Goal: Task Accomplishment & Management: Manage account settings

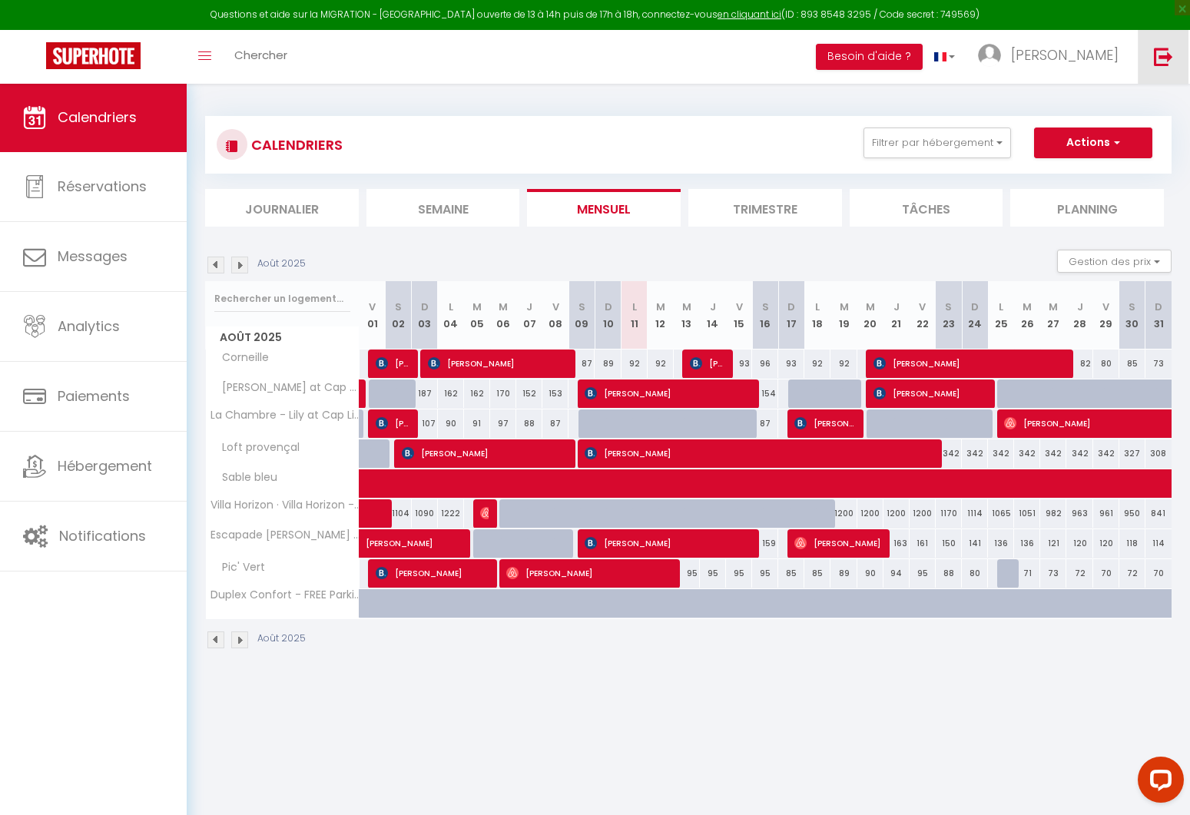
click at [1149, 46] on link at bounding box center [1162, 57] width 51 height 54
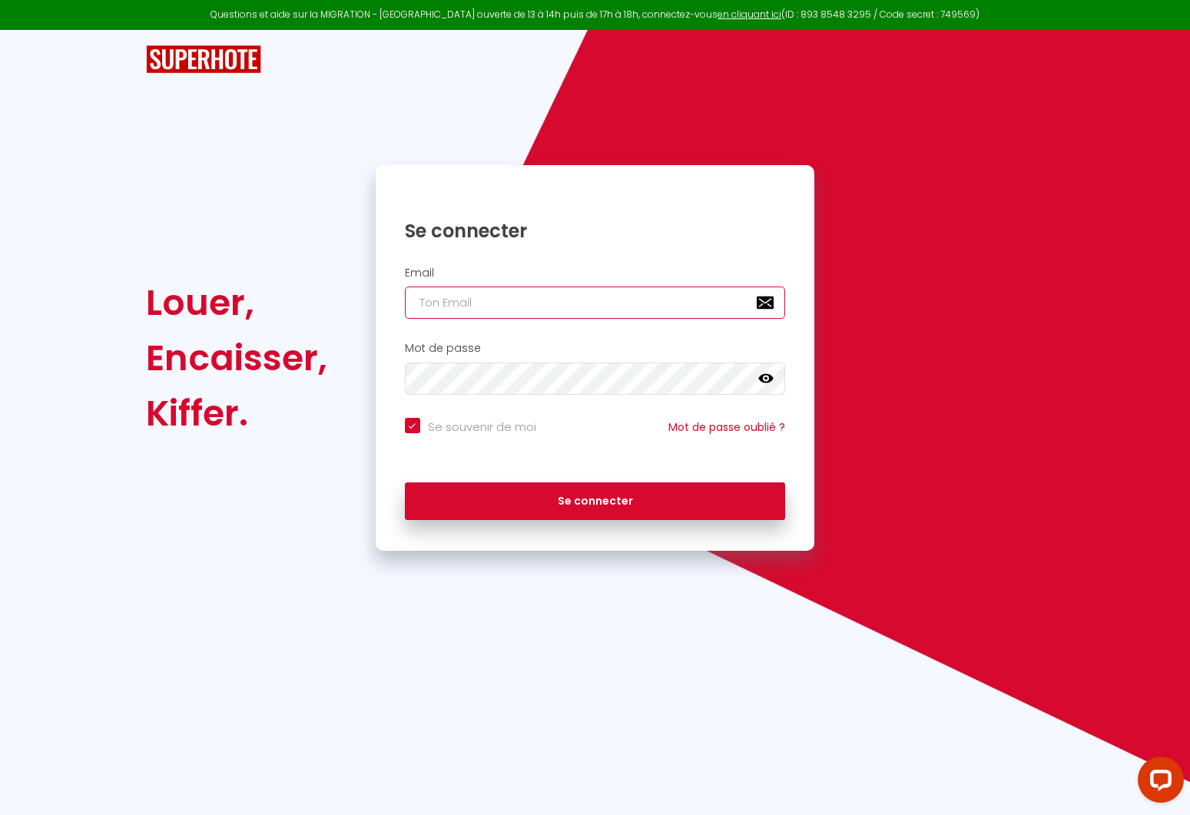
type input "k"
checkbox input "true"
type input "kc"
checkbox input "true"
type input "kcp"
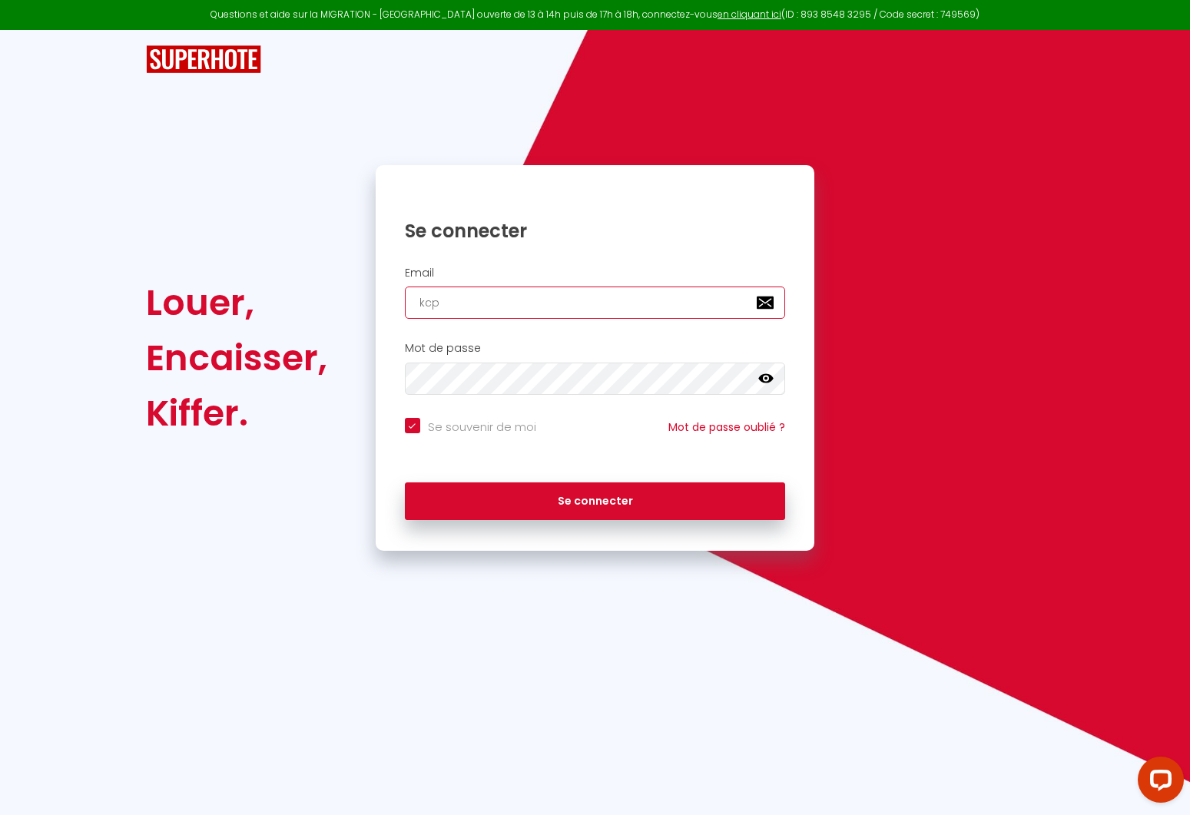
checkbox input "true"
type input "kcpu"
checkbox input "true"
type input "kcpua"
checkbox input "true"
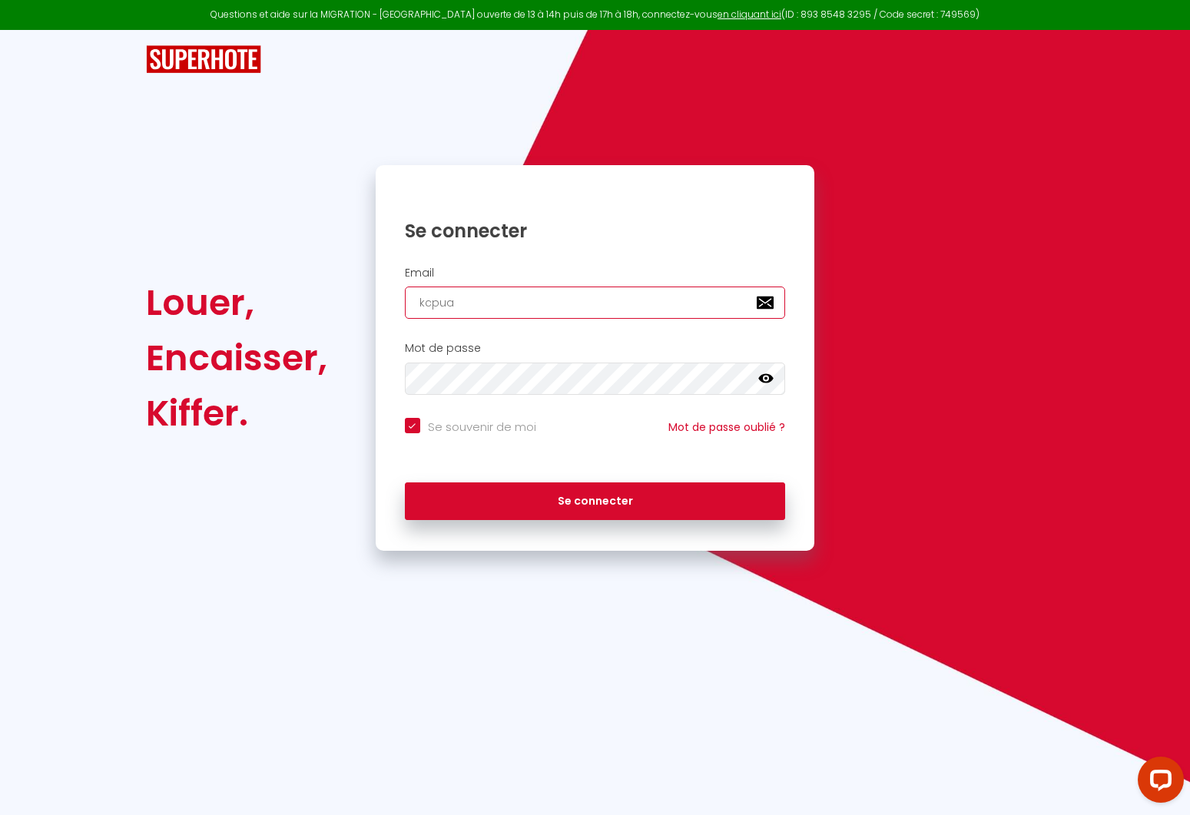
type input "kcpuan"
checkbox input "true"
type input "kcpua"
checkbox input "true"
type input "kcpu"
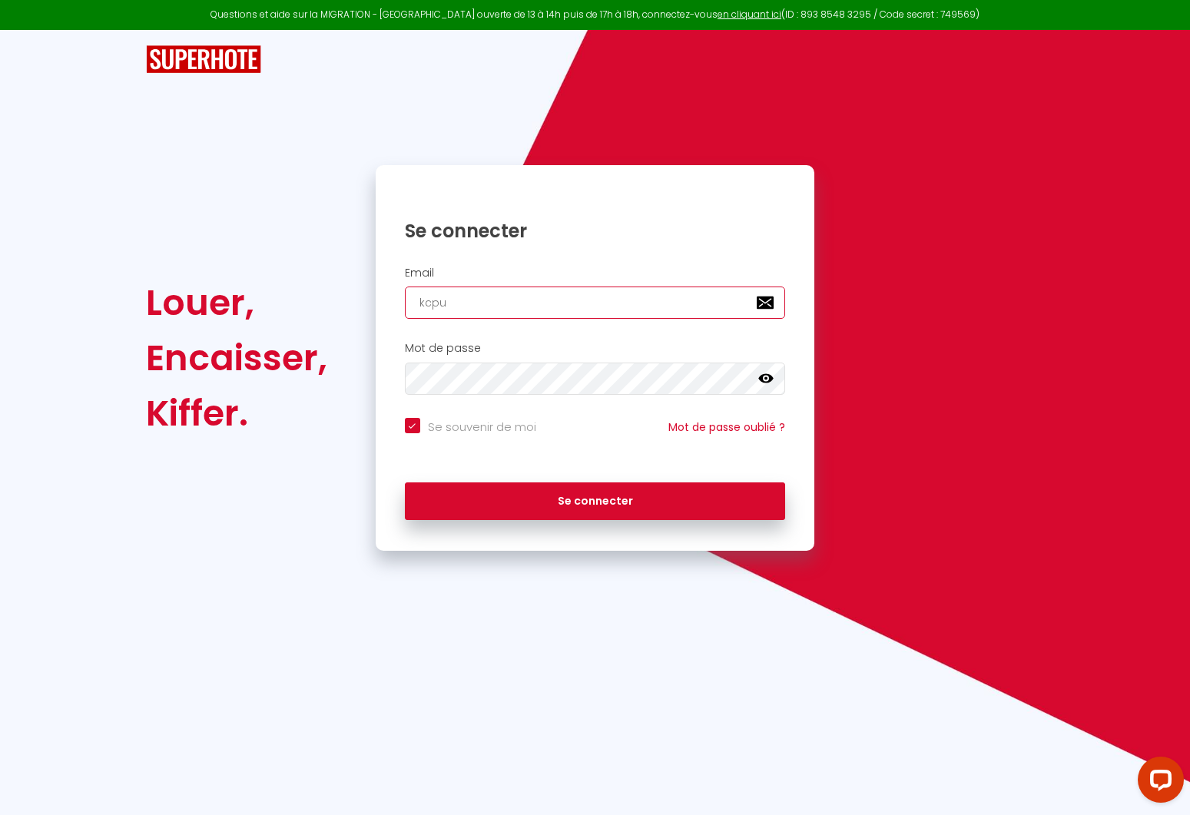
checkbox input "true"
type input "kcp"
checkbox input "true"
type input "kc"
checkbox input "true"
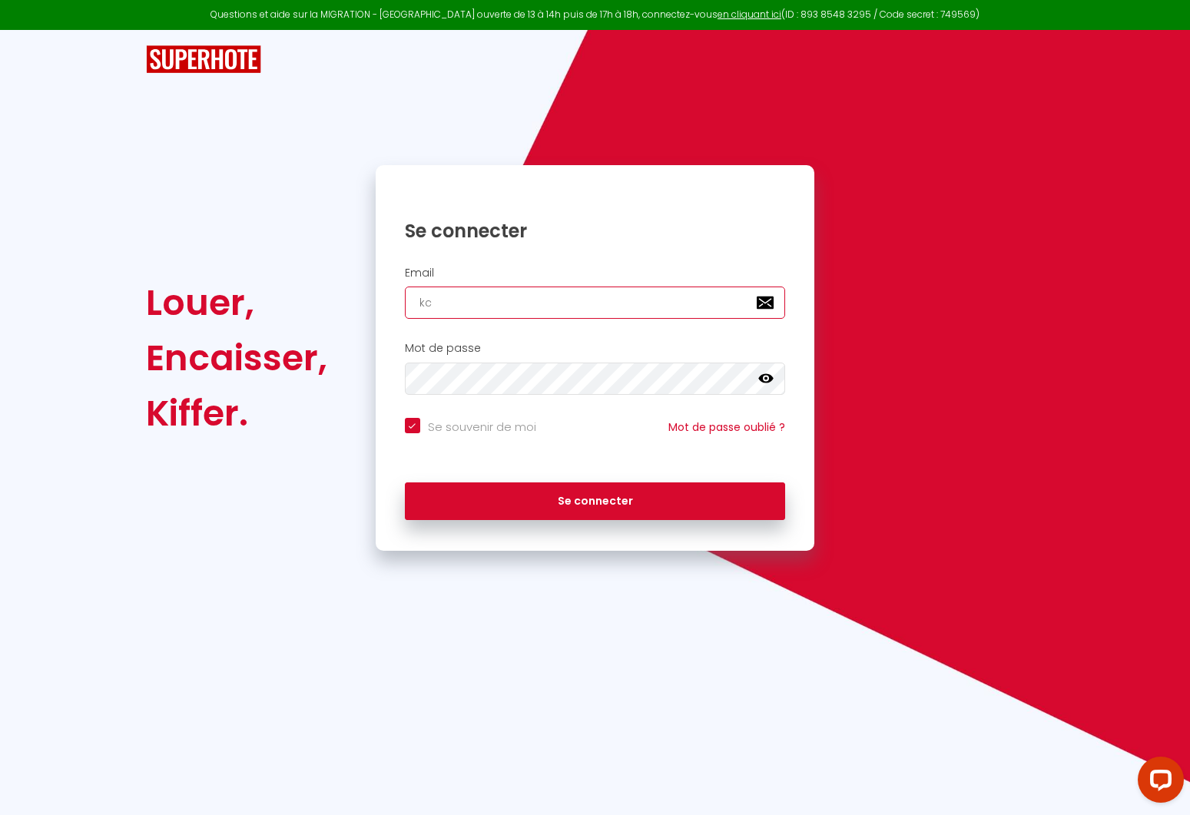
type input "kca"
checkbox input "true"
type input "kcap"
checkbox input "true"
type input "kcapu"
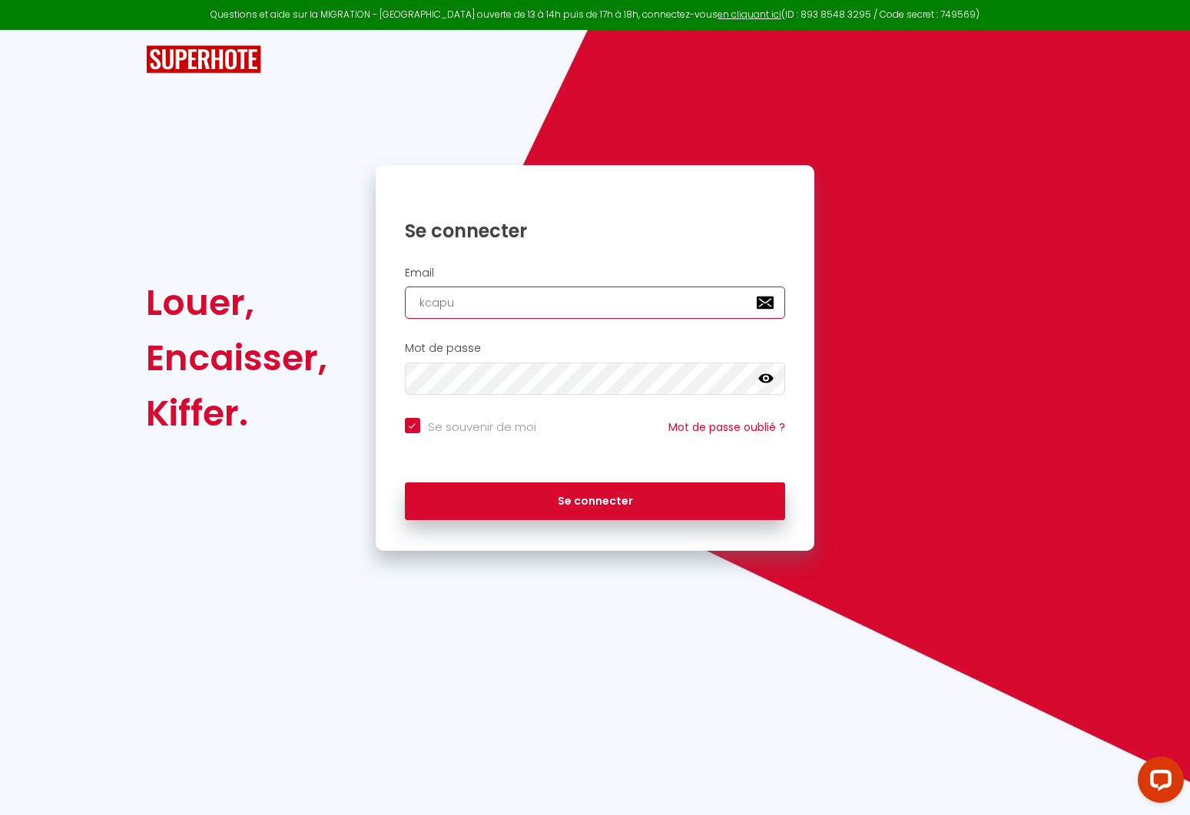
checkbox input "true"
type input "kcapua"
checkbox input "true"
type input "kcapuan"
checkbox input "true"
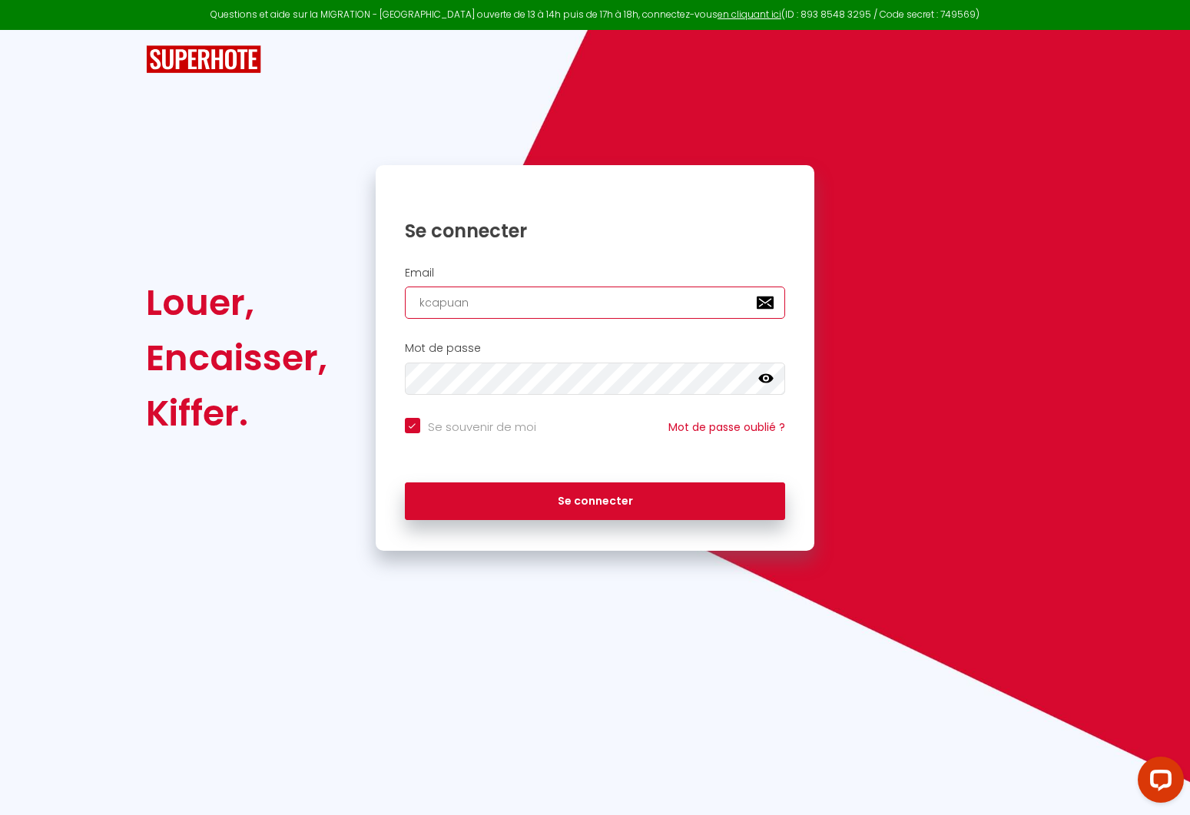
type input "kcapuano"
checkbox input "true"
type input "kcapuano."
checkbox input "true"
type input "kcapuano.i"
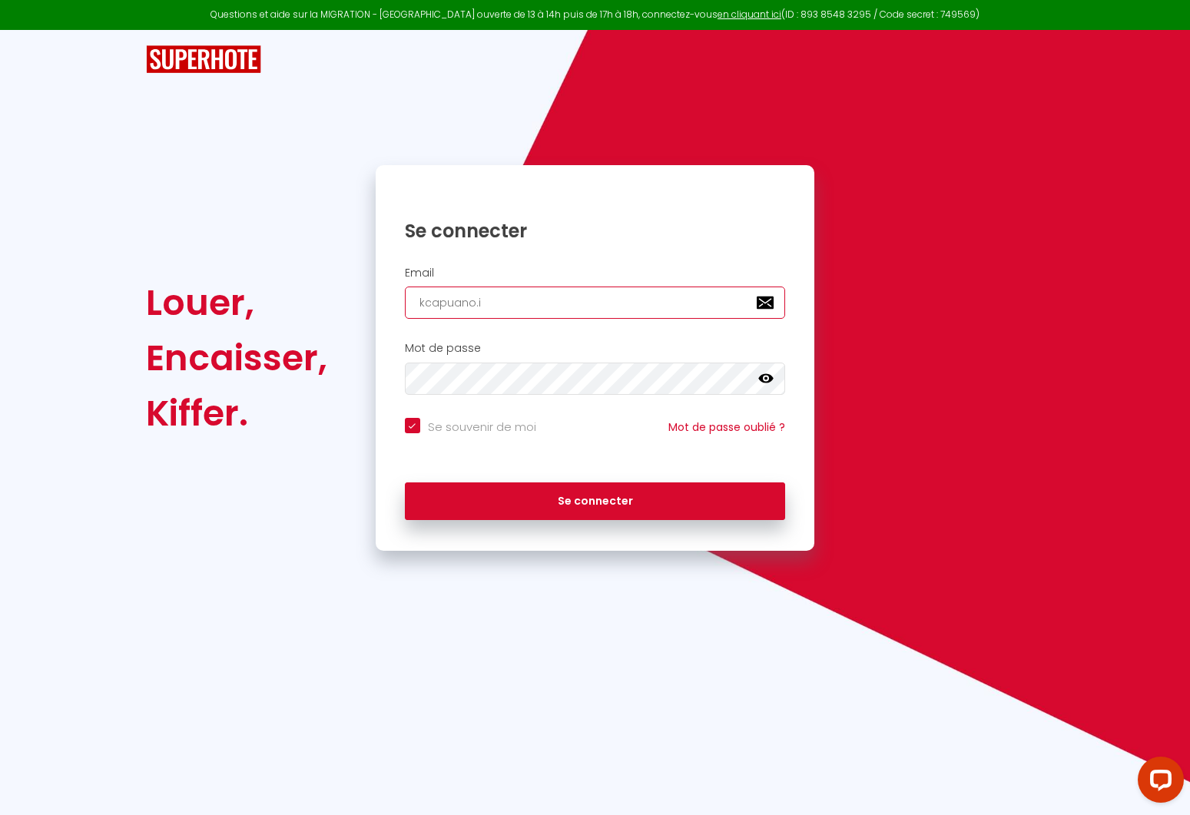
checkbox input "true"
type input "kcapuano.in"
checkbox input "true"
type input "kcapuano.inv"
checkbox input "true"
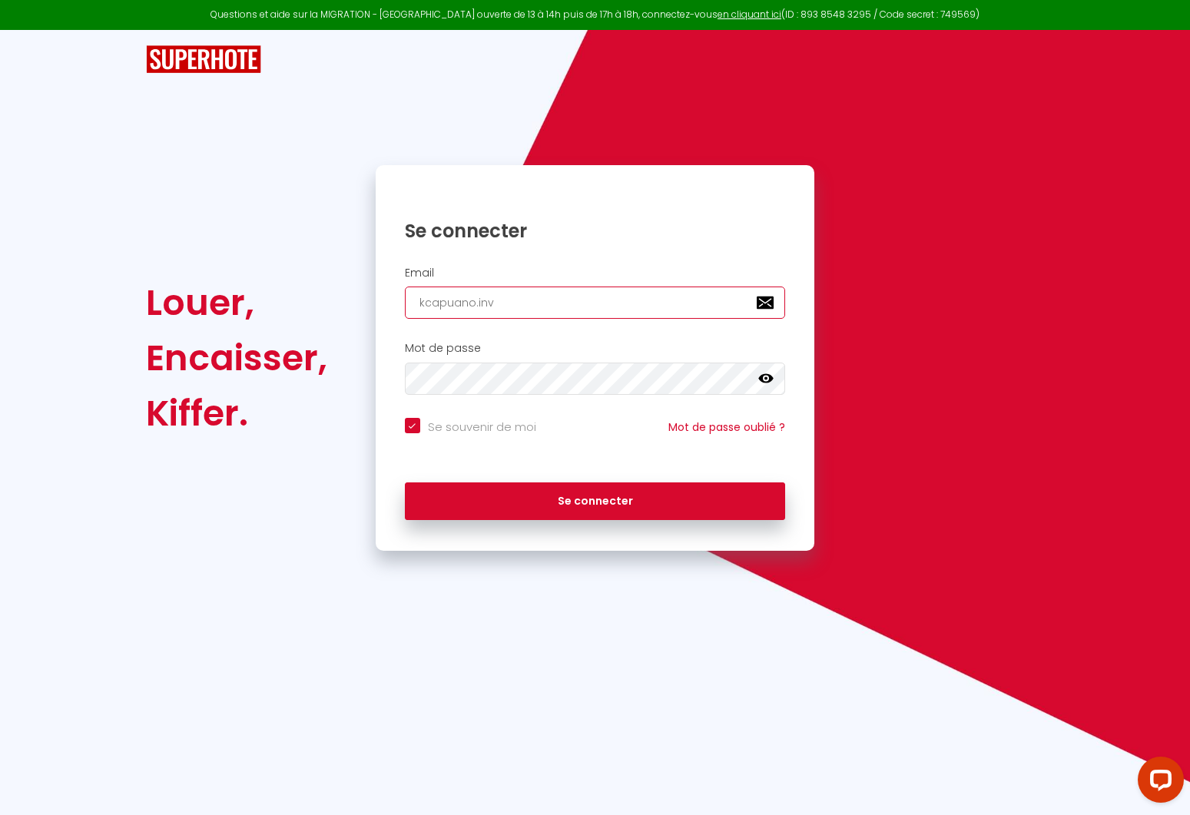
type input "kcapuano.inve"
checkbox input "true"
type input "kcapuano.inves"
checkbox input "true"
type input "kcapuano.invest"
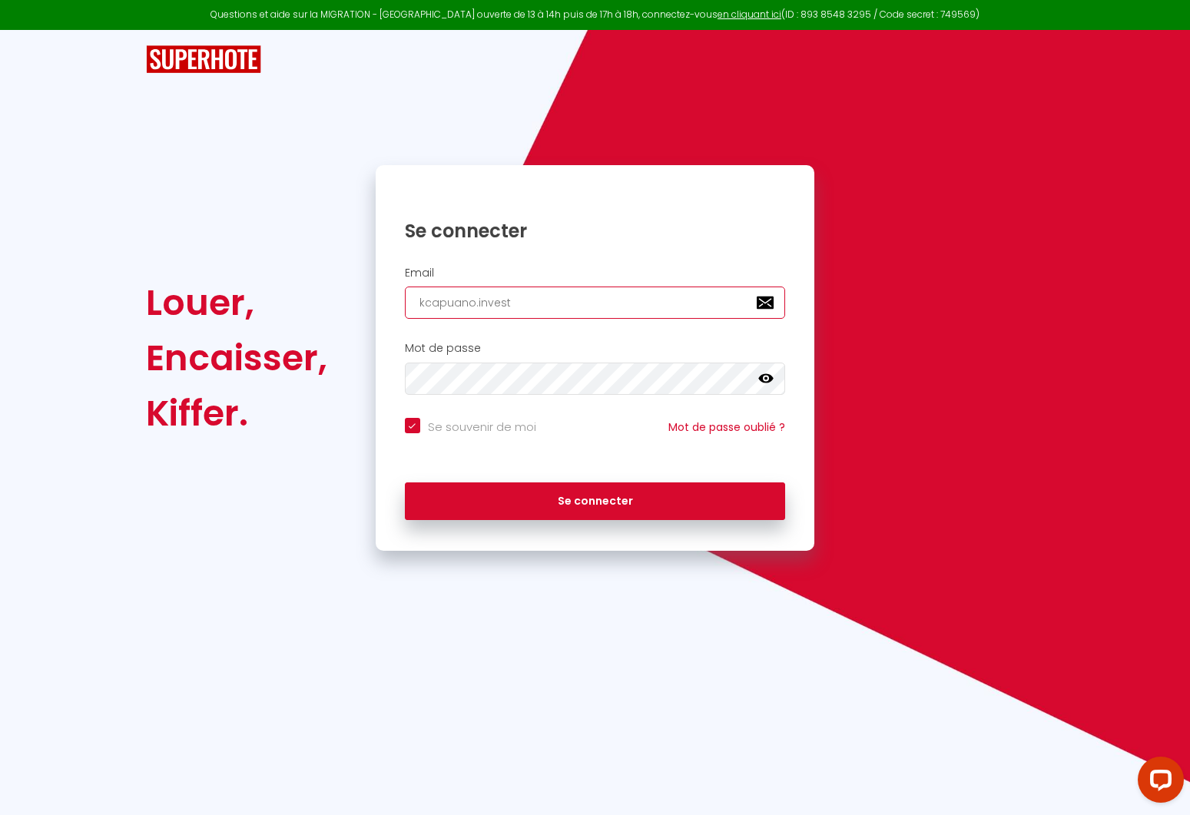
checkbox input "true"
type input "kcapuano.invest@"
checkbox input "true"
type input "kcapuano.invest@g"
checkbox input "true"
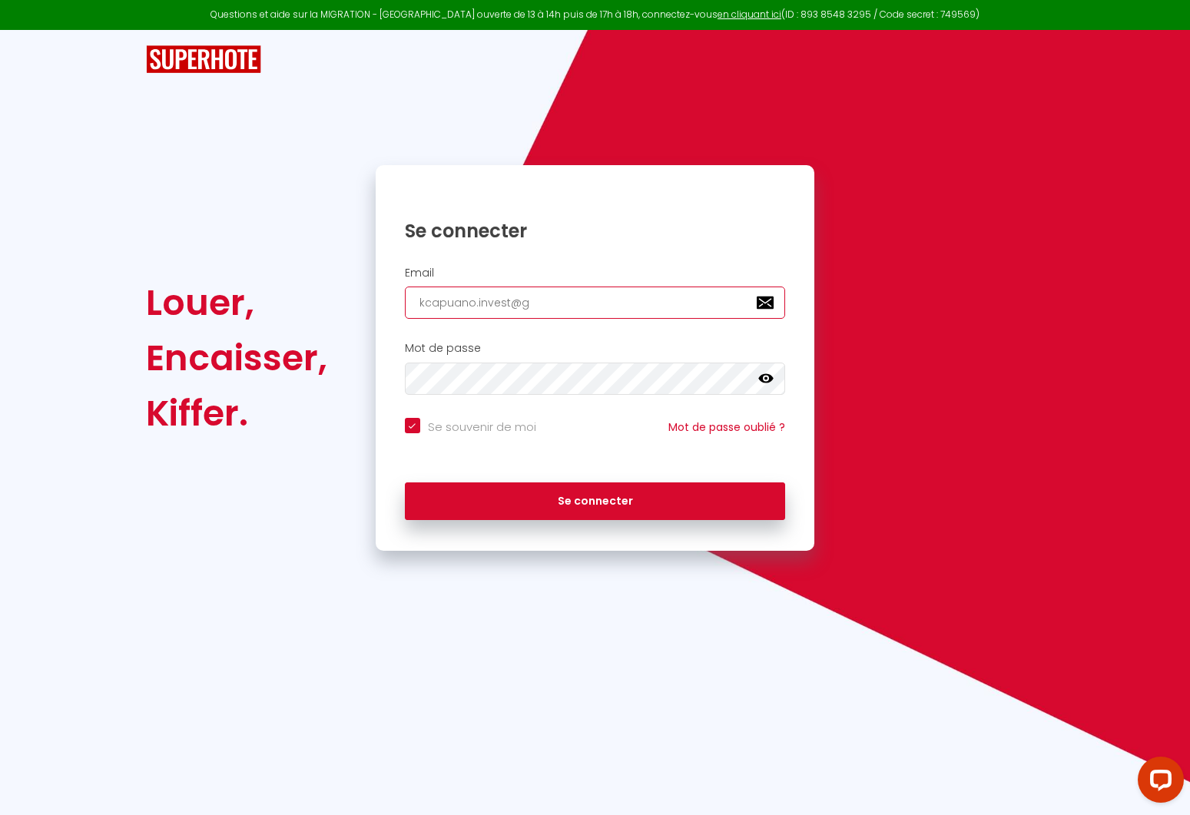
type input "kcapuano.invest@gm"
checkbox input "true"
type input "kcapuano.invest@gma"
checkbox input "true"
type input "kcapuano.invest@gmai"
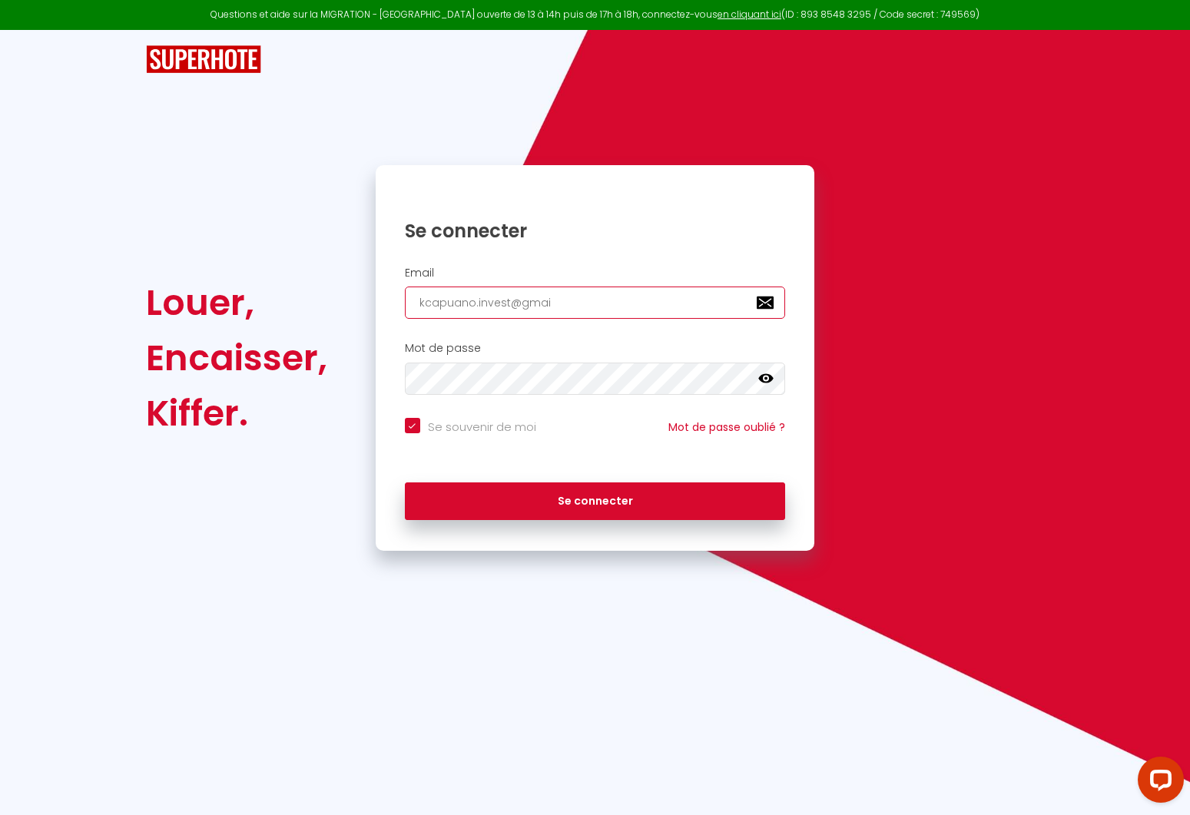
checkbox input "true"
type input "kcapuano.invest@gmail"
checkbox input "true"
type input "kcapuano.invest@gmail."
checkbox input "true"
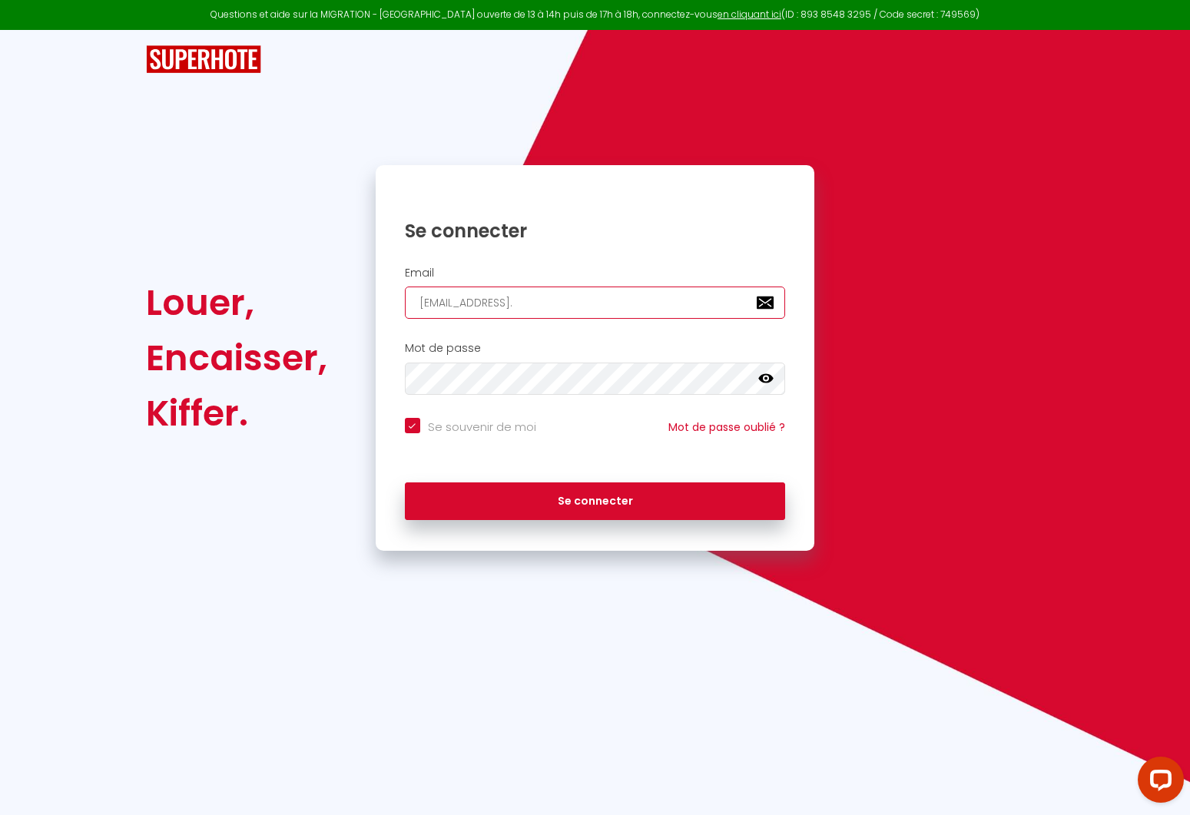
type input "kcapuano.invest@gmail.c"
checkbox input "true"
type input "kcapuano.invest@gmail.co"
checkbox input "true"
type input "[EMAIL_ADDRESS][DOMAIN_NAME]"
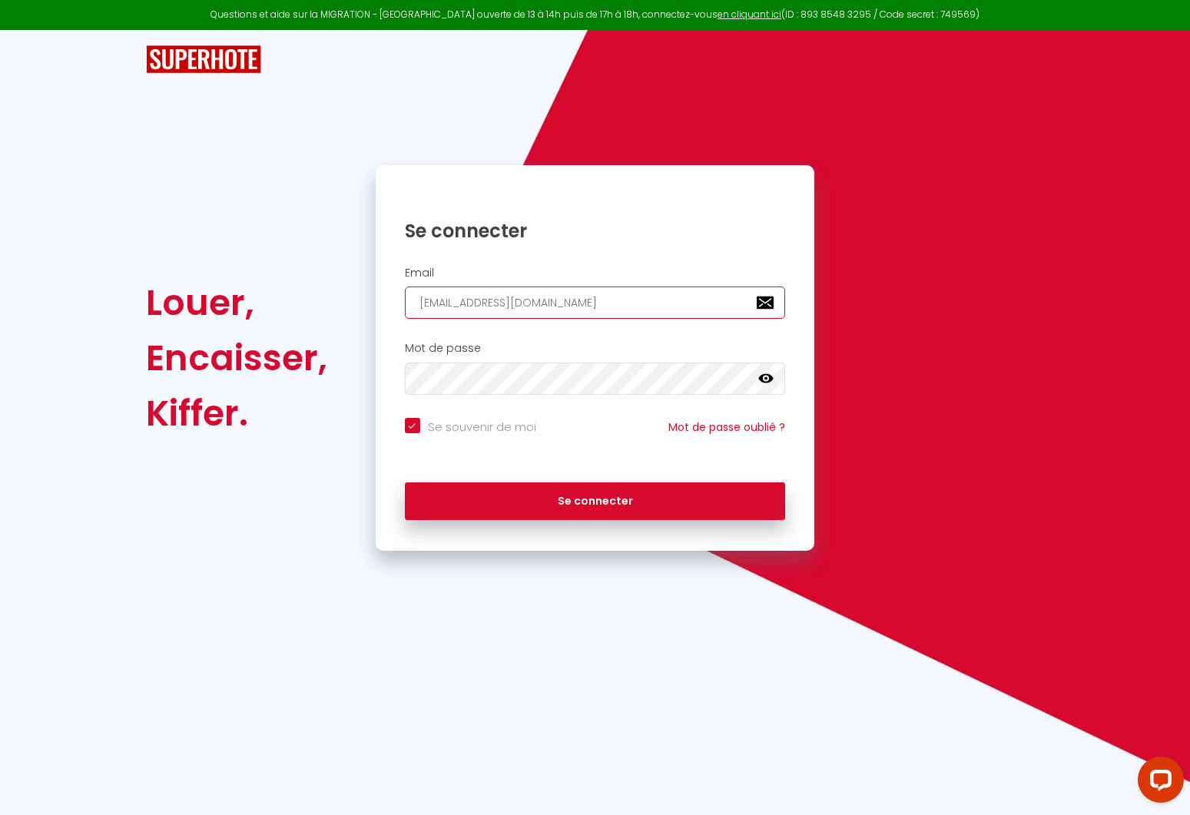
checkbox input "true"
type input "[EMAIL_ADDRESS][DOMAIN_NAME]"
click at [594, 498] on button "Se connecter" at bounding box center [595, 501] width 381 height 38
checkbox input "true"
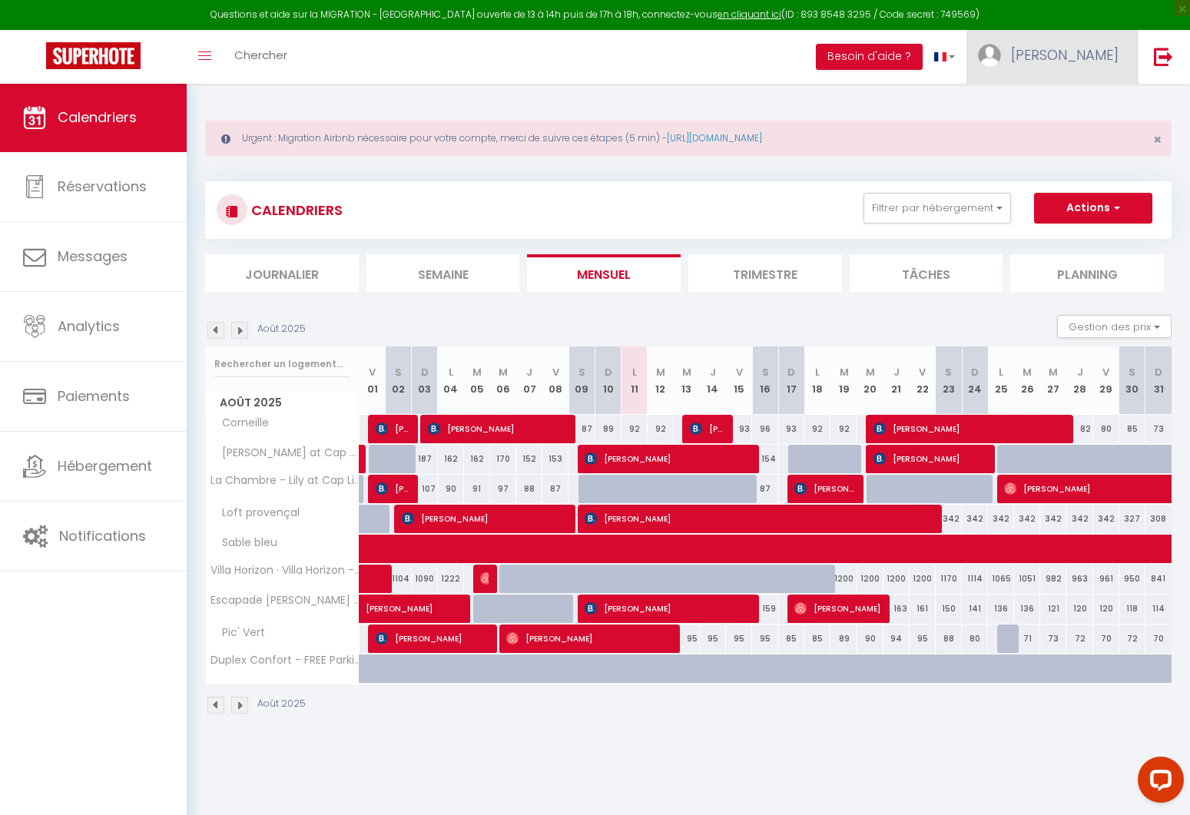
click at [1091, 60] on span "[PERSON_NAME]" at bounding box center [1065, 54] width 108 height 19
click at [1077, 103] on link "Paramètres" at bounding box center [1076, 107] width 114 height 26
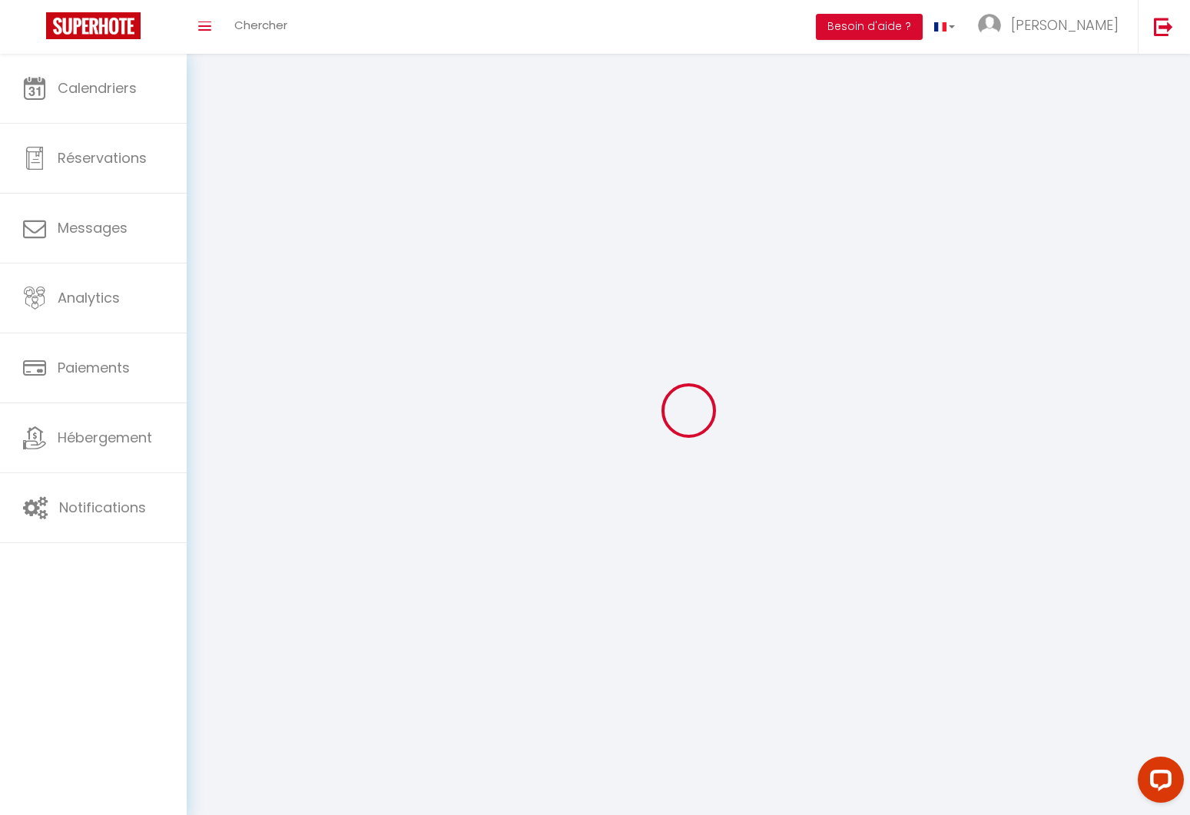
type input "[PERSON_NAME]"
type input "Capuano"
type input "0777816050"
type input "[STREET_ADDRESS]"
type input "92160"
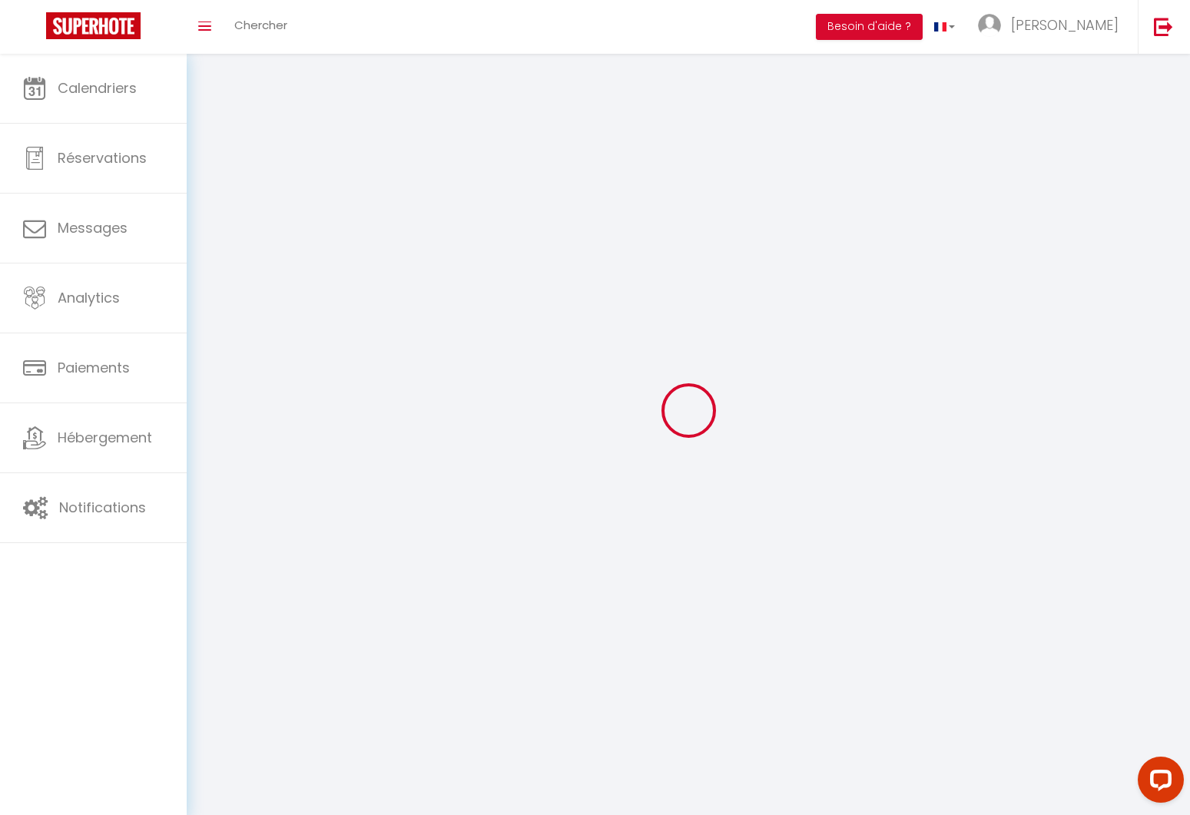
type input "[PERSON_NAME]"
type input "vWh0MO9dlg9u1KbYAxHzQeHrL"
type input "e7LThC7NlCklKSLqzUra3zZ78"
select select "1"
select select "28"
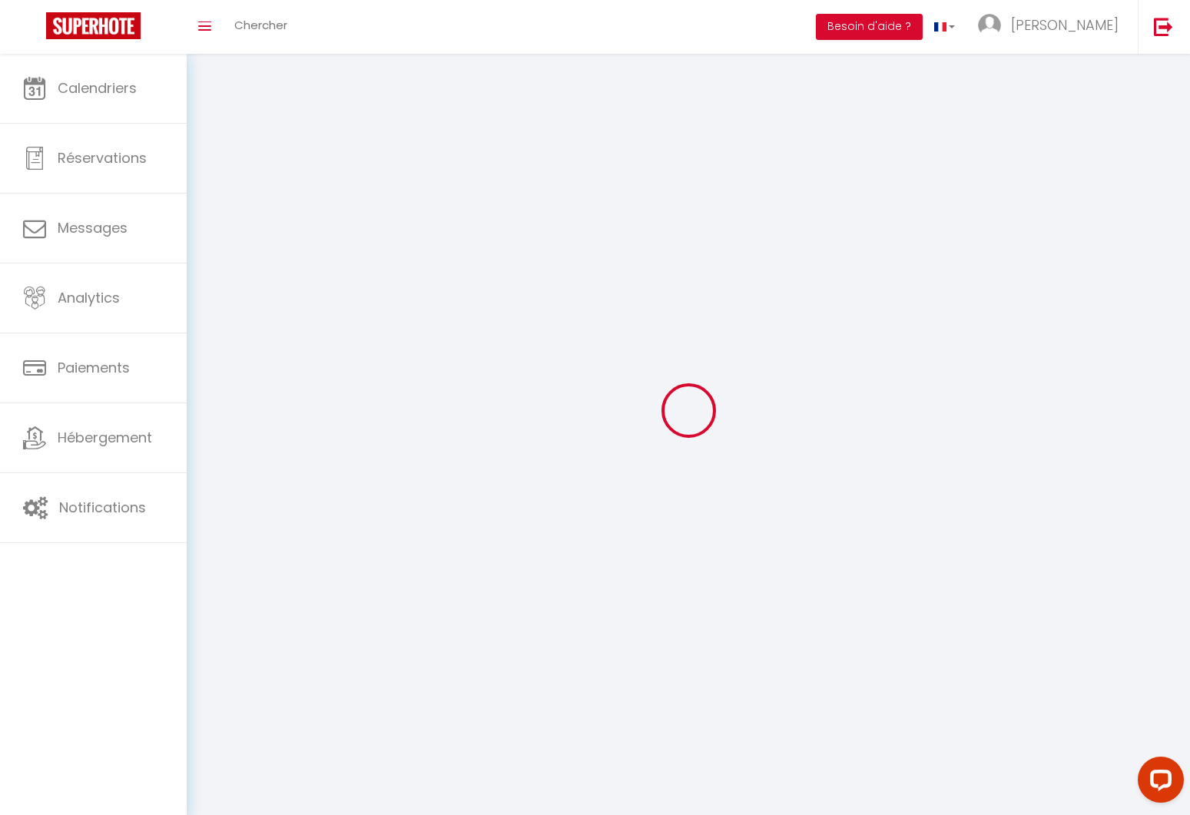
select select "fr"
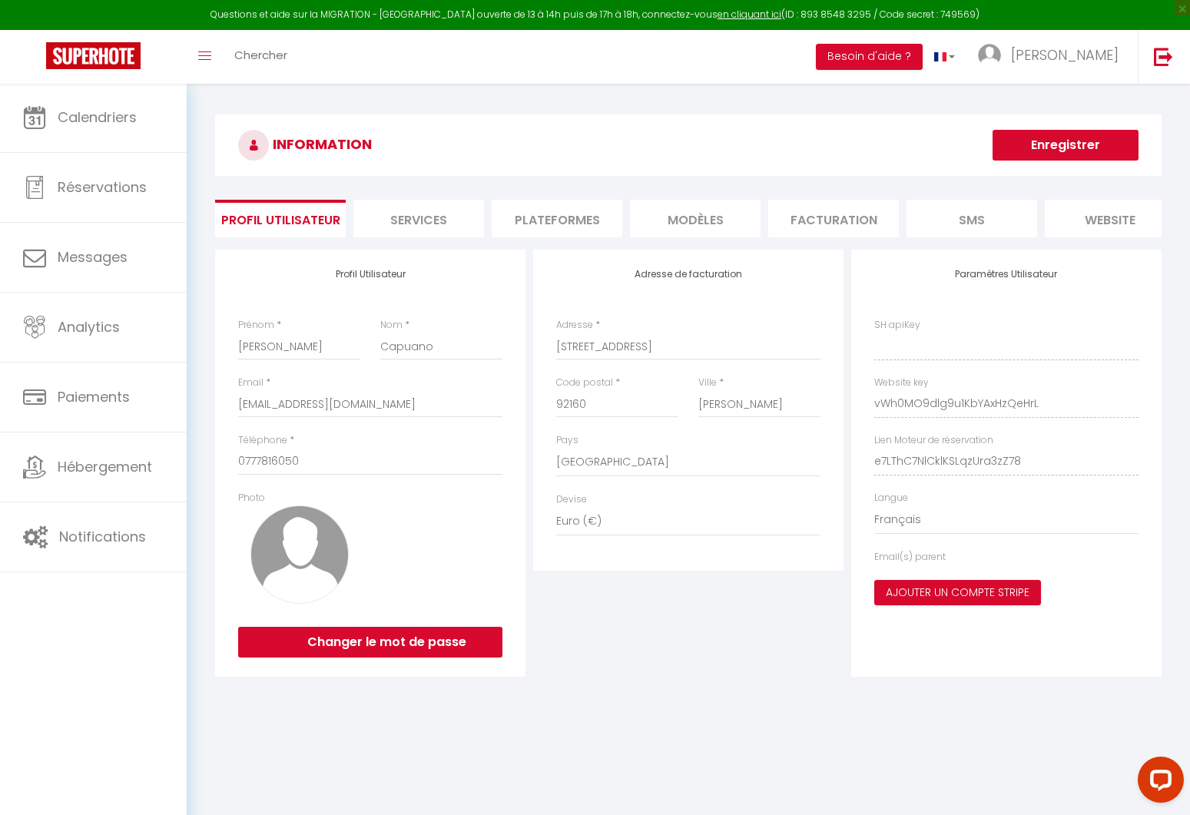
type input "vWh0MO9dlg9u1KbYAxHzQeHrL"
type input "e7LThC7NlCklKSLqzUra3zZ78"
type input "[URL][DOMAIN_NAME]"
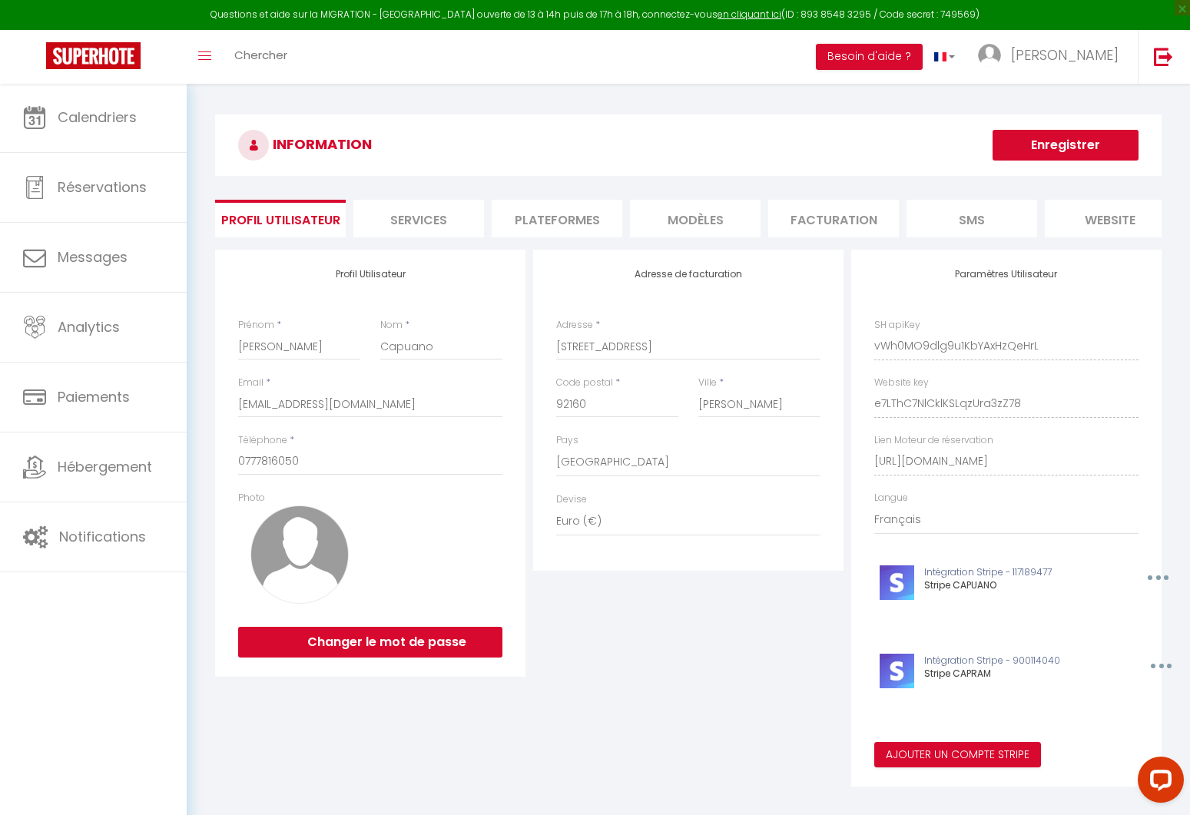
click at [574, 231] on li "Plateformes" at bounding box center [557, 219] width 131 height 38
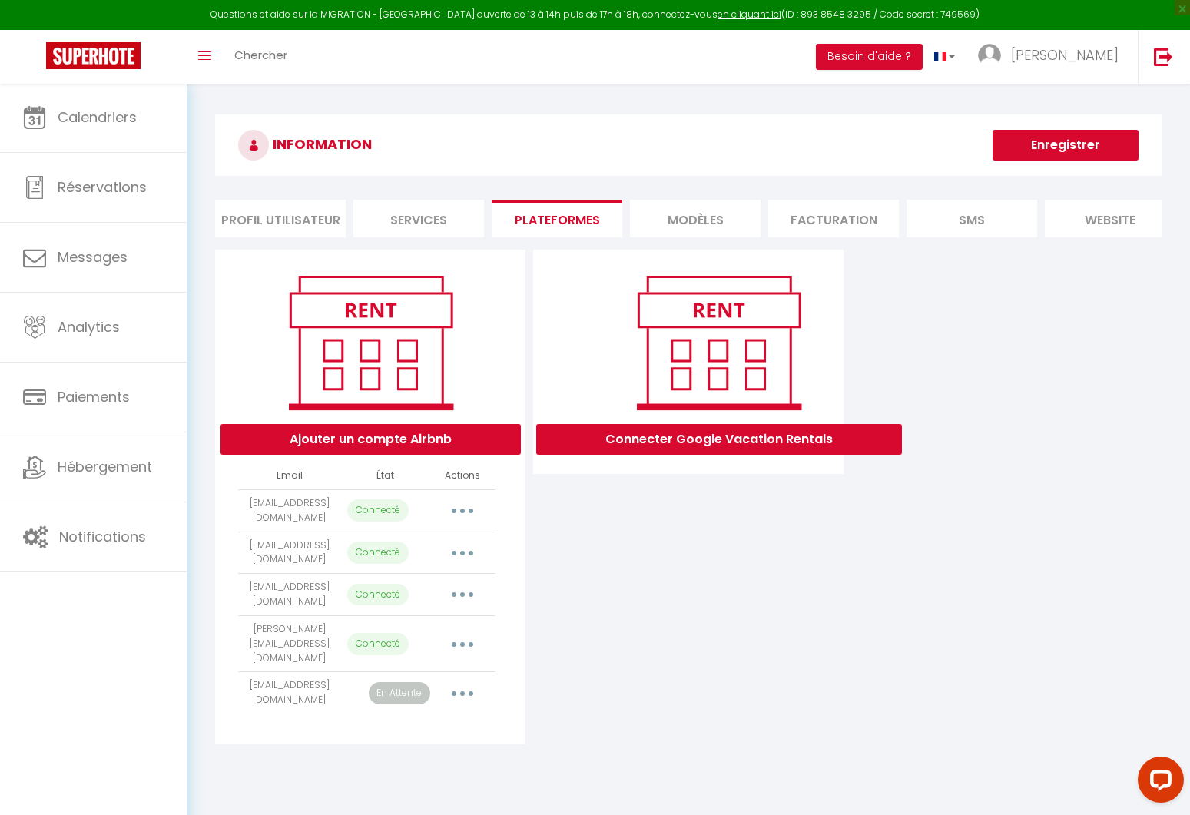
click at [386, 682] on p "En Attente" at bounding box center [399, 693] width 61 height 22
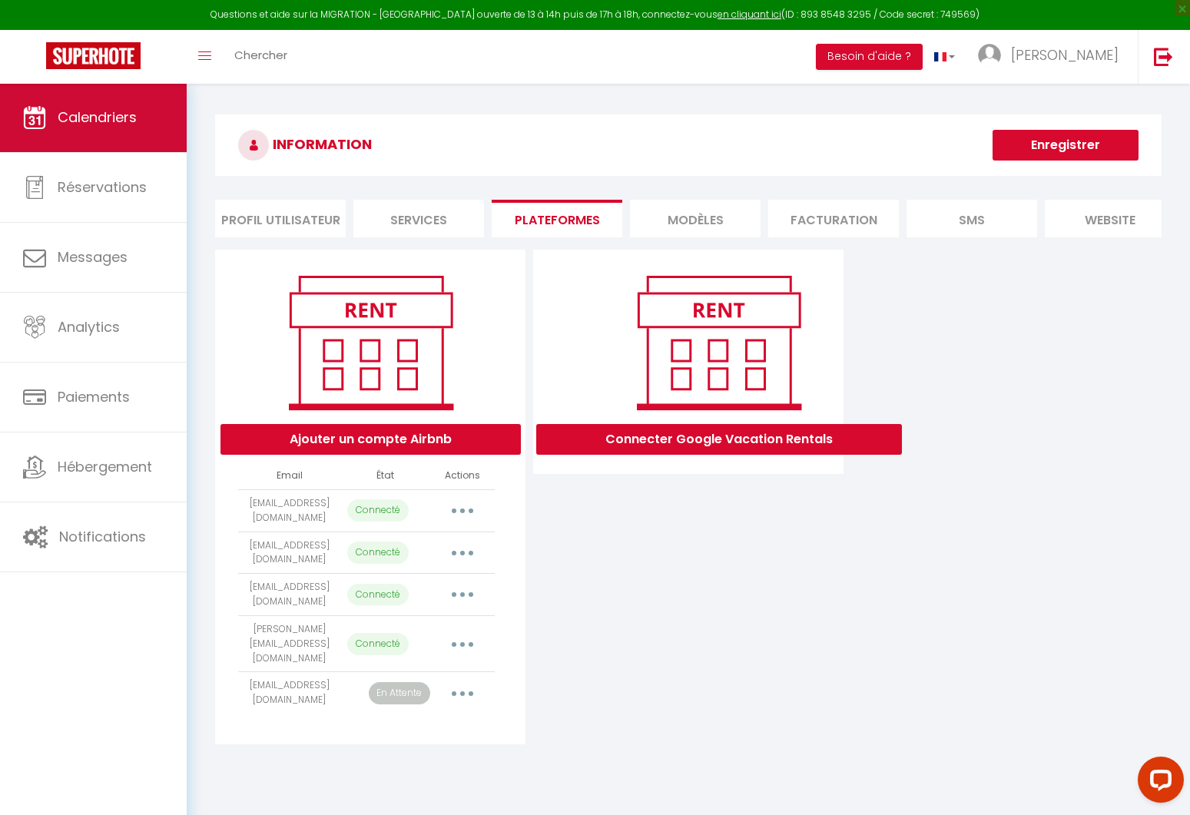
click at [82, 130] on link "Calendriers" at bounding box center [93, 117] width 187 height 69
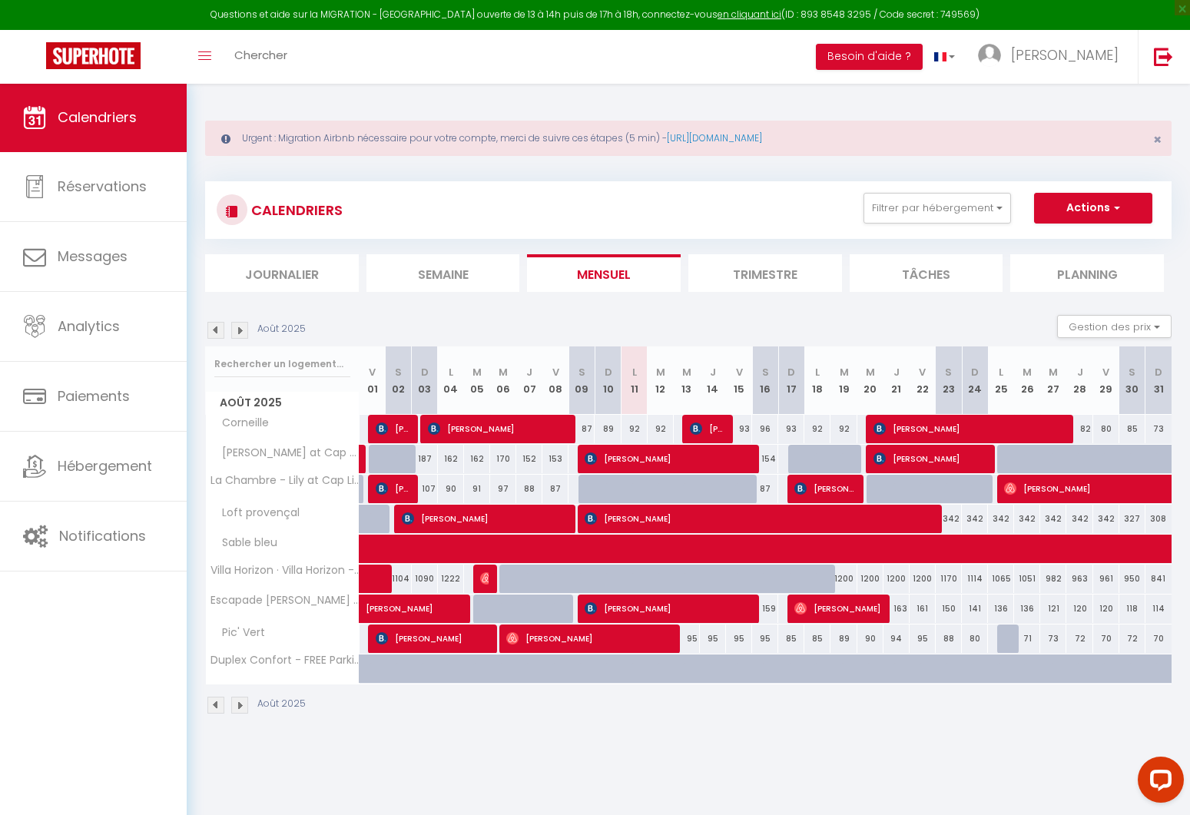
click at [863, 614] on span "[PERSON_NAME]" at bounding box center [837, 608] width 87 height 29
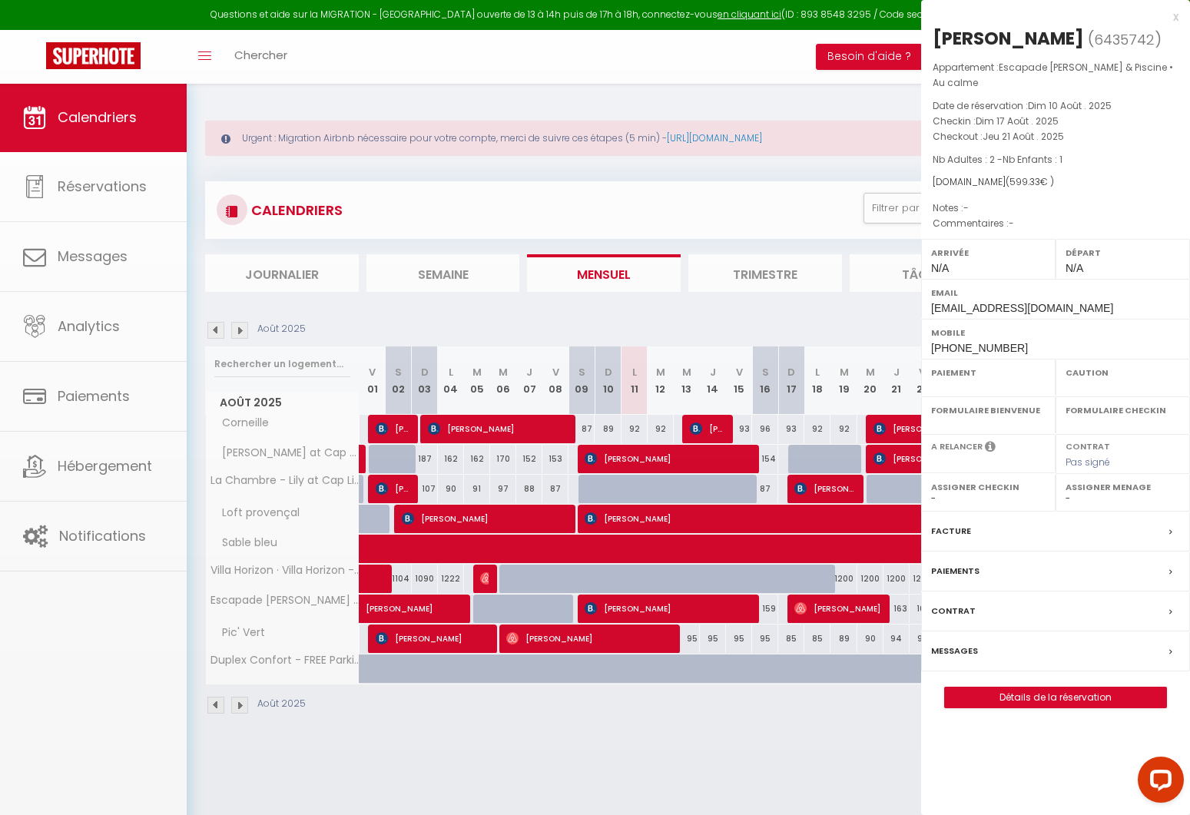
select select "OK"
select select "0"
select select "1"
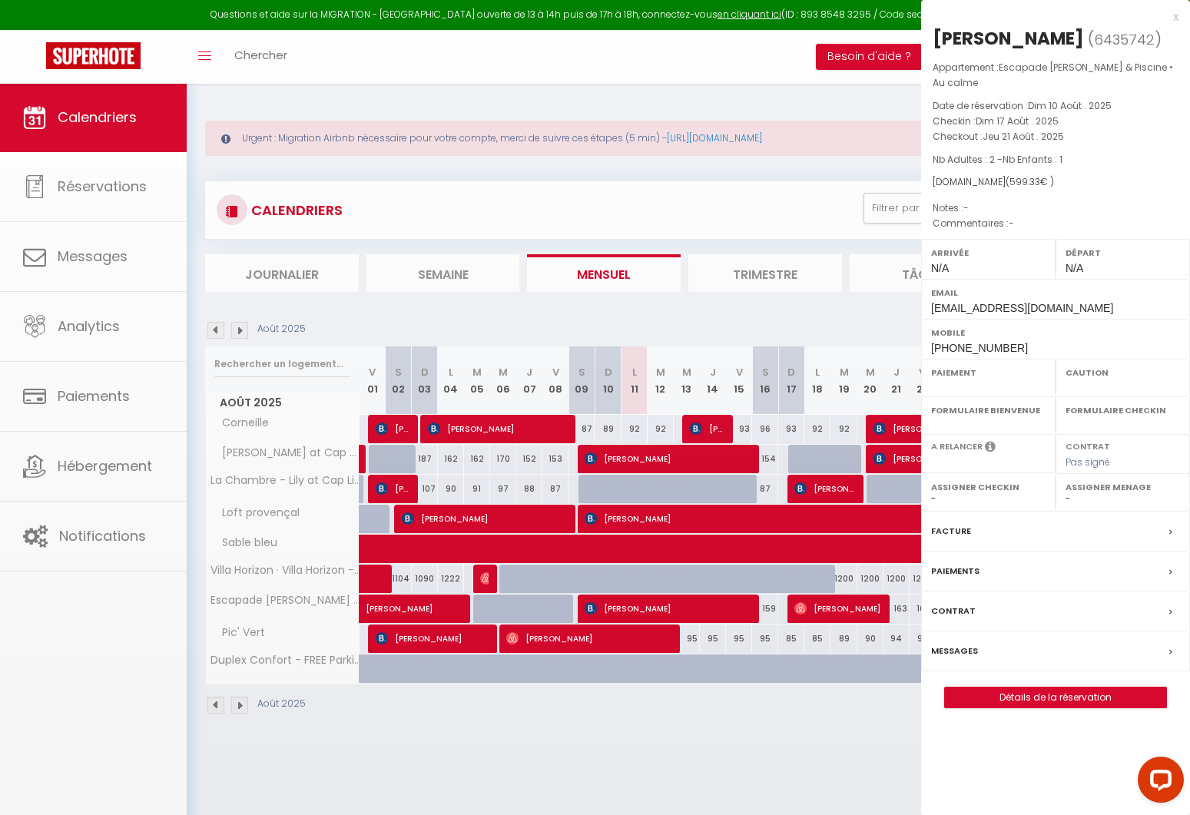
select select
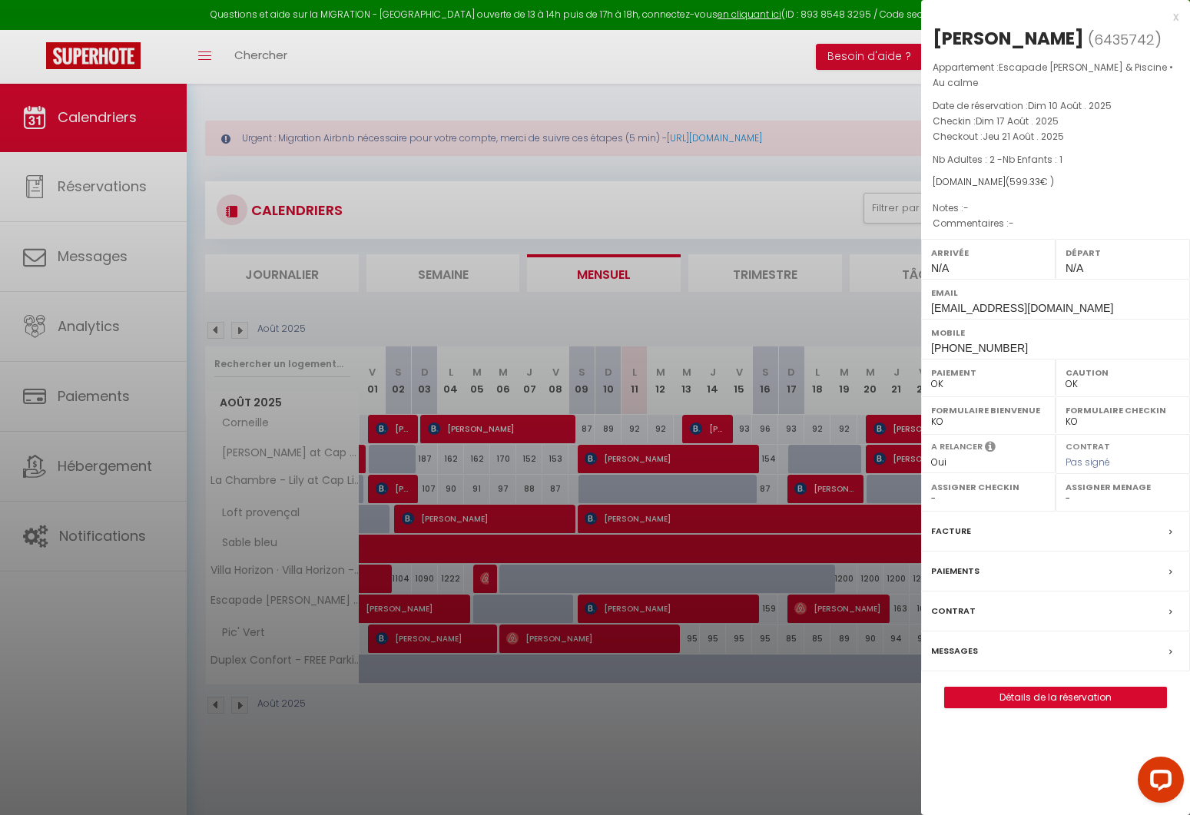
click at [843, 140] on div at bounding box center [595, 407] width 1190 height 815
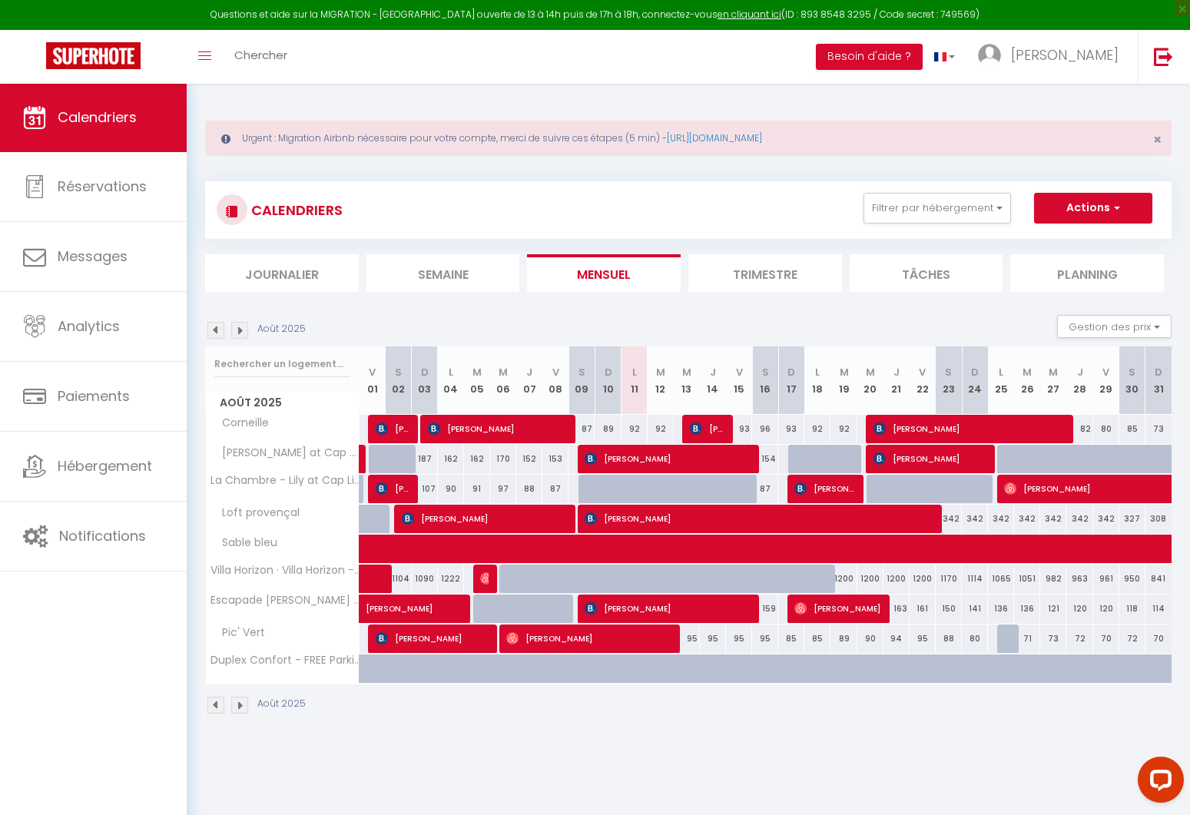
click at [429, 612] on span "[PERSON_NAME]" at bounding box center [436, 600] width 141 height 29
select select "KO"
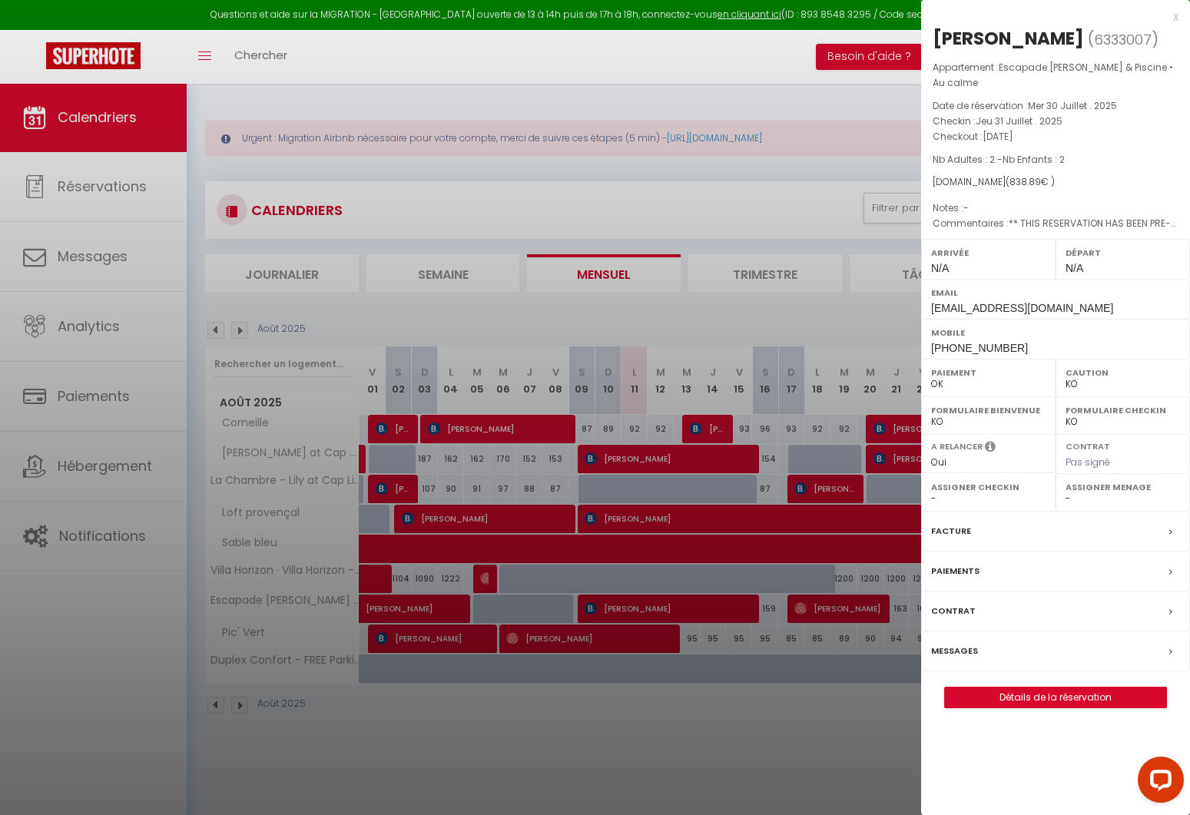
click at [816, 101] on div at bounding box center [595, 407] width 1190 height 815
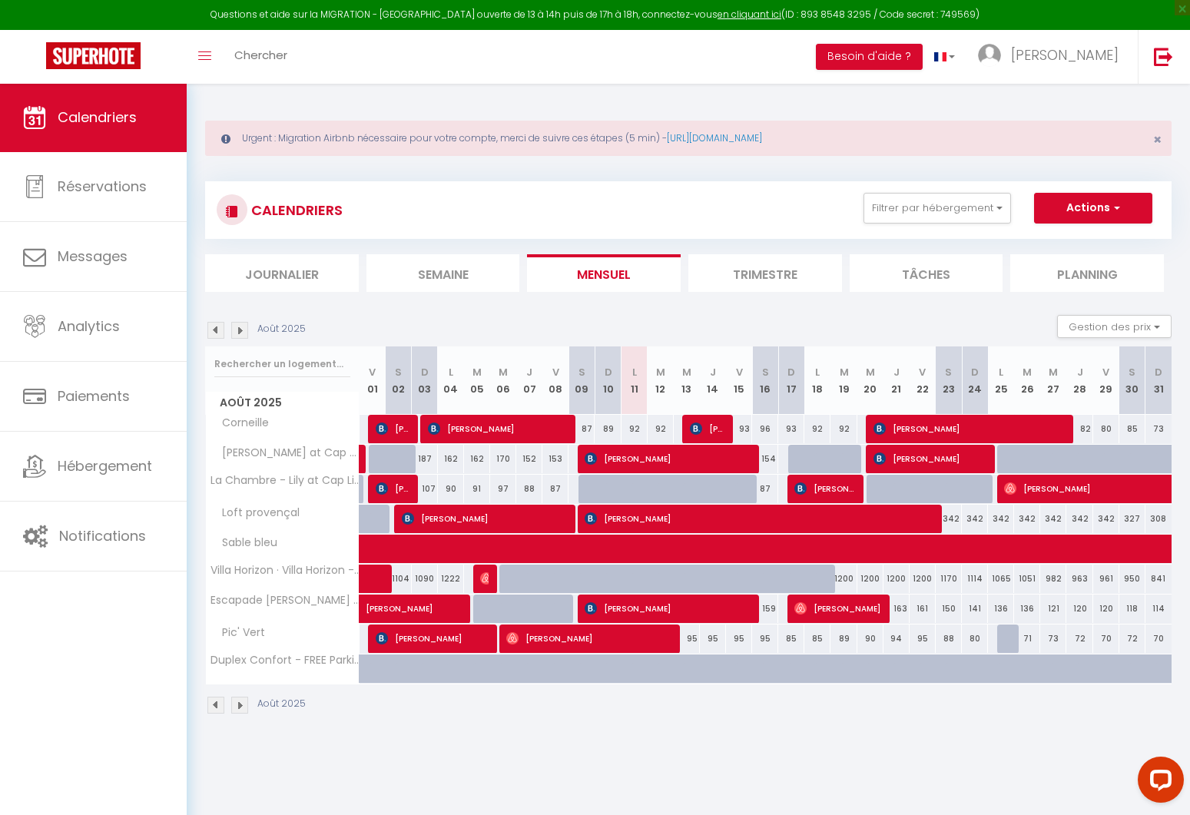
click at [412, 605] on span "[PERSON_NAME]" at bounding box center [436, 600] width 141 height 29
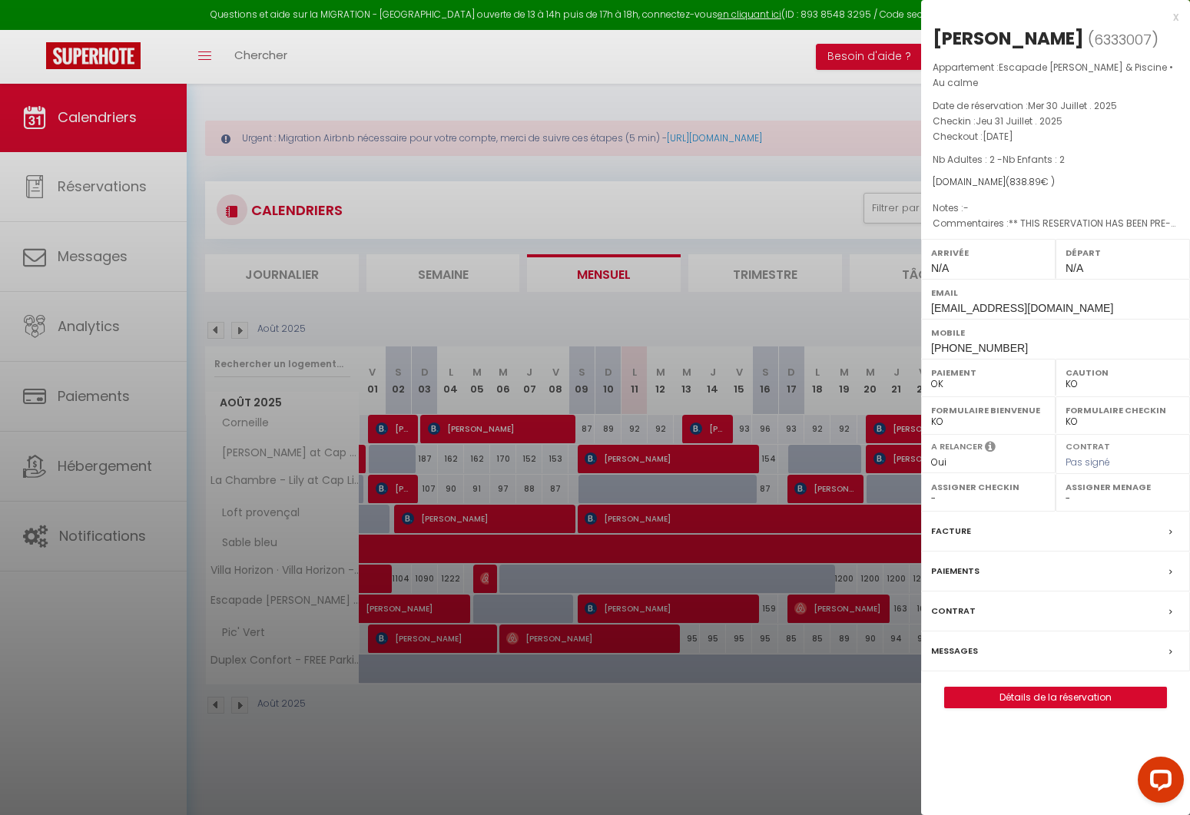
click at [1175, 17] on div "x" at bounding box center [1049, 17] width 257 height 18
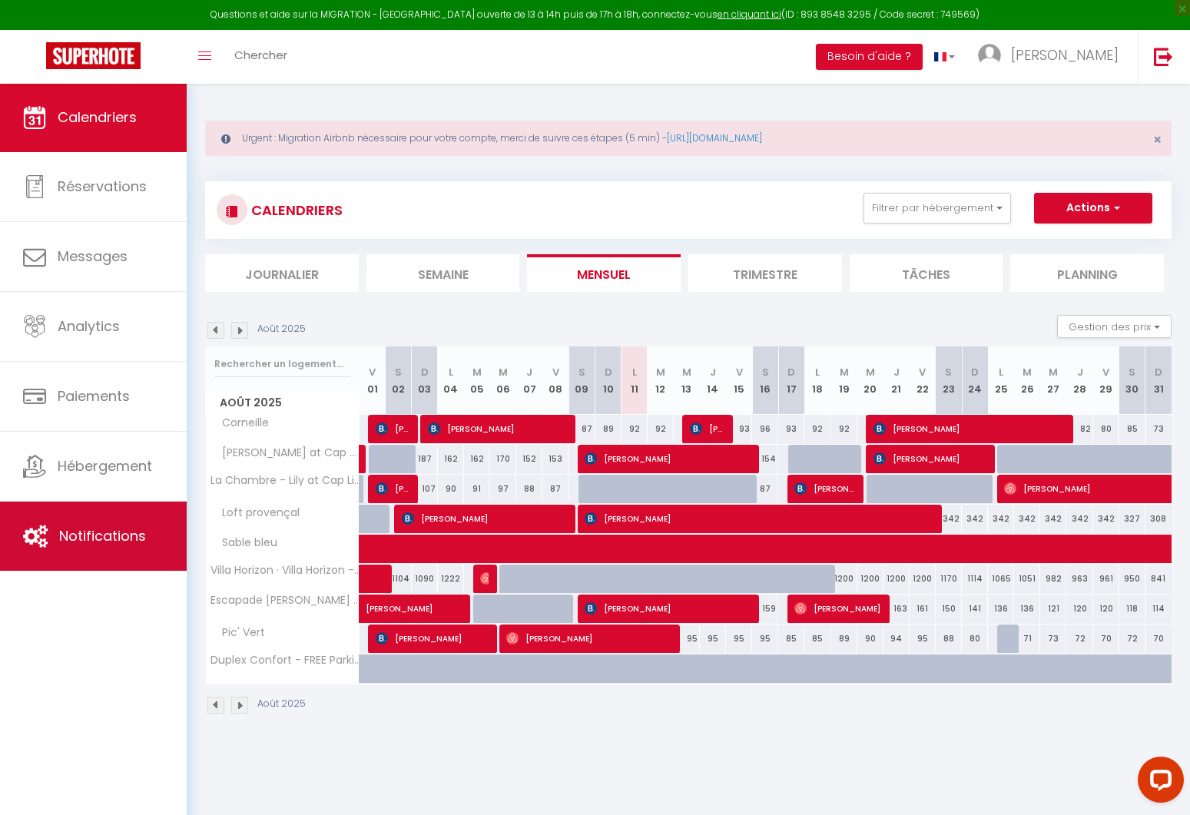
click at [88, 508] on link "Notifications" at bounding box center [93, 536] width 187 height 69
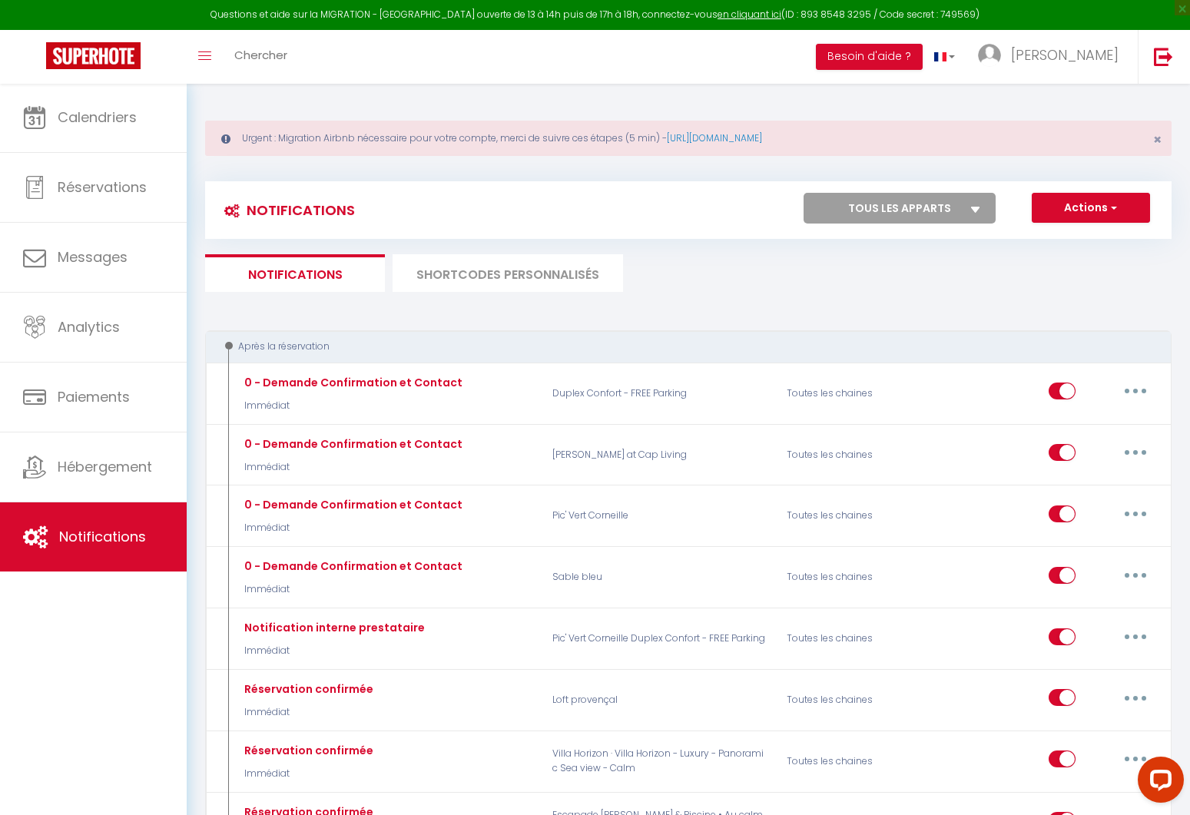
select select "74473"
select select
checkbox input "false"
select select
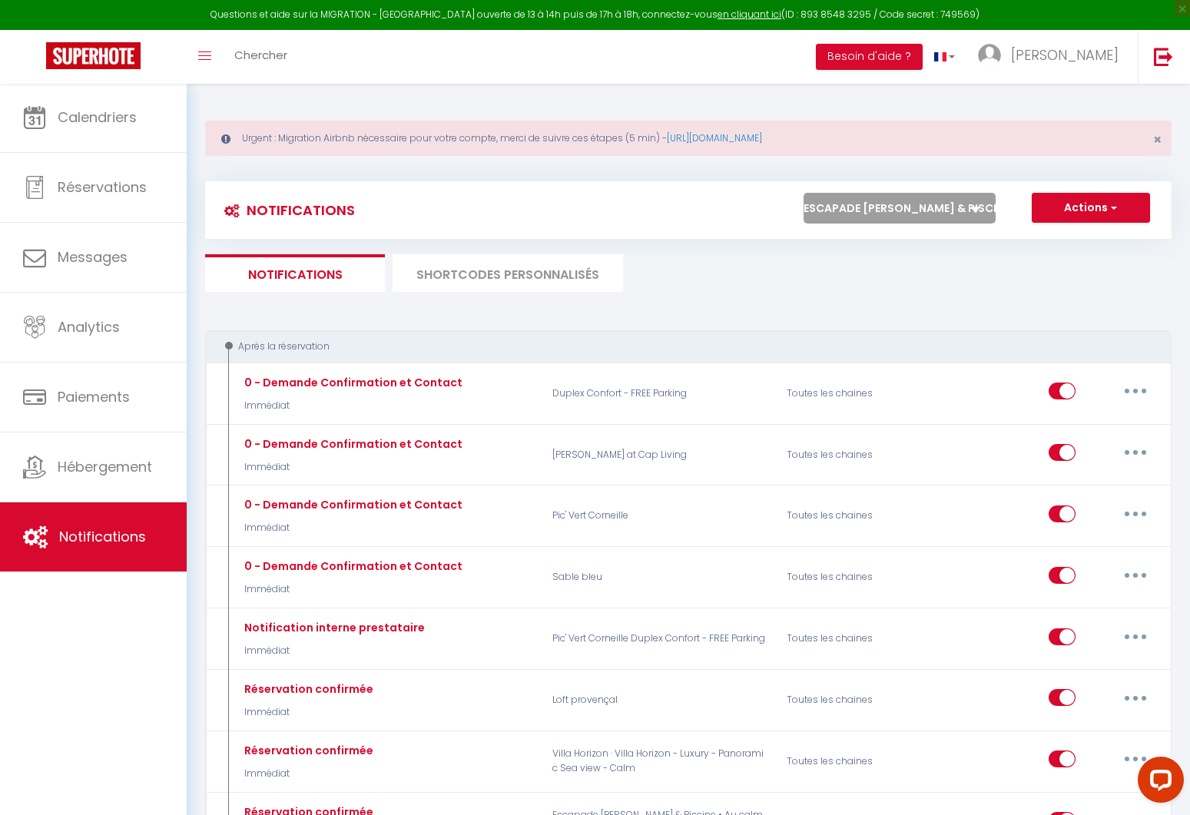
select select
checkbox input "false"
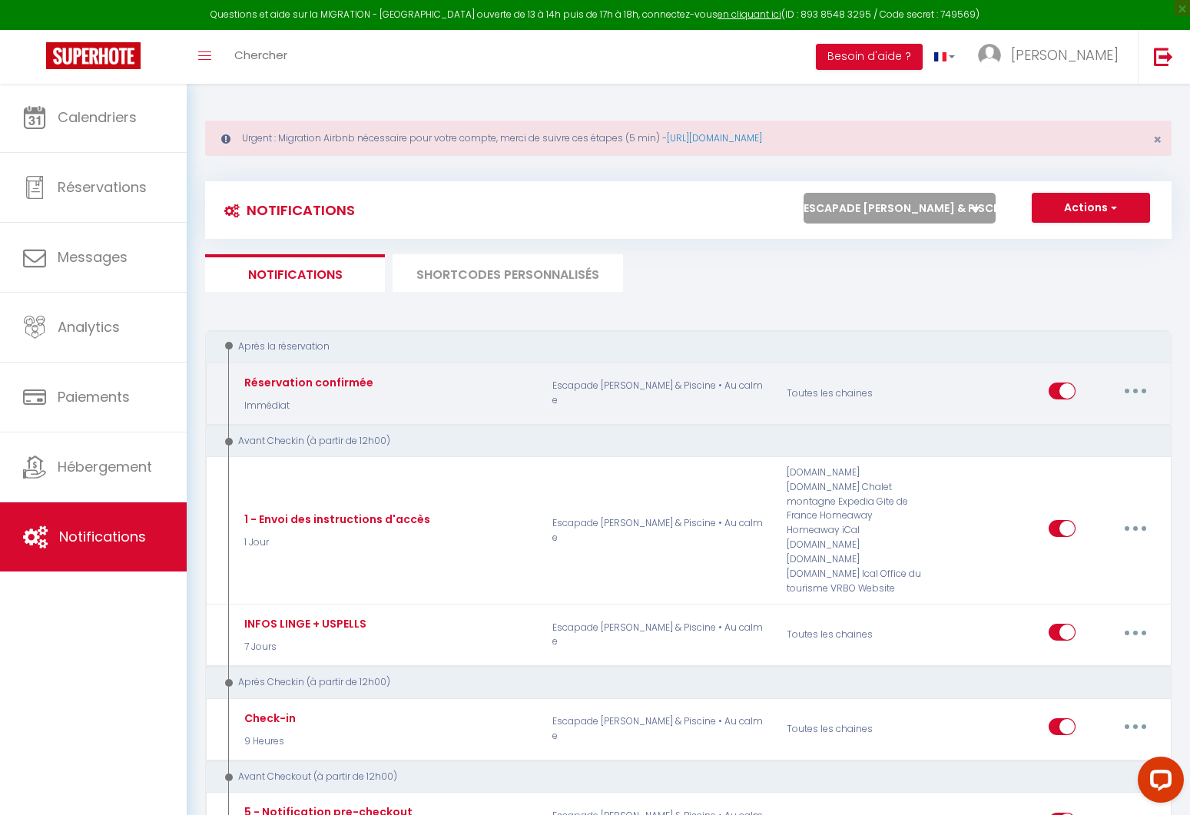
click at [1131, 386] on button "button" at bounding box center [1135, 391] width 43 height 25
click at [1087, 419] on link "Editer" at bounding box center [1095, 426] width 114 height 26
type input "Réservation confirmée"
select select "Immédiat"
select select "if_booking_is_paid"
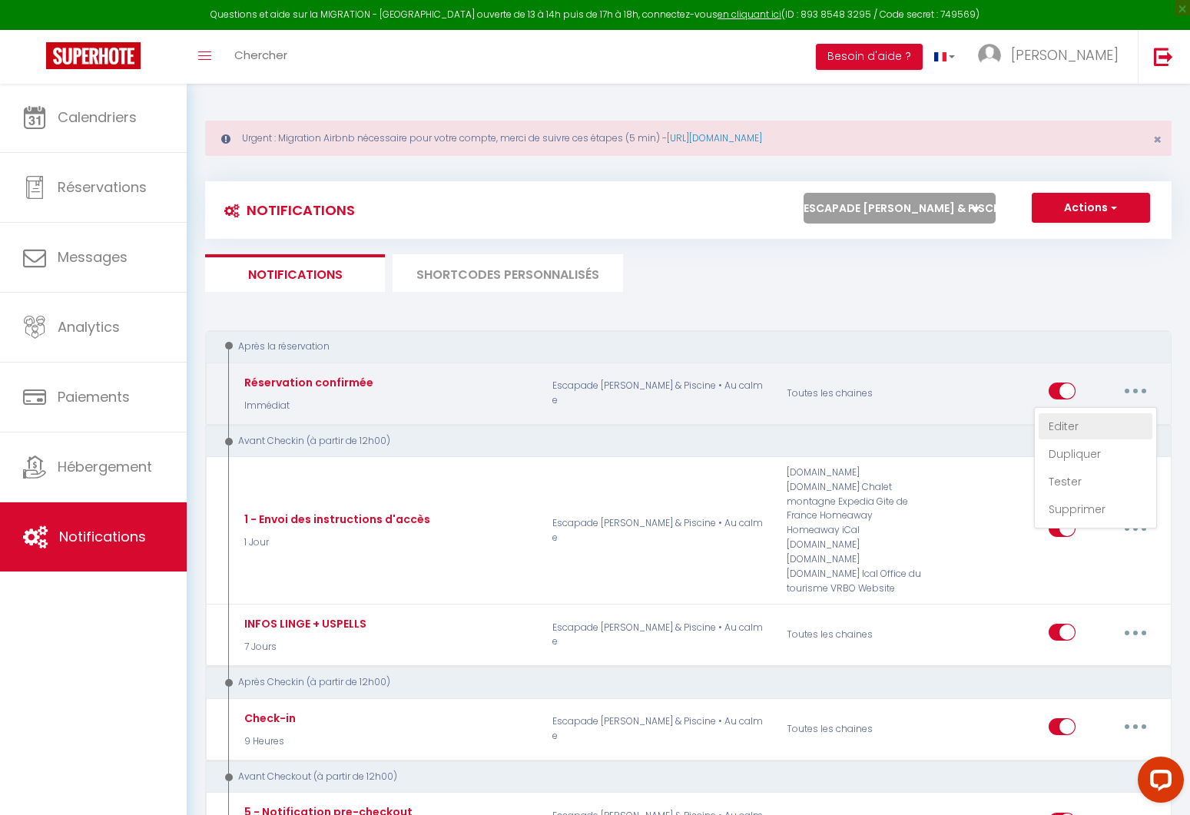
checkbox input "true"
checkbox input "false"
radio input "true"
type input "[BOOKING:ID][RENTAL:NAME] - Réservation confirmée"
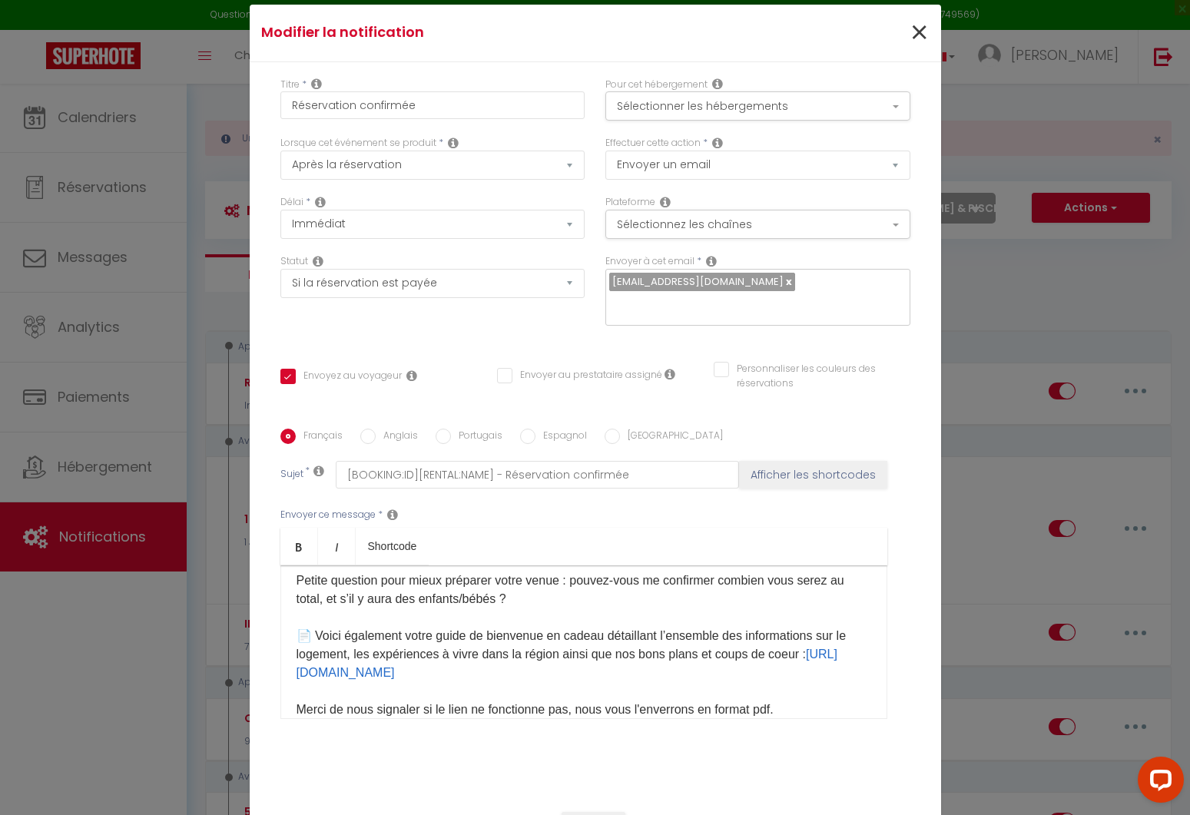
click at [921, 30] on span "×" at bounding box center [918, 33] width 19 height 46
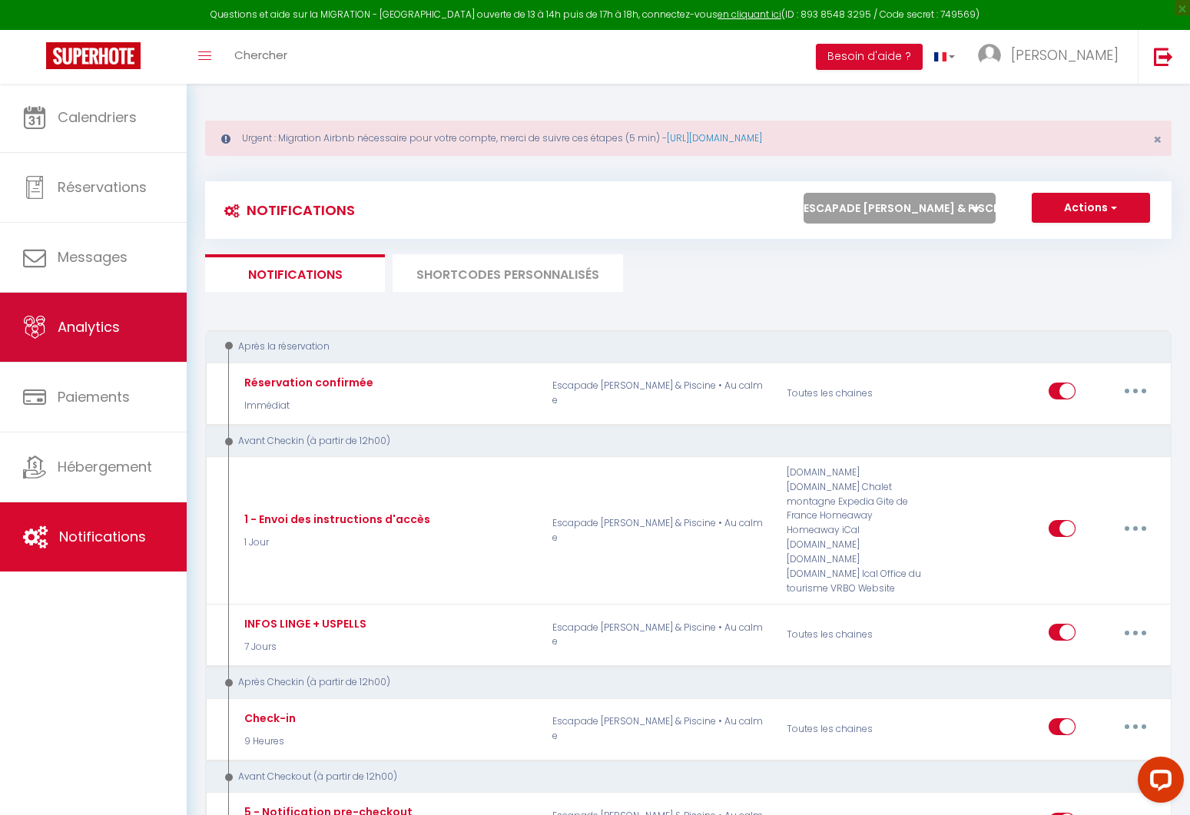
click at [125, 346] on link "Analytics" at bounding box center [93, 327] width 187 height 69
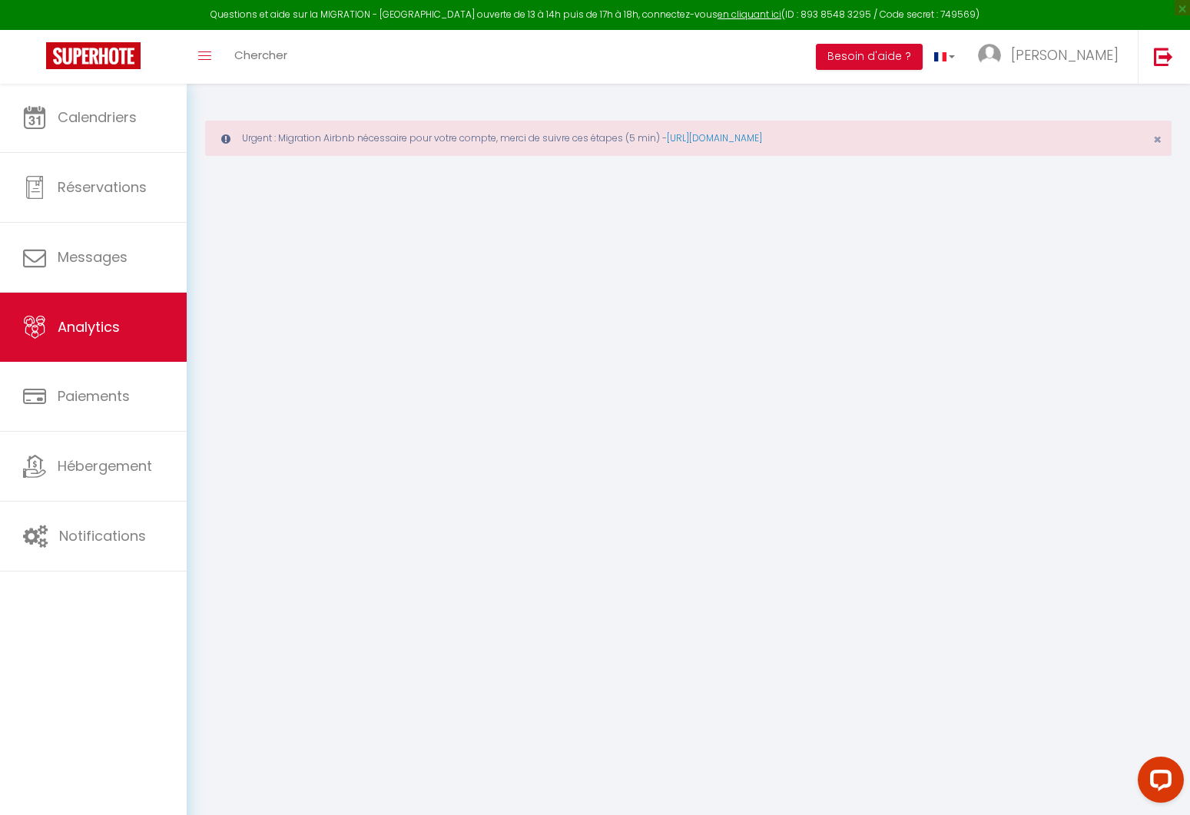
select select "2025"
select select "8"
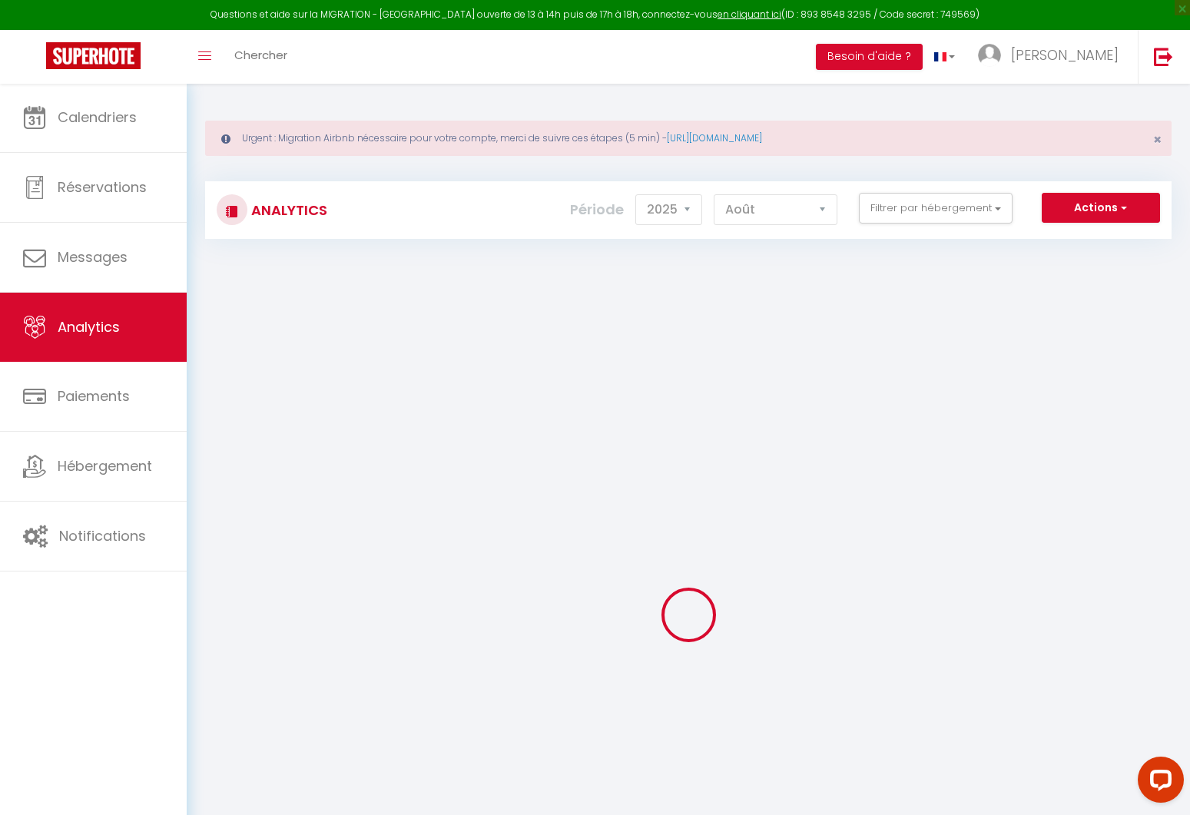
scroll to position [5, 0]
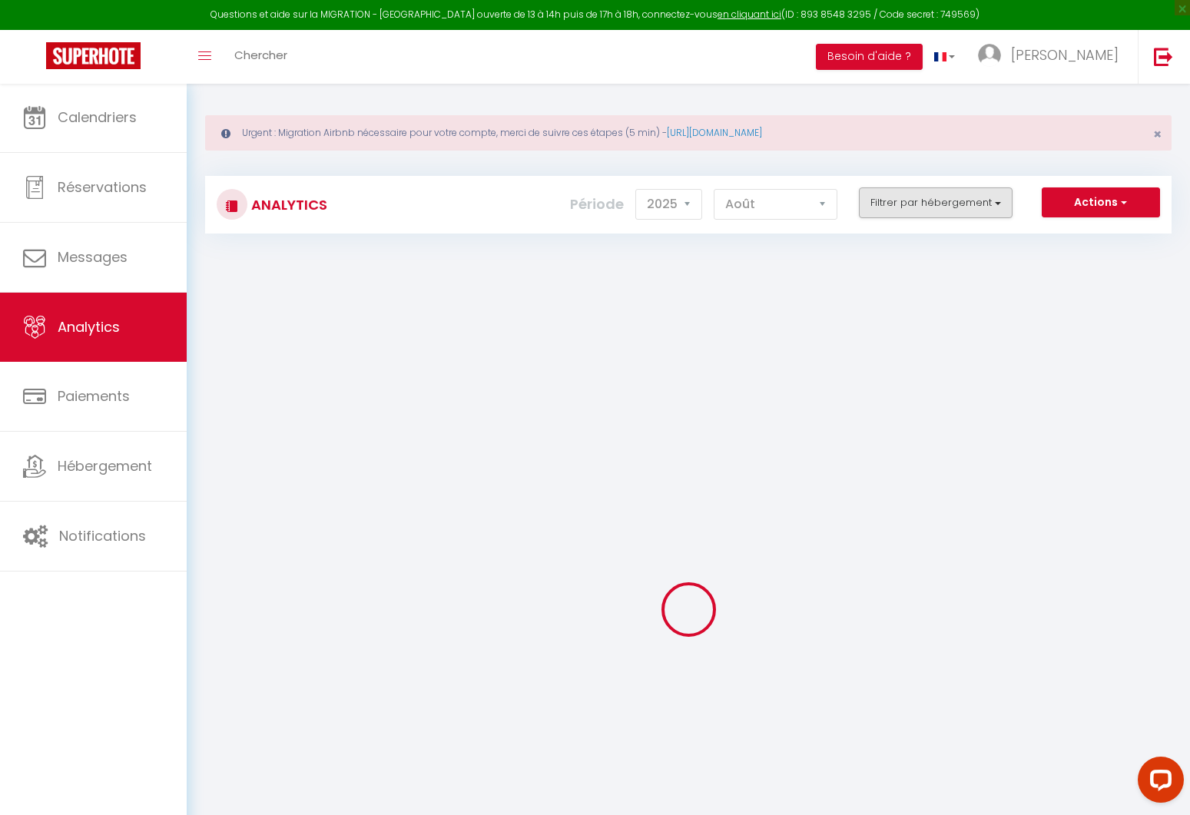
checkbox input "false"
checkbox Vert "false"
checkbox Parking "false"
checkbox Living "false"
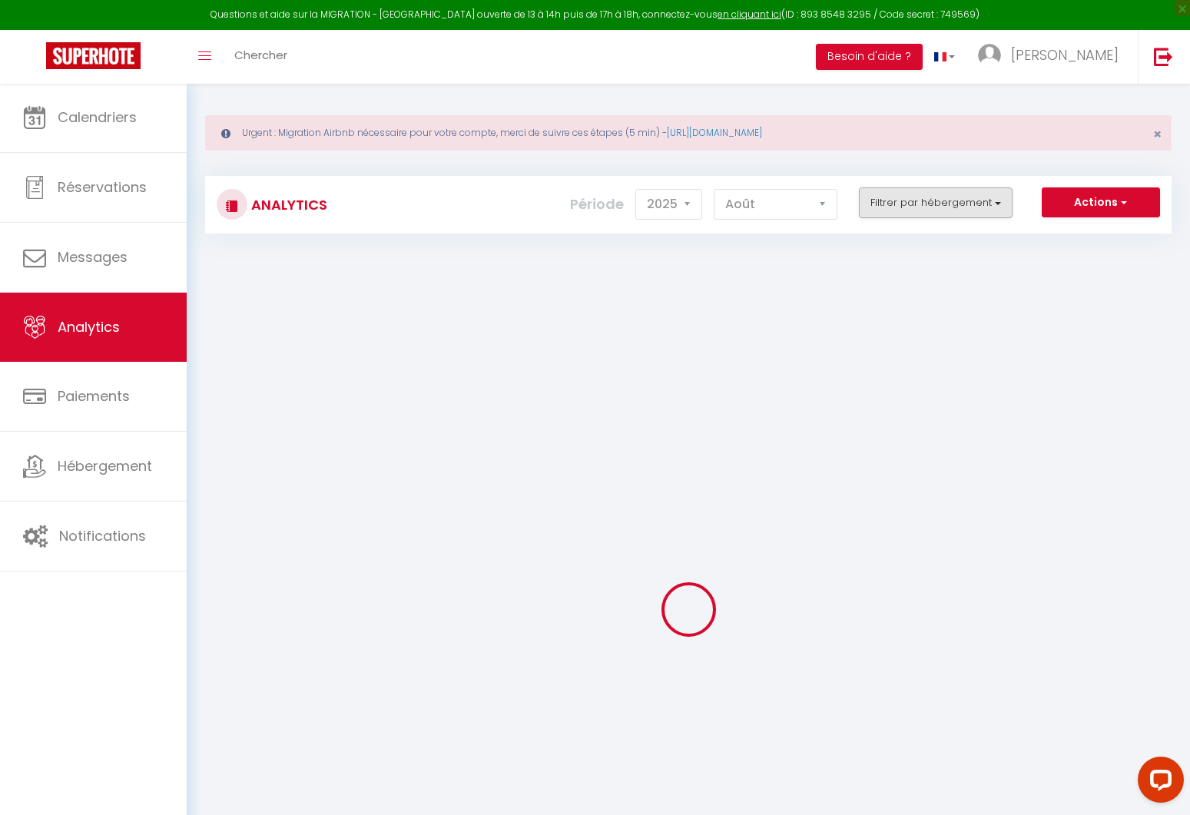
checkbox Living "false"
checkbox provençal "false"
checkbox bleu "false"
checkbox Calm "false"
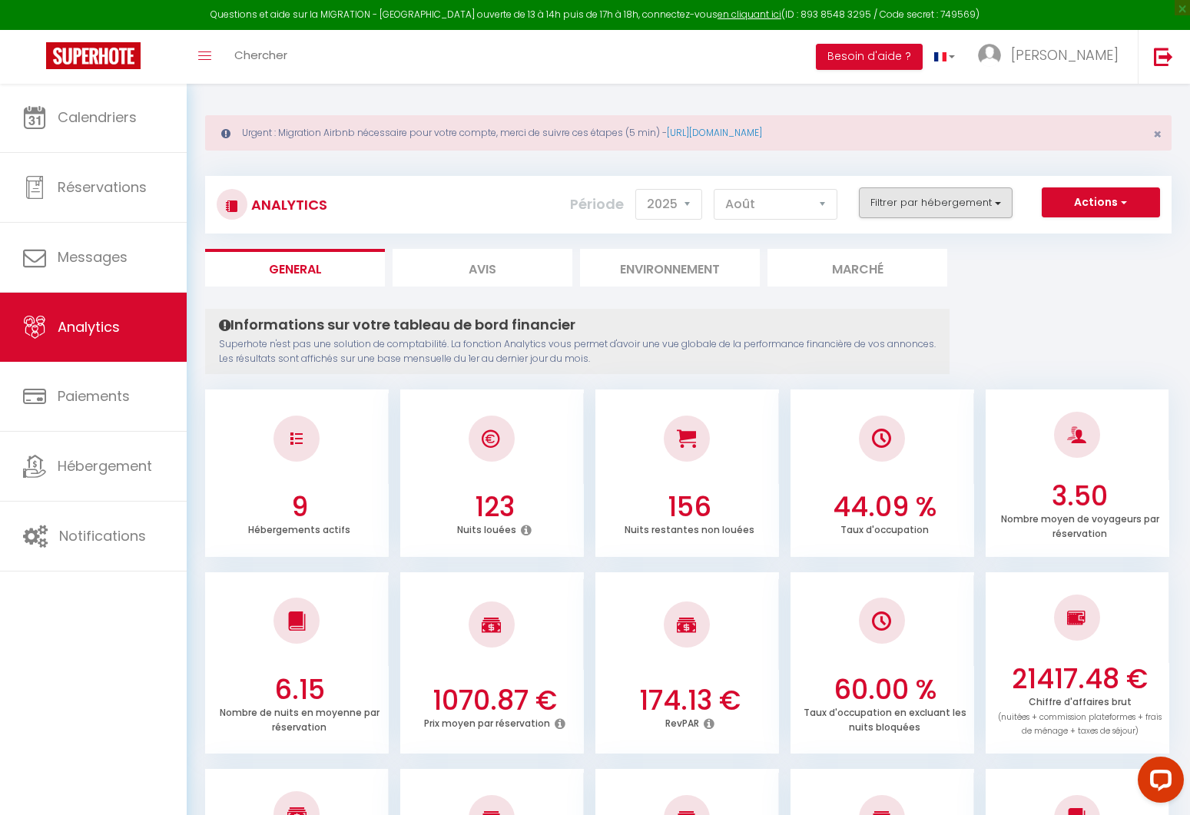
click at [918, 200] on button "Filtrer par hébergement" at bounding box center [936, 202] width 154 height 31
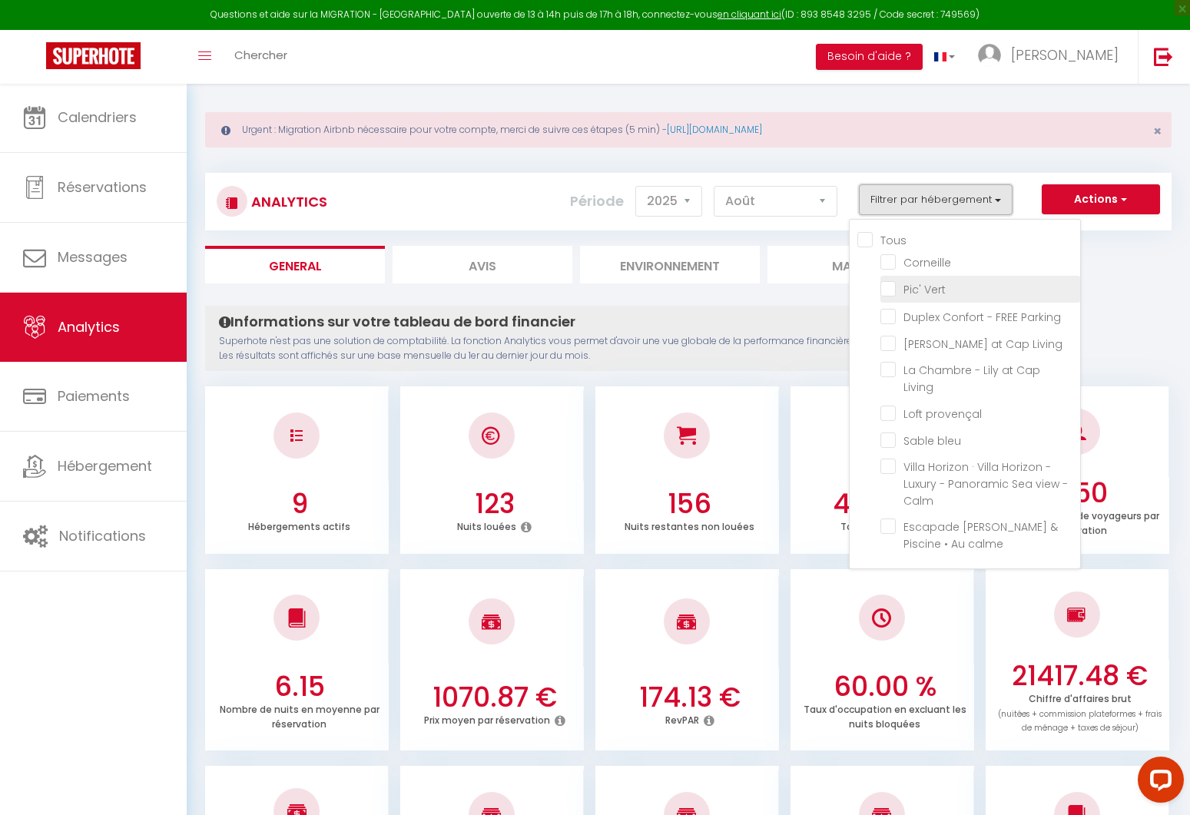
scroll to position [5, 0]
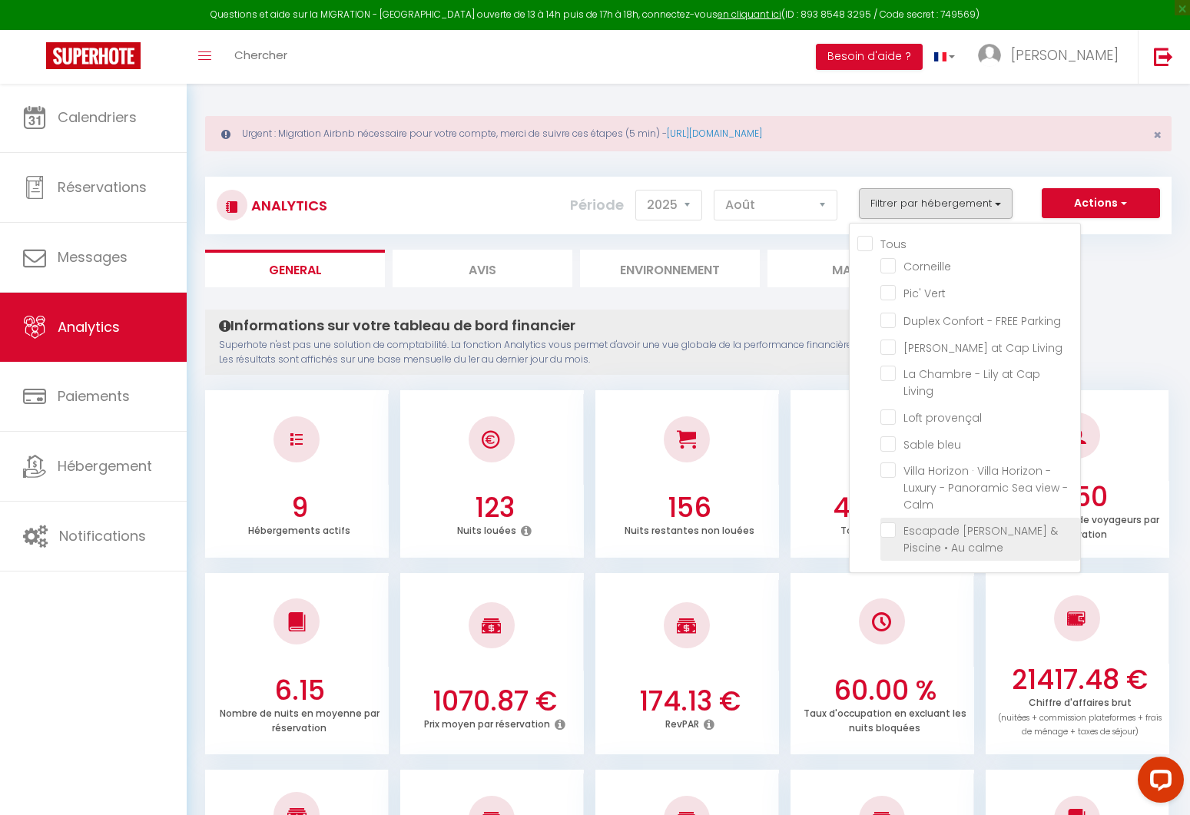
click at [964, 522] on calme "checkbox" at bounding box center [980, 529] width 200 height 15
checkbox calme "true"
checkbox input "false"
checkbox Vert "false"
checkbox Parking "false"
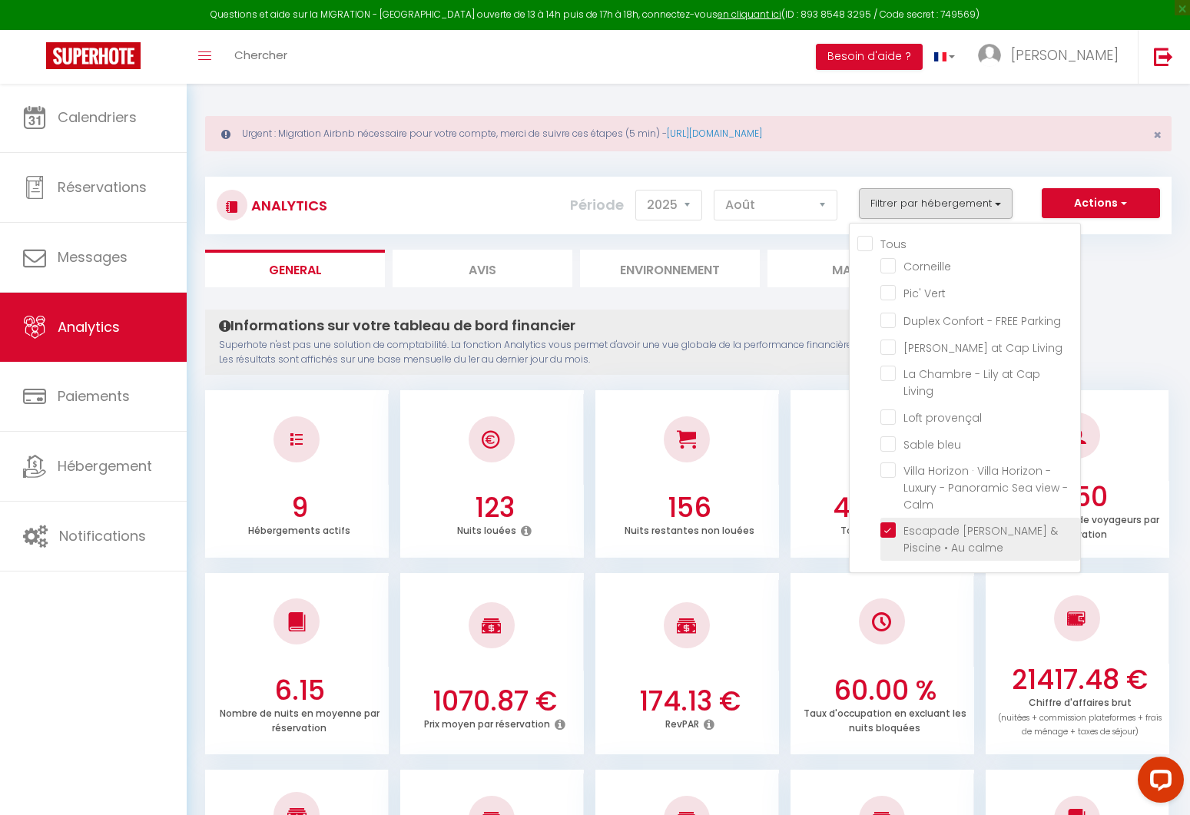
checkbox Living "false"
checkbox provençal "false"
checkbox bleu "false"
checkbox Calm "false"
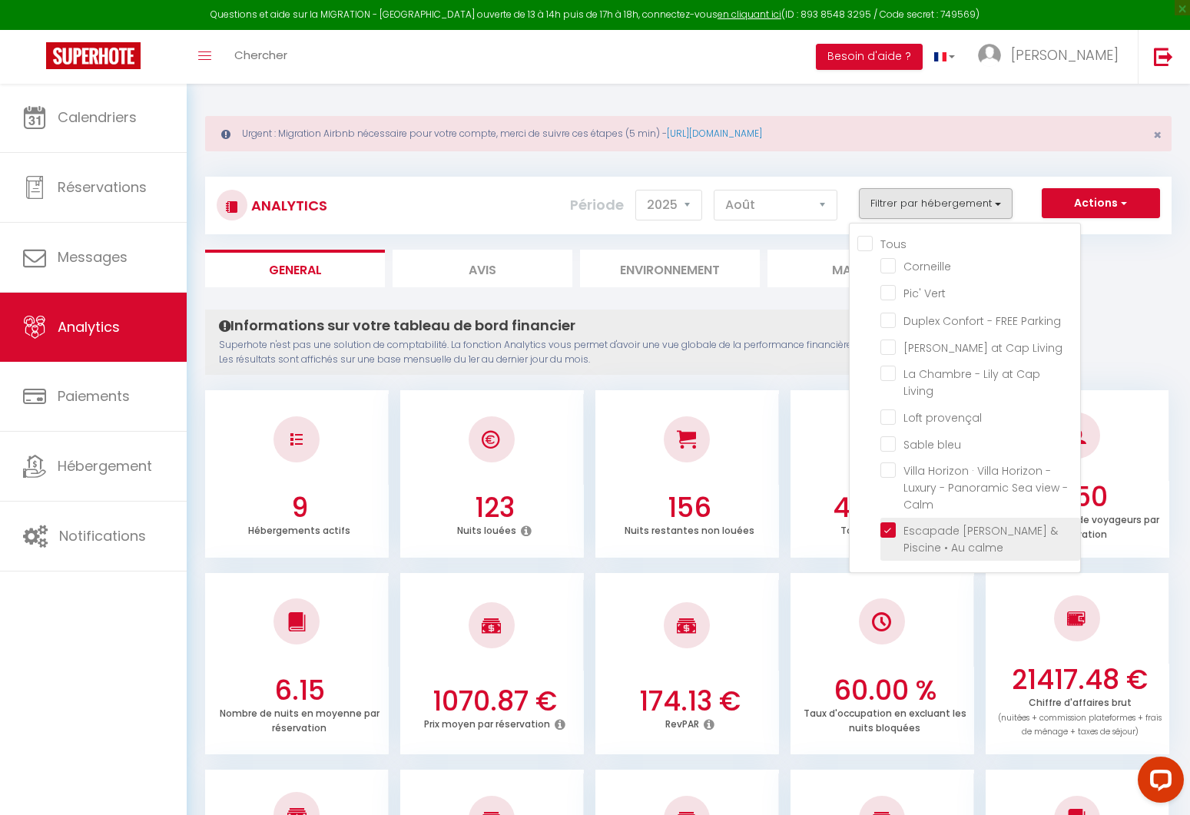
checkbox input "false"
checkbox Vert "false"
checkbox Parking "false"
checkbox Living "false"
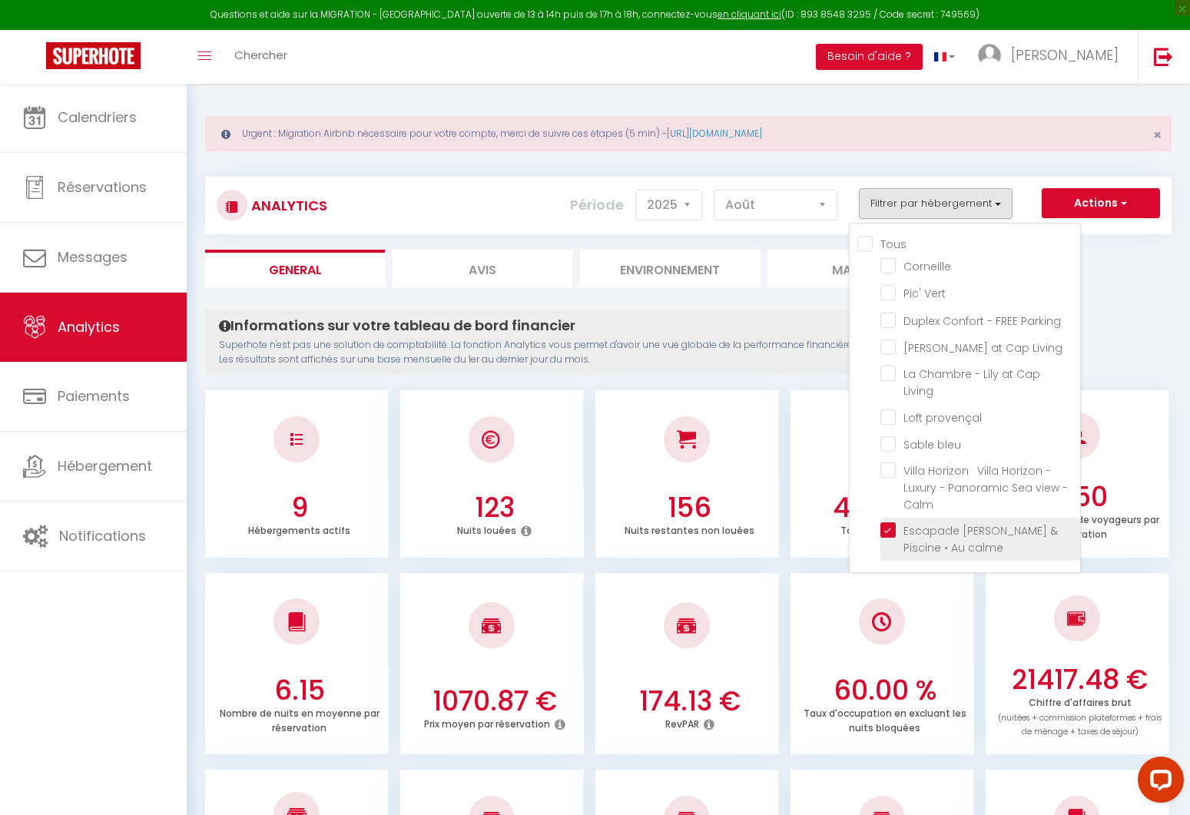
checkbox provençal "false"
checkbox bleu "false"
checkbox Calm "false"
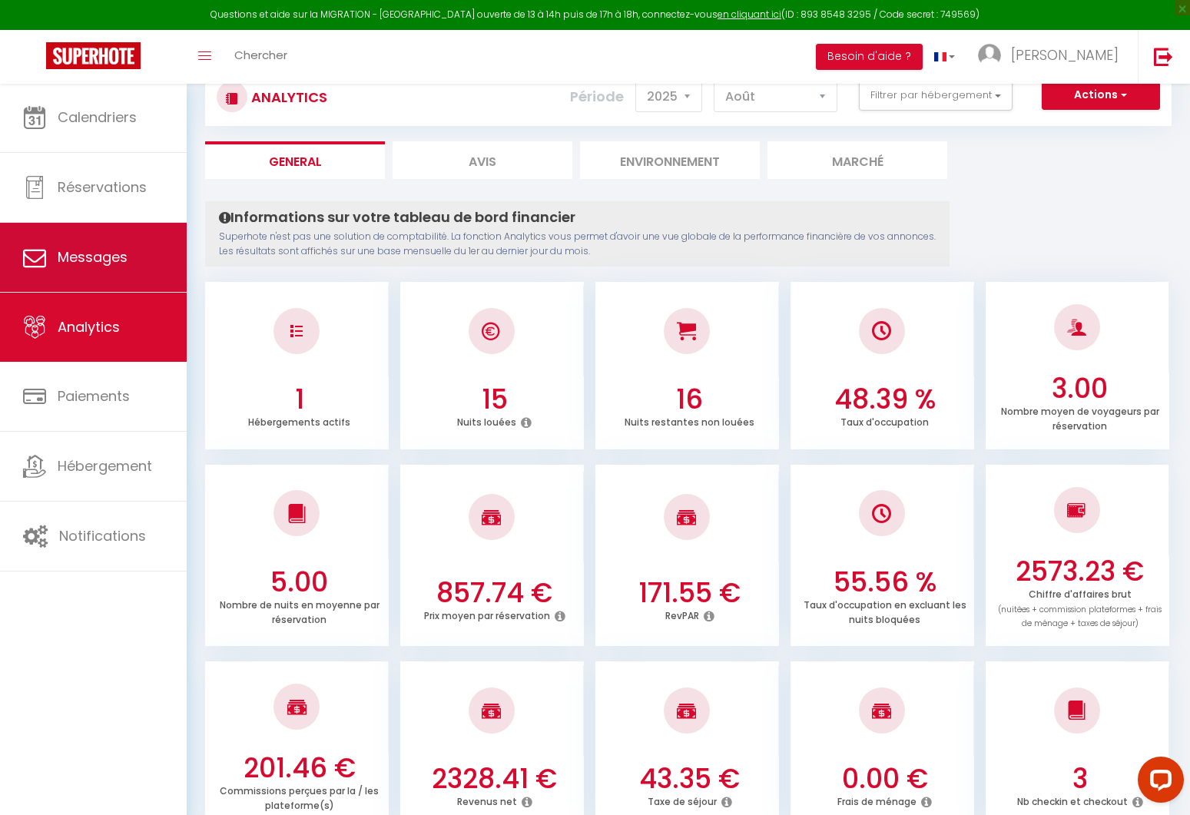
scroll to position [114, 0]
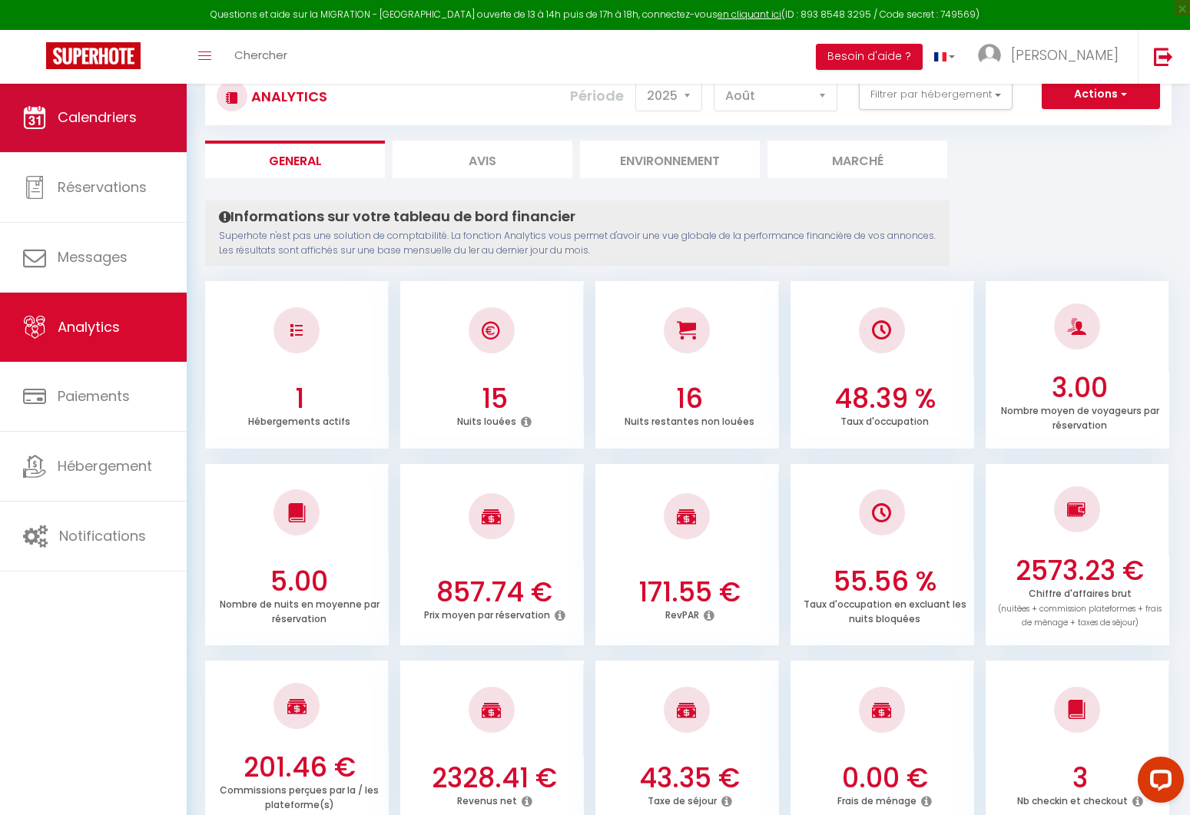
click at [115, 91] on link "Calendriers" at bounding box center [93, 117] width 187 height 69
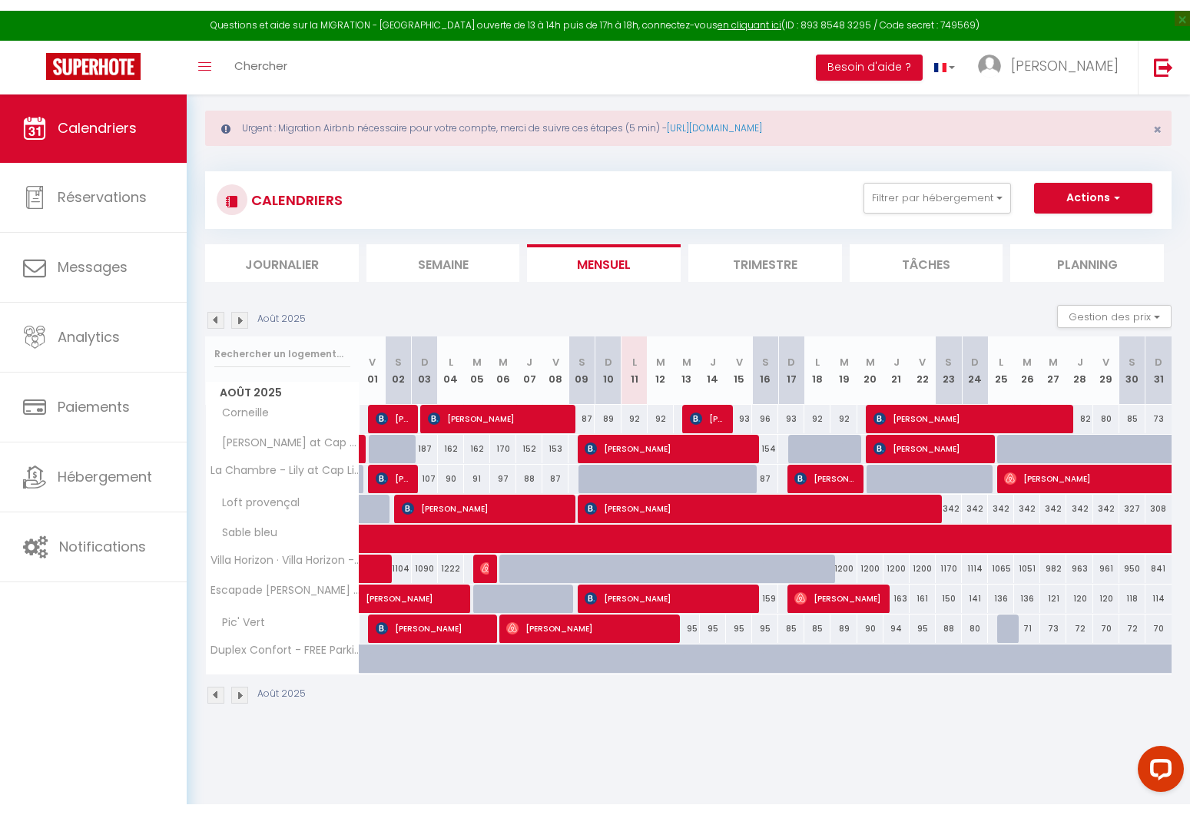
scroll to position [22, 0]
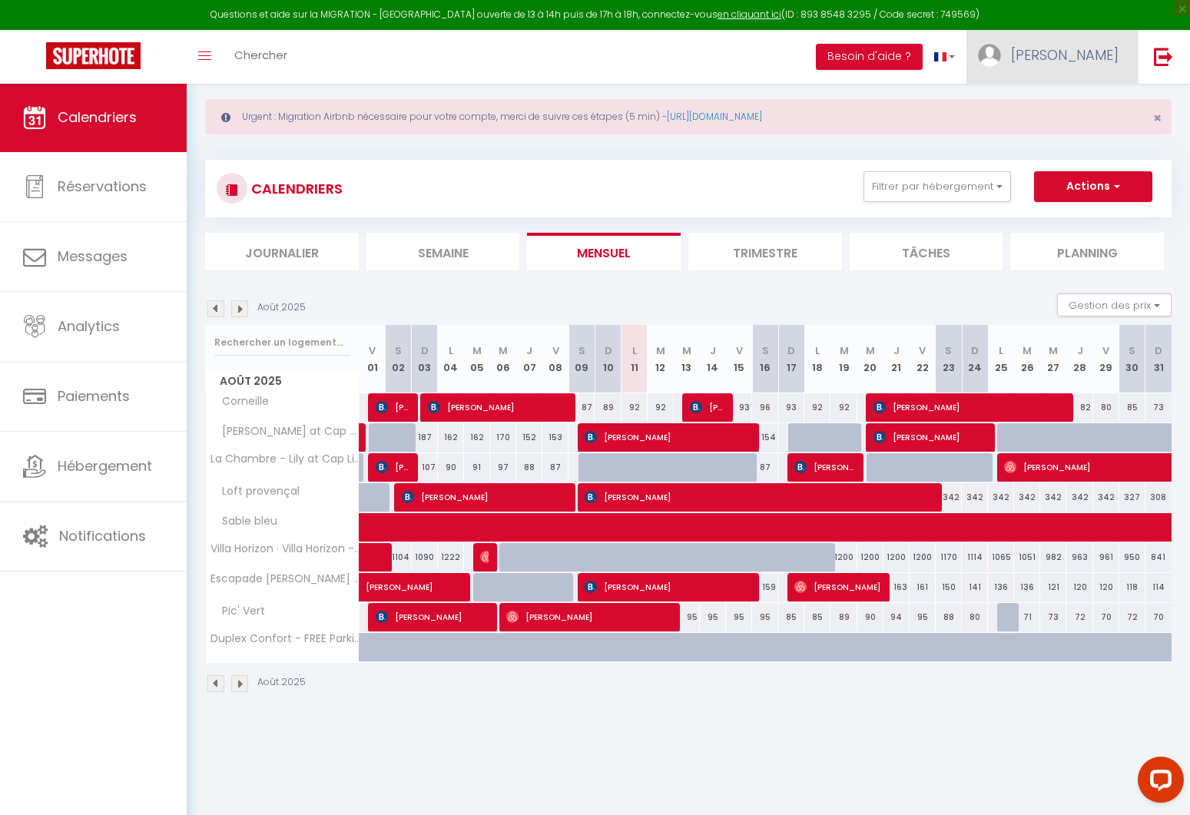
click at [1111, 45] on span "[PERSON_NAME]" at bounding box center [1065, 54] width 108 height 19
click at [1077, 101] on link "Paramètres" at bounding box center [1076, 107] width 114 height 26
select select "28"
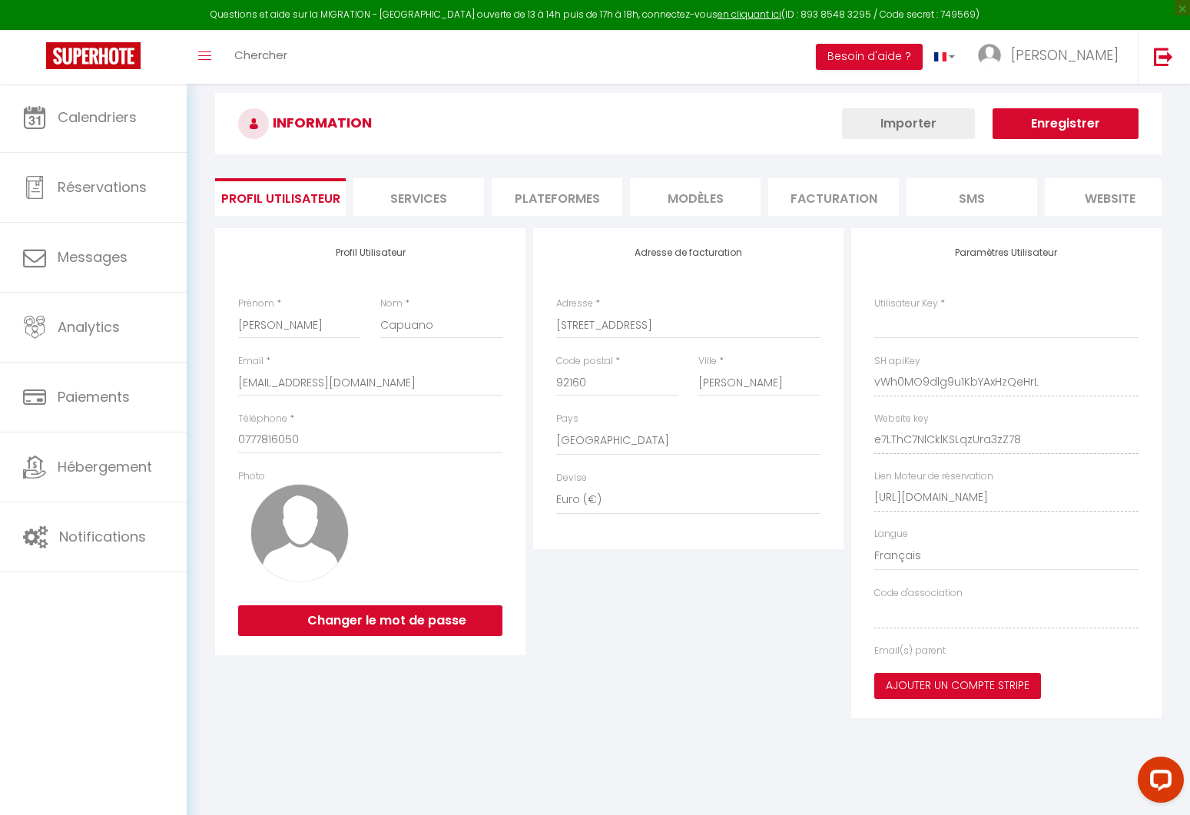
type input "vWh0MO9dlg9u1KbYAxHzQeHrL"
type input "e7LThC7NlCklKSLqzUra3zZ78"
type input "[URL][DOMAIN_NAME]"
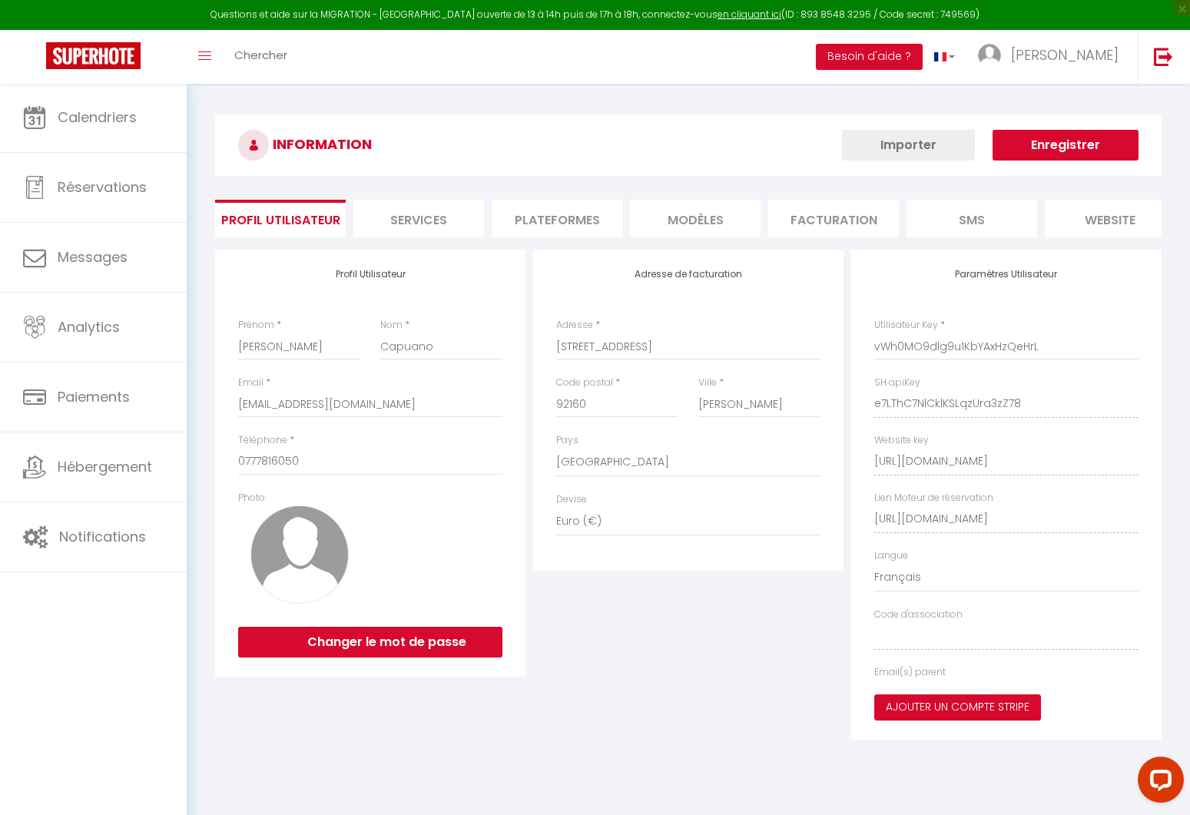
select select "fr"
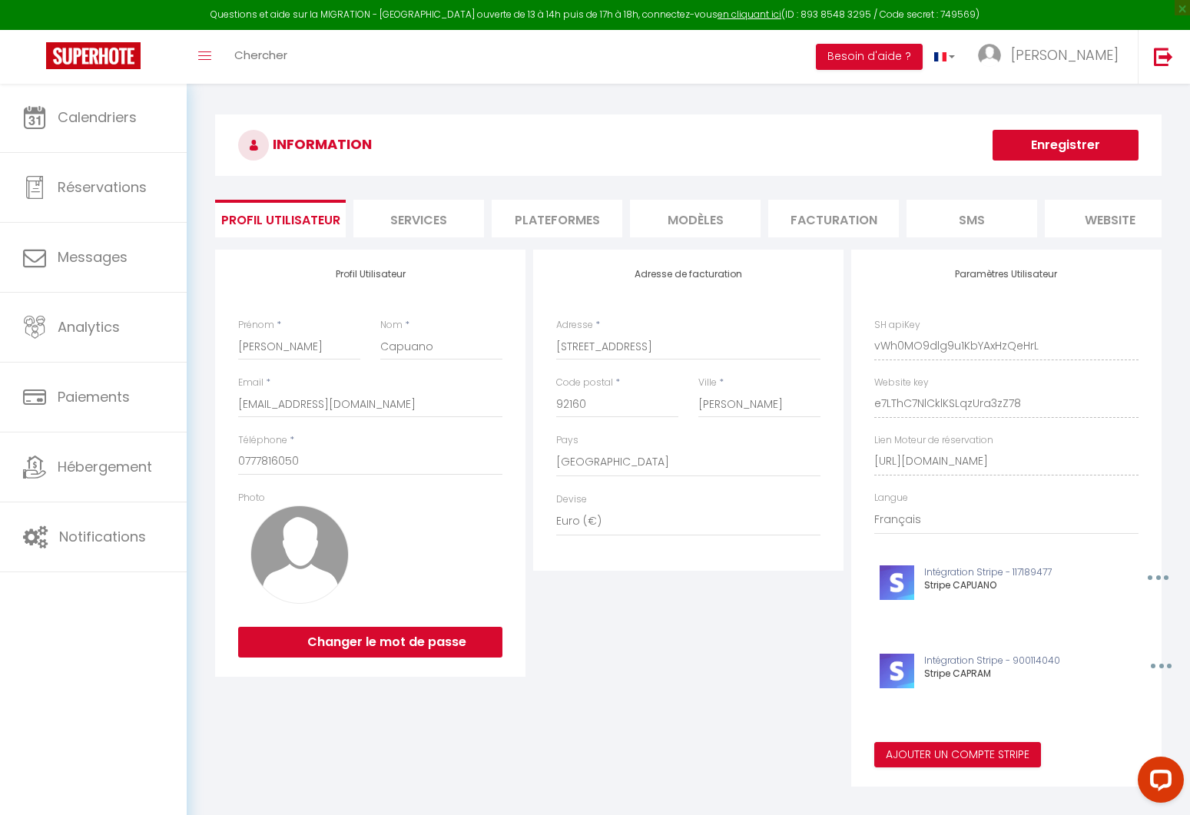
click at [565, 216] on li "Plateformes" at bounding box center [557, 219] width 131 height 38
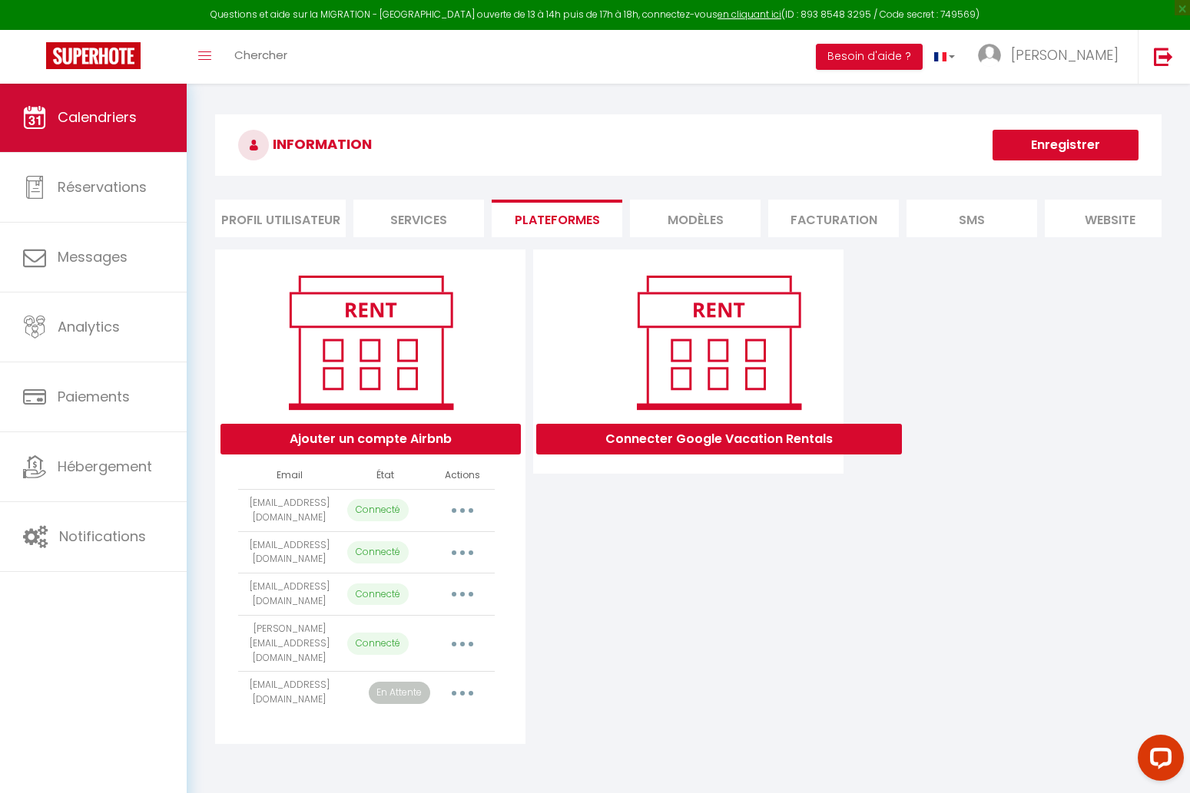
click at [125, 117] on span "Calendriers" at bounding box center [97, 117] width 79 height 19
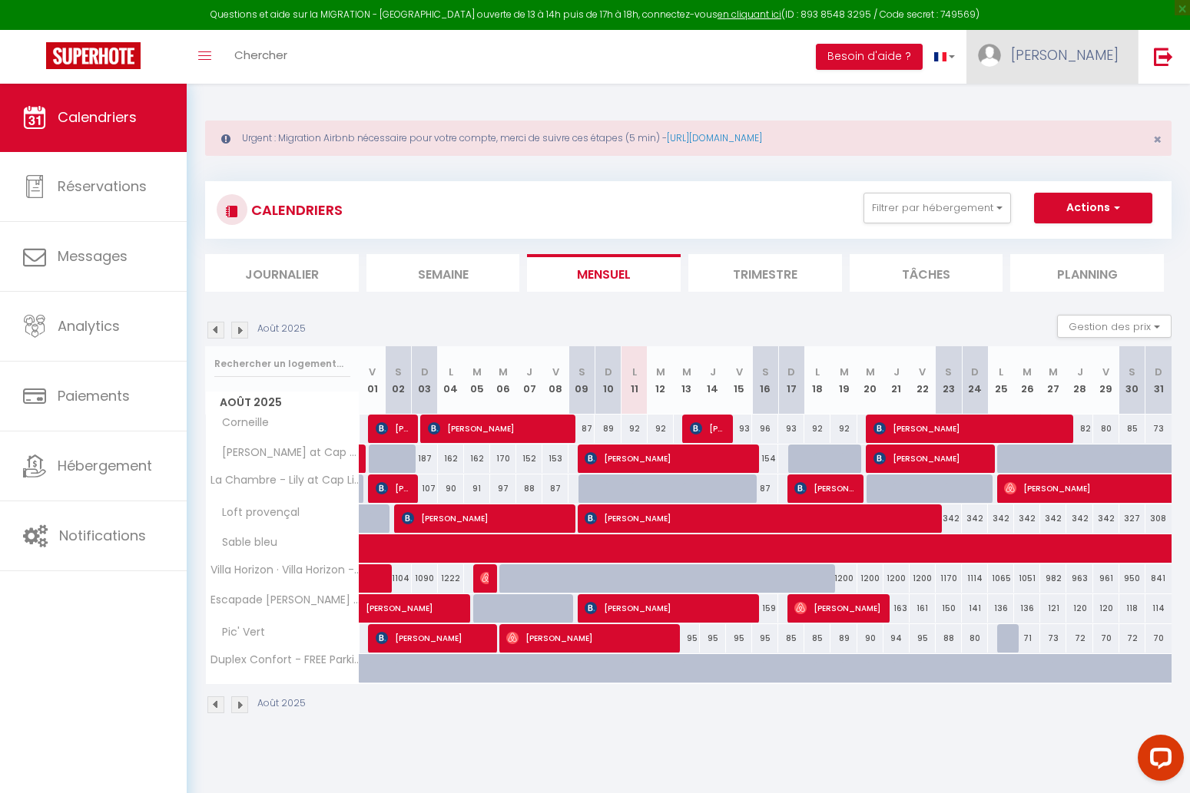
click at [1100, 50] on span "[PERSON_NAME]" at bounding box center [1065, 54] width 108 height 19
click at [1084, 103] on link "Paramètres" at bounding box center [1076, 107] width 114 height 26
select select "fr"
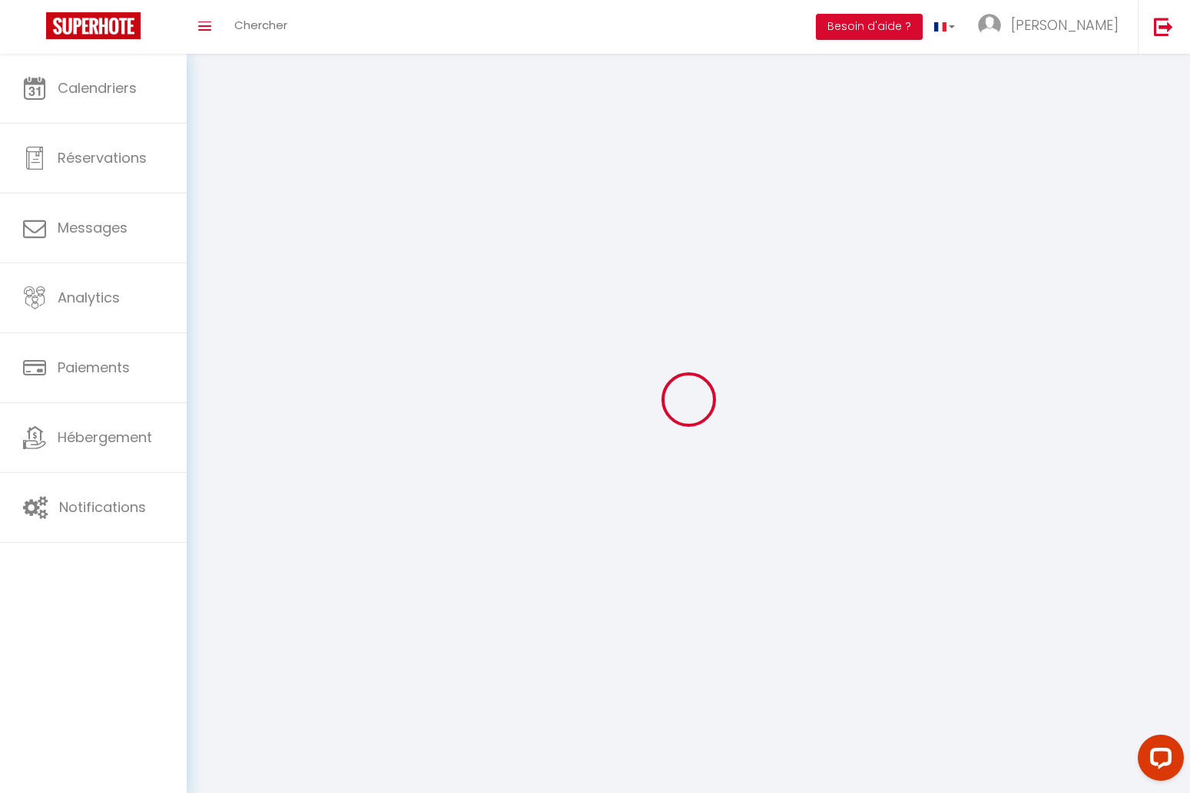
select select
type input "[PERSON_NAME]"
type input "Capuano"
type input "0777816050"
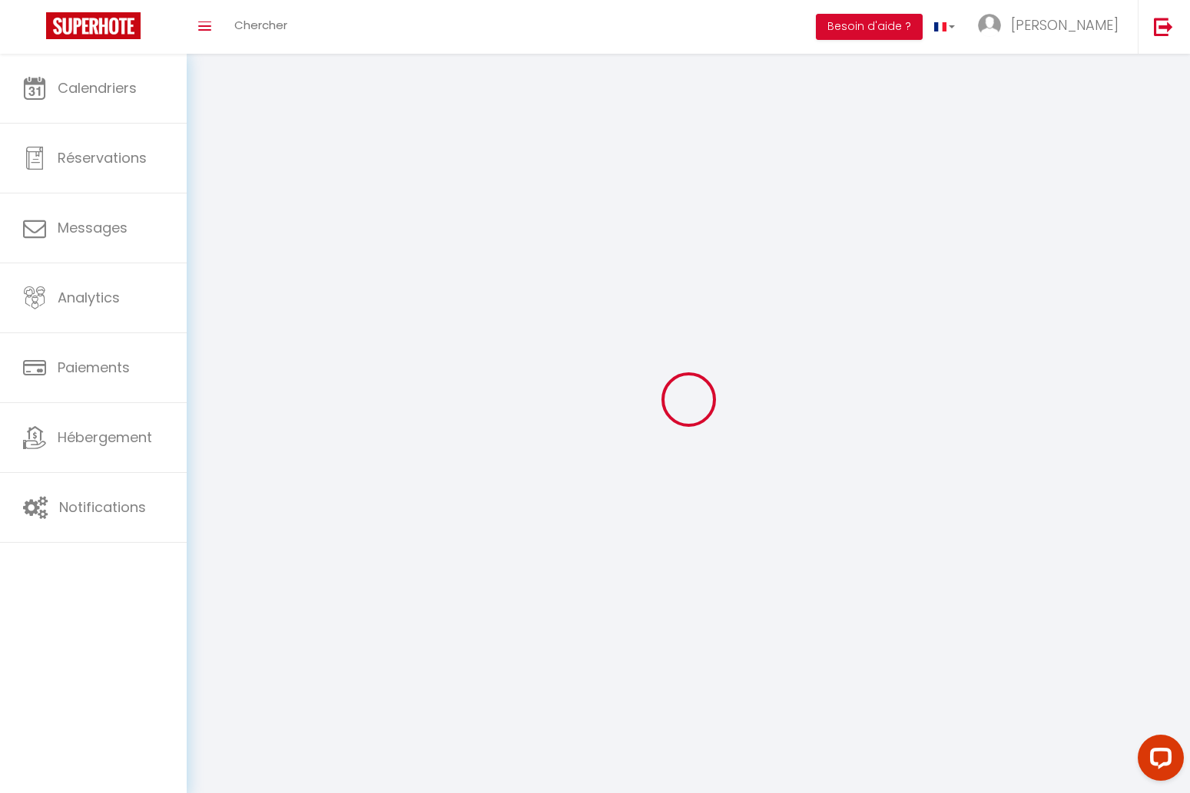
type input "[STREET_ADDRESS]"
type input "92160"
type input "[PERSON_NAME]"
type input "vWh0MO9dlg9u1KbYAxHzQeHrL"
type input "e7LThC7NlCklKSLqzUra3zZ78"
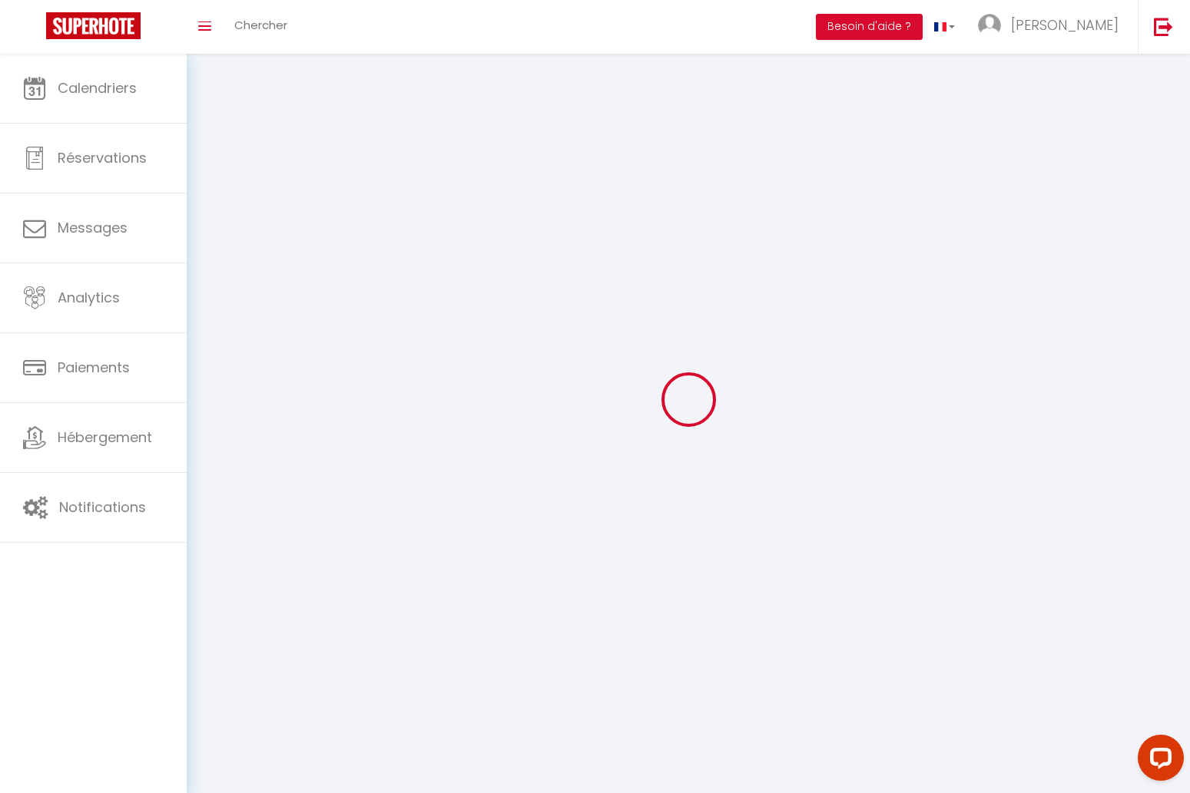
select select "28"
select select "fr"
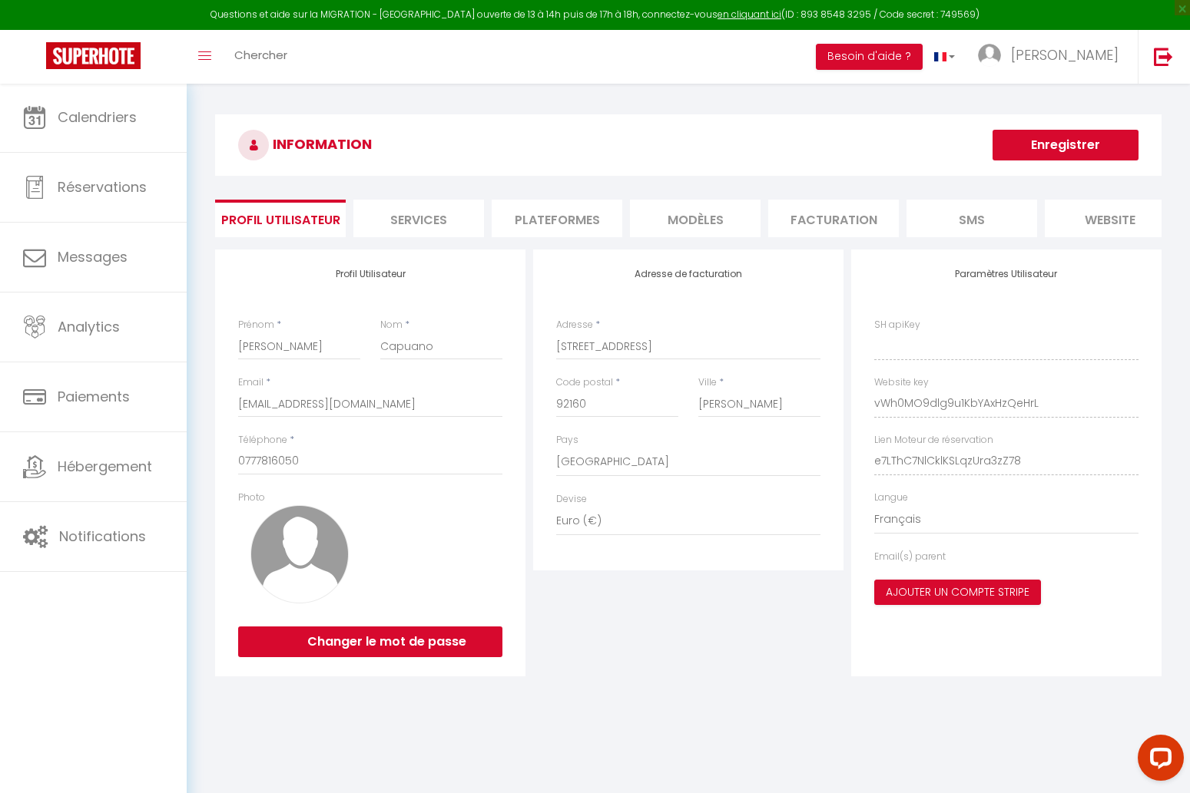
type input "vWh0MO9dlg9u1KbYAxHzQeHrL"
type input "e7LThC7NlCklKSLqzUra3zZ78"
type input "[URL][DOMAIN_NAME]"
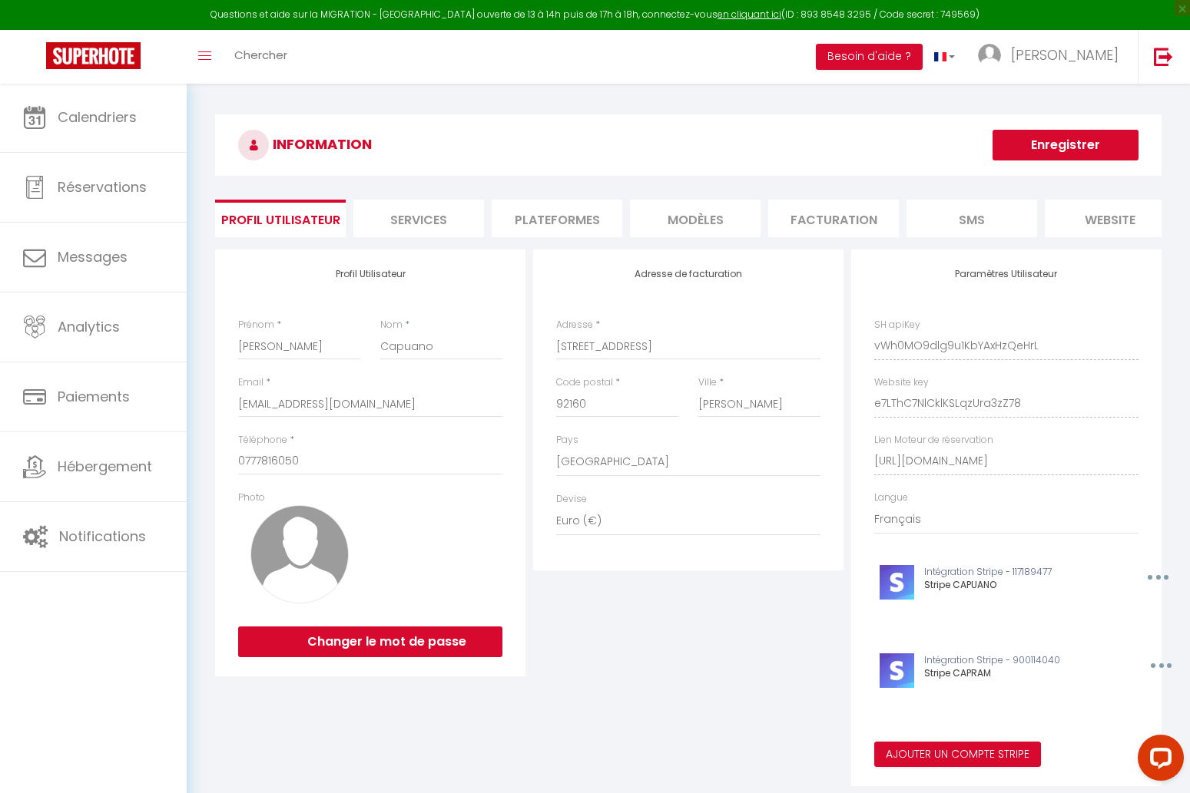
click at [406, 222] on li "Services" at bounding box center [418, 219] width 131 height 38
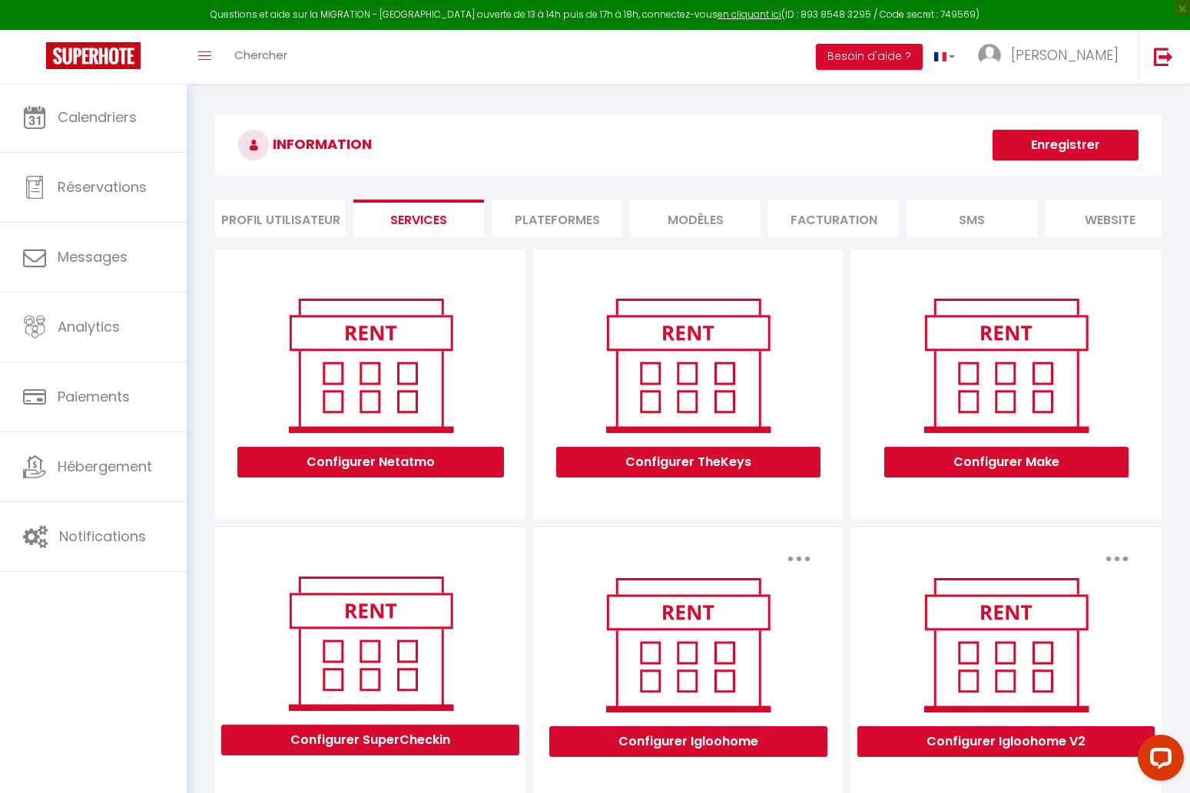
click at [548, 220] on li "Plateformes" at bounding box center [557, 219] width 131 height 38
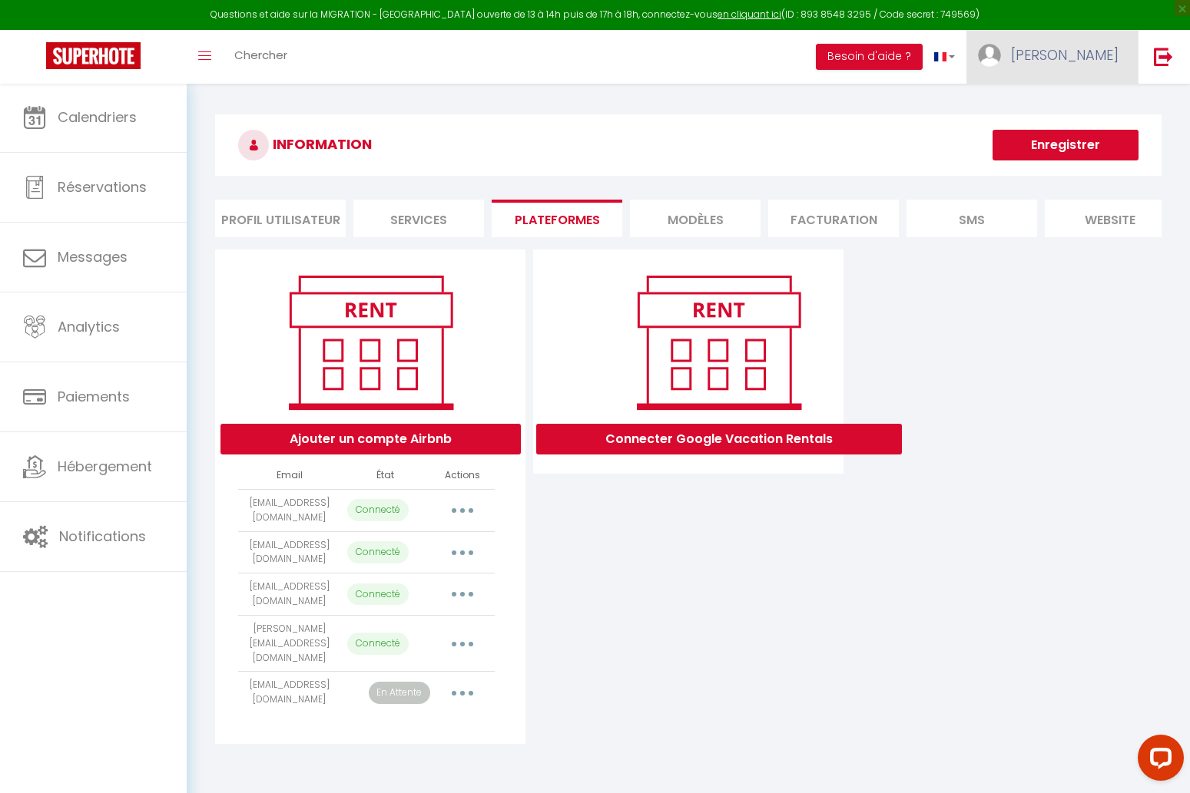
click at [1081, 55] on link "[PERSON_NAME]" at bounding box center [1051, 57] width 171 height 54
click at [1064, 107] on link "Paramètres" at bounding box center [1076, 107] width 114 height 26
click at [1112, 107] on link "Paramètres" at bounding box center [1076, 107] width 114 height 26
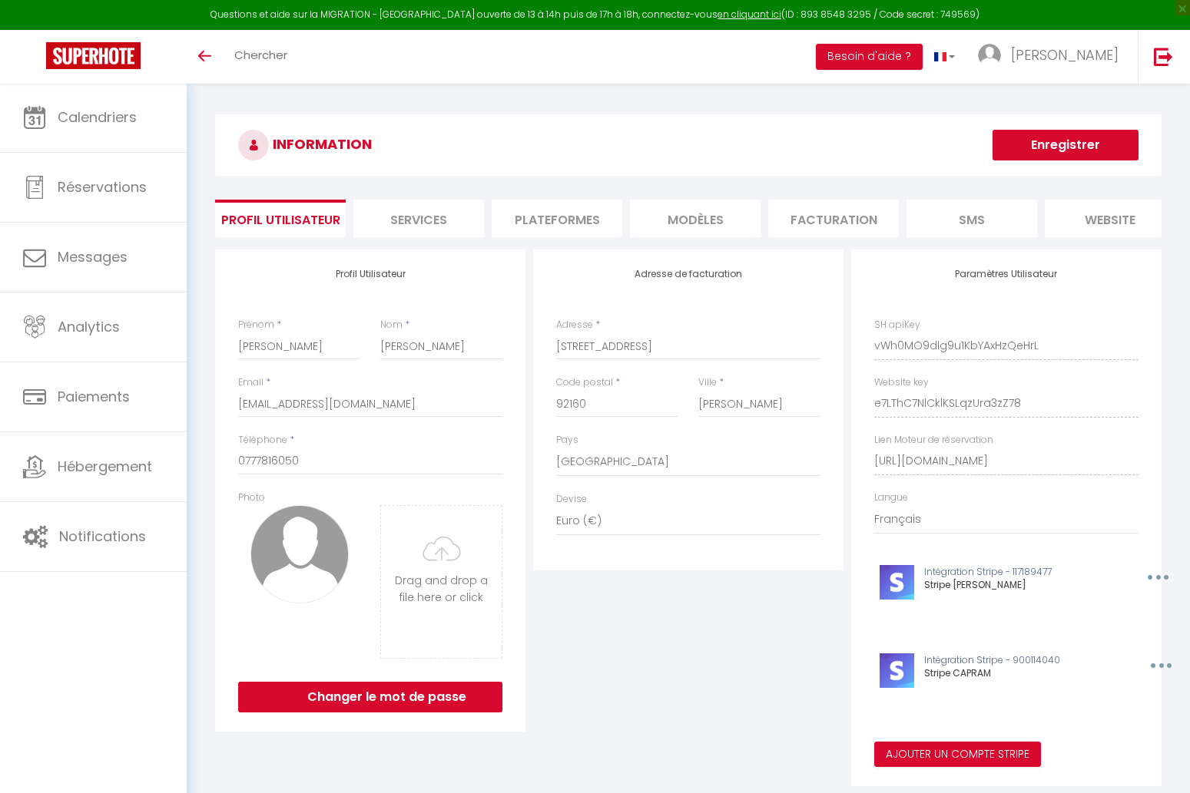
select select "28"
select select "fr"
click at [530, 214] on li "Plateformes" at bounding box center [557, 219] width 131 height 38
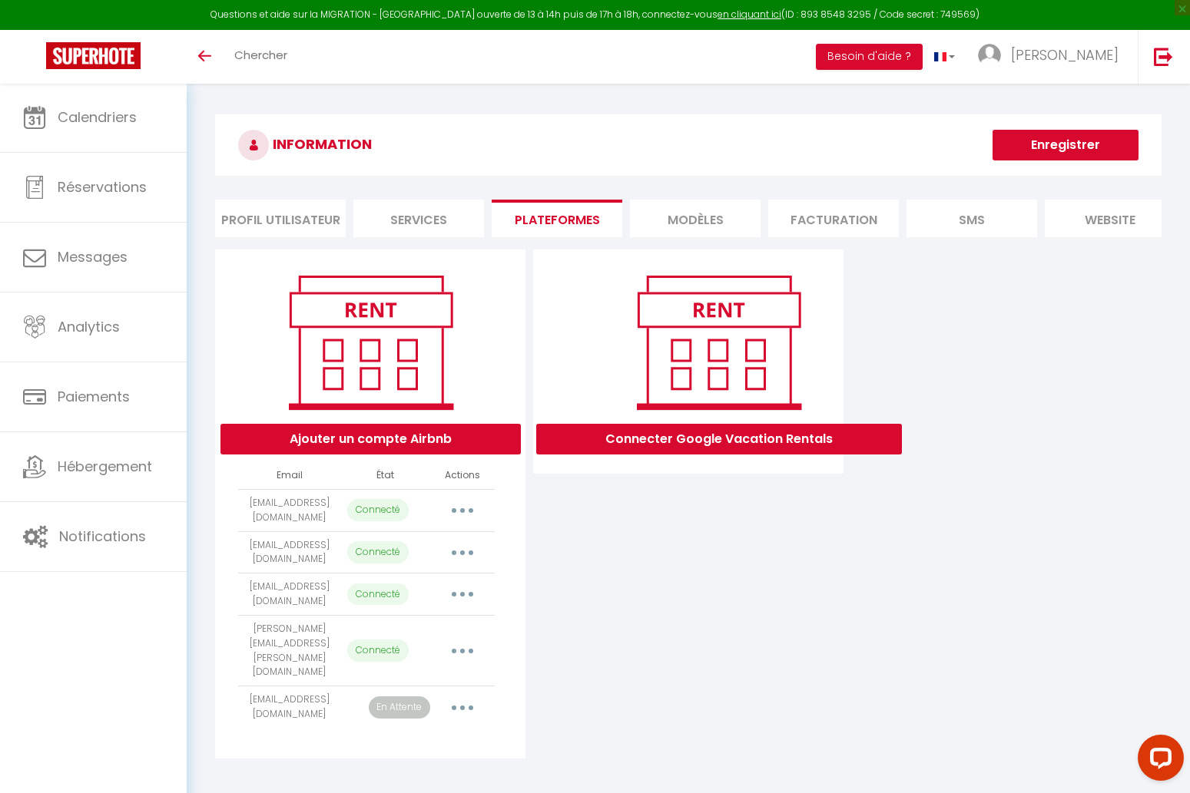
click at [462, 706] on icon "button" at bounding box center [462, 708] width 5 height 5
click at [436, 757] on link "Supprimer" at bounding box center [395, 770] width 170 height 26
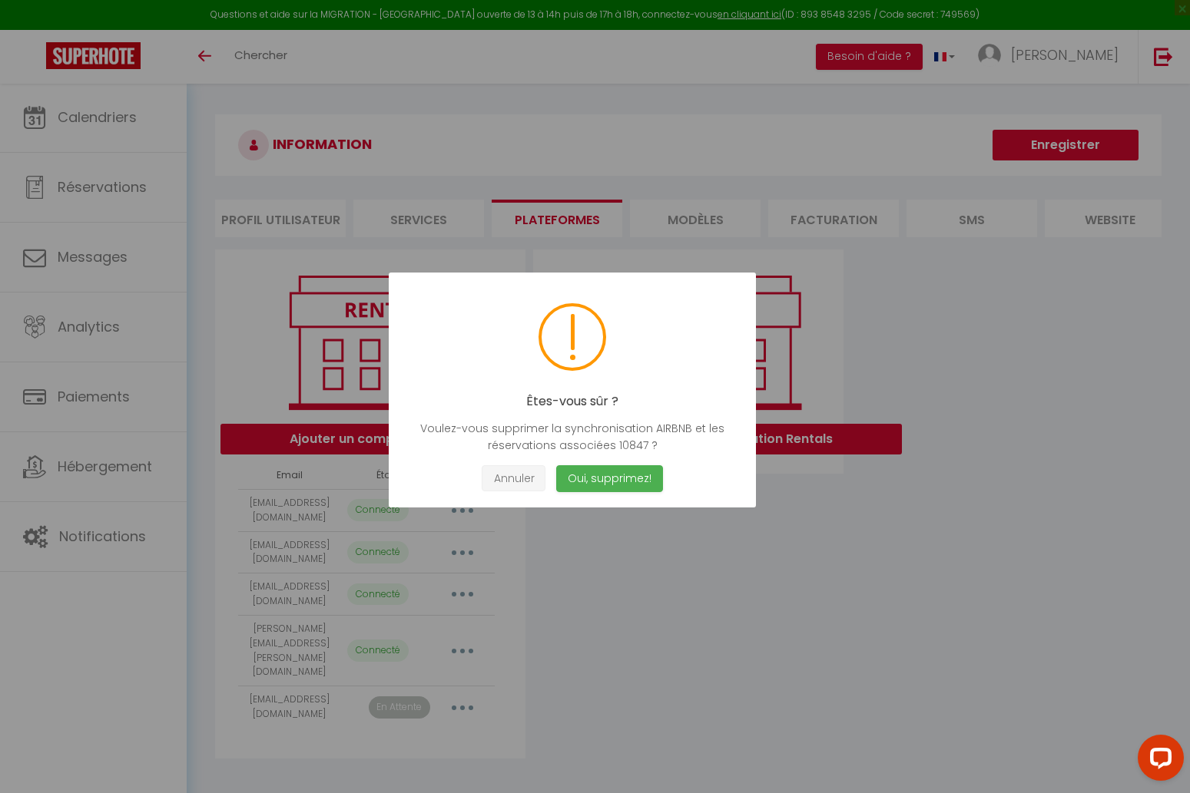
click at [518, 475] on button "Annuler" at bounding box center [514, 478] width 64 height 27
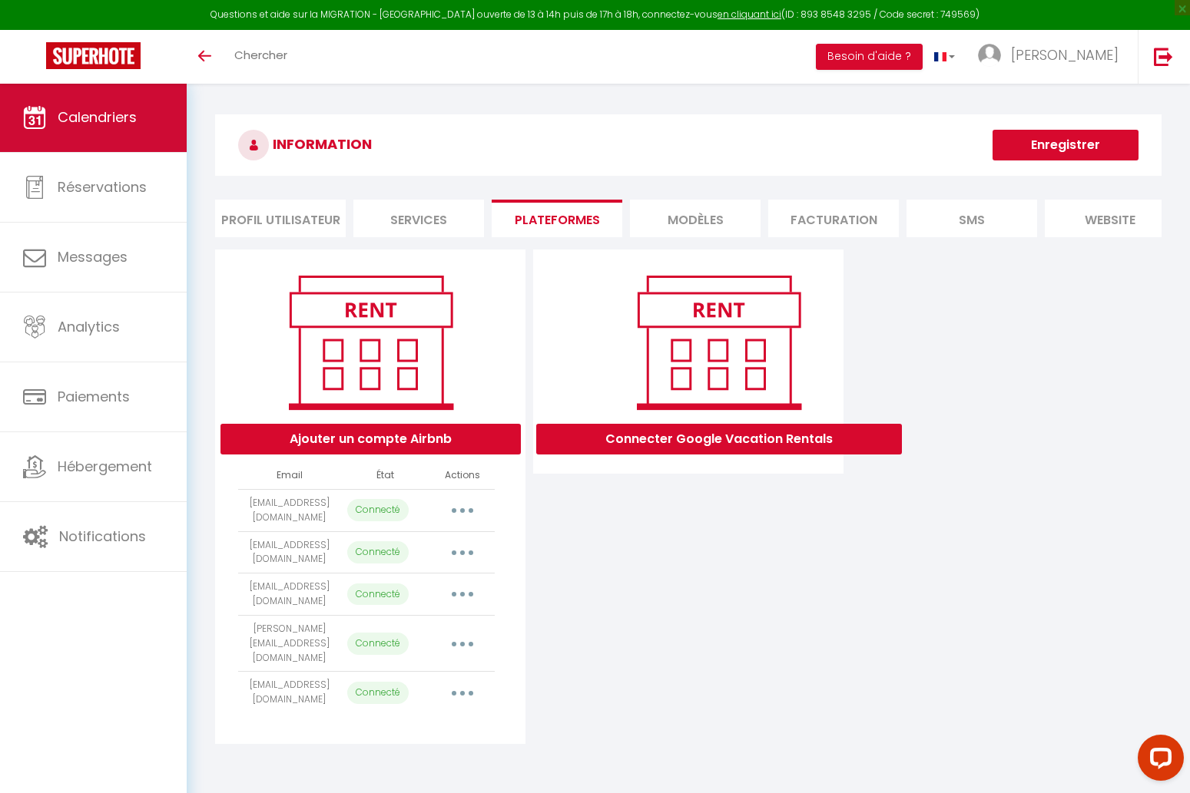
click at [114, 124] on span "Calendriers" at bounding box center [97, 117] width 79 height 19
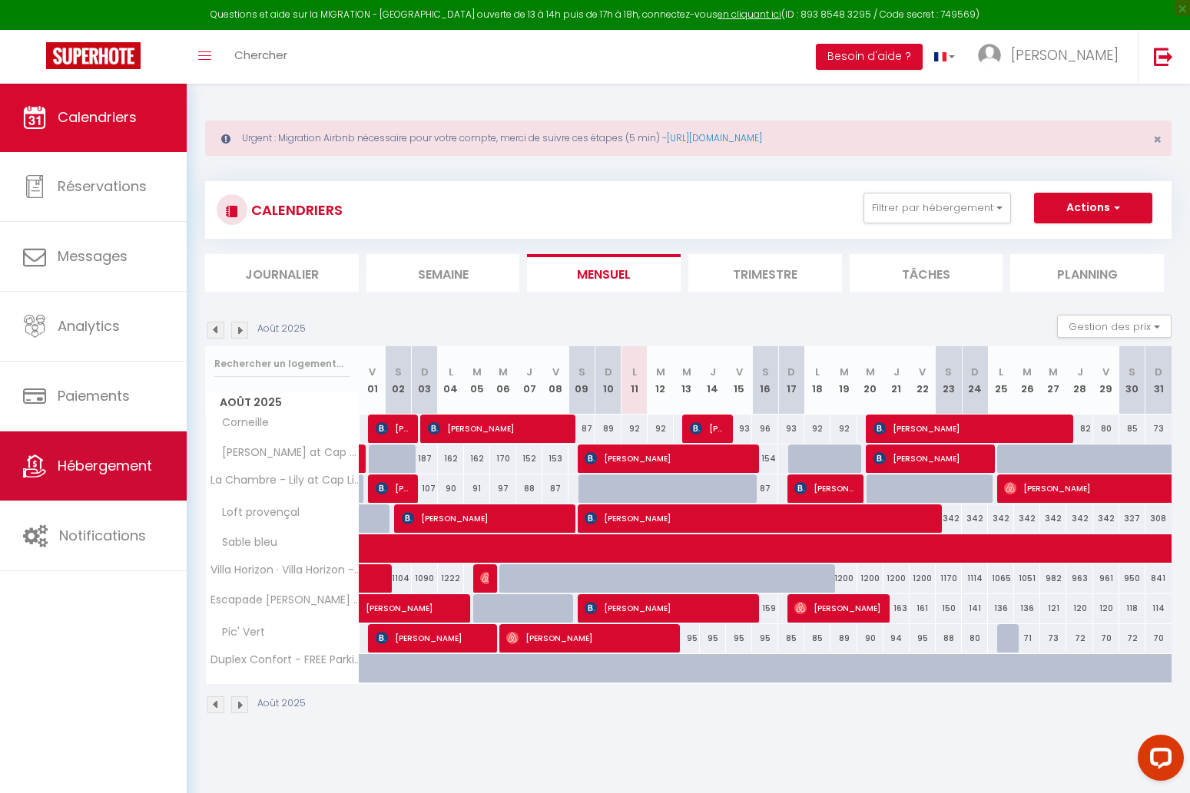
click at [114, 463] on span "Hébergement" at bounding box center [105, 465] width 94 height 19
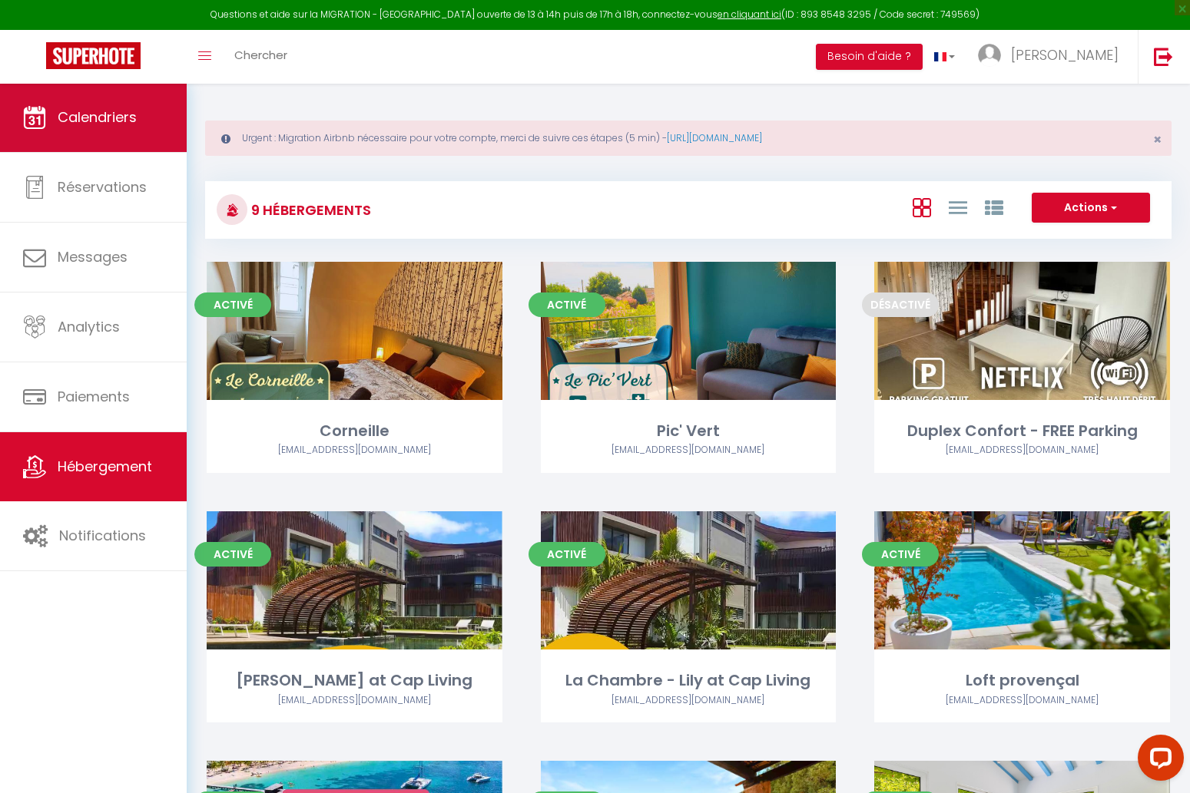
click at [99, 98] on link "Calendriers" at bounding box center [93, 117] width 187 height 69
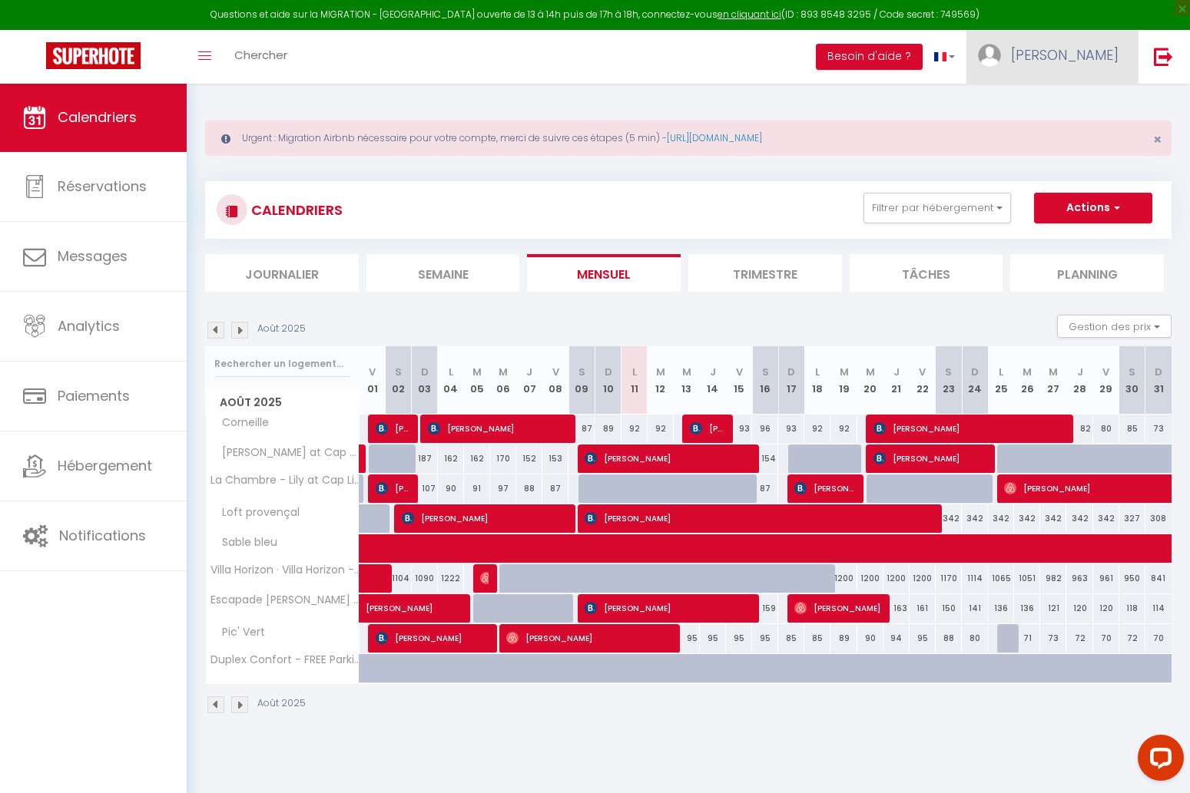
click at [1078, 55] on link "[PERSON_NAME]" at bounding box center [1051, 57] width 171 height 54
click at [1078, 94] on link "Paramètres" at bounding box center [1076, 107] width 114 height 26
select select "fr"
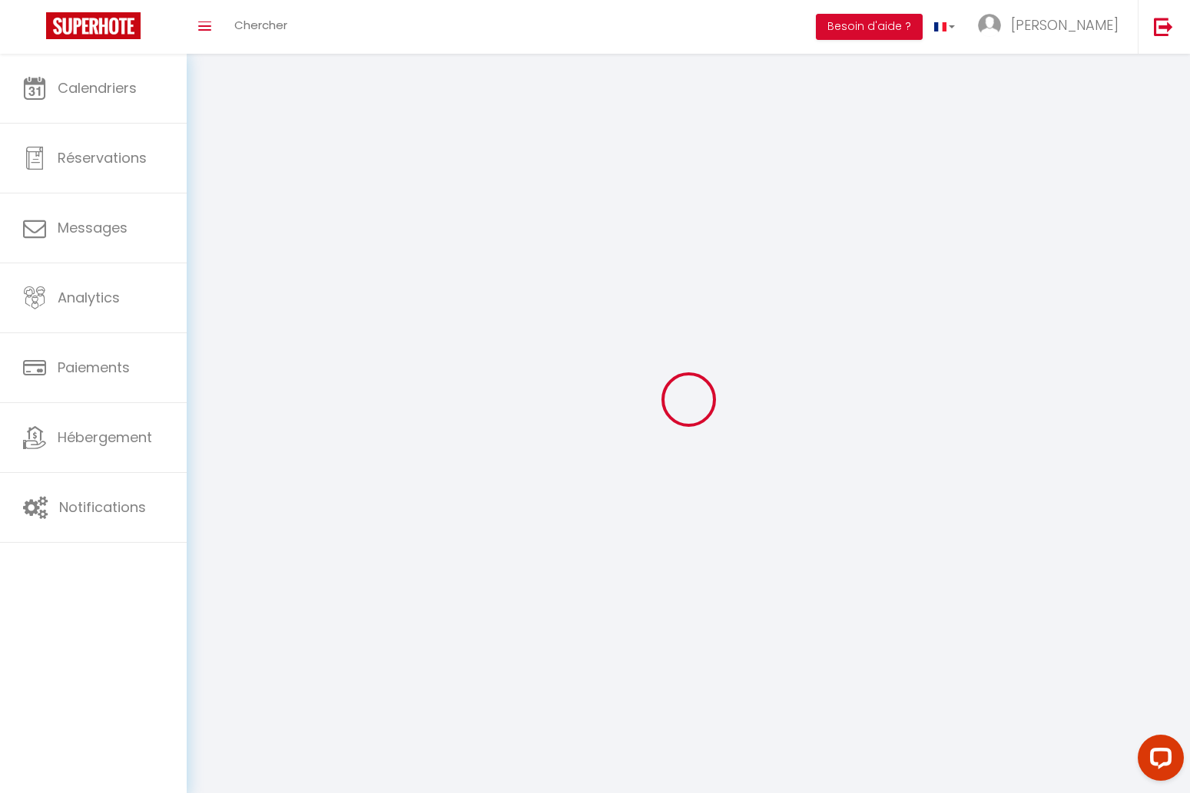
type input "[PERSON_NAME]"
type input "Capuano"
type input "0777816050"
type input "[STREET_ADDRESS]"
type input "92160"
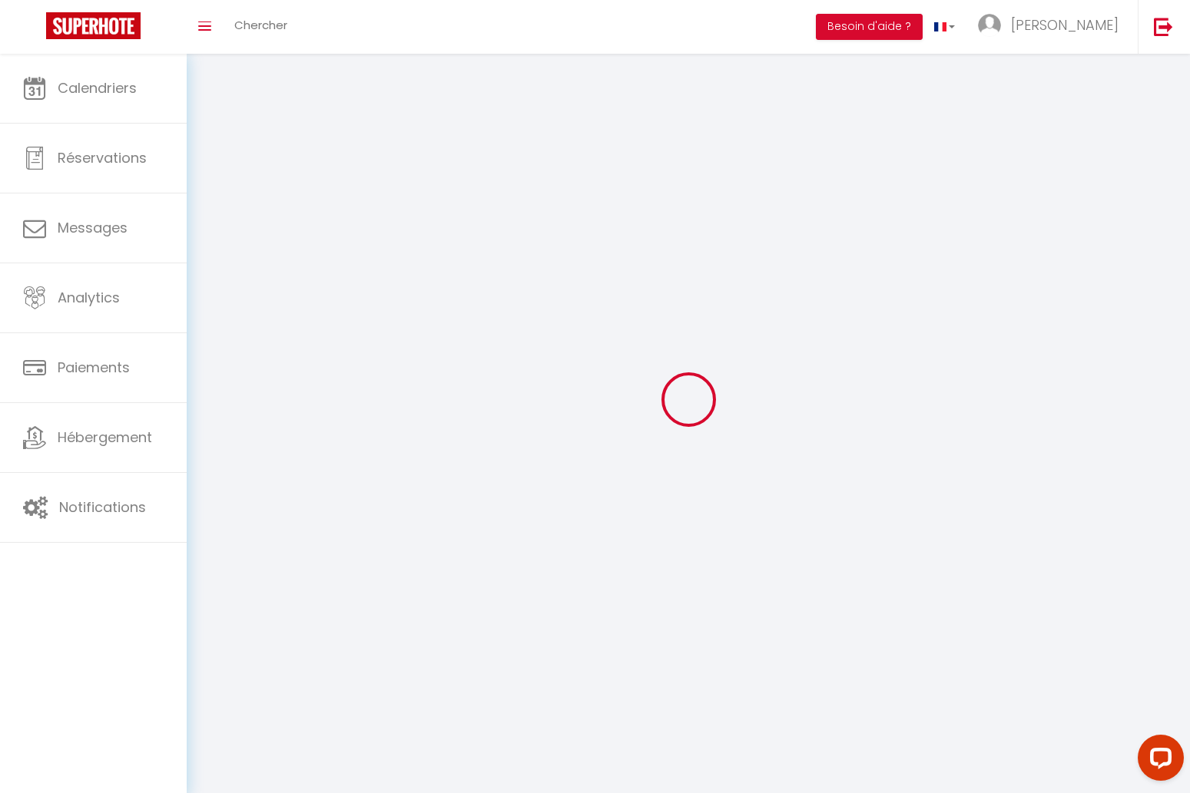
type input "[PERSON_NAME]"
type input "vWh0MO9dlg9u1KbYAxHzQeHrL"
type input "e7LThC7NlCklKSLqzUra3zZ78"
type input "[URL][DOMAIN_NAME]"
select select "1"
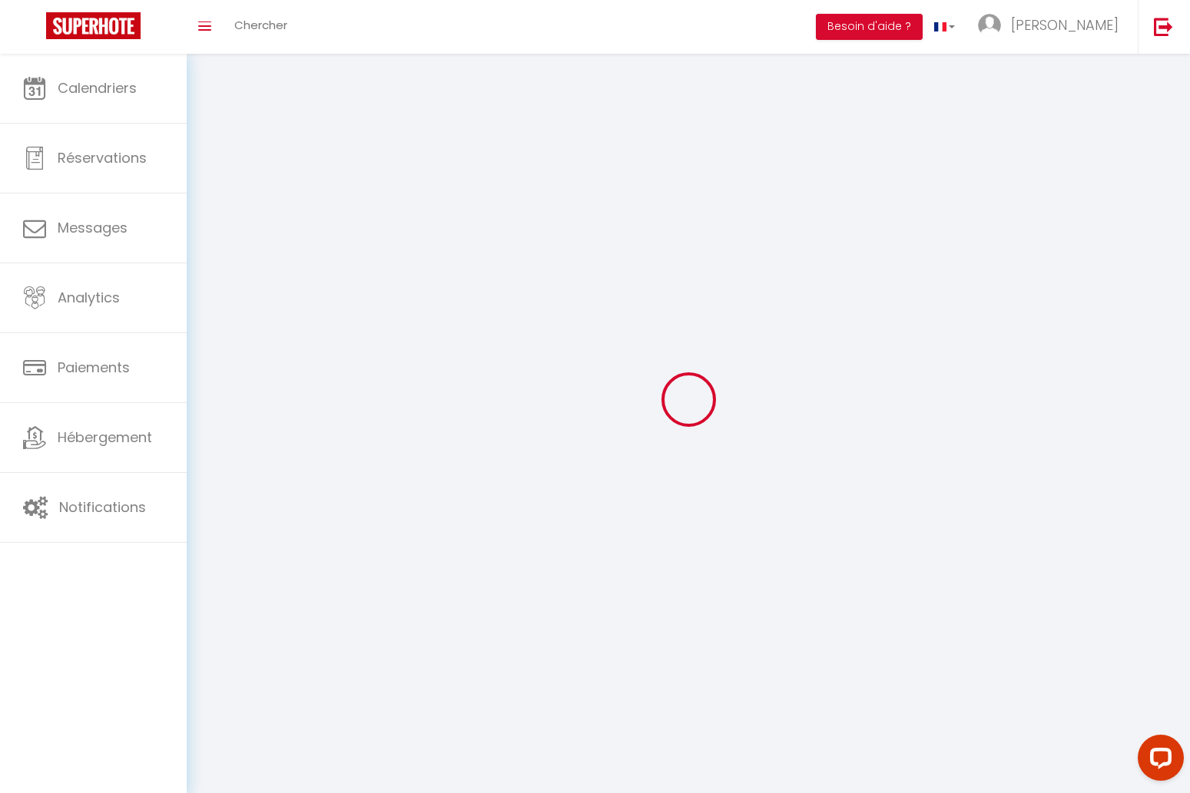
select select "28"
select select "fr"
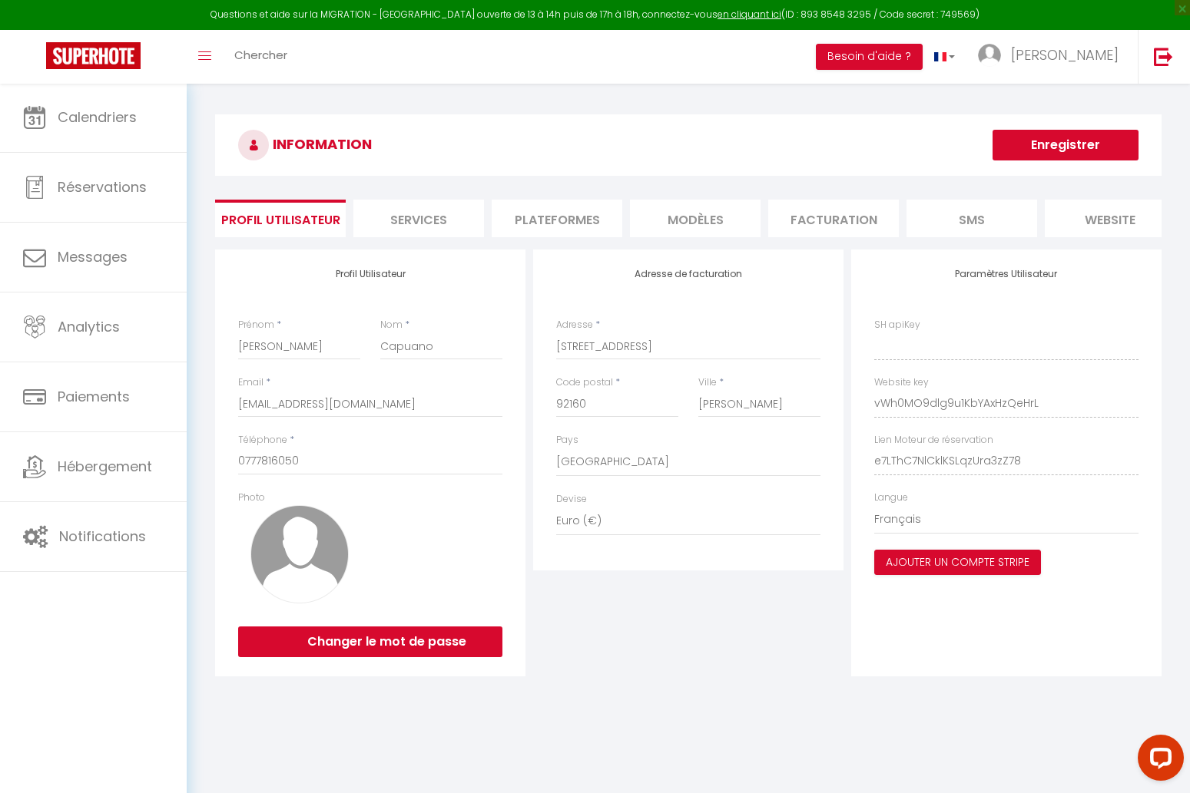
type input "vWh0MO9dlg9u1KbYAxHzQeHrL"
type input "e7LThC7NlCklKSLqzUra3zZ78"
type input "[URL][DOMAIN_NAME]"
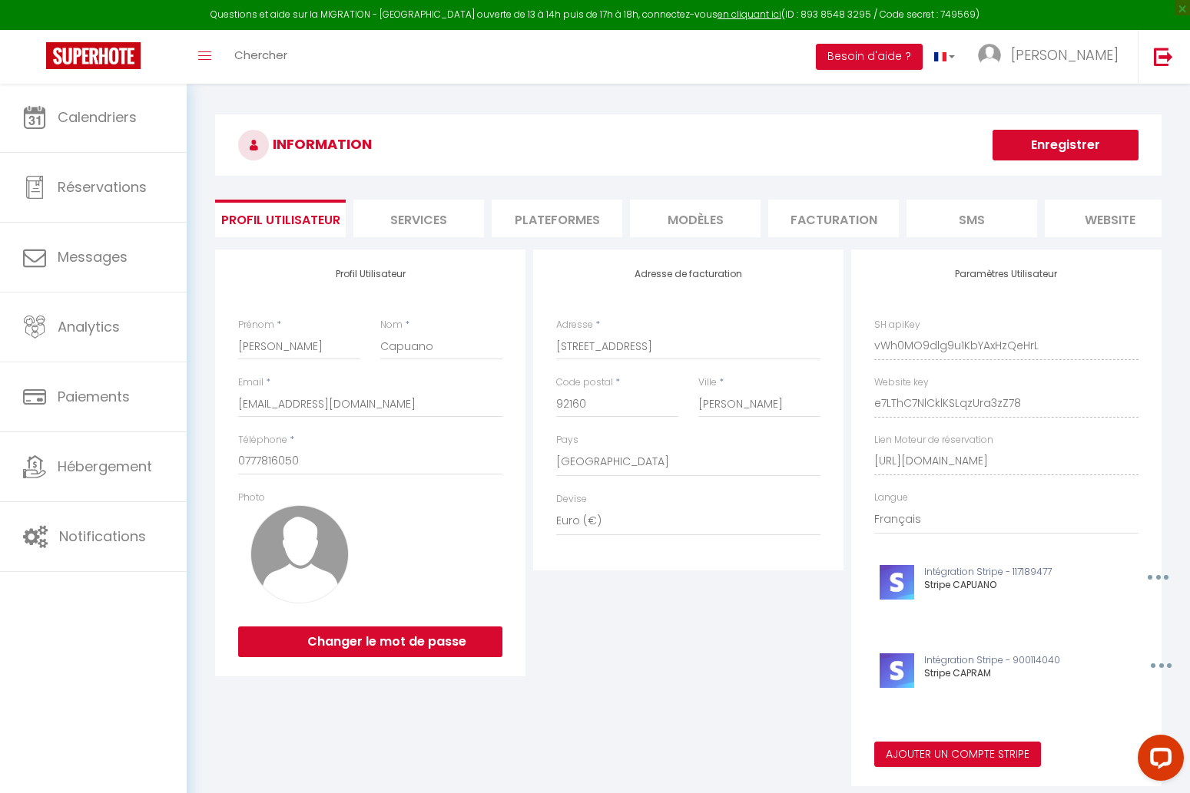
click at [535, 230] on li "Plateformes" at bounding box center [557, 219] width 131 height 38
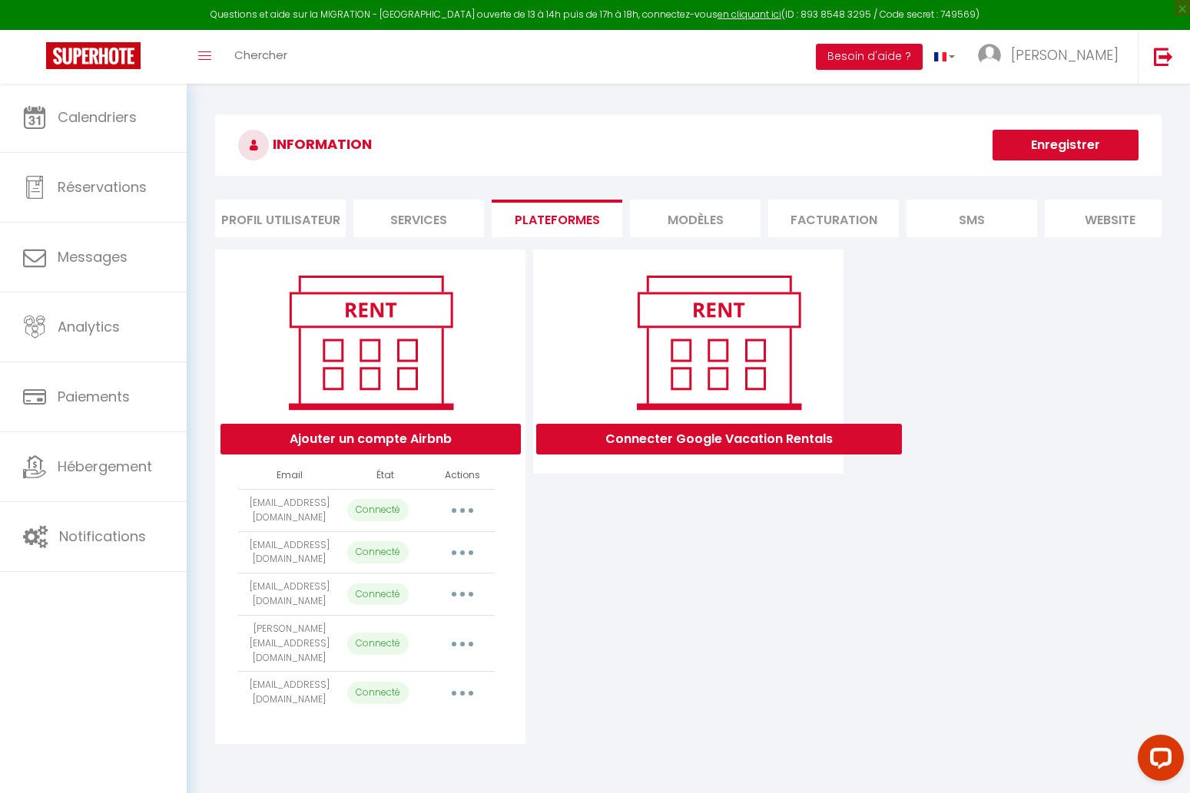
click at [448, 681] on button "button" at bounding box center [462, 693] width 43 height 25
click at [442, 715] on link "Importer les appartements" at bounding box center [395, 728] width 170 height 26
select select "71130"
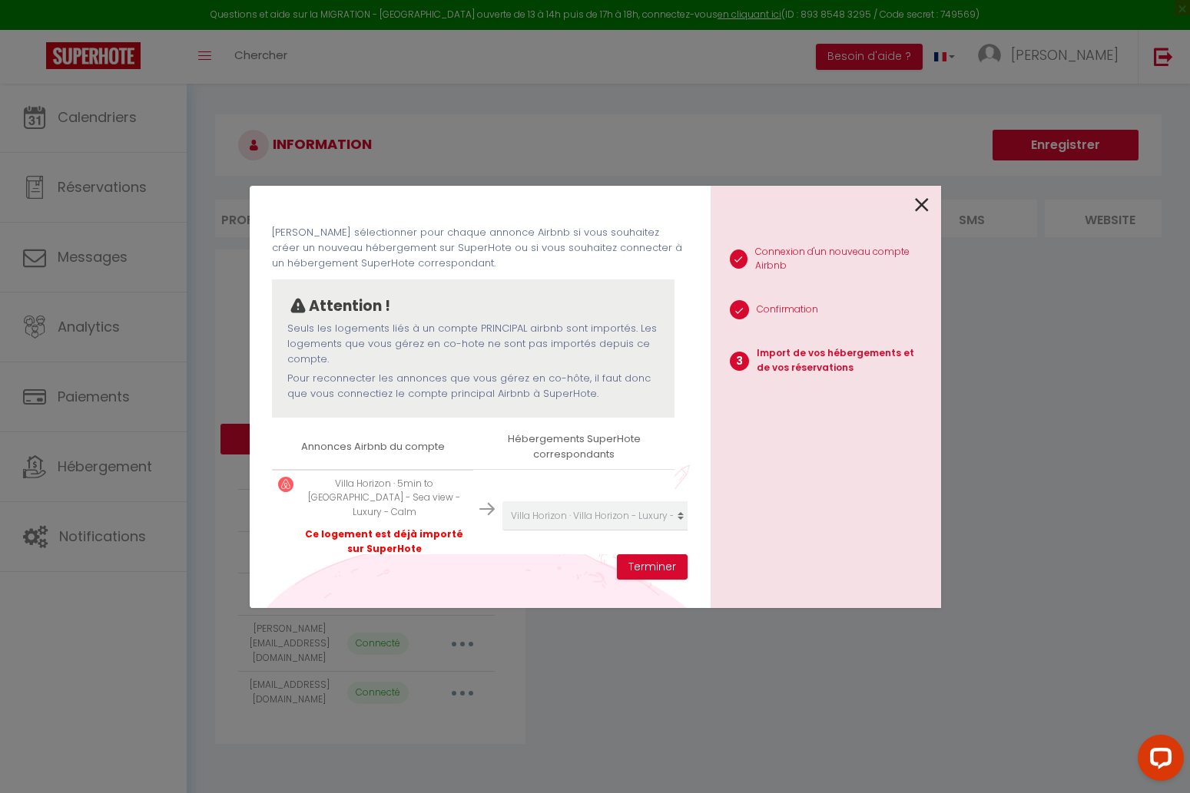
scroll to position [54, 0]
click at [920, 209] on icon at bounding box center [922, 205] width 14 height 23
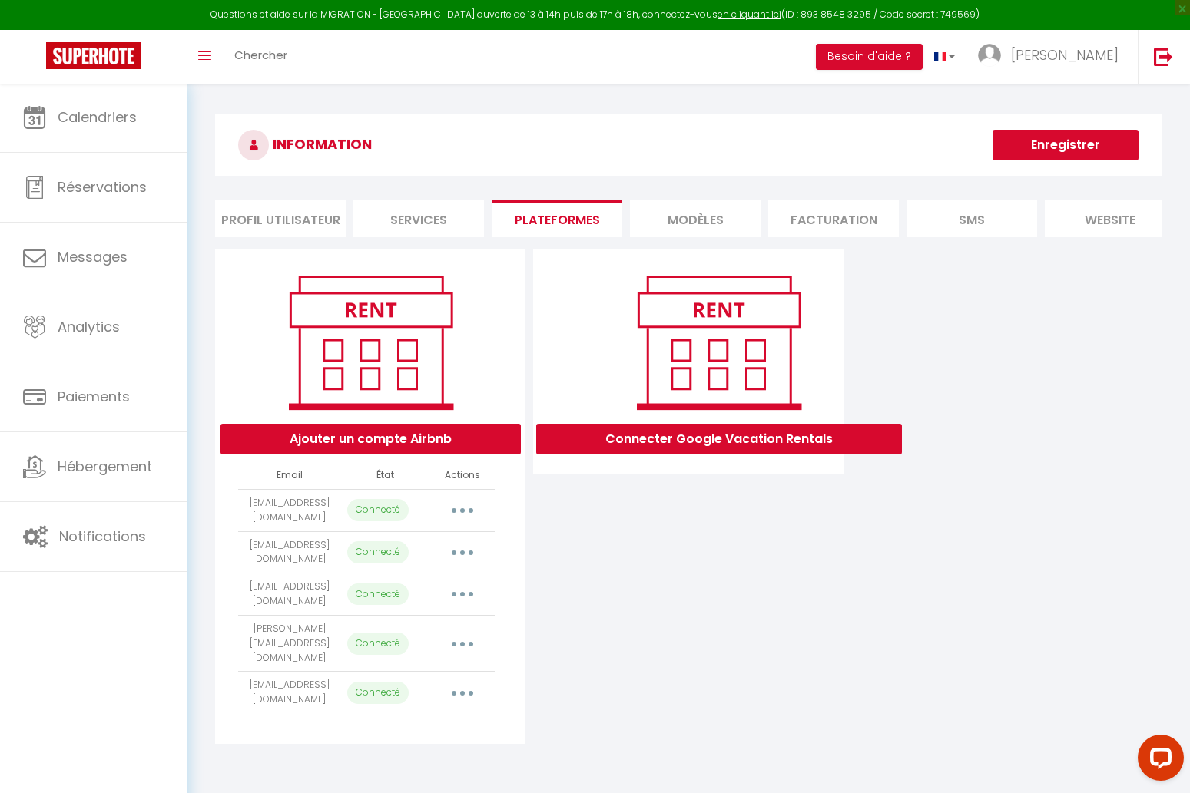
click at [452, 681] on button "button" at bounding box center [462, 693] width 43 height 25
click at [438, 715] on link "Importer les appartements" at bounding box center [395, 728] width 170 height 26
select select "71130"
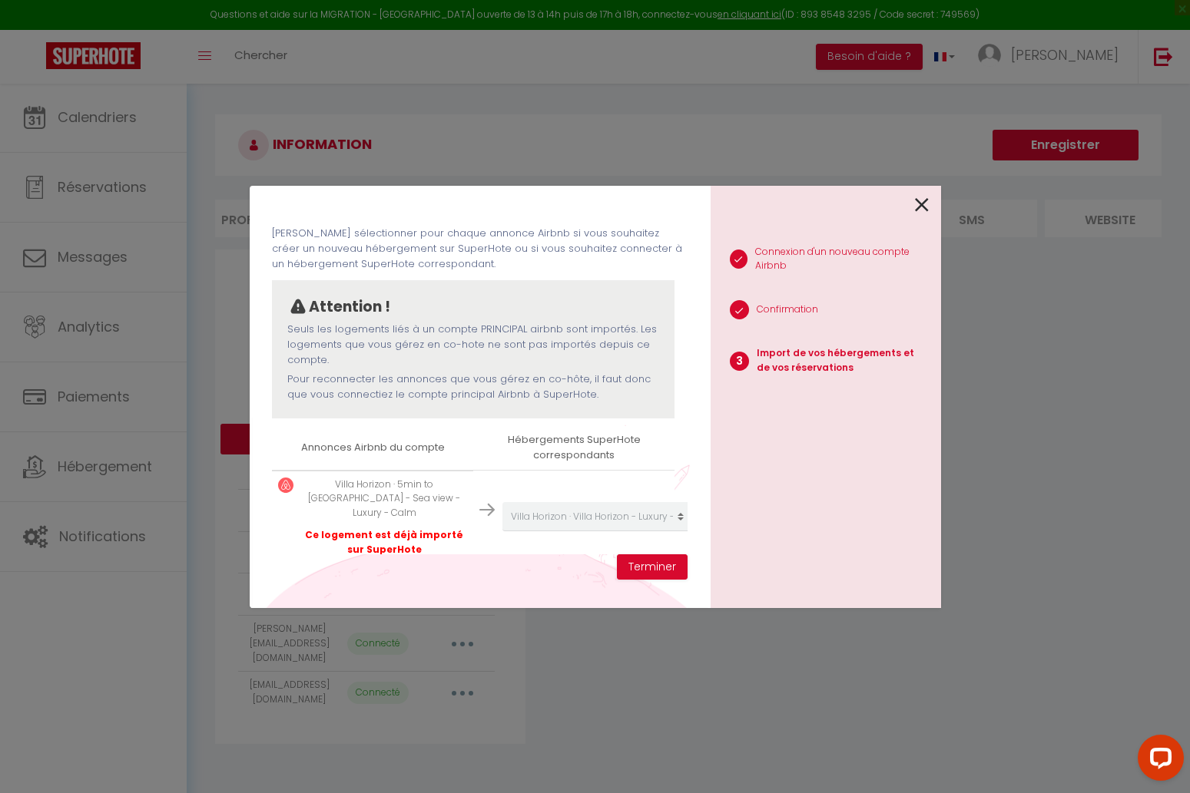
click at [921, 206] on icon at bounding box center [922, 205] width 14 height 23
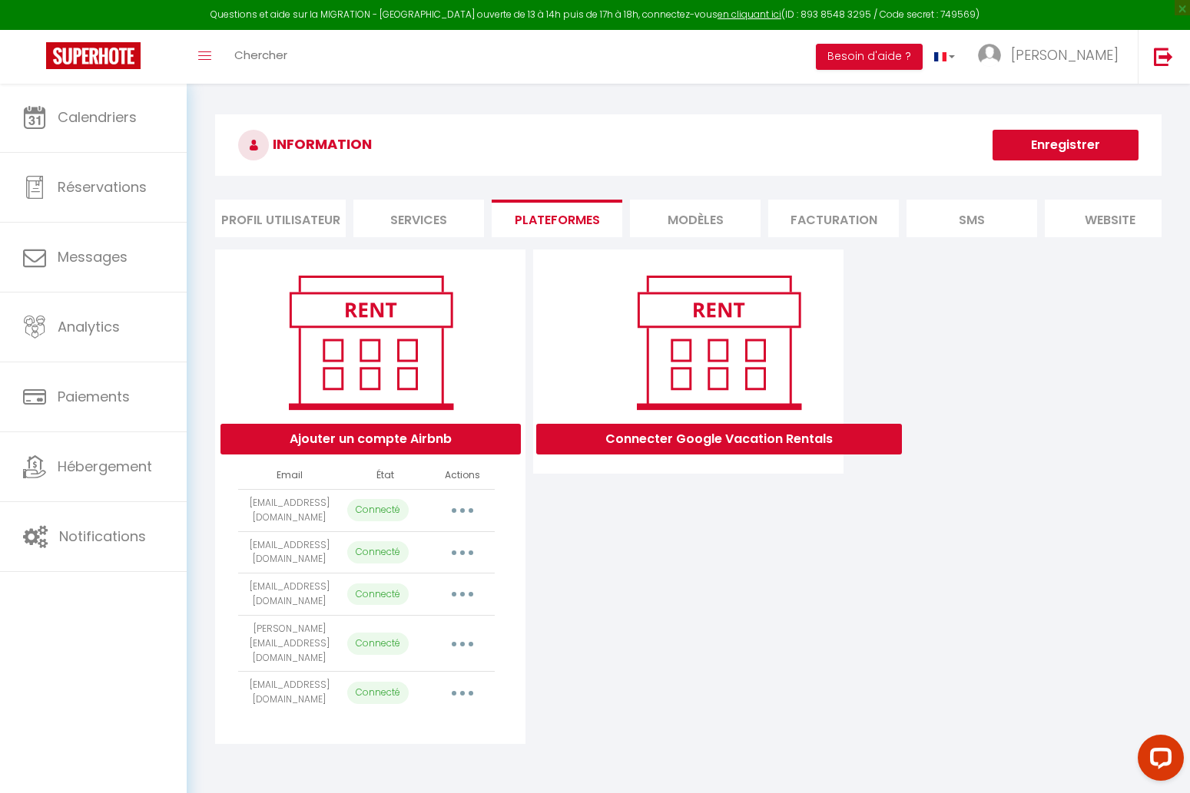
click at [472, 586] on button "button" at bounding box center [462, 594] width 43 height 25
click at [450, 617] on link "Importer les appartements" at bounding box center [395, 630] width 170 height 26
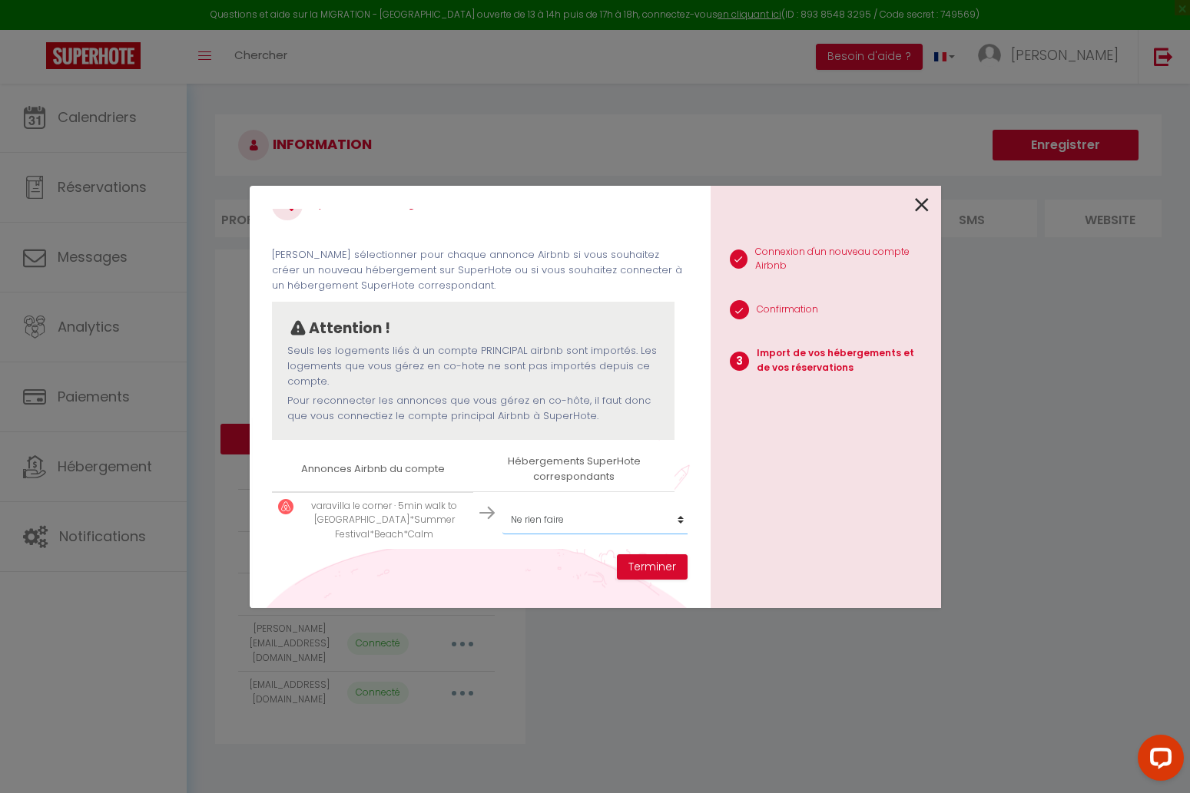
select select "create_new"
click at [657, 565] on button "Terminer" at bounding box center [652, 568] width 71 height 26
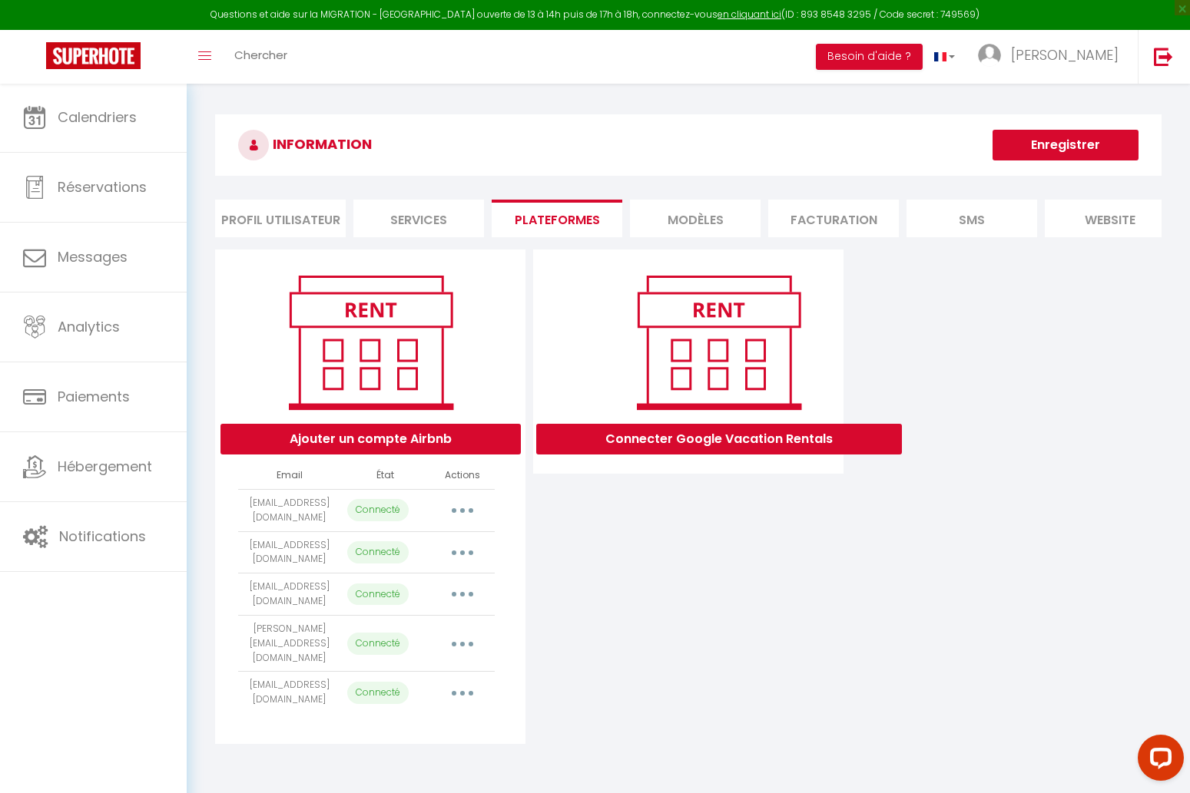
click at [462, 592] on icon "button" at bounding box center [462, 594] width 5 height 5
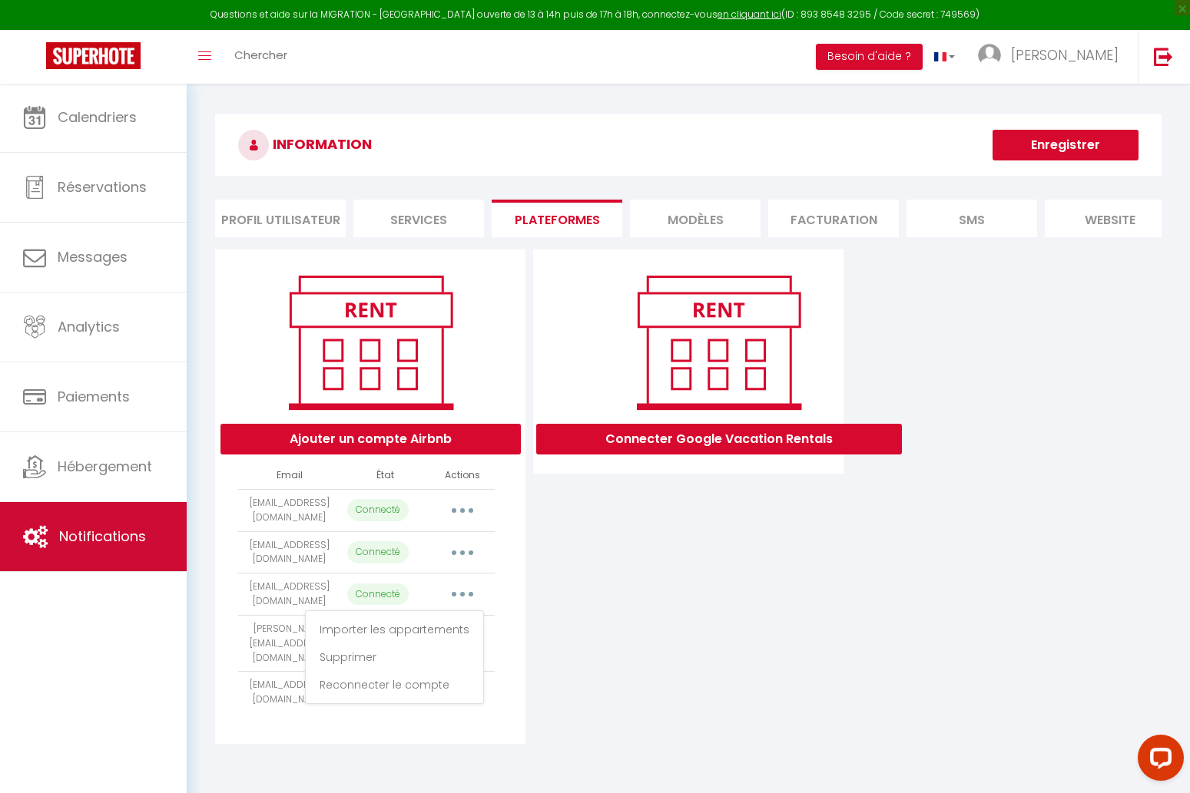
click at [84, 518] on link "Notifications" at bounding box center [93, 536] width 187 height 69
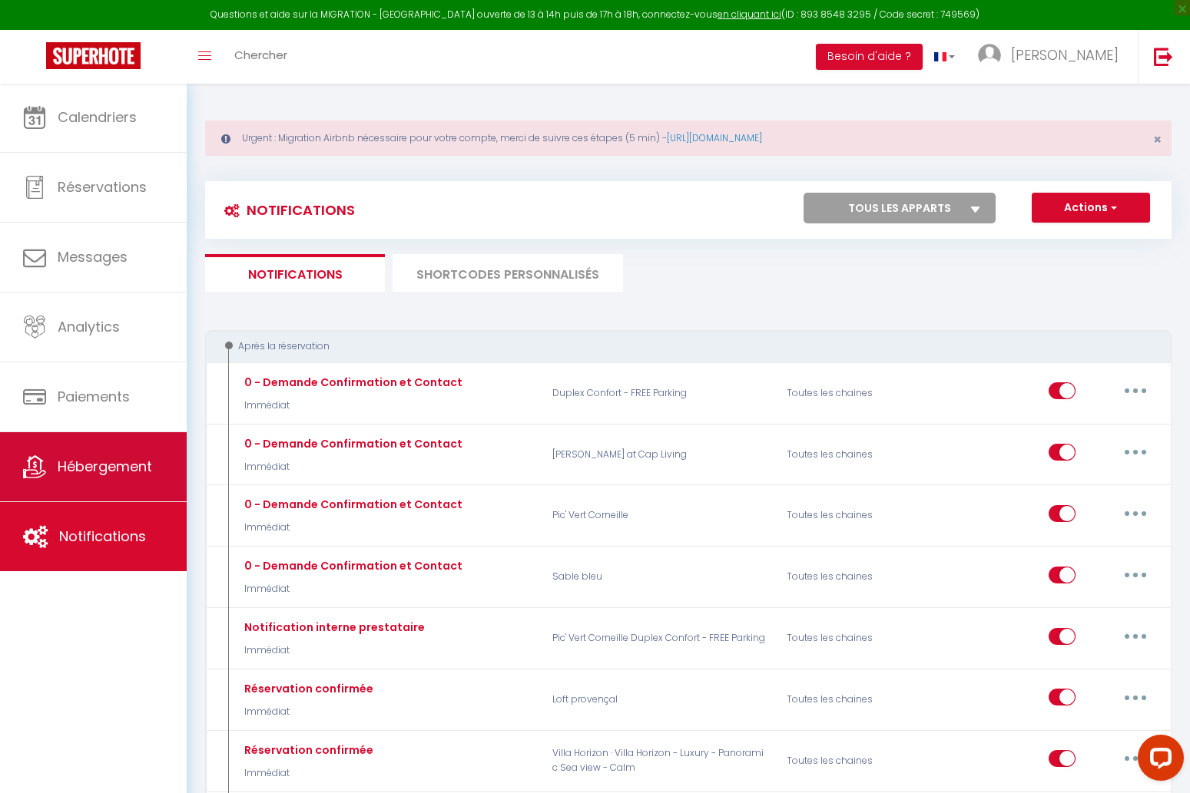
click at [111, 478] on link "Hébergement" at bounding box center [93, 466] width 187 height 69
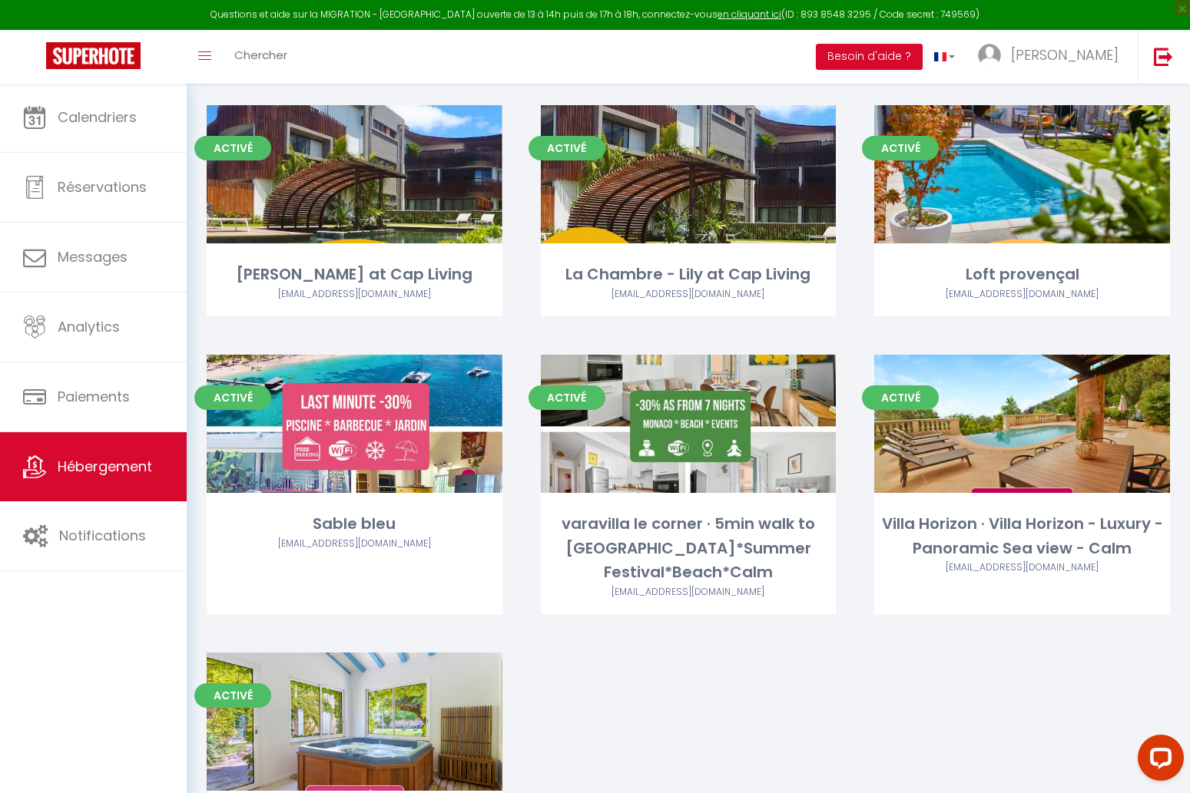
scroll to position [401, 0]
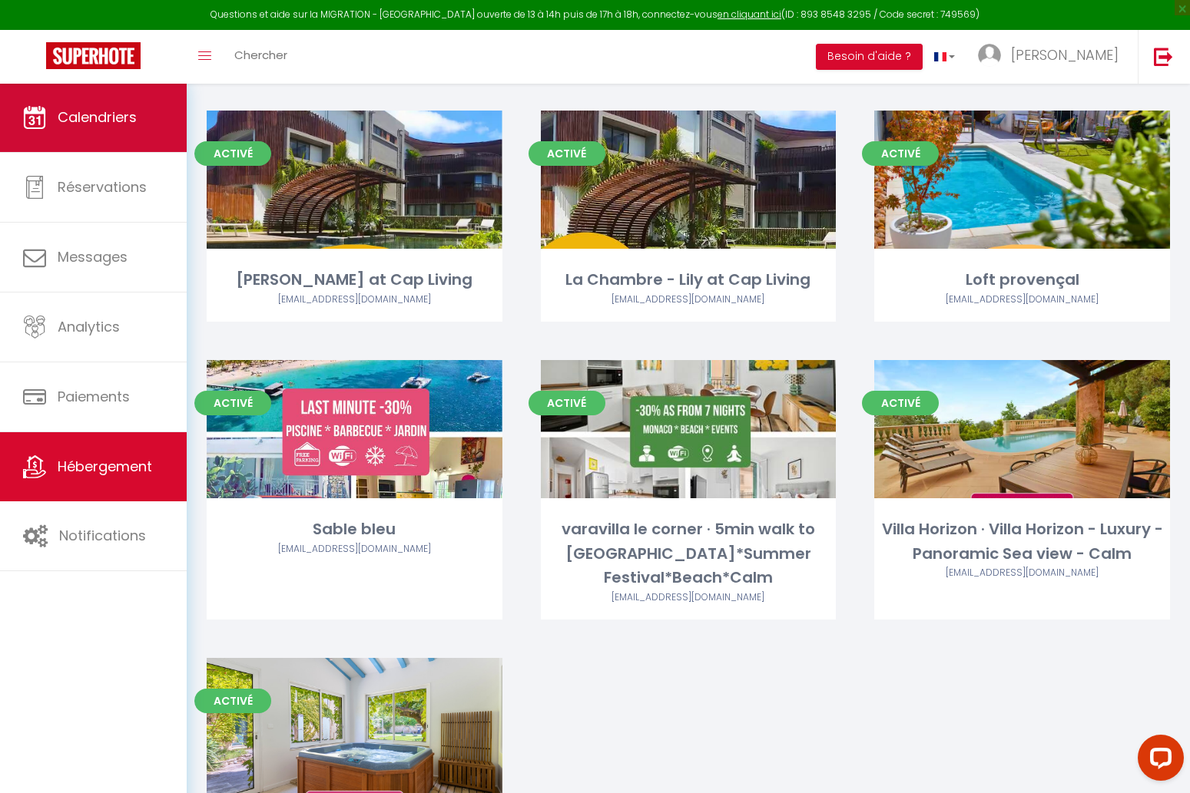
click at [103, 112] on span "Calendriers" at bounding box center [97, 117] width 79 height 19
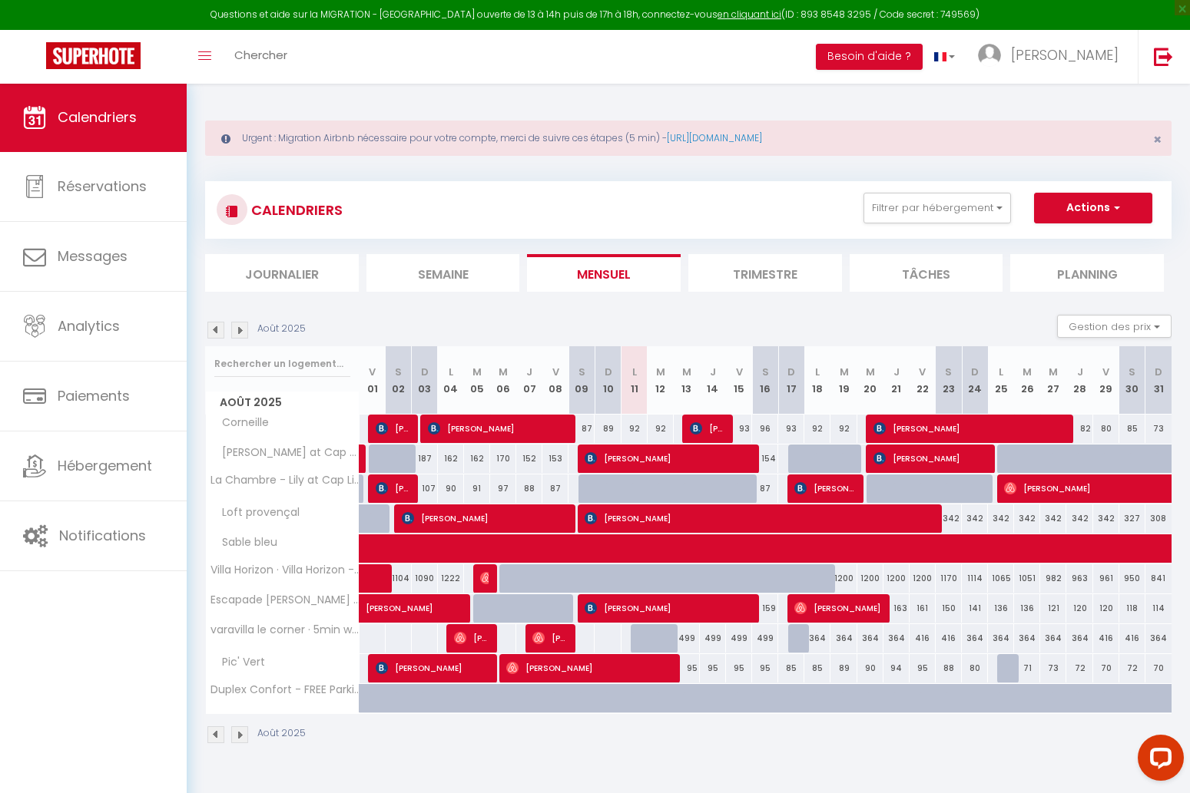
click at [115, 111] on span "Calendriers" at bounding box center [97, 117] width 79 height 19
click at [129, 111] on span "Calendriers" at bounding box center [97, 117] width 79 height 19
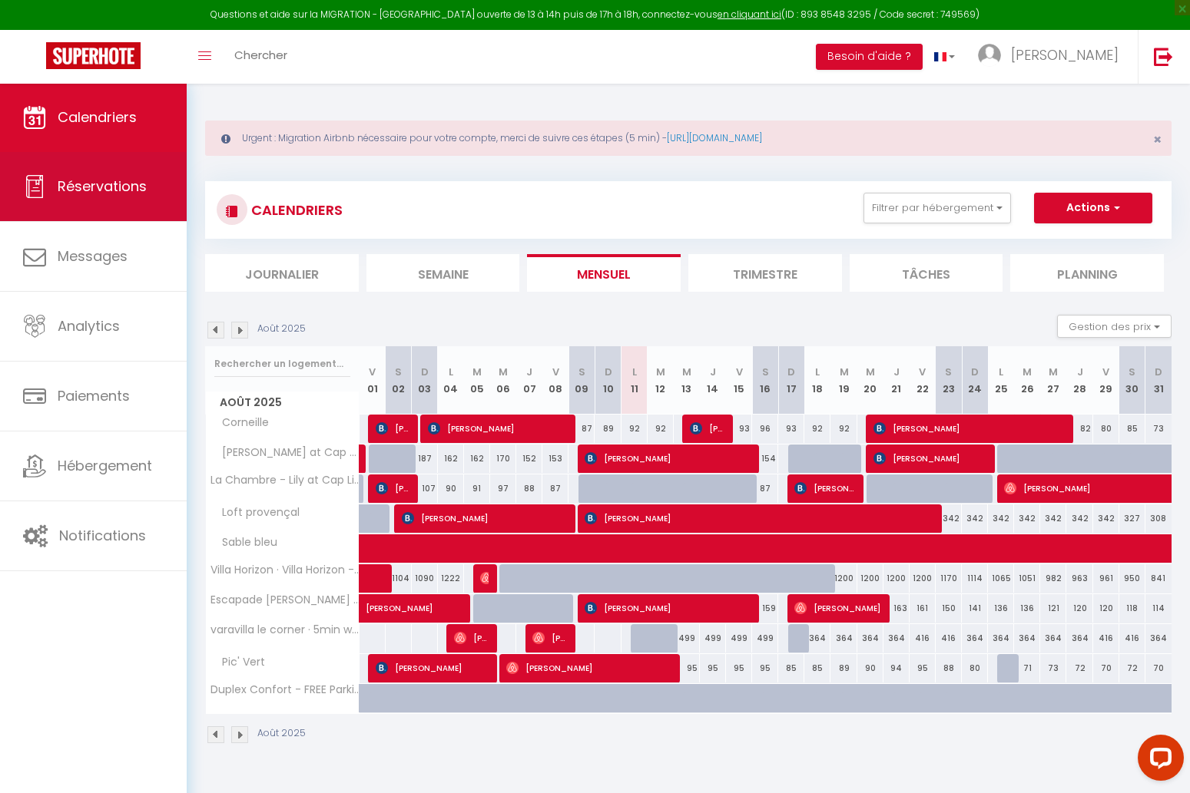
click at [96, 189] on span "Réservations" at bounding box center [102, 186] width 89 height 19
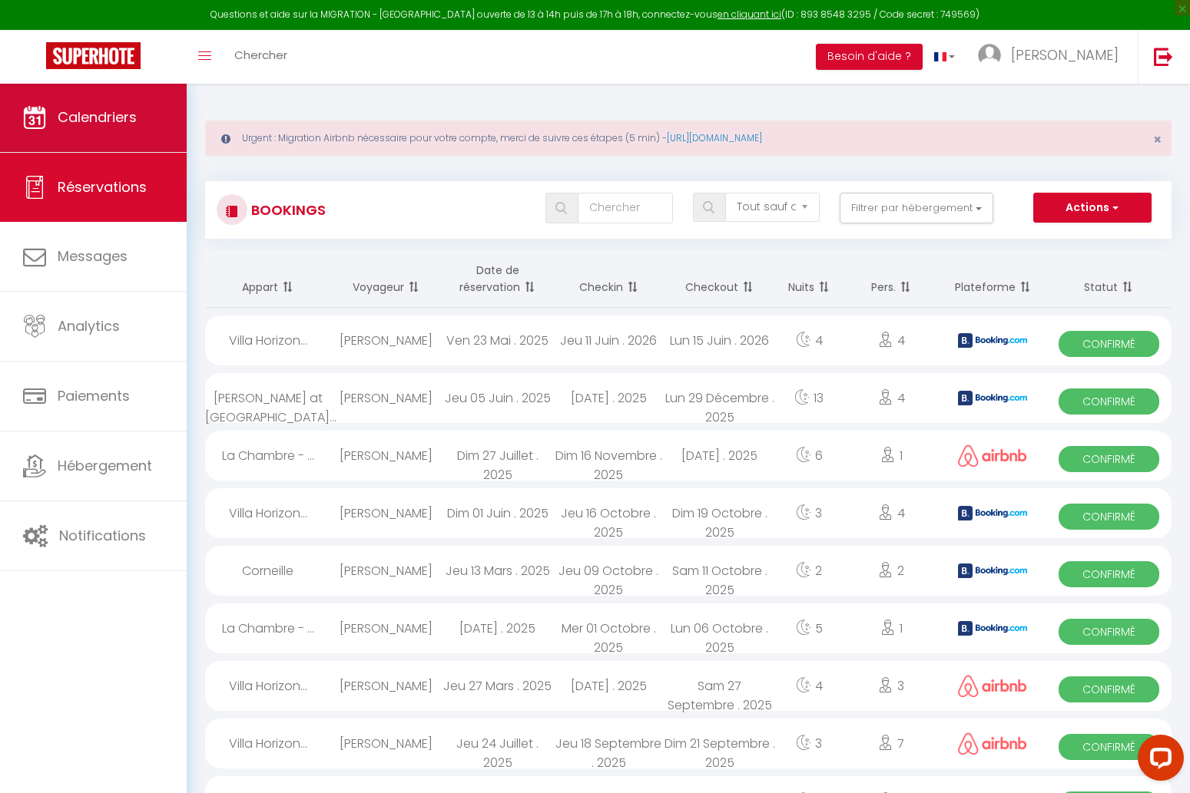
click at [119, 115] on span "Calendriers" at bounding box center [97, 117] width 79 height 19
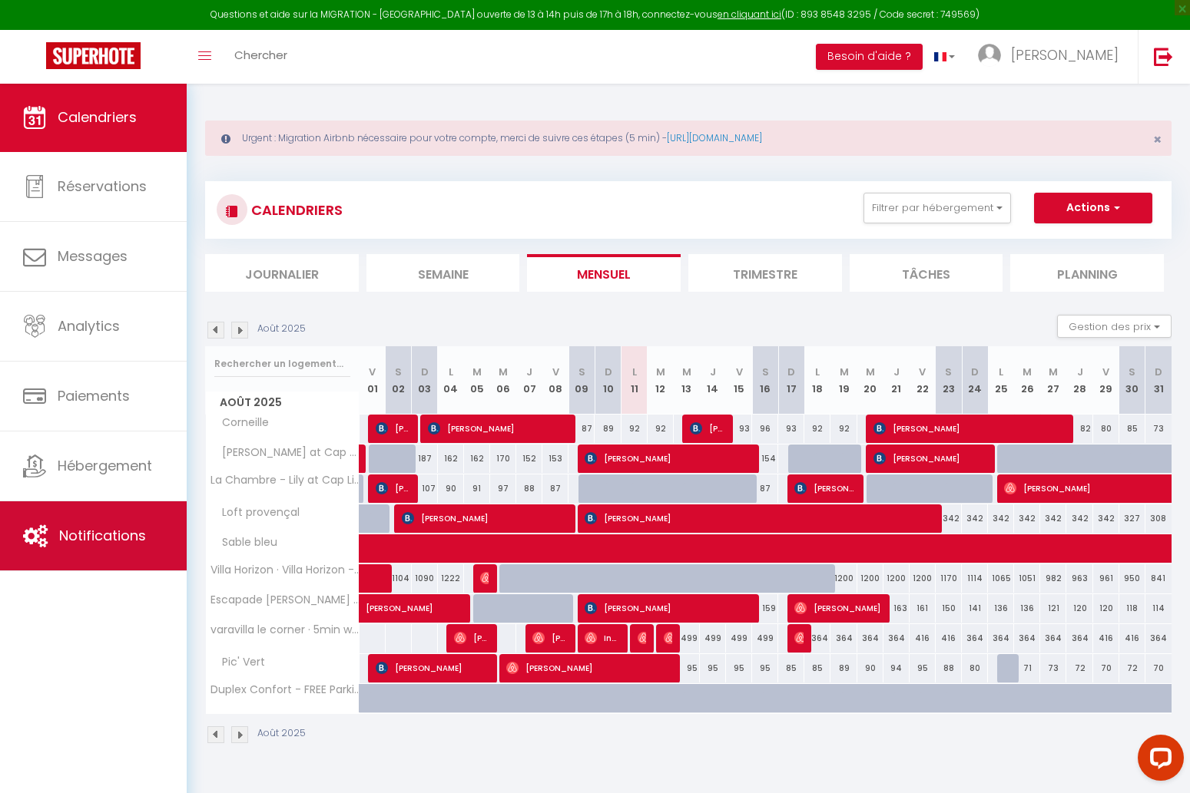
click at [155, 554] on link "Notifications" at bounding box center [93, 536] width 187 height 69
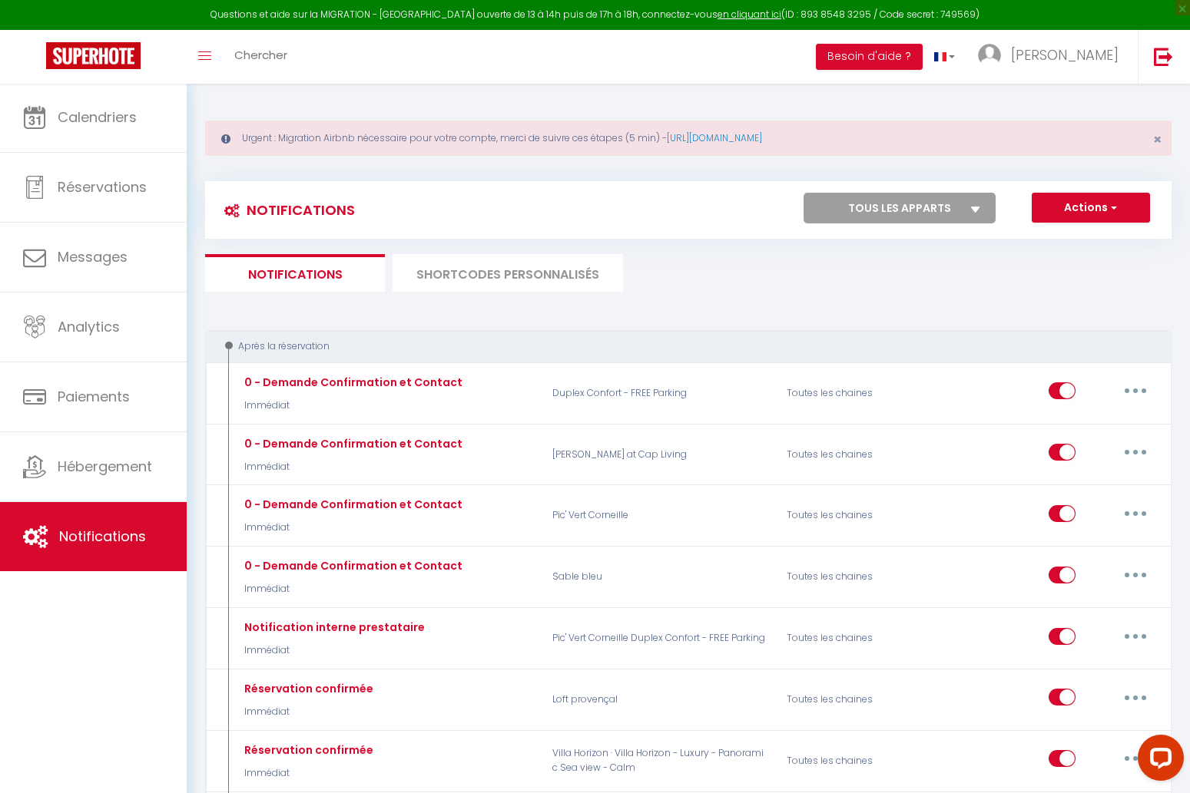
select select "71130"
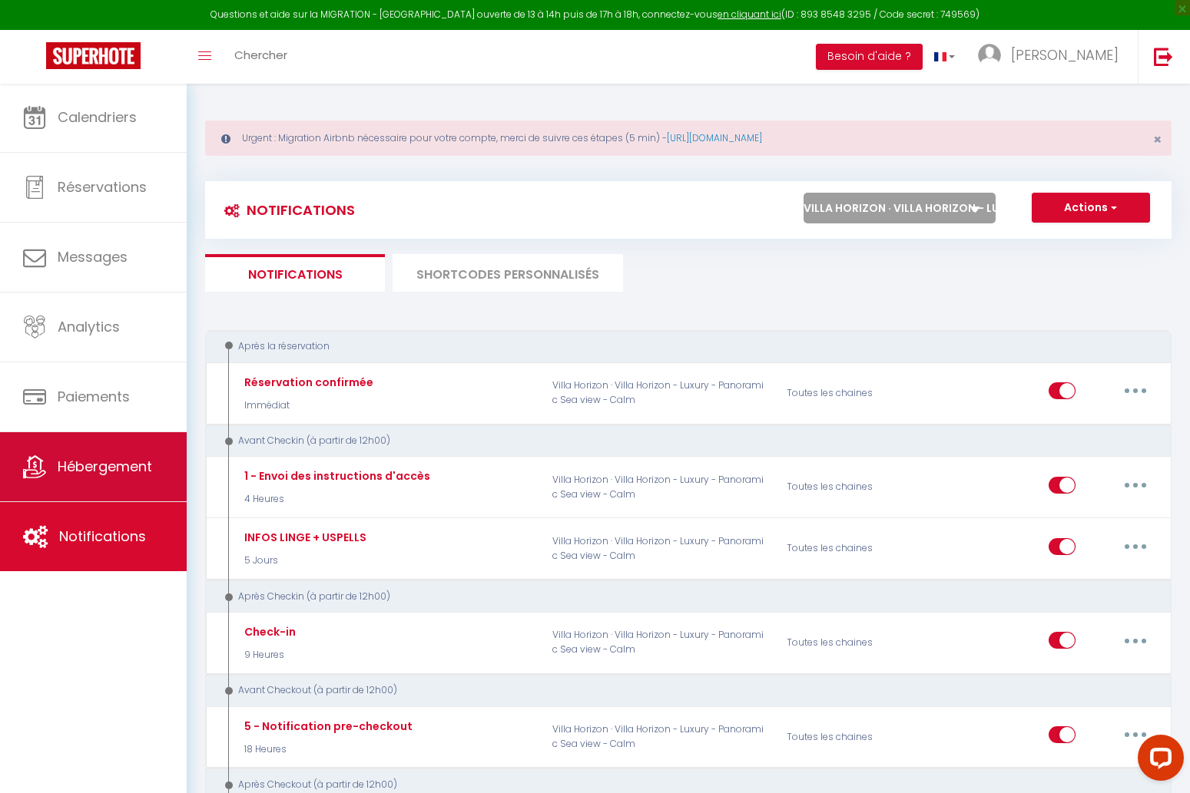
click at [130, 470] on span "Hébergement" at bounding box center [105, 466] width 94 height 19
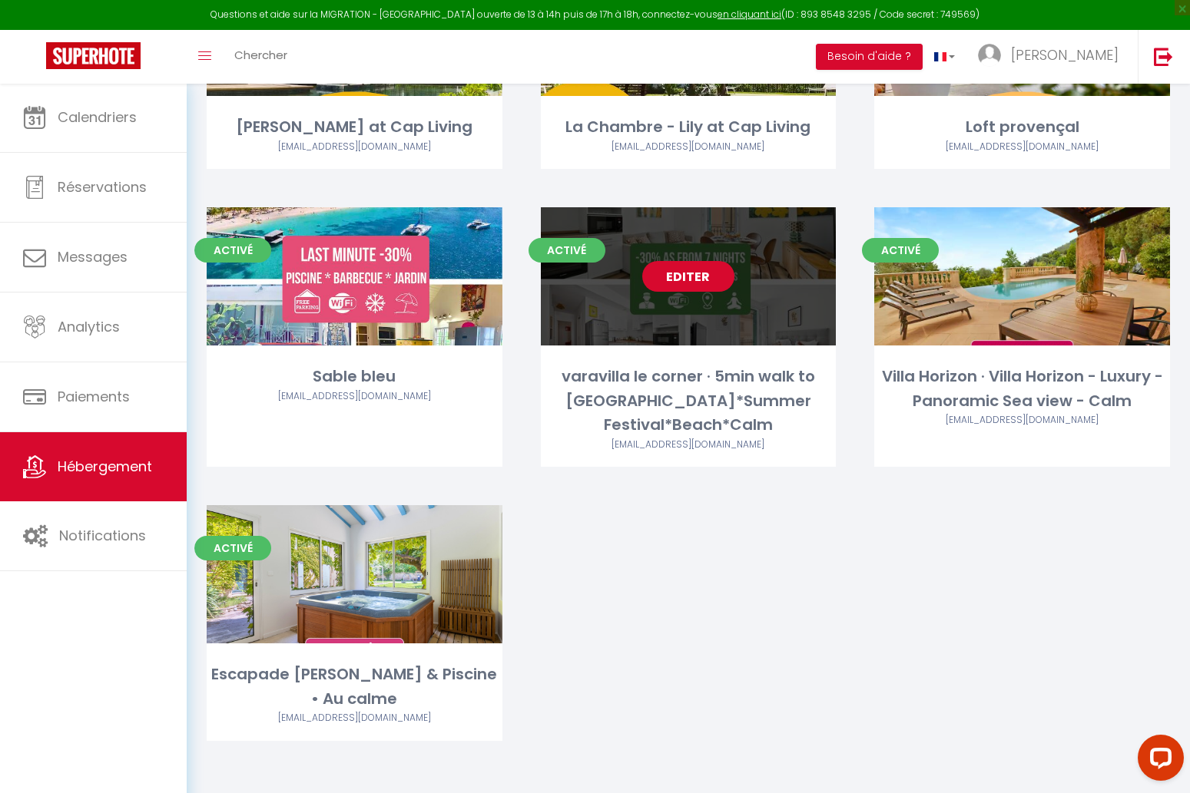
scroll to position [553, 0]
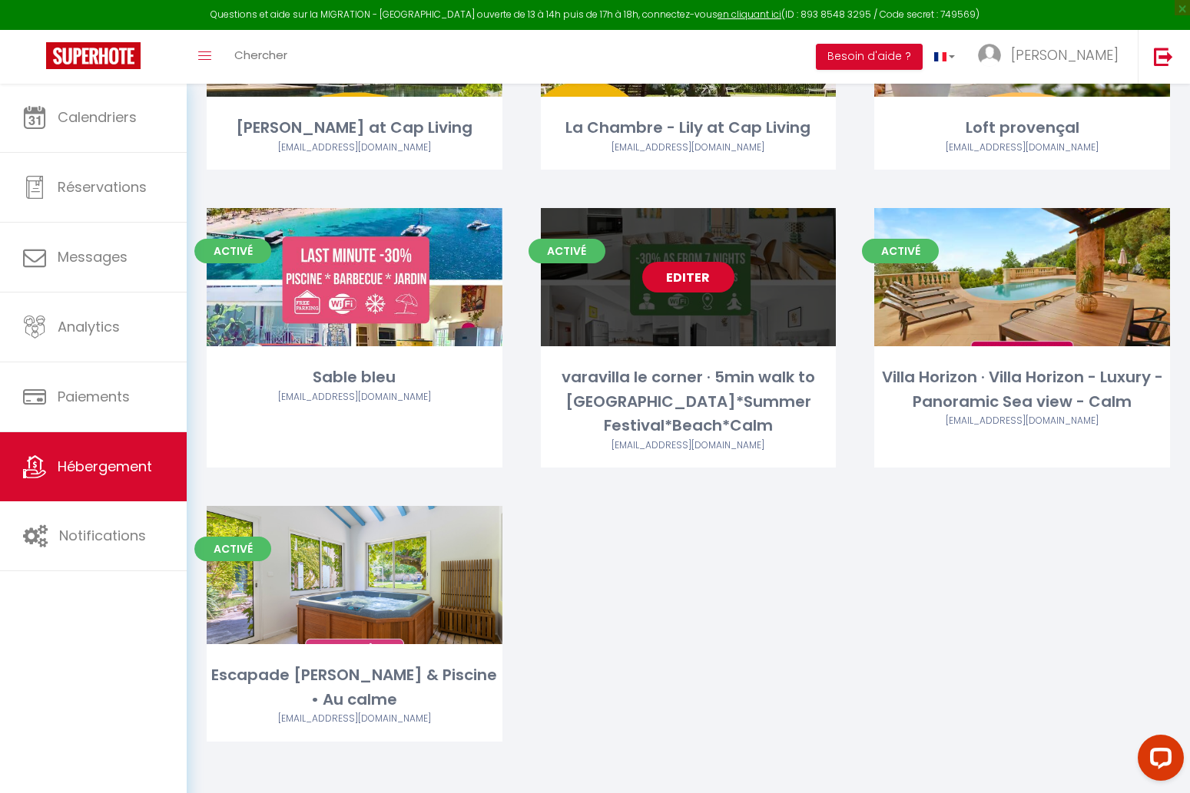
click at [689, 279] on link "Editer" at bounding box center [688, 277] width 92 height 31
select select "3"
select select "2"
select select "1"
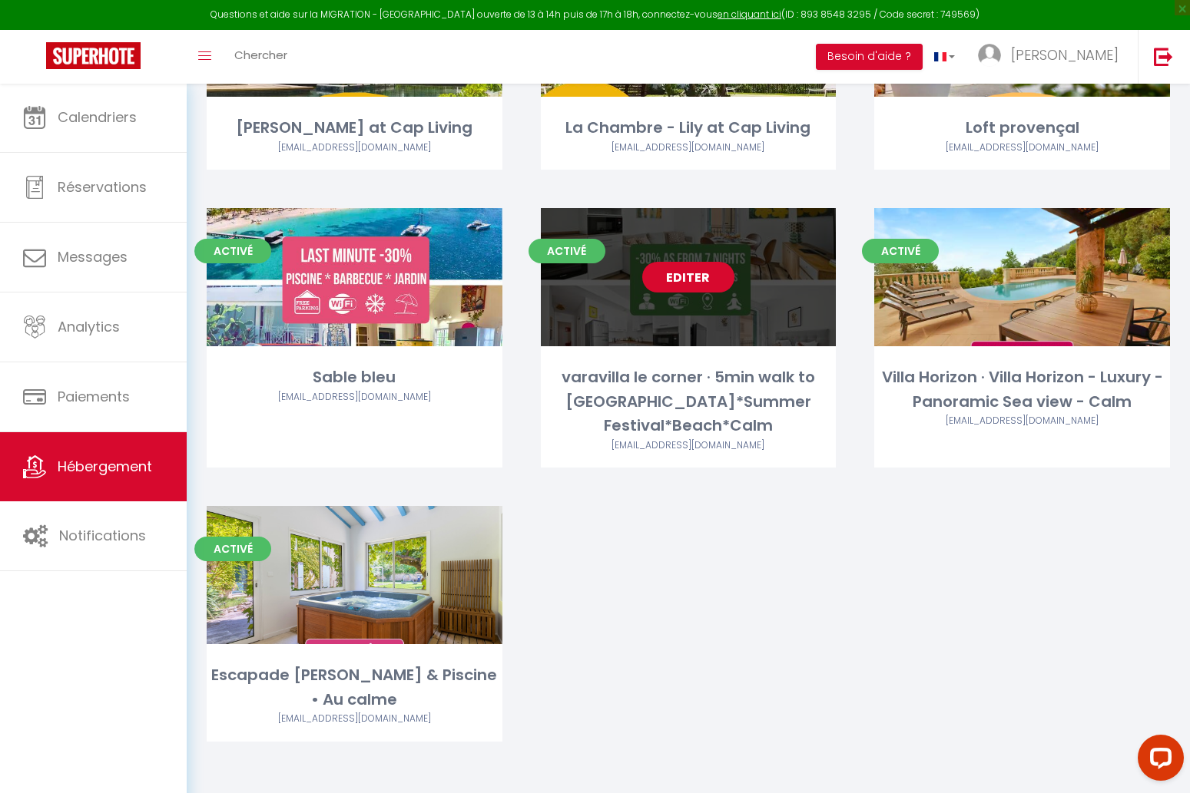
select select
select select "28"
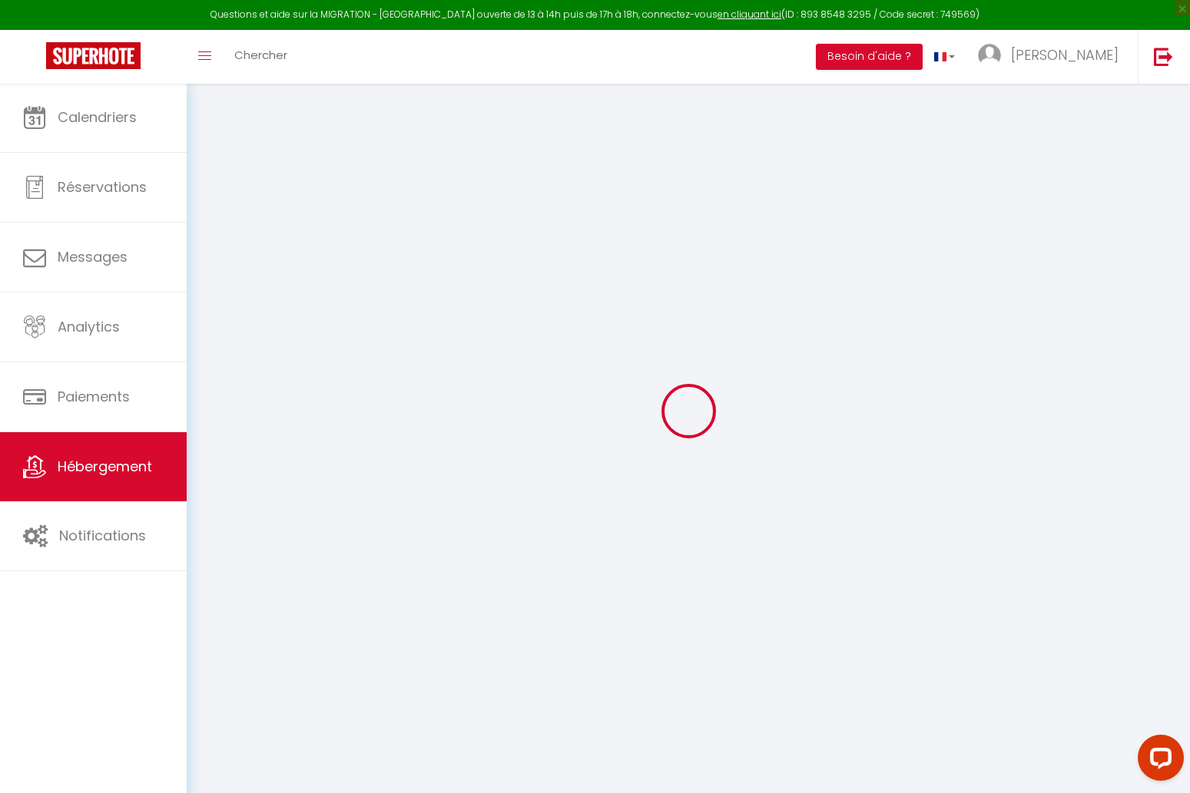
select select
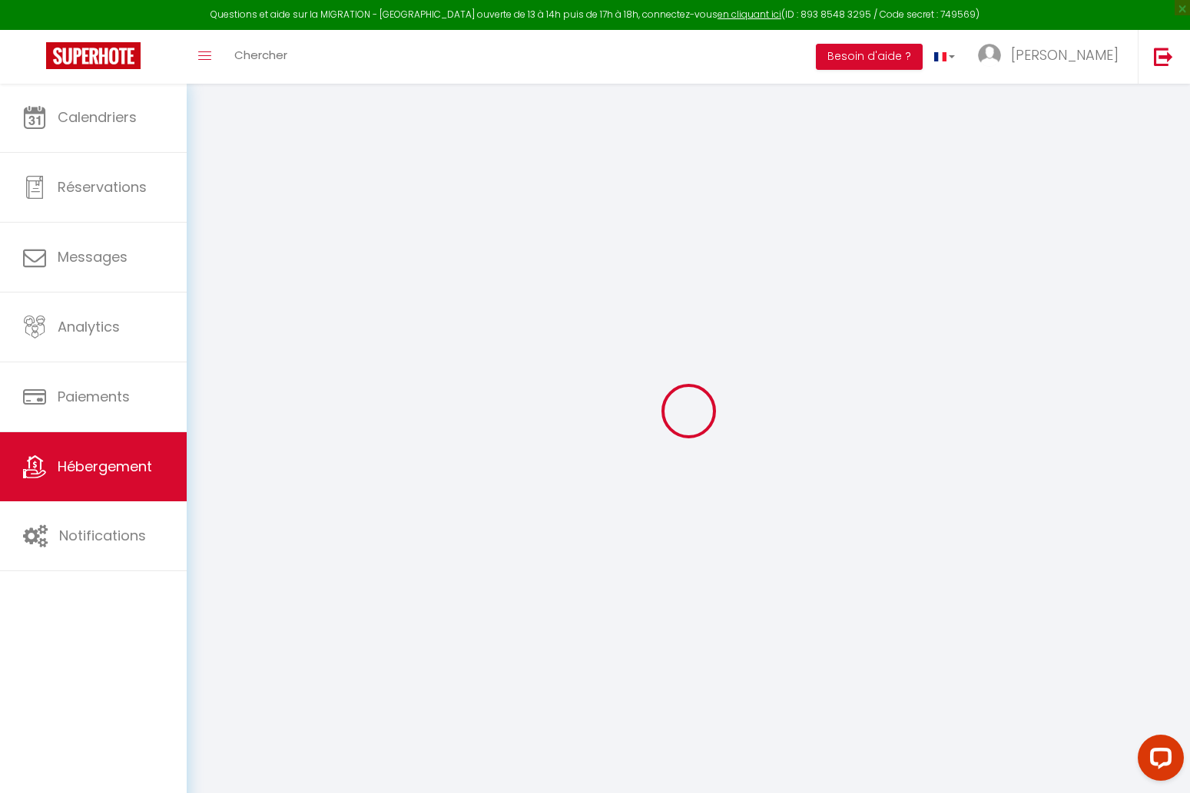
select select
checkbox input "false"
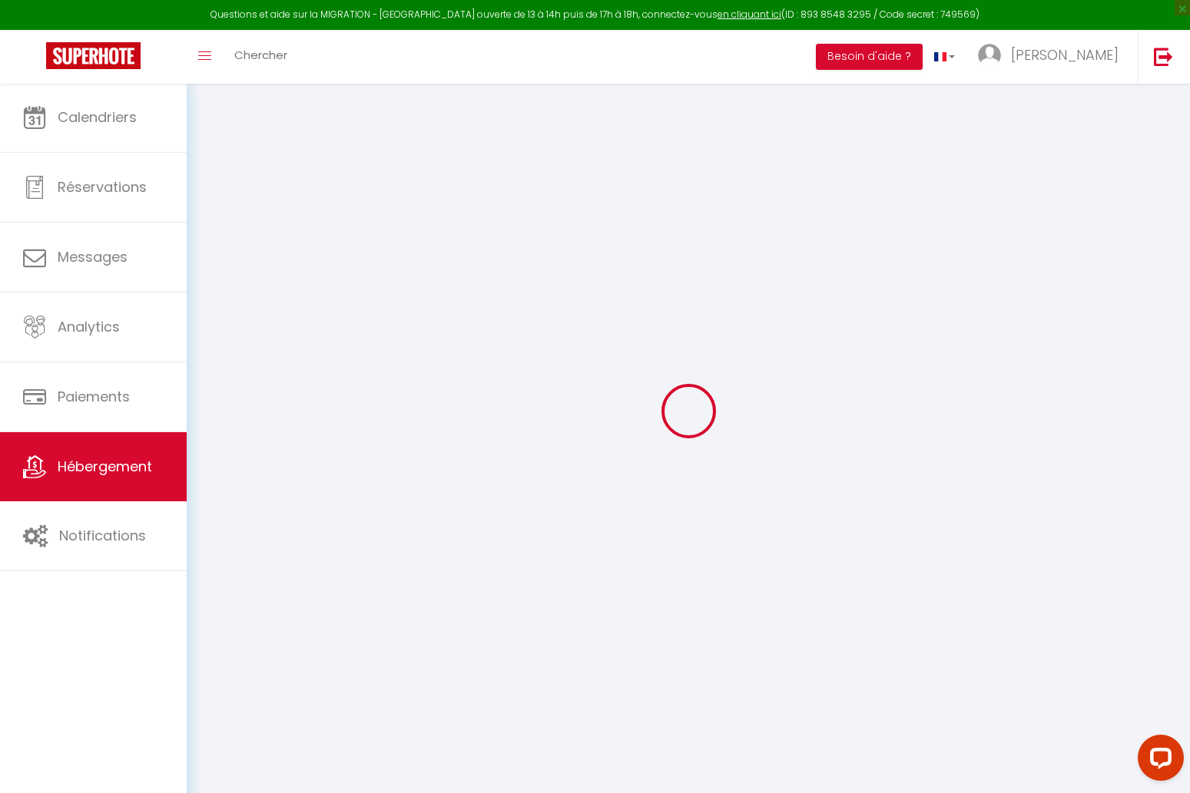
select select
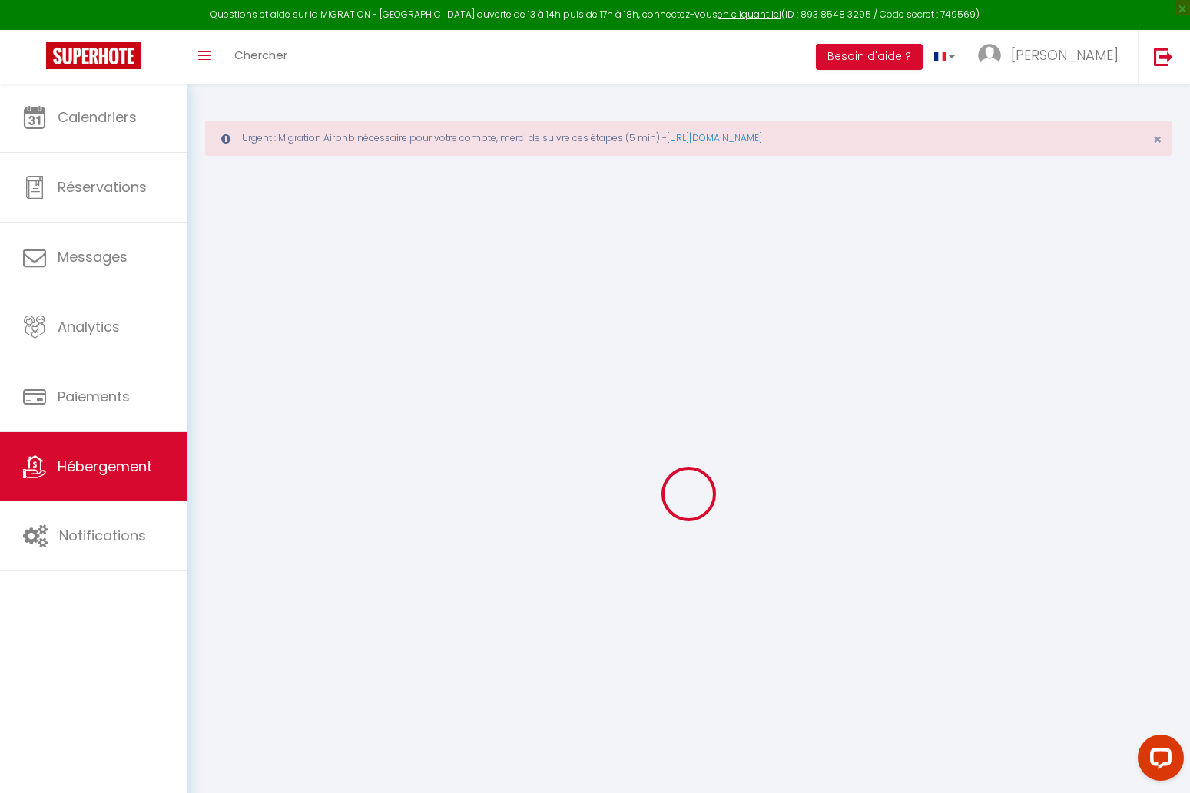
select select
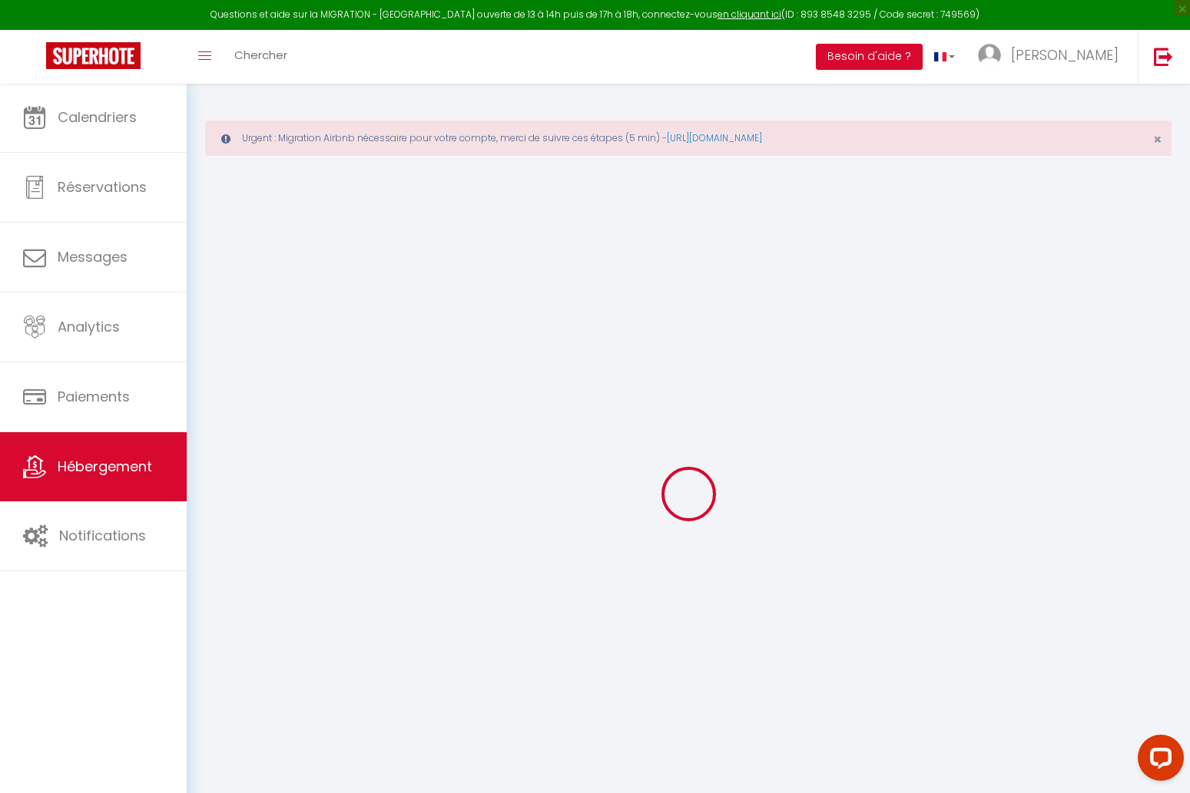
select select
checkbox input "false"
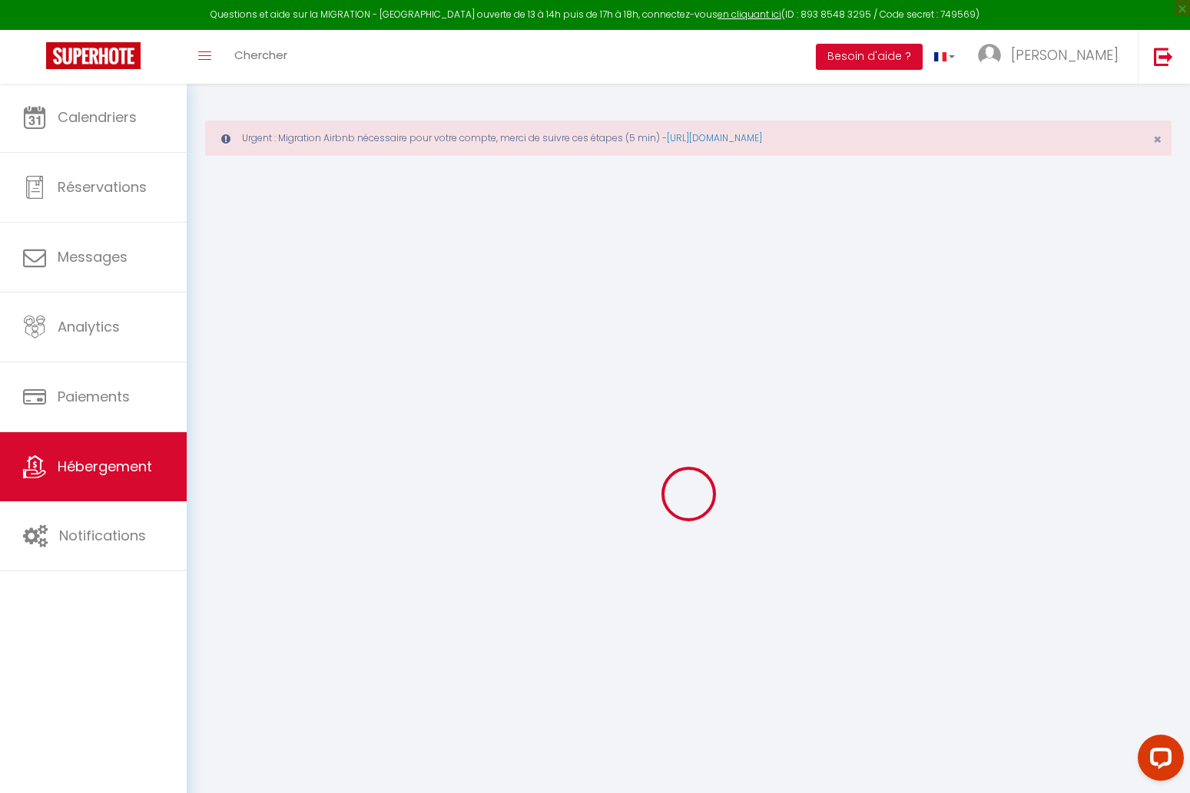
select select
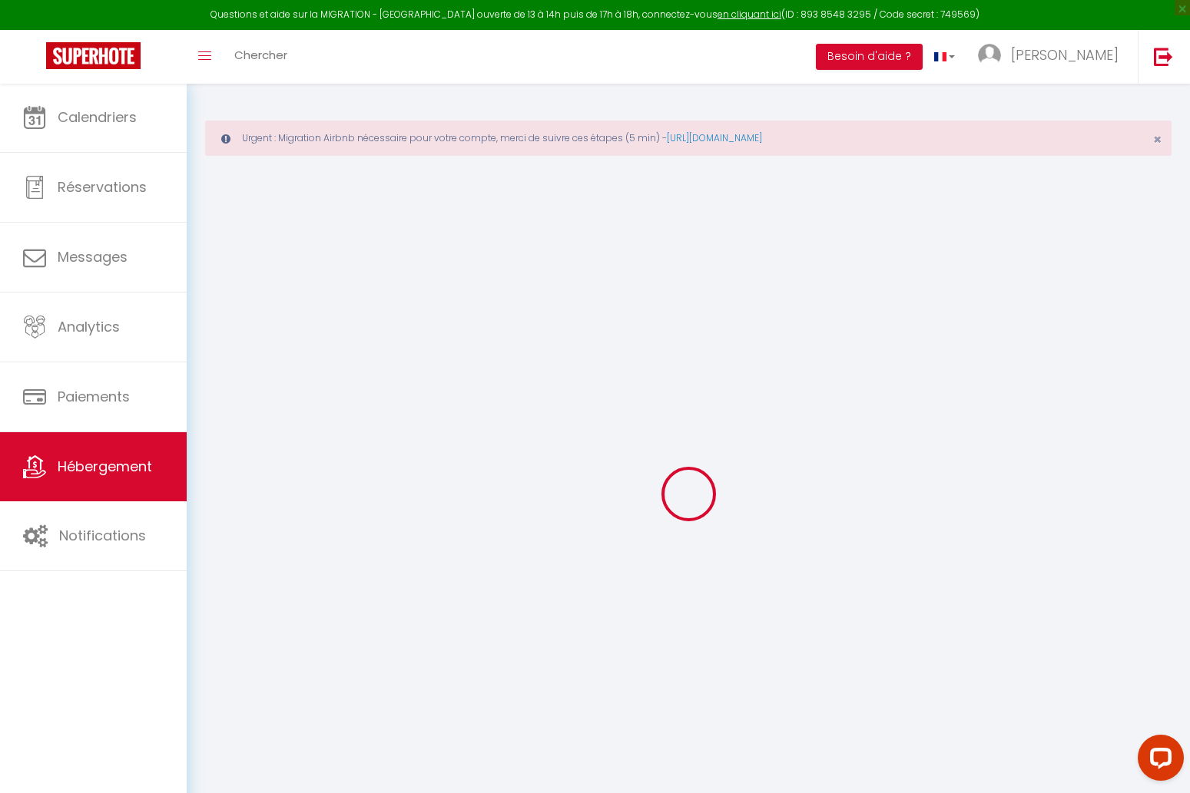
select select
checkbox input "false"
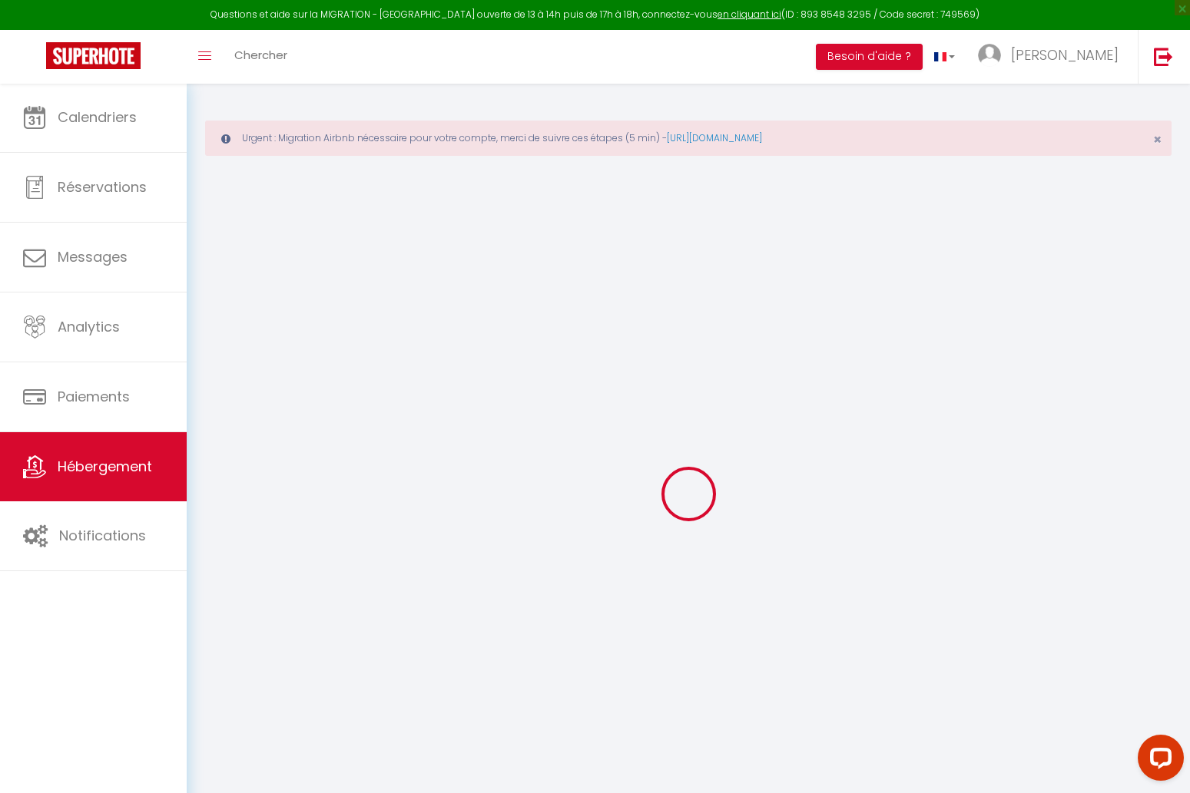
checkbox input "false"
select select
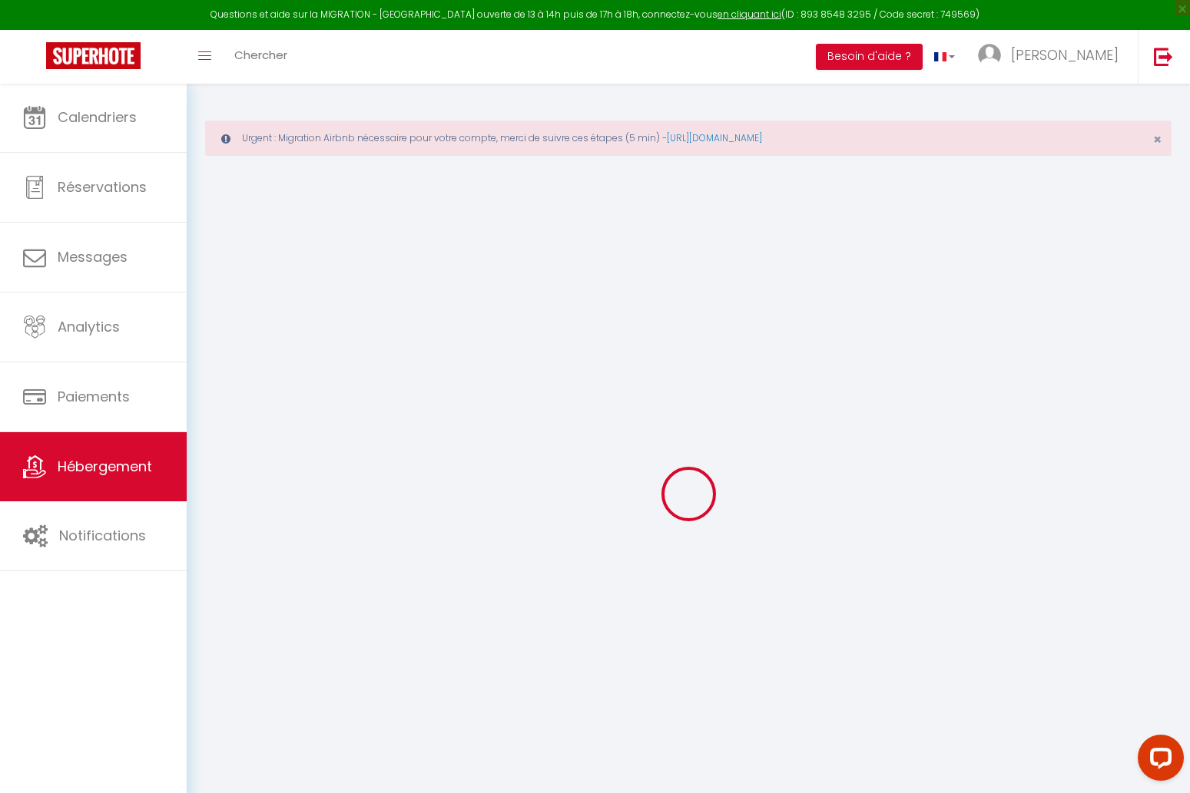
select select
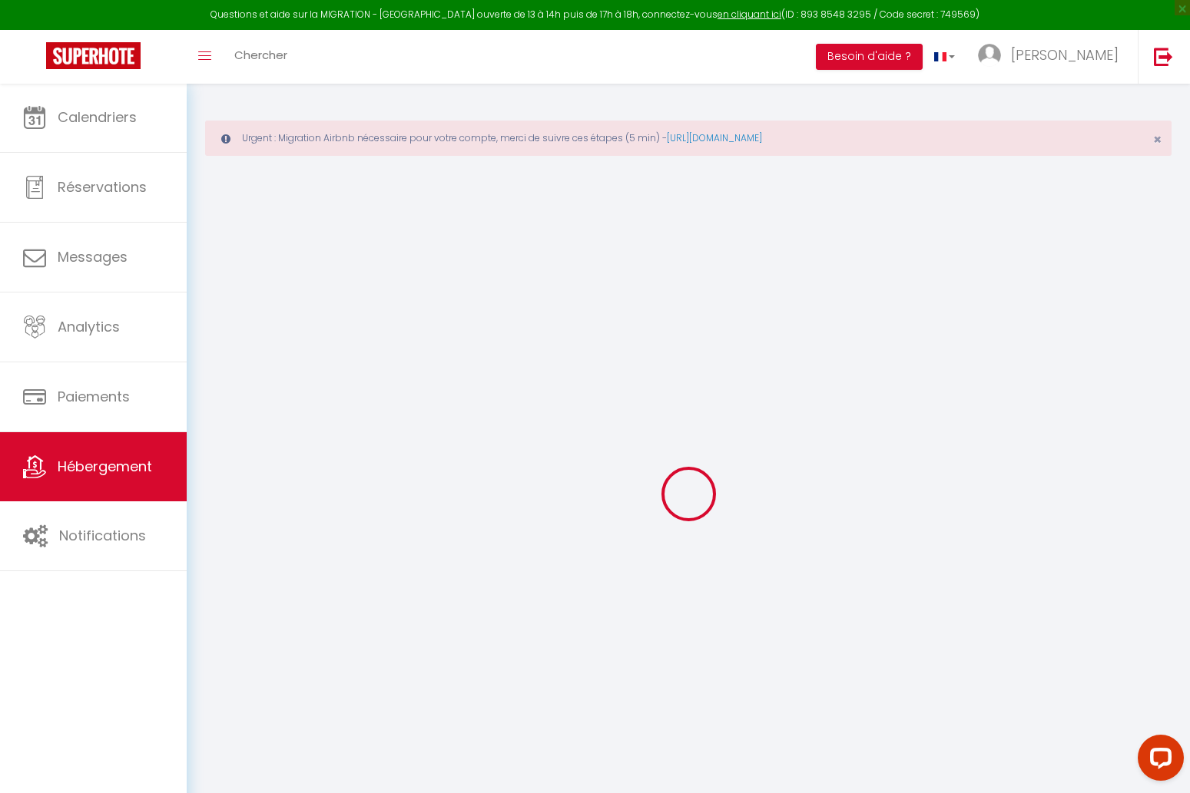
checkbox input "false"
select select
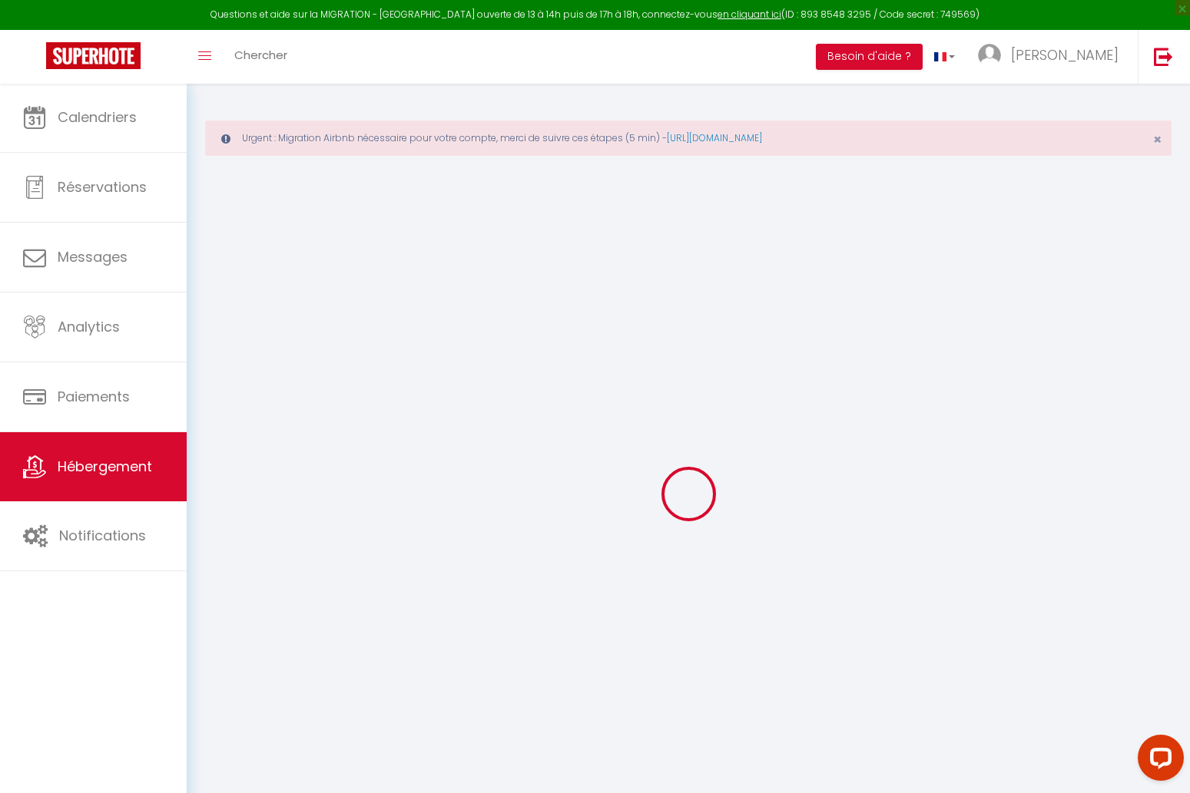
select select
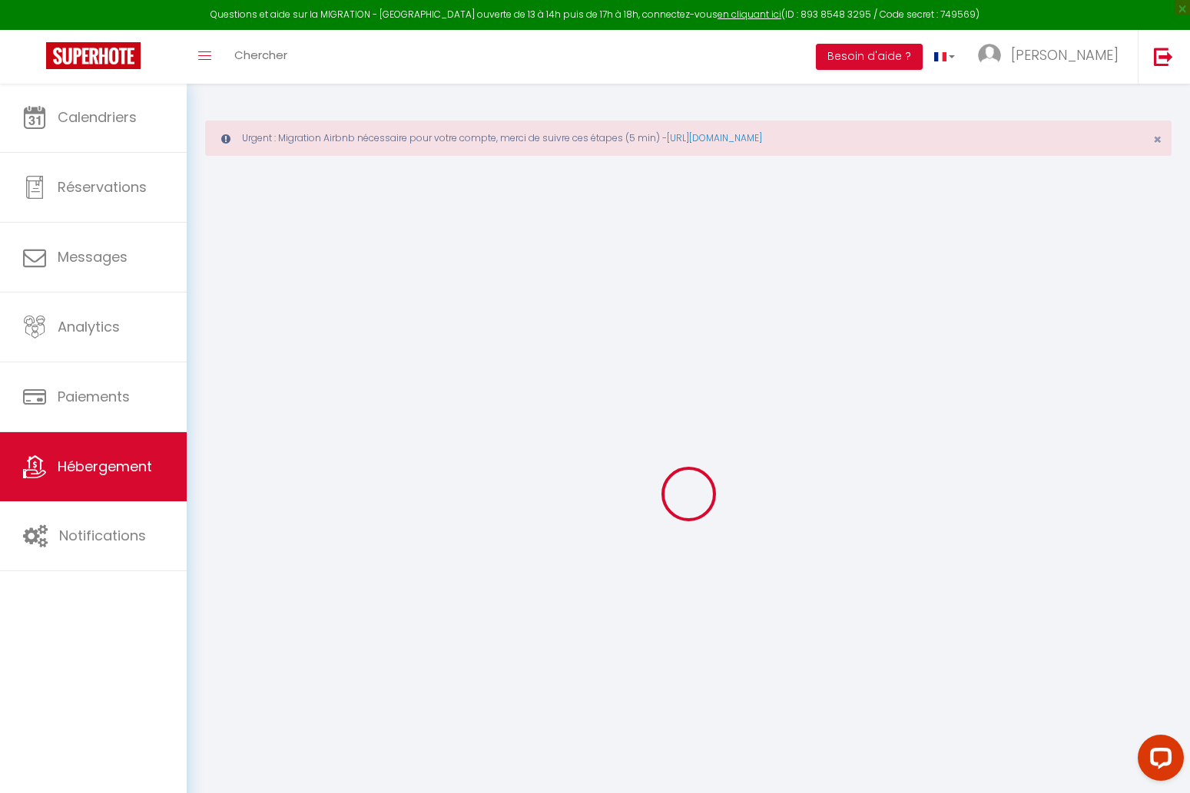
select select
checkbox input "false"
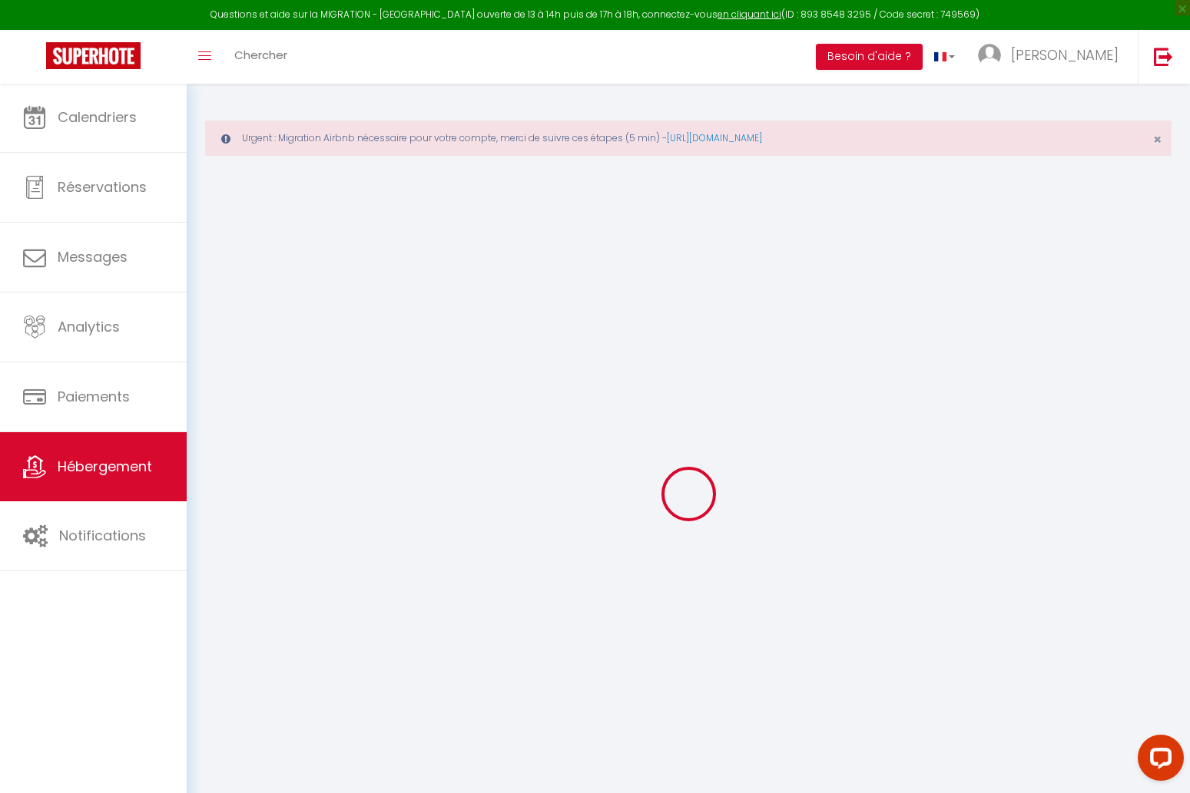
checkbox input "false"
select select
type input "varavilla le corner · 5min walk to Monaco*Summer Festival*Beach*Calm"
select select "6"
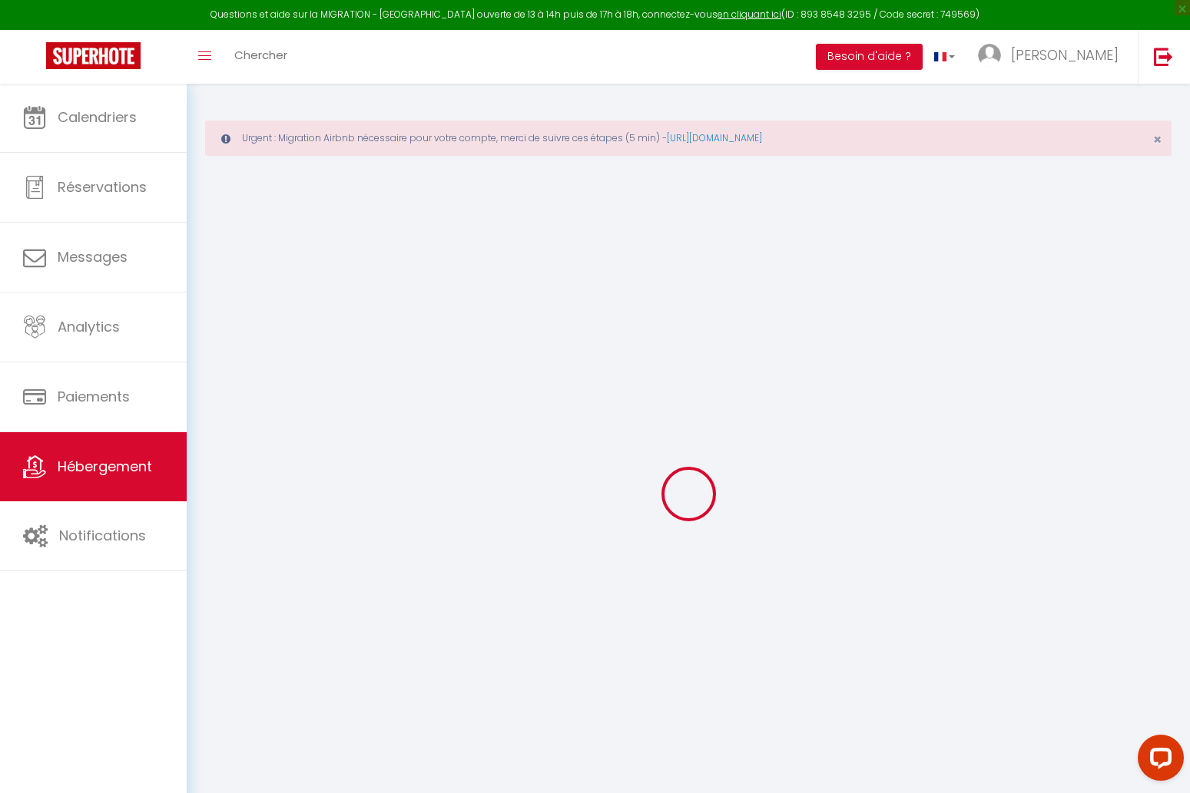
select select "2"
type input "364"
select select
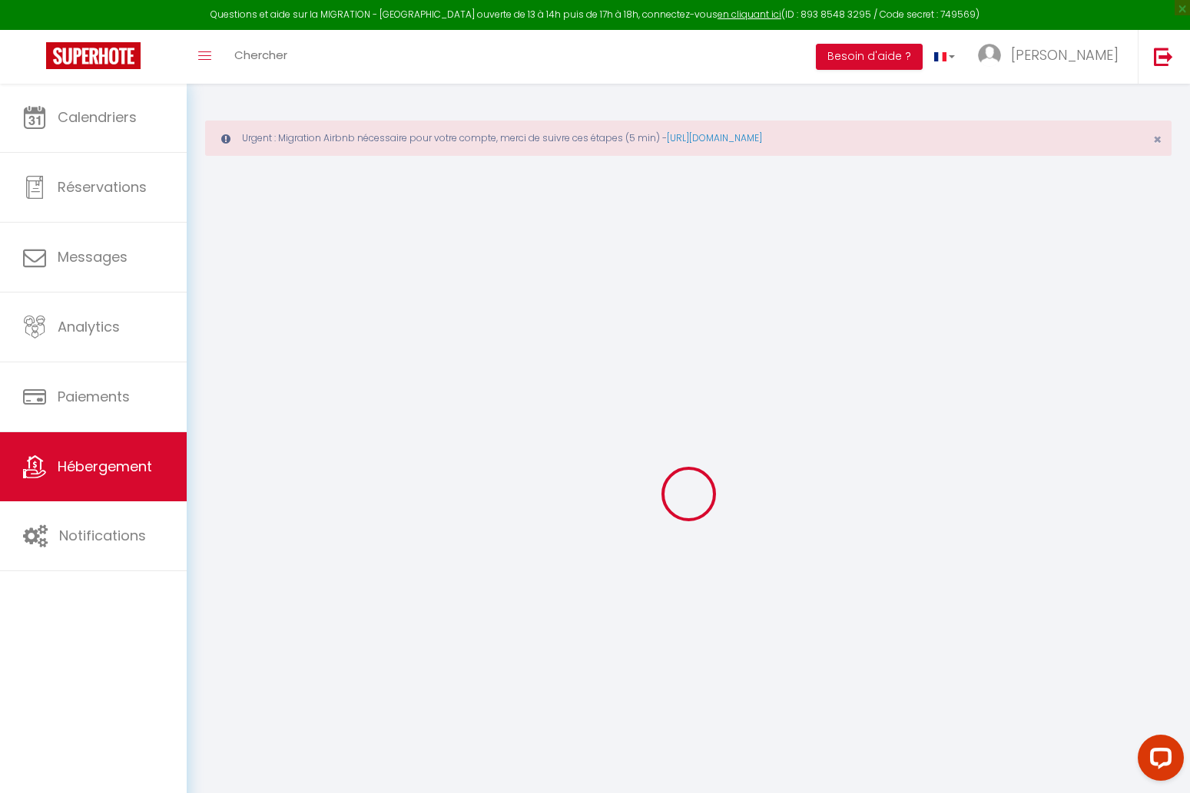
select select
type input "[STREET_ADDRESS]"
type input "98000"
type input "[GEOGRAPHIC_DATA]"
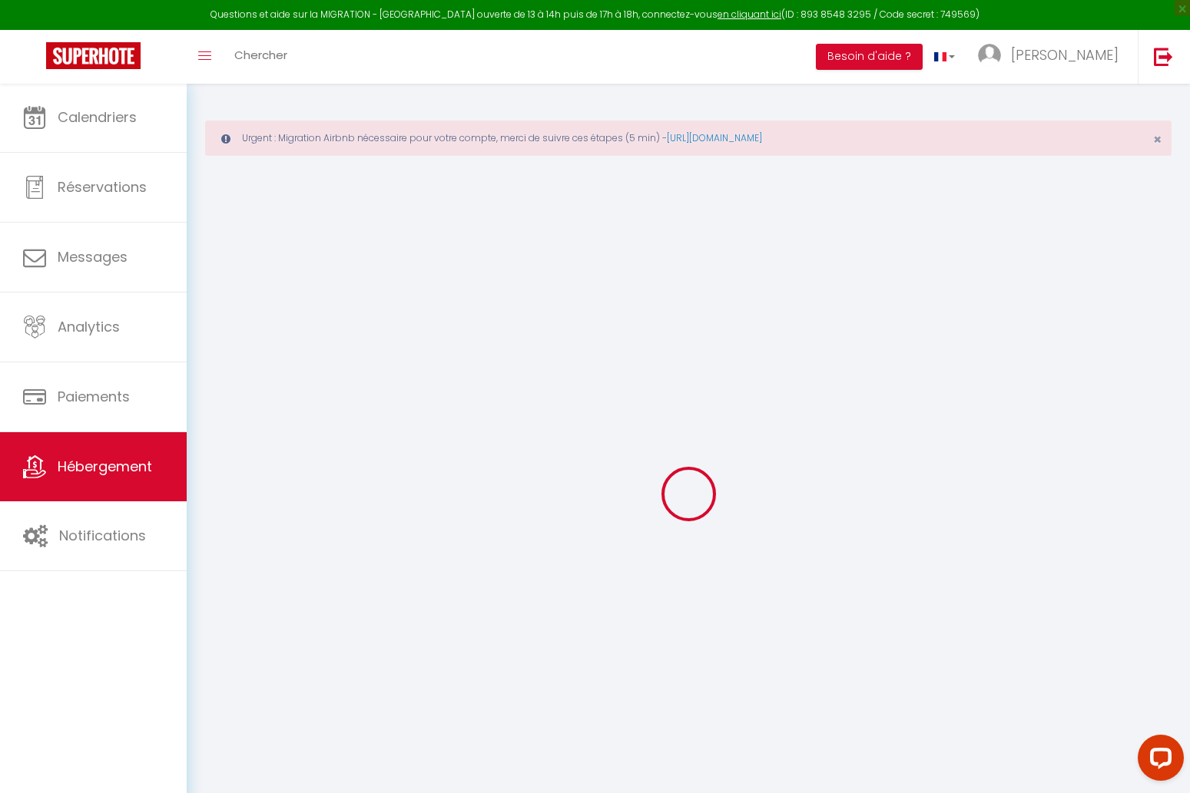
select select "143"
type input "[EMAIL_ADDRESS][DOMAIN_NAME]"
select select
checkbox input "false"
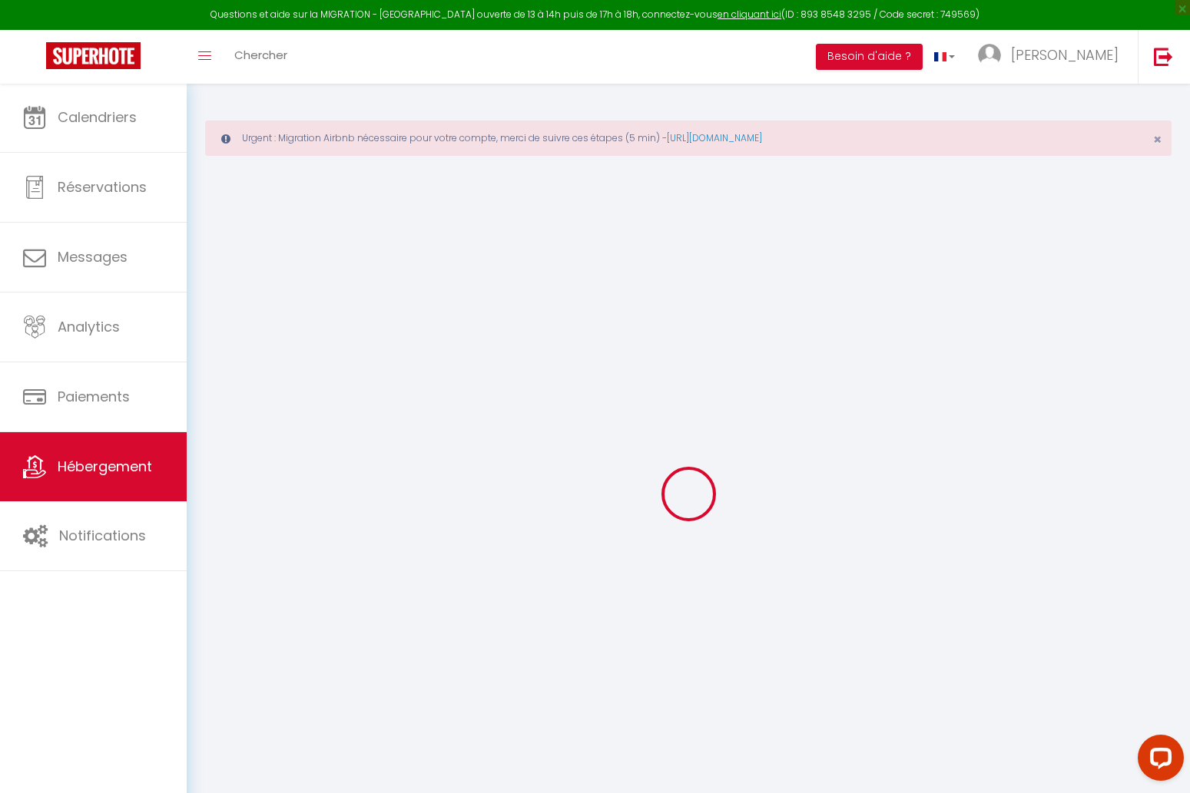
checkbox input "false"
type input "0"
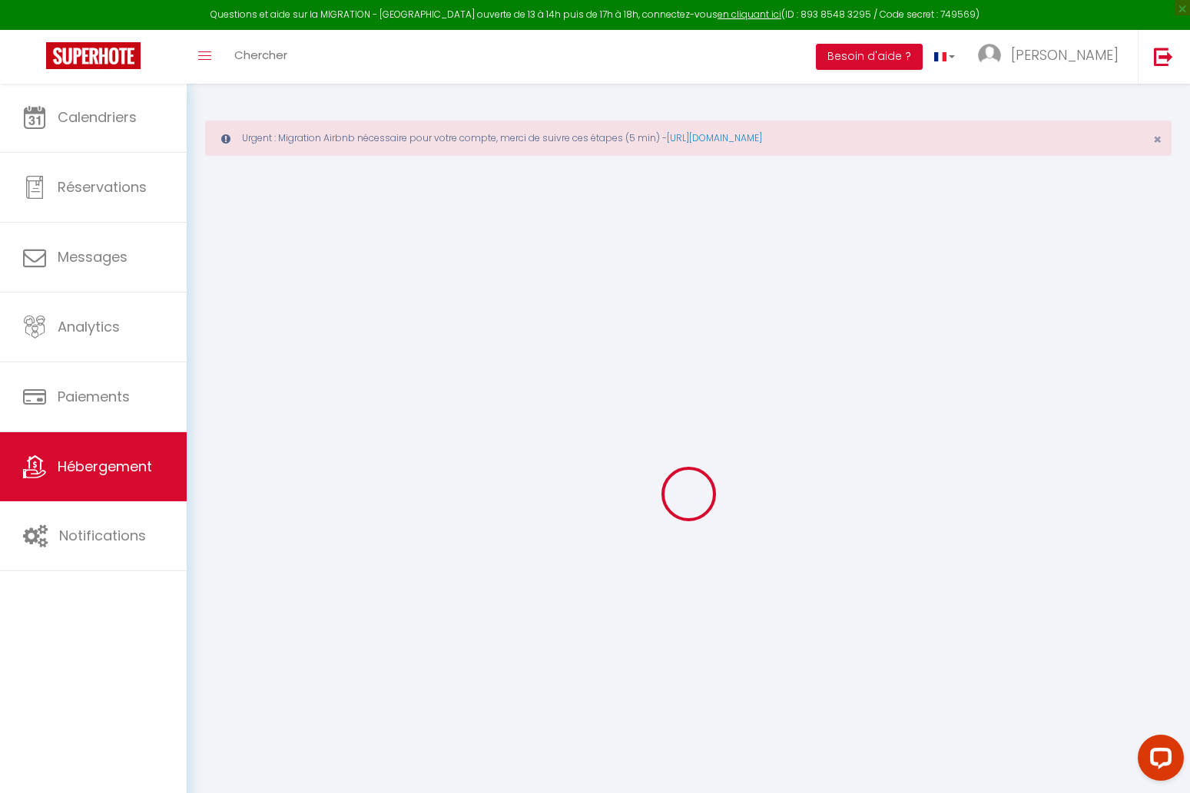
type input "0"
select select
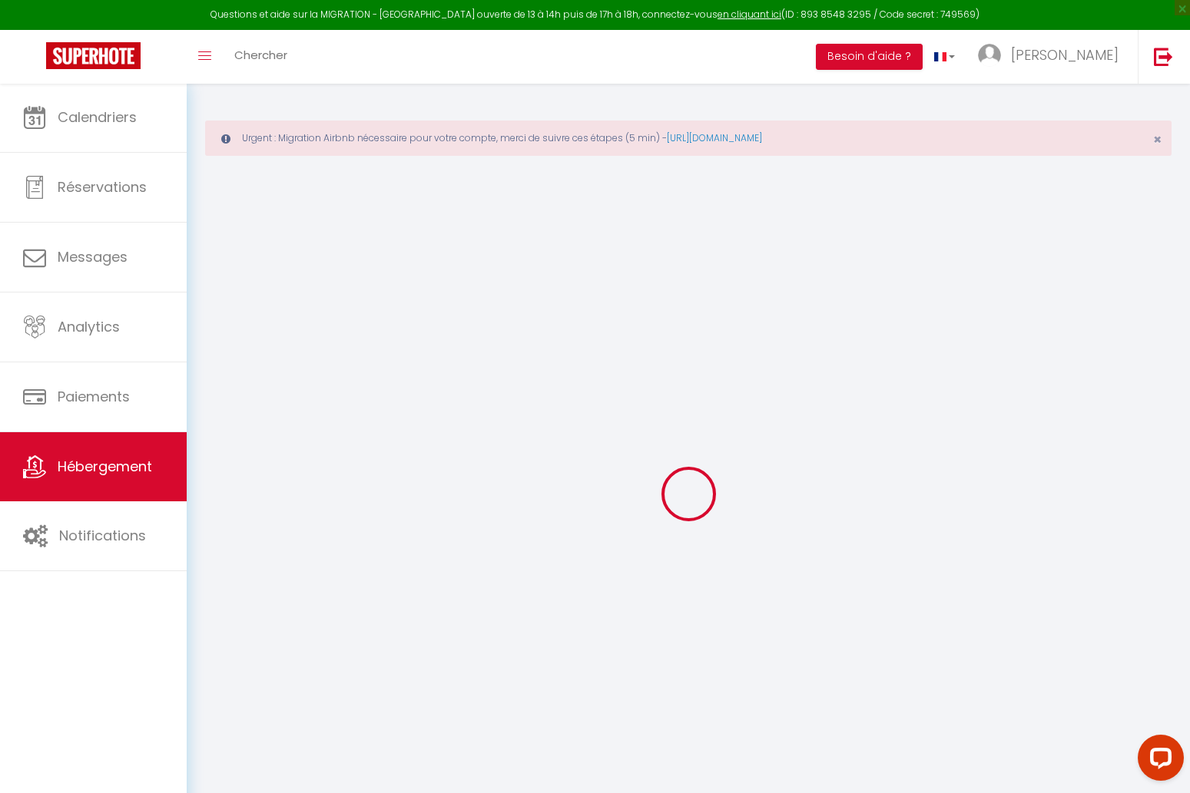
select select
checkbox input "false"
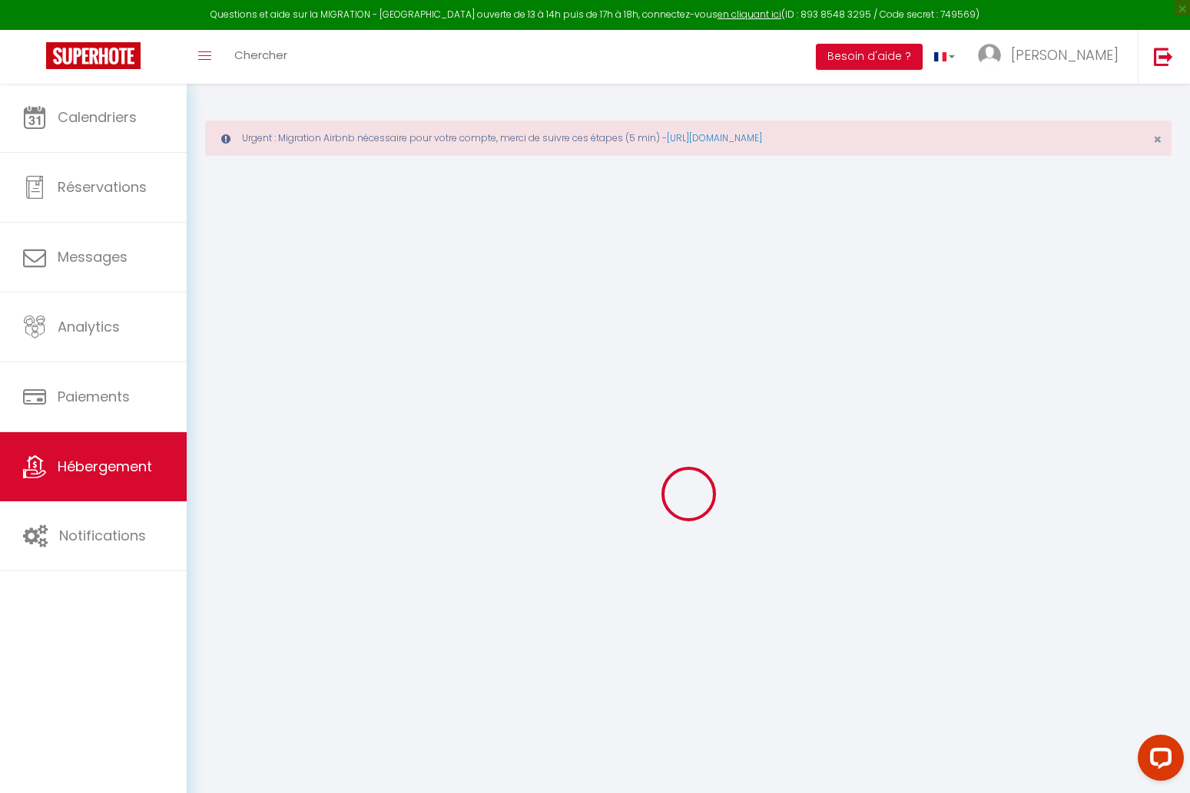
checkbox input "false"
select select
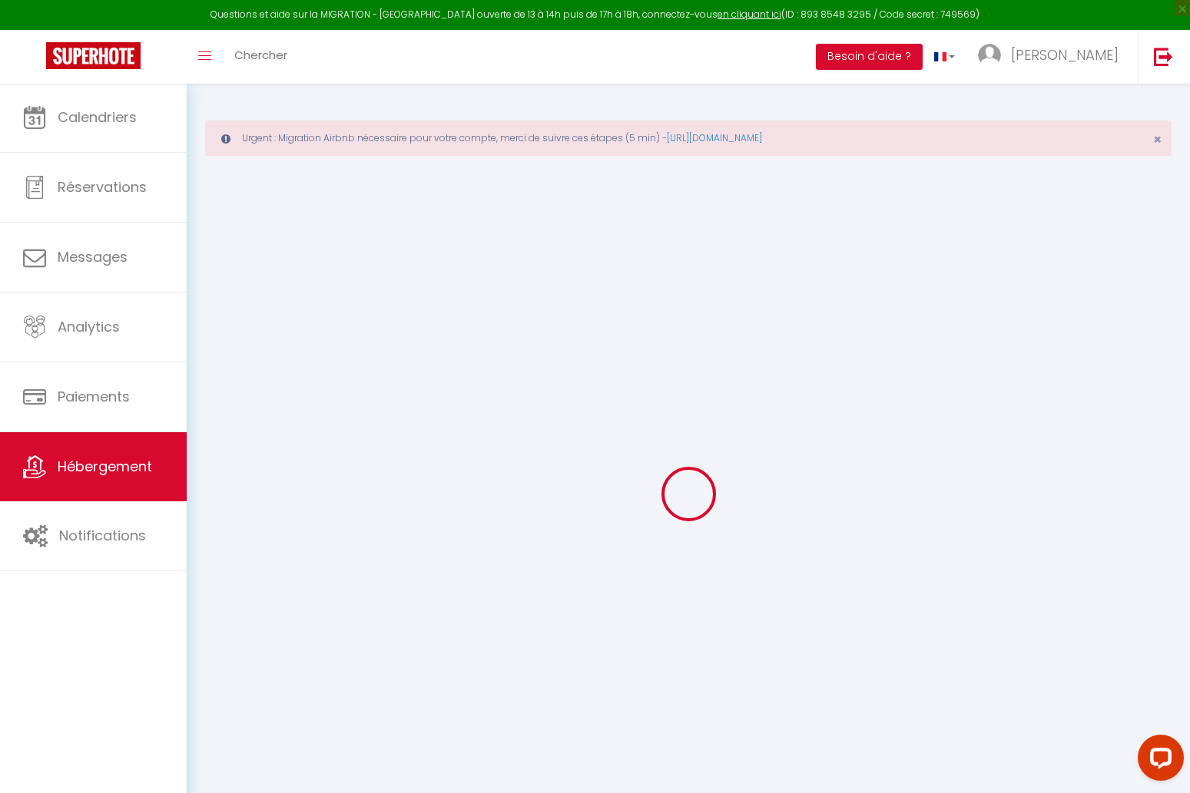
select select
checkbox input "false"
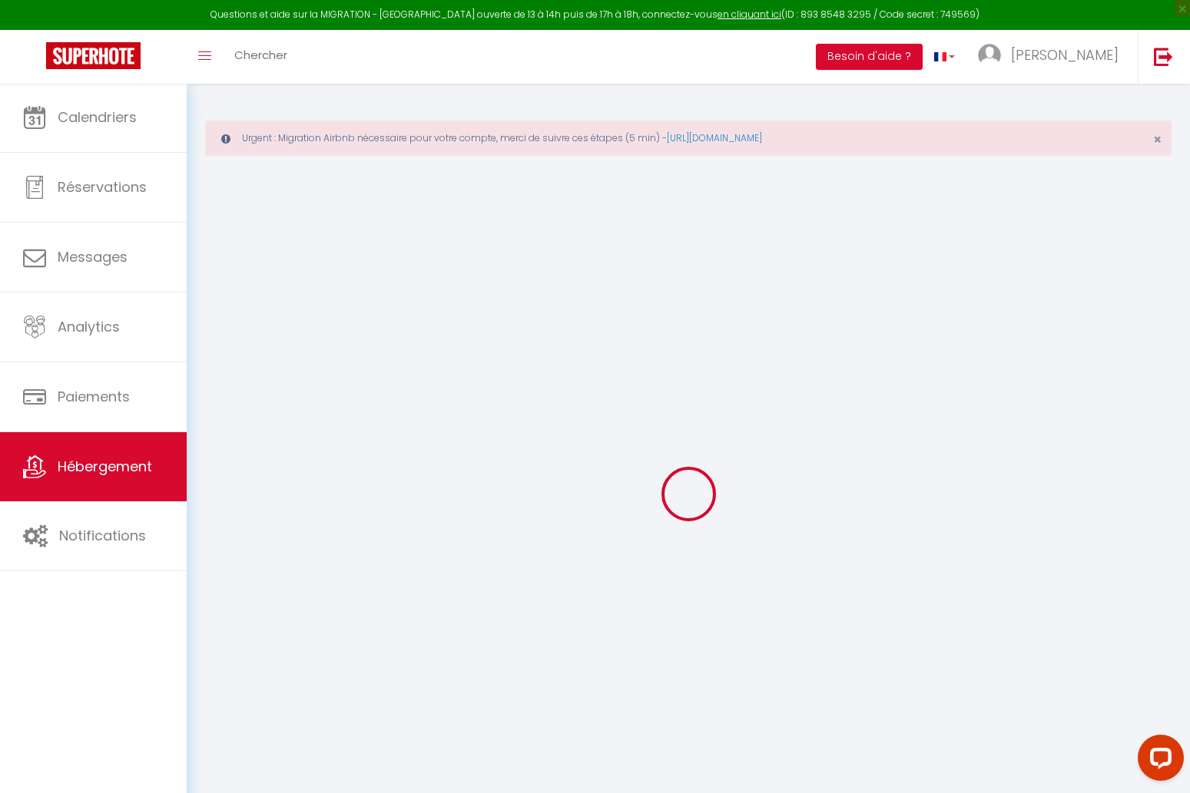
checkbox input "false"
select select
checkbox input "false"
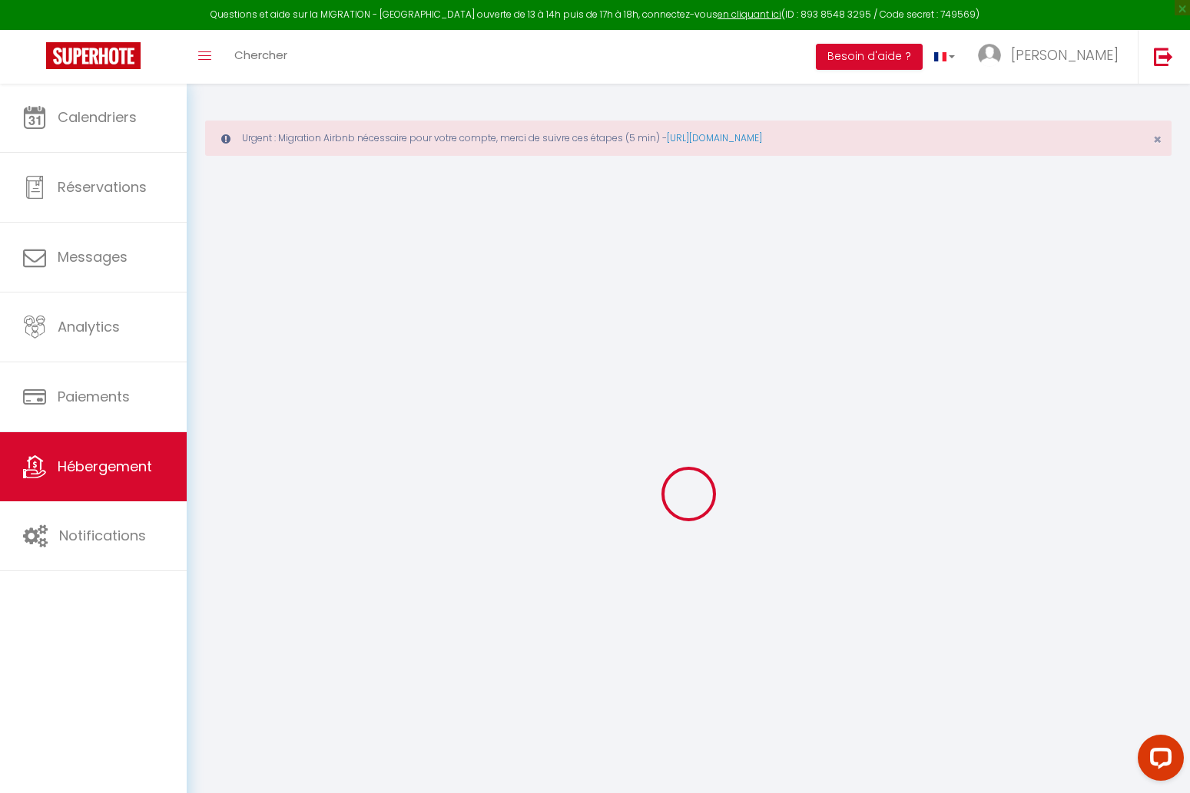
checkbox input "false"
select select
checkbox input "false"
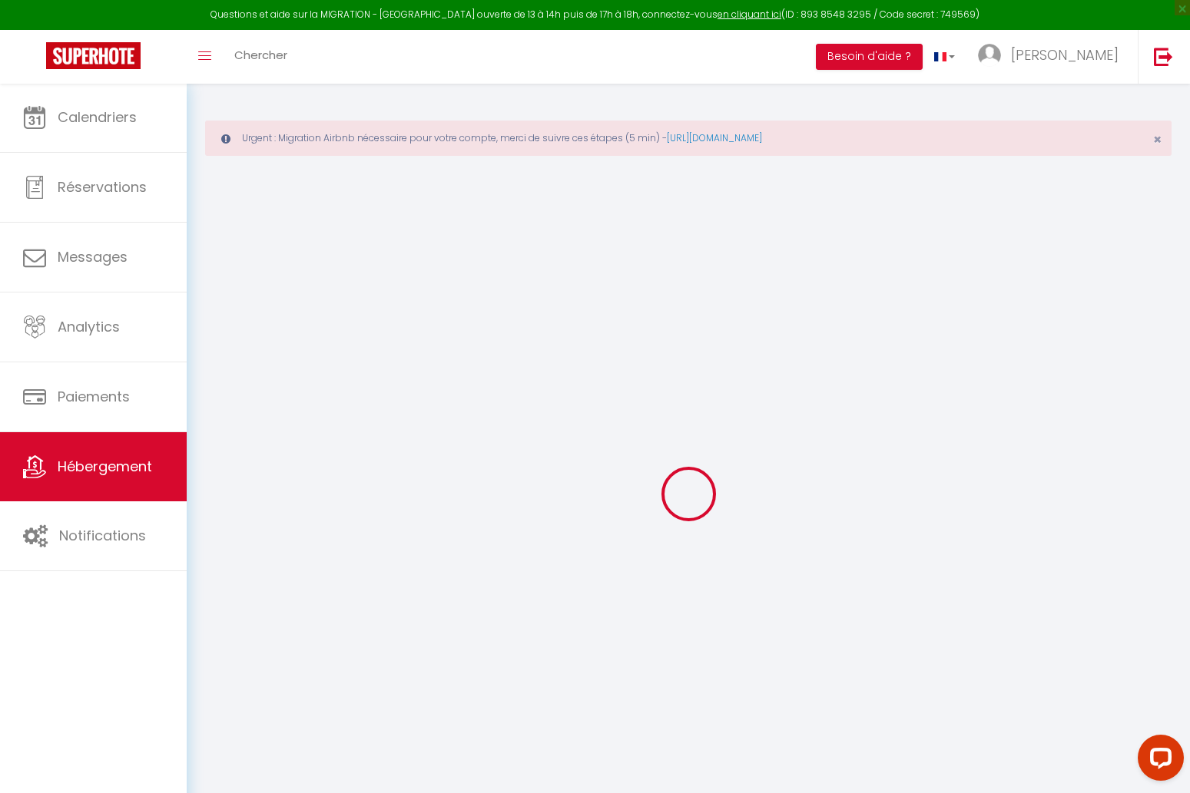
checkbox input "false"
select select "15:00"
select select "23:45"
select select "11:00"
select select "30"
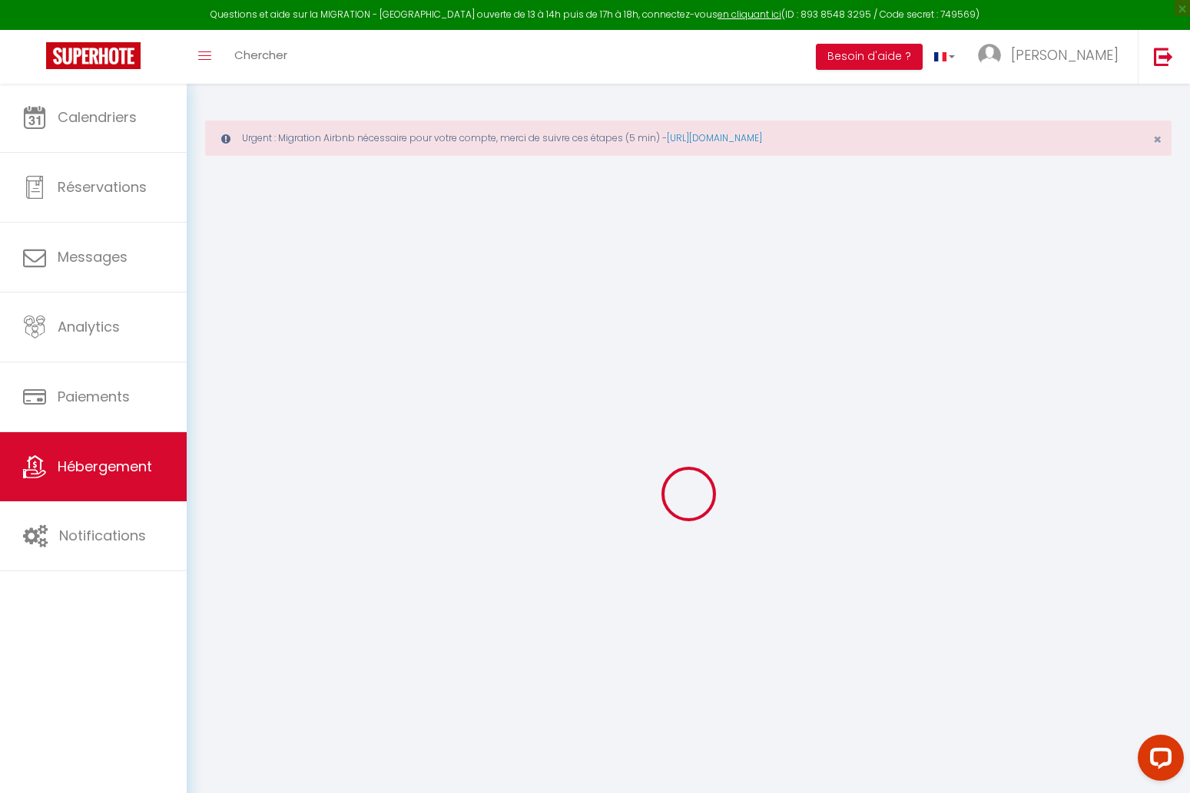
select select "120"
select select
checkbox input "false"
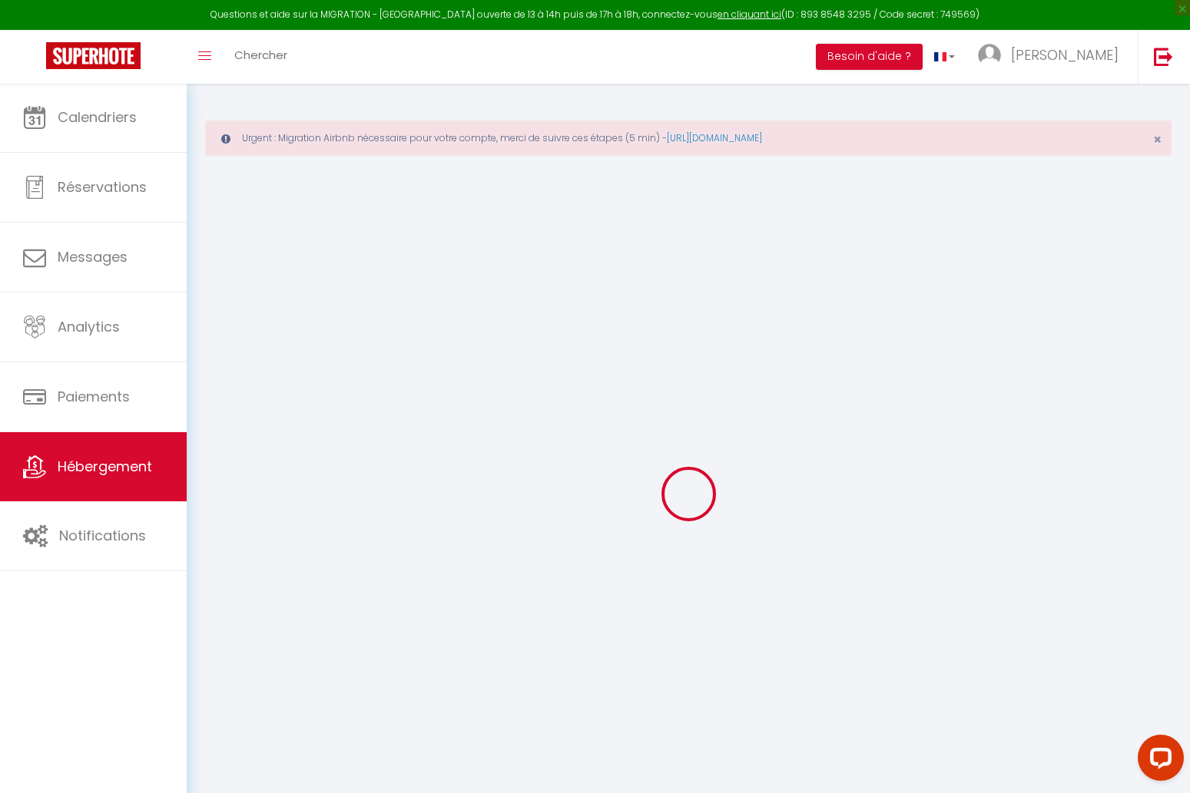
checkbox input "false"
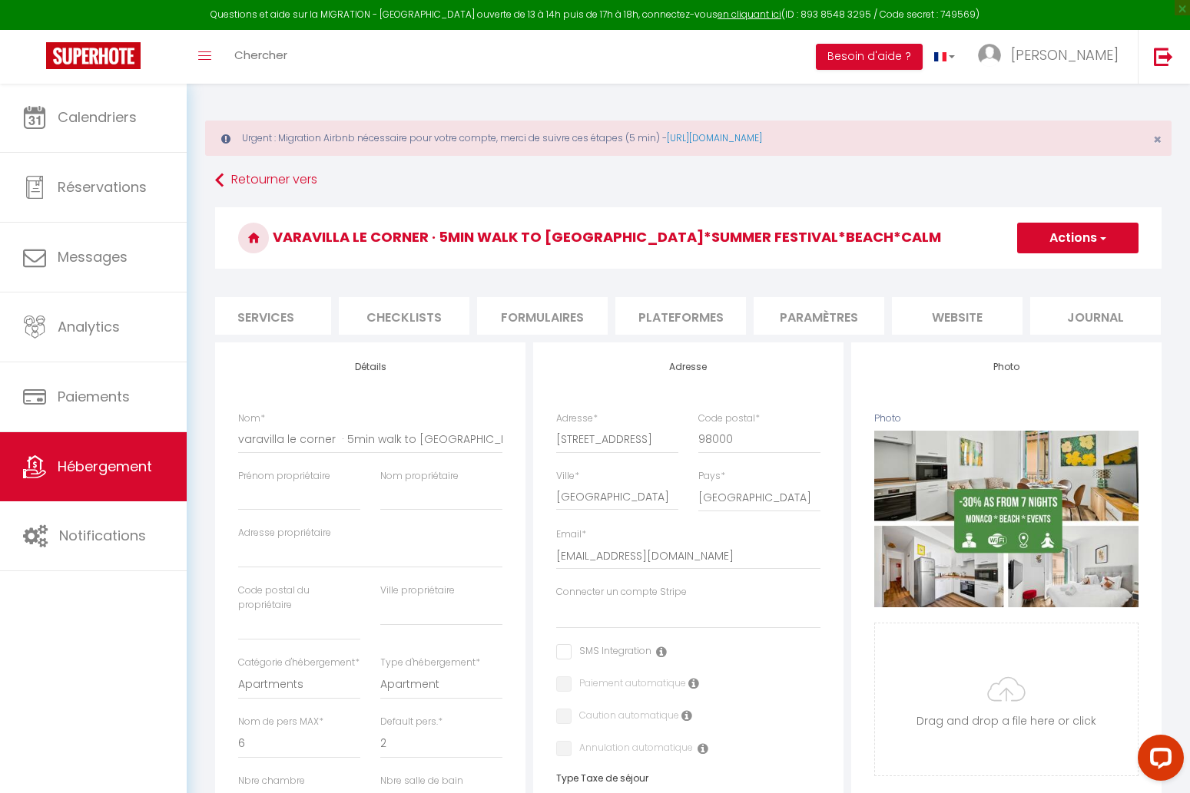
scroll to position [0, 429]
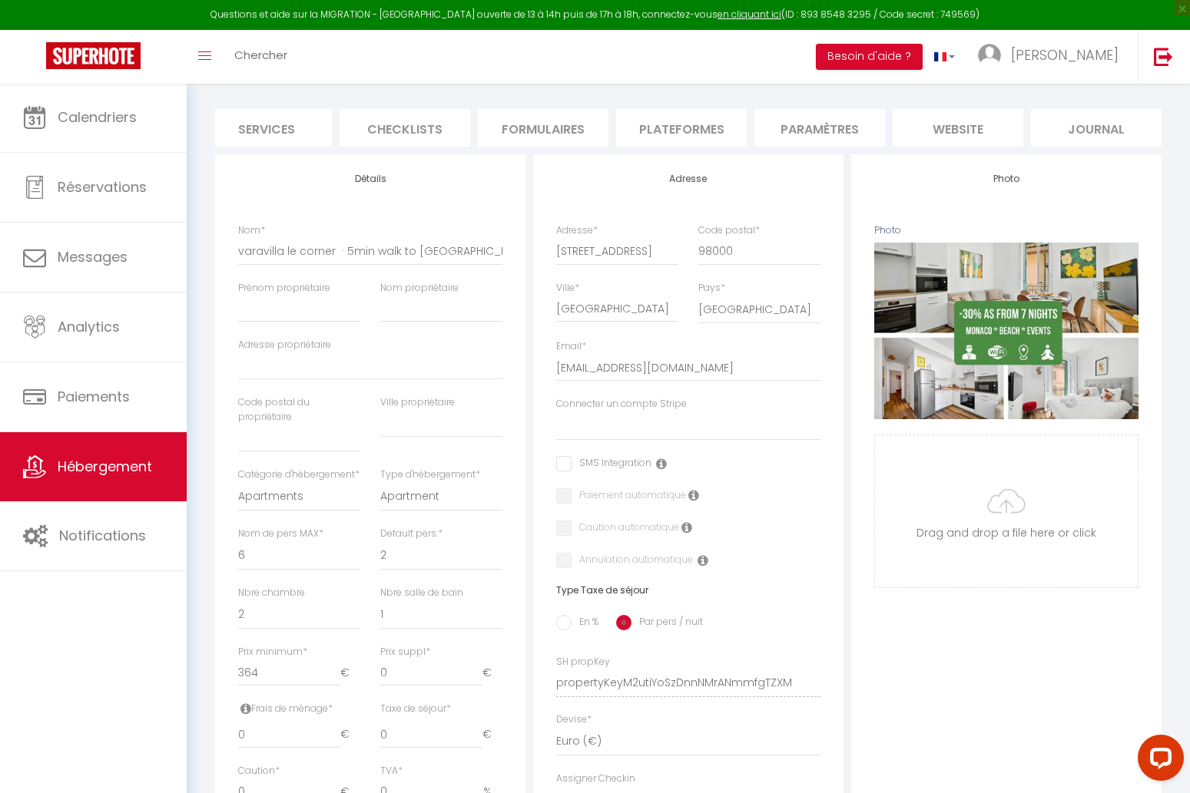
select select
checkbox input "false"
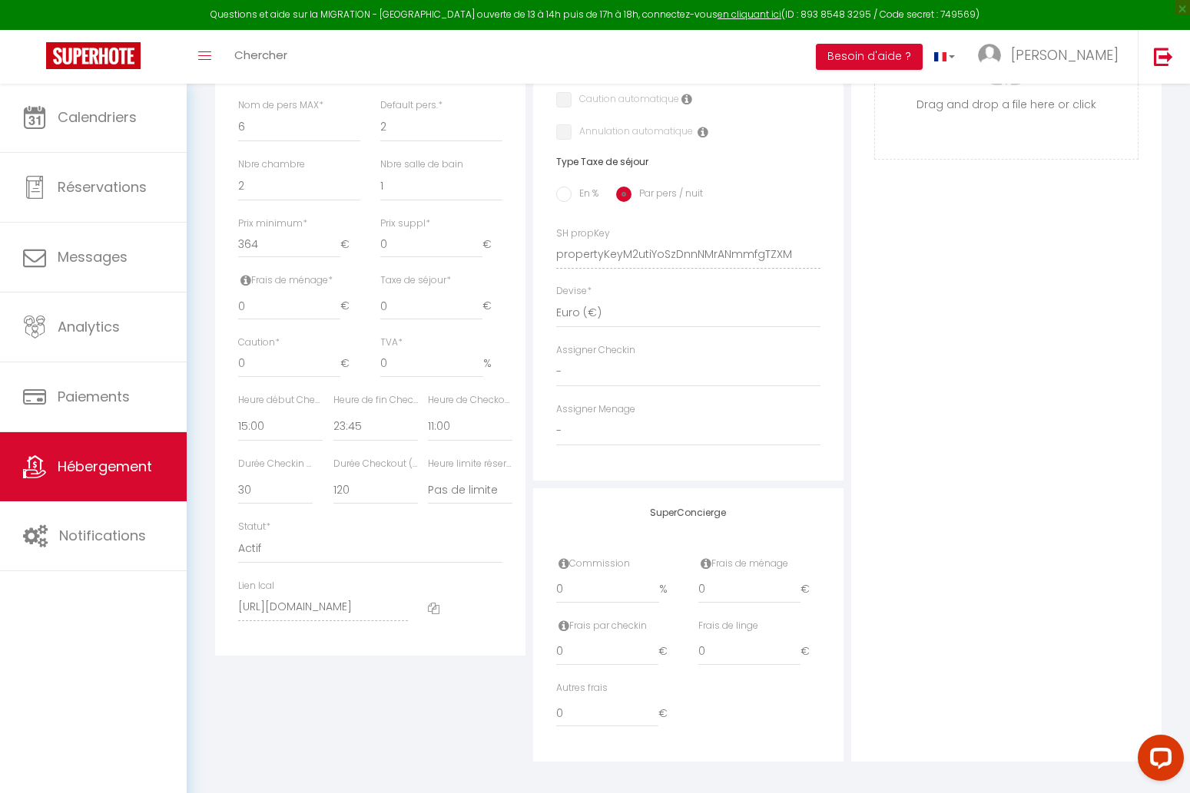
scroll to position [616, 0]
type input "0.01"
select select
checkbox input "false"
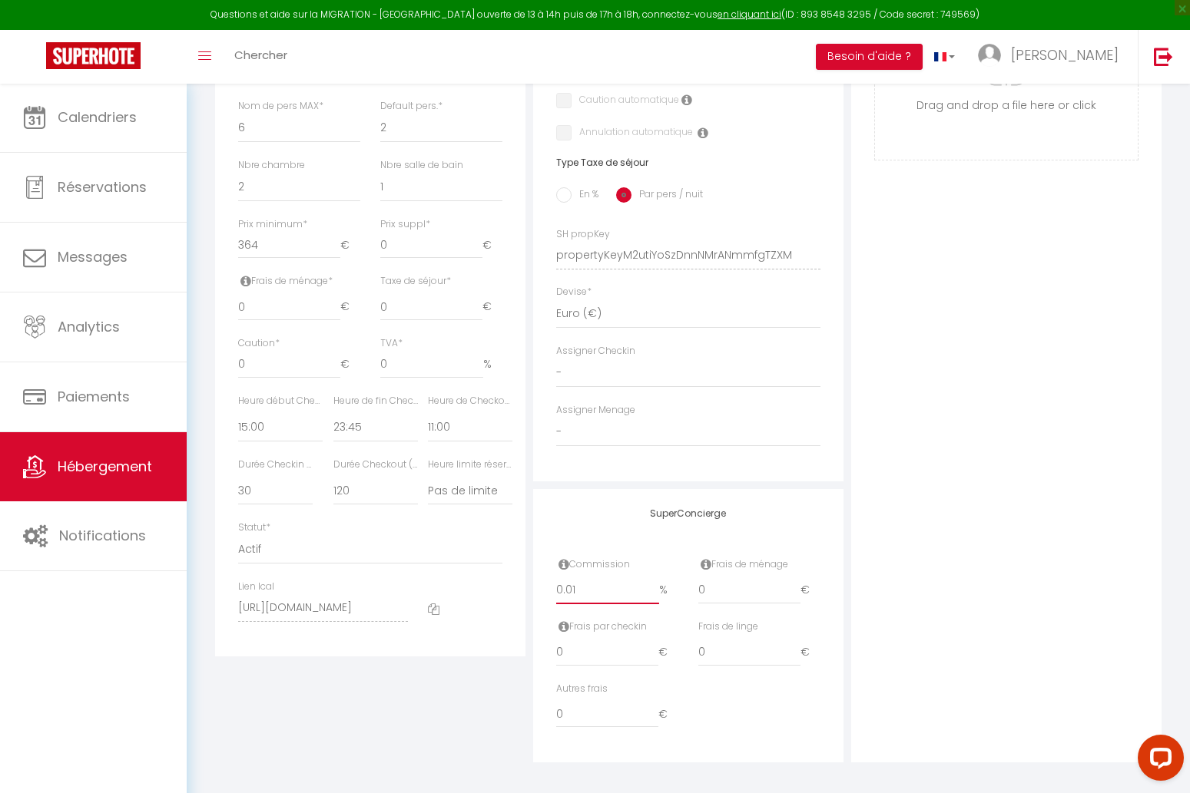
checkbox input "false"
click at [654, 581] on input "0.01" at bounding box center [607, 591] width 103 height 28
type input "0.02"
select select
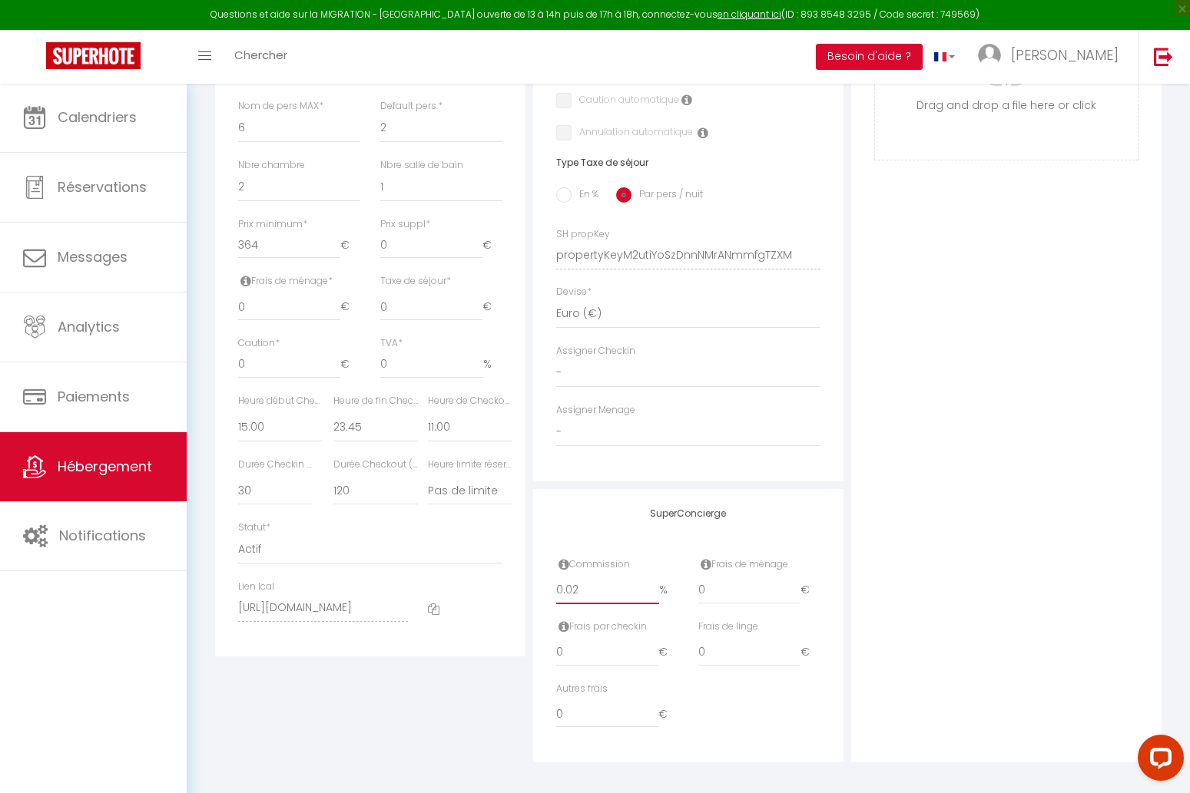
checkbox input "false"
click at [654, 581] on input "0.02" at bounding box center [607, 591] width 103 height 28
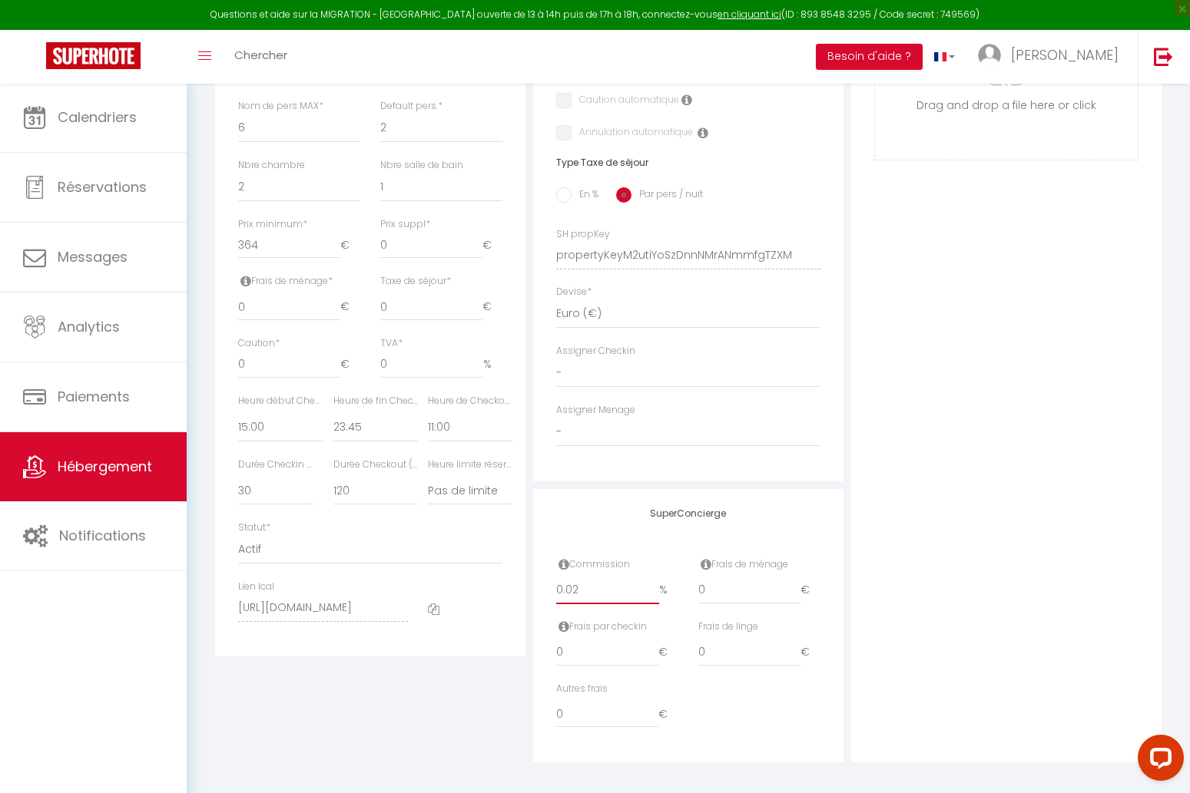
type input "0.03"
select select
checkbox input "false"
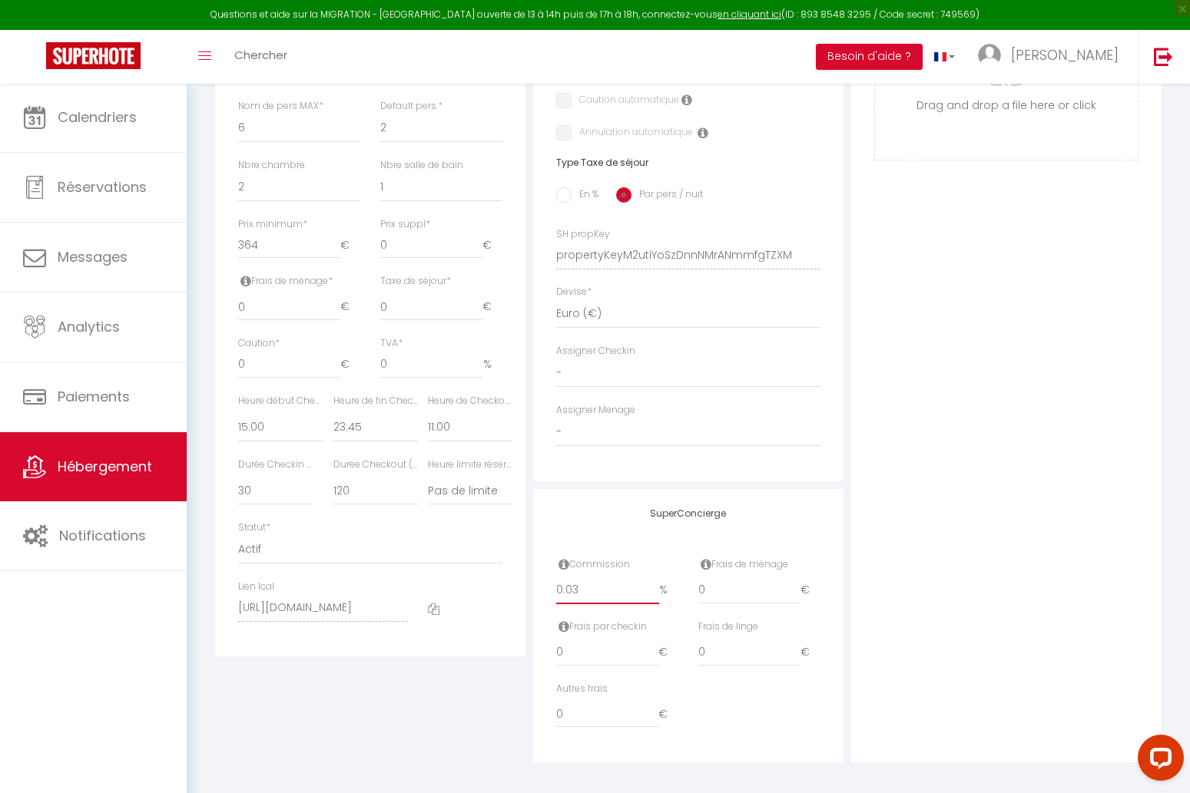
checkbox input "false"
click at [654, 581] on input "0.03" at bounding box center [607, 591] width 103 height 28
type input "0.04"
select select
checkbox input "false"
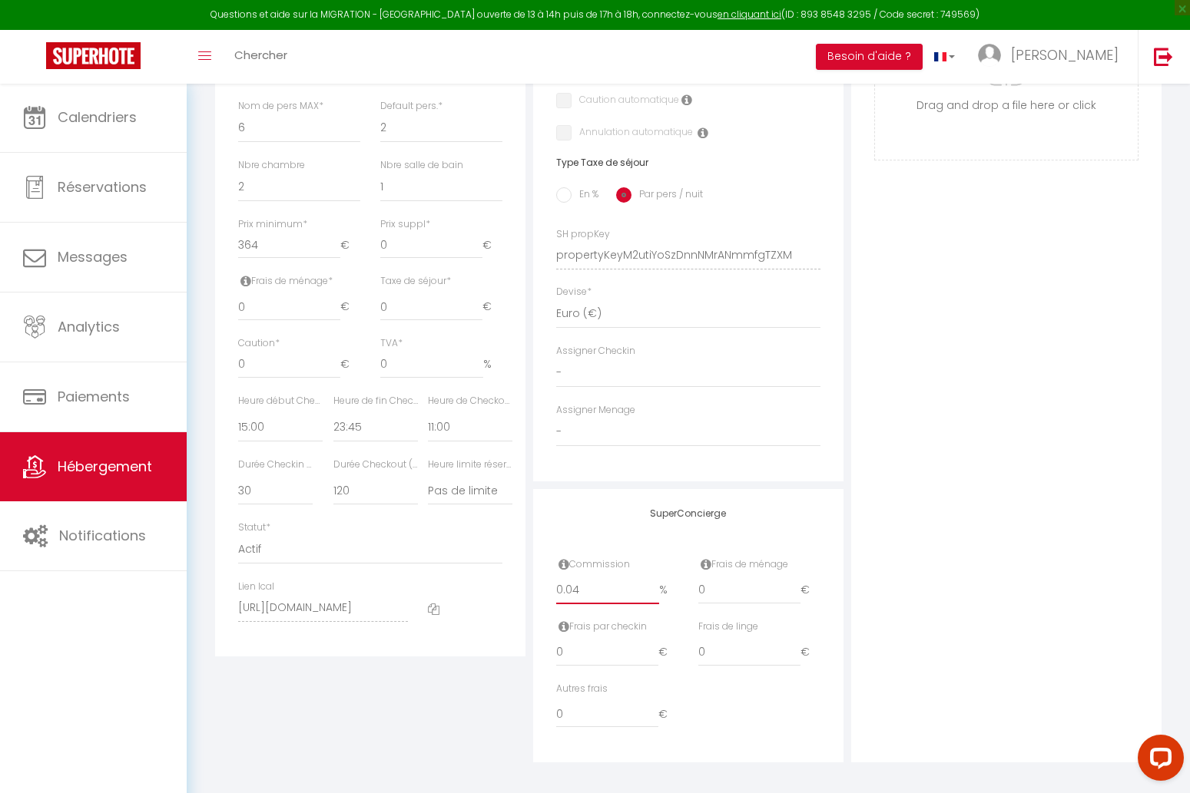
checkbox input "false"
click at [654, 581] on input "0.04" at bounding box center [607, 591] width 103 height 28
drag, startPoint x: 622, startPoint y: 585, endPoint x: 479, endPoint y: 581, distance: 142.9
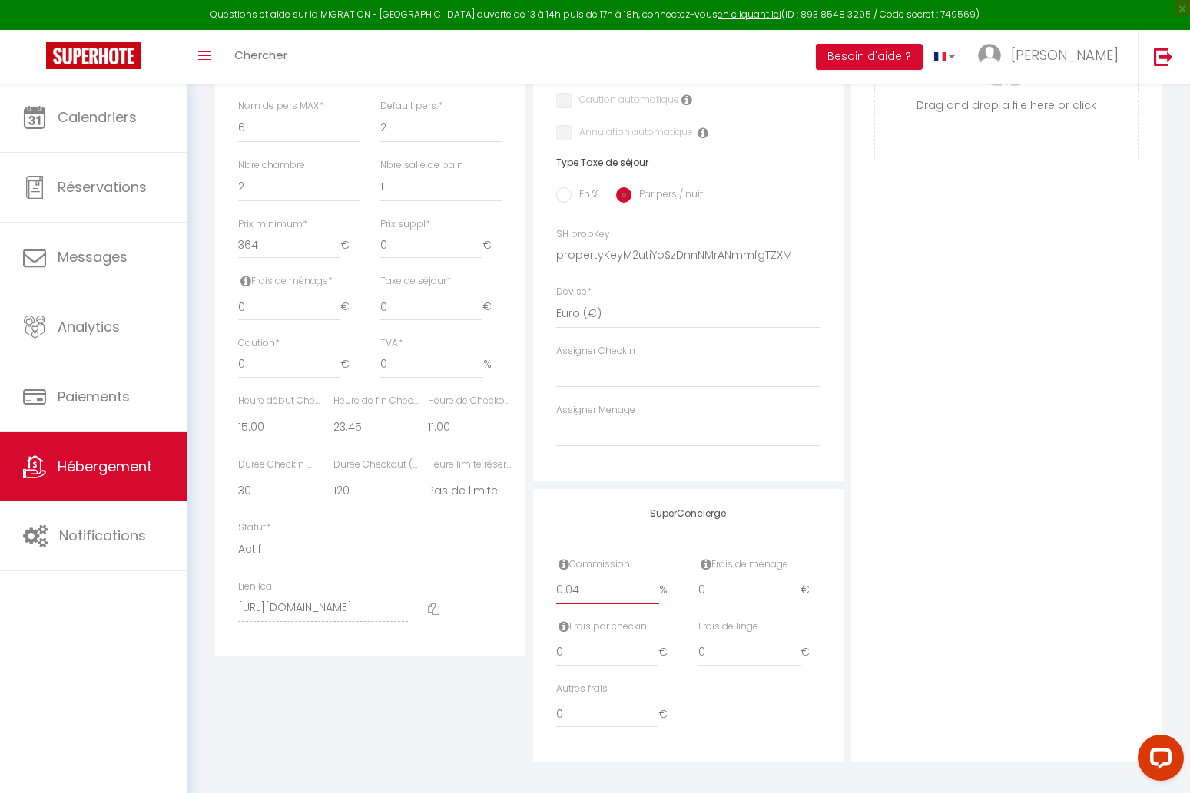
click at [479, 581] on div "Détails Nom * varavilla le corner · 5min walk to Monaco*Summer Festival*Beach*C…" at bounding box center [688, 245] width 954 height 1036
type input "1"
select select
checkbox input "false"
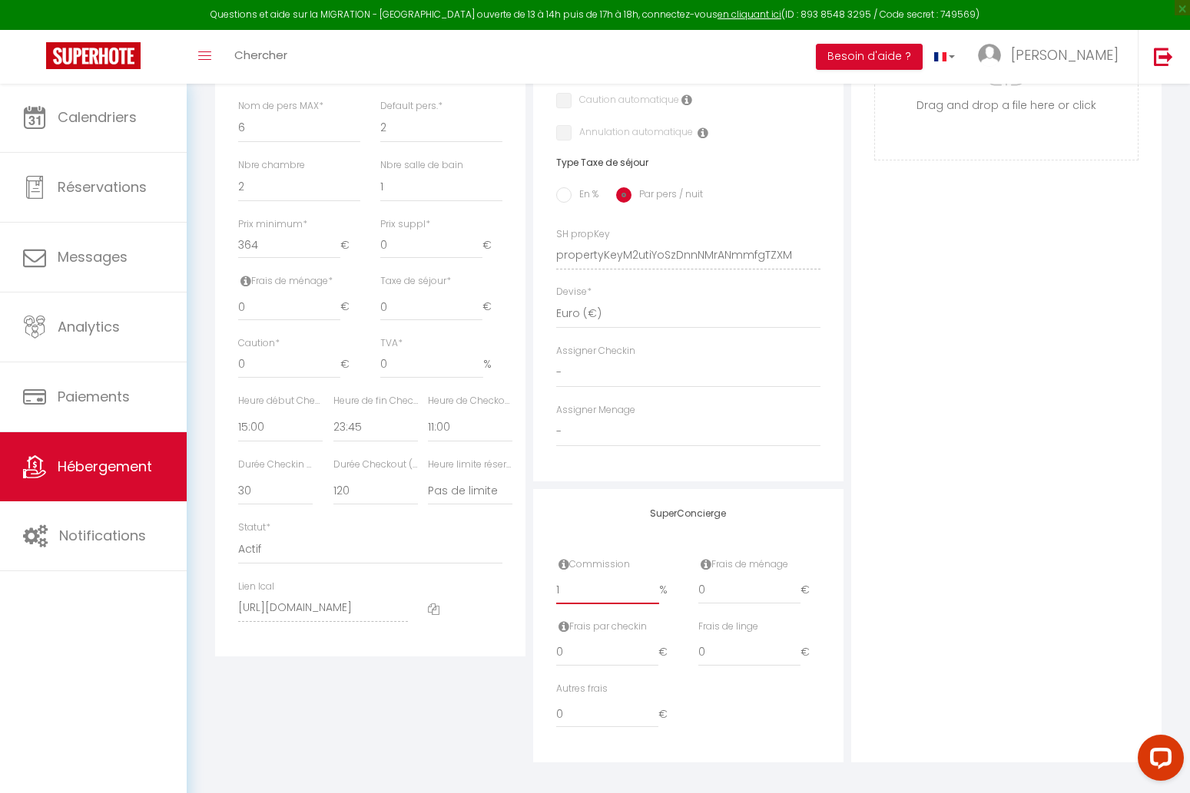
checkbox input "false"
type input "14"
select select
checkbox input "false"
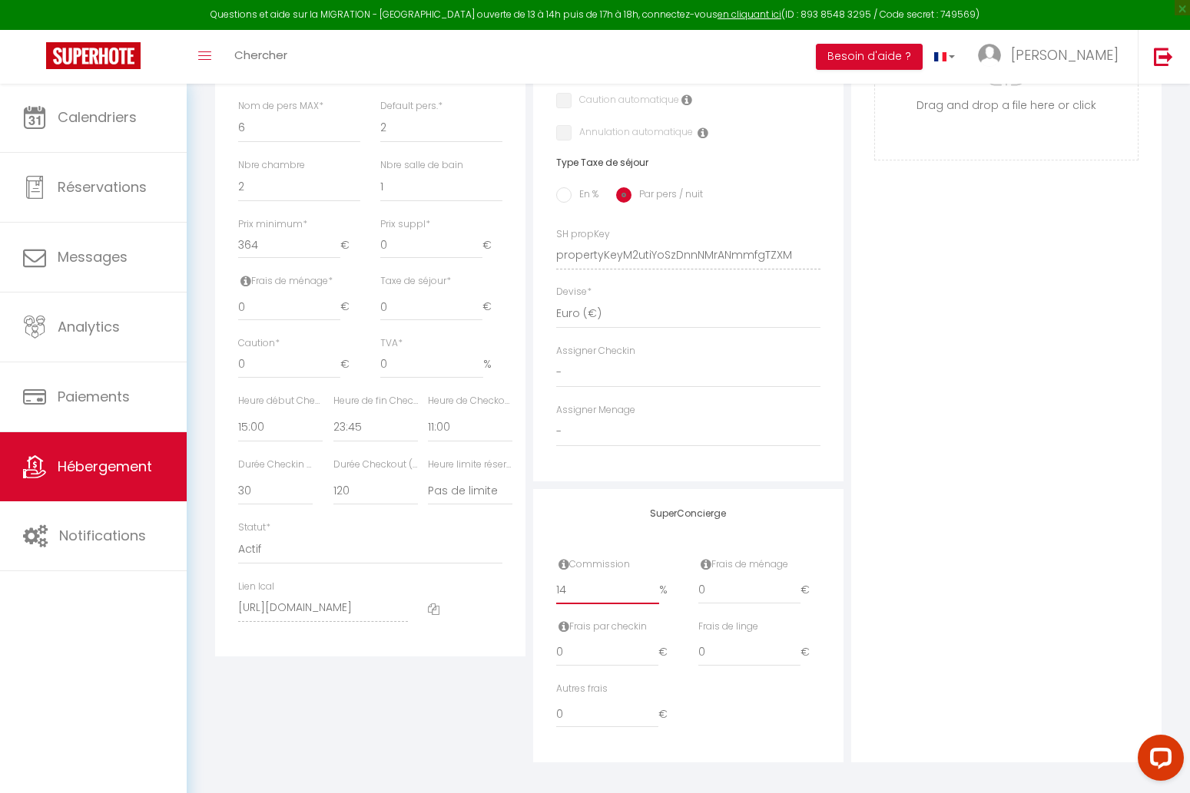
checkbox input "false"
type input "14"
click at [829, 538] on div "SuperConcierge Commission 14 % Frais de ménage 0 € Frais par checkin 0 € Frais …" at bounding box center [688, 626] width 310 height 274
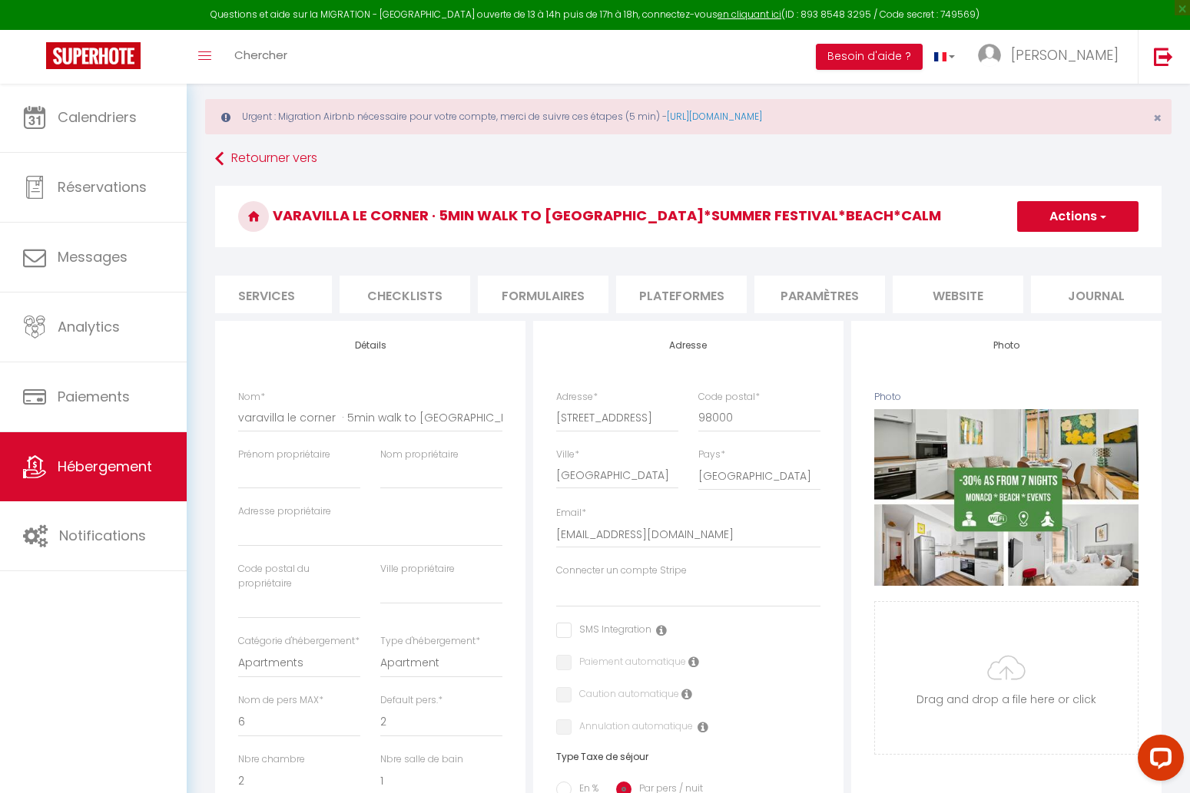
scroll to position [22, 0]
drag, startPoint x: 235, startPoint y: 417, endPoint x: 508, endPoint y: 414, distance: 273.4
click at [508, 414] on div "Nom * varavilla le corner · 5min walk to Monaco*Summer Festival*Beach*Calm" at bounding box center [370, 418] width 284 height 58
click at [396, 413] on input "varavilla le corner · 5min walk to Monaco*Summer Festival*Beach*Calm" at bounding box center [370, 417] width 264 height 28
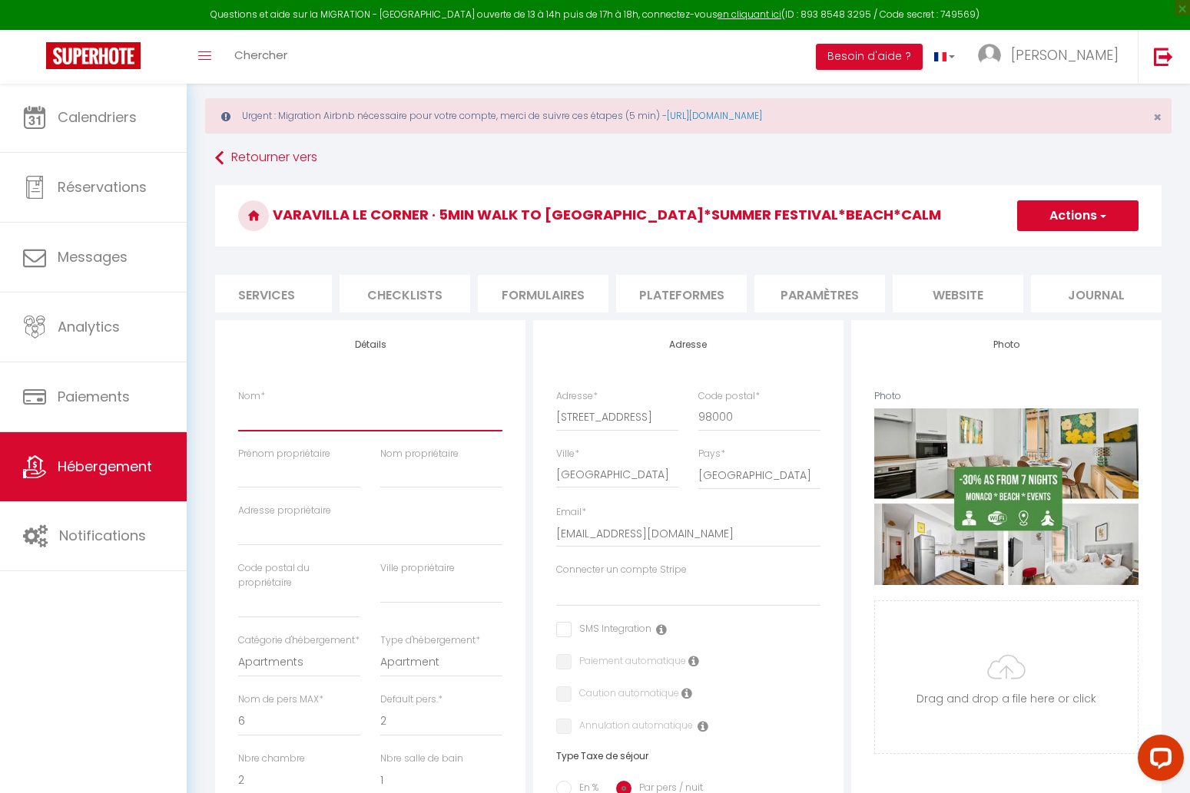
select select
checkbox input "false"
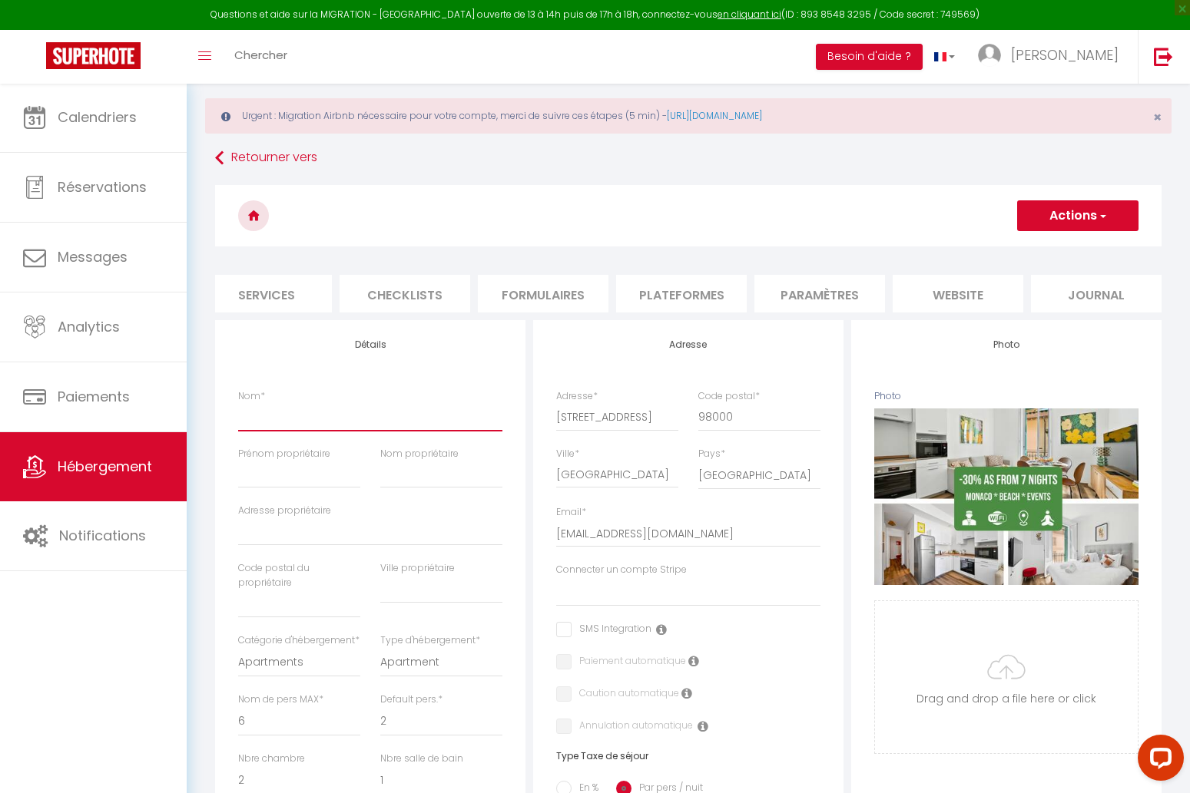
type input "L"
select select
checkbox input "false"
click at [492, 349] on h4 "Détails" at bounding box center [370, 344] width 264 height 11
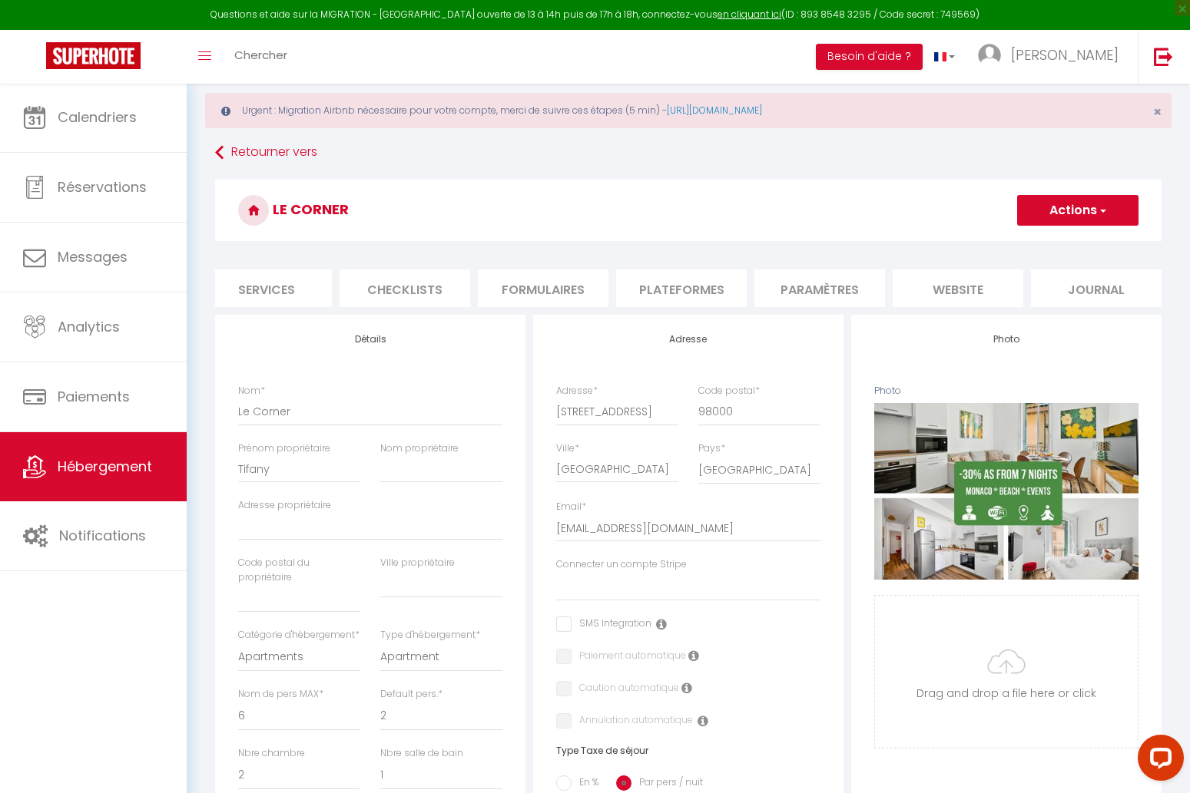
click at [205, 502] on div "Retourner vers Le Corner Actions Enregistrer Dupliquer Supprimer Importer les r…" at bounding box center [688, 745] width 966 height 1212
click at [295, 479] on input "Tifany" at bounding box center [299, 469] width 122 height 28
click at [202, 522] on div "Urgent : Migration Airbnb nécessaire pour votre compte, merci de suivre ces éta…" at bounding box center [688, 722] width 1003 height 1335
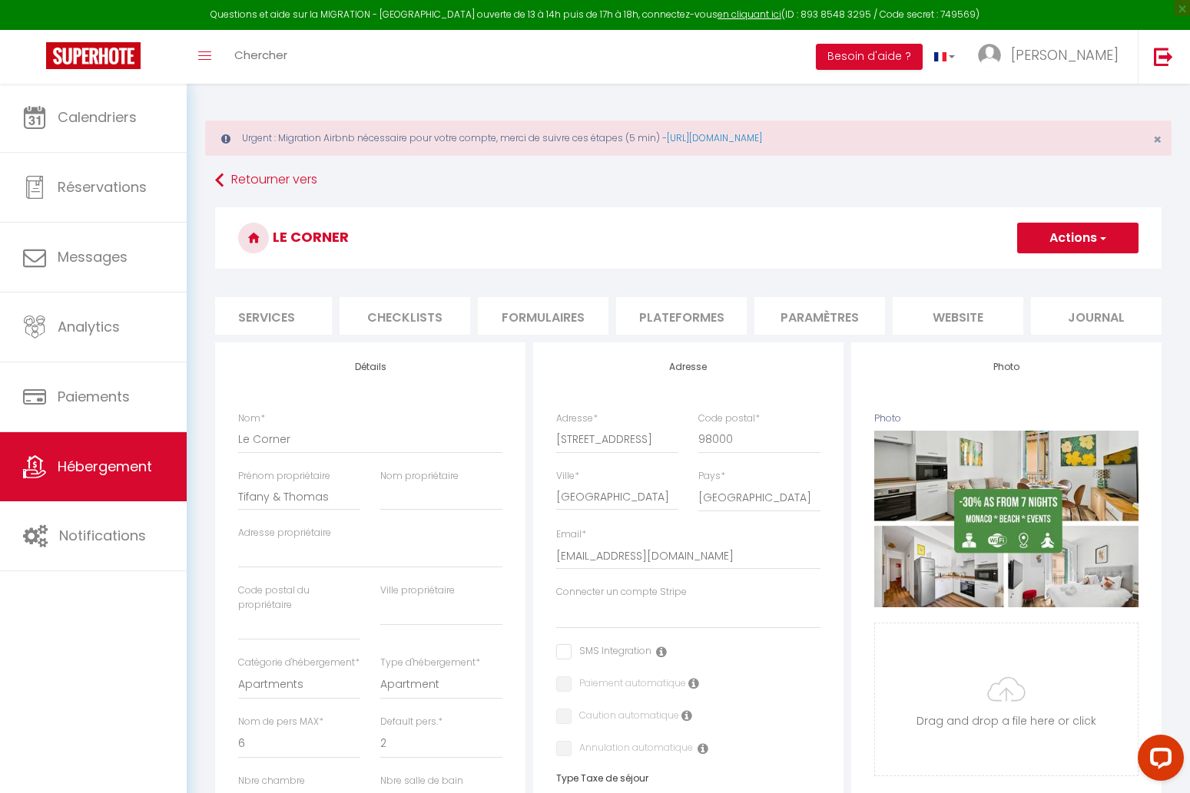
scroll to position [0, 0]
click at [1084, 233] on button "Actions" at bounding box center [1077, 238] width 121 height 31
click at [1056, 263] on link "Enregistrer" at bounding box center [1055, 272] width 164 height 20
click at [1066, 237] on button "Actions" at bounding box center [1077, 238] width 121 height 31
click at [1035, 270] on input "Enregistrer" at bounding box center [1016, 271] width 57 height 15
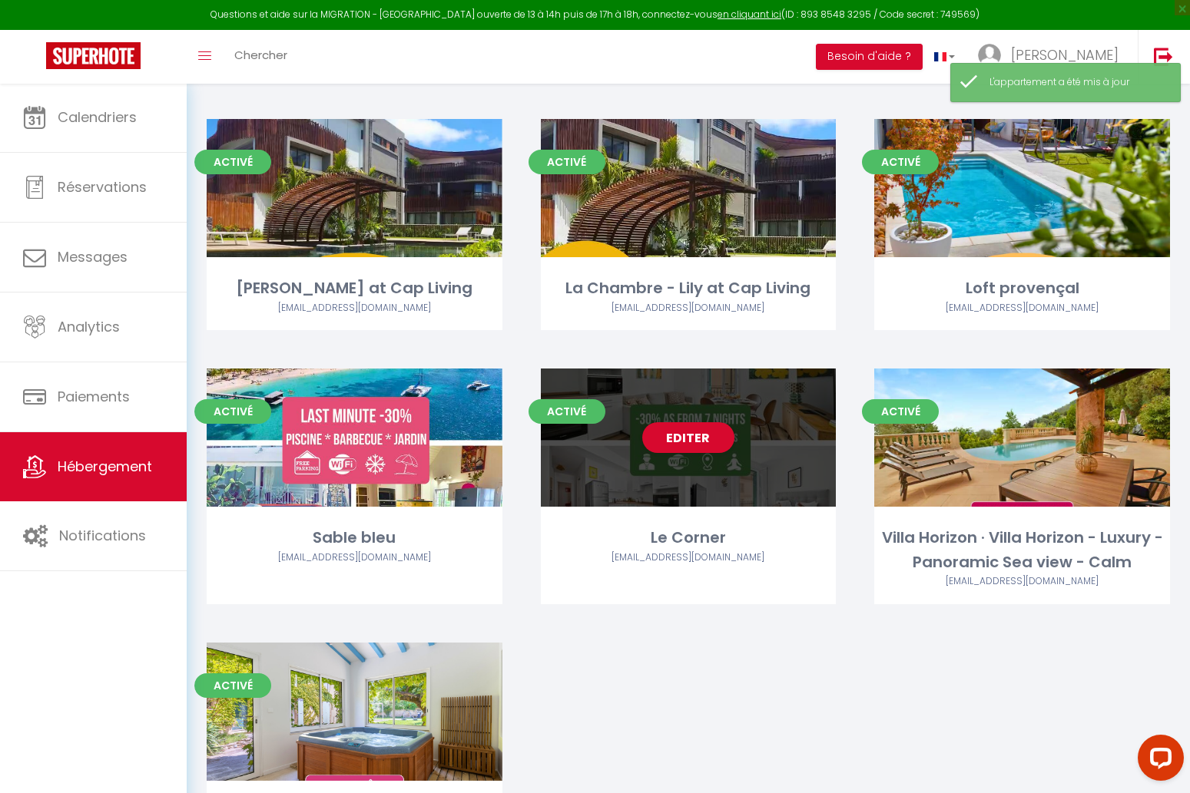
scroll to position [409, 0]
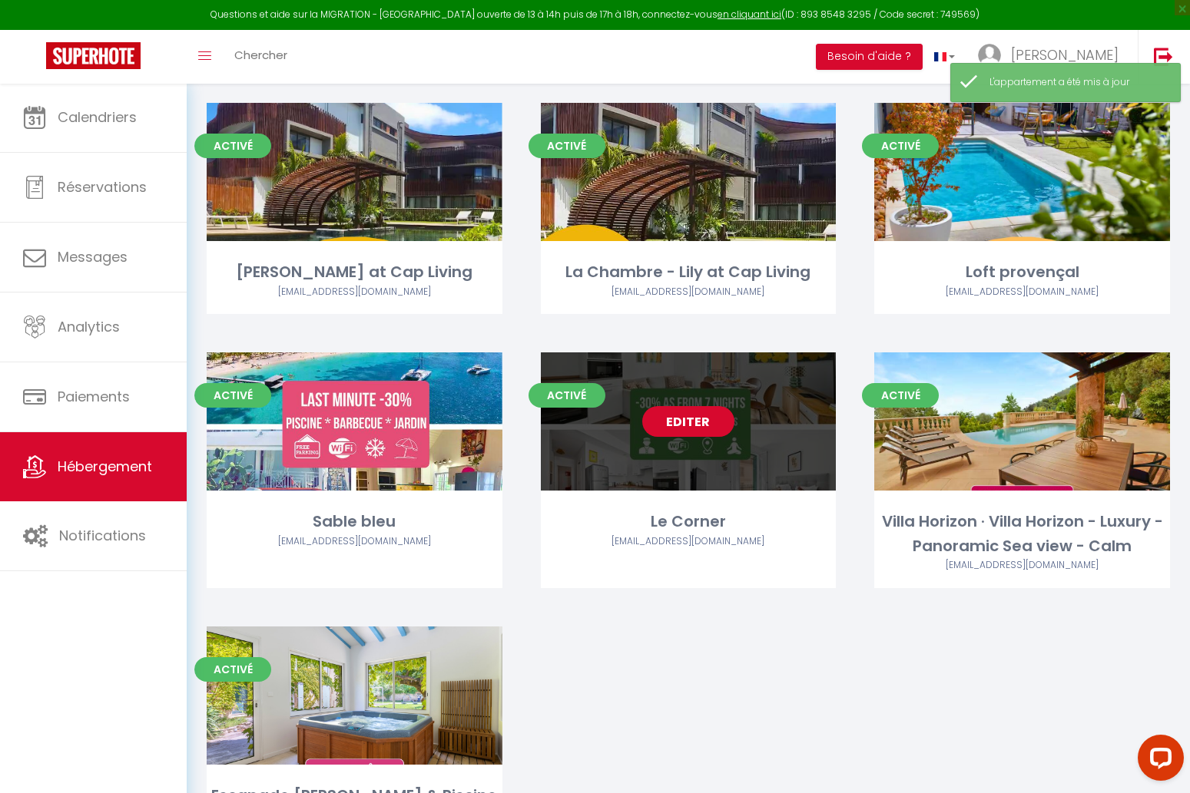
click at [694, 417] on link "Editer" at bounding box center [688, 421] width 92 height 31
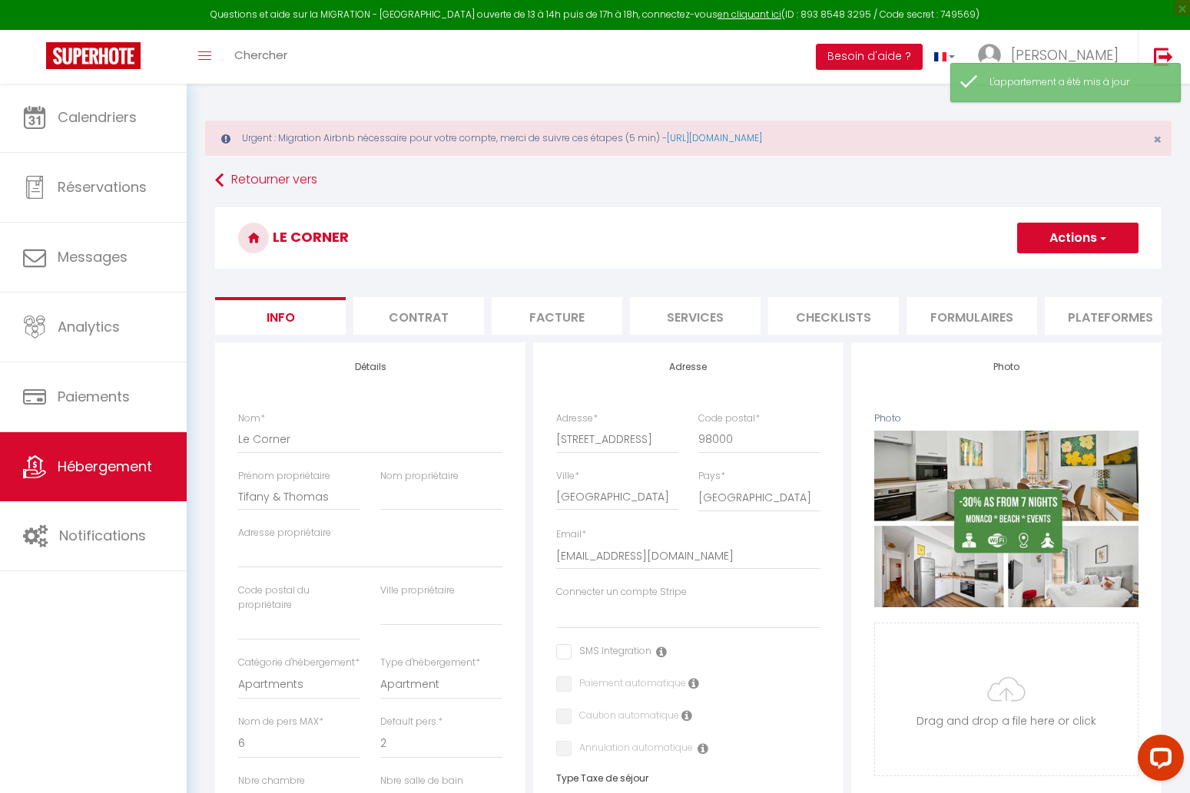
click at [1071, 311] on li "Plateformes" at bounding box center [1110, 316] width 131 height 38
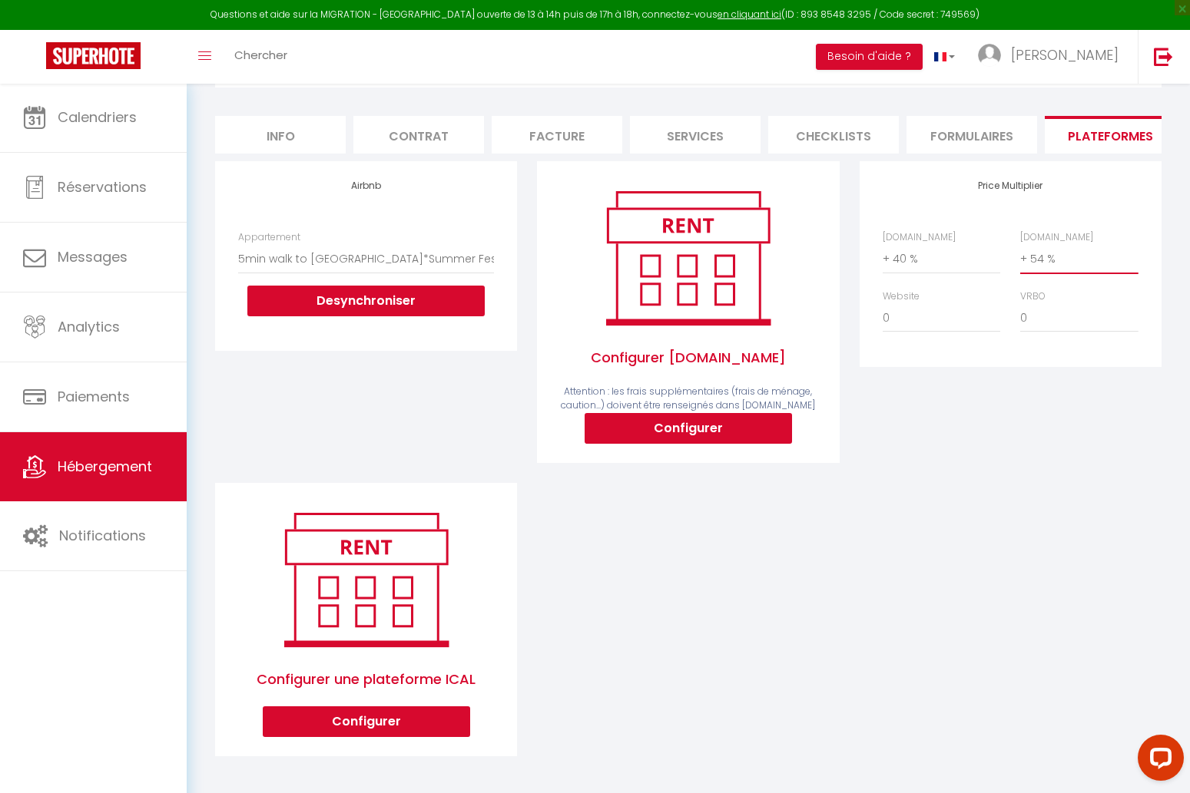
scroll to position [144, 0]
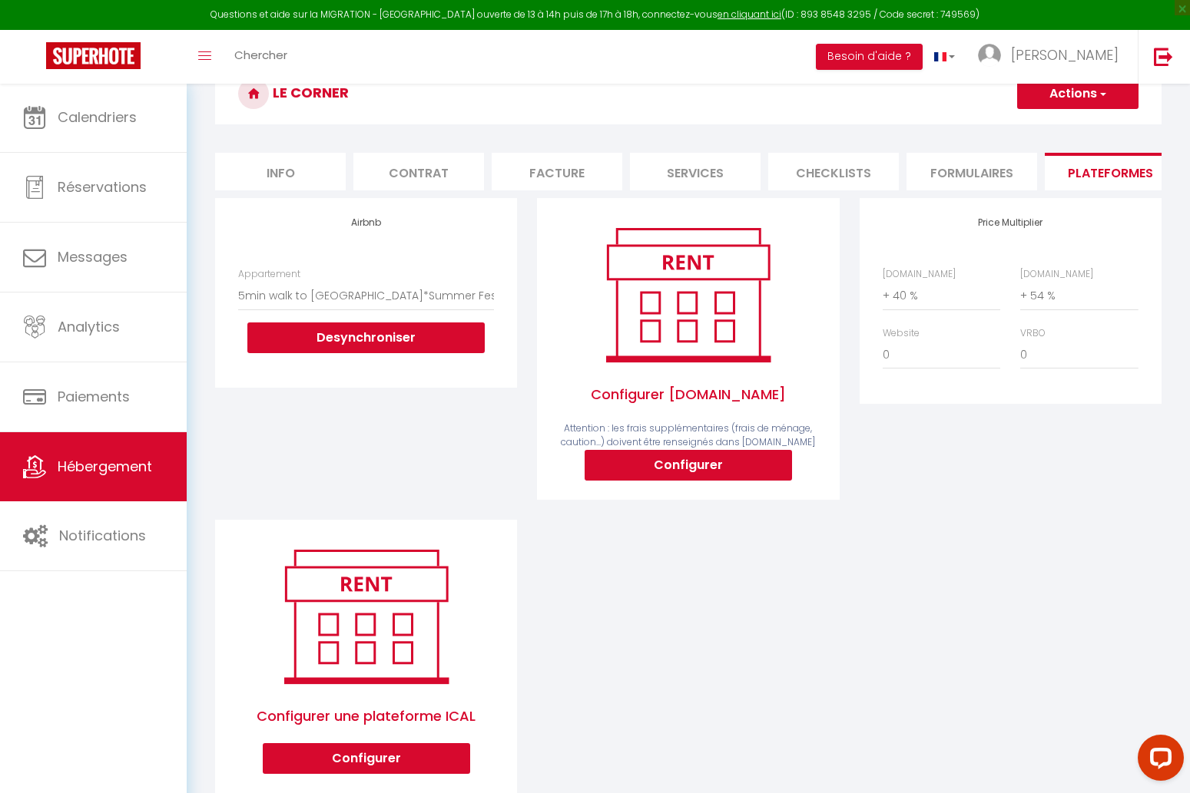
click at [1073, 96] on button "Actions" at bounding box center [1077, 93] width 121 height 31
click at [1051, 128] on link "Enregistrer" at bounding box center [1076, 128] width 121 height 20
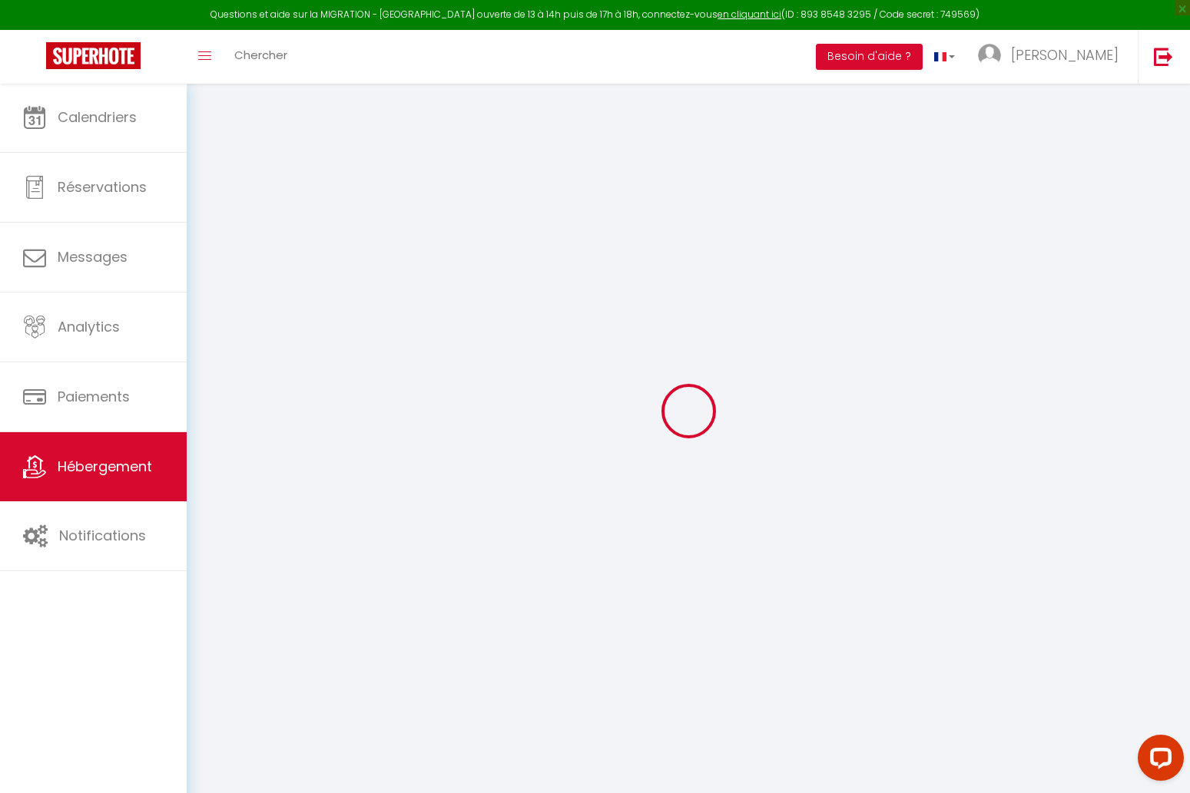
scroll to position [83, 0]
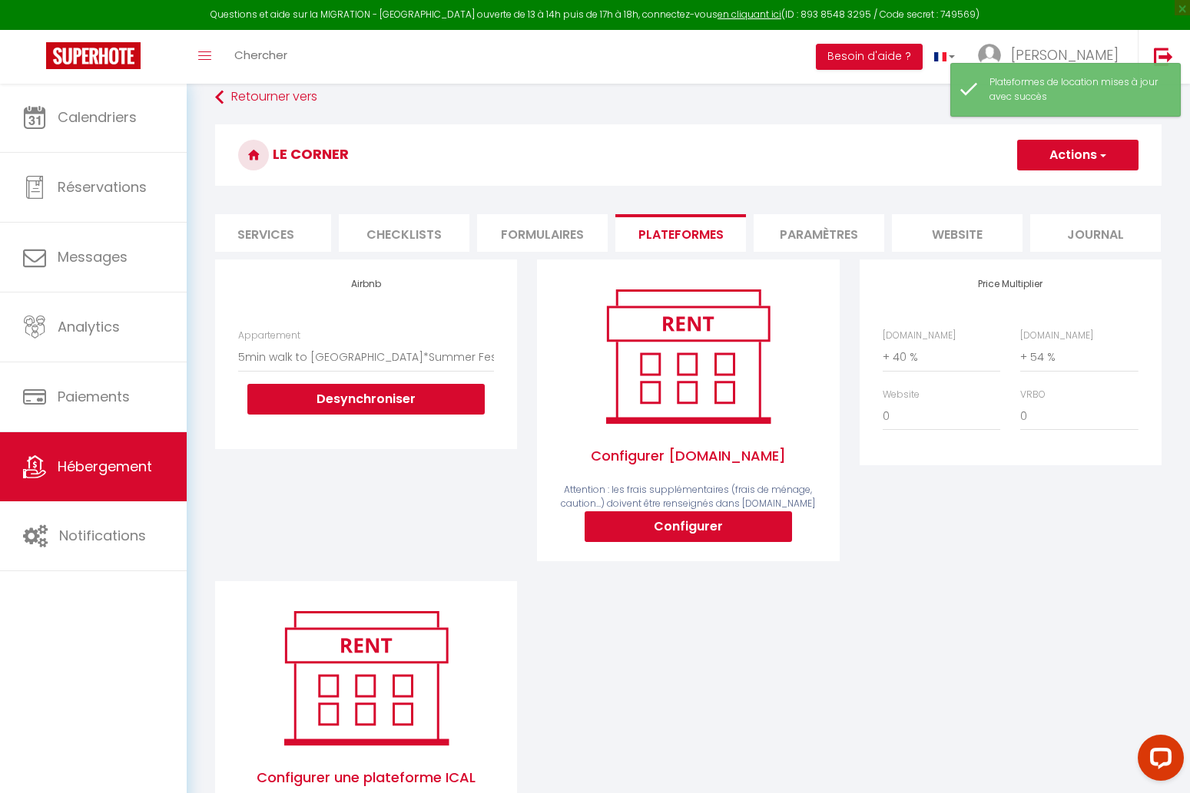
click at [825, 230] on li "Paramètres" at bounding box center [818, 233] width 131 height 38
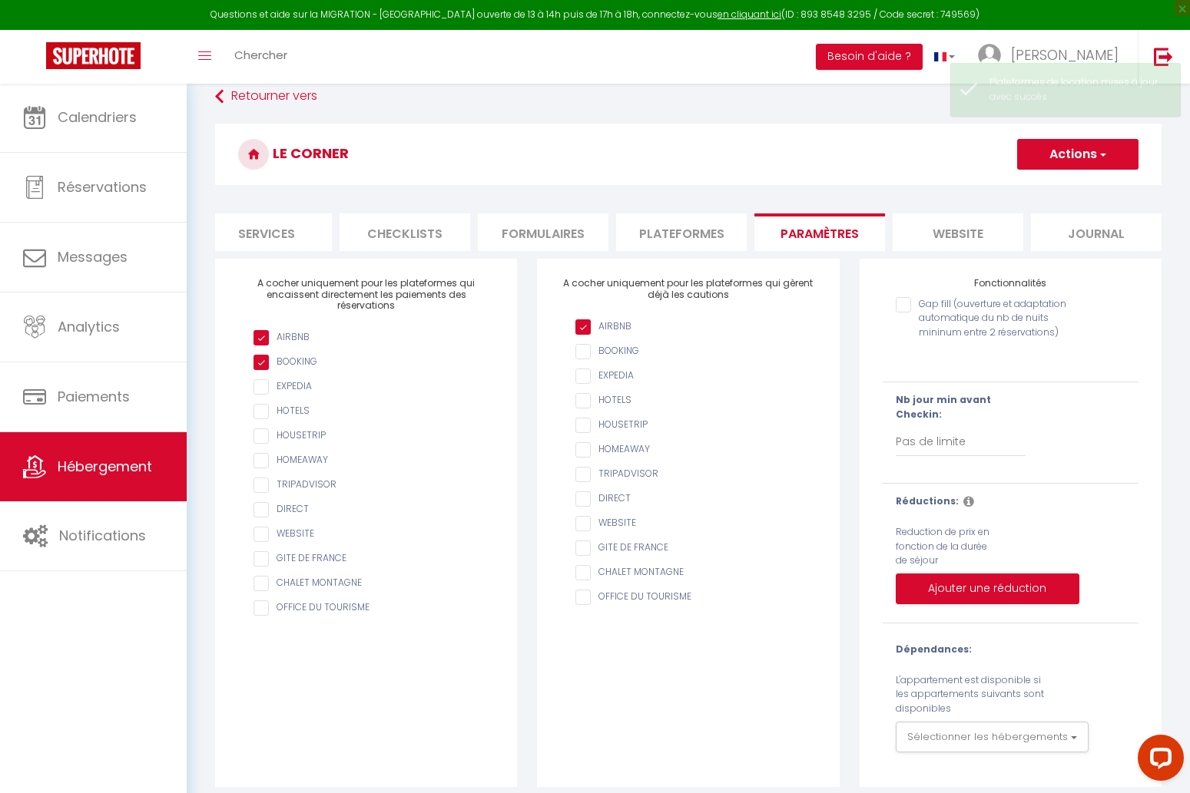
scroll to position [83, 0]
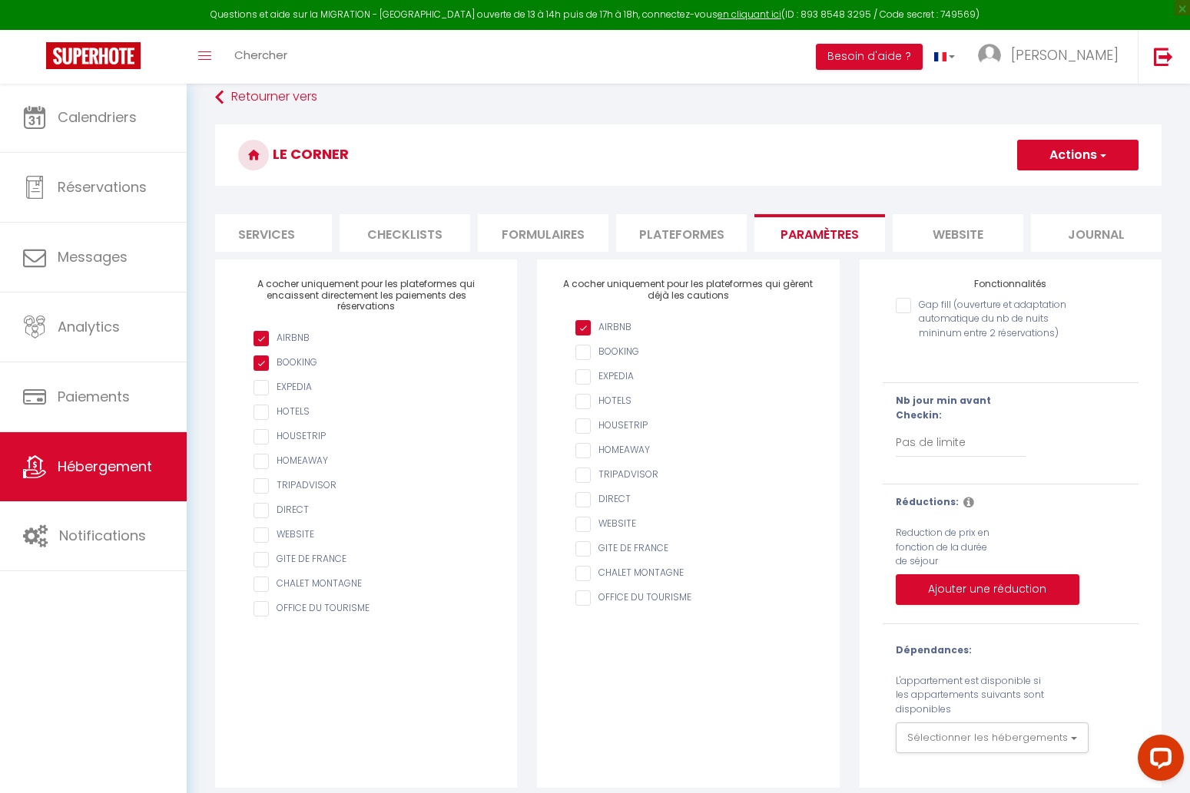
click at [708, 227] on li "Plateformes" at bounding box center [681, 233] width 131 height 38
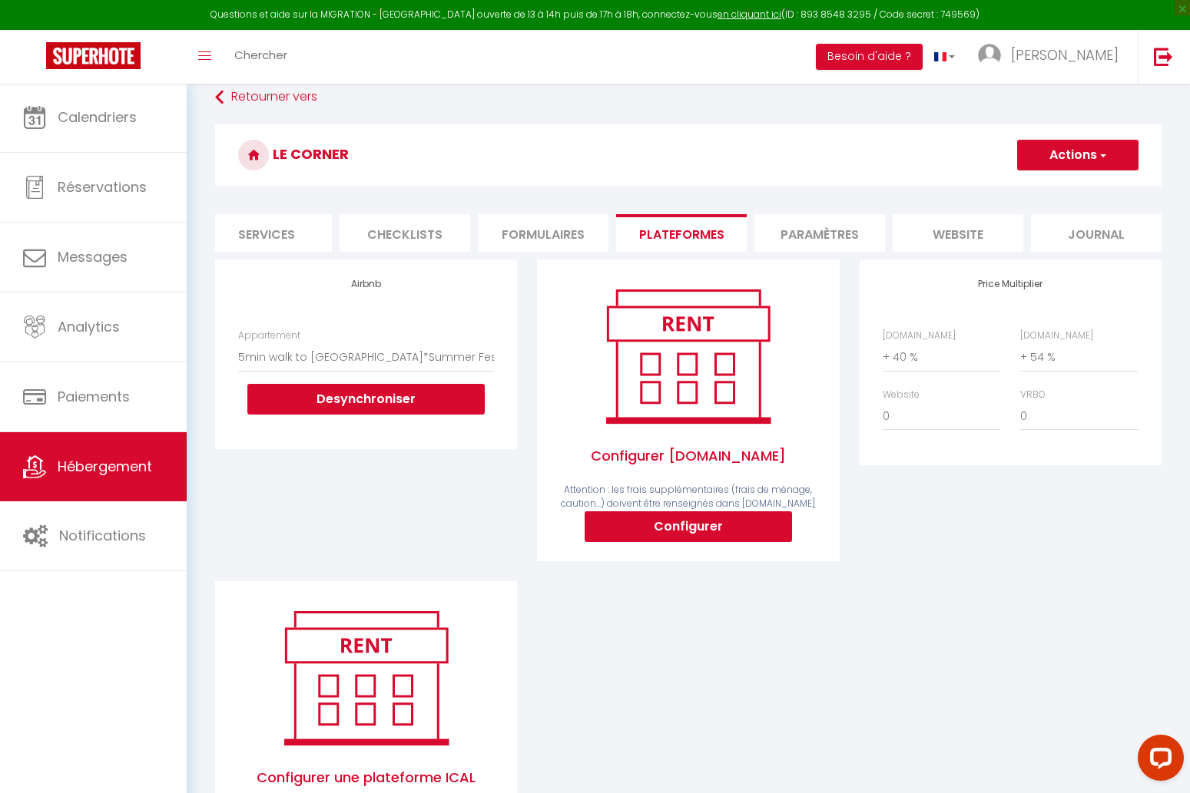
click at [540, 231] on li "Formulaires" at bounding box center [543, 233] width 131 height 38
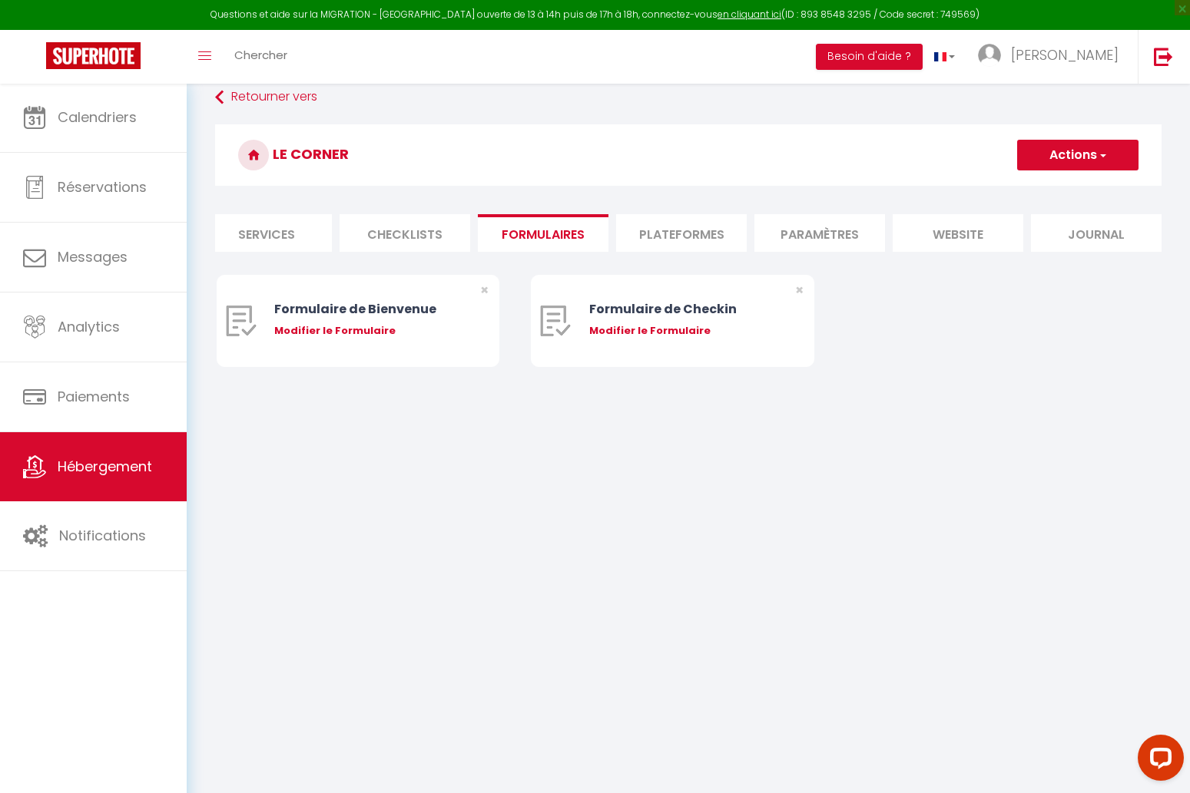
click at [416, 230] on li "Checklists" at bounding box center [404, 233] width 131 height 38
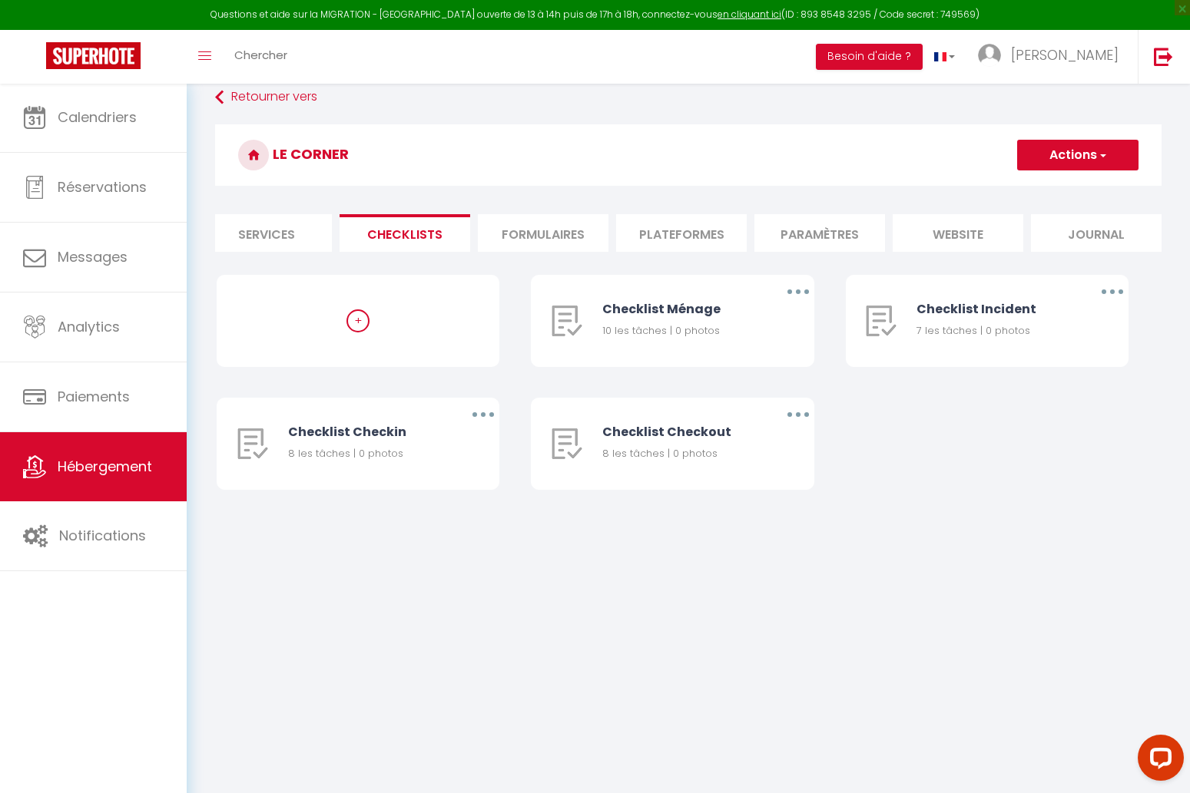
click at [293, 233] on li "Services" at bounding box center [266, 233] width 131 height 38
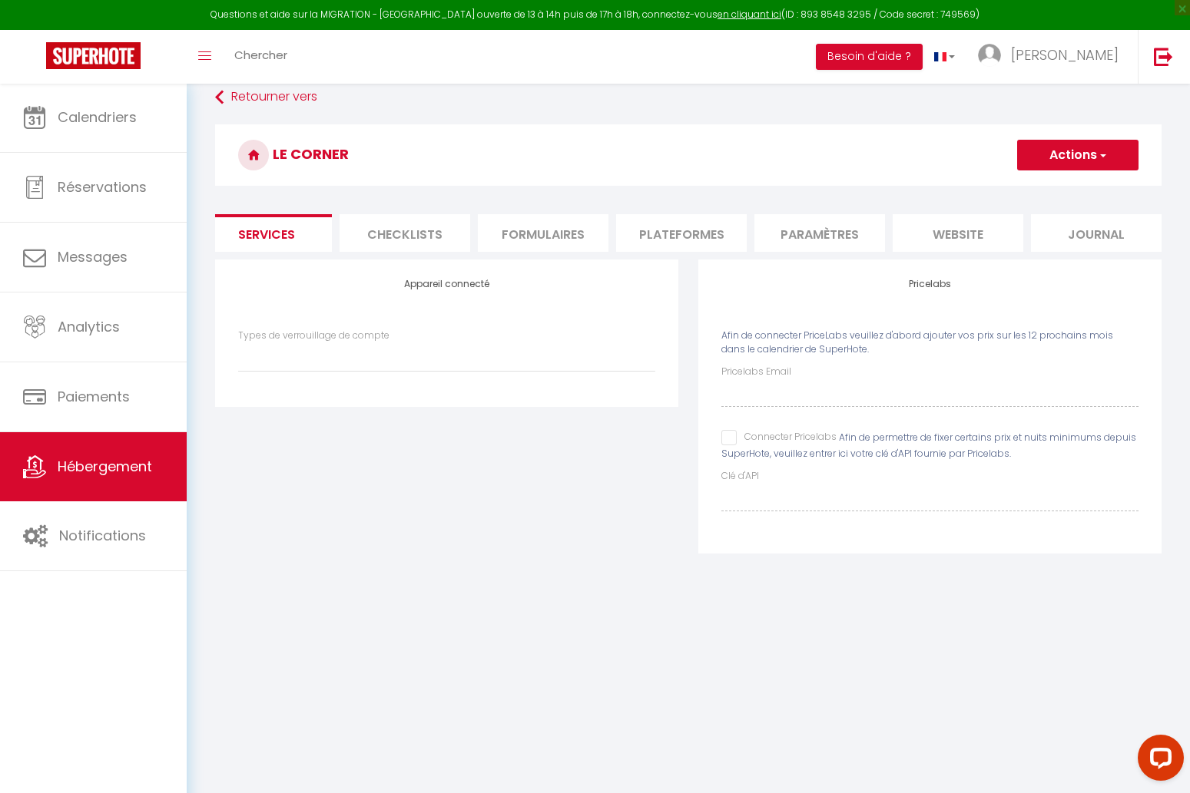
click at [810, 236] on li "Paramètres" at bounding box center [819, 233] width 131 height 38
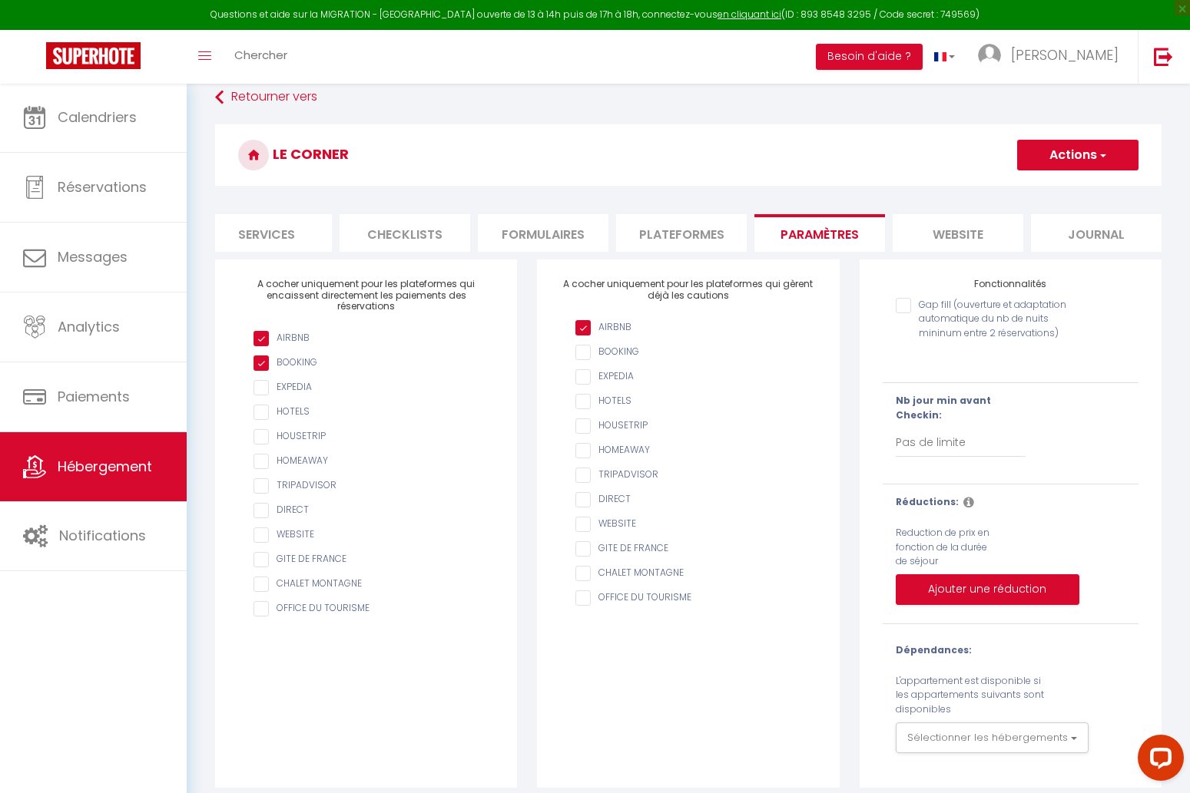
click at [714, 237] on li "Plateformes" at bounding box center [681, 233] width 131 height 38
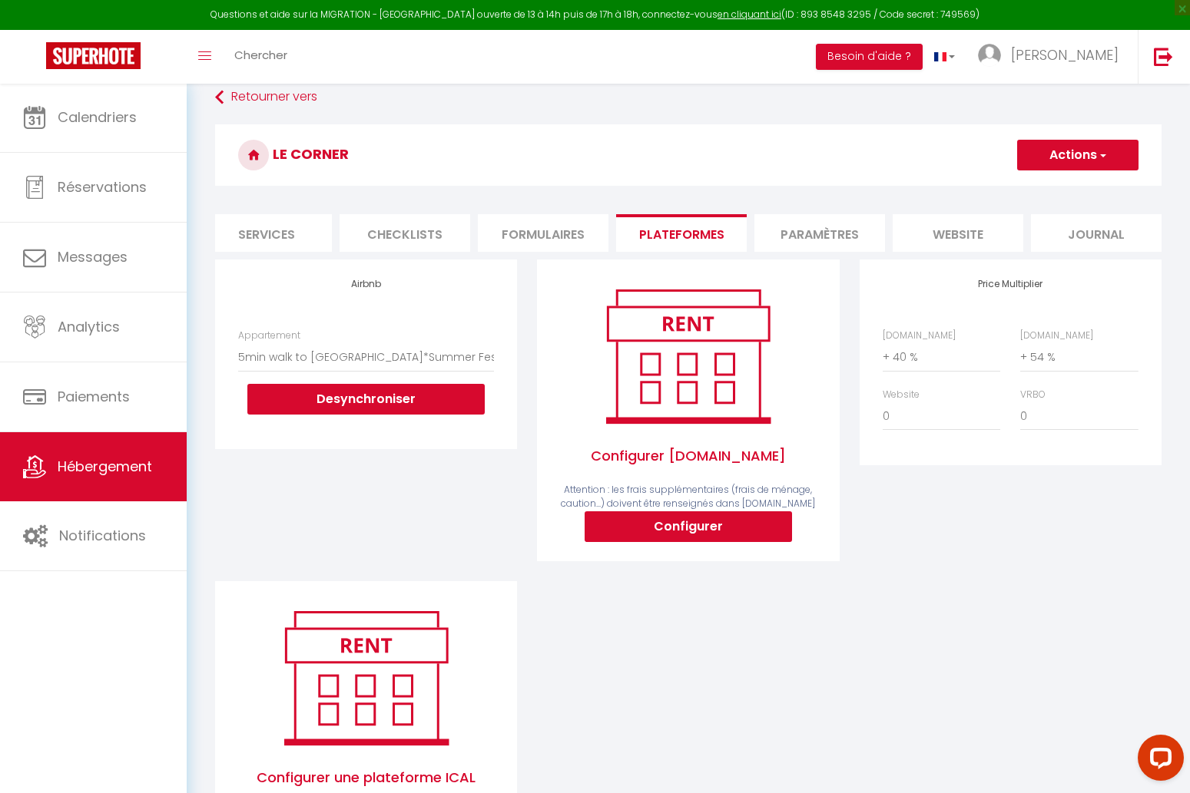
click at [950, 223] on li "website" at bounding box center [957, 233] width 131 height 38
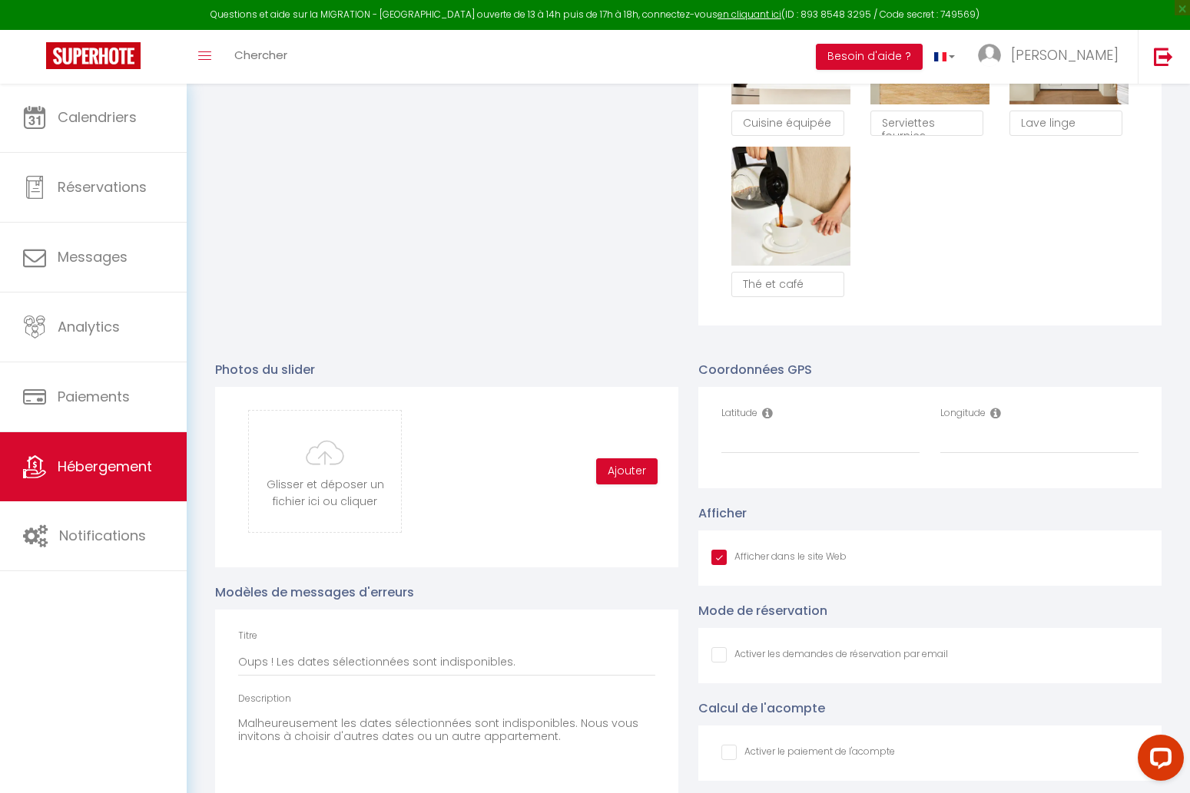
scroll to position [1419, 0]
click at [812, 444] on input "Latitude" at bounding box center [820, 439] width 198 height 28
paste input "43.752636"
click at [972, 435] on input "Longitude" at bounding box center [1039, 439] width 198 height 28
paste input "7.438953"
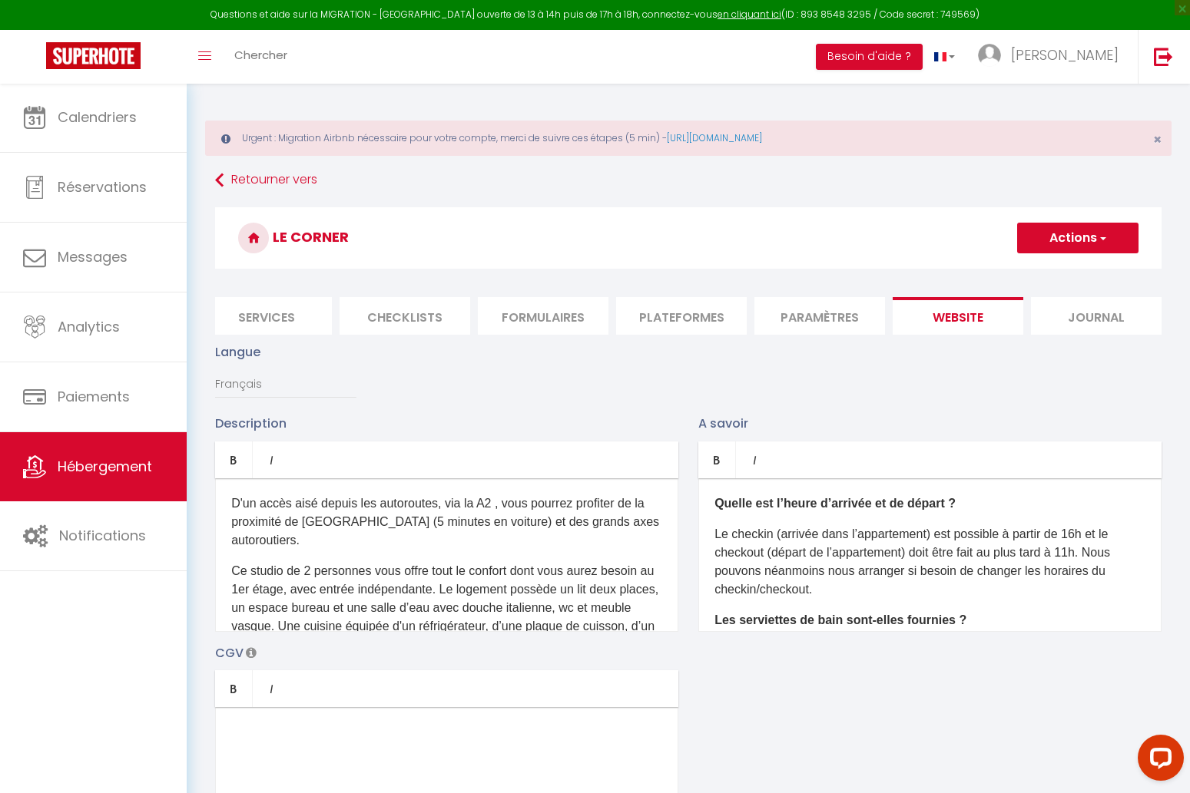
scroll to position [-1, 0]
click at [1084, 237] on button "Actions" at bounding box center [1077, 238] width 121 height 31
click at [1068, 276] on input "Enregistrer" at bounding box center [1059, 271] width 57 height 15
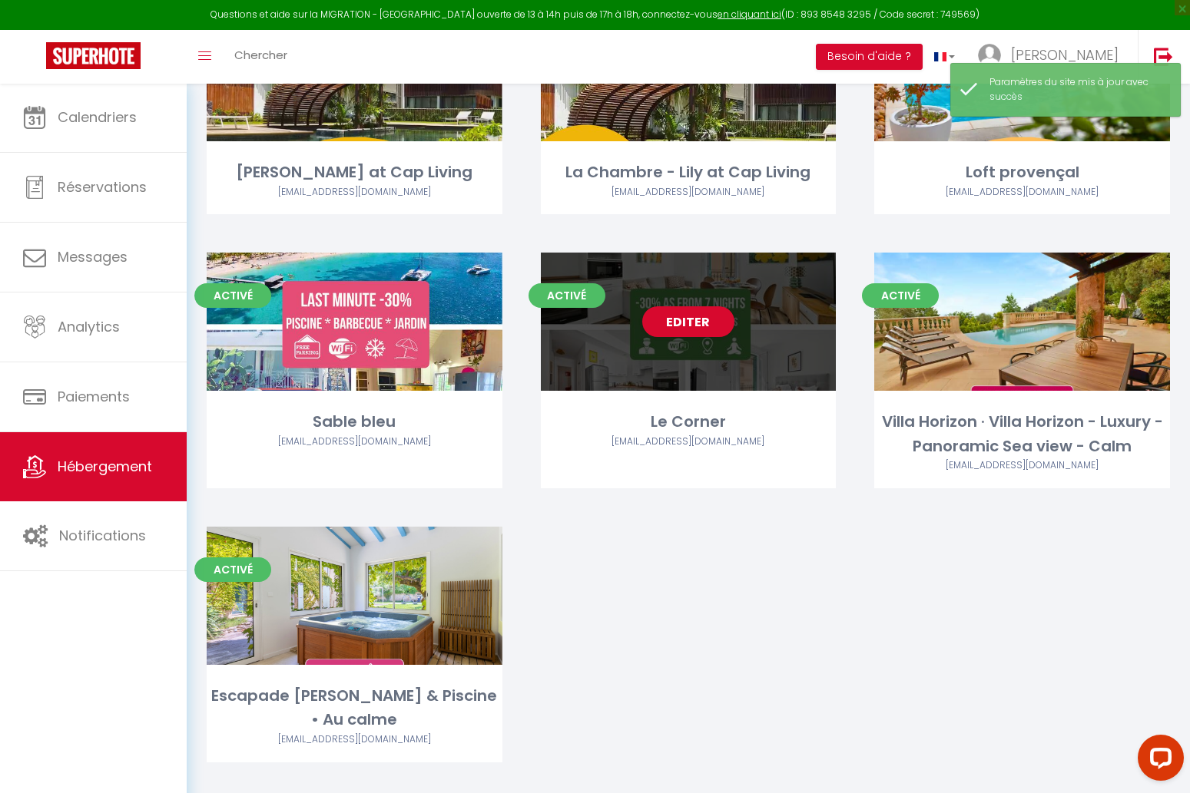
scroll to position [526, 0]
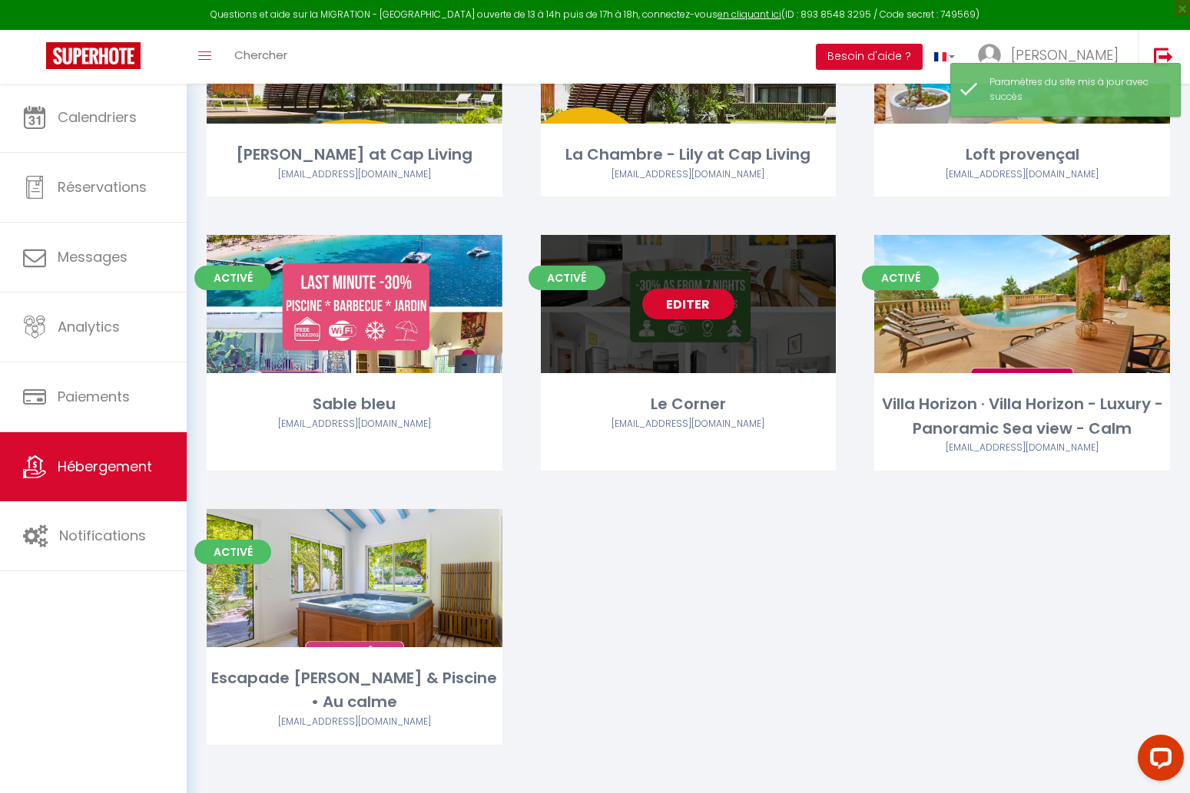
click at [697, 304] on link "Editer" at bounding box center [688, 304] width 92 height 31
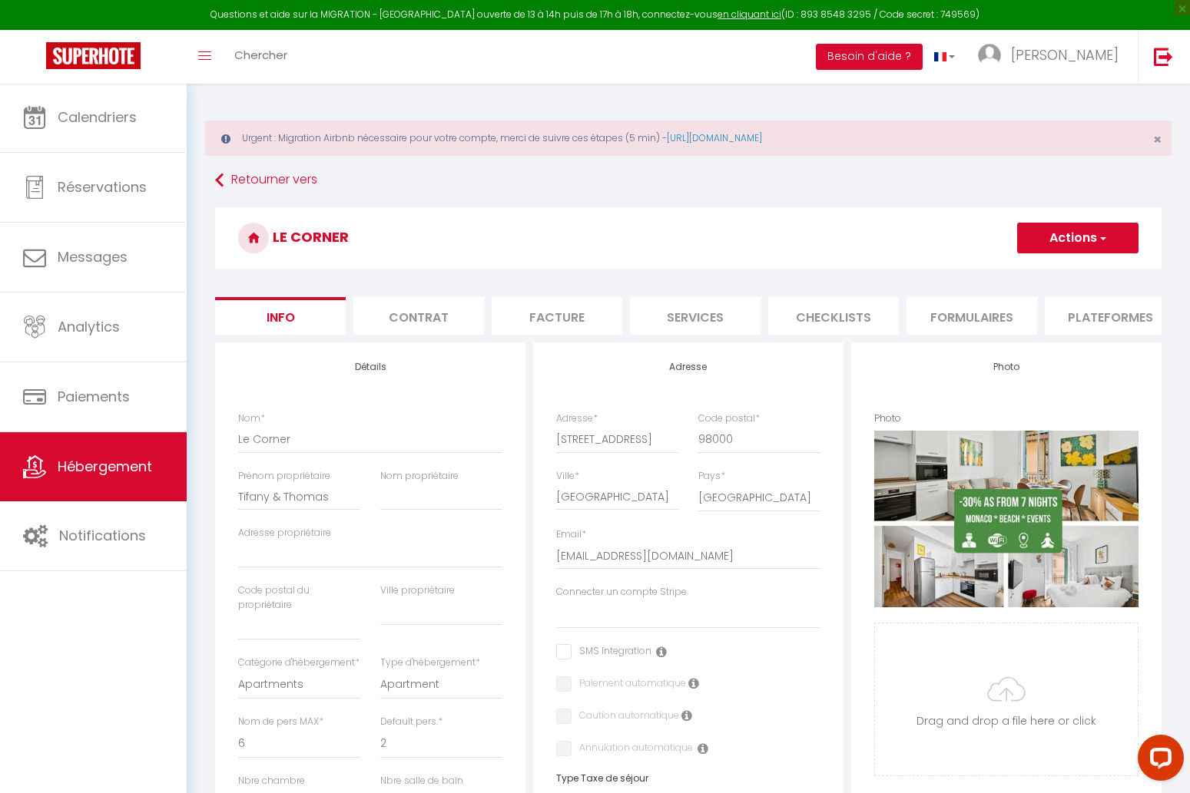
click at [1083, 310] on li "Plateformes" at bounding box center [1110, 316] width 131 height 38
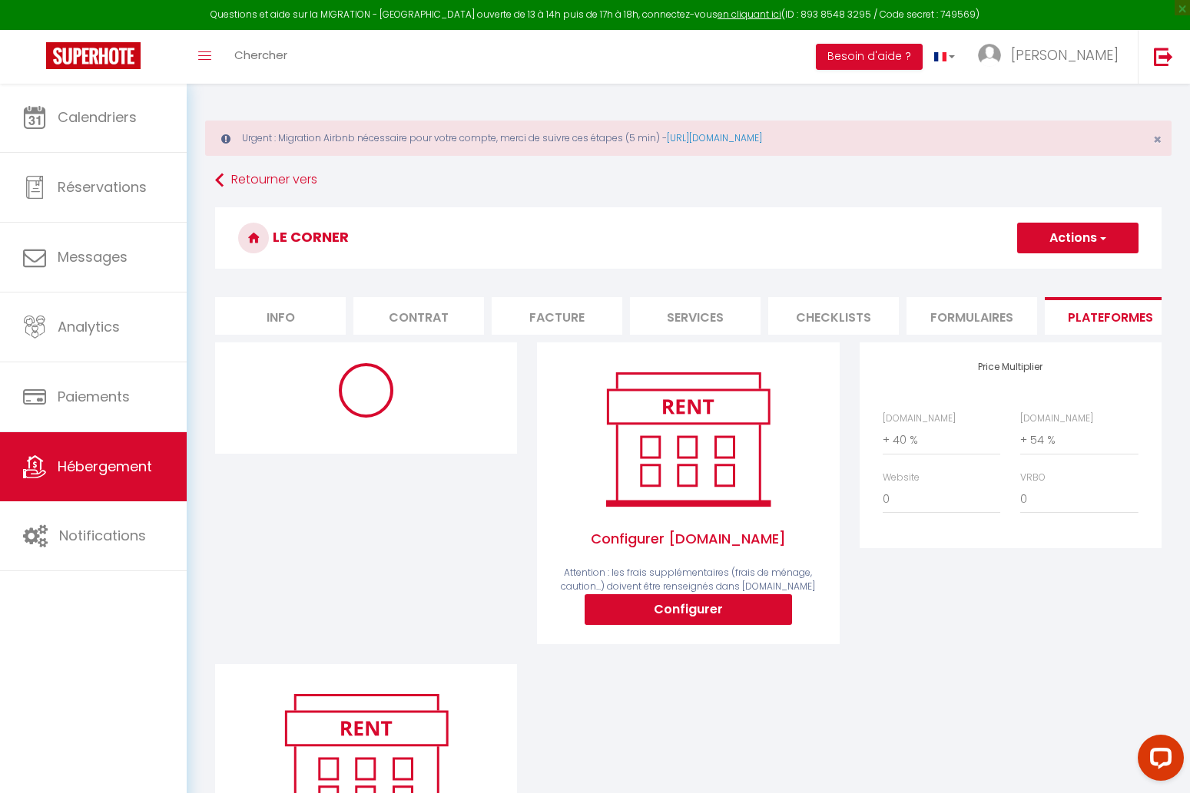
click at [995, 320] on li "Formulaires" at bounding box center [971, 316] width 131 height 38
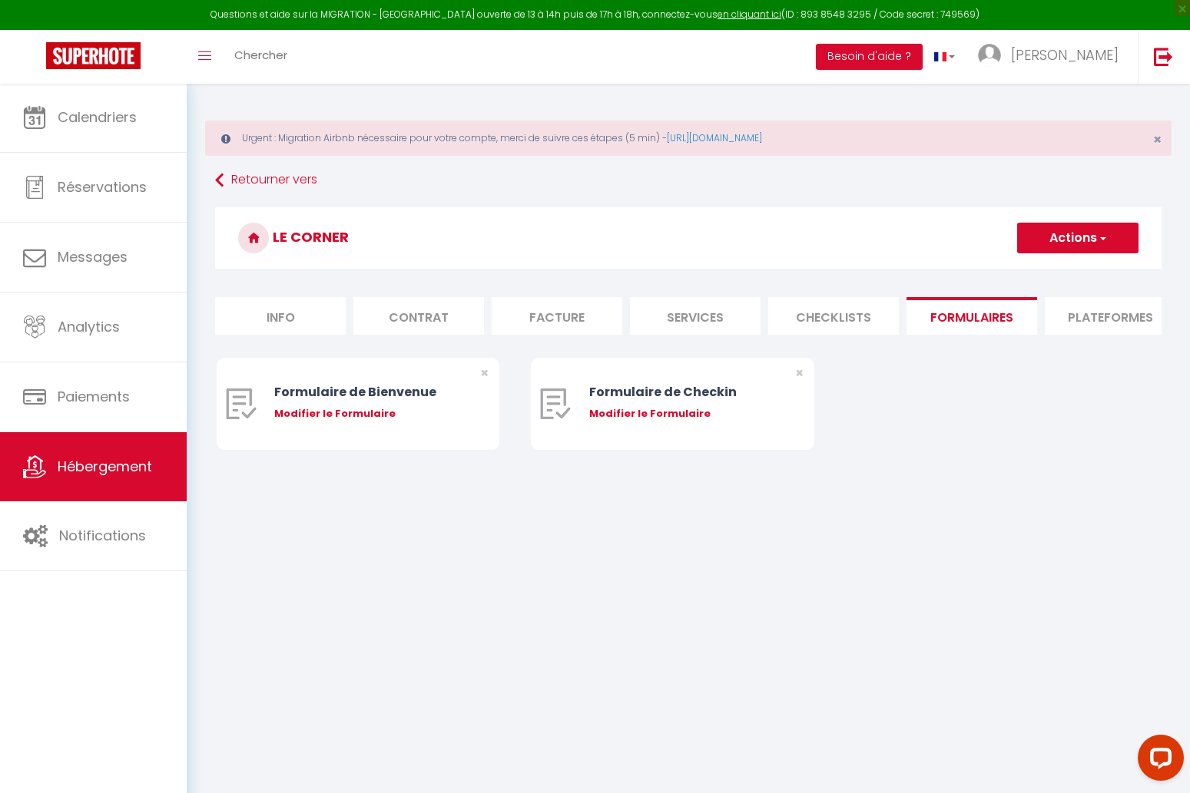
click at [692, 314] on li "Services" at bounding box center [695, 316] width 131 height 38
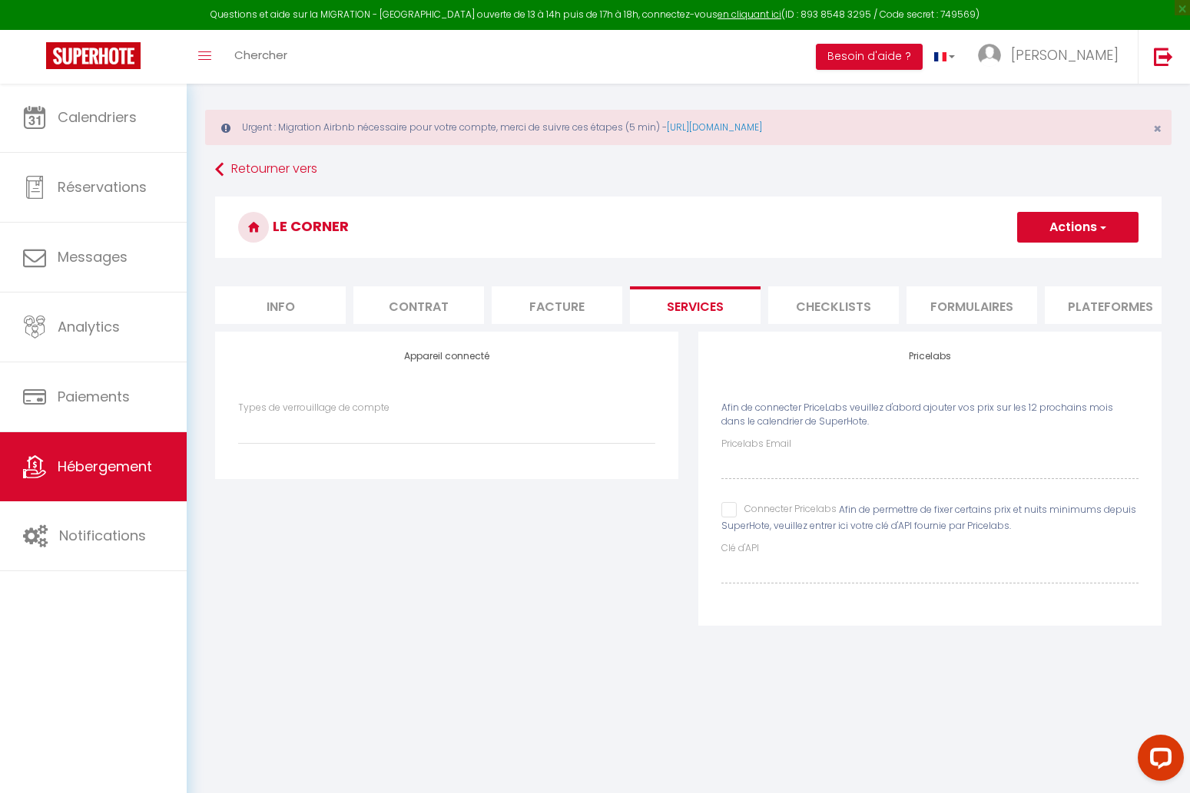
scroll to position [72, 0]
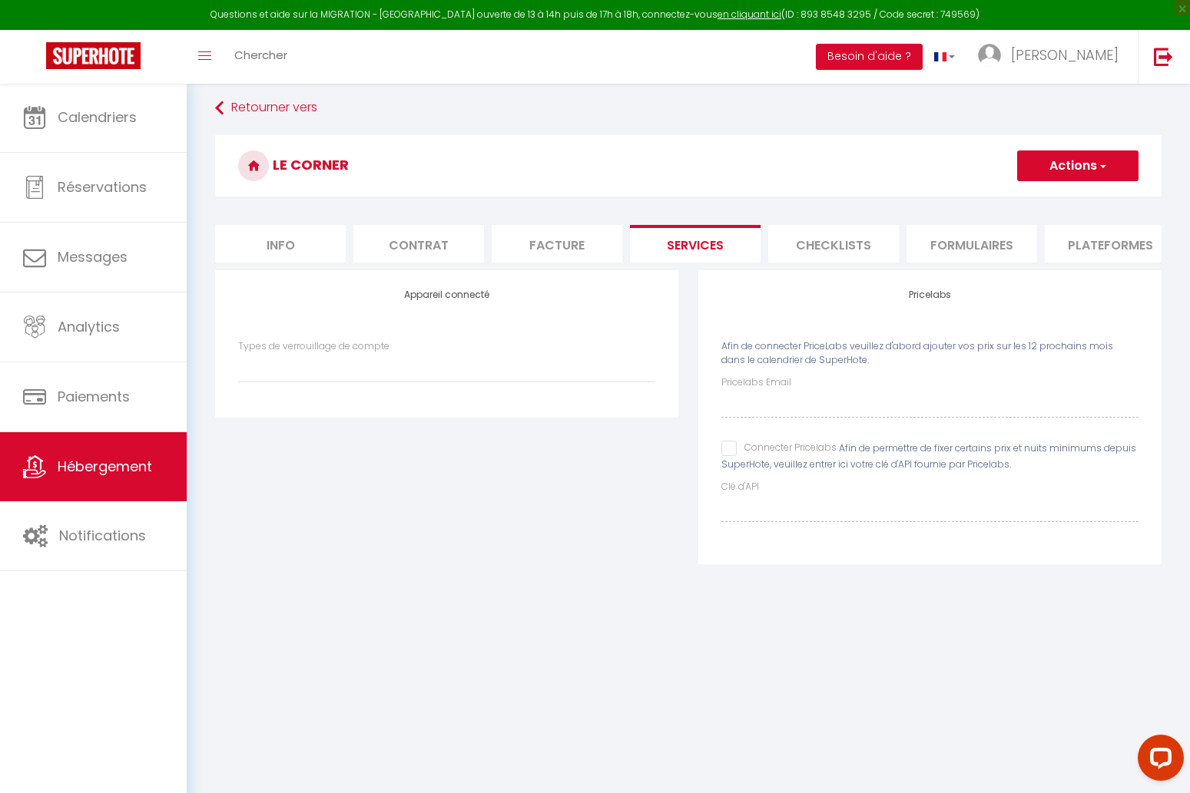
click at [732, 449] on input "Connecter Pricelabs" at bounding box center [778, 448] width 115 height 15
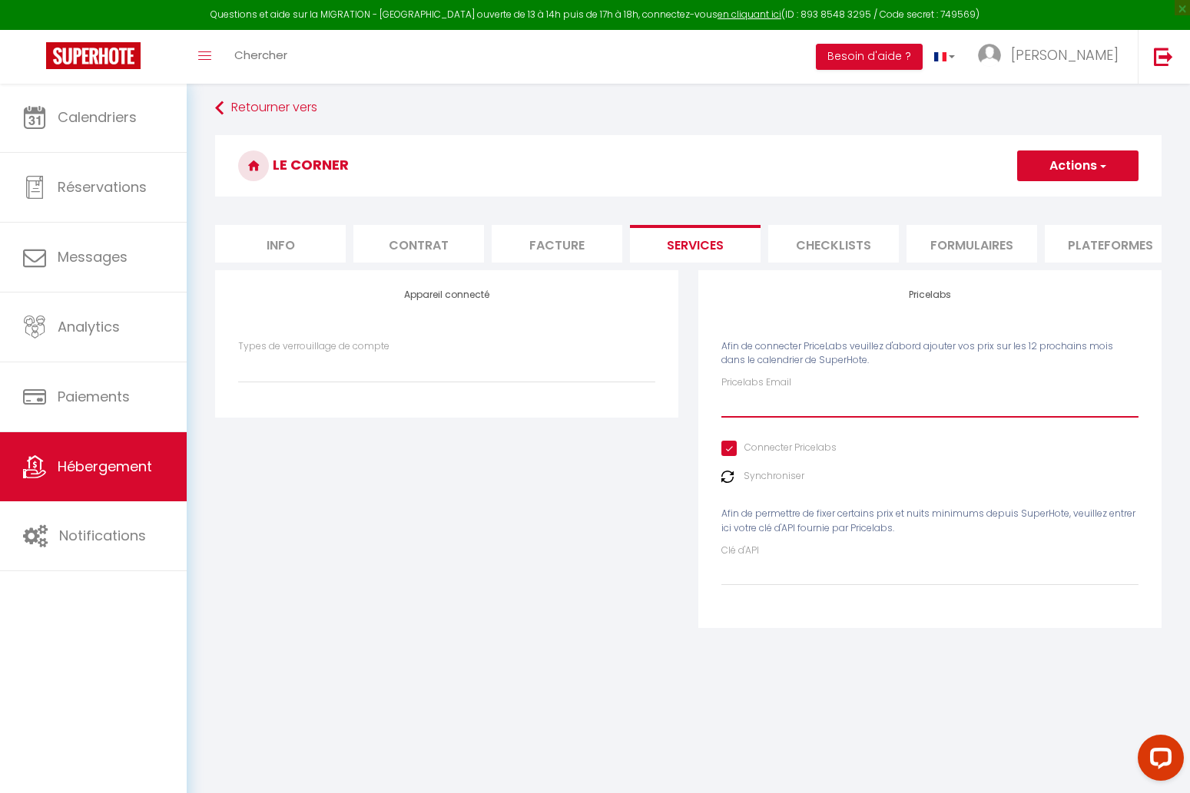
click at [773, 406] on input "Pricelabs Email" at bounding box center [929, 404] width 417 height 28
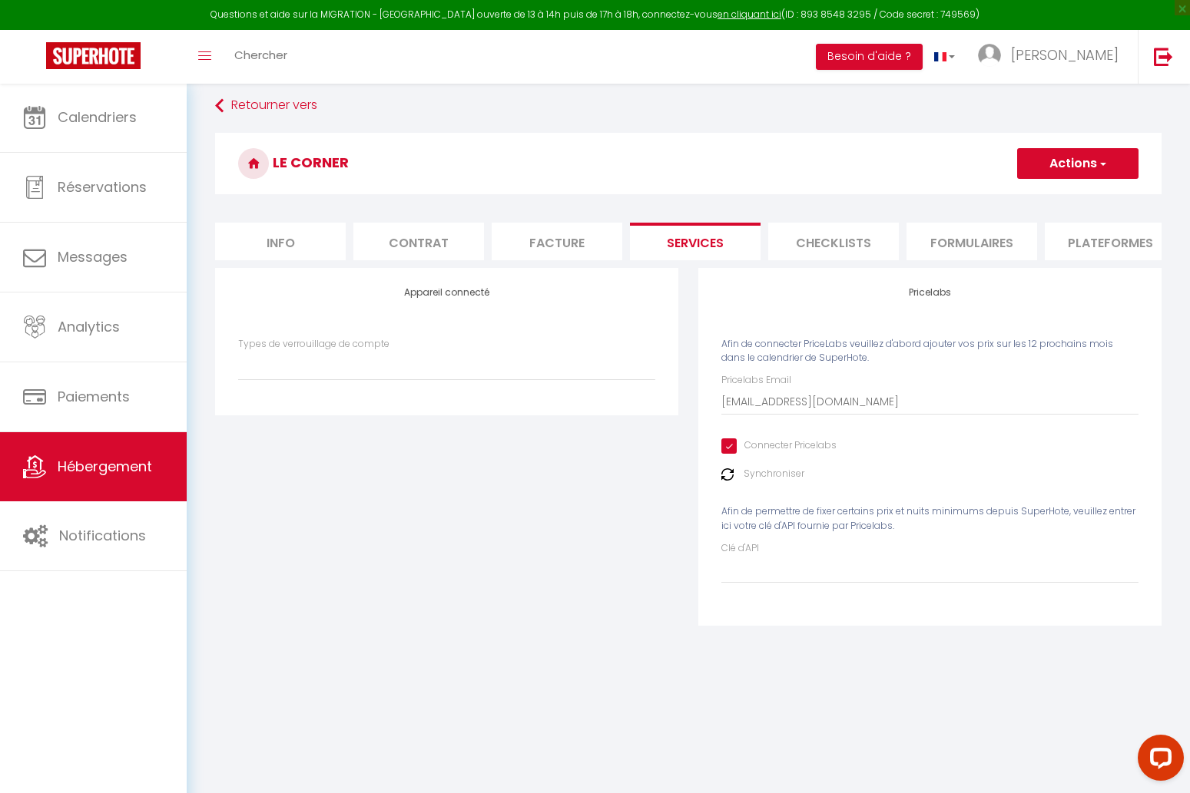
click at [1031, 337] on span "Afin de connecter PriceLabs veuillez d'abord ajouter vos prix sur les 12 procha…" at bounding box center [917, 351] width 392 height 28
click at [1085, 161] on button "Actions" at bounding box center [1077, 163] width 121 height 31
click at [1065, 194] on link "Enregistrer" at bounding box center [1076, 197] width 121 height 20
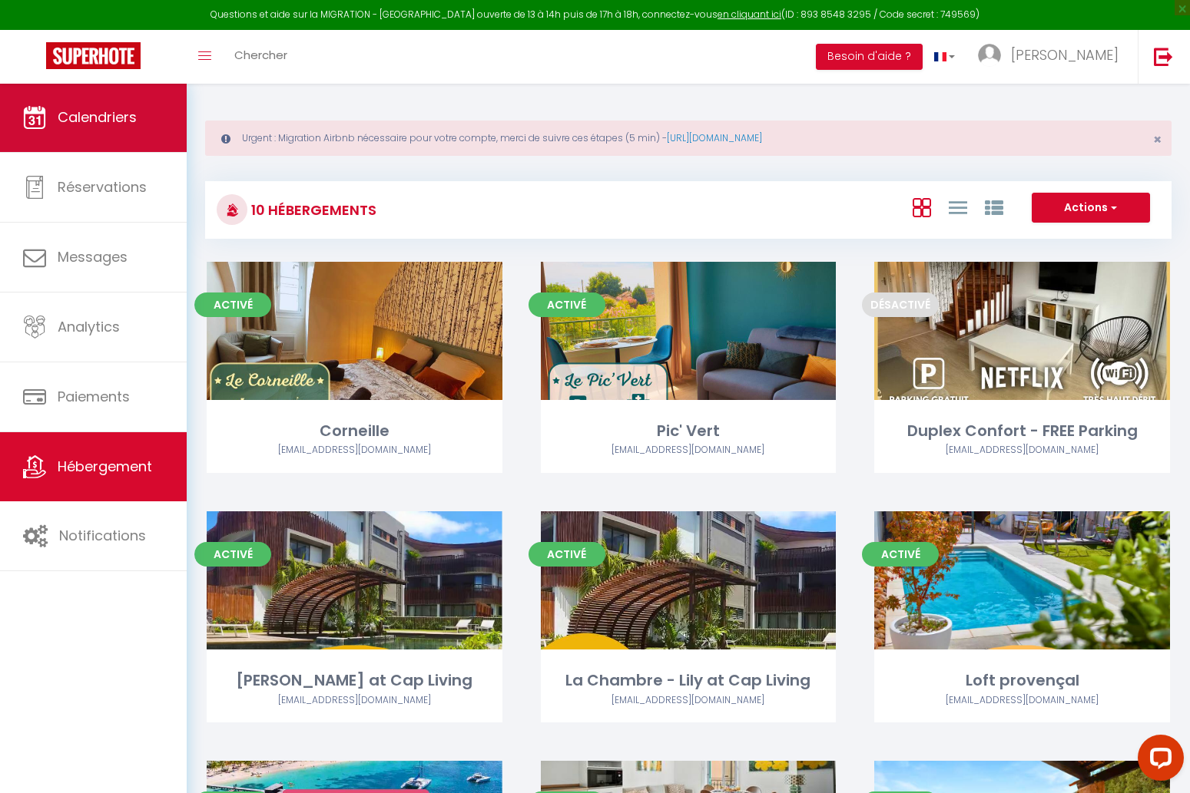
click at [76, 124] on span "Calendriers" at bounding box center [97, 117] width 79 height 19
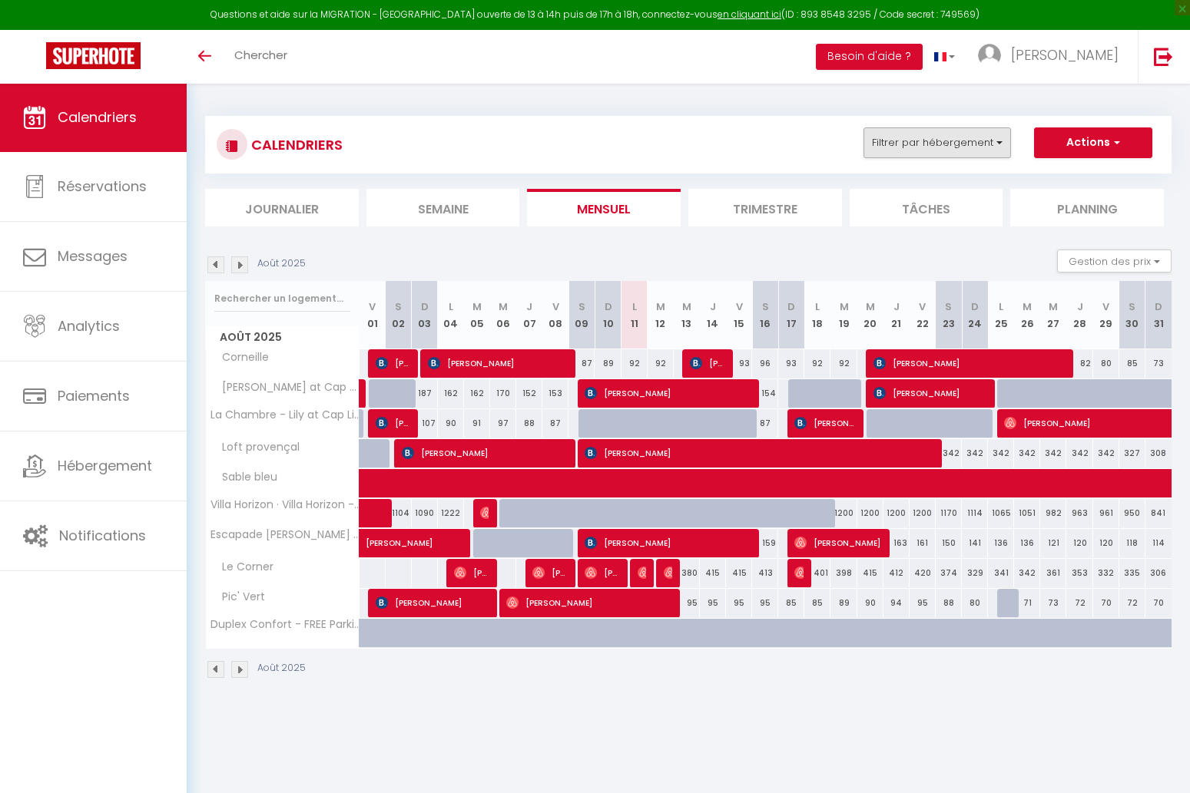
click at [977, 132] on button "Filtrer par hébergement" at bounding box center [936, 142] width 147 height 31
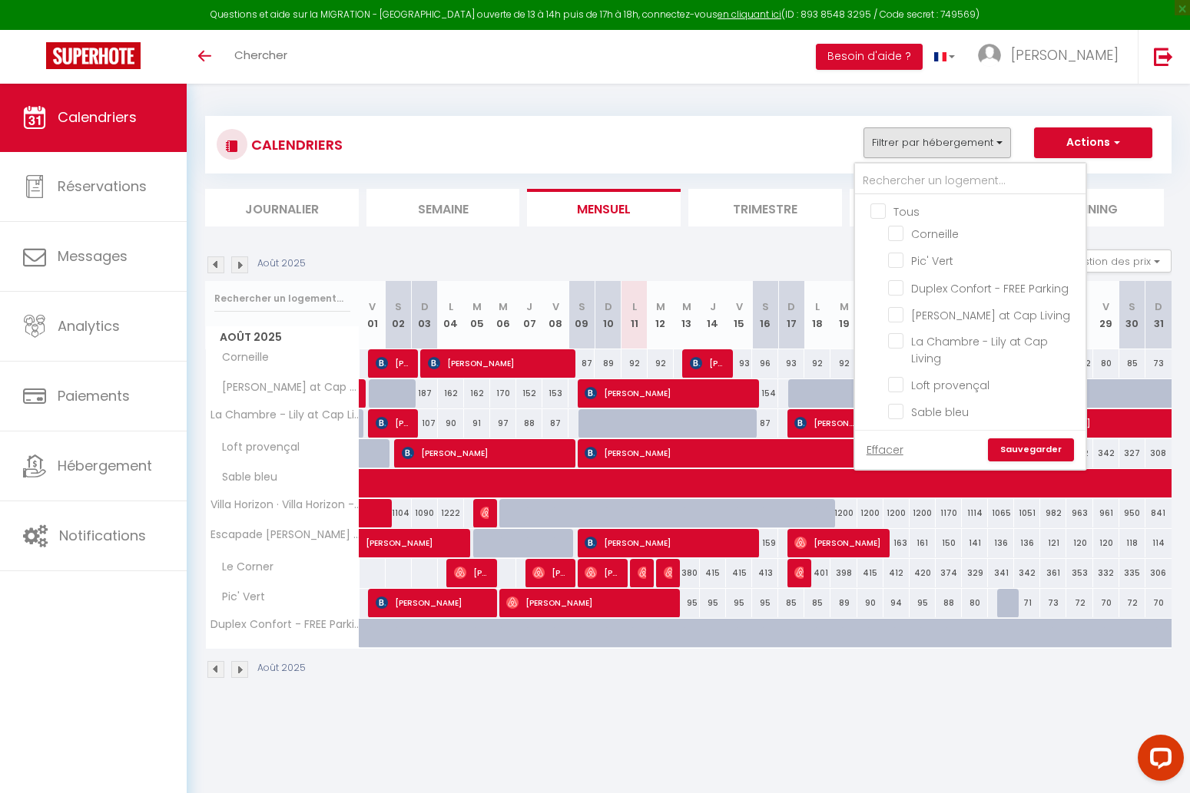
click at [584, 263] on div "Août 2025 Gestion des prix Nb Nuits minimum Règles Disponibilité" at bounding box center [688, 265] width 966 height 31
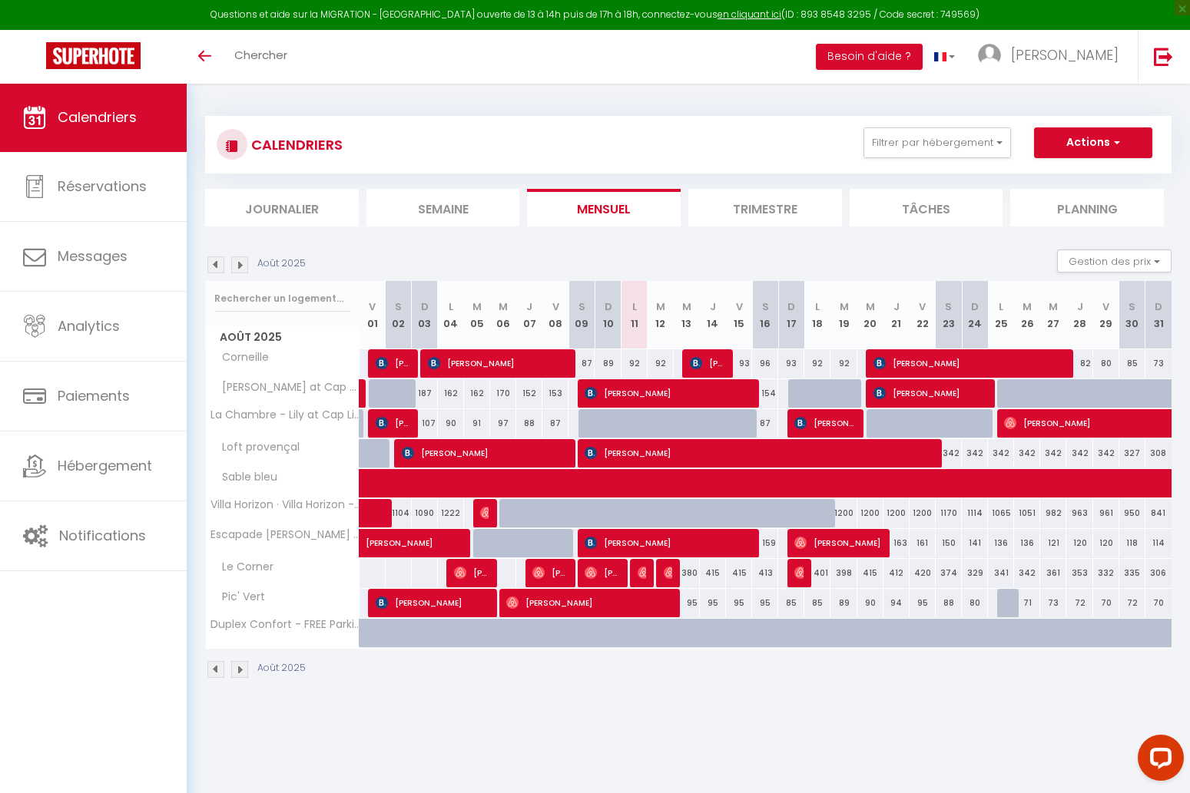
click at [240, 263] on img at bounding box center [239, 265] width 17 height 17
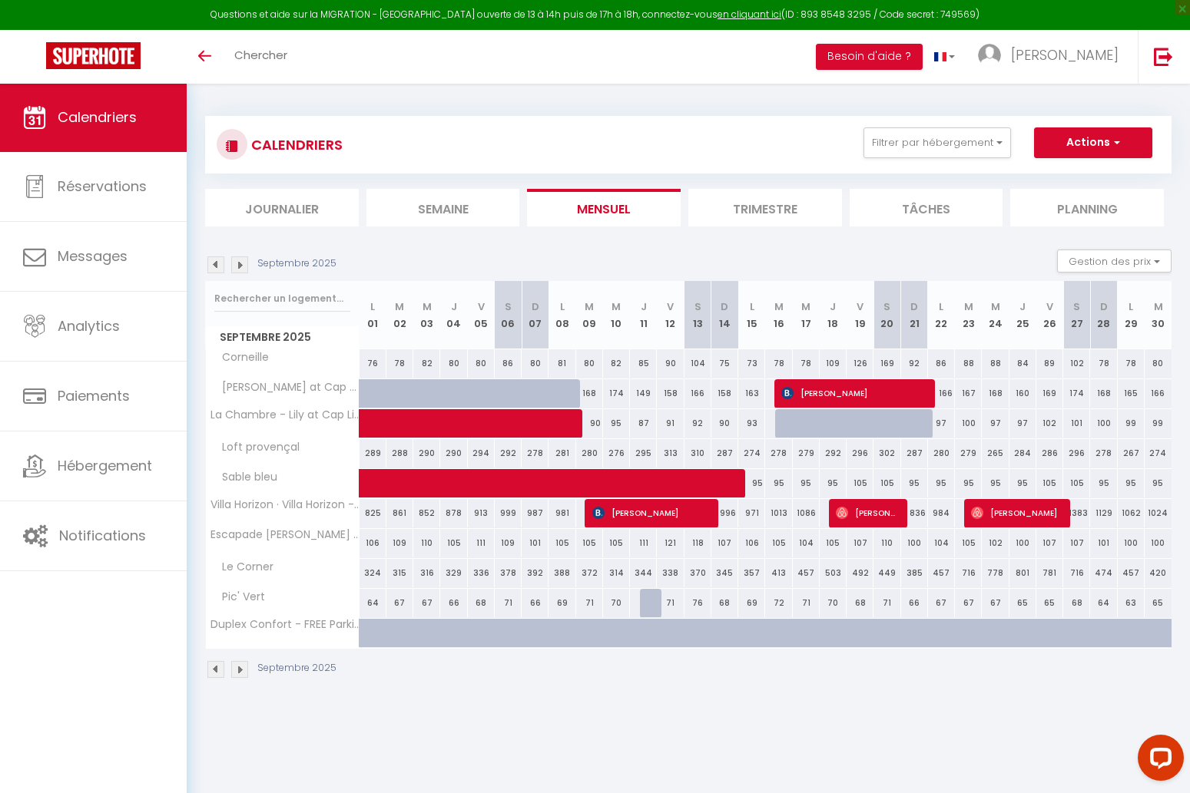
click at [240, 263] on img at bounding box center [239, 265] width 17 height 17
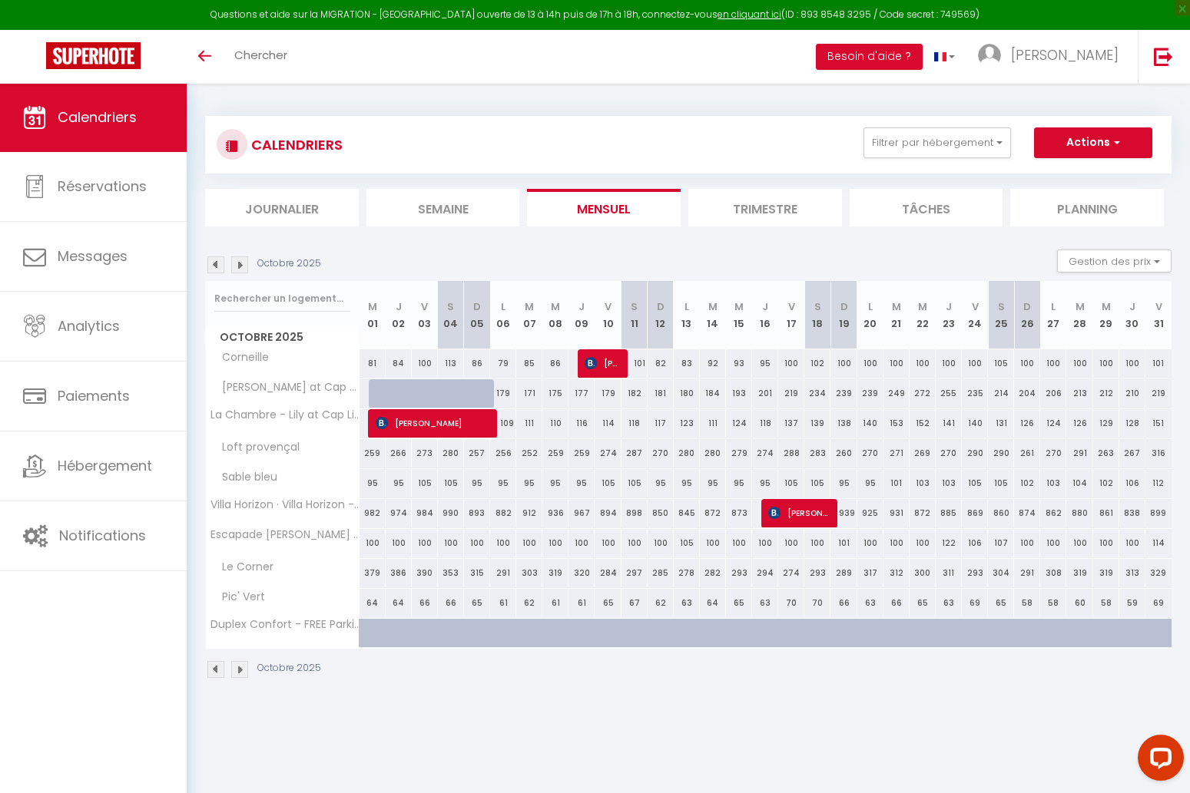
click at [240, 263] on img at bounding box center [239, 265] width 17 height 17
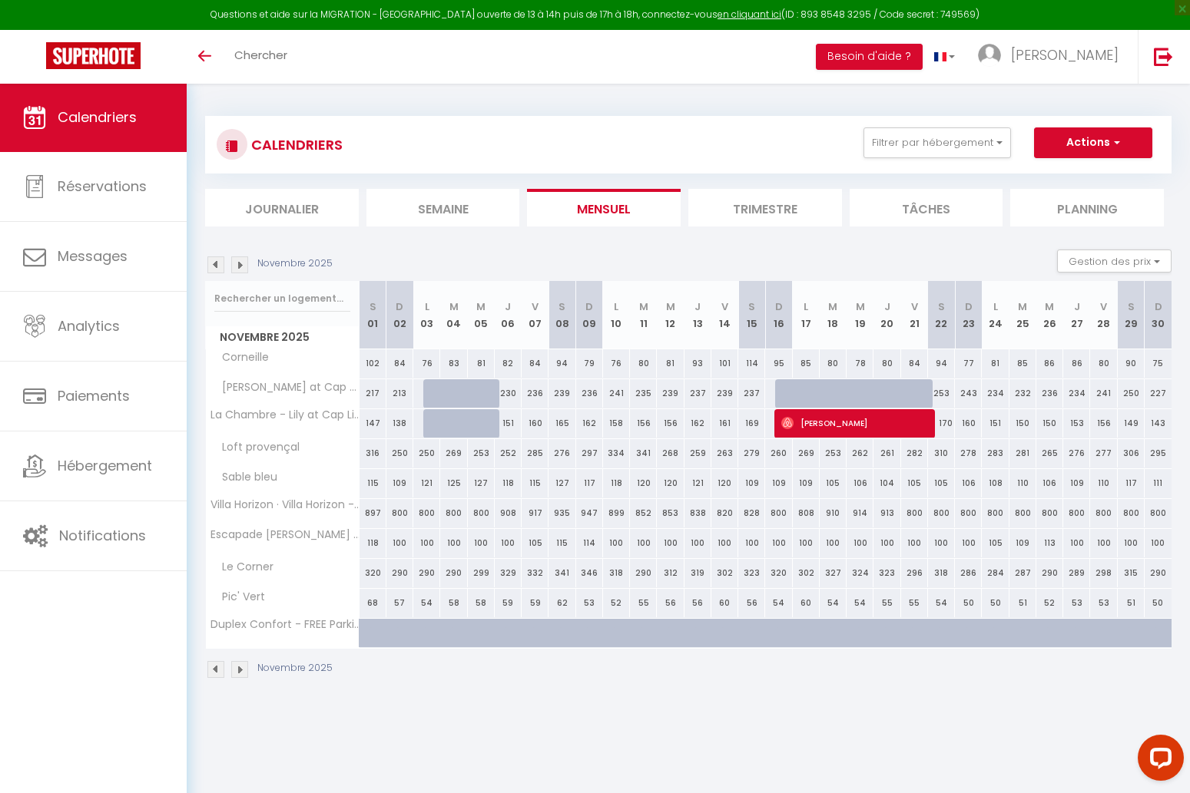
click at [240, 263] on img at bounding box center [239, 265] width 17 height 17
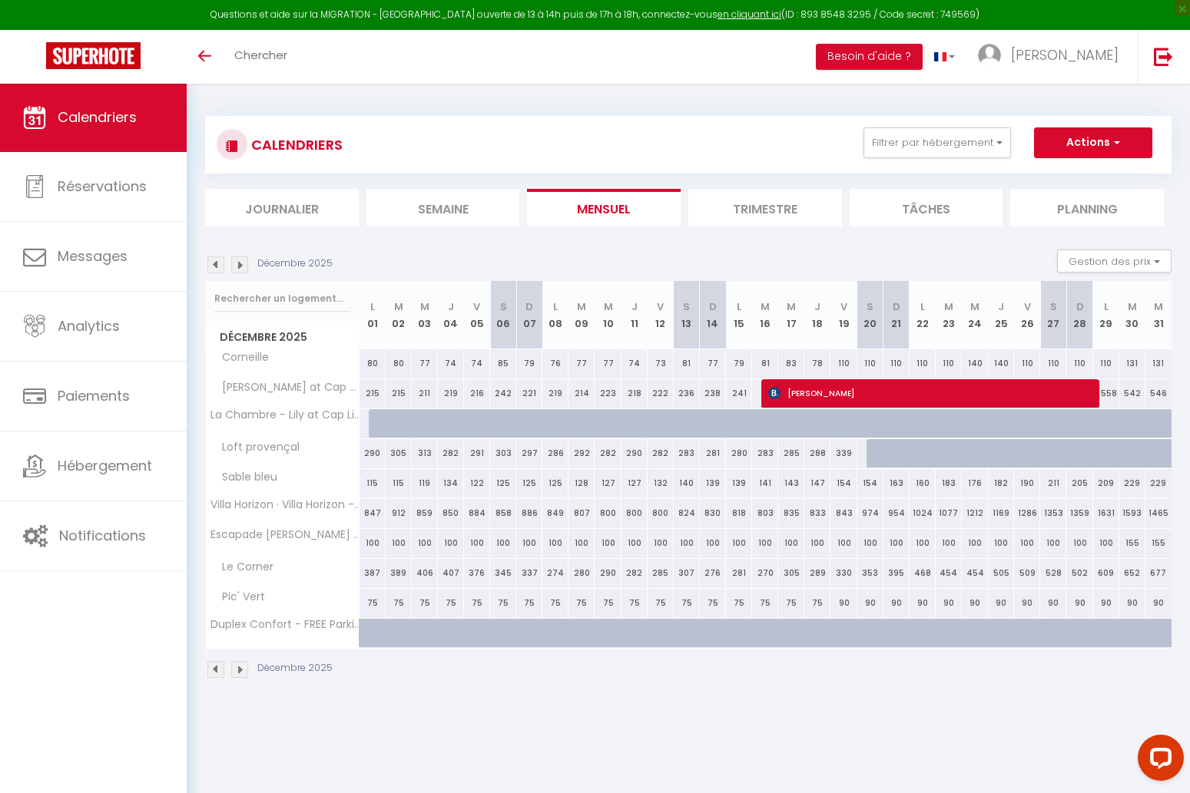
click at [240, 263] on img at bounding box center [239, 265] width 17 height 17
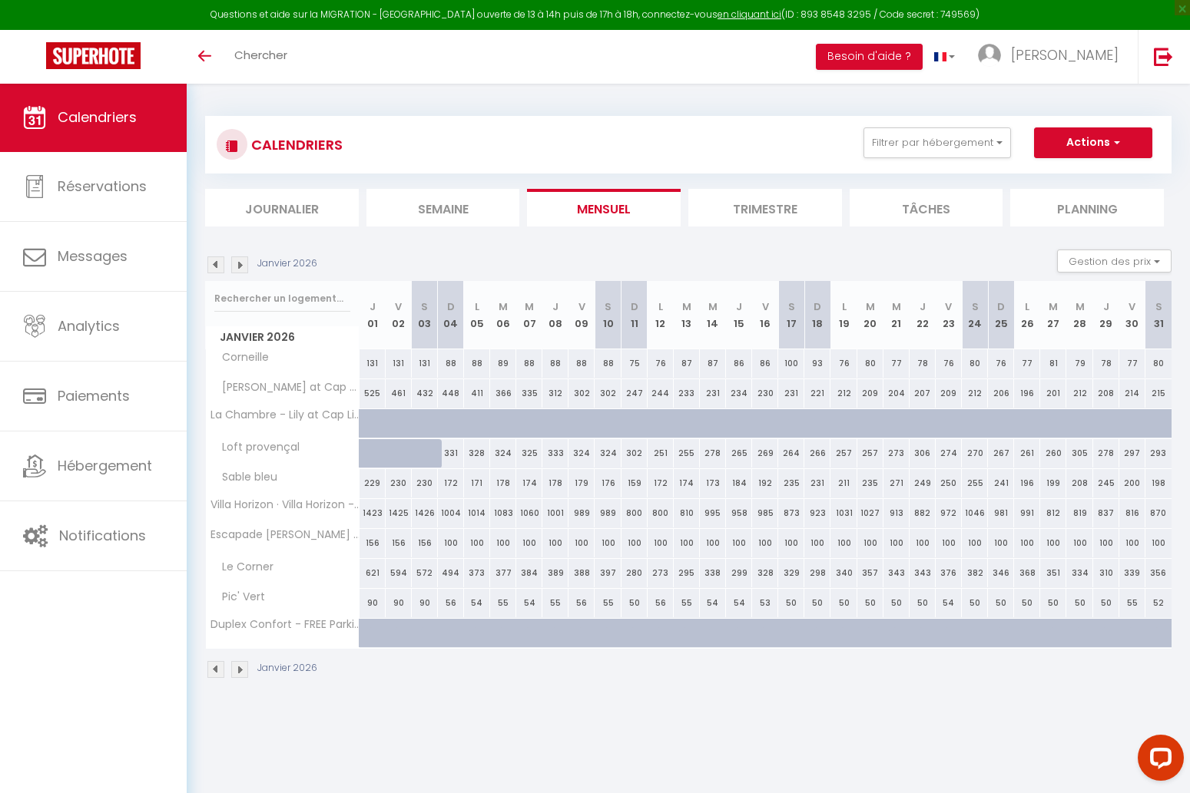
click at [240, 263] on img at bounding box center [239, 265] width 17 height 17
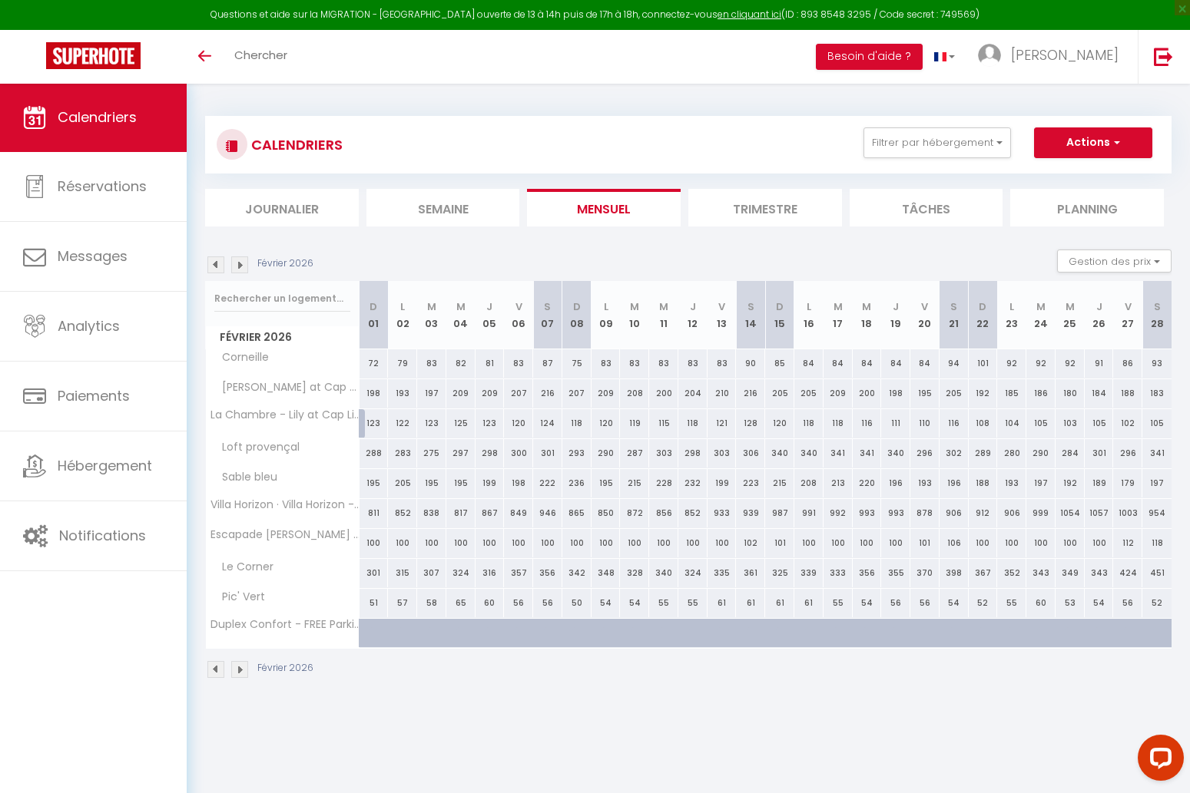
click at [240, 263] on img at bounding box center [239, 265] width 17 height 17
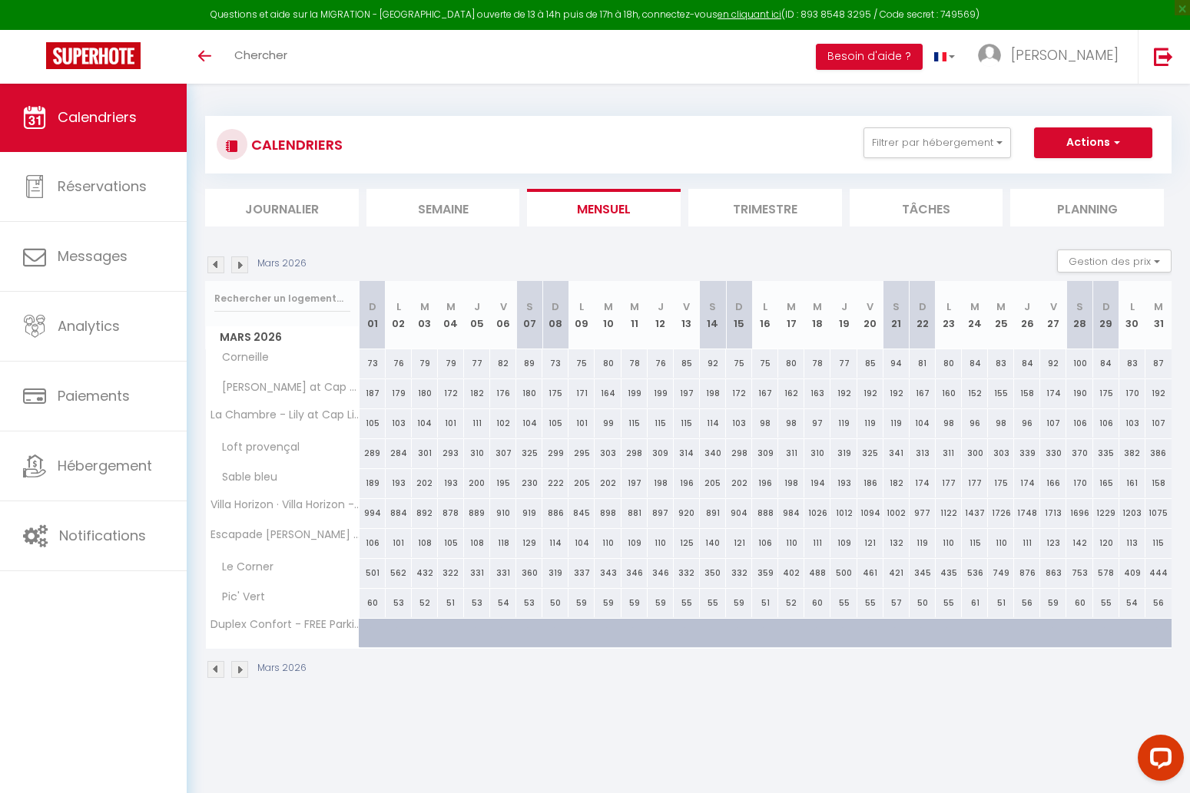
click at [240, 263] on img at bounding box center [239, 265] width 17 height 17
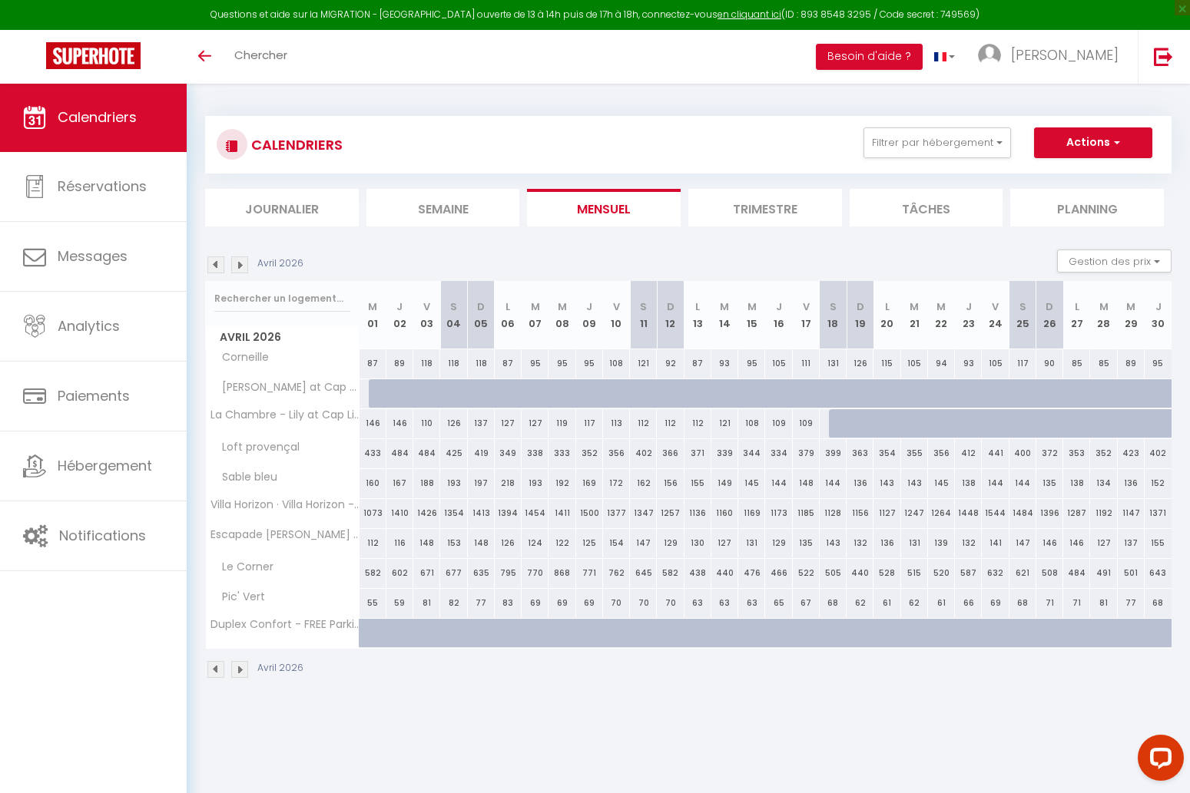
click at [240, 263] on img at bounding box center [239, 265] width 17 height 17
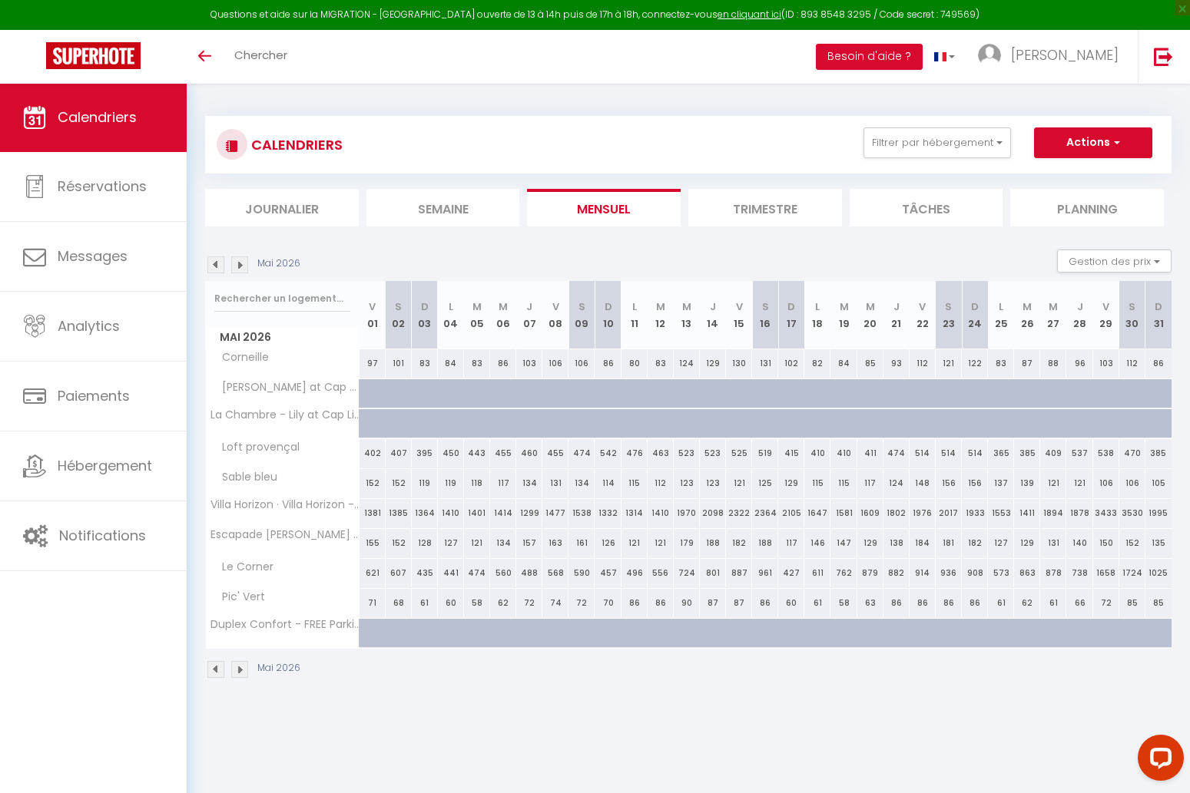
click at [240, 263] on img at bounding box center [239, 265] width 17 height 17
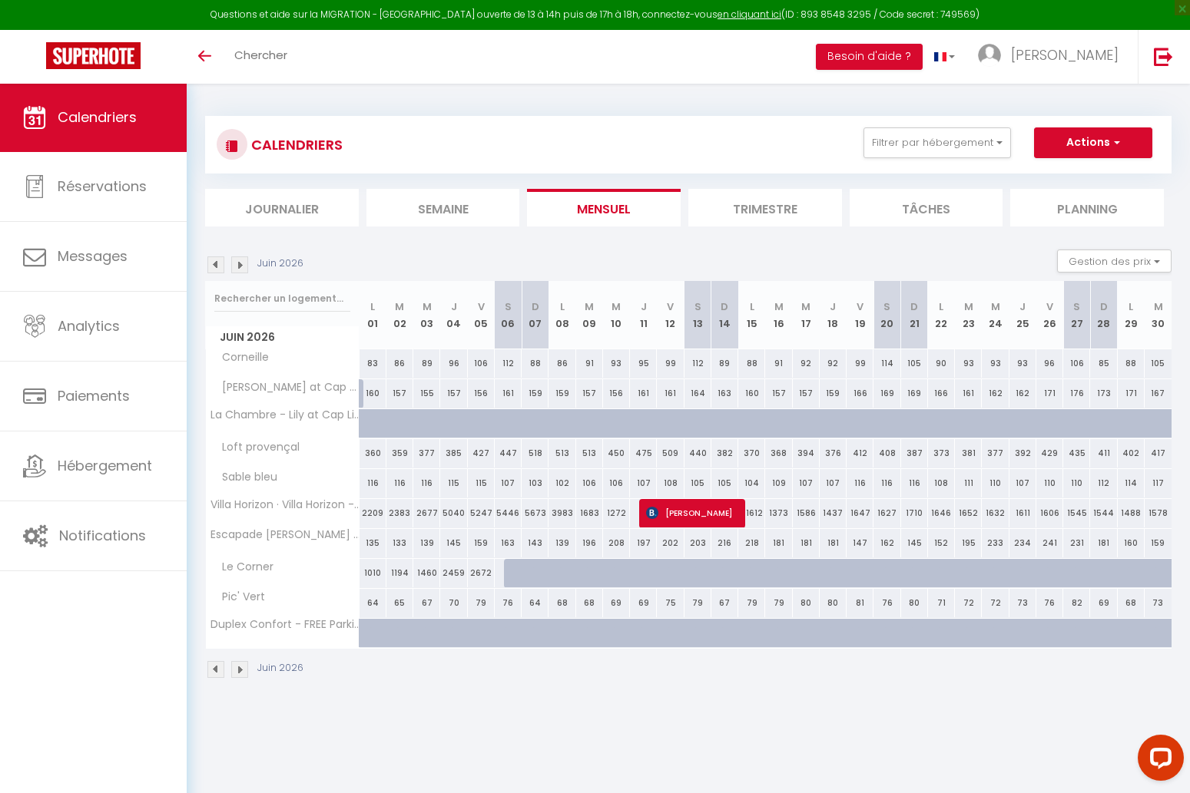
click at [233, 261] on img at bounding box center [239, 265] width 17 height 17
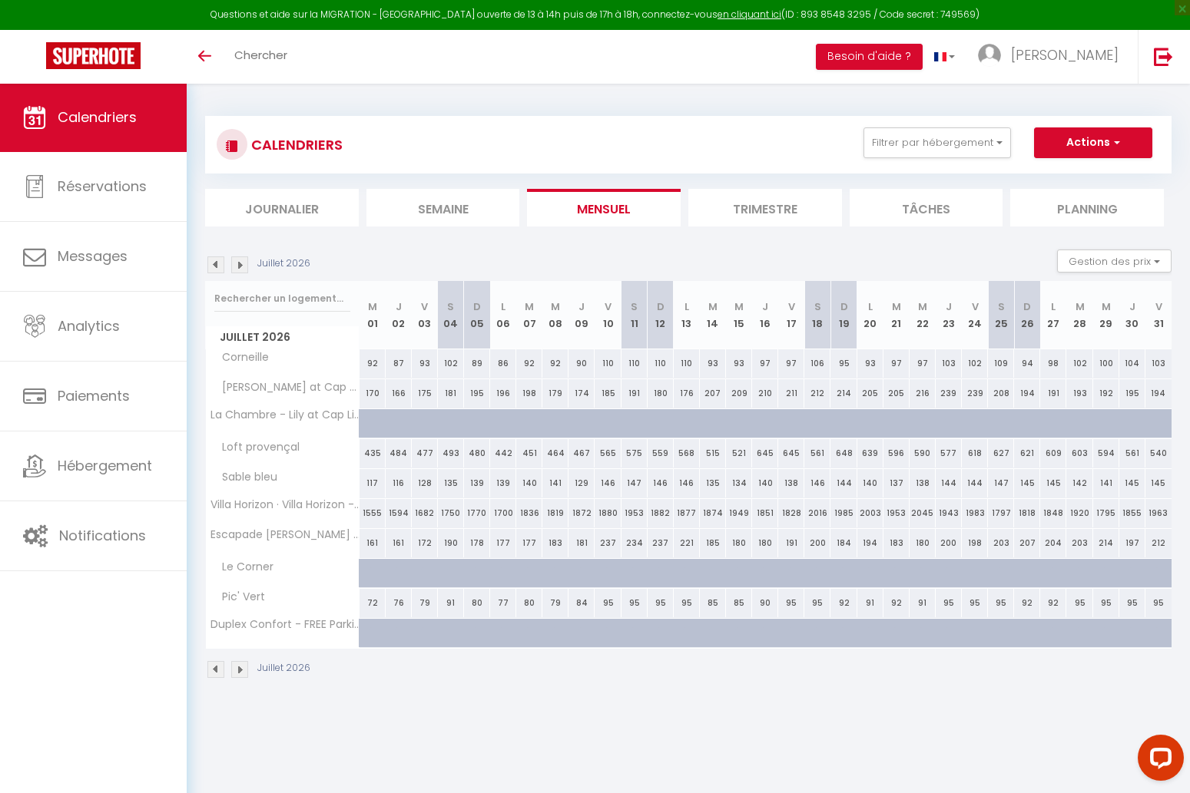
click at [220, 263] on img at bounding box center [215, 265] width 17 height 17
select select
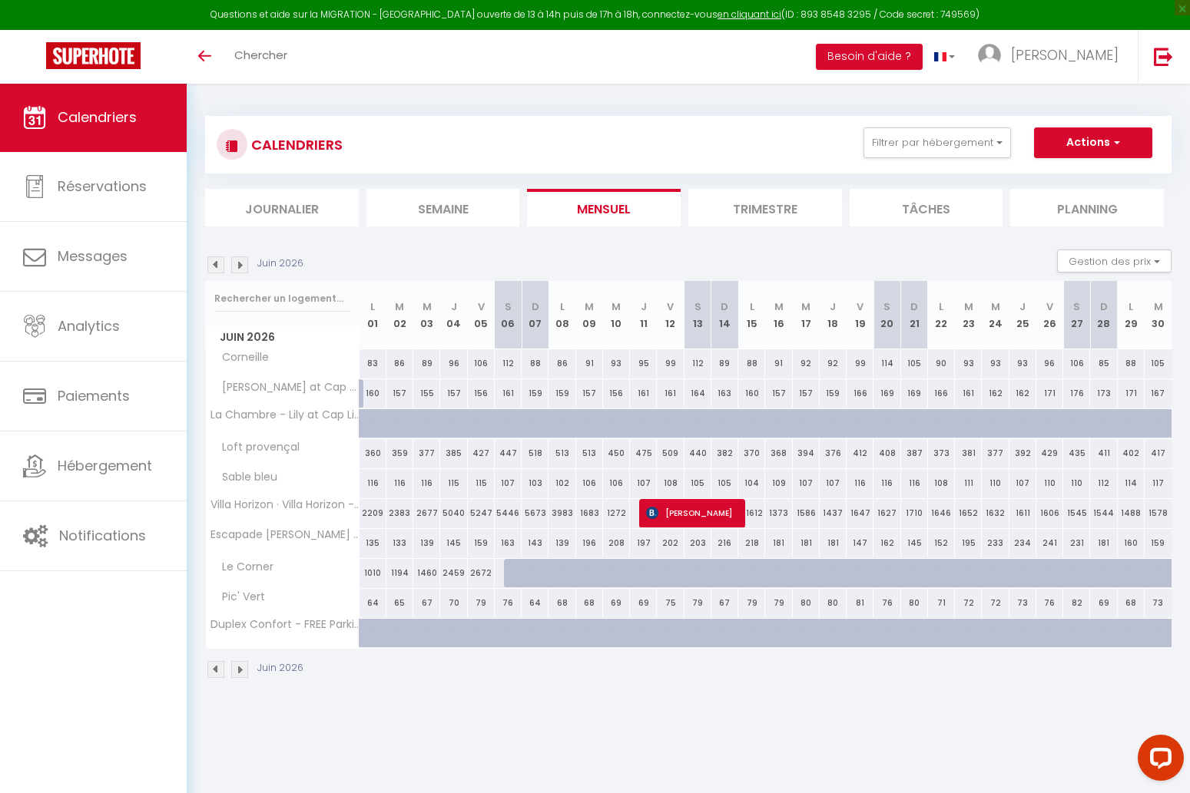
click at [506, 571] on div at bounding box center [517, 573] width 27 height 29
type input "2937"
select select "1"
type input "[DATE]"
type input "Dim 07 Juin 2026"
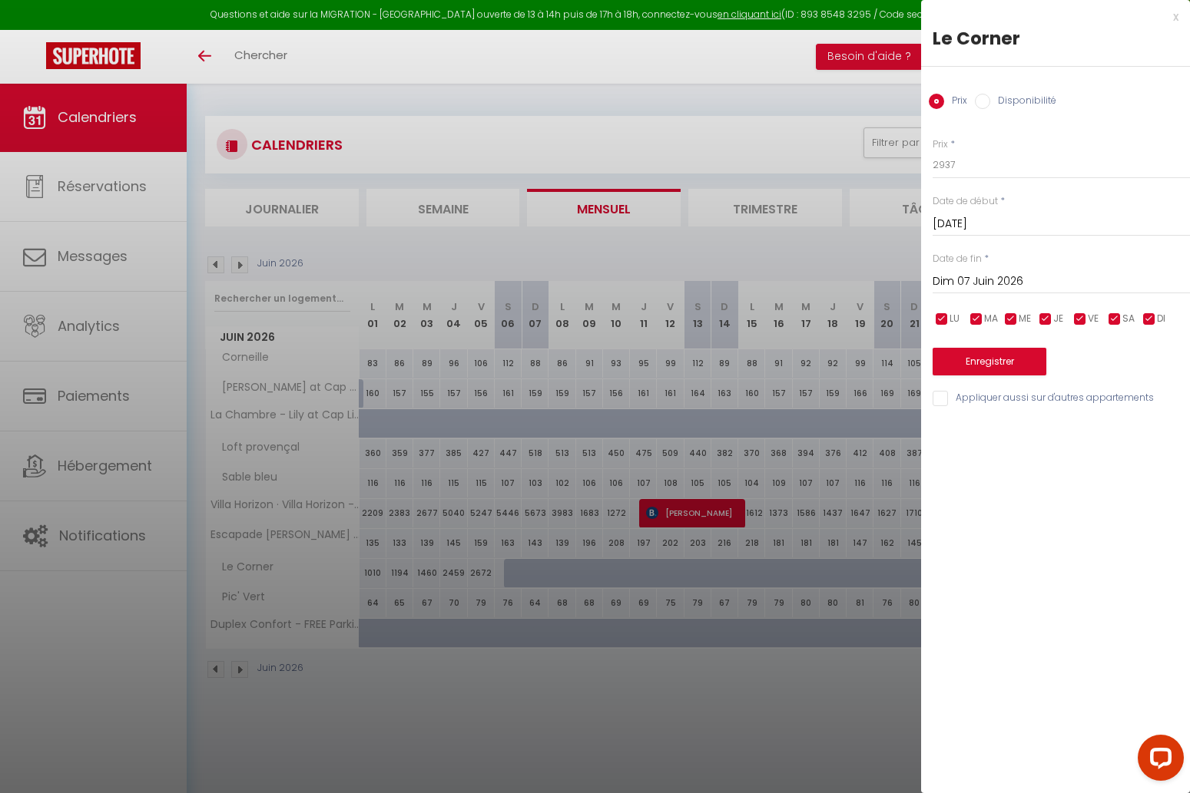
click at [999, 92] on div "Prix Disponibilité" at bounding box center [1055, 92] width 269 height 51
click at [998, 99] on label "Disponibilité" at bounding box center [1023, 102] width 66 height 17
click at [990, 99] on input "Disponibilité" at bounding box center [982, 101] width 15 height 15
radio input "true"
radio input "false"
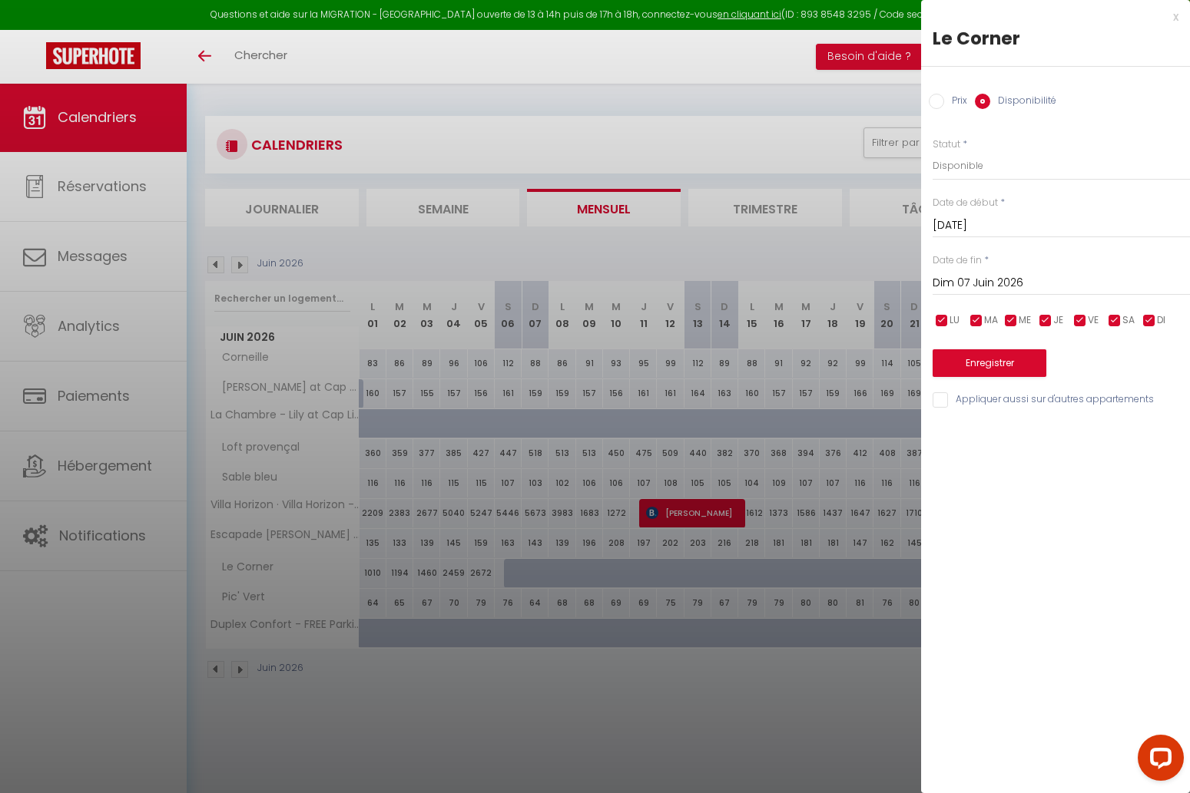
click at [995, 286] on input "Dim 07 Juin 2026" at bounding box center [1060, 283] width 257 height 20
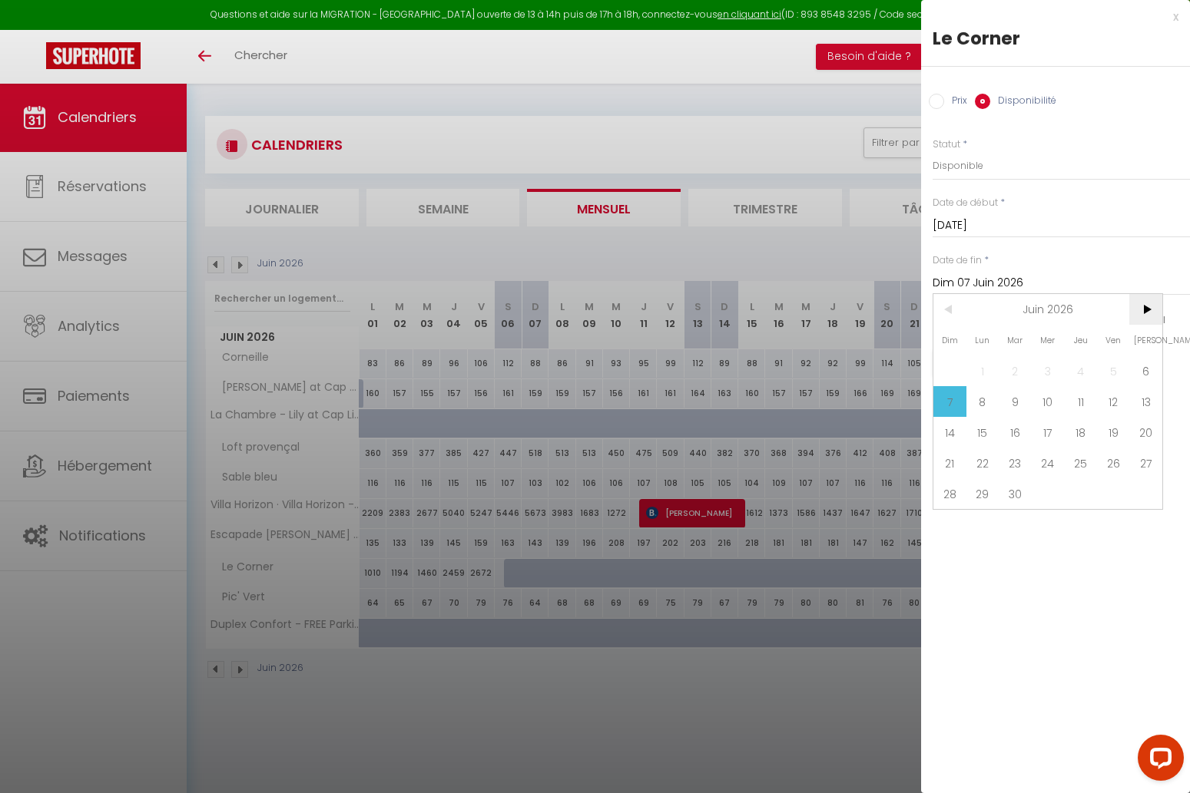
click at [1143, 310] on span ">" at bounding box center [1145, 309] width 33 height 31
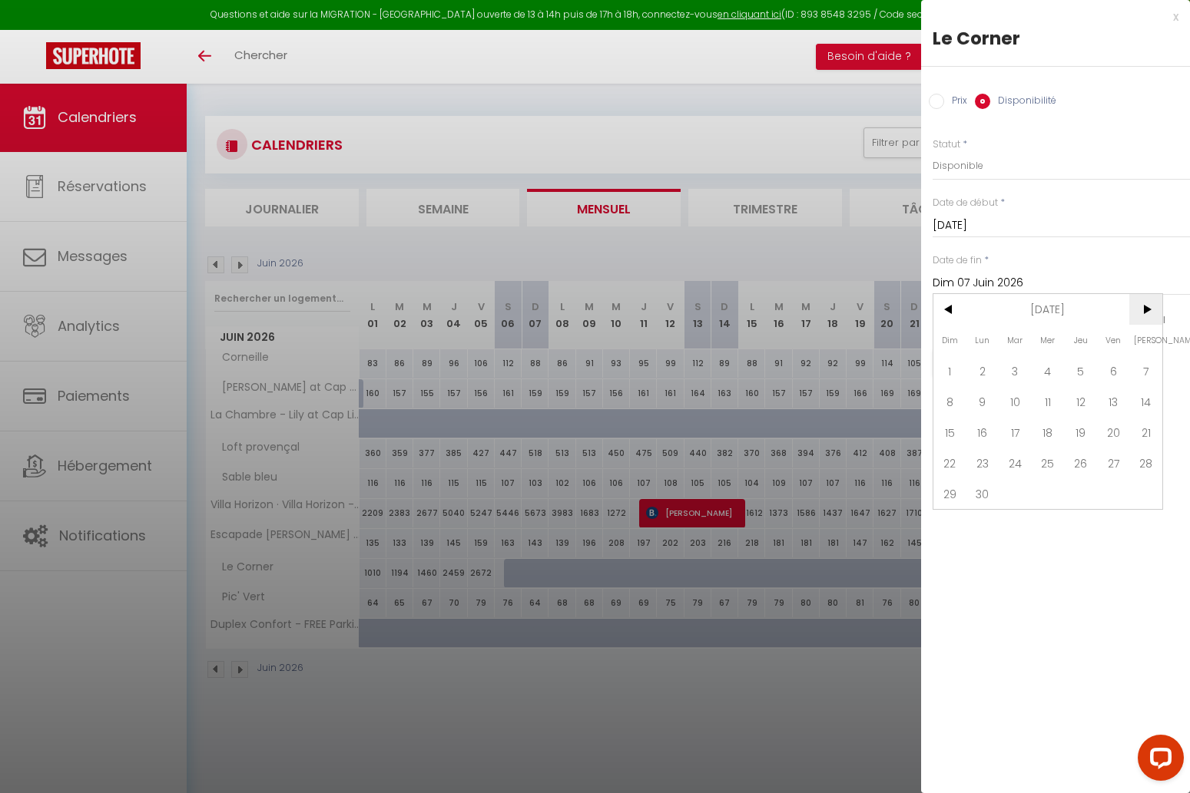
click at [1143, 310] on span ">" at bounding box center [1145, 309] width 33 height 31
click at [953, 309] on span "<" at bounding box center [949, 309] width 33 height 31
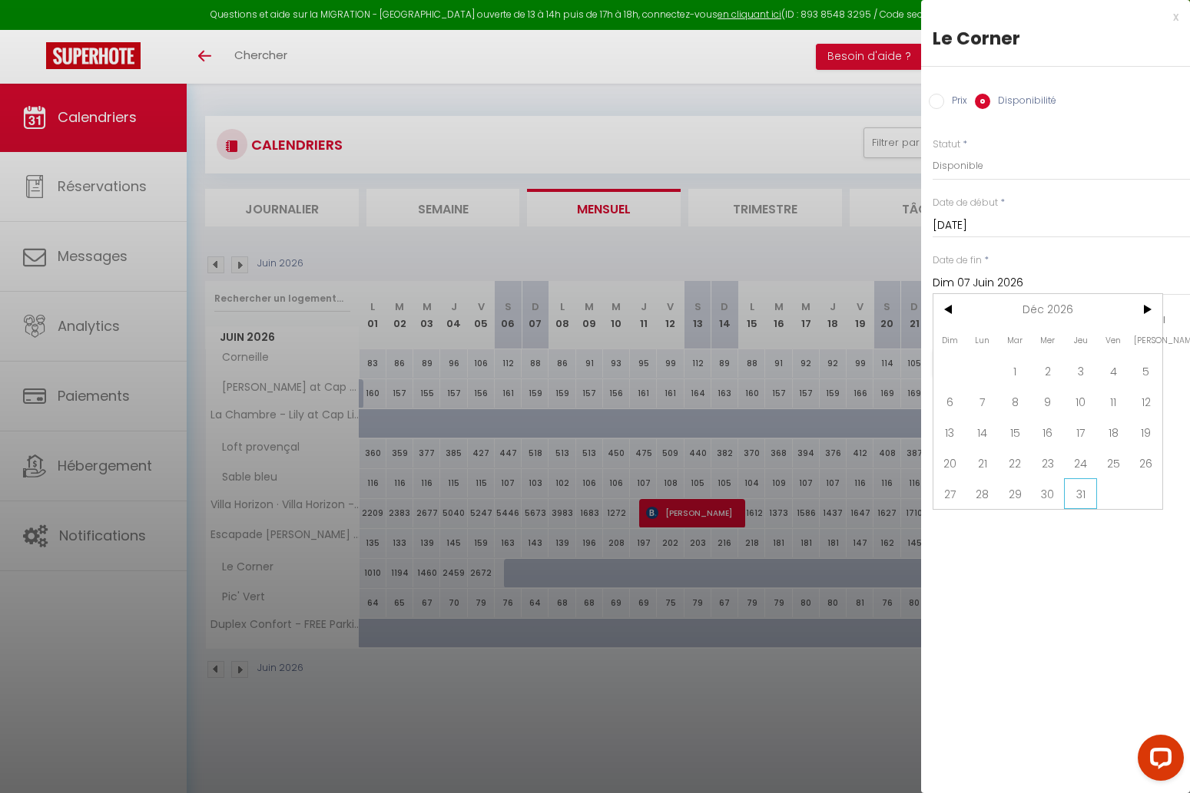
click at [1091, 490] on span "31" at bounding box center [1080, 493] width 33 height 31
type input "Jeu 31 Décembre 2026"
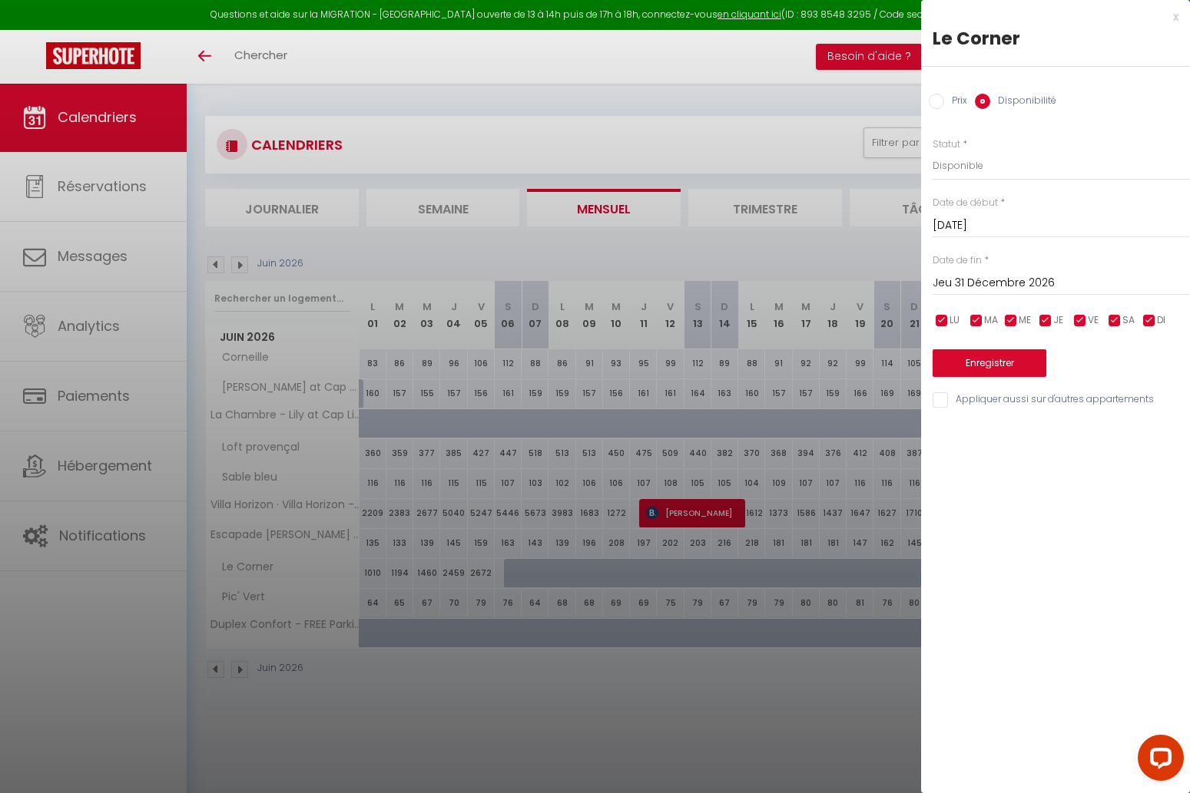
click at [1011, 358] on button "Enregistrer" at bounding box center [989, 363] width 114 height 28
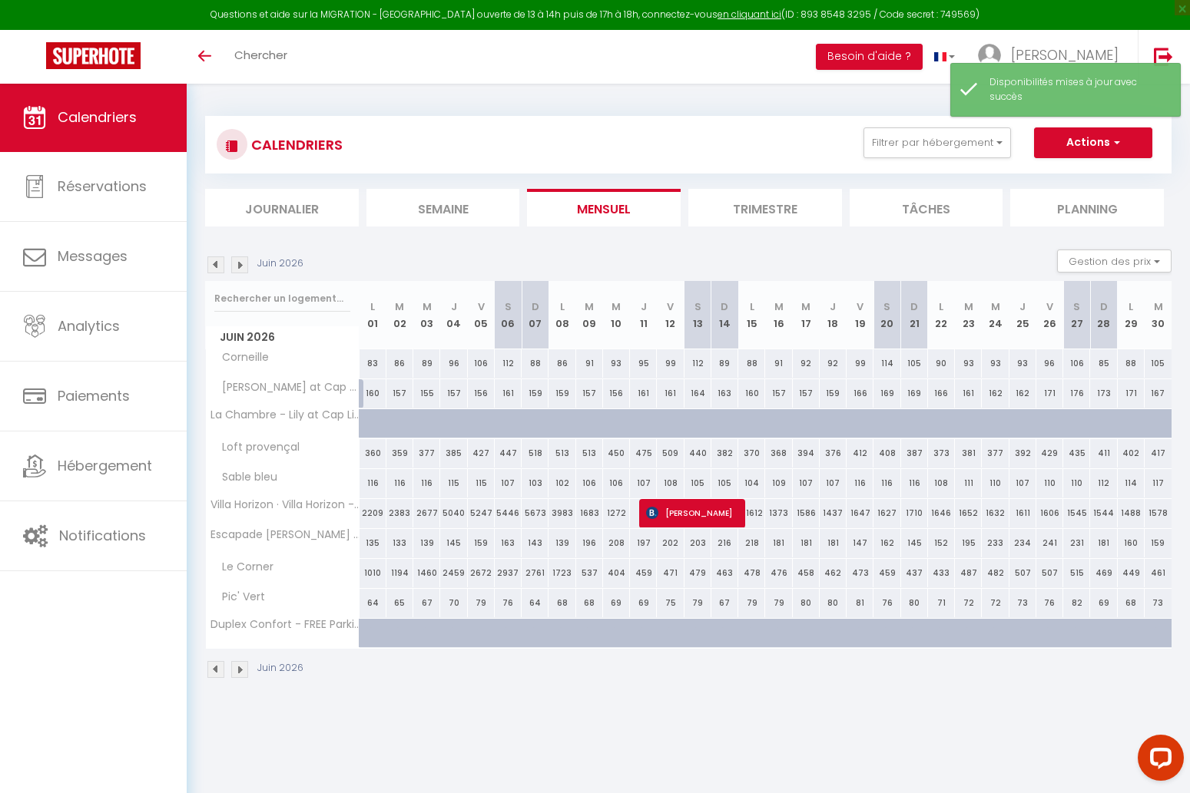
click at [243, 262] on img at bounding box center [239, 265] width 17 height 17
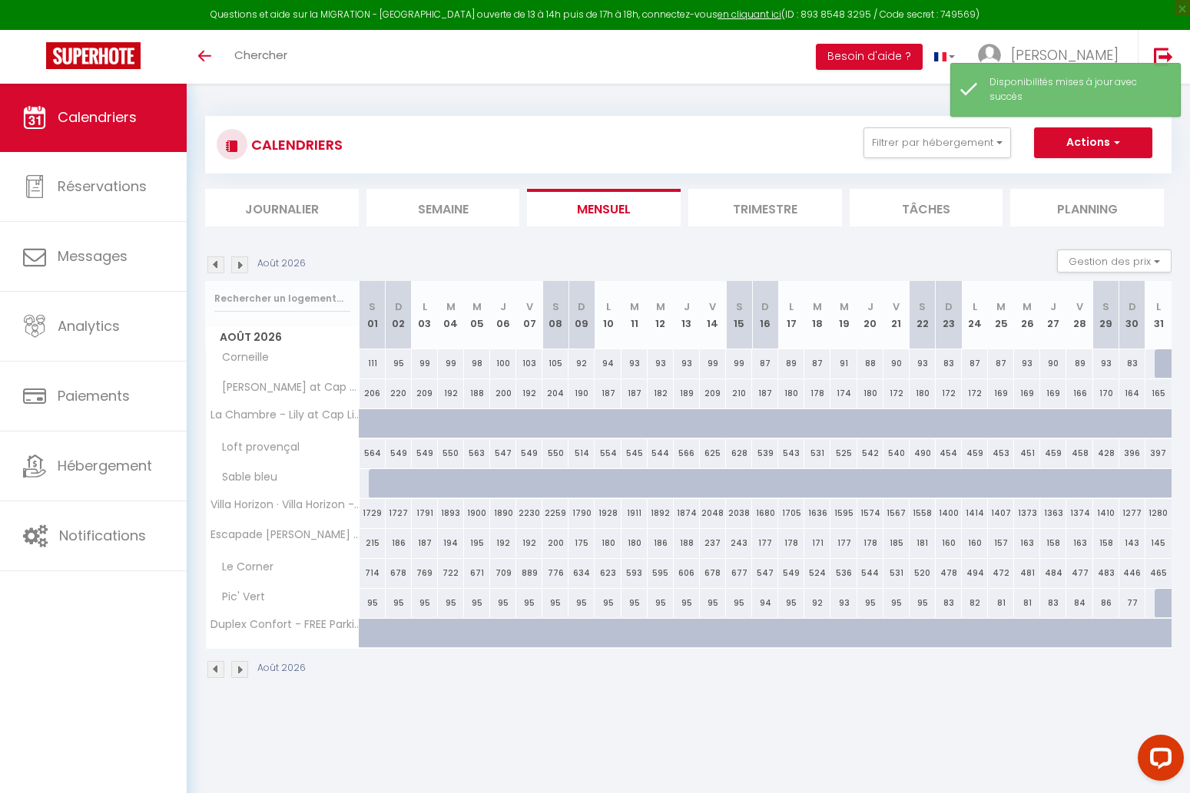
click at [243, 262] on img at bounding box center [239, 265] width 17 height 17
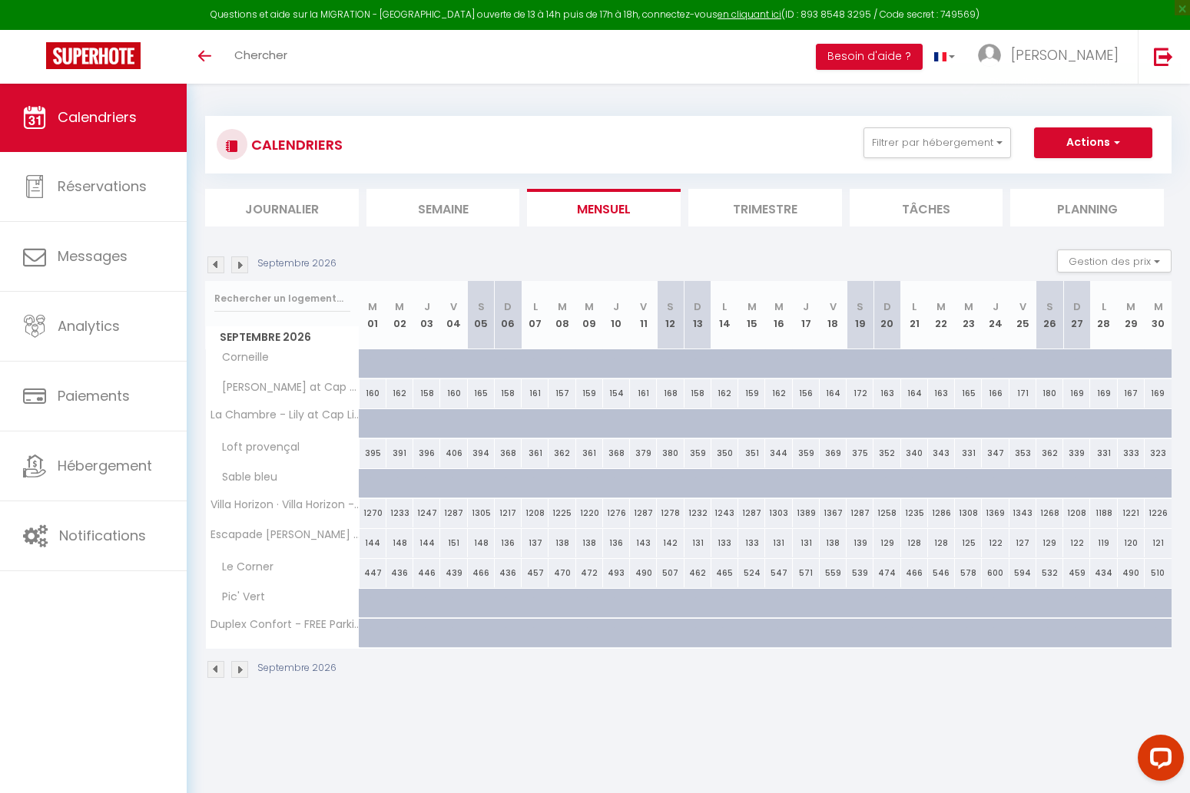
click at [217, 264] on img at bounding box center [215, 265] width 17 height 17
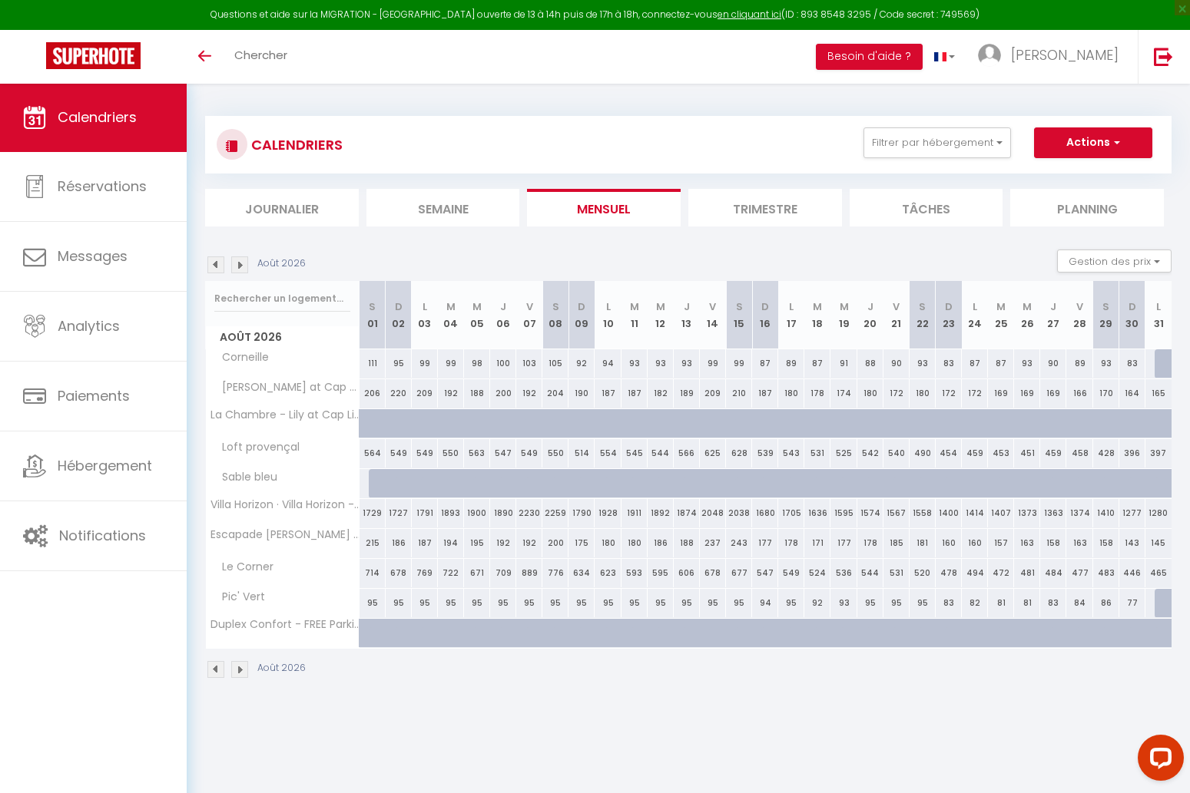
click at [217, 264] on img at bounding box center [215, 265] width 17 height 17
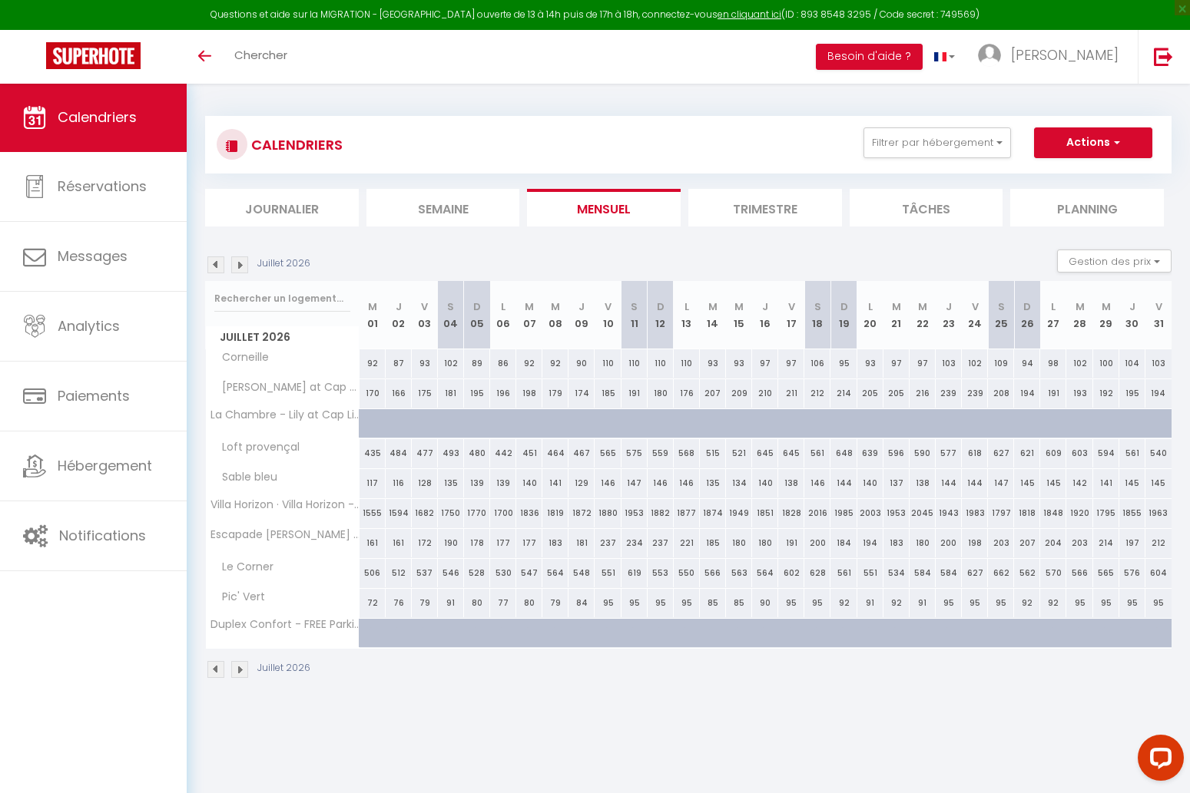
click at [217, 264] on img at bounding box center [215, 265] width 17 height 17
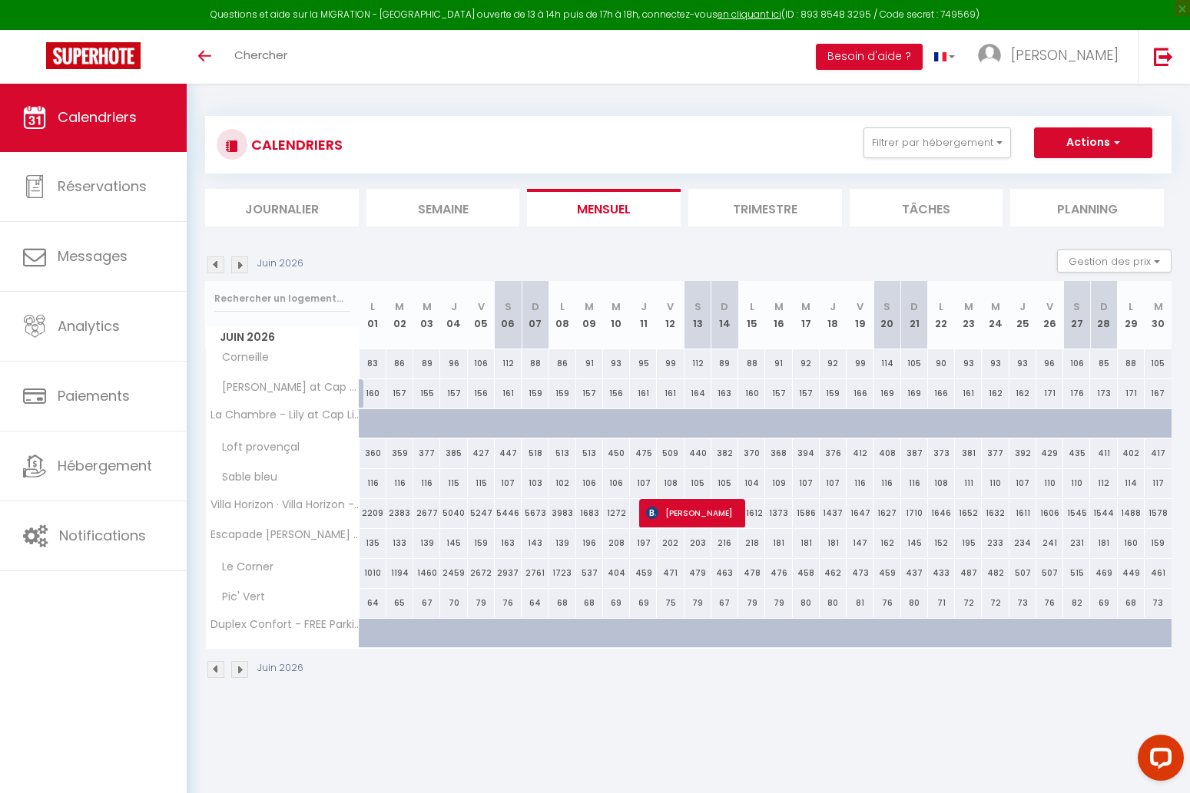
click at [217, 264] on img at bounding box center [215, 265] width 17 height 17
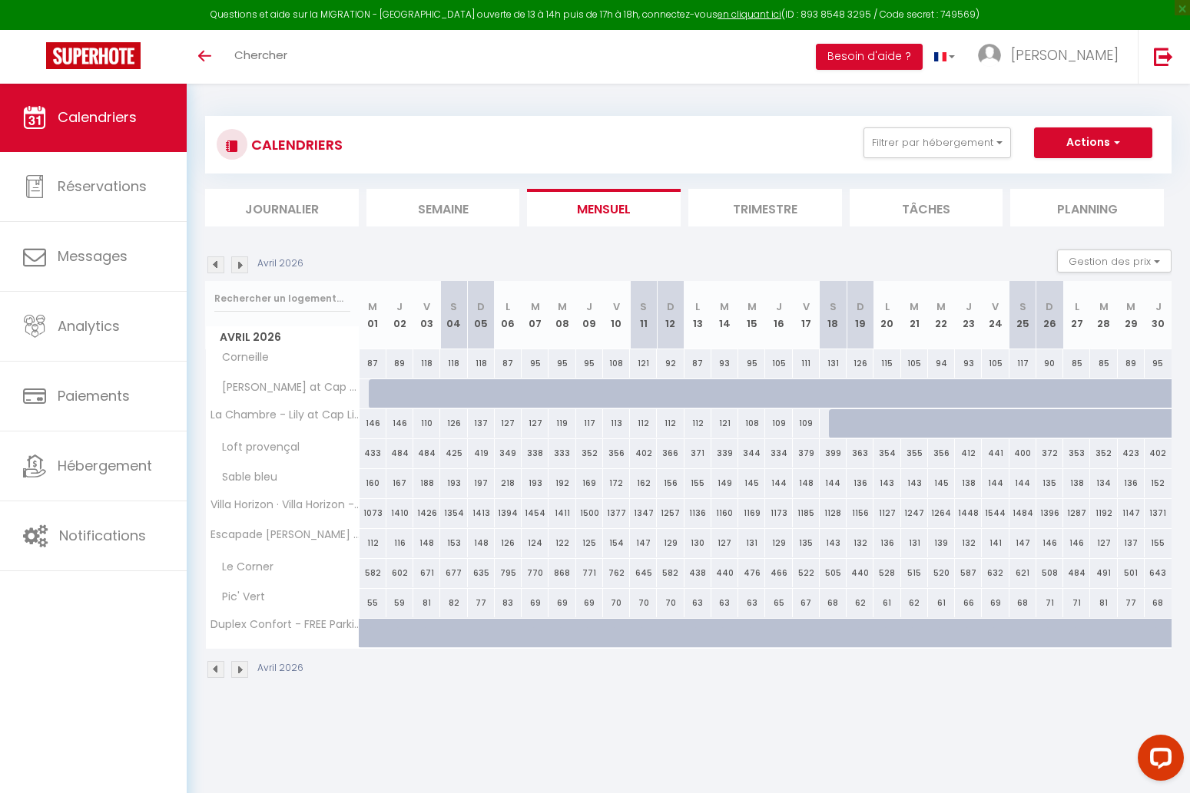
click at [217, 264] on img at bounding box center [215, 265] width 17 height 17
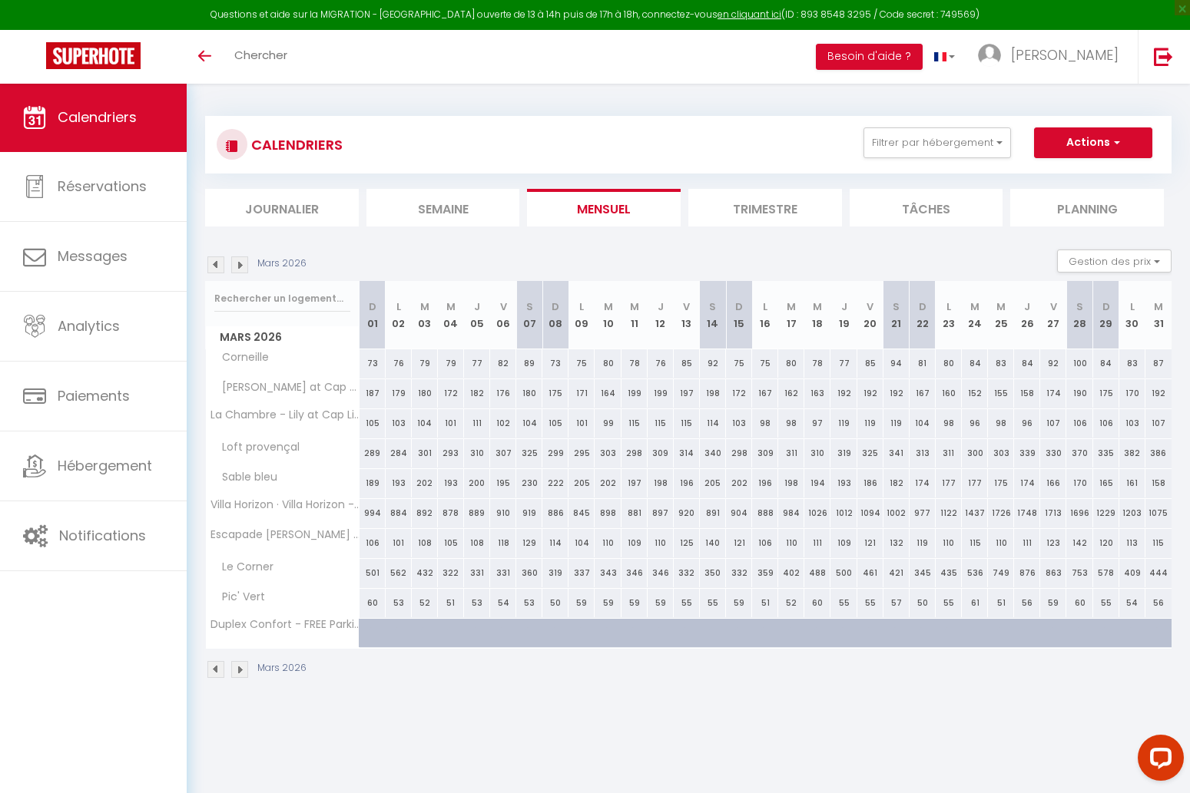
click at [235, 263] on img at bounding box center [239, 265] width 17 height 17
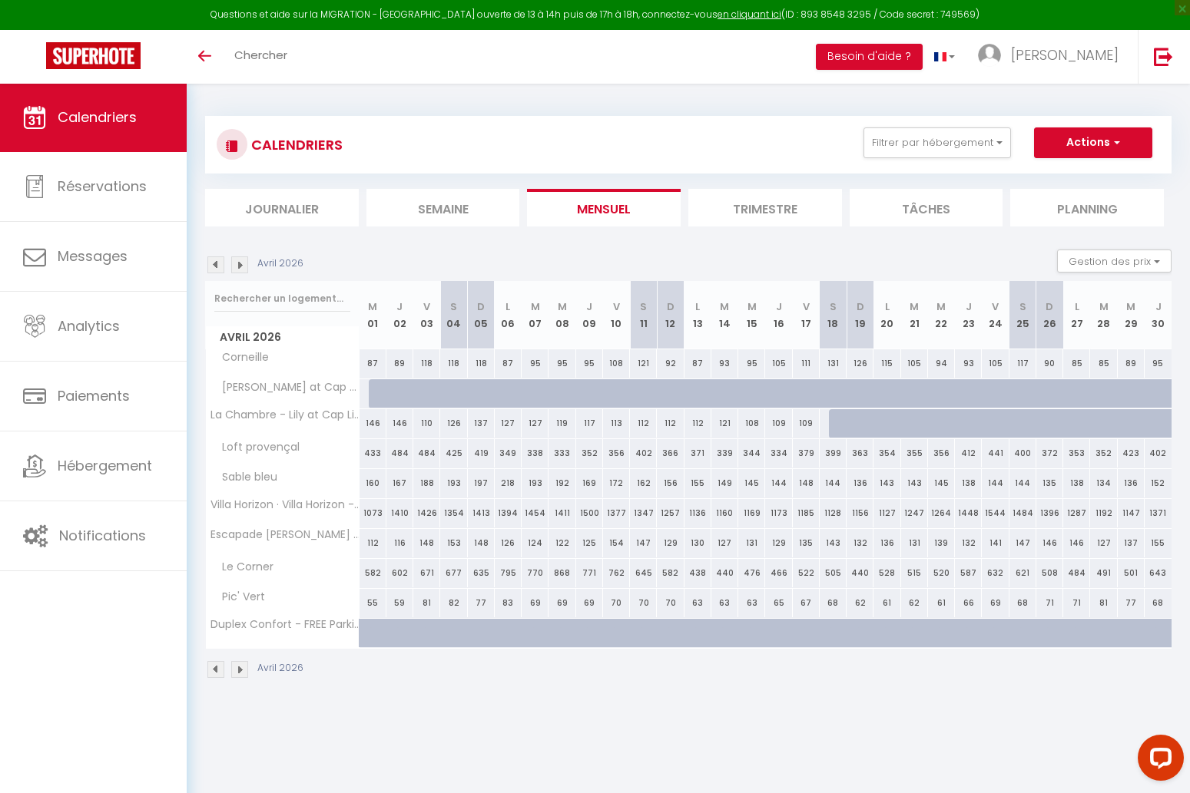
click at [235, 263] on img at bounding box center [239, 265] width 17 height 17
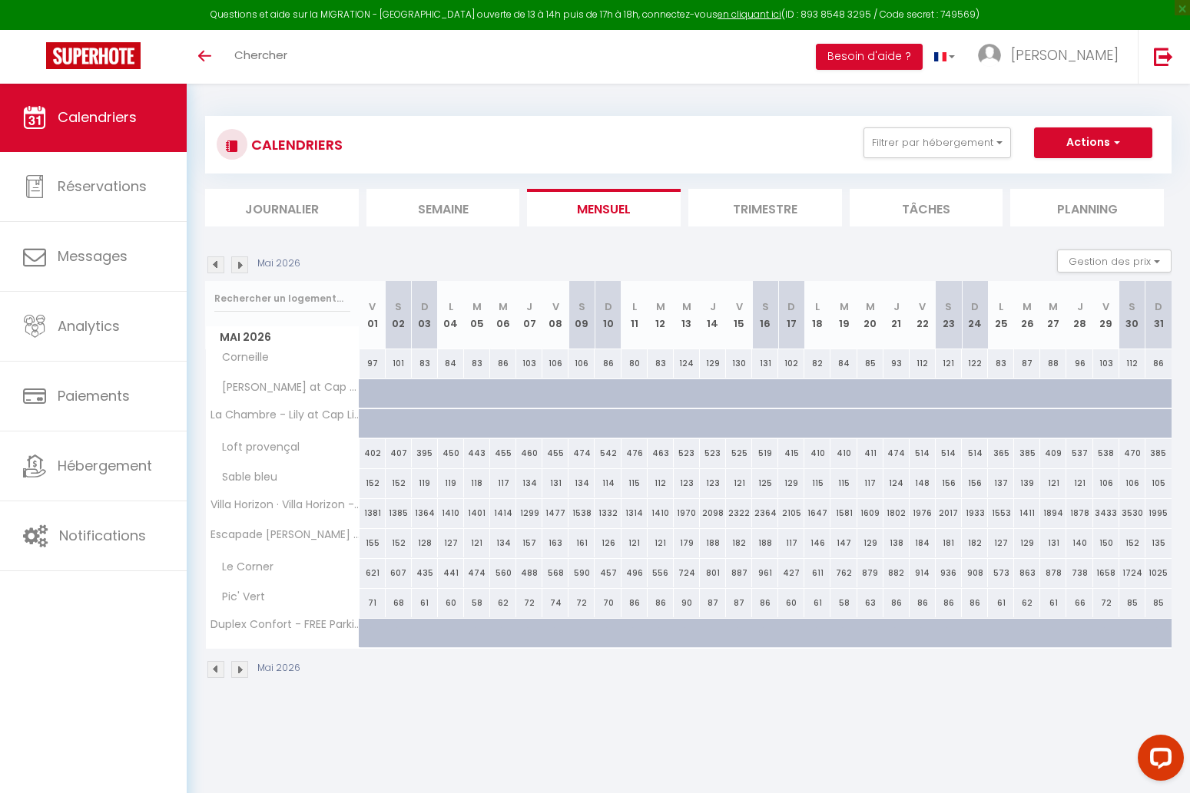
click at [235, 263] on img at bounding box center [239, 265] width 17 height 17
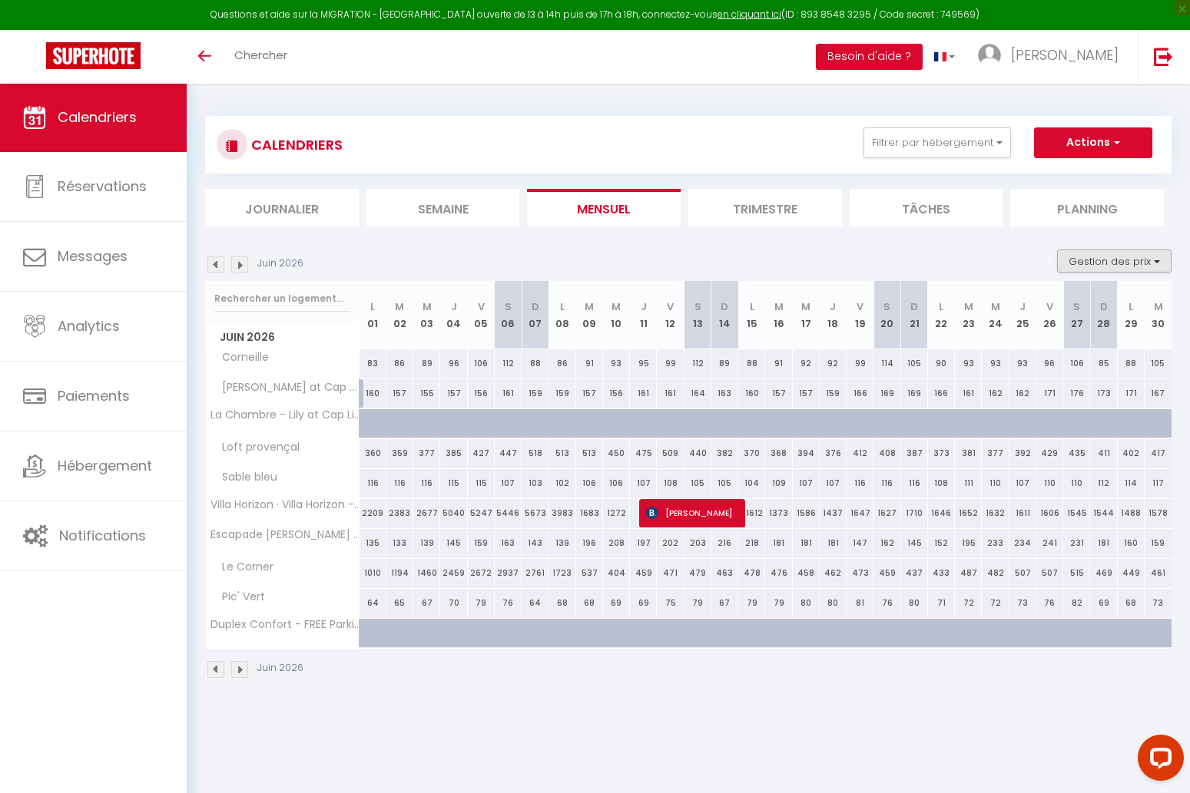
click at [1115, 265] on button "Gestion des prix" at bounding box center [1114, 261] width 114 height 23
click at [1091, 306] on input "Nb Nuits minimum" at bounding box center [1101, 308] width 138 height 15
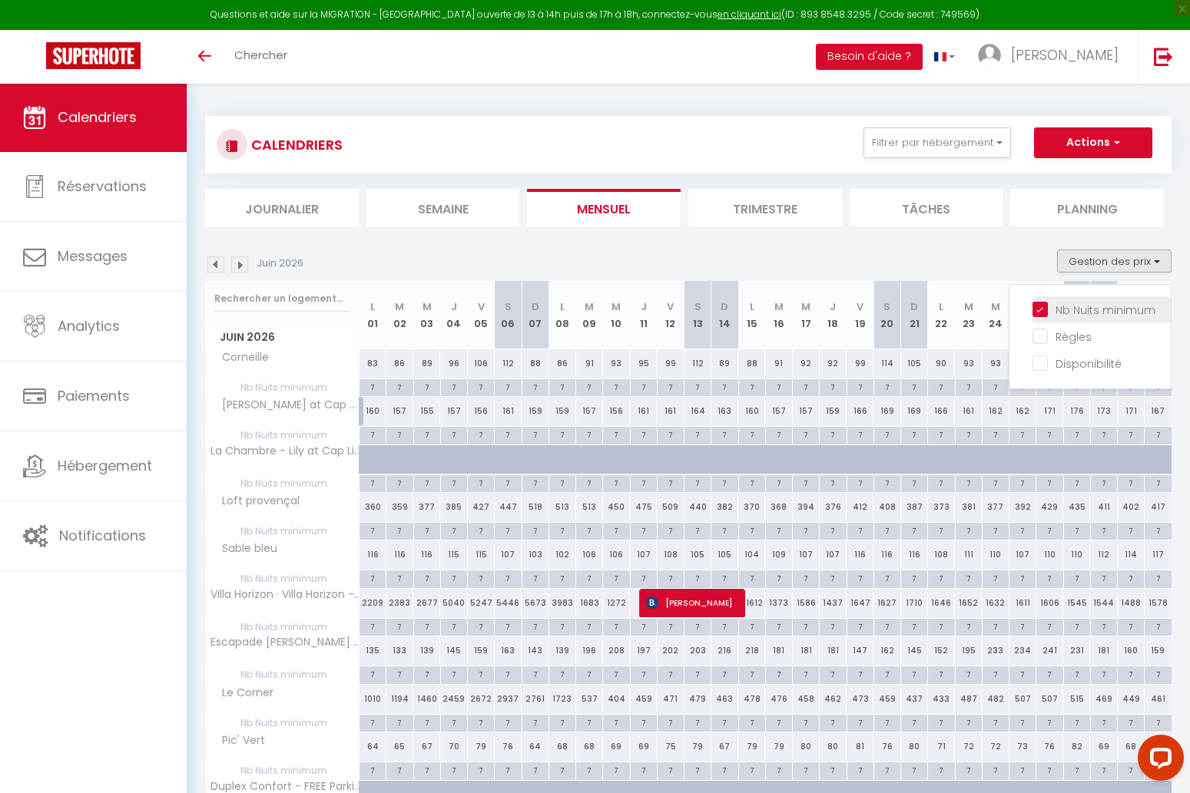
click at [1093, 306] on input "Nb Nuits minimum" at bounding box center [1101, 308] width 138 height 15
checkbox input "false"
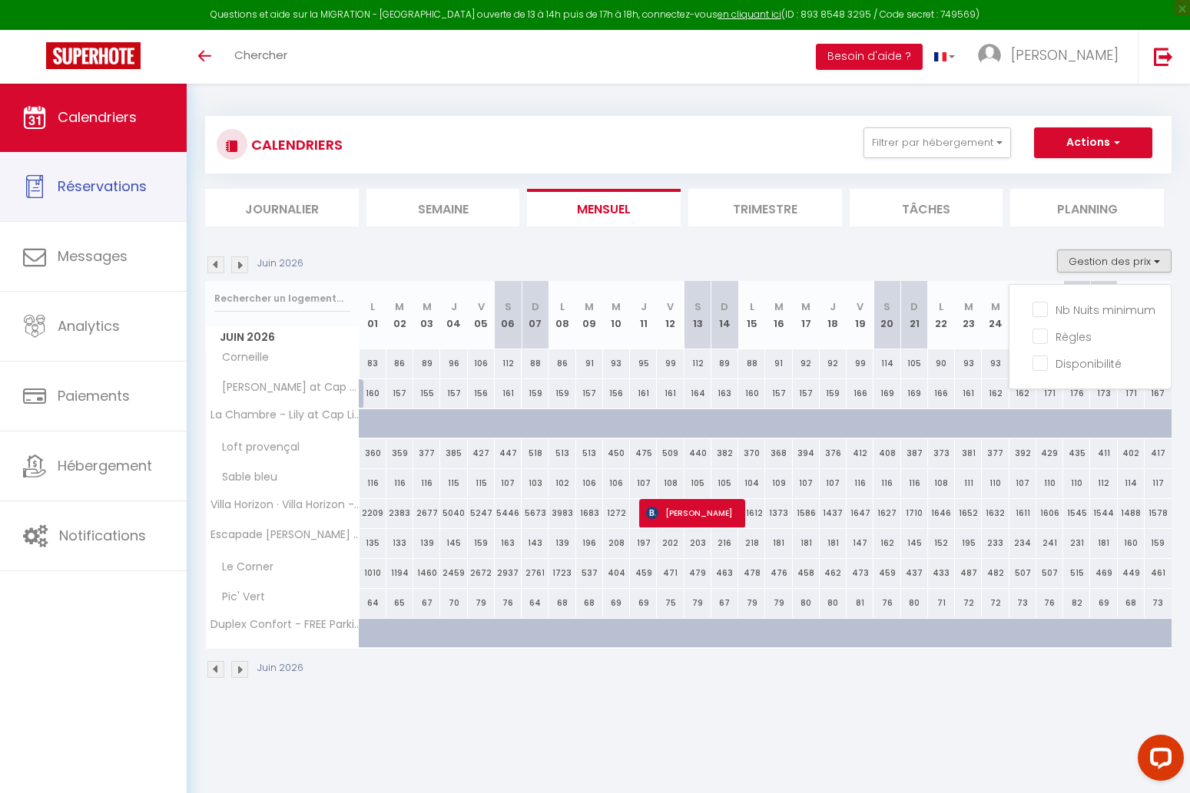
click at [114, 133] on link "Calendriers" at bounding box center [93, 117] width 187 height 69
click at [219, 264] on img at bounding box center [215, 265] width 17 height 17
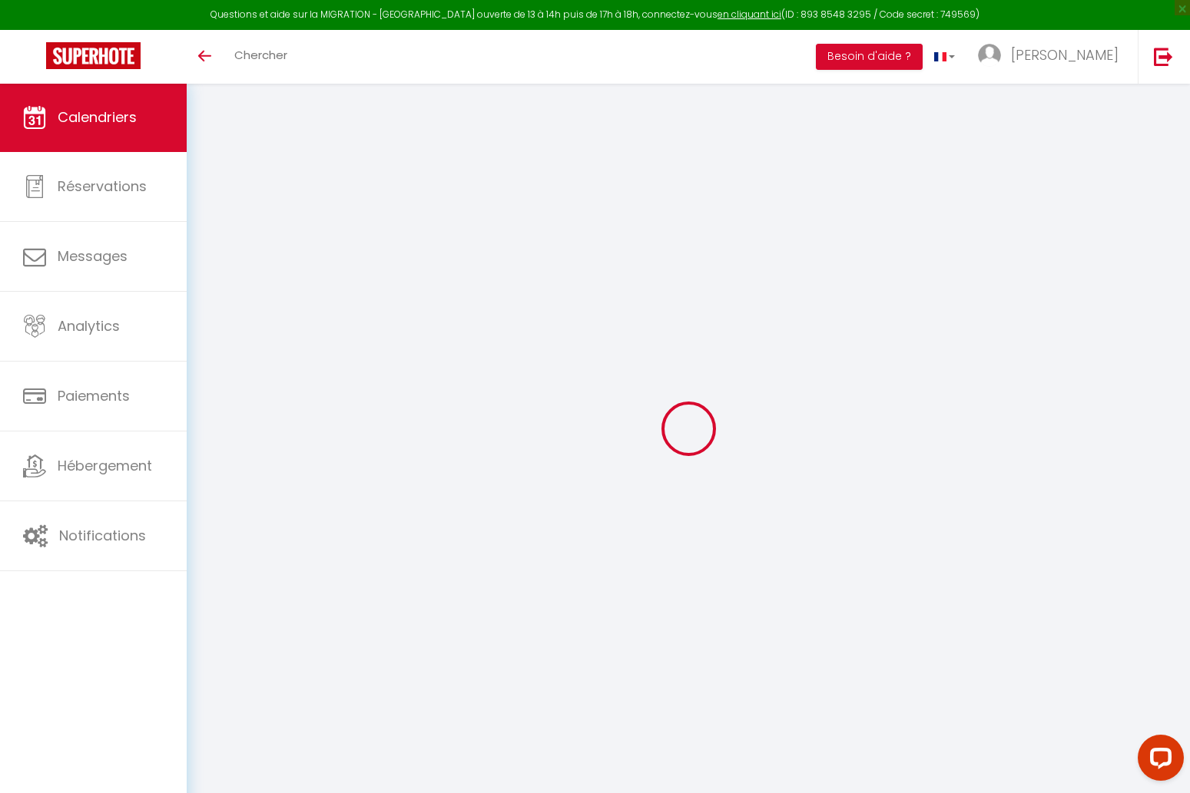
click at [217, 264] on div at bounding box center [688, 428] width 966 height 655
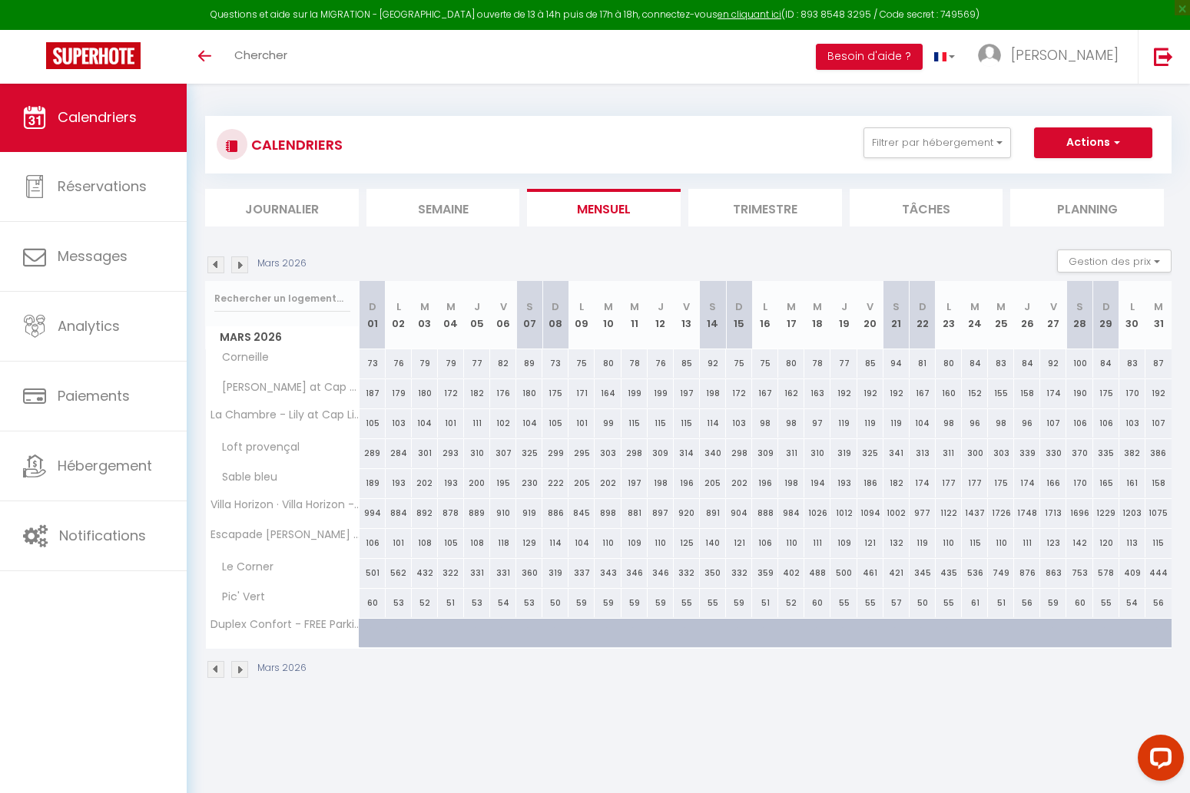
click at [217, 264] on img at bounding box center [215, 265] width 17 height 17
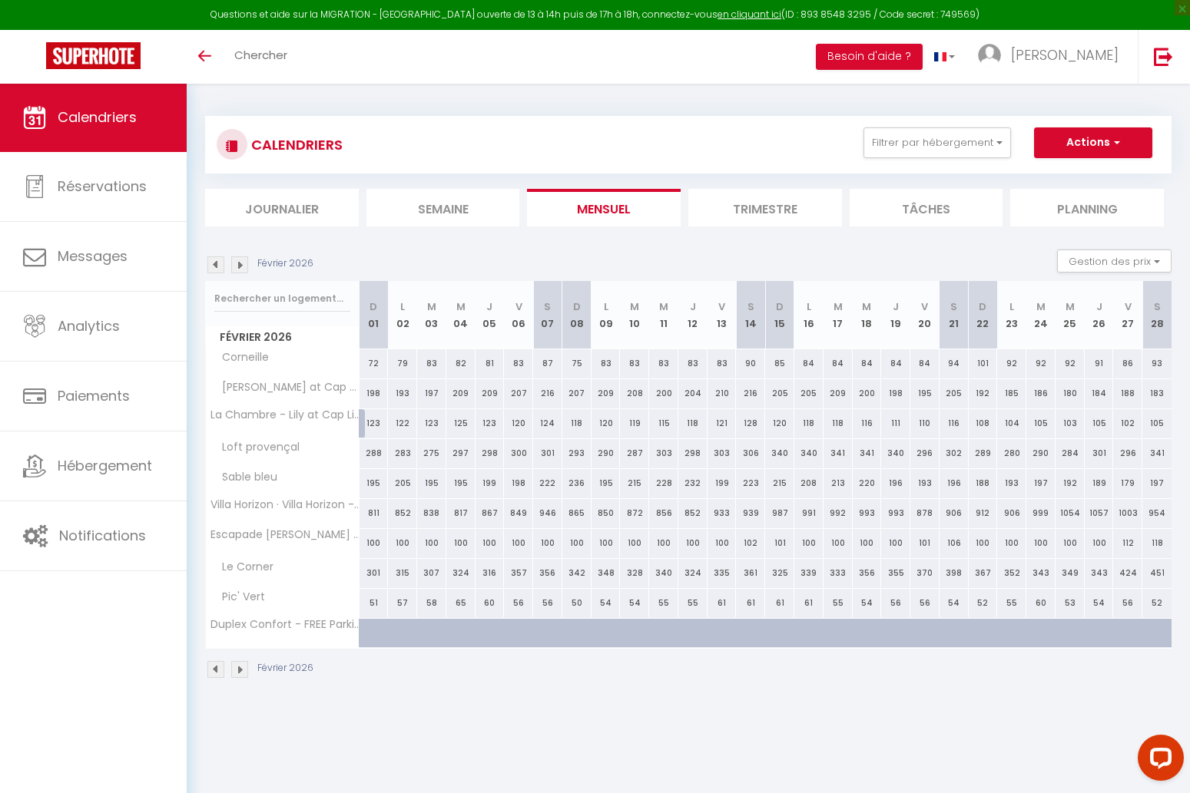
click at [217, 264] on img at bounding box center [215, 265] width 17 height 17
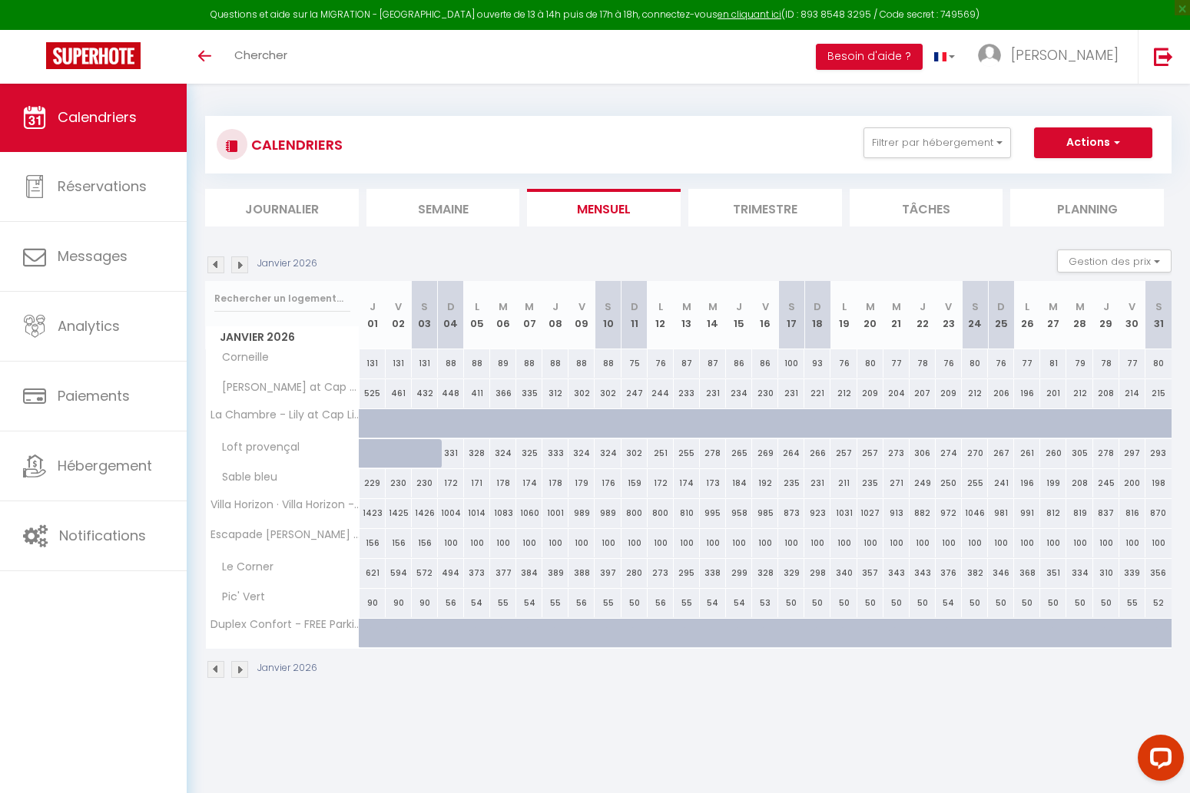
click at [217, 264] on img at bounding box center [215, 265] width 17 height 17
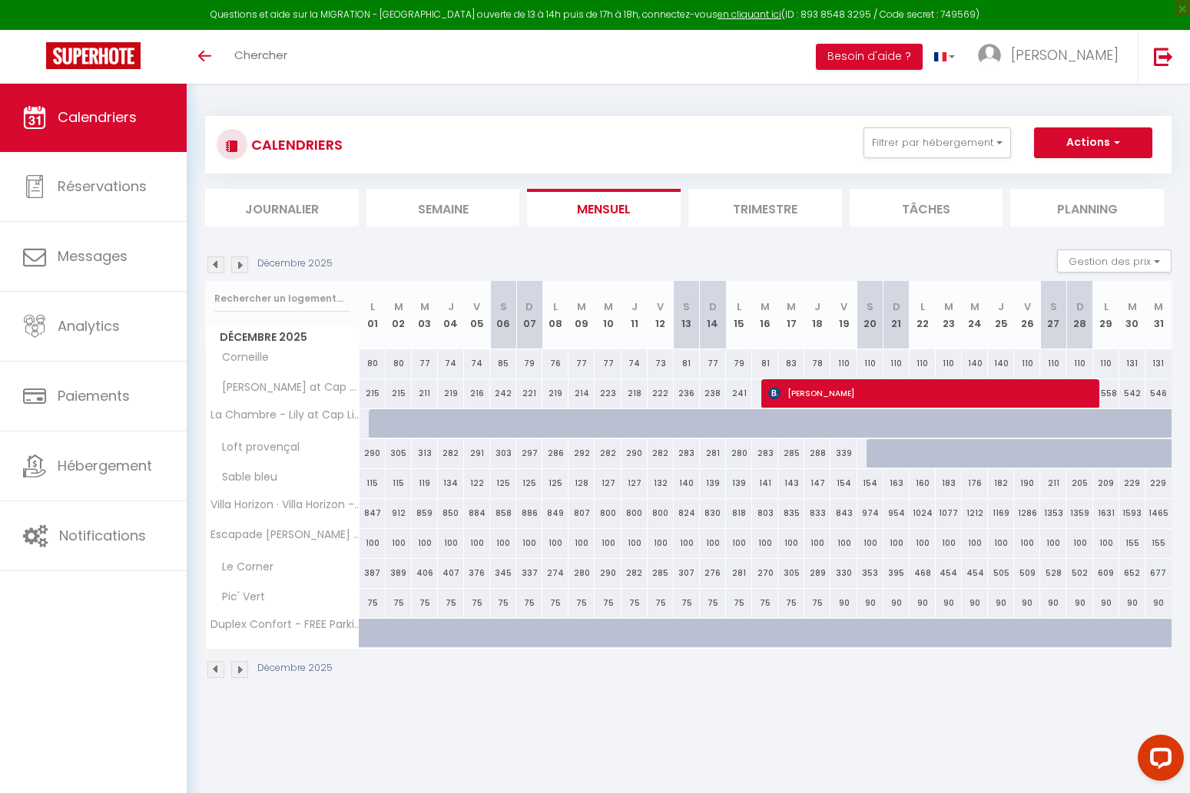
click at [217, 264] on img at bounding box center [215, 265] width 17 height 17
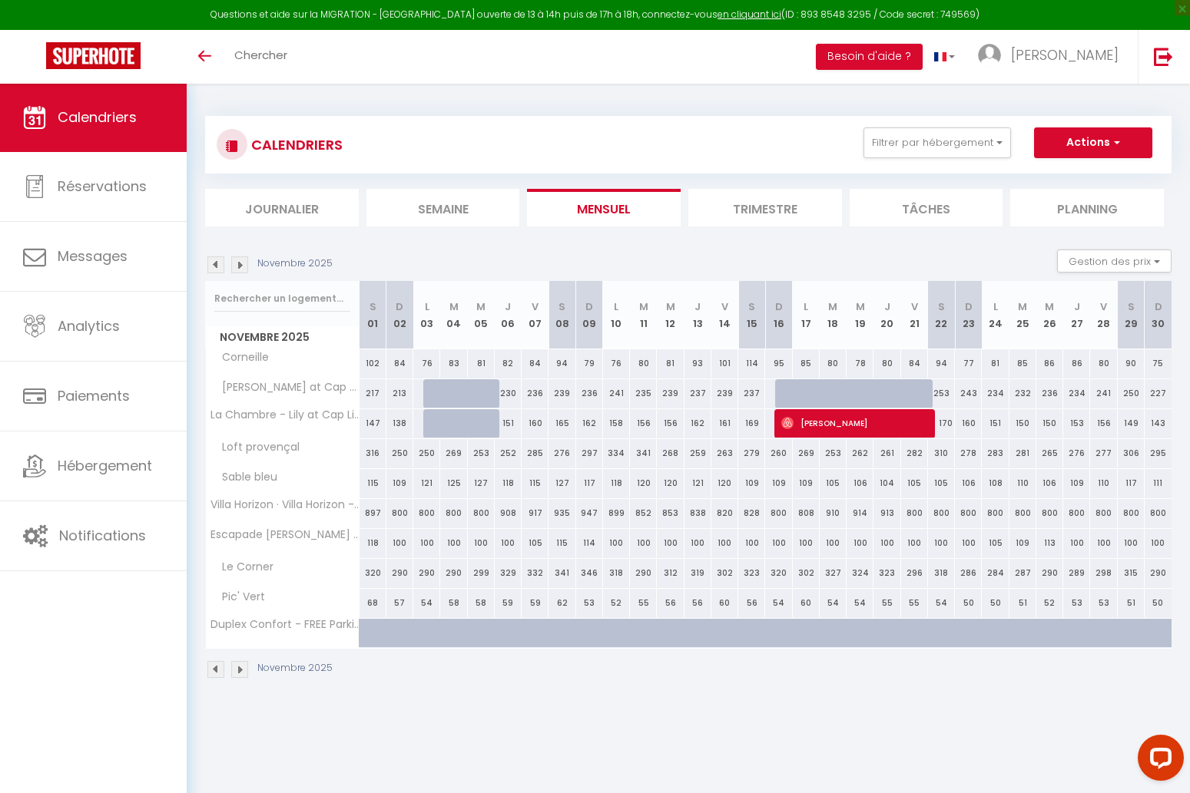
click at [217, 264] on img at bounding box center [215, 265] width 17 height 17
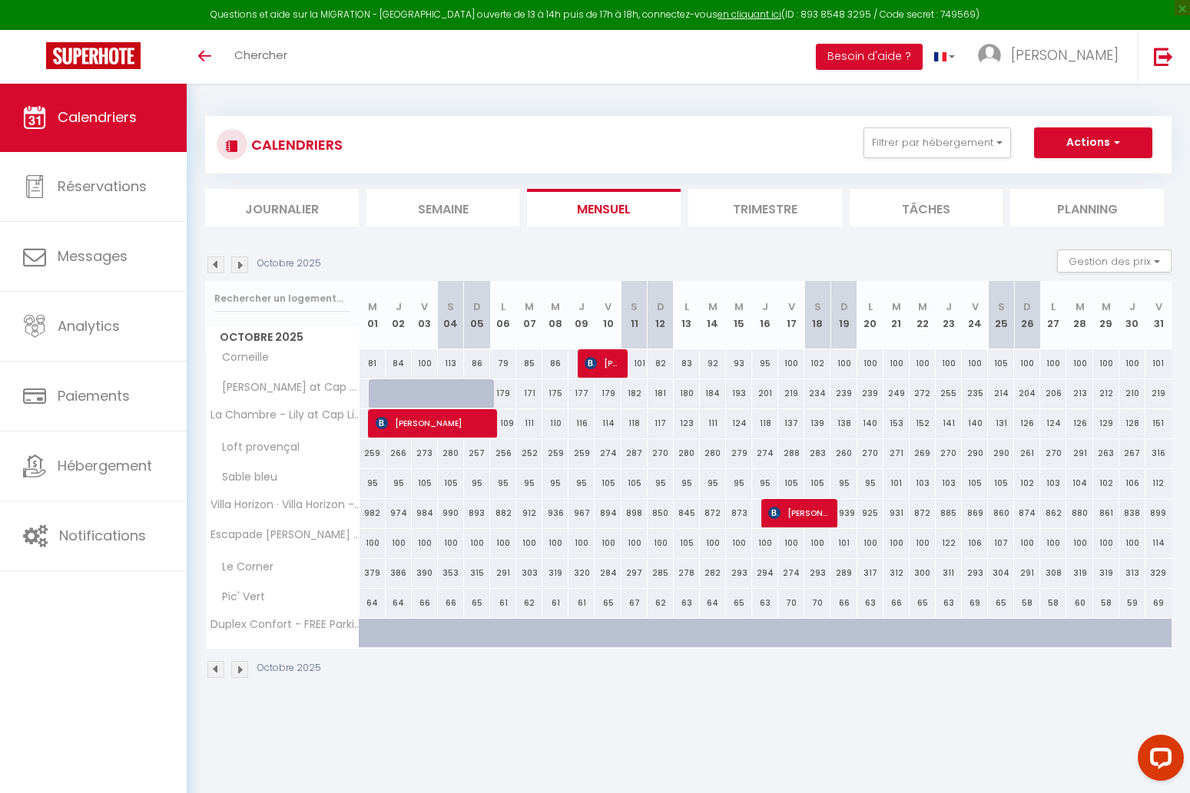
click at [217, 264] on img at bounding box center [215, 265] width 17 height 17
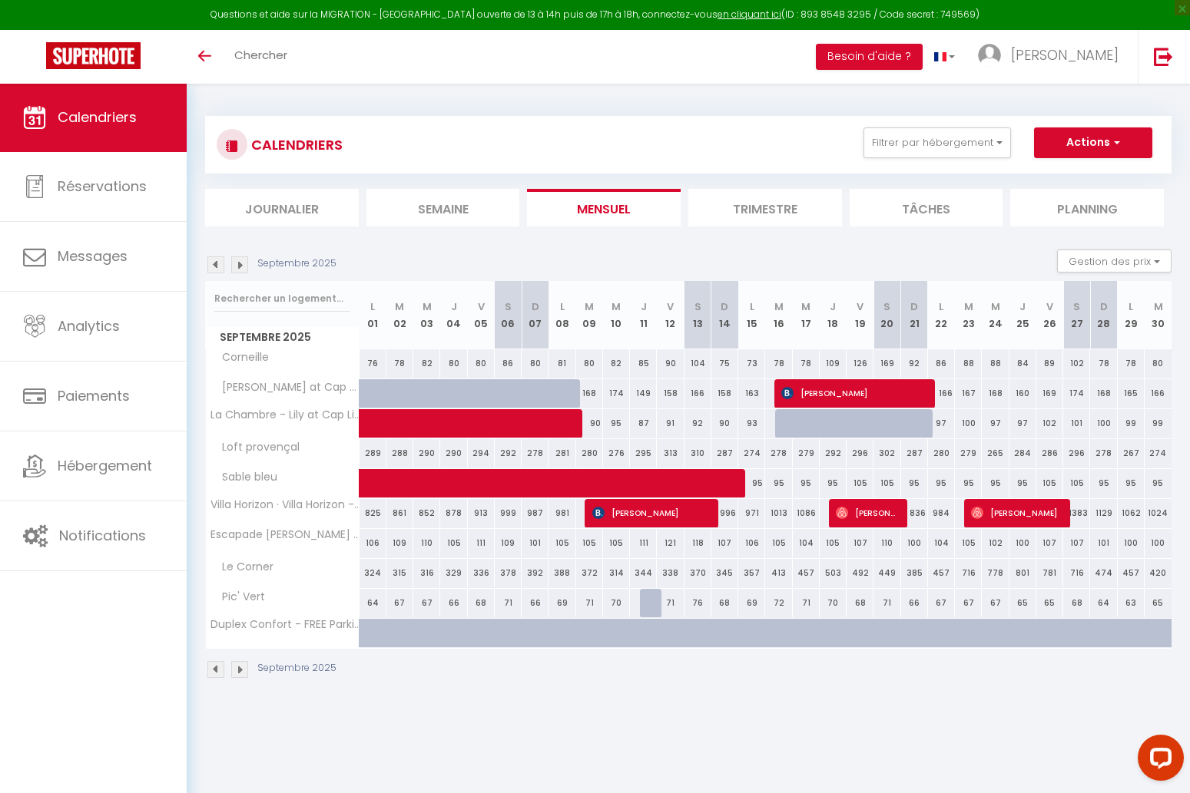
click at [217, 264] on img at bounding box center [215, 265] width 17 height 17
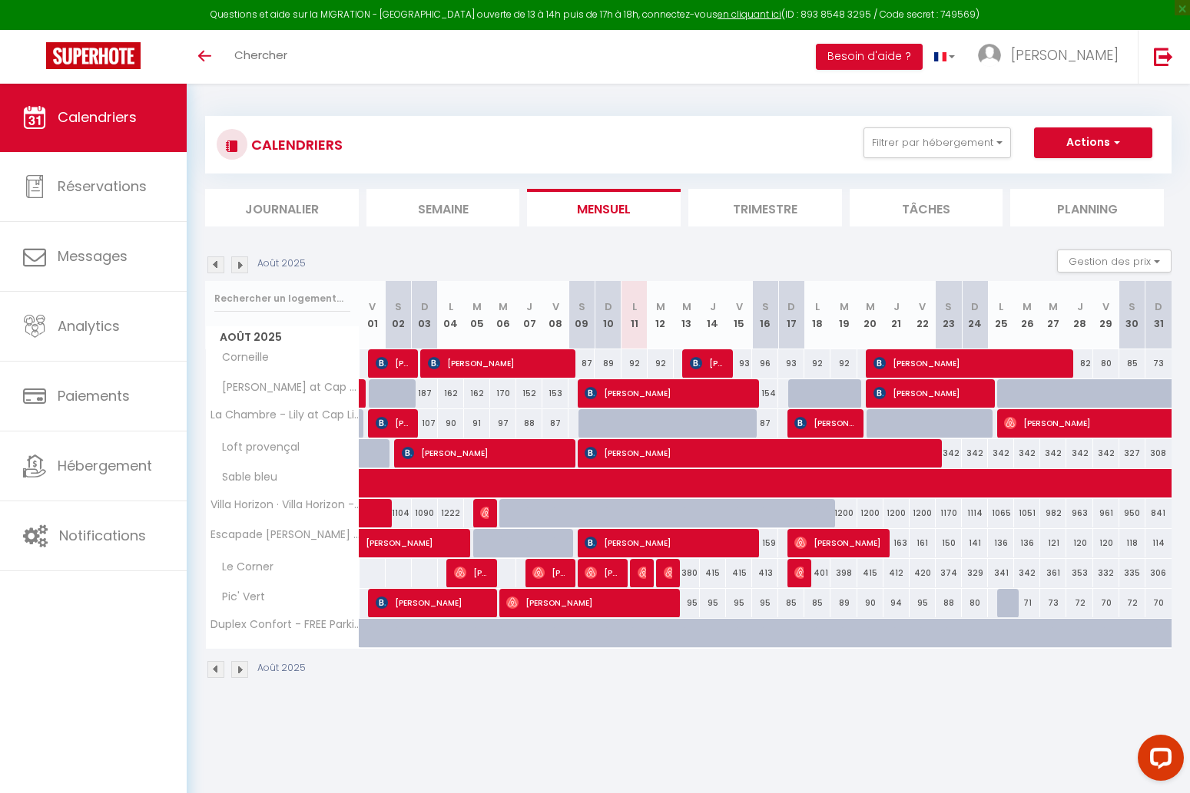
click at [243, 260] on img at bounding box center [239, 265] width 17 height 17
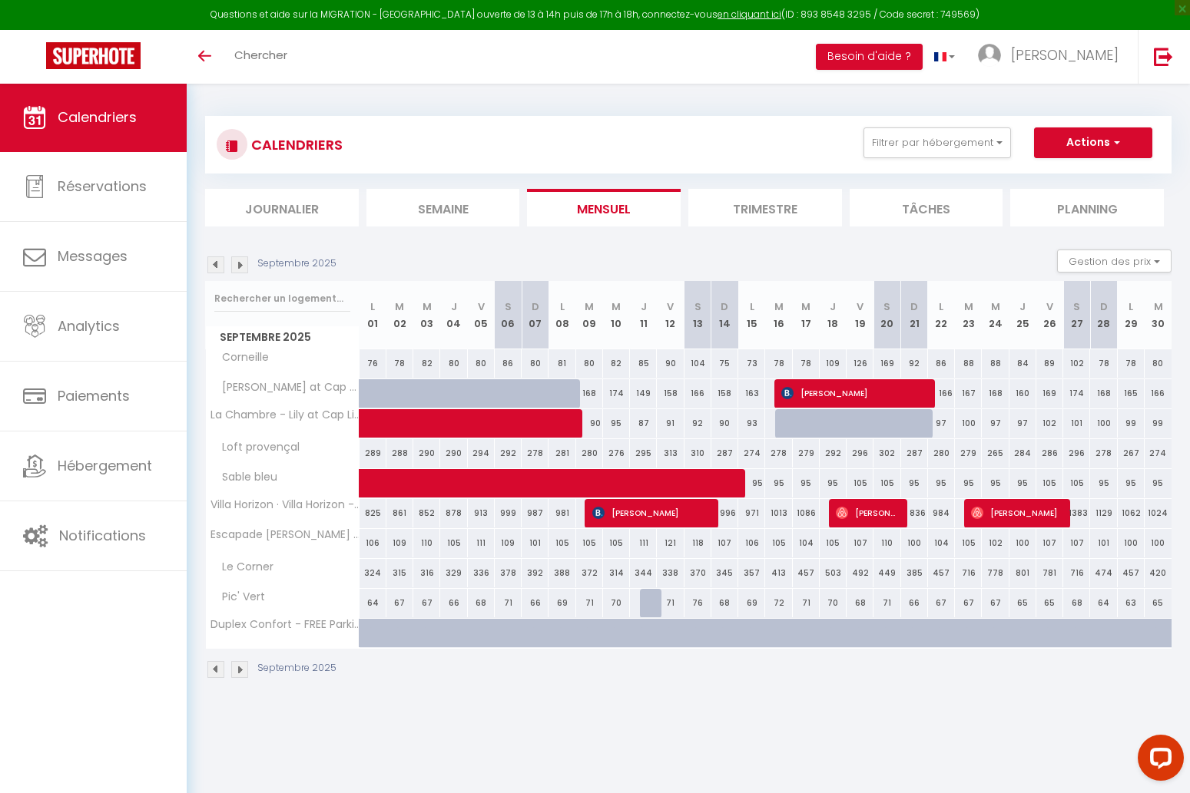
click at [217, 266] on img at bounding box center [215, 265] width 17 height 17
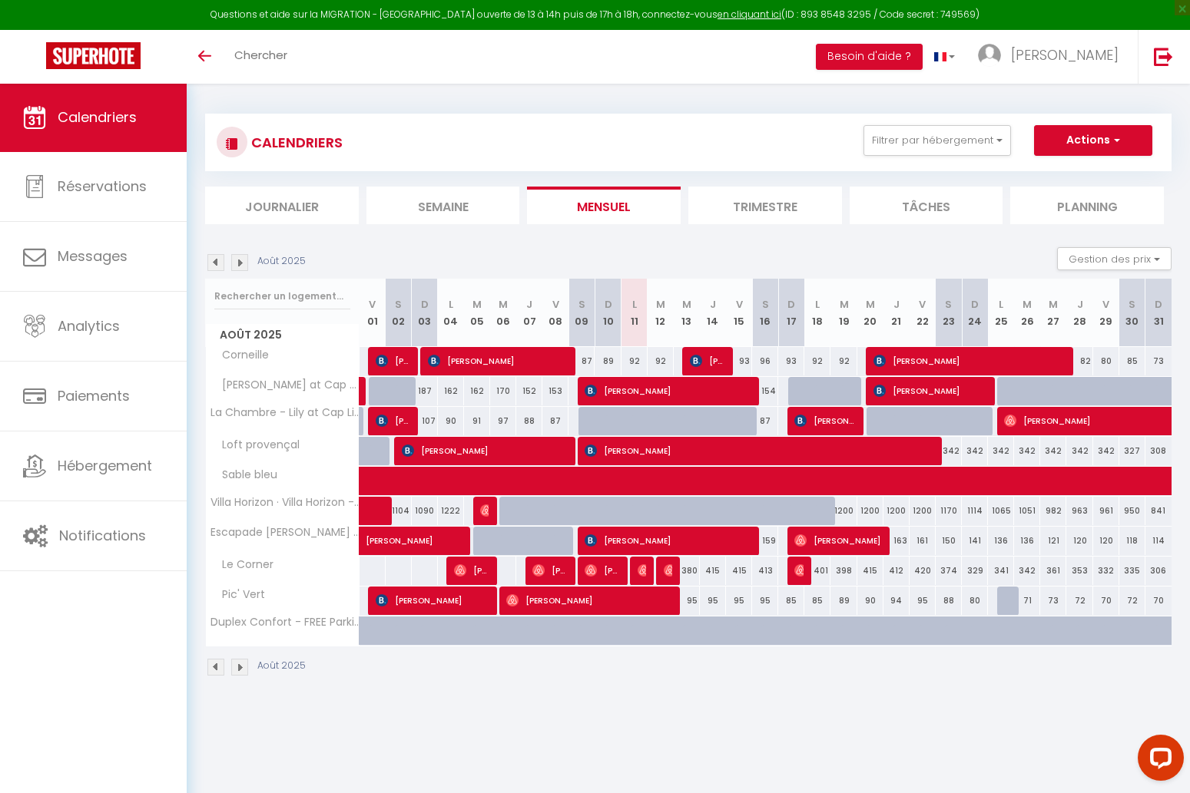
scroll to position [3, 0]
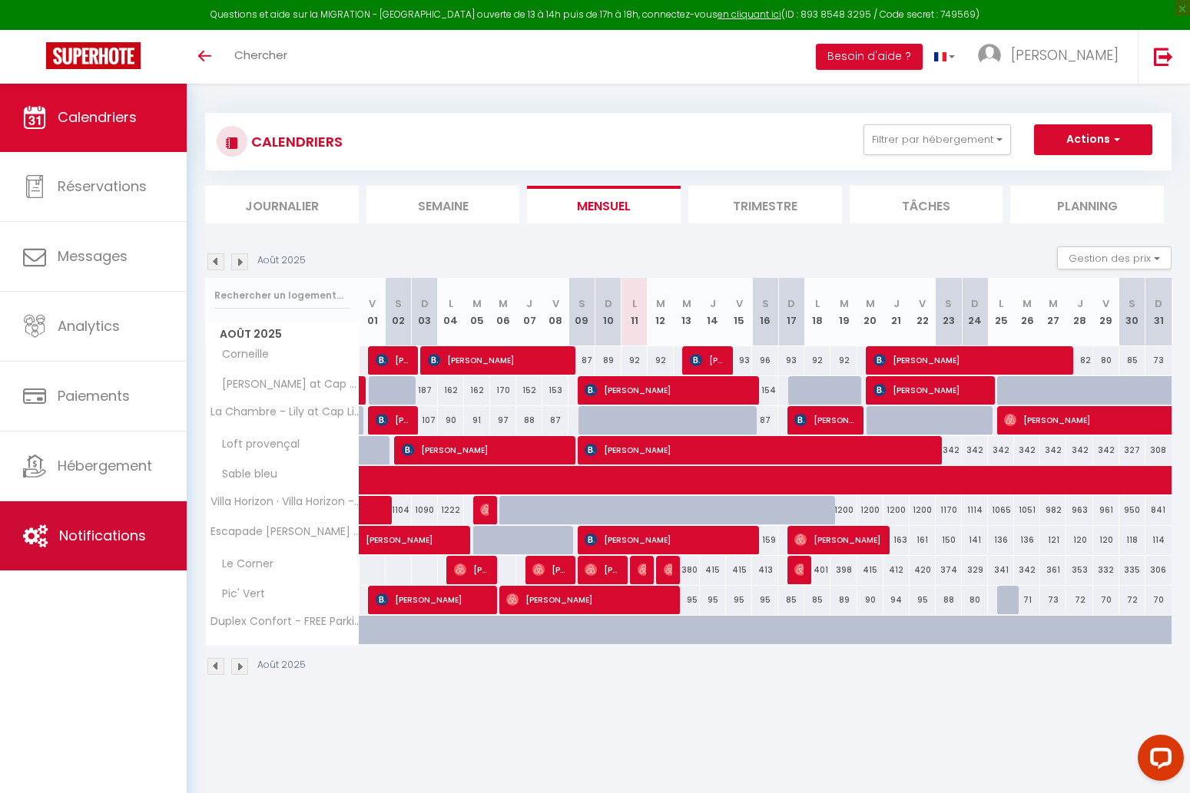
click at [136, 515] on link "Notifications" at bounding box center [93, 536] width 187 height 69
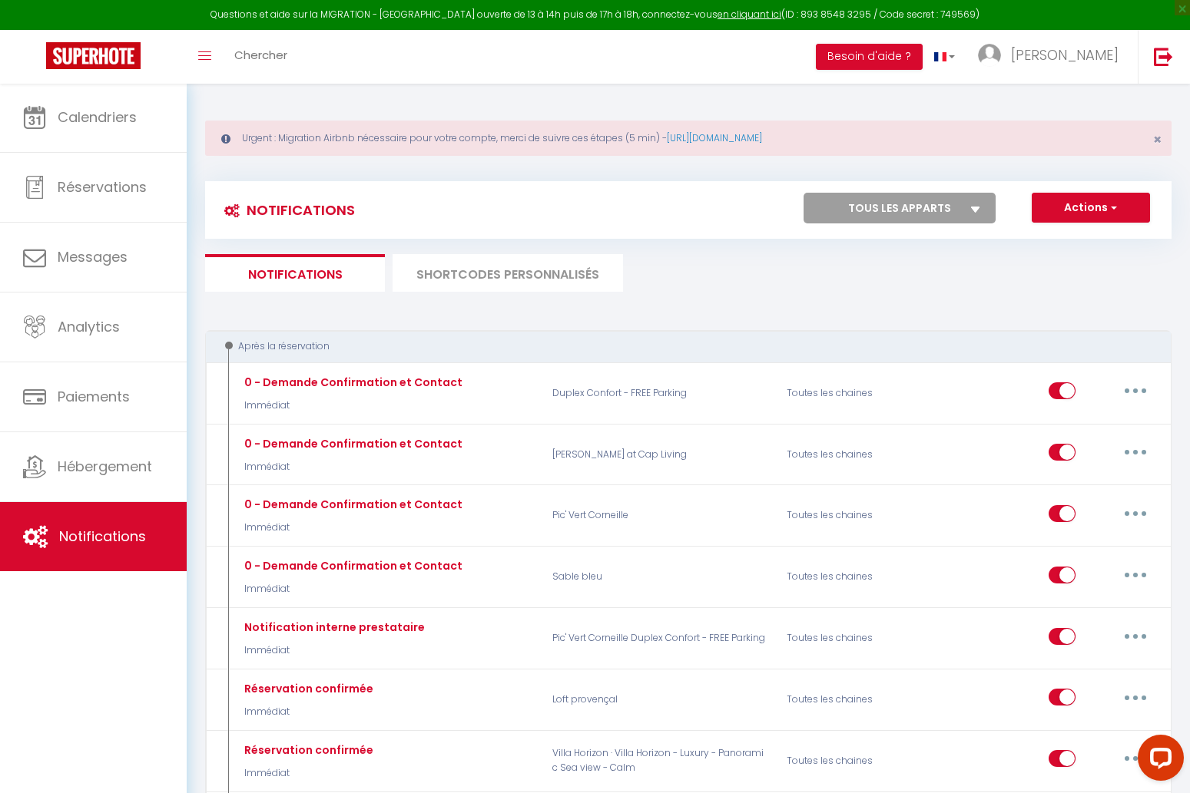
select select "71130"
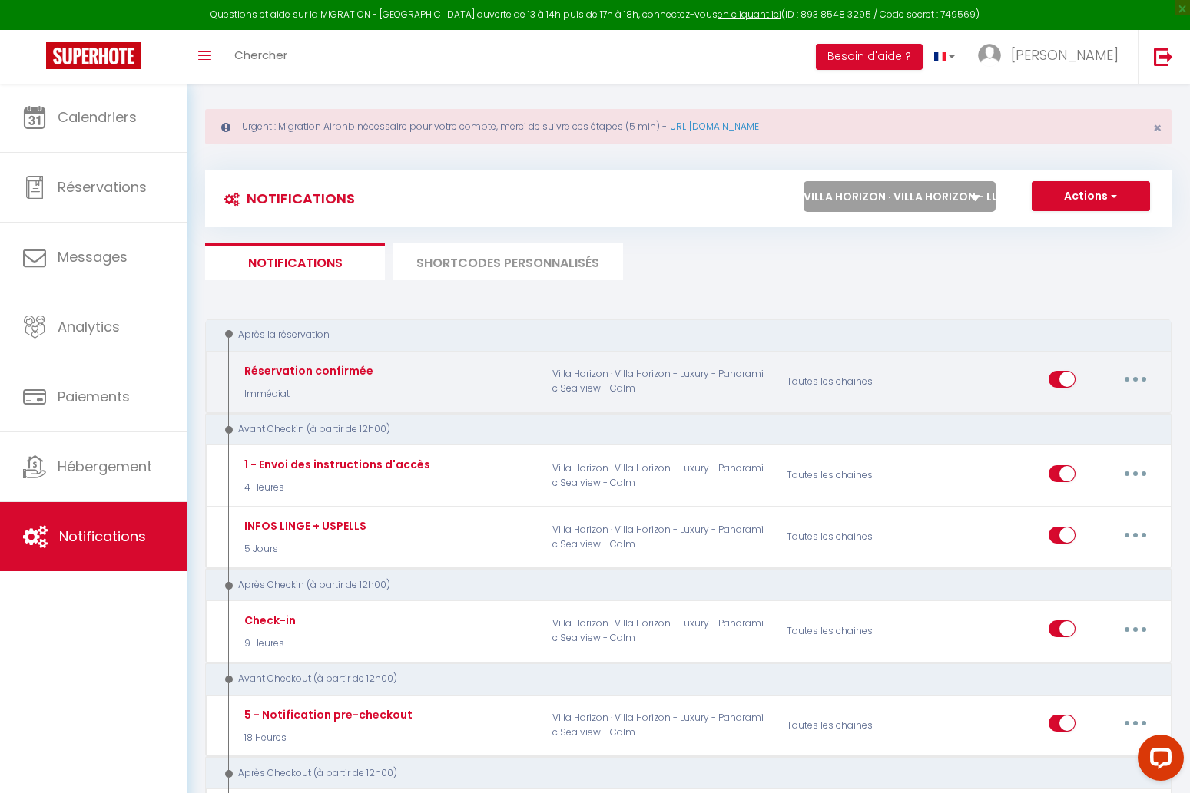
scroll to position [14, 0]
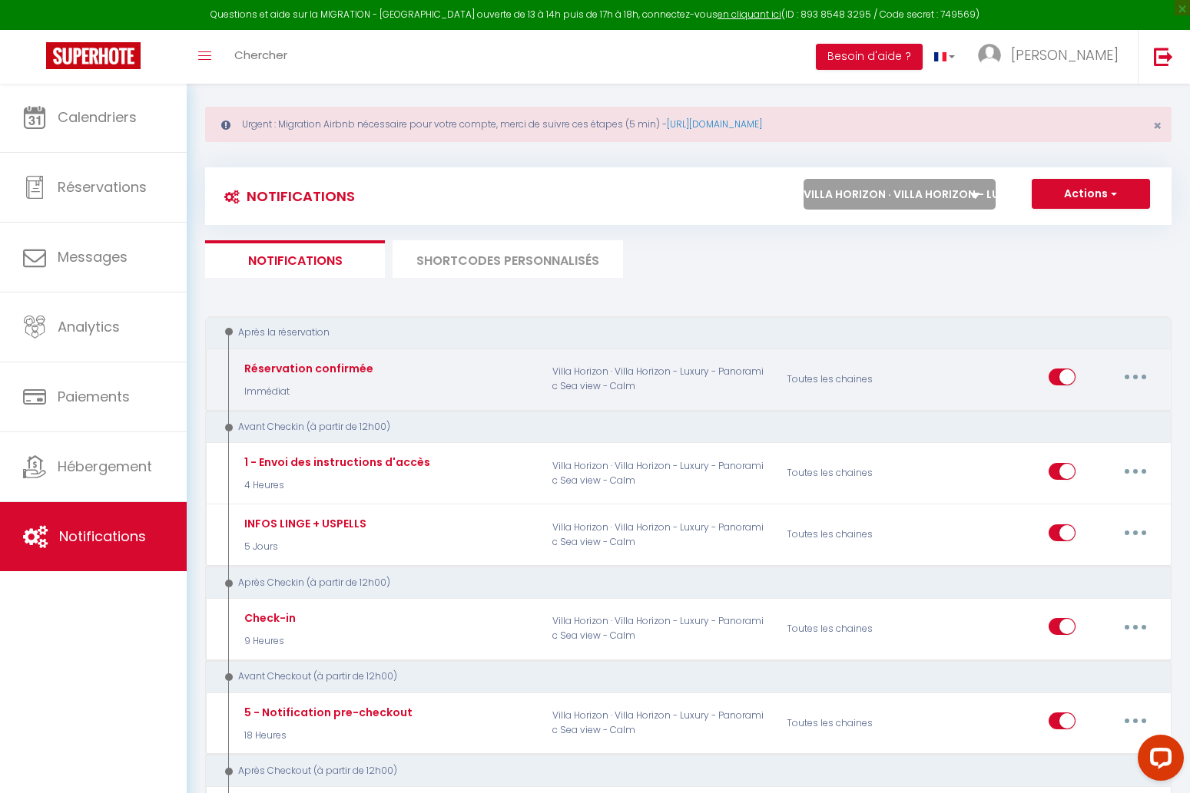
click at [1139, 379] on button "button" at bounding box center [1135, 377] width 43 height 25
click at [1083, 439] on link "Dupliquer" at bounding box center [1095, 440] width 114 height 26
select select
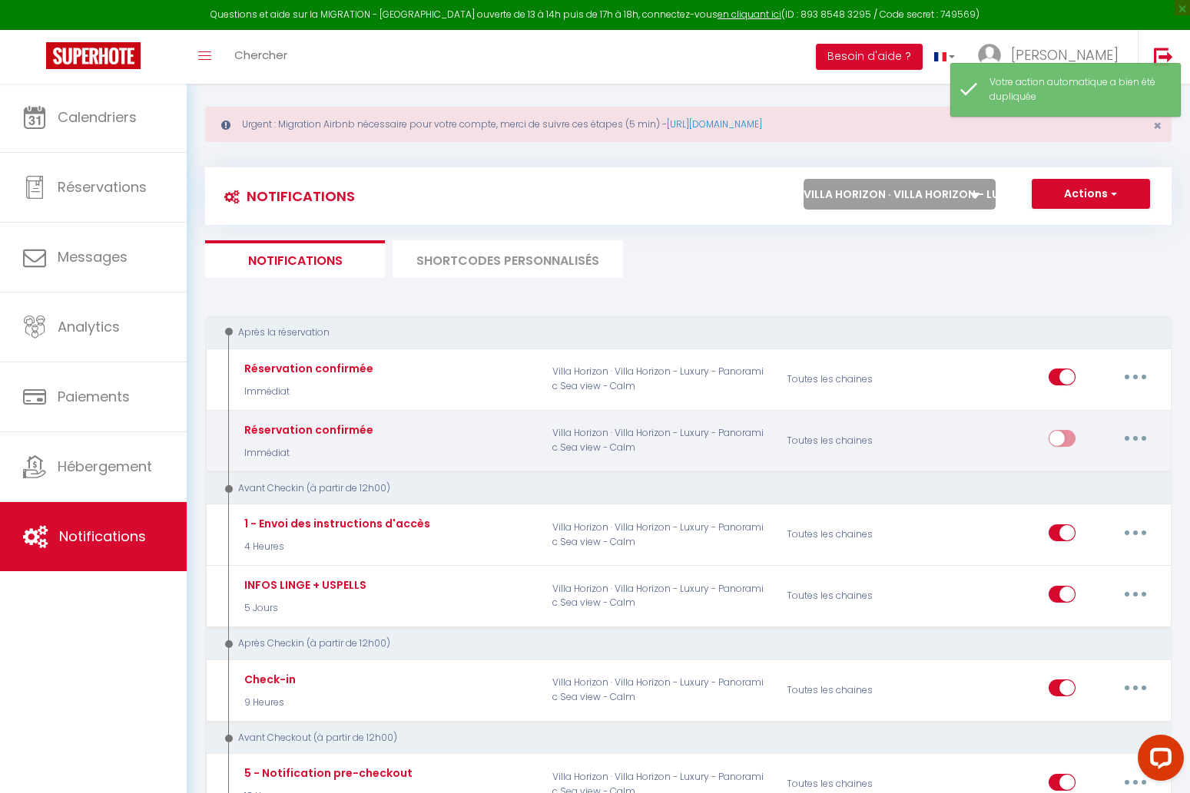
scroll to position [15, 0]
click at [1131, 437] on button "button" at bounding box center [1135, 437] width 43 height 25
click at [1070, 469] on link "Editer" at bounding box center [1095, 473] width 114 height 26
type input "Réservation confirmée"
checkbox input "false"
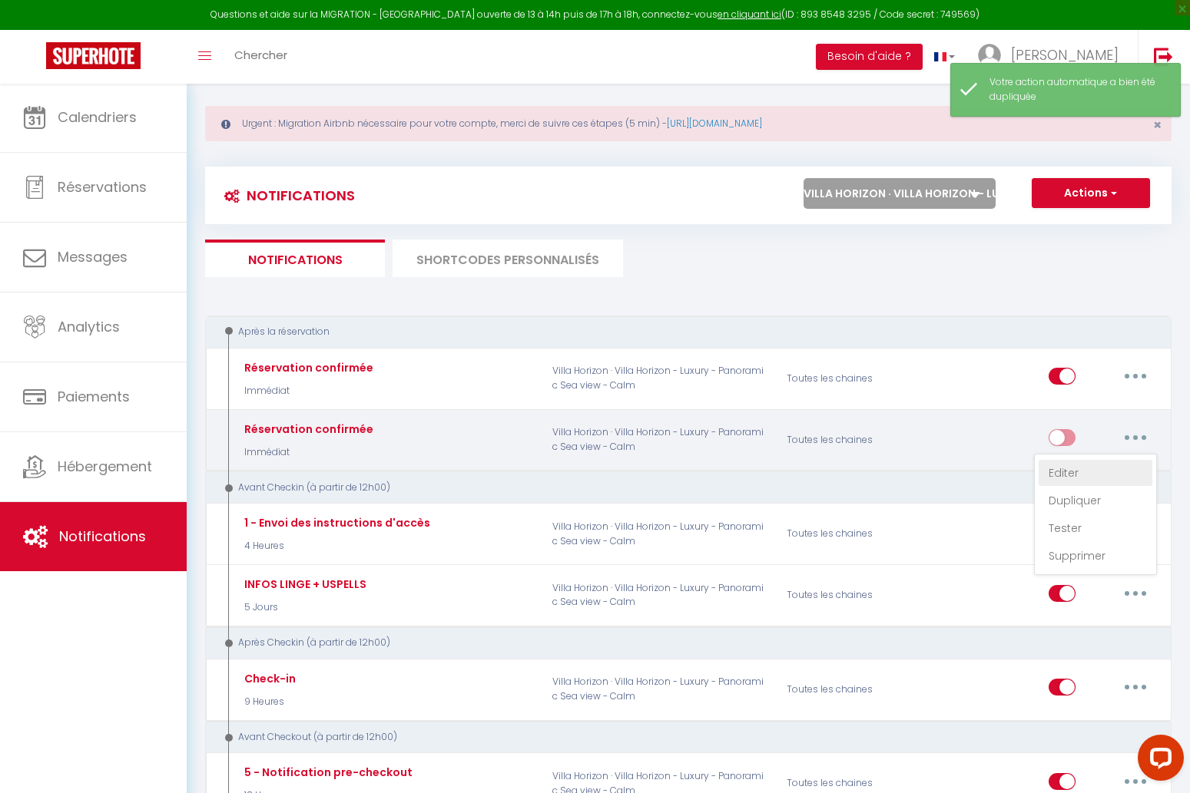
checkbox input "false"
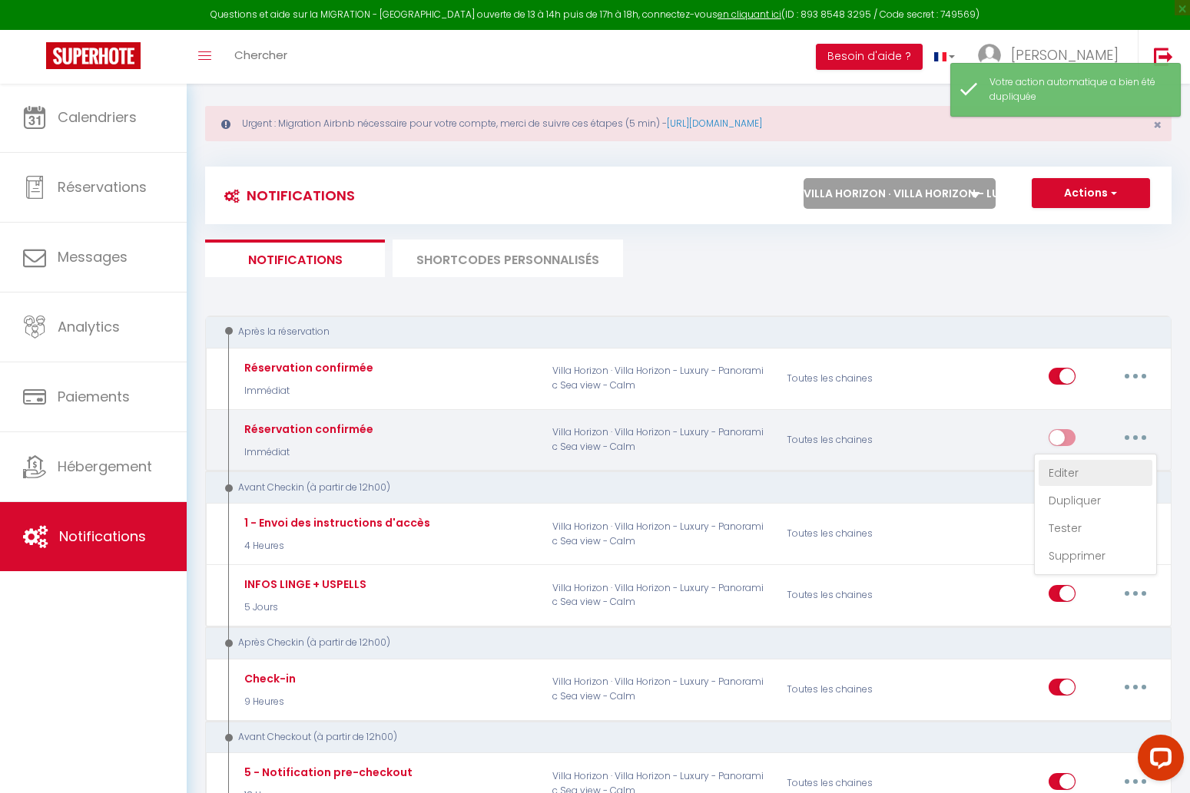
checkbox input "false"
checkbox input "true"
checkbox input "false"
select select "Immédiat"
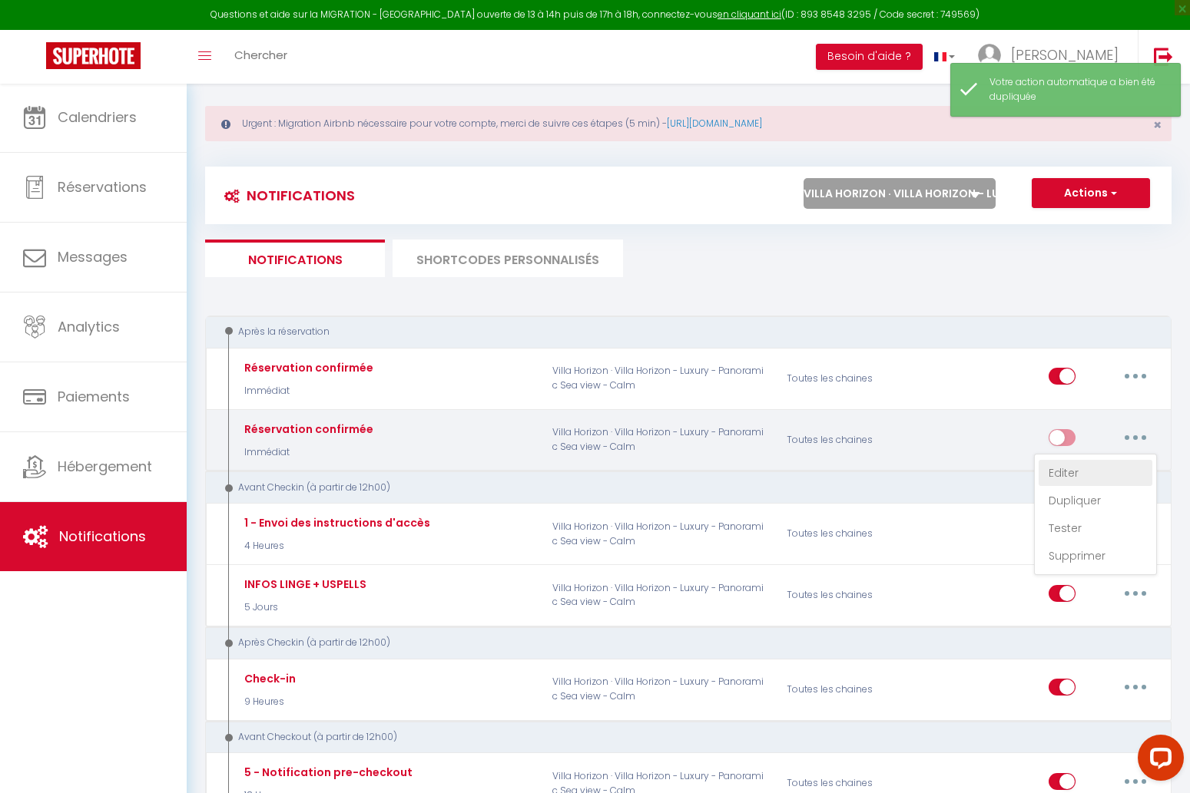
select select "if_booking_is_paid"
checkbox input "true"
checkbox input "false"
radio input "true"
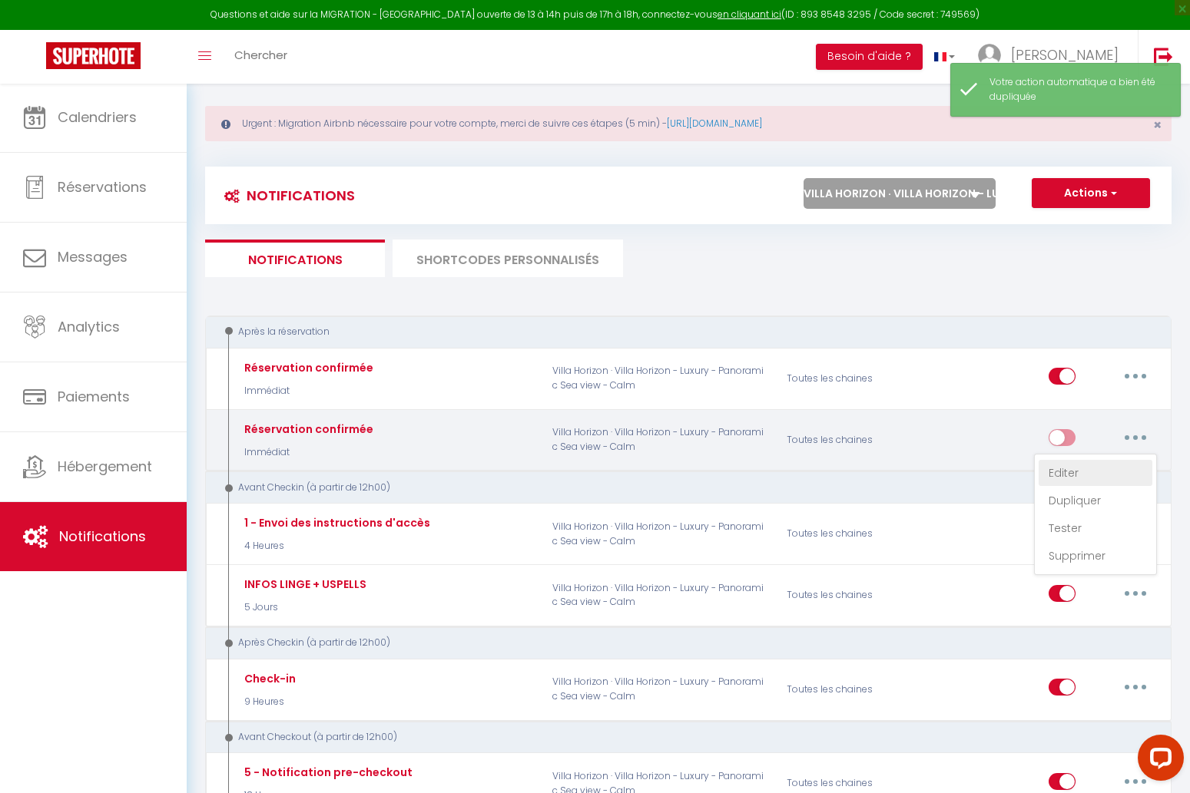
type input "[BOOKING:ID][RENTAL:NAME] - Réservation confirmée"
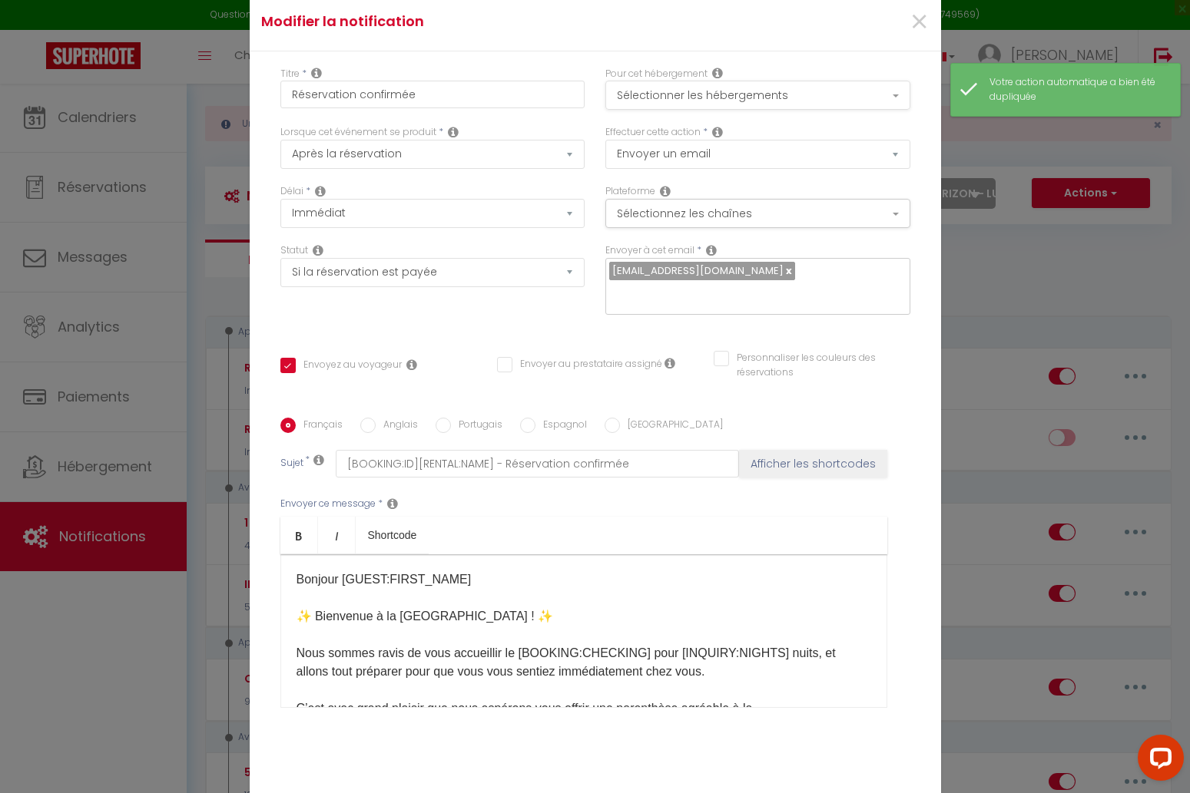
click at [810, 91] on button "Sélectionner les hébergements" at bounding box center [757, 95] width 305 height 29
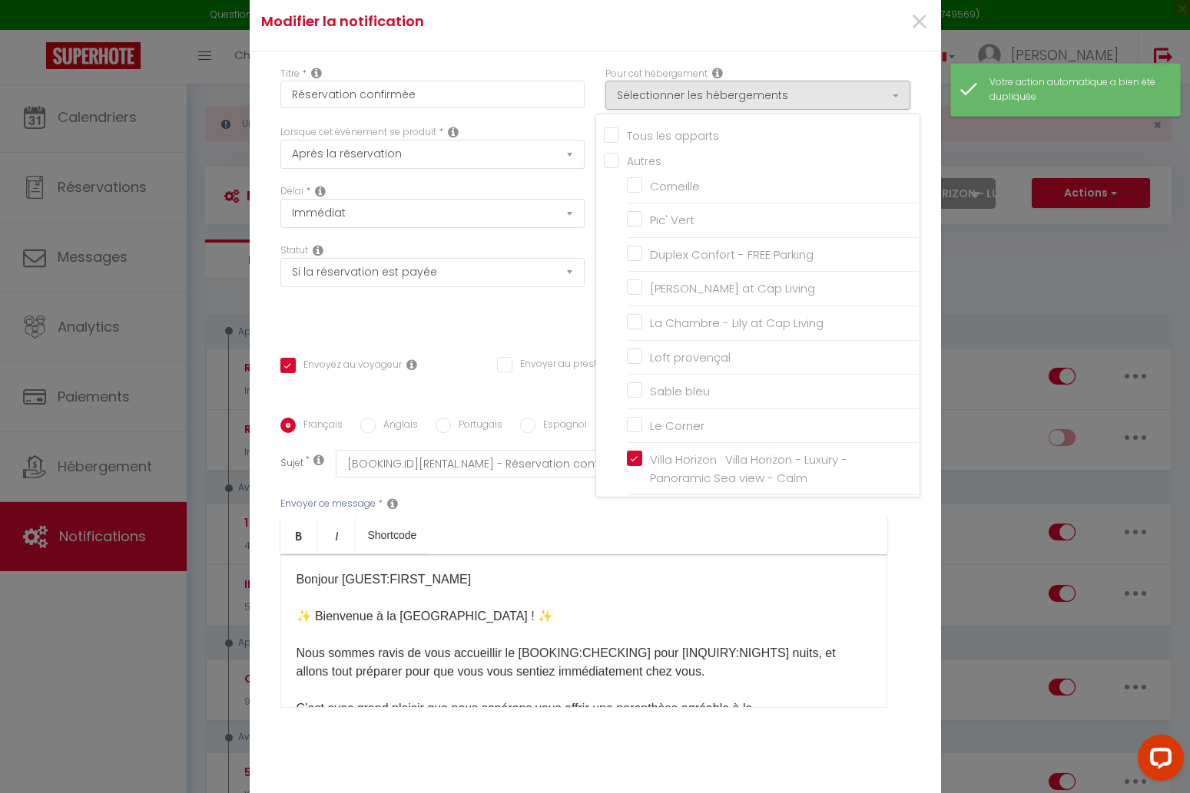
click at [642, 455] on label "Villa Horizon · Villa Horizon - Luxury - Panoramic Sea view - Calm" at bounding box center [775, 469] width 267 height 36
click at [631, 462] on input "Villa Horizon · Villa Horizon - Luxury - Panoramic Sea view - Calm" at bounding box center [773, 469] width 293 height 15
checkbox input "false"
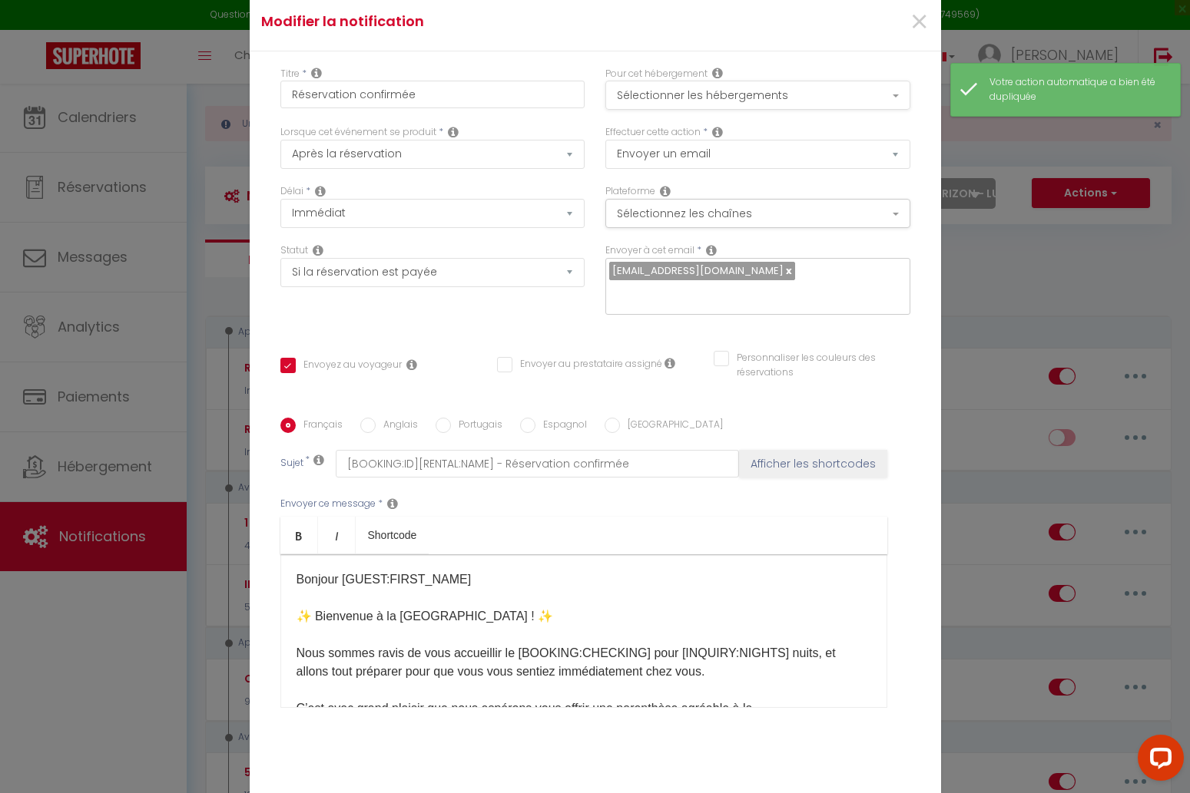
click at [694, 96] on button "Sélectionner les hébergements" at bounding box center [757, 95] width 305 height 29
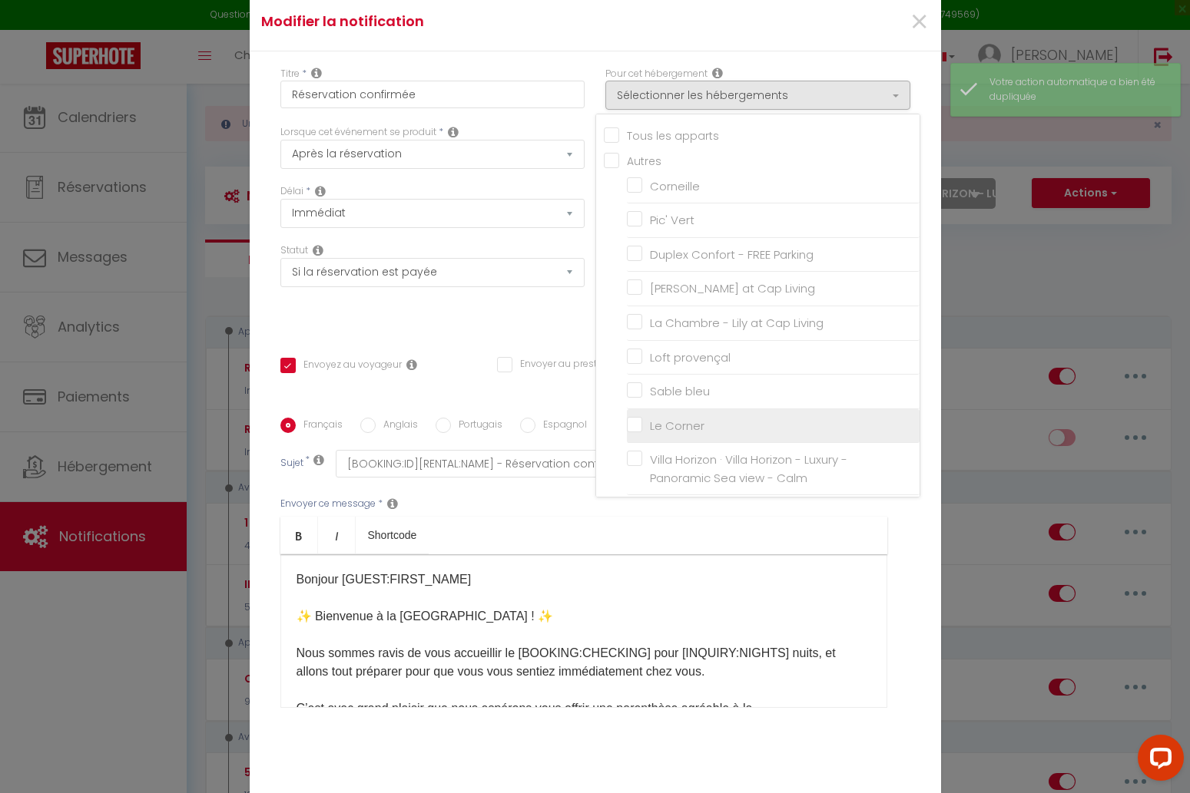
click at [643, 418] on input "Le Corner" at bounding box center [773, 425] width 293 height 15
checkbox input "true"
checkbox input "false"
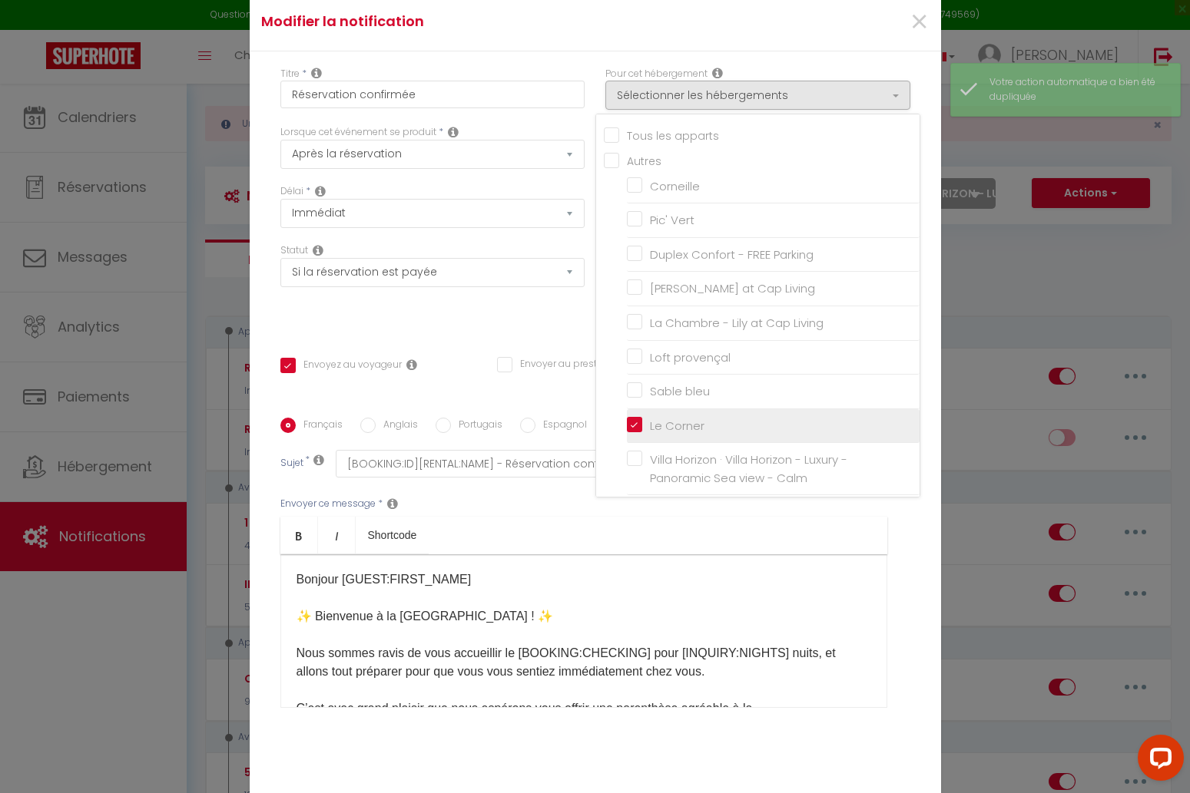
checkbox input "false"
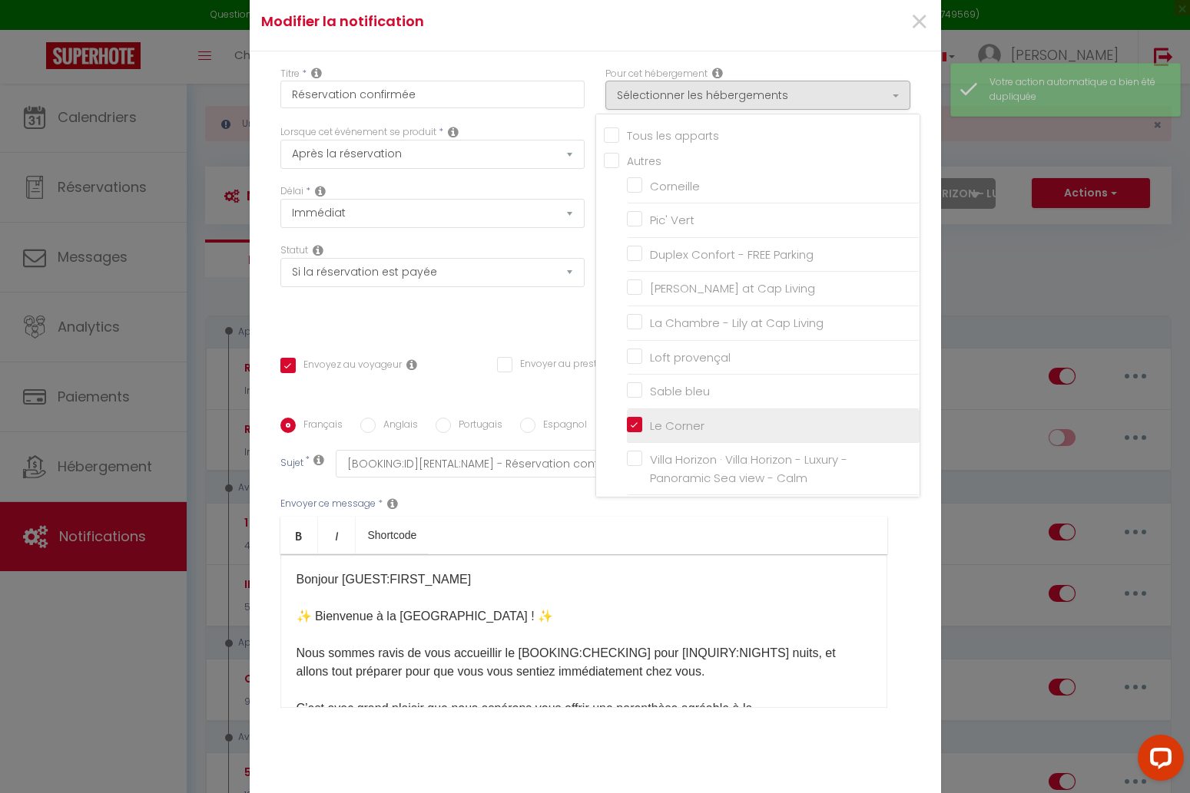
checkbox input "true"
checkbox input "false"
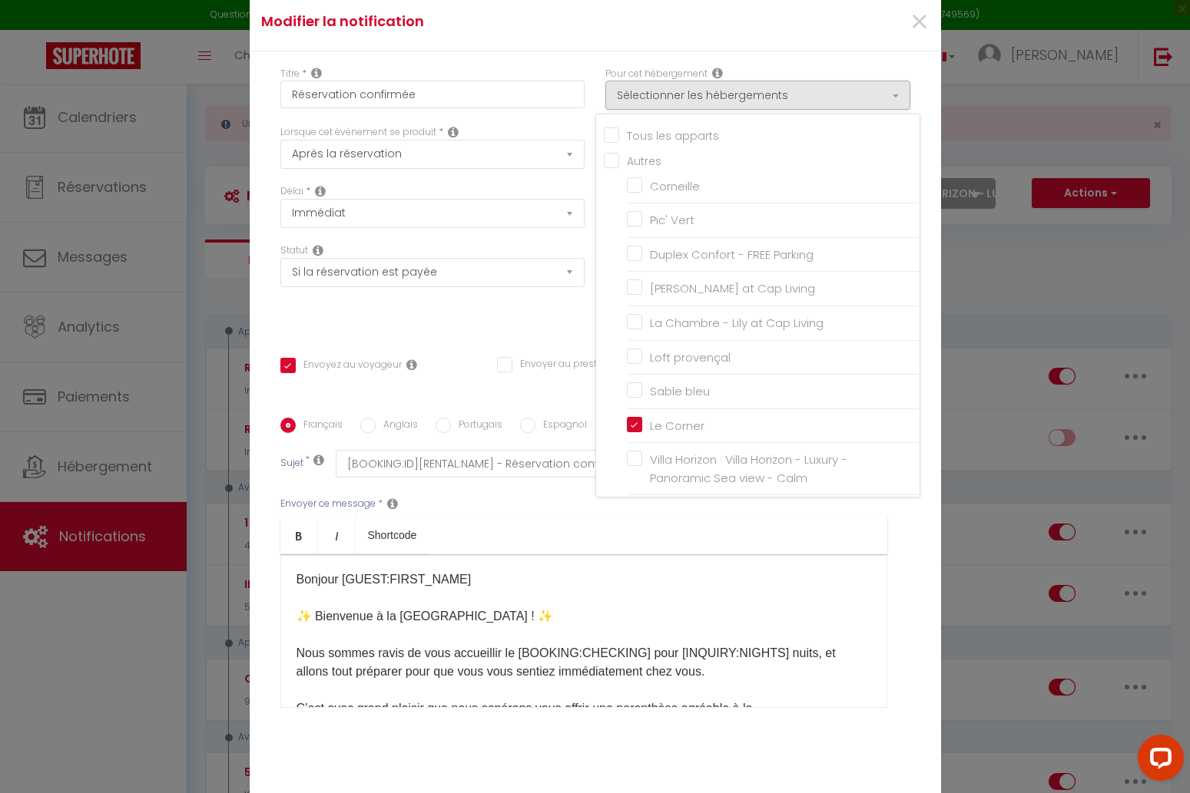
click at [789, 511] on div "Envoyer ce message * Bold Italic Shortcode Rich text editor Bonjour [GUEST:FIRS…" at bounding box center [595, 603] width 630 height 250
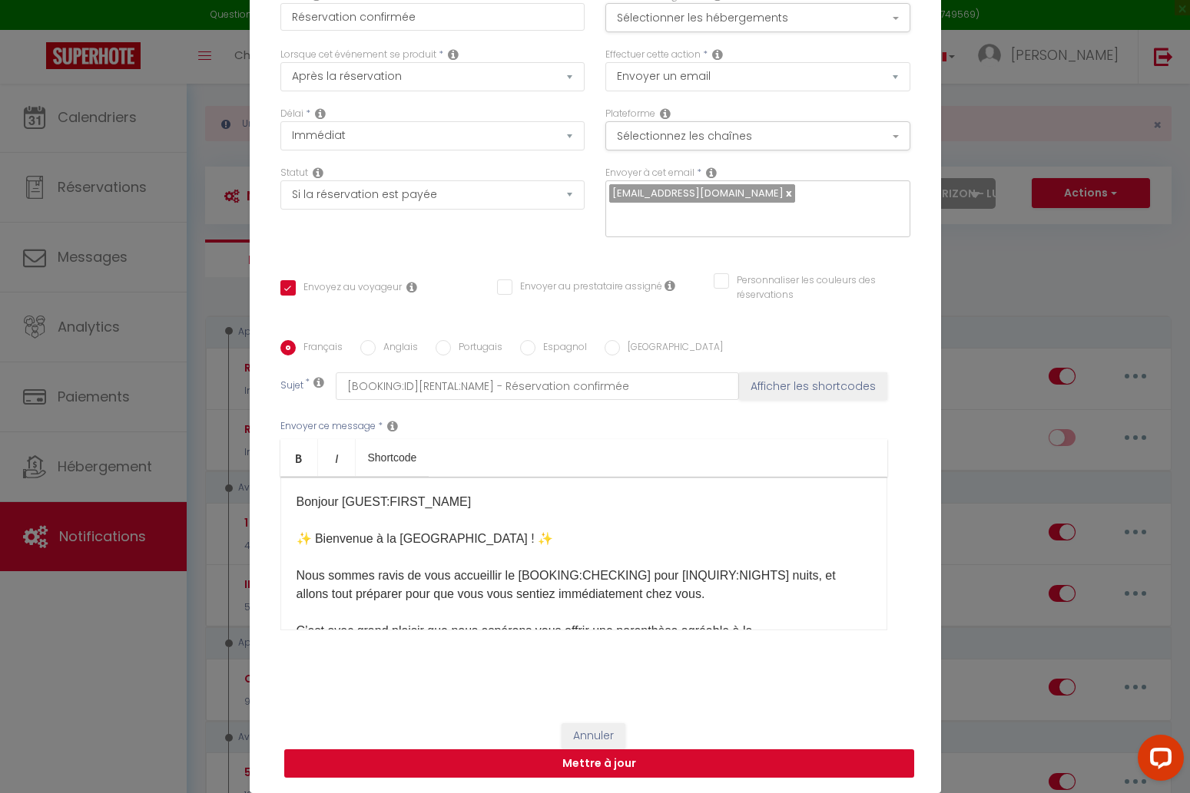
scroll to position [78, 0]
click at [642, 770] on button "Mettre à jour" at bounding box center [599, 764] width 630 height 29
checkbox input "true"
checkbox input "false"
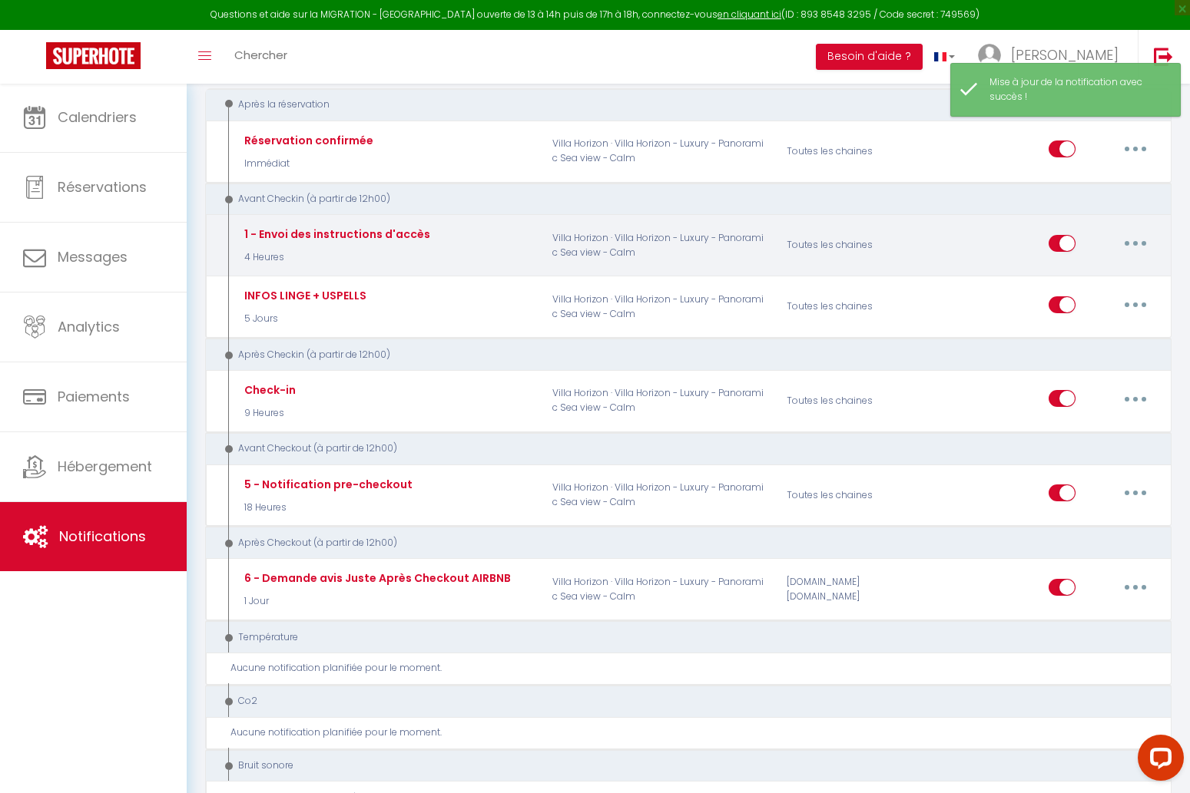
scroll to position [208, 0]
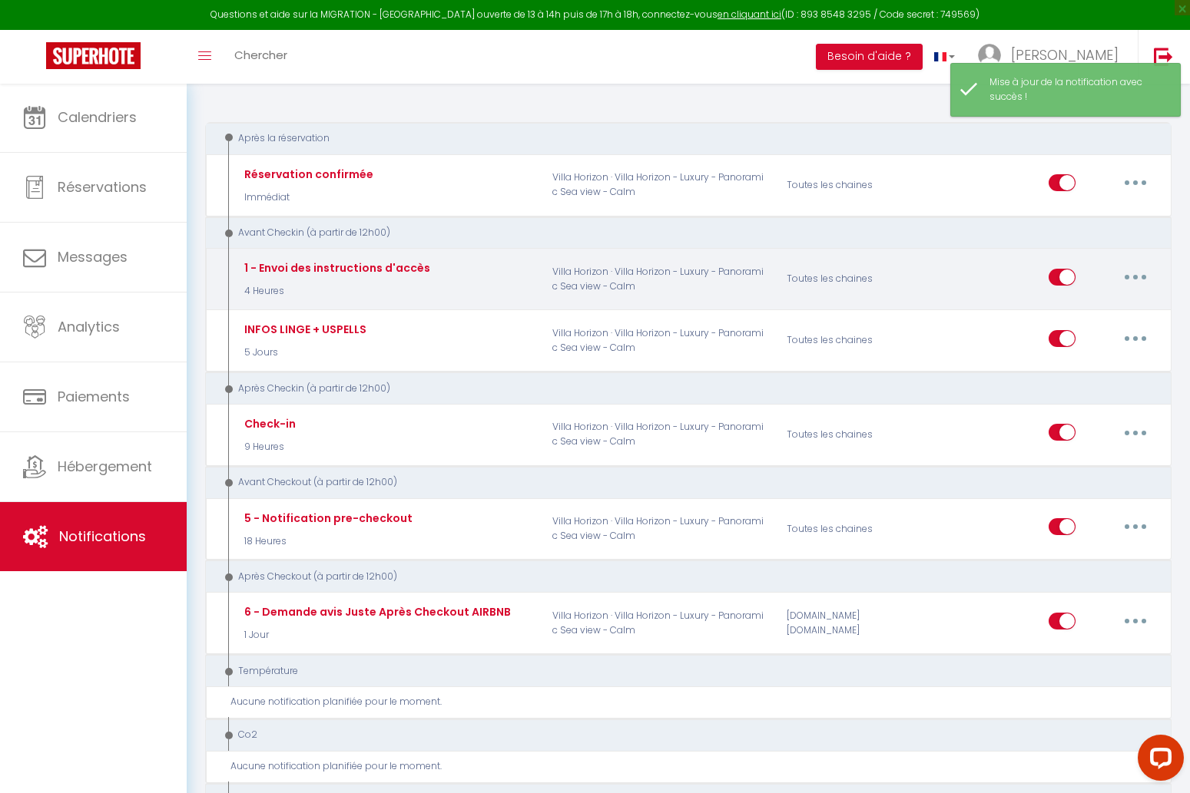
click at [1138, 273] on button "button" at bounding box center [1135, 277] width 43 height 25
click at [1119, 299] on link "Editer" at bounding box center [1095, 312] width 114 height 26
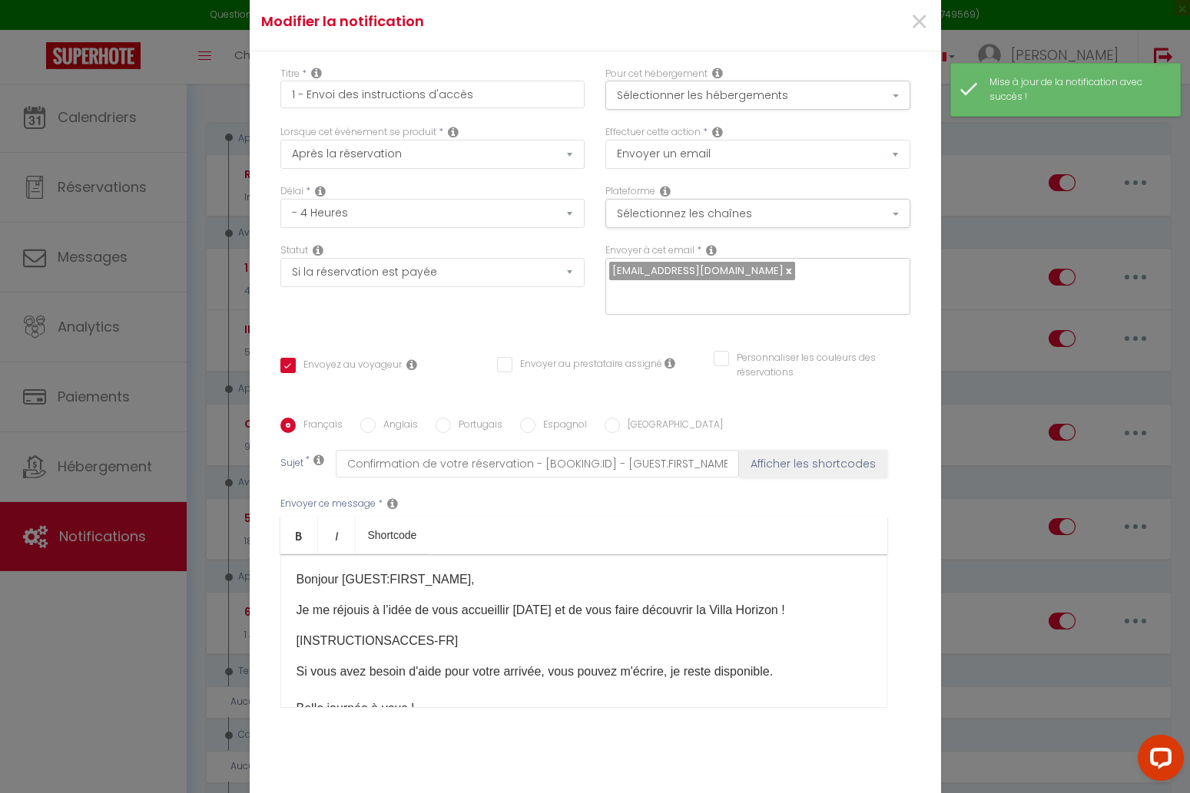
scroll to position [0, 0]
click at [914, 25] on span "×" at bounding box center [918, 22] width 19 height 46
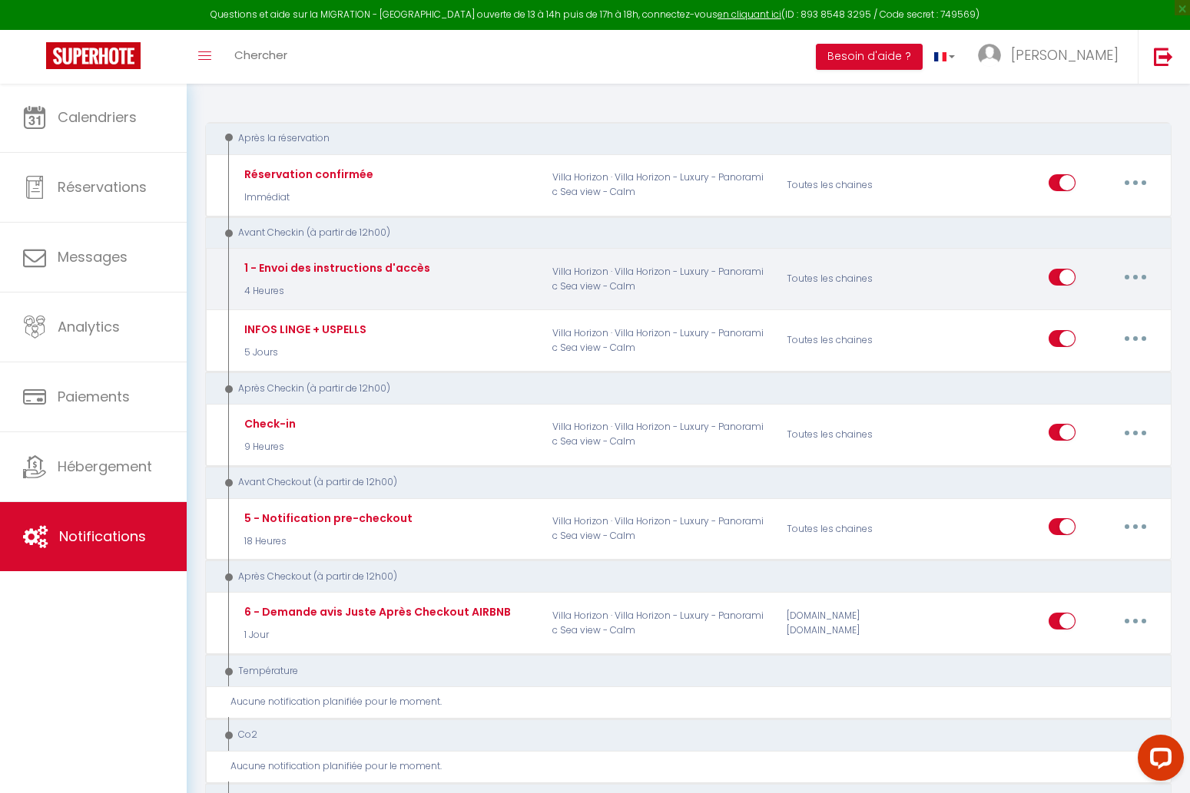
click at [1137, 269] on button "button" at bounding box center [1135, 277] width 43 height 25
click at [1081, 330] on link "Dupliquer" at bounding box center [1095, 339] width 114 height 26
select select "2"
select select "4 Heures"
select select "if_booking_is_paid"
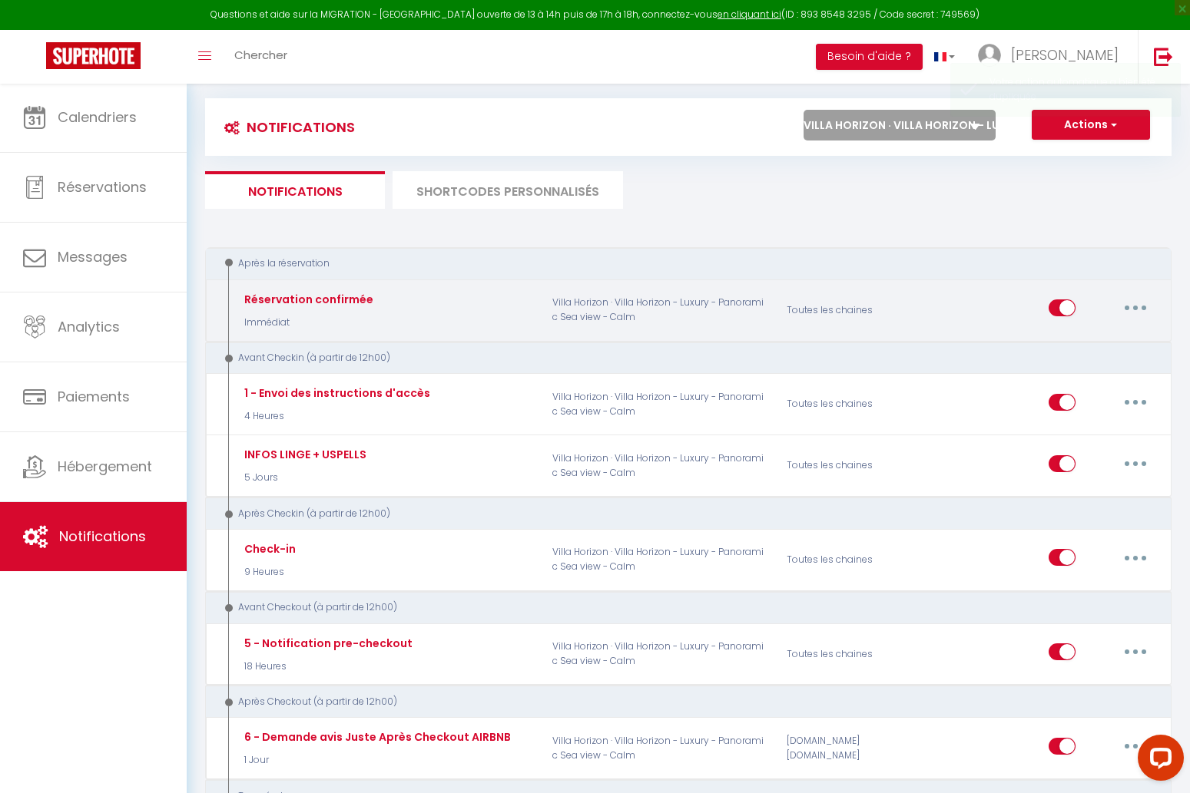
checkbox input "false"
select select "1"
select select
checkbox input "false"
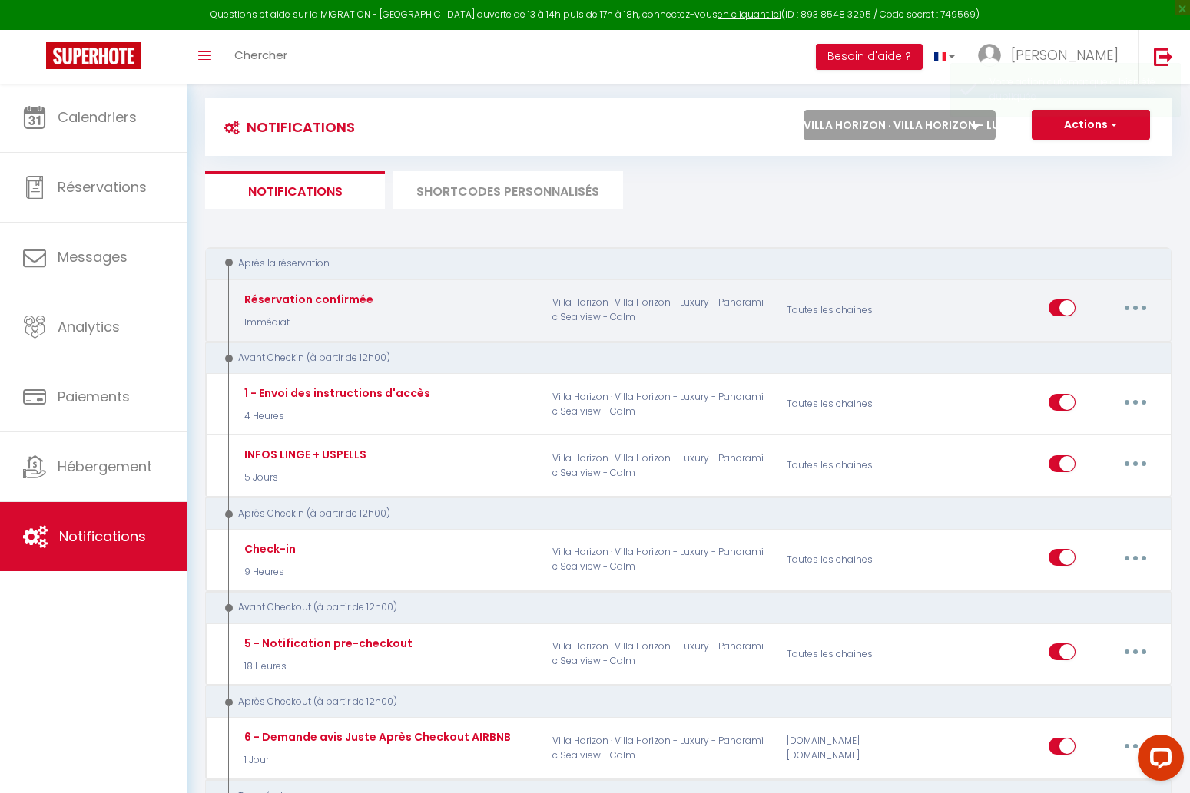
checkbox input "false"
radio input "false"
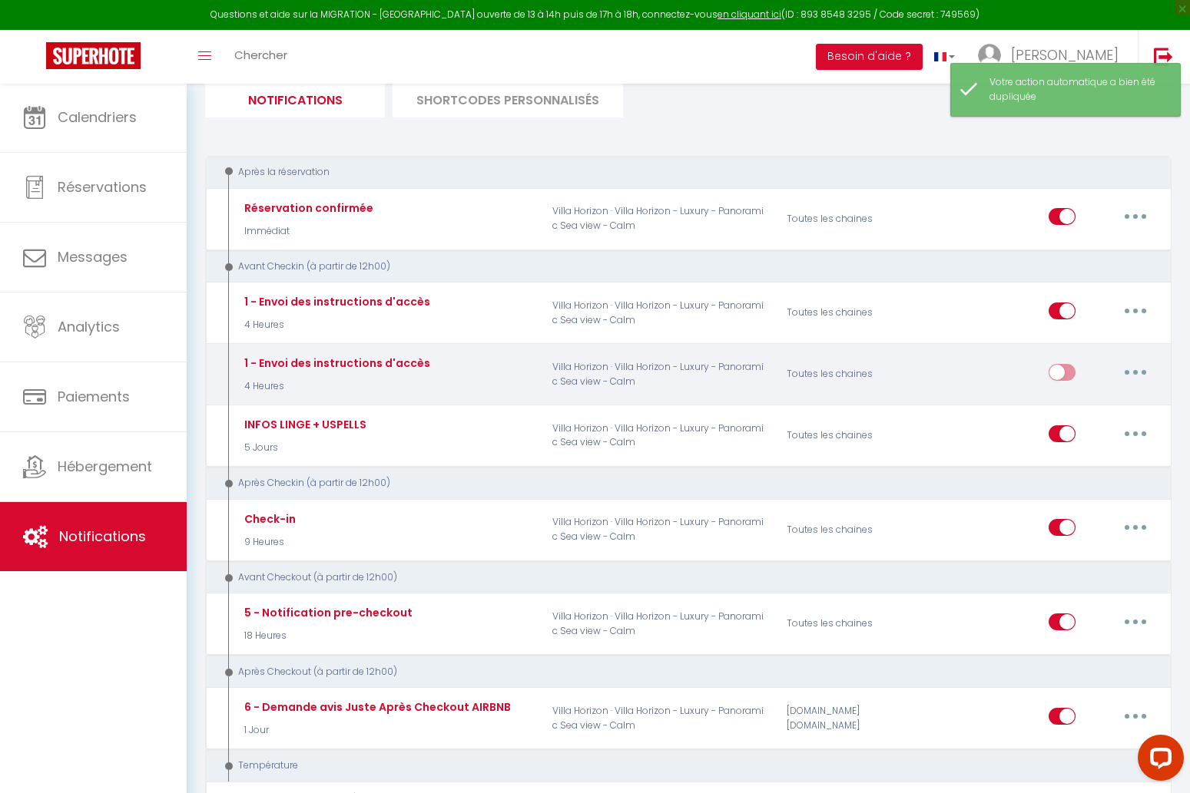
scroll to position [177, 0]
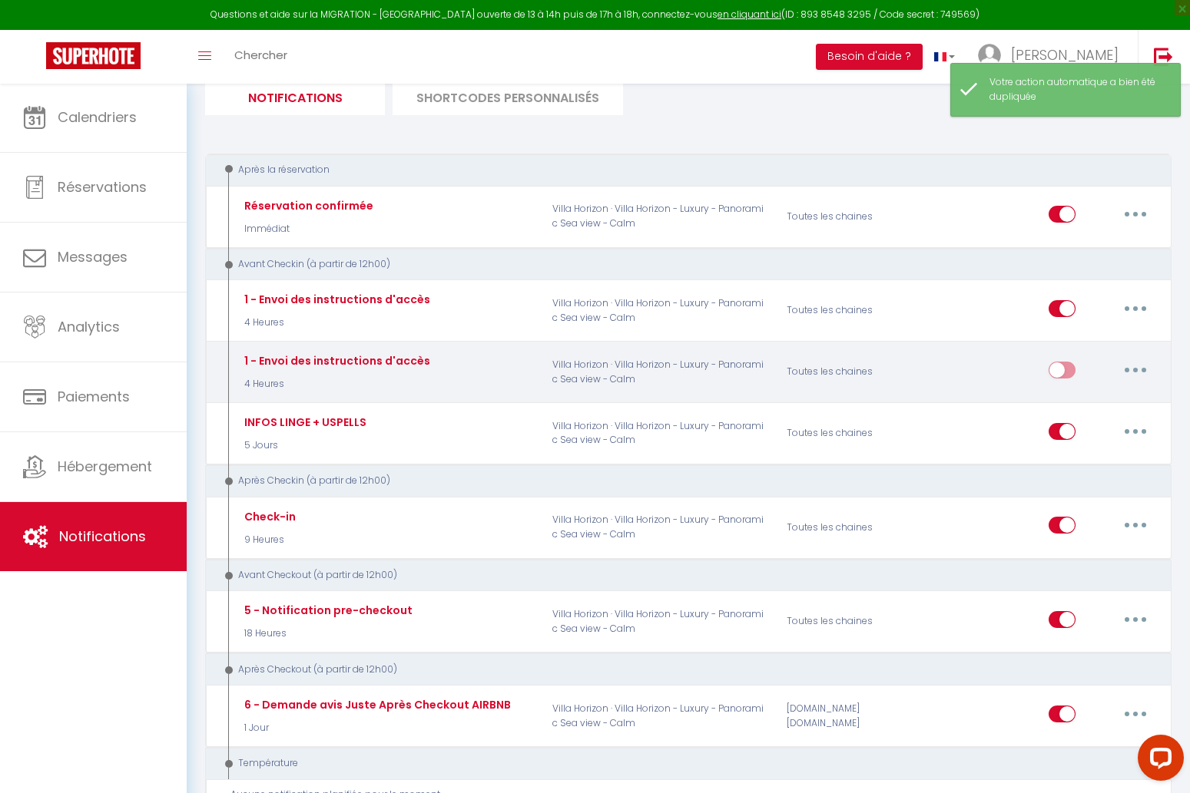
click at [1134, 370] on button "button" at bounding box center [1135, 370] width 43 height 25
click at [1101, 402] on link "Editer" at bounding box center [1095, 405] width 114 height 26
type input "1 - Envoi des instructions d'accès"
select select "4 Heures"
select select "if_booking_is_paid"
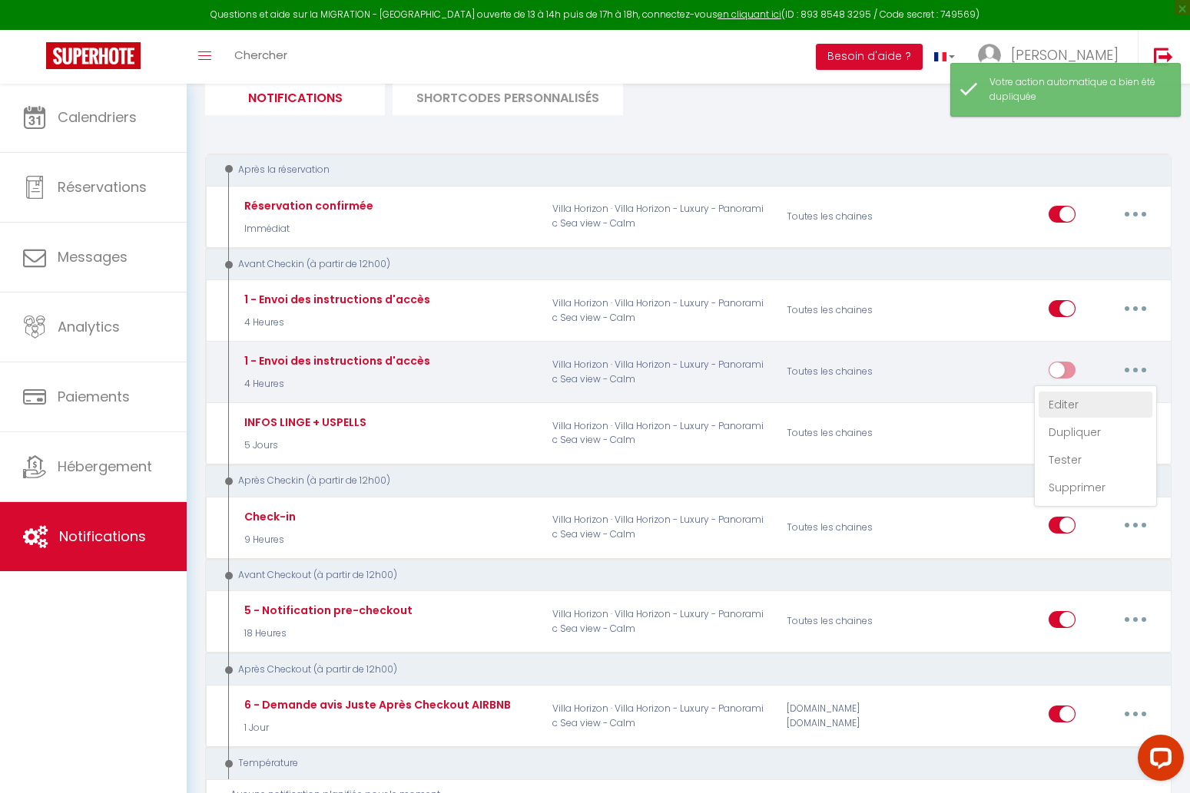
checkbox input "true"
checkbox input "false"
radio input "true"
type input "Confirmation de votre réservation - [BOOKING:ID] - [GUEST:FIRST_NAME] [GUEST:LA…"
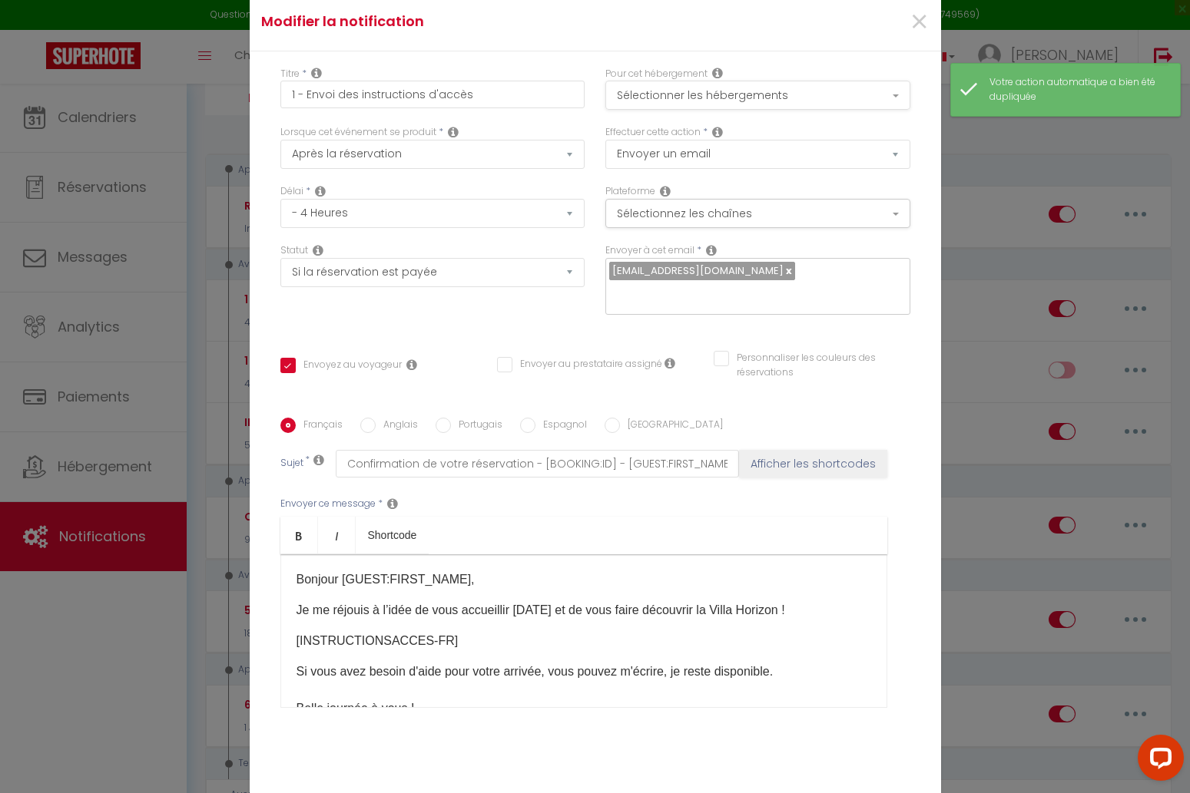
click at [853, 99] on button "Sélectionner les hébergements" at bounding box center [757, 95] width 305 height 29
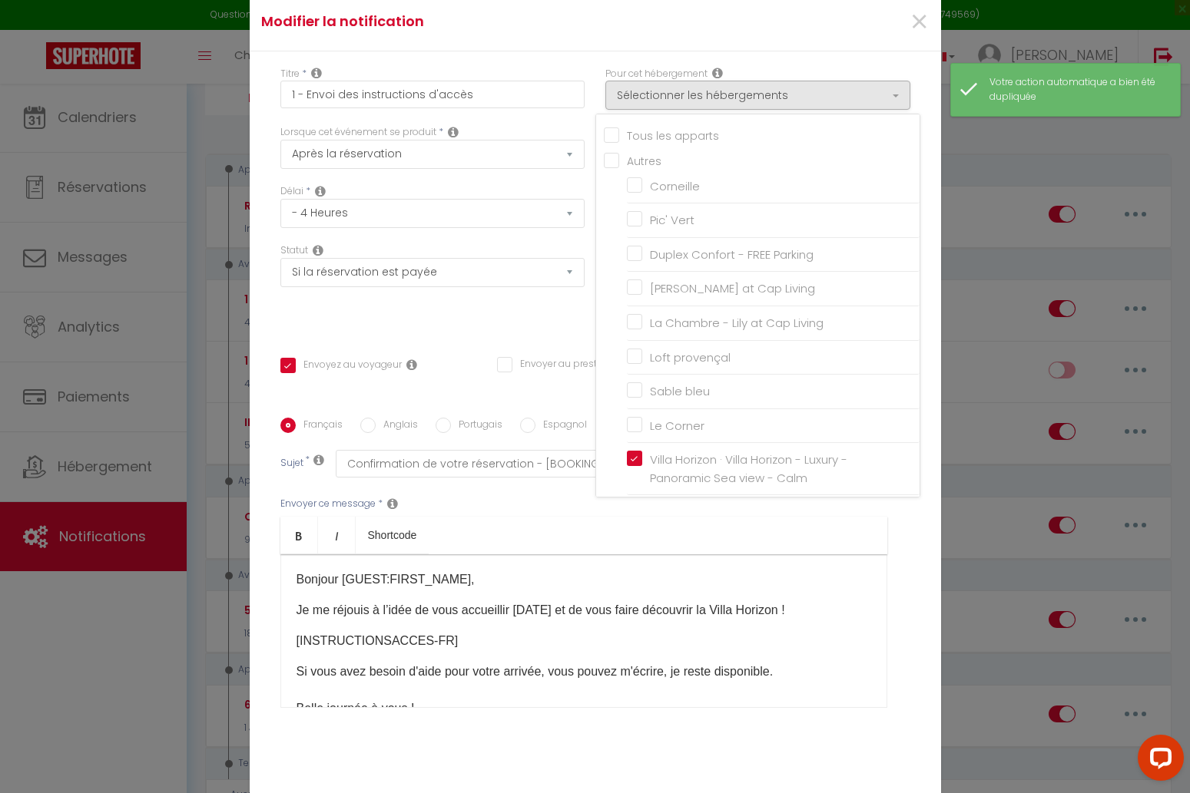
click at [625, 454] on ul "Autres [GEOGRAPHIC_DATA] Pic' Vert Duplex Confort - FREE Parking [PERSON_NAME] …" at bounding box center [762, 350] width 316 height 396
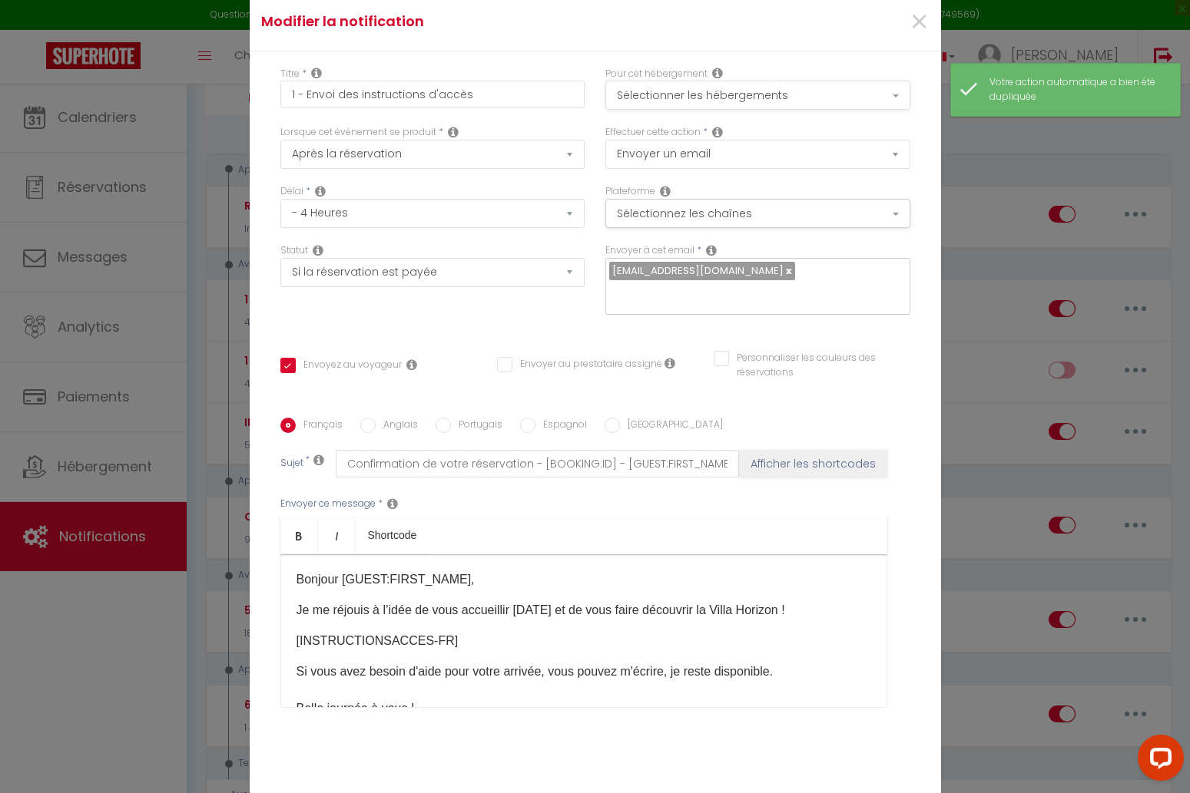
click at [707, 108] on button "Sélectionner les hébergements" at bounding box center [757, 95] width 305 height 29
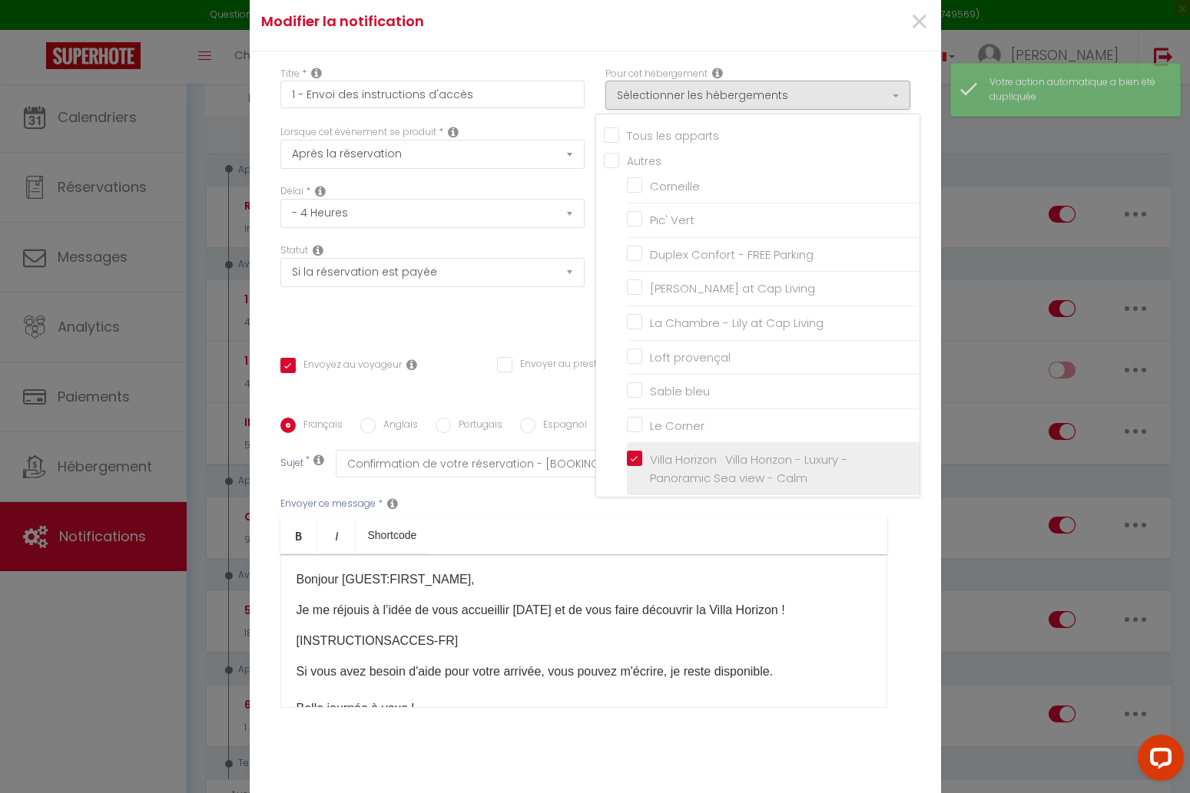
click at [643, 462] on input "Villa Horizon · Villa Horizon - Luxury - Panoramic Sea view - Calm" at bounding box center [773, 469] width 293 height 15
checkbox input "false"
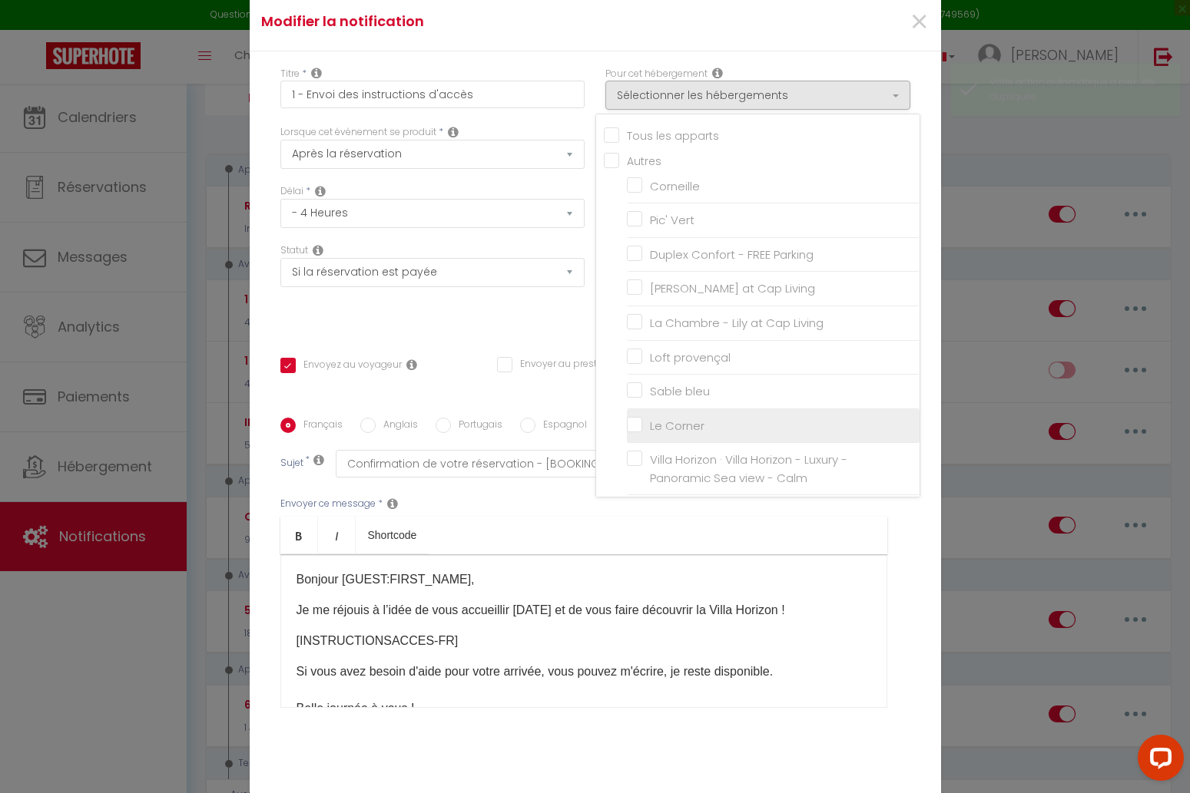
click at [627, 419] on input "Le Corner" at bounding box center [773, 425] width 293 height 15
checkbox input "true"
checkbox input "false"
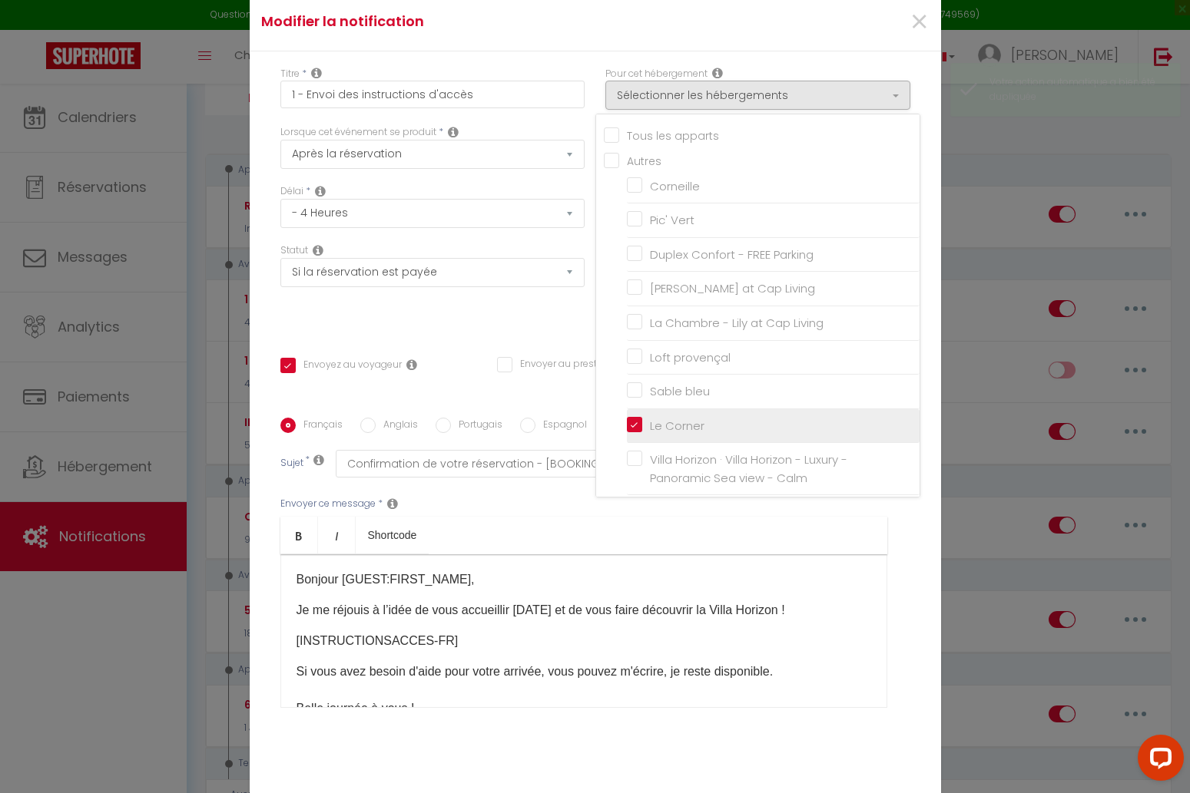
checkbox input "false"
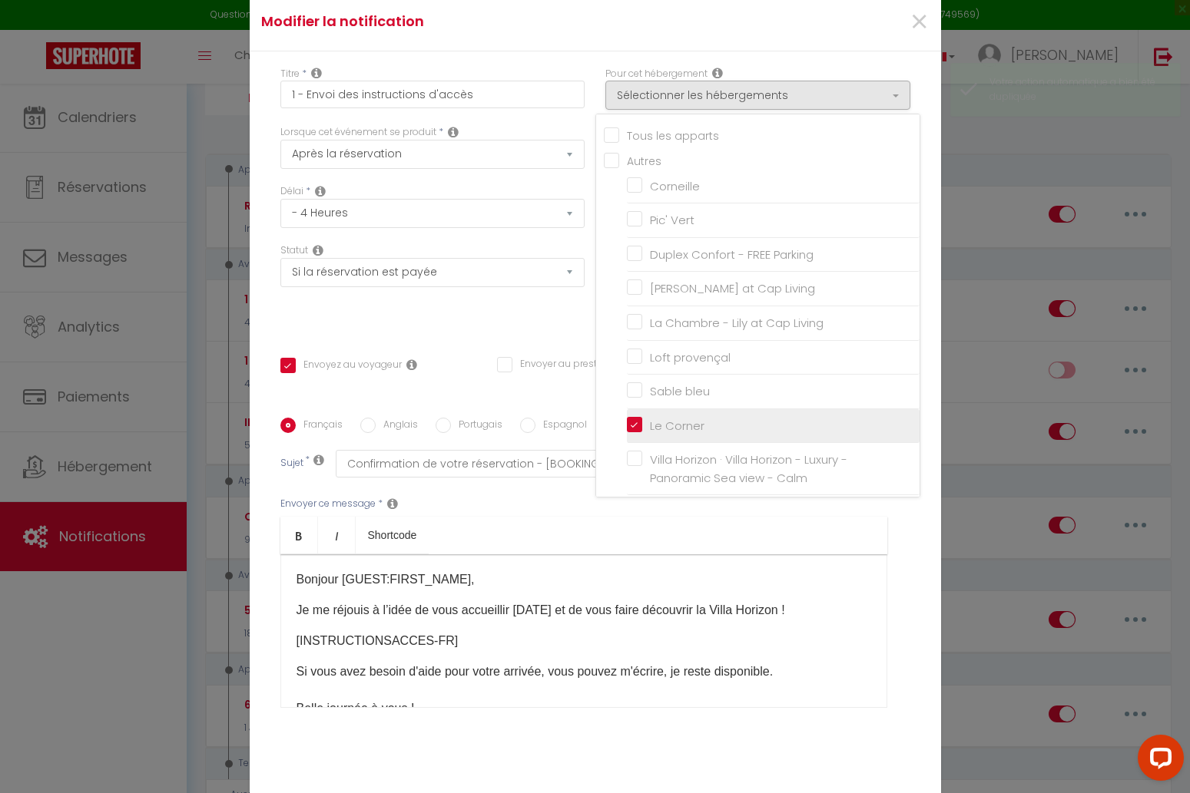
checkbox input "true"
checkbox input "false"
click at [561, 358] on input "Envoyer au prestataire assigné" at bounding box center [579, 364] width 165 height 15
checkbox input "true"
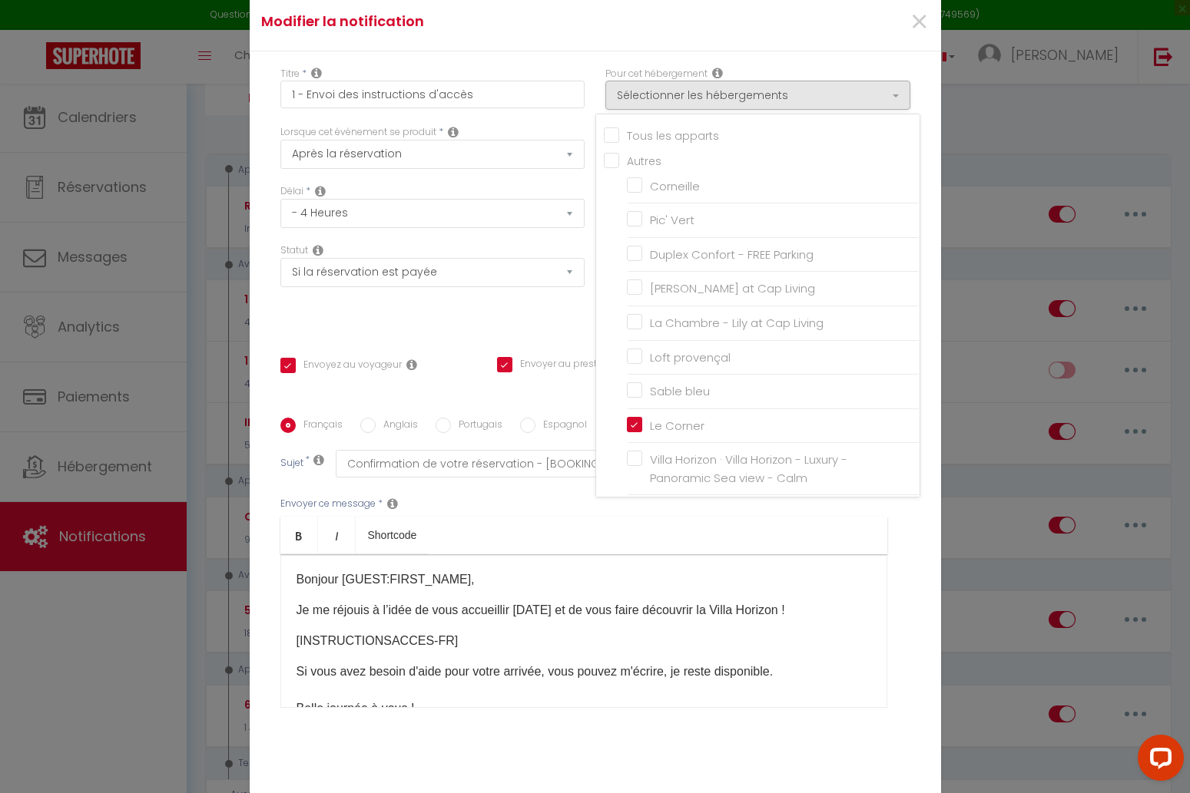
checkbox input "true"
checkbox input "false"
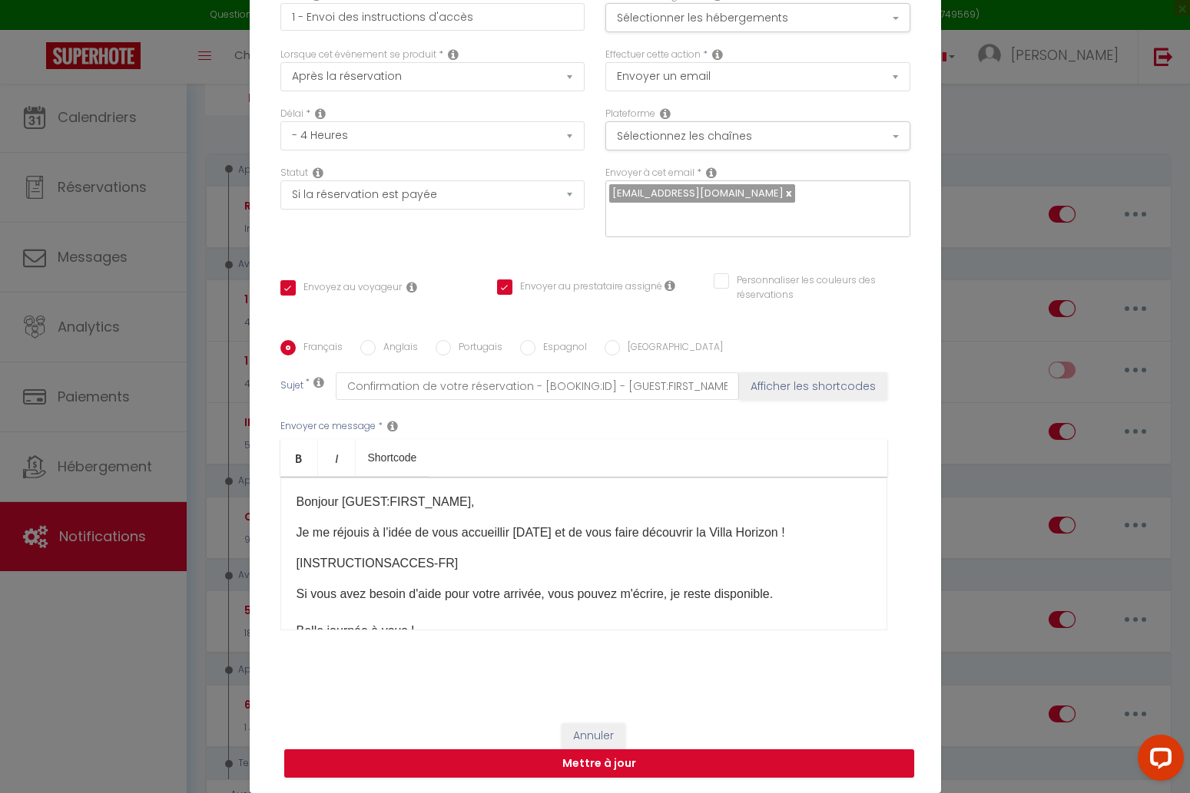
scroll to position [78, 0]
click at [505, 282] on input "Envoyer au prestataire assigné" at bounding box center [579, 287] width 165 height 15
checkbox input "false"
checkbox input "true"
checkbox input "false"
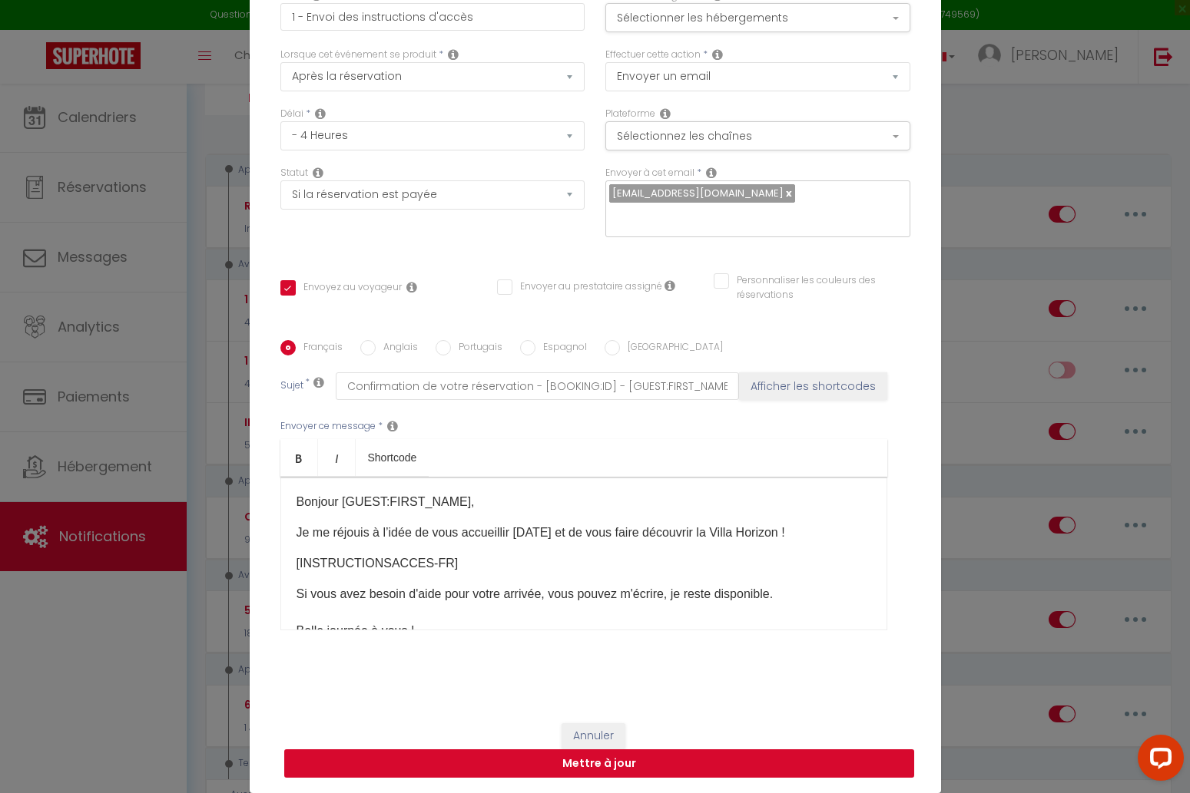
click at [669, 765] on button "Mettre à jour" at bounding box center [599, 764] width 630 height 29
checkbox input "true"
checkbox input "false"
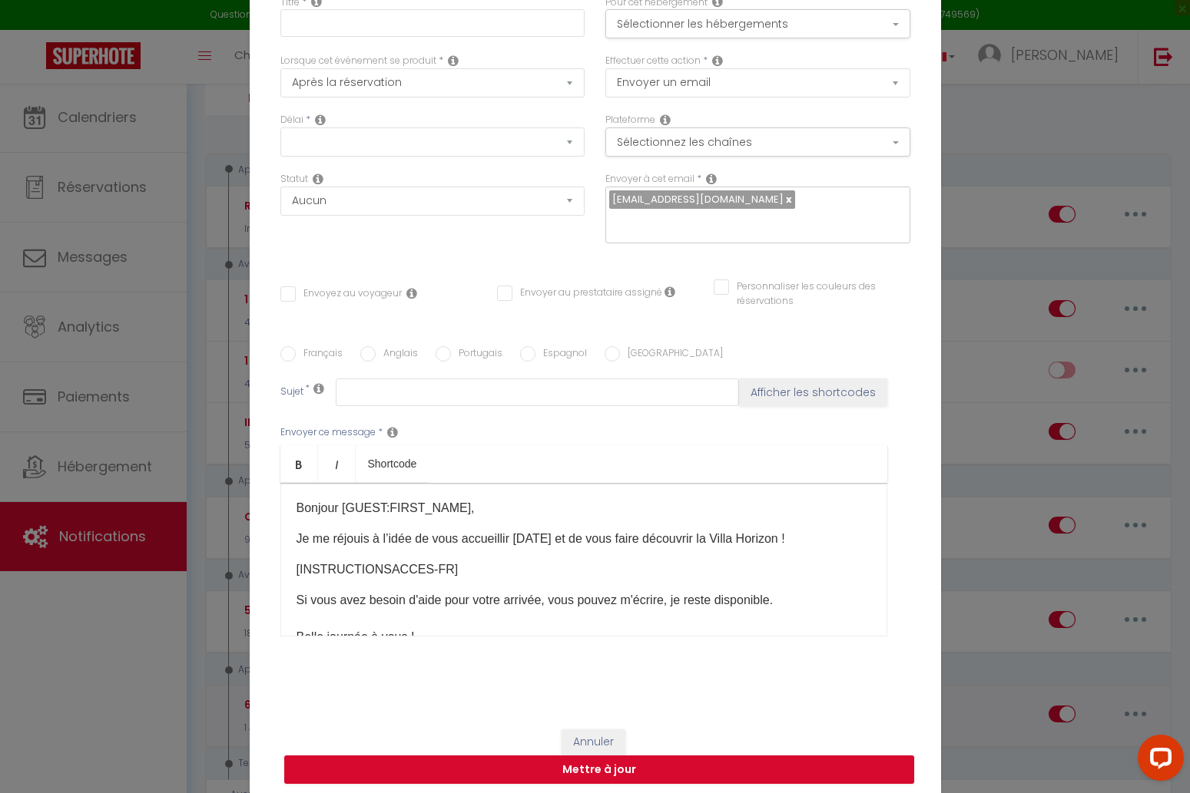
checkbox input "true"
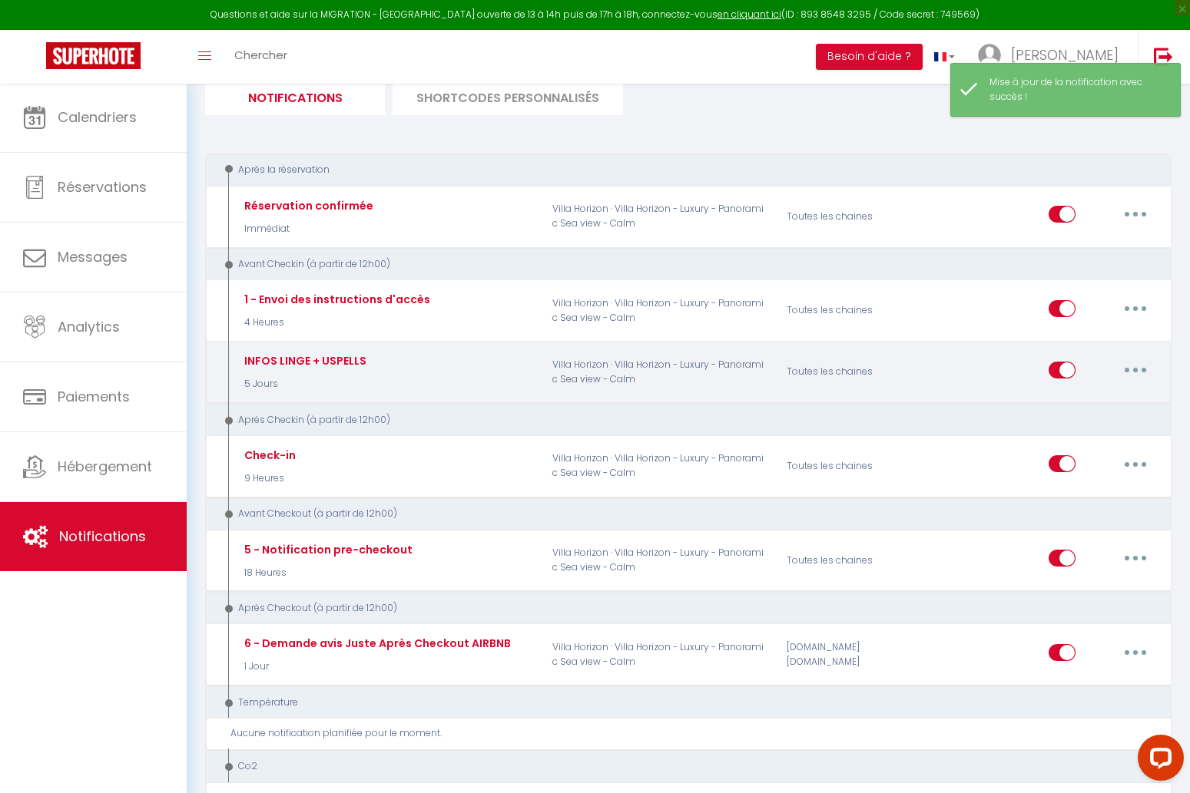
click at [1135, 368] on icon "button" at bounding box center [1135, 370] width 5 height 5
click at [1098, 425] on link "Dupliquer" at bounding box center [1095, 432] width 114 height 26
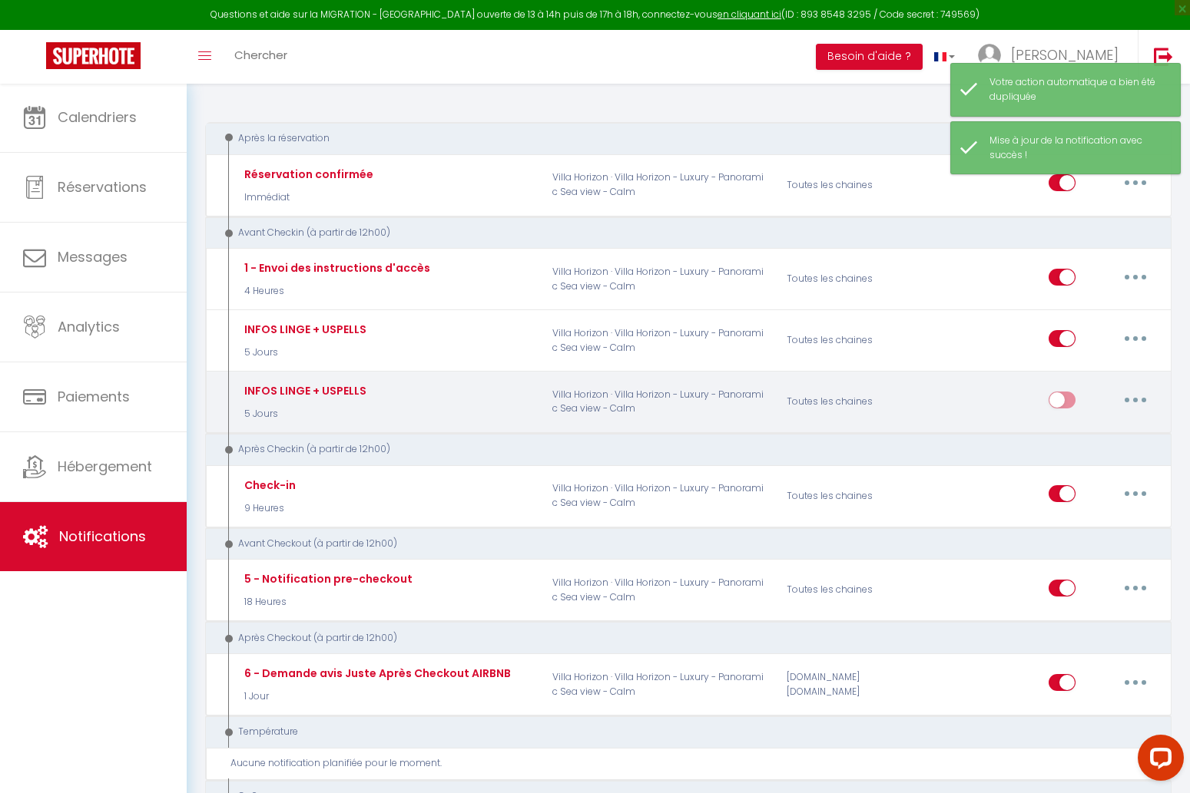
scroll to position [223, 0]
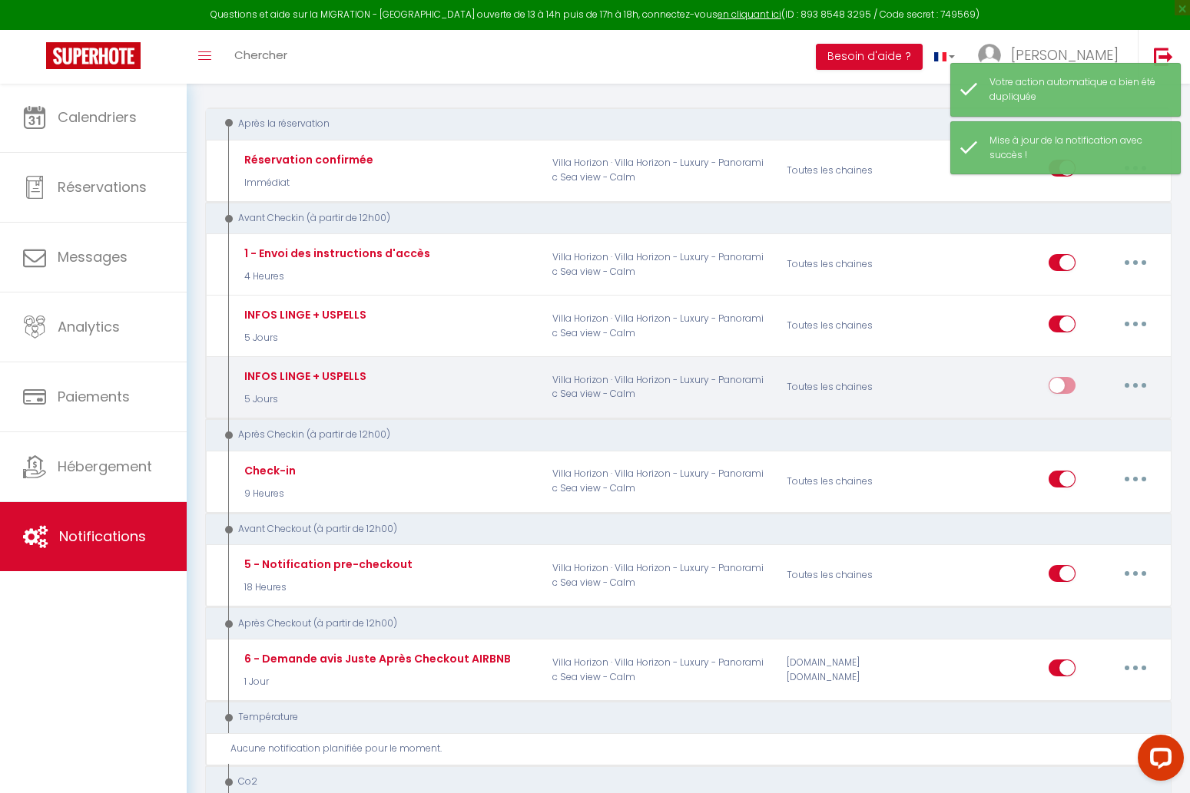
click at [1139, 379] on button "button" at bounding box center [1135, 385] width 43 height 25
click at [1101, 407] on link "Editer" at bounding box center [1095, 420] width 114 height 26
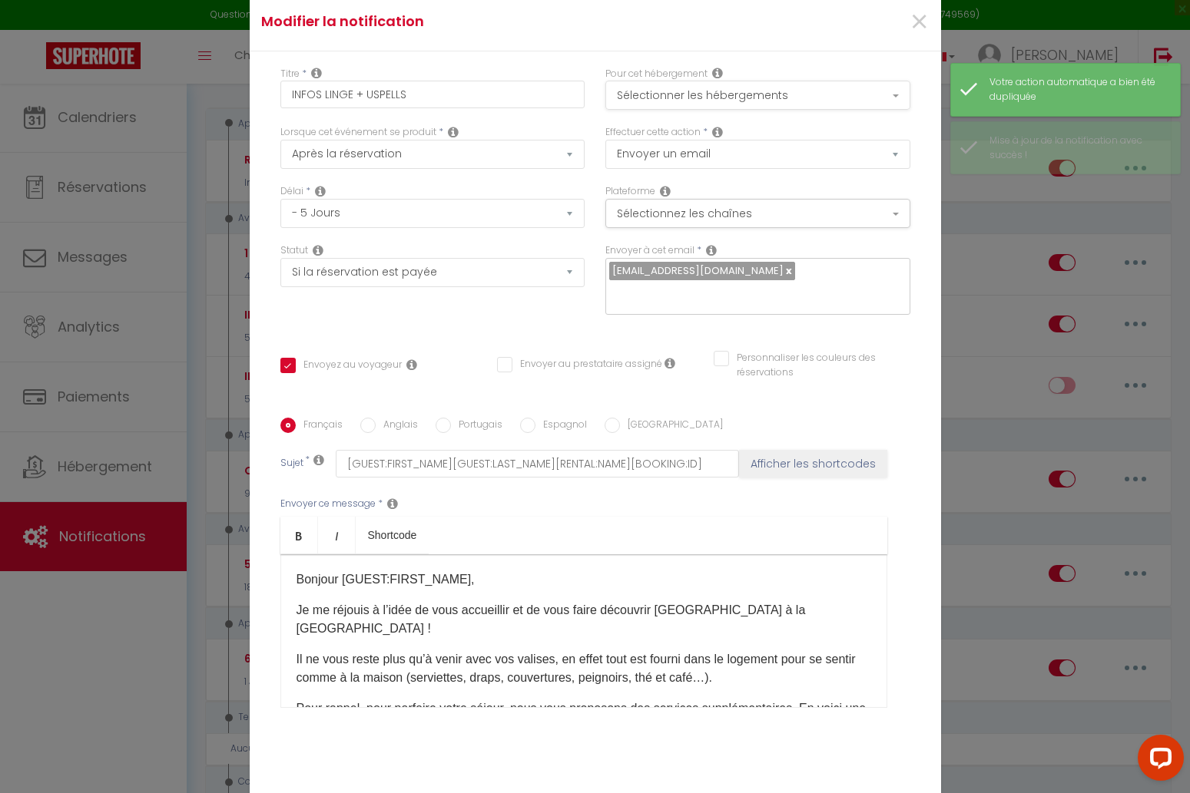
click at [737, 98] on button "Sélectionner les hébergements" at bounding box center [757, 95] width 305 height 29
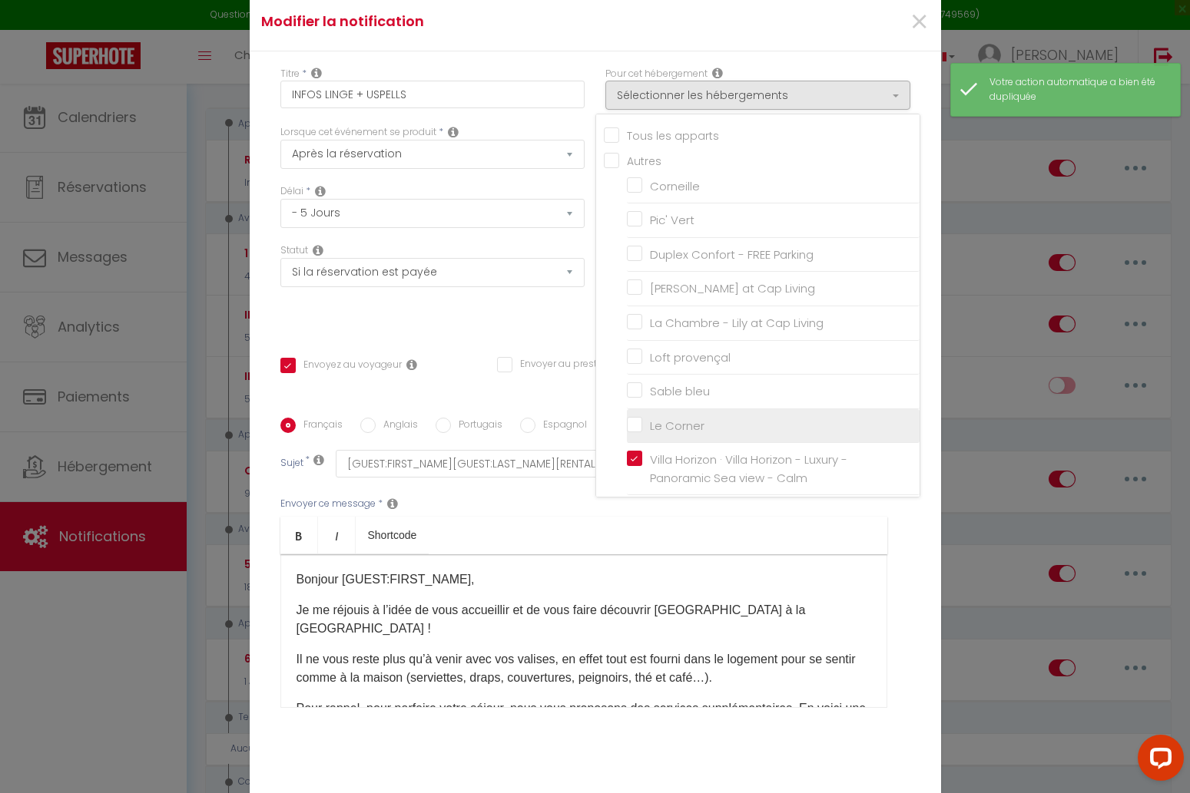
click at [639, 420] on input "Le Corner" at bounding box center [773, 425] width 293 height 15
checkbox input "true"
checkbox input "false"
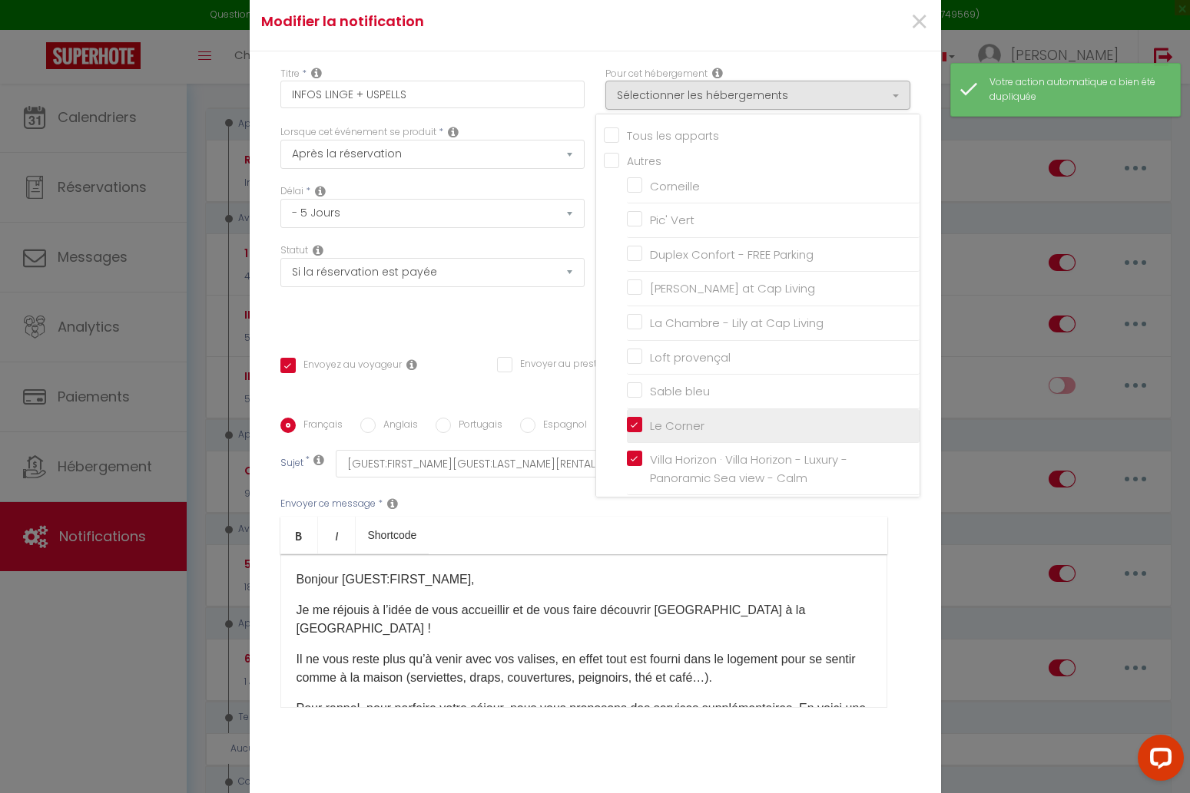
checkbox input "false"
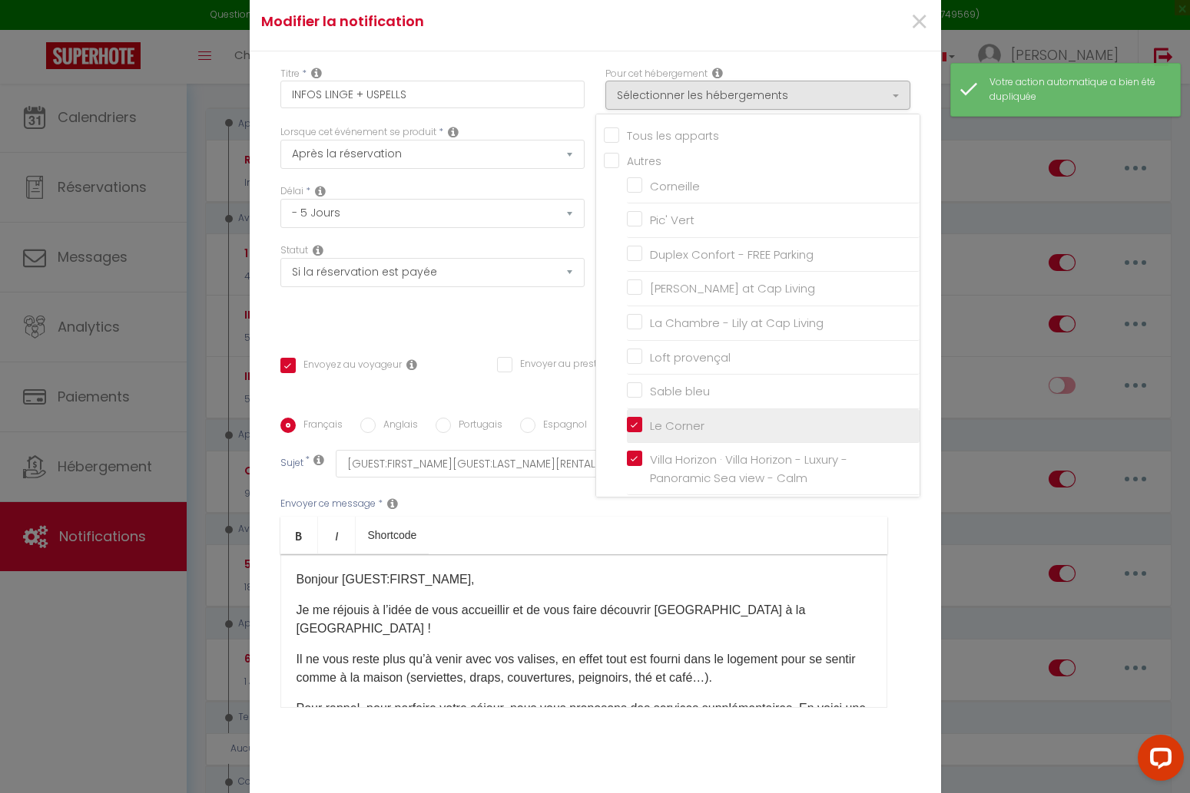
checkbox input "true"
checkbox input "false"
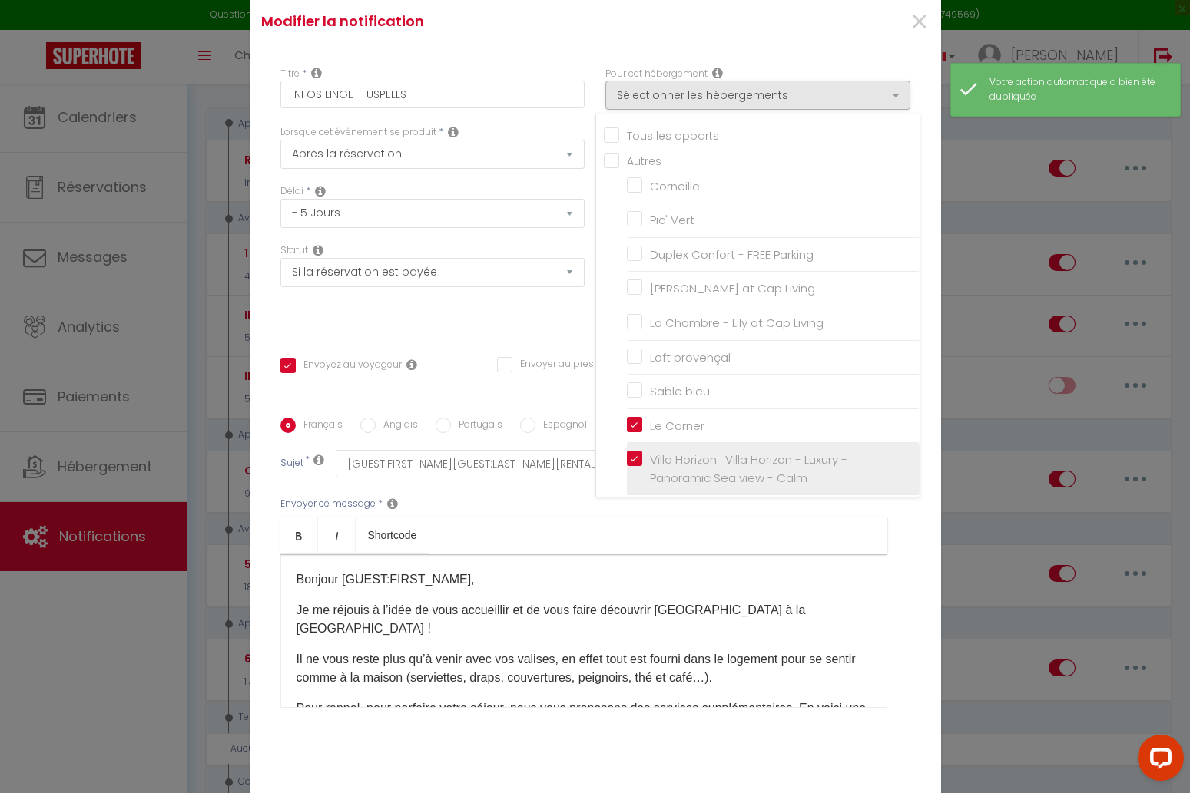
click at [642, 451] on label "Villa Horizon · Villa Horizon - Luxury - Panoramic Sea view - Calm" at bounding box center [775, 469] width 267 height 36
click at [634, 462] on input "Villa Horizon · Villa Horizon - Luxury - Panoramic Sea view - Calm" at bounding box center [773, 469] width 293 height 15
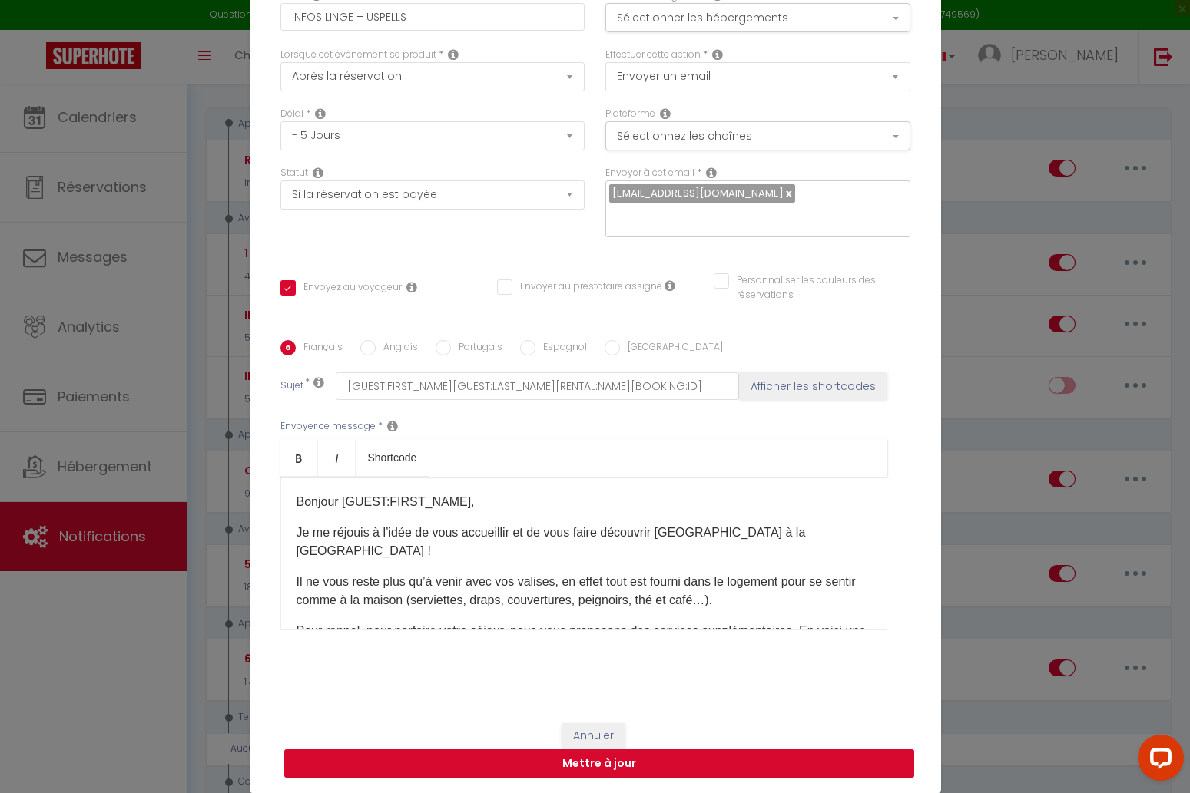
click at [692, 757] on button "Mettre à jour" at bounding box center [599, 764] width 630 height 29
checkbox input "true"
checkbox input "false"
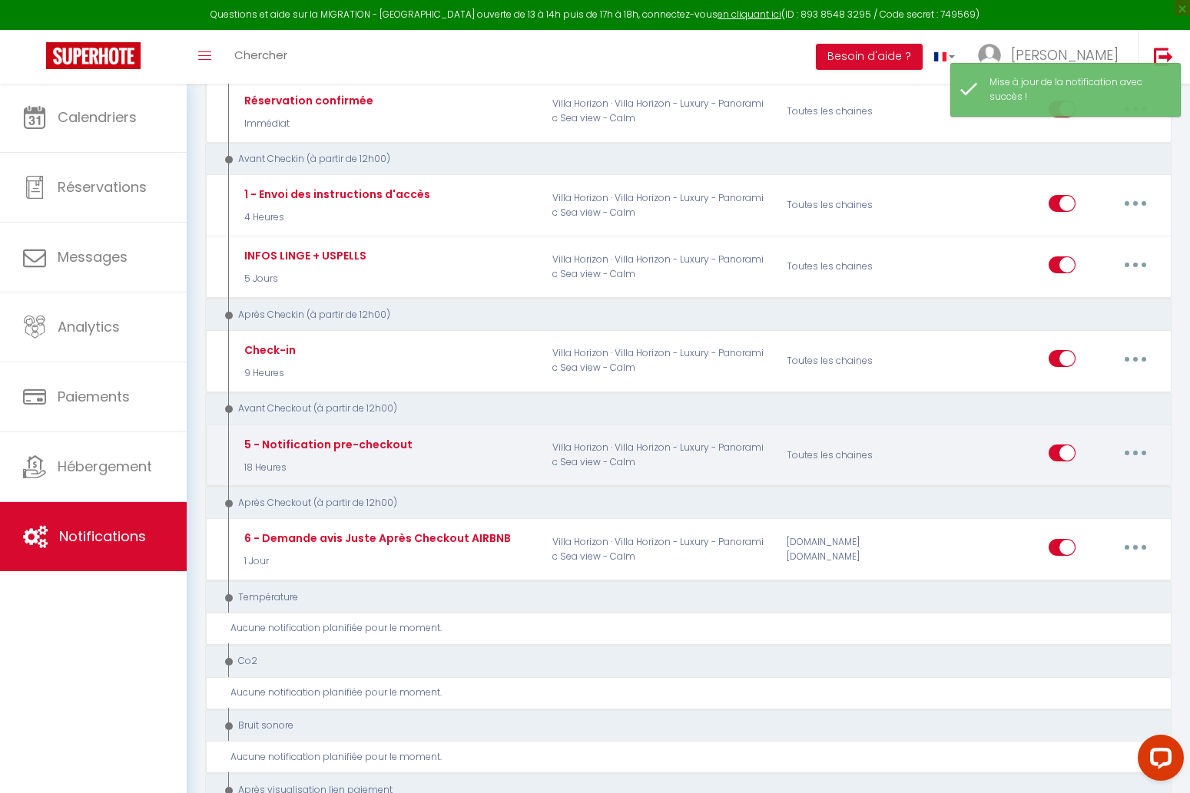
scroll to position [297, 0]
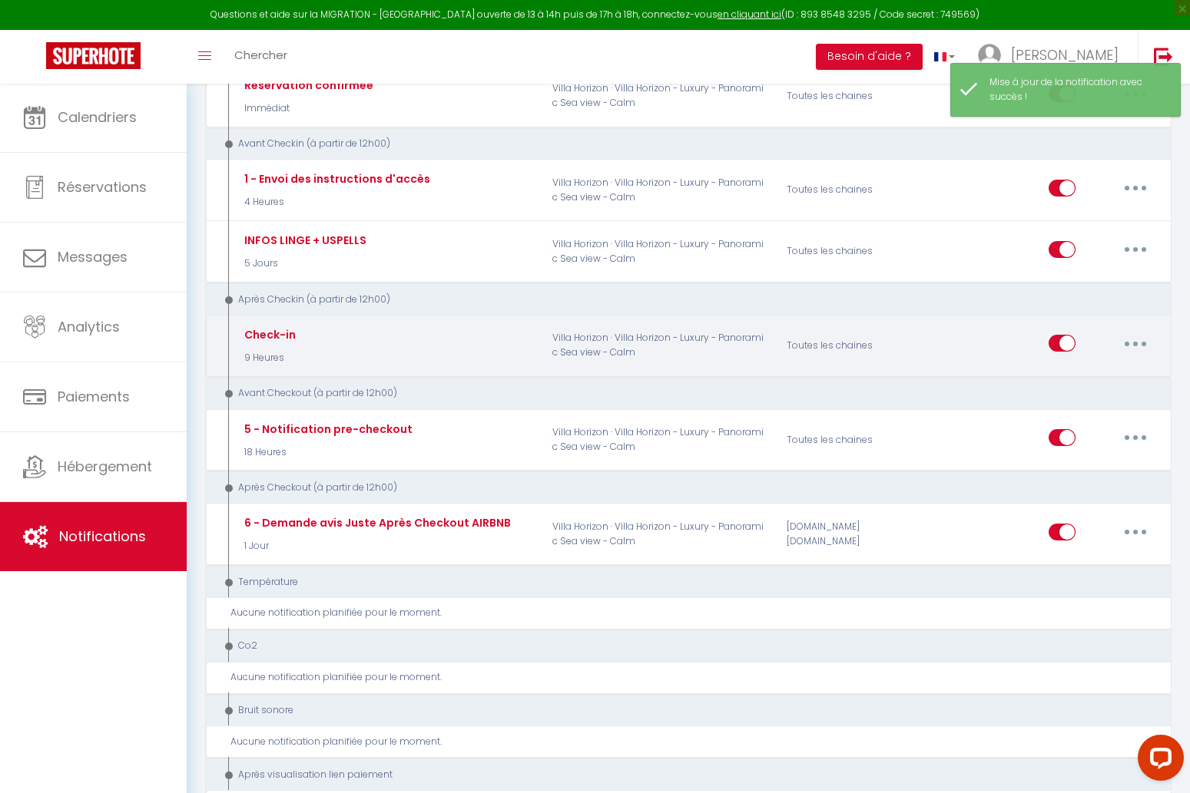
click at [1134, 342] on icon "button" at bounding box center [1135, 344] width 5 height 5
click at [1109, 368] on link "Editer" at bounding box center [1095, 379] width 114 height 26
type input "Check-in"
checkbox input "false"
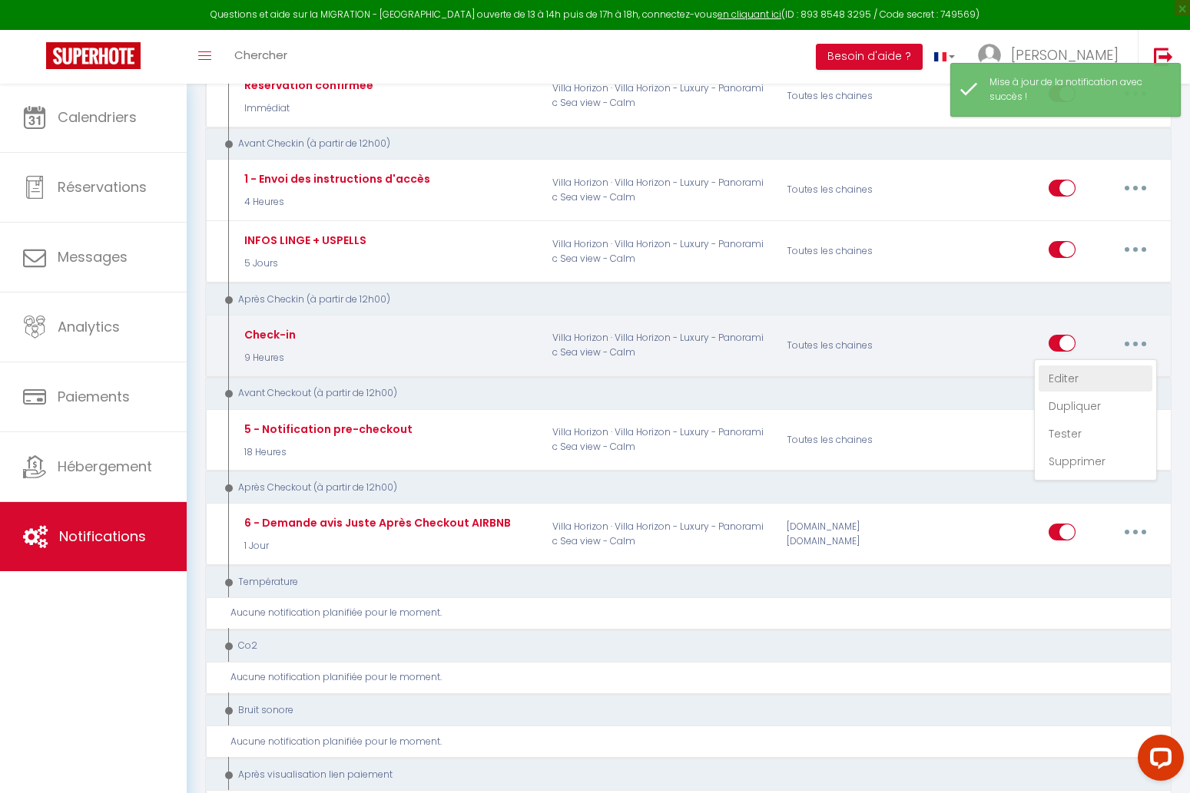
checkbox input "false"
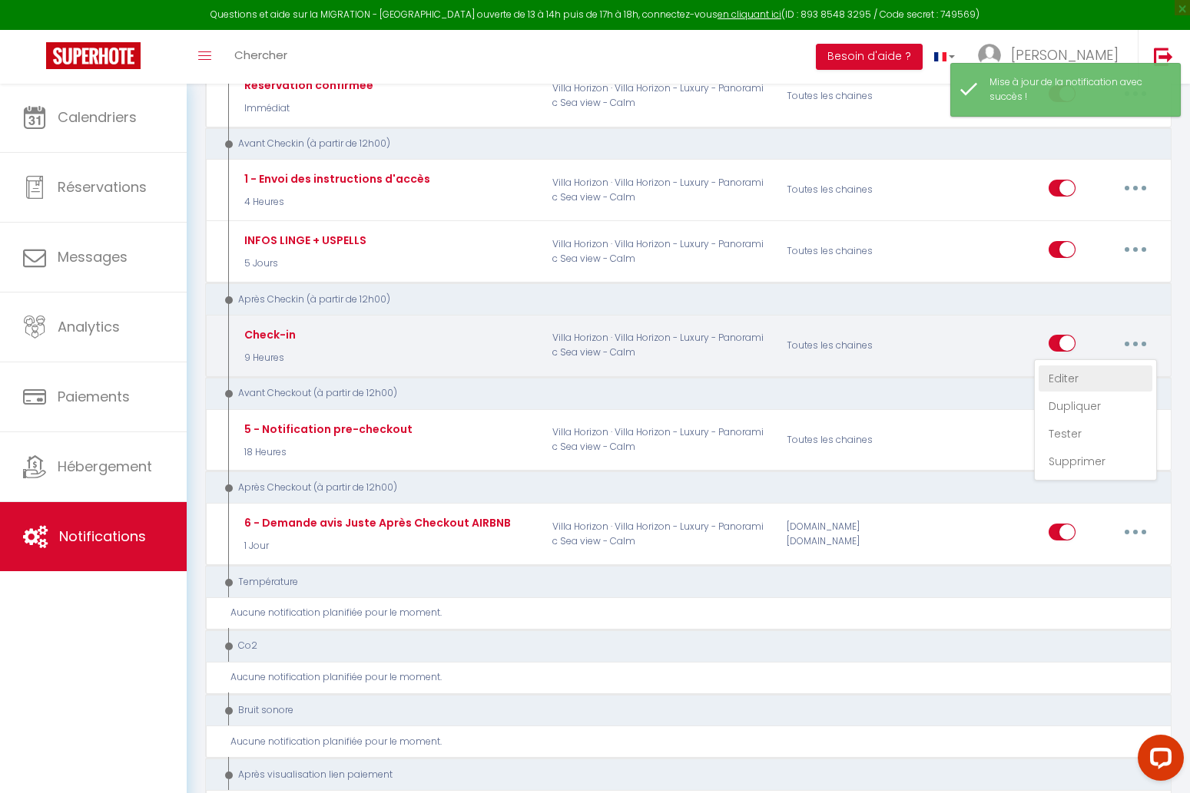
checkbox input "false"
checkbox input "true"
checkbox input "false"
select select "3"
select select "9 Heures"
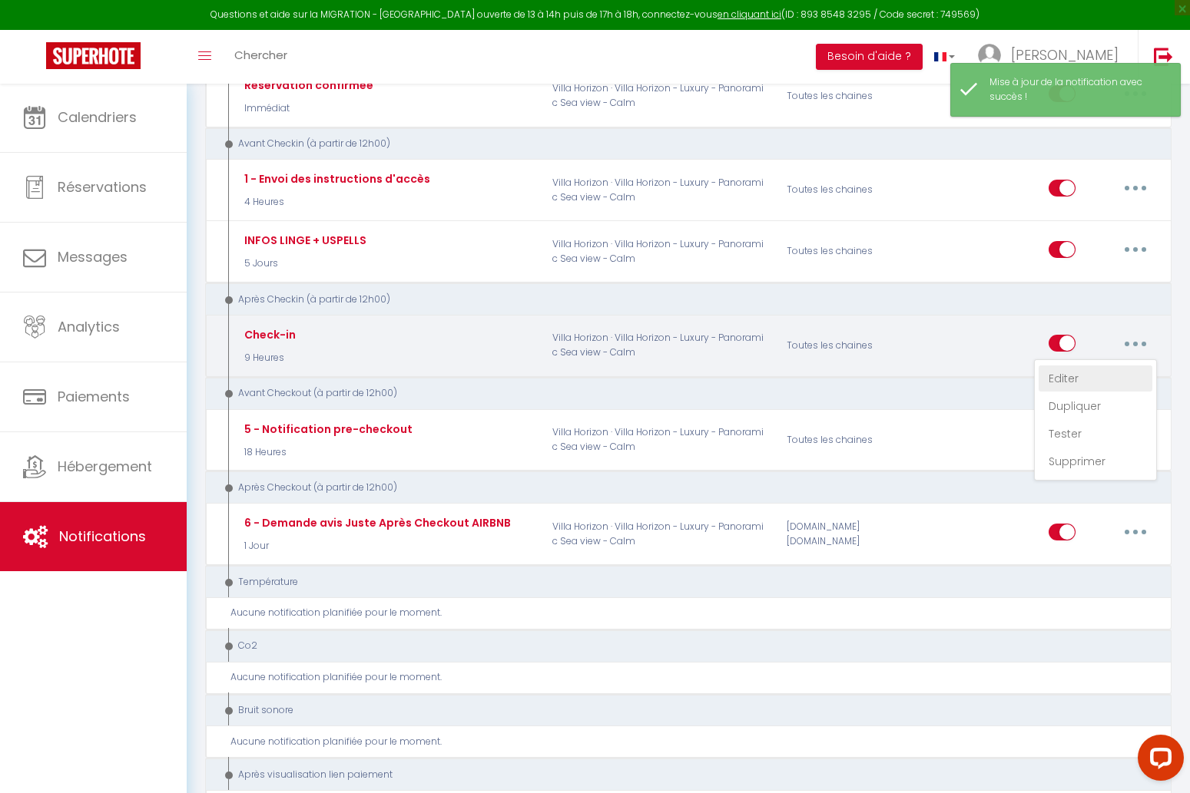
select select "if_booking_is_paid"
checkbox input "true"
checkbox input "false"
radio input "true"
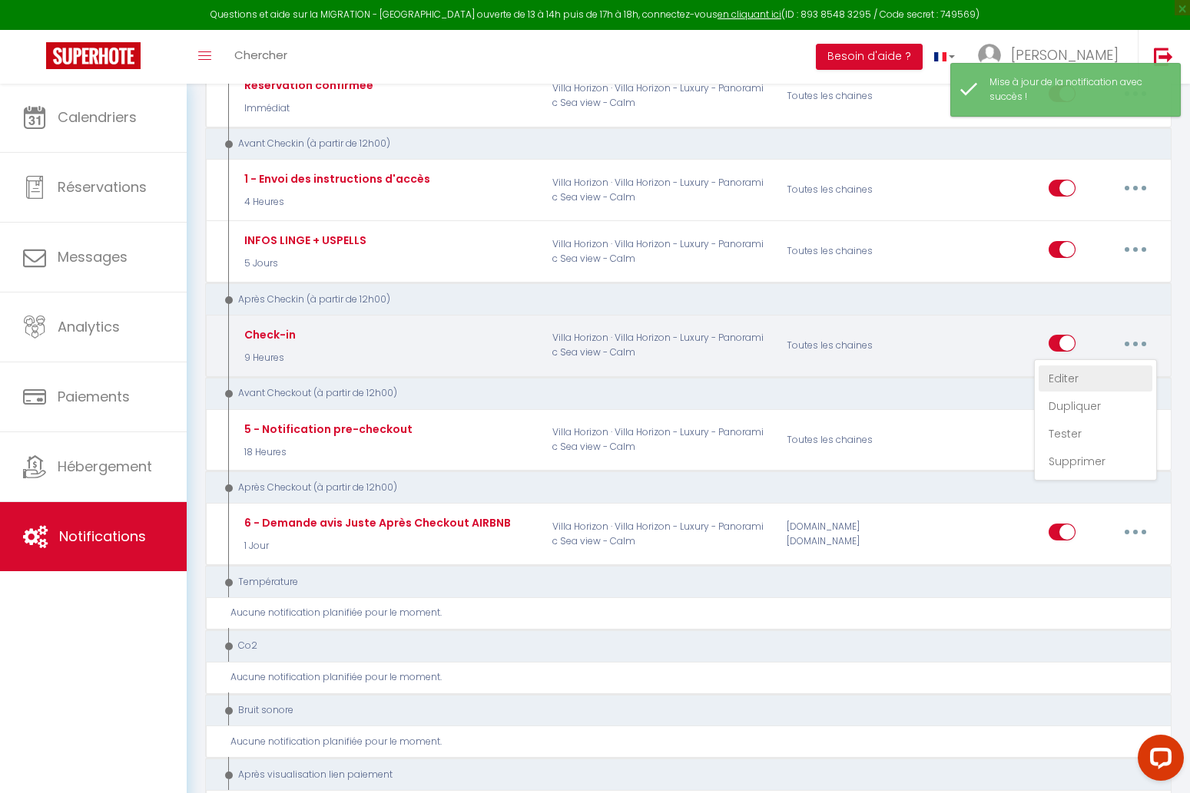
type input "Votre arrivée - [RENTAL:NAME] - [GUEST:FIRST_NAME] [GUEST:NAME]"
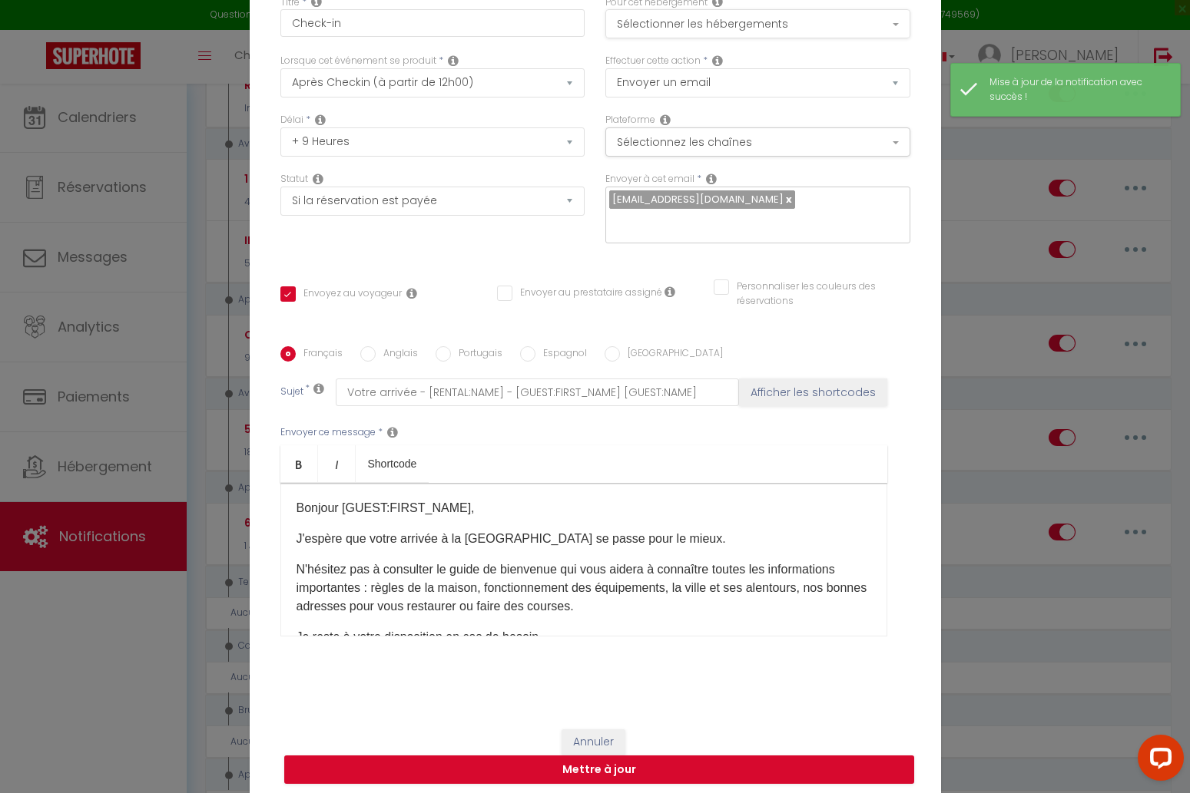
click at [763, 21] on button "Sélectionner les hébergements" at bounding box center [757, 23] width 305 height 29
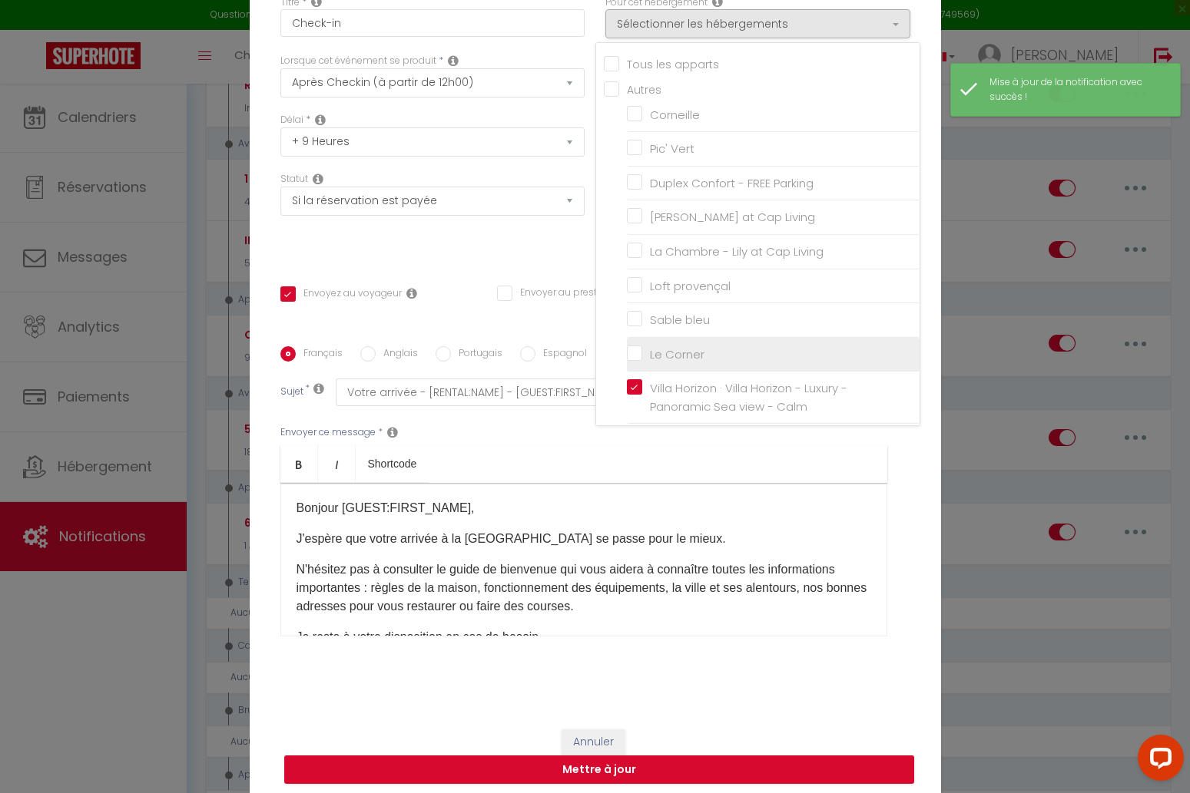
click at [631, 348] on input "Le Corner" at bounding box center [773, 353] width 293 height 15
checkbox input "true"
checkbox input "false"
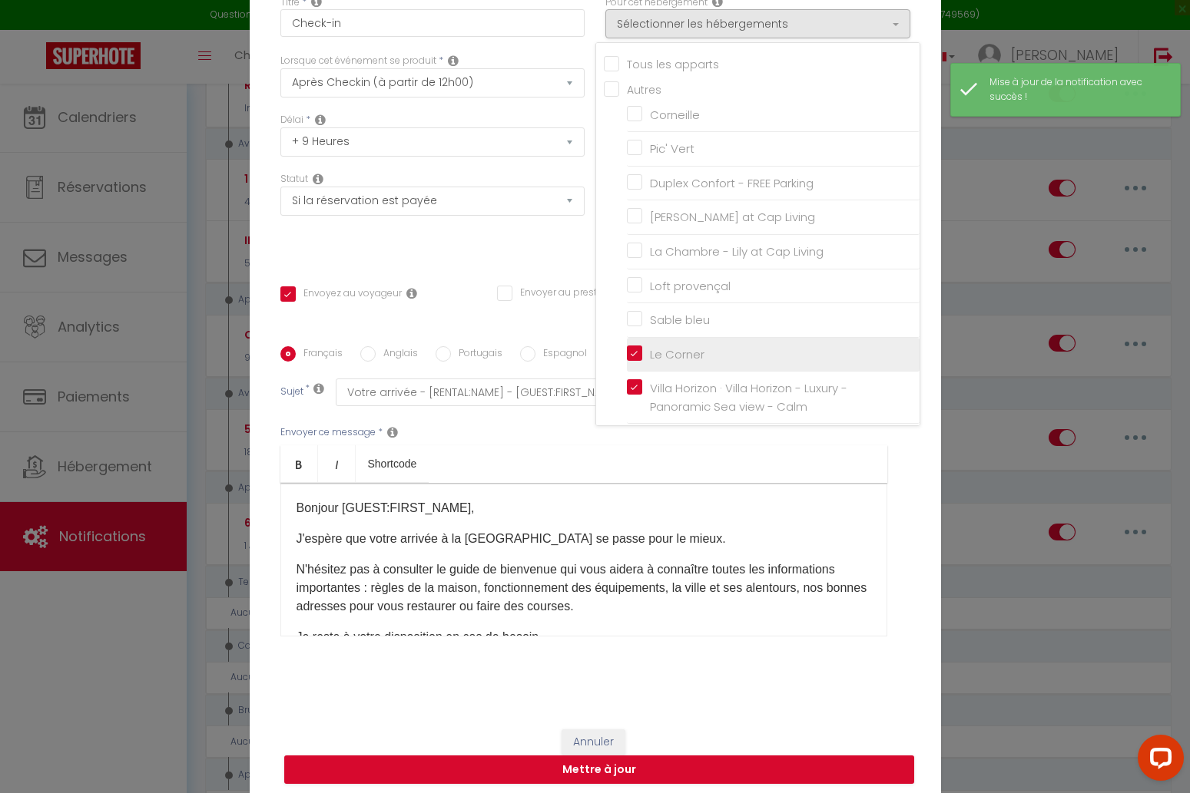
checkbox input "false"
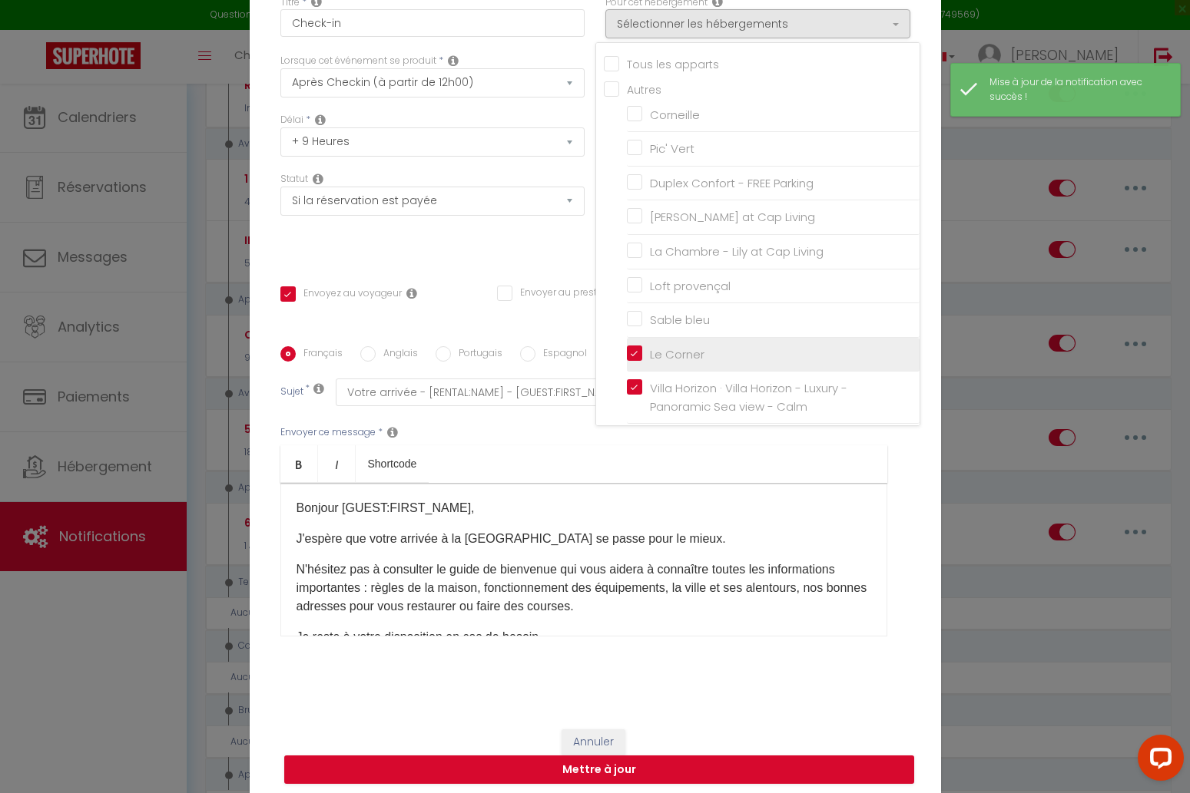
checkbox input "true"
checkbox input "false"
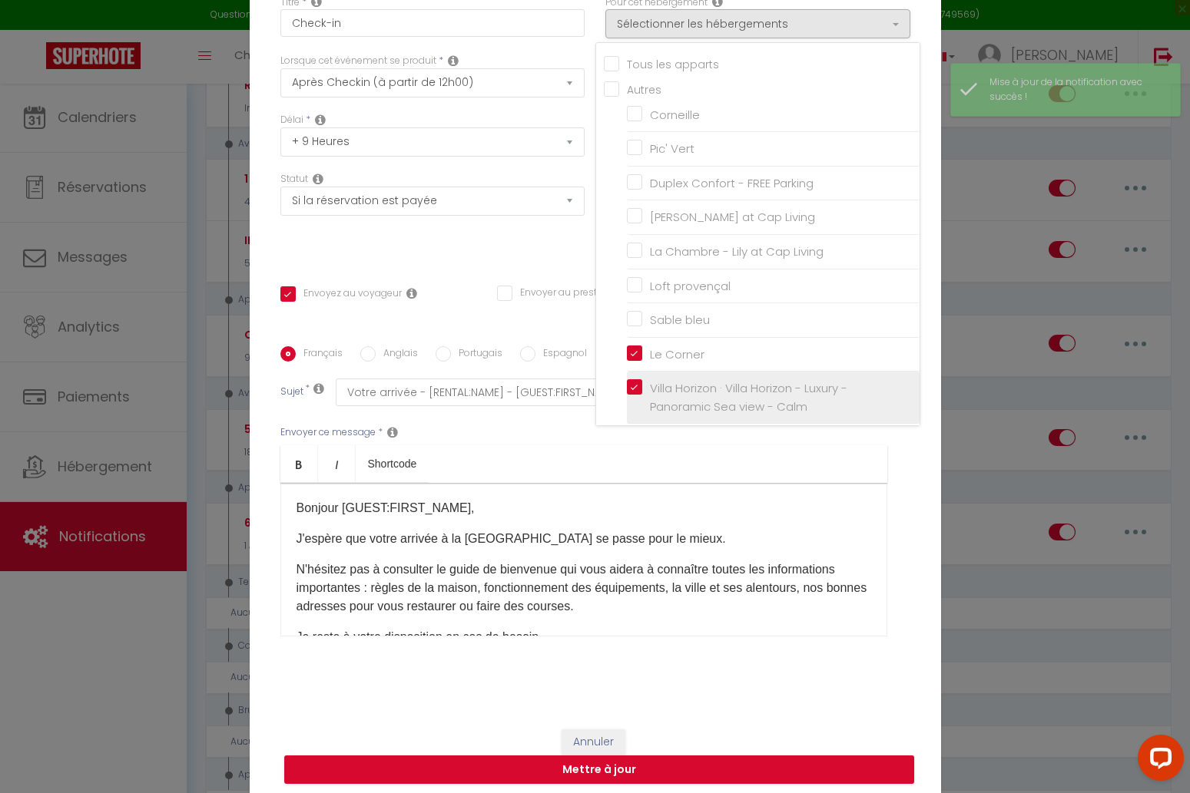
click at [642, 379] on label "Villa Horizon · Villa Horizon - Luxury - Panoramic Sea view - Calm" at bounding box center [775, 397] width 267 height 36
click at [634, 390] on input "Villa Horizon · Villa Horizon - Luxury - Panoramic Sea view - Calm" at bounding box center [773, 397] width 293 height 15
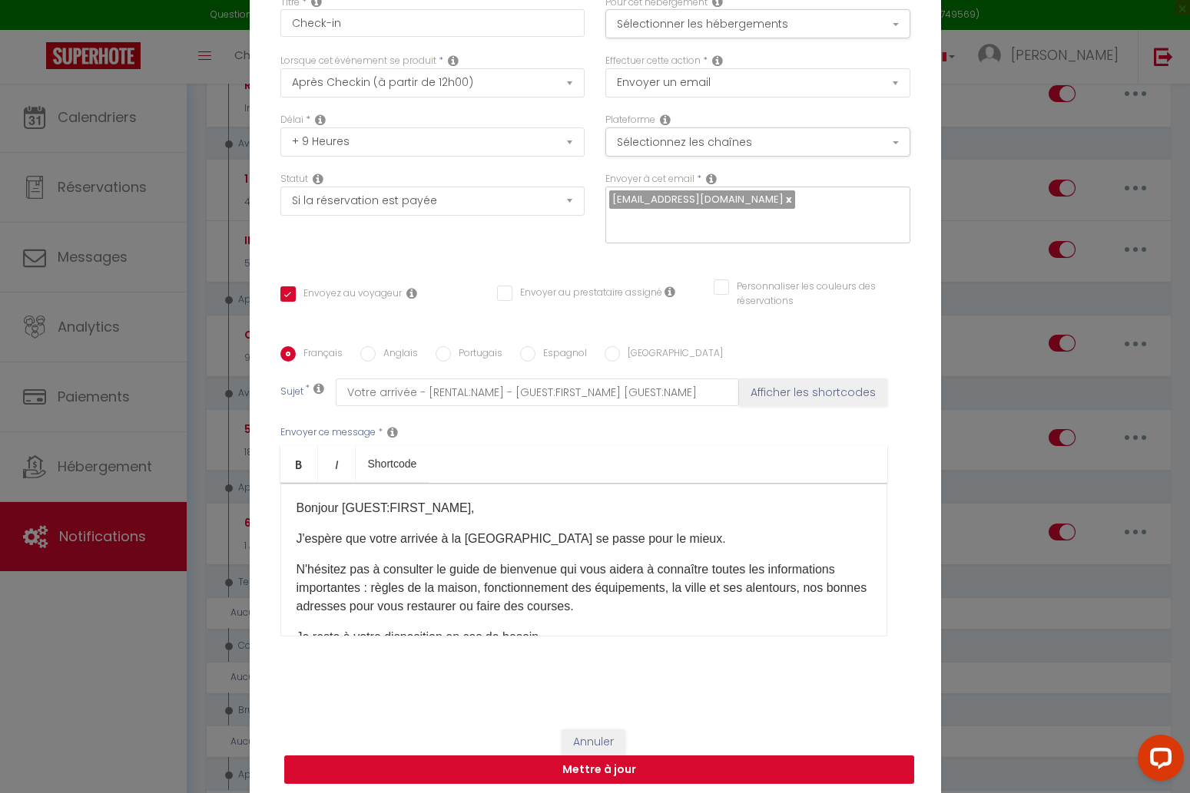
click at [760, 769] on button "Mettre à jour" at bounding box center [599, 770] width 630 height 29
checkbox input "true"
checkbox input "false"
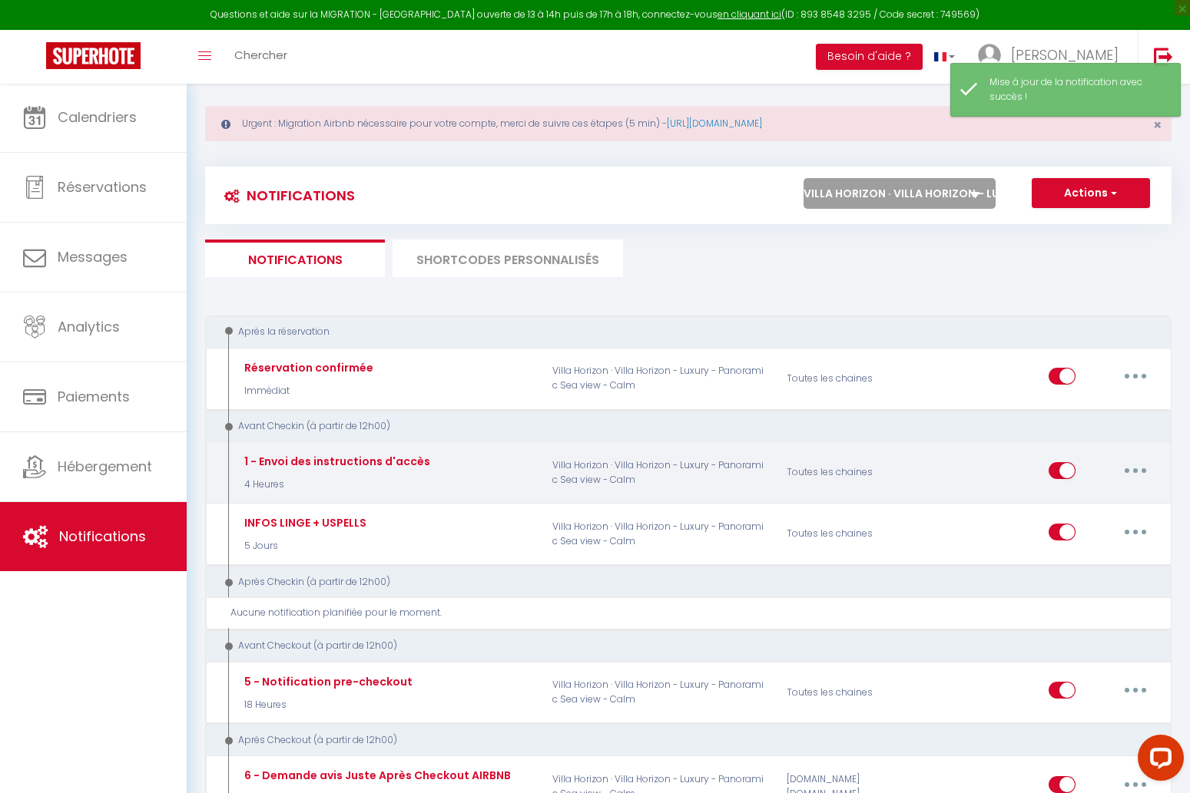
scroll to position [14, 0]
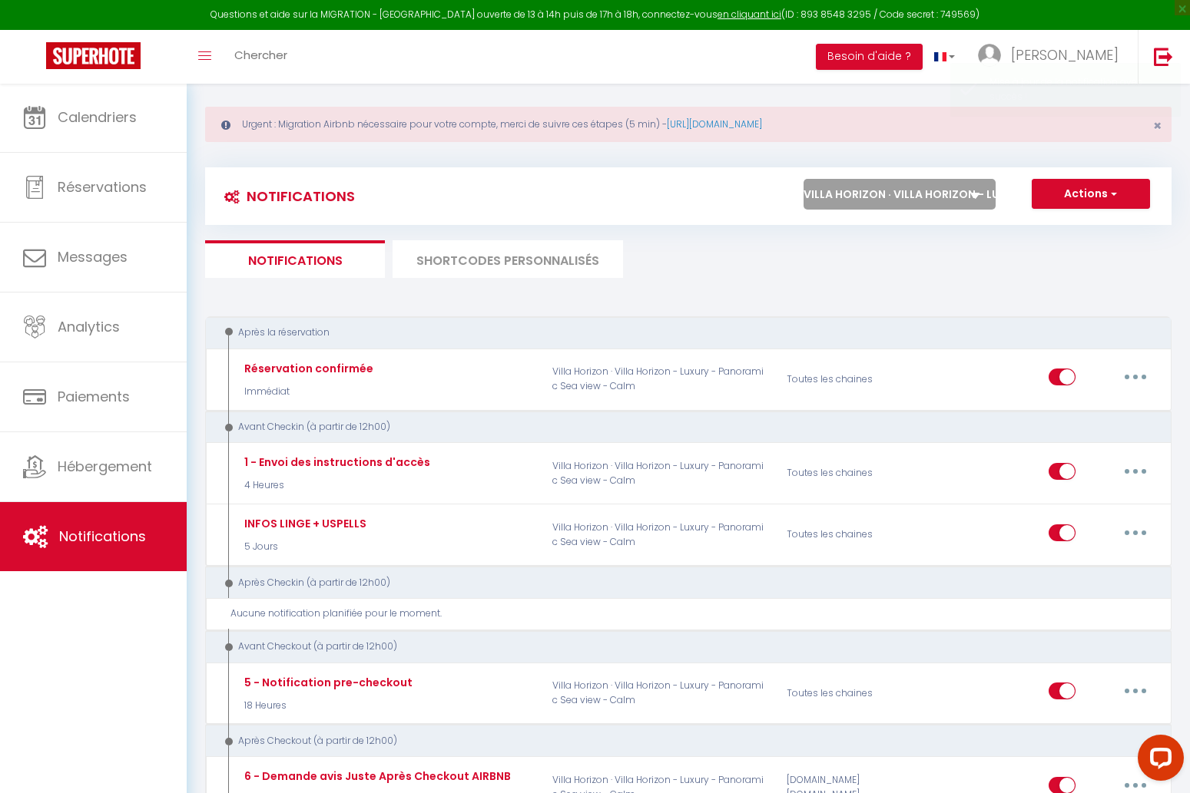
click at [1097, 191] on button "Actions" at bounding box center [1090, 194] width 118 height 31
select select "75343"
checkbox input "false"
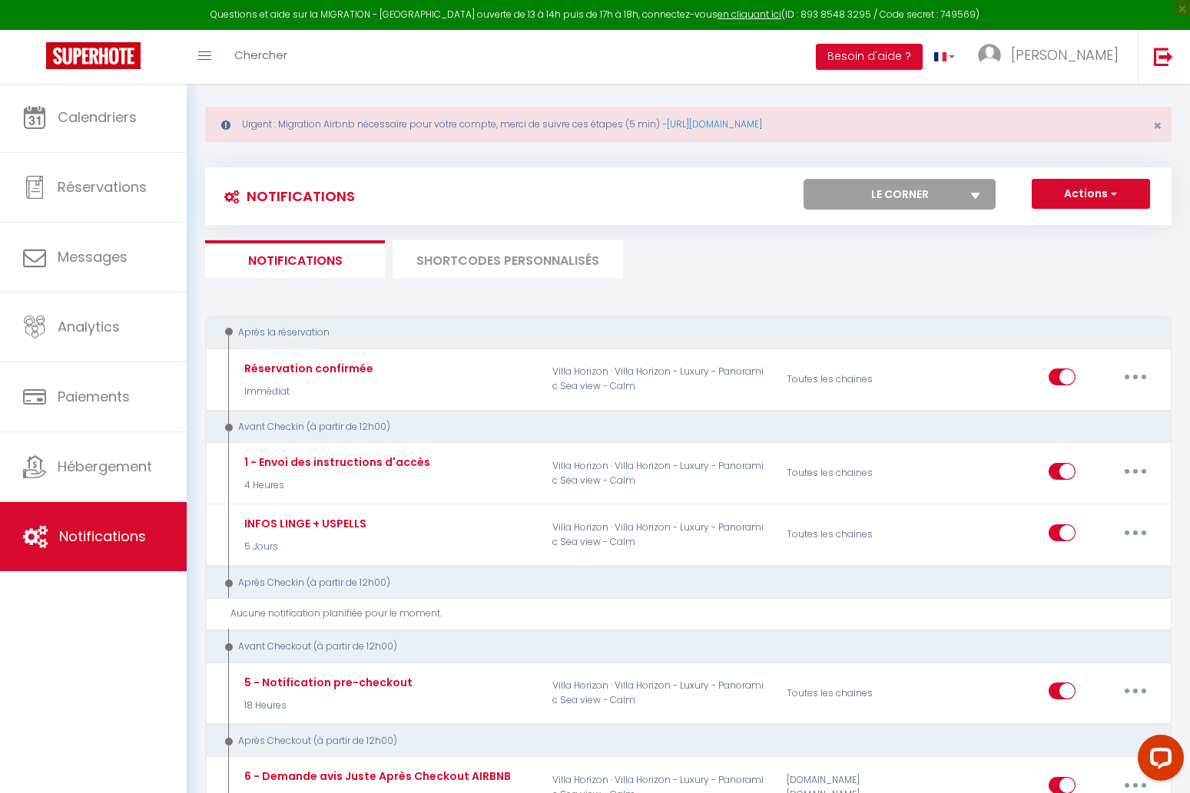
checkbox input "false"
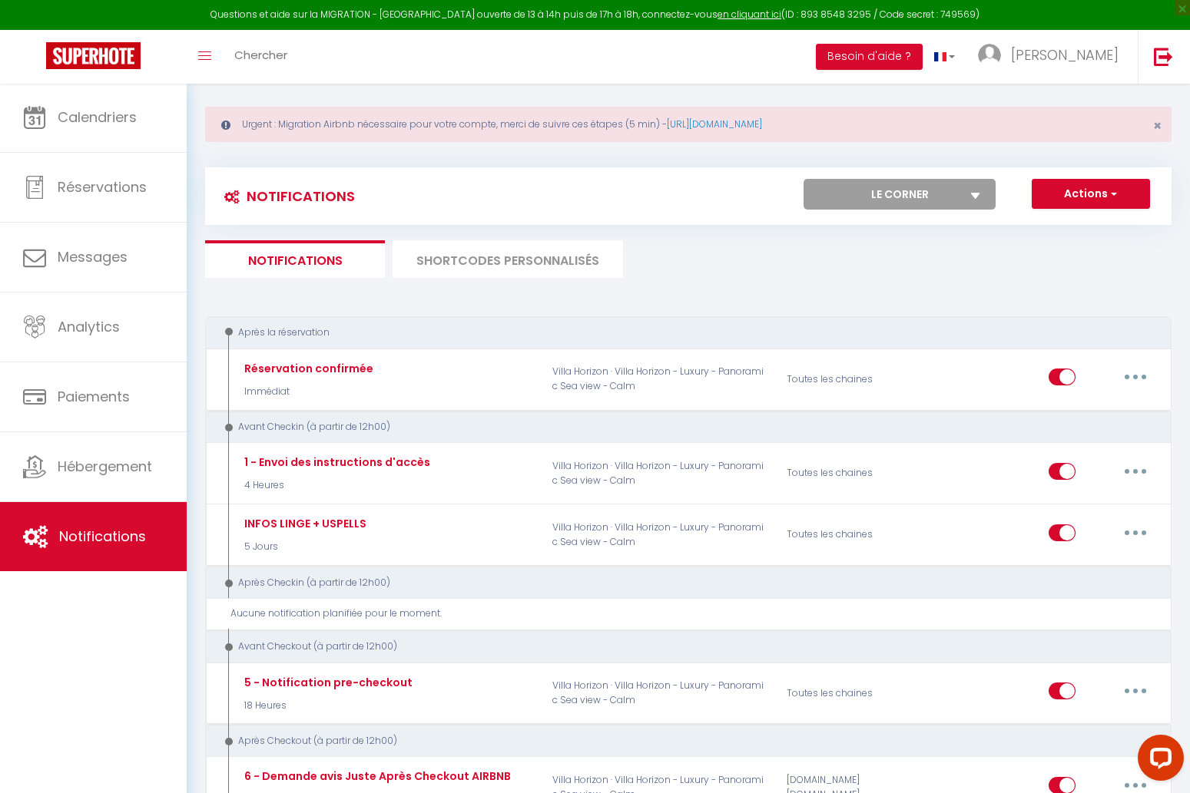
select select
checkbox input "false"
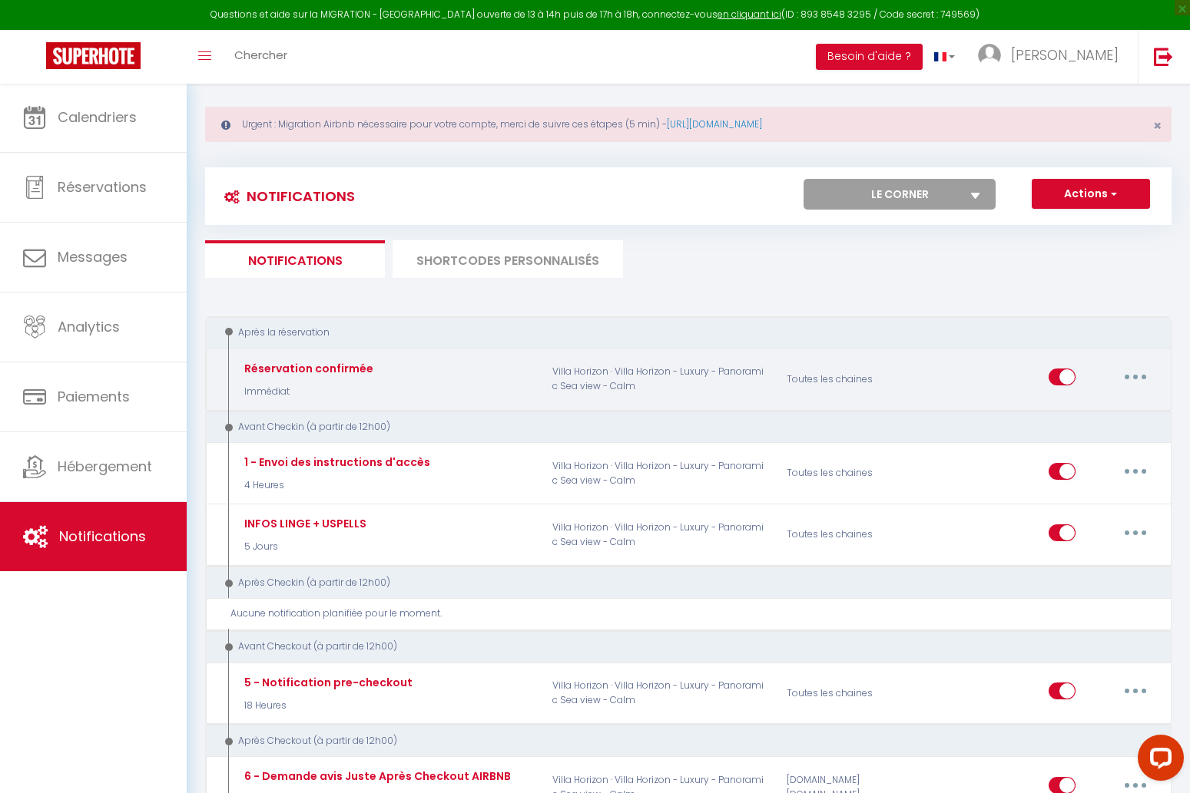
checkbox input "false"
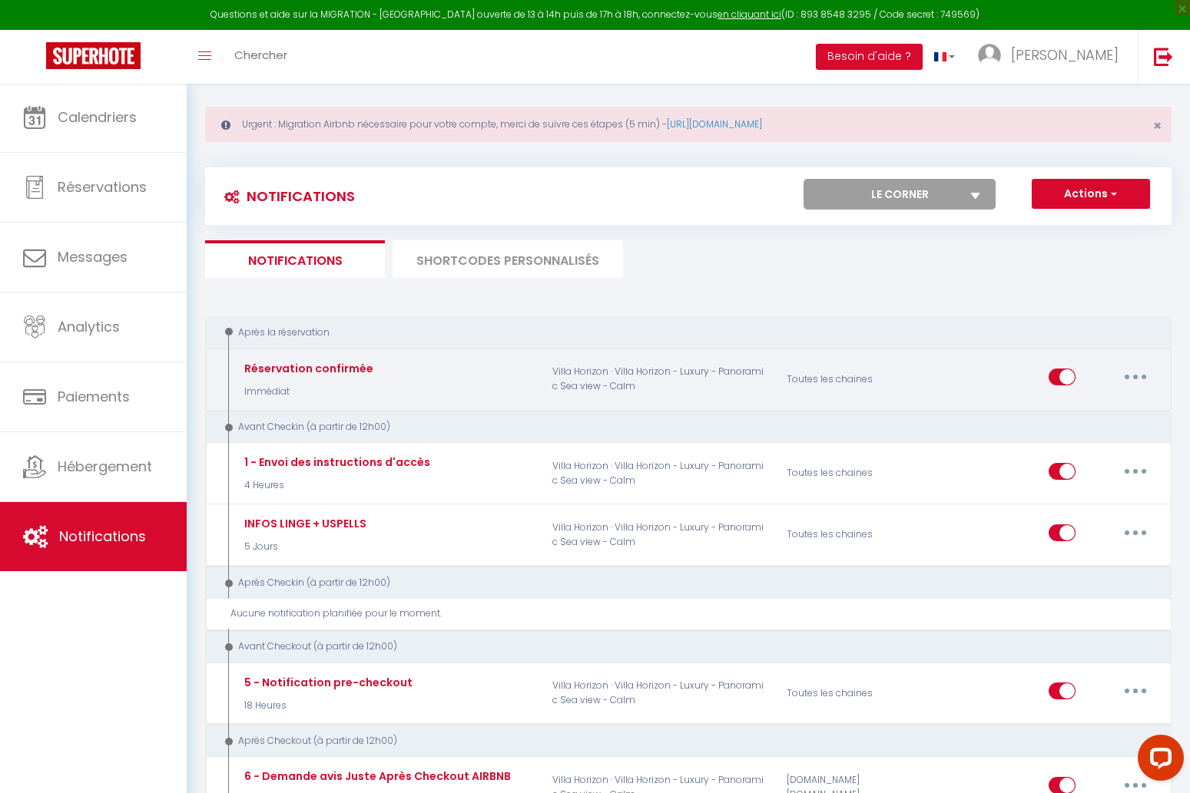
checkbox input "false"
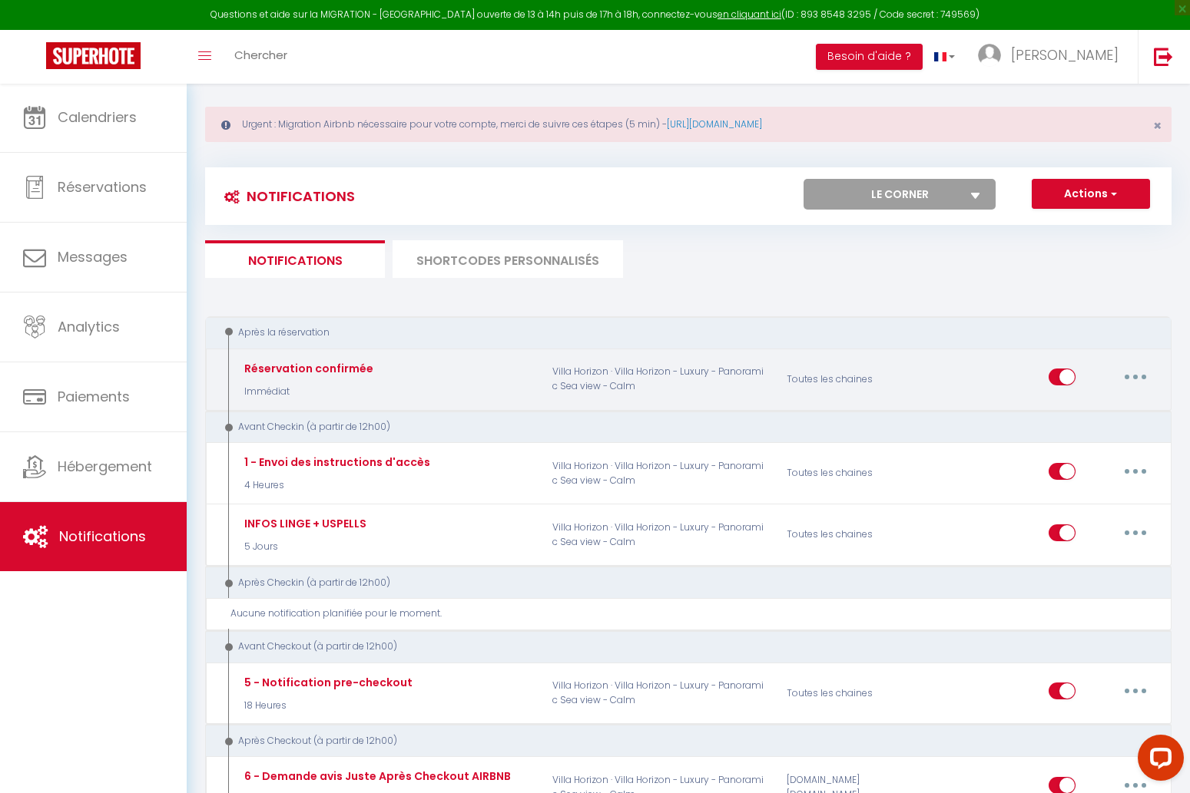
checkbox input "false"
select select
checkbox input "false"
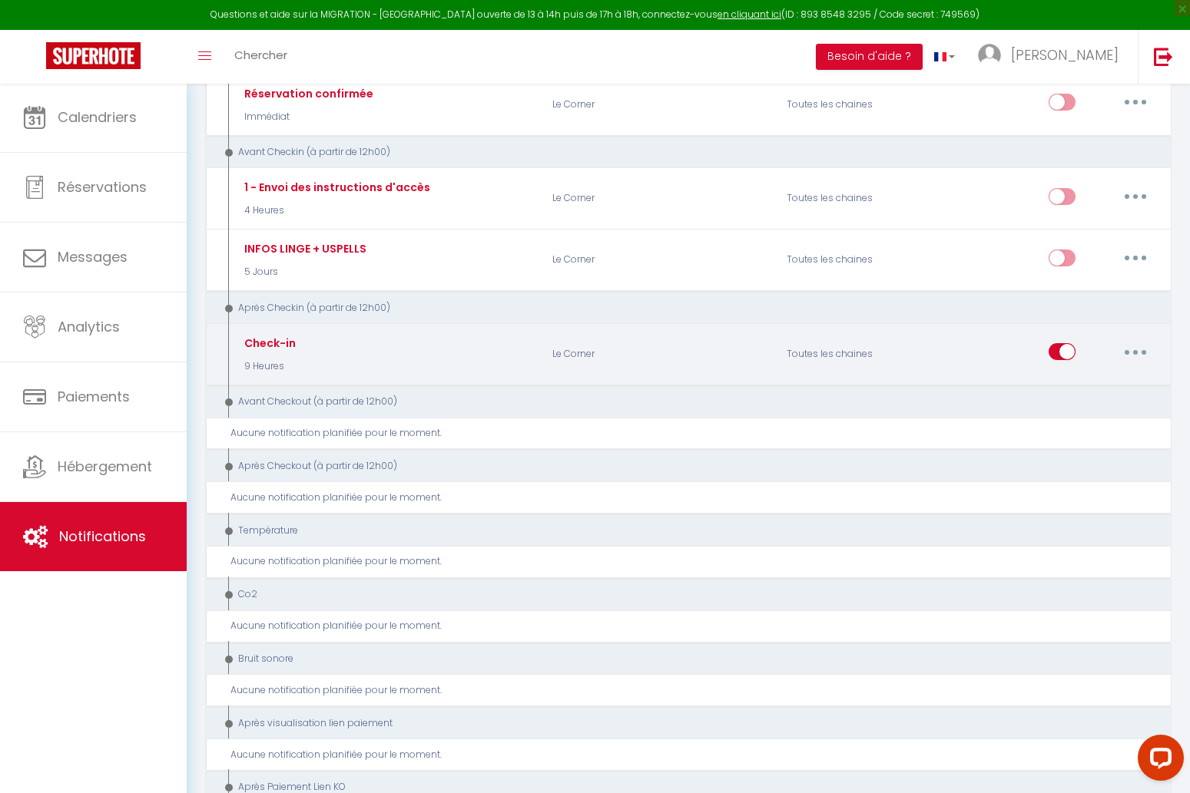
scroll to position [307, 0]
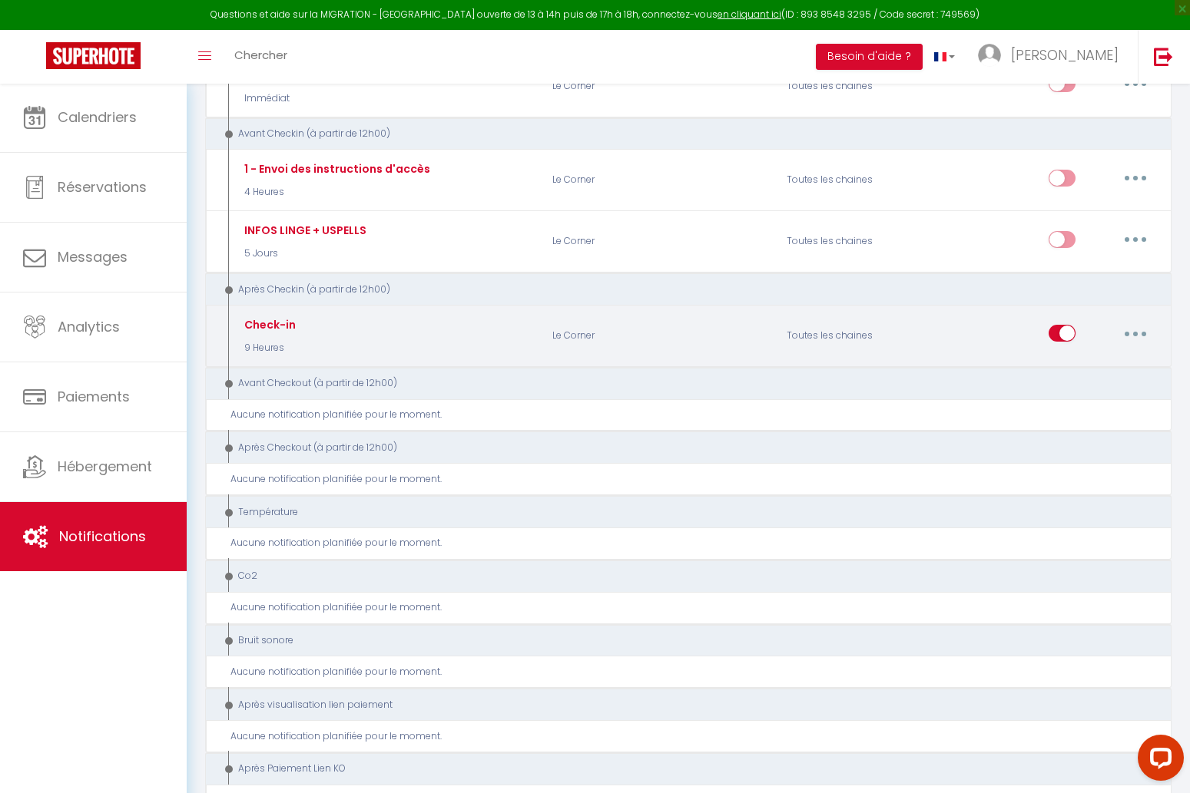
click at [1132, 321] on button "button" at bounding box center [1135, 333] width 43 height 25
click at [1103, 366] on link "Editer" at bounding box center [1095, 369] width 114 height 26
type input "Check-in"
checkbox input "false"
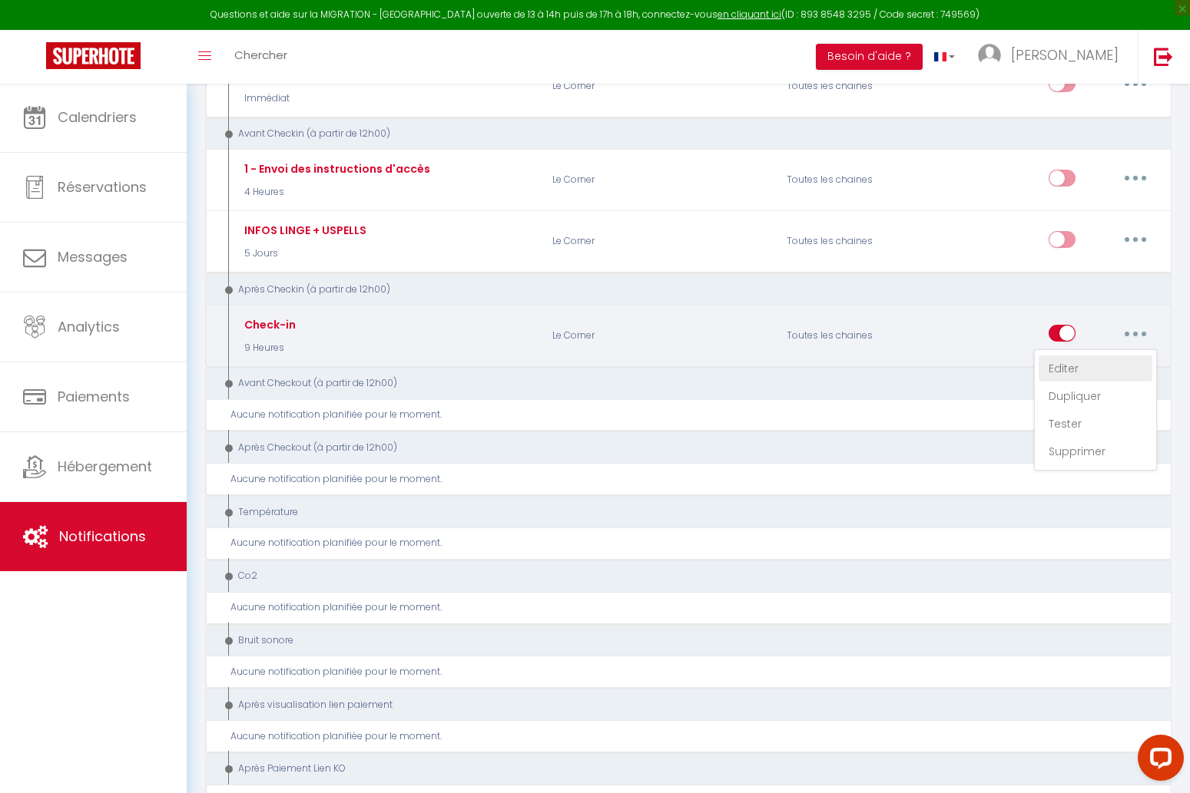
checkbox input "false"
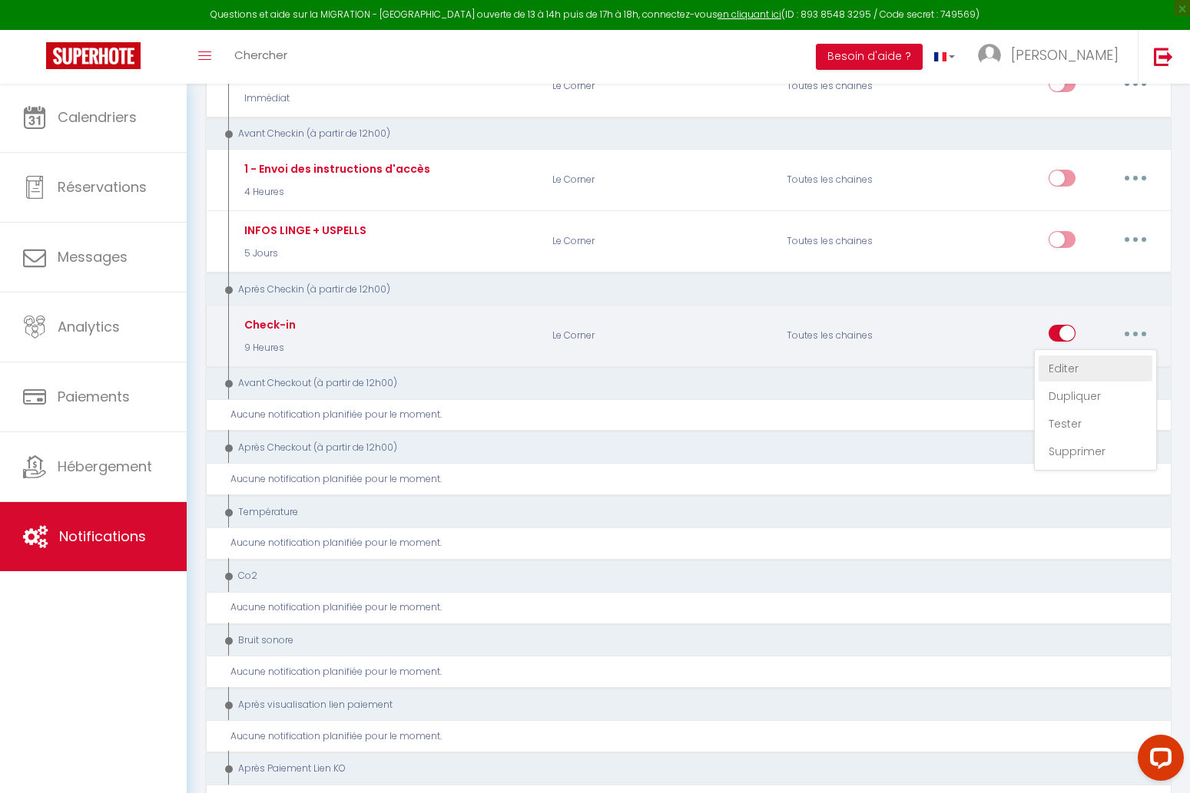
checkbox input "false"
select select "3"
select select "9 Heures"
select select "if_booking_is_paid"
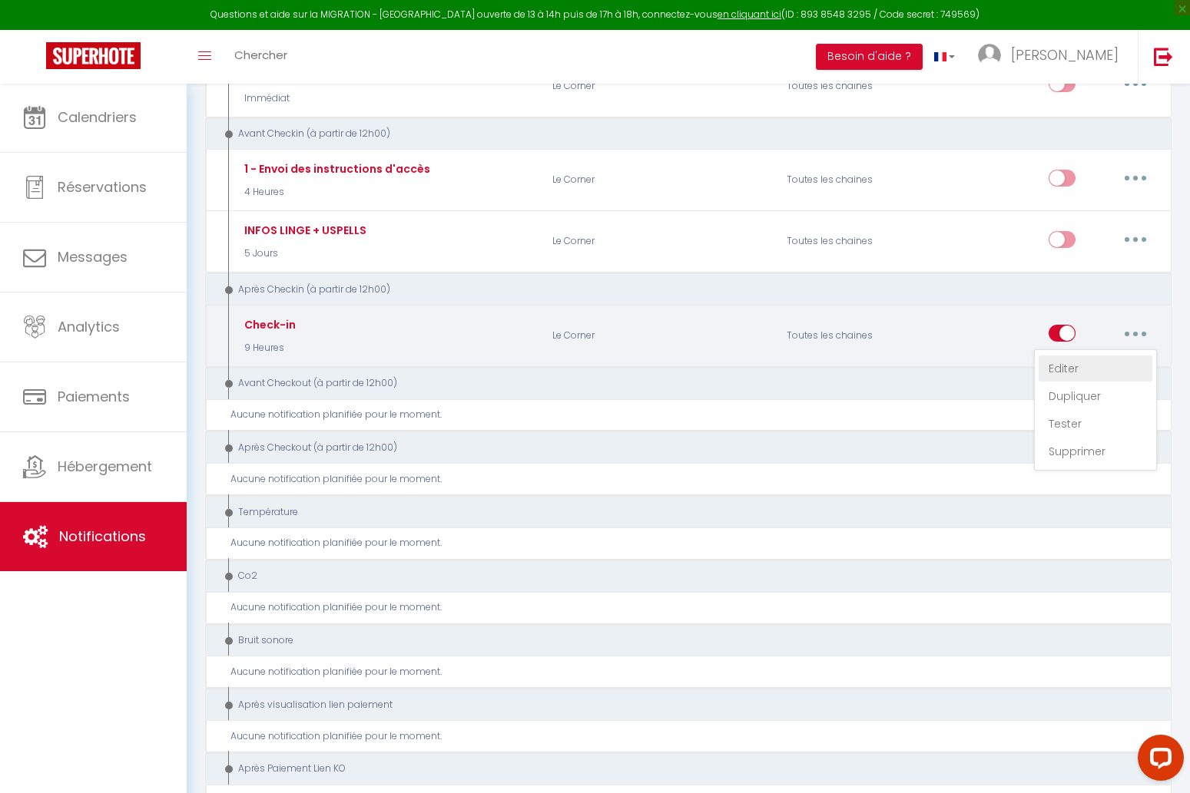
checkbox input "true"
checkbox input "false"
radio input "true"
type input "Votre arrivée - [RENTAL:NAME] - [GUEST:FIRST_NAME] [GUEST:NAME]"
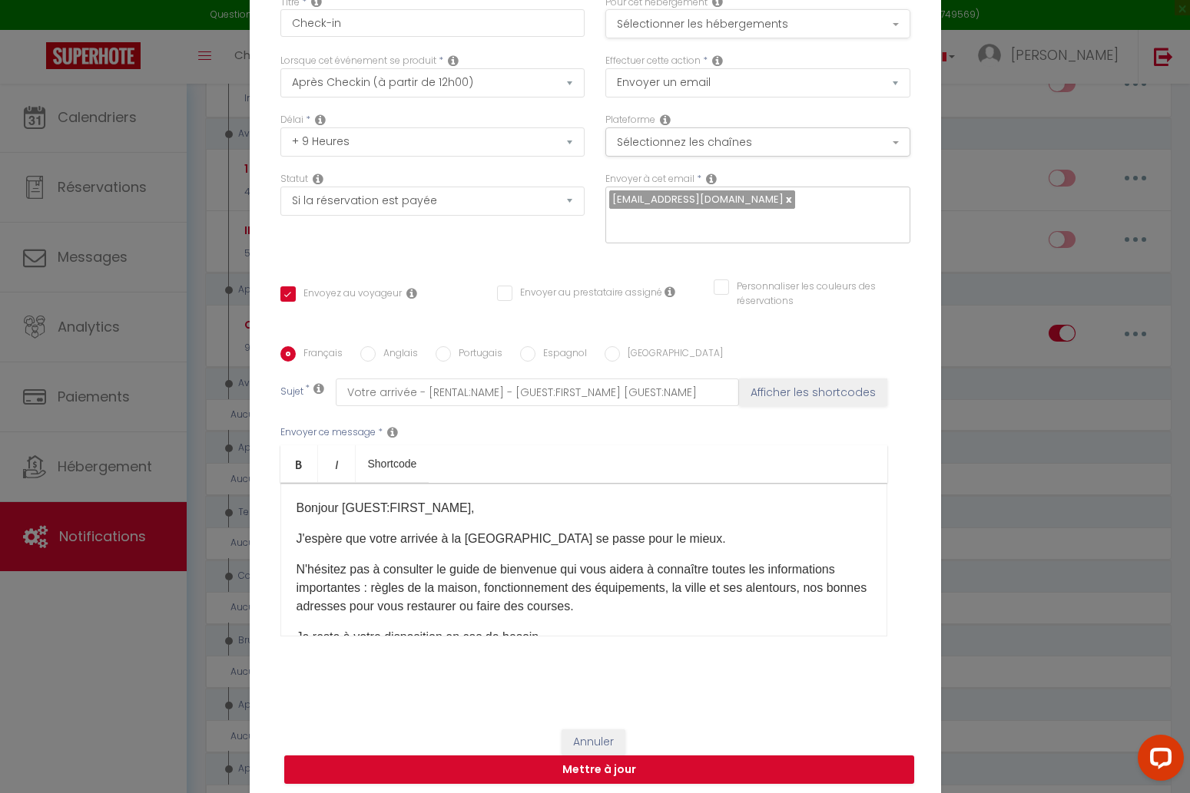
click at [761, 13] on button "Sélectionner les hébergements" at bounding box center [757, 23] width 305 height 29
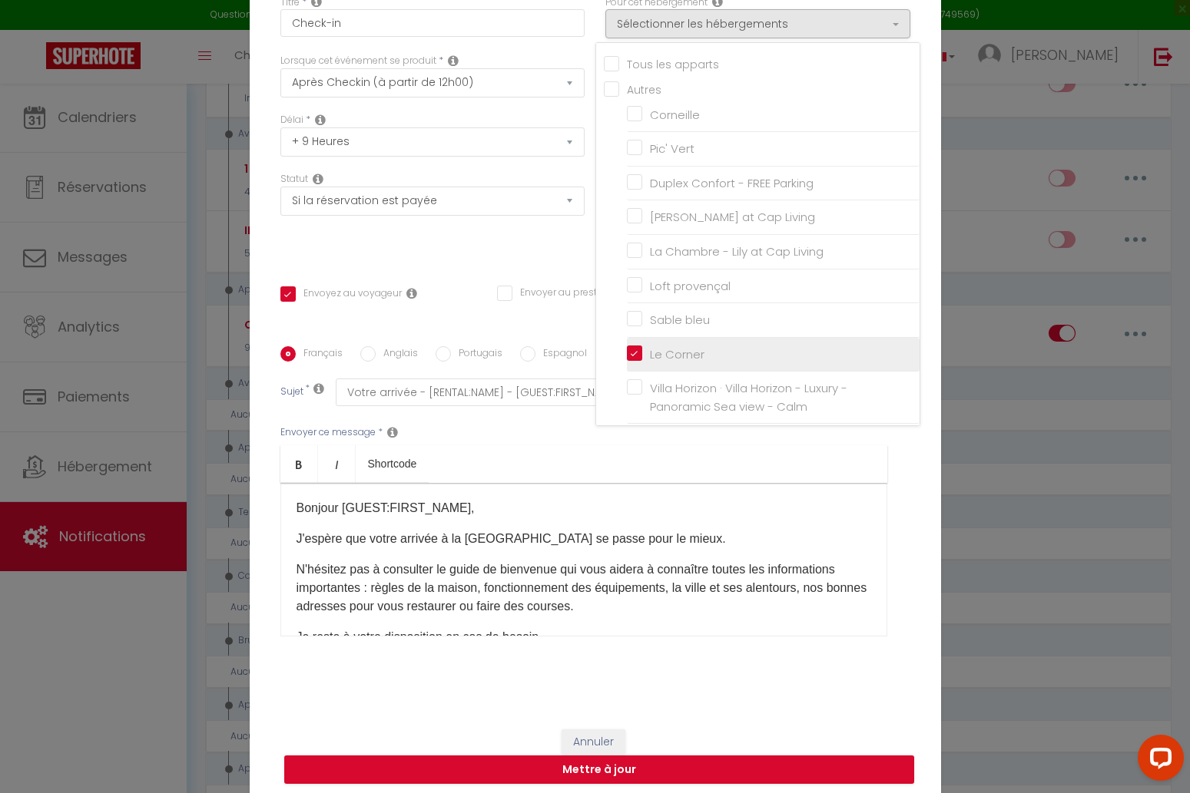
click at [631, 354] on input "Le Corner" at bounding box center [773, 353] width 293 height 15
checkbox input "false"
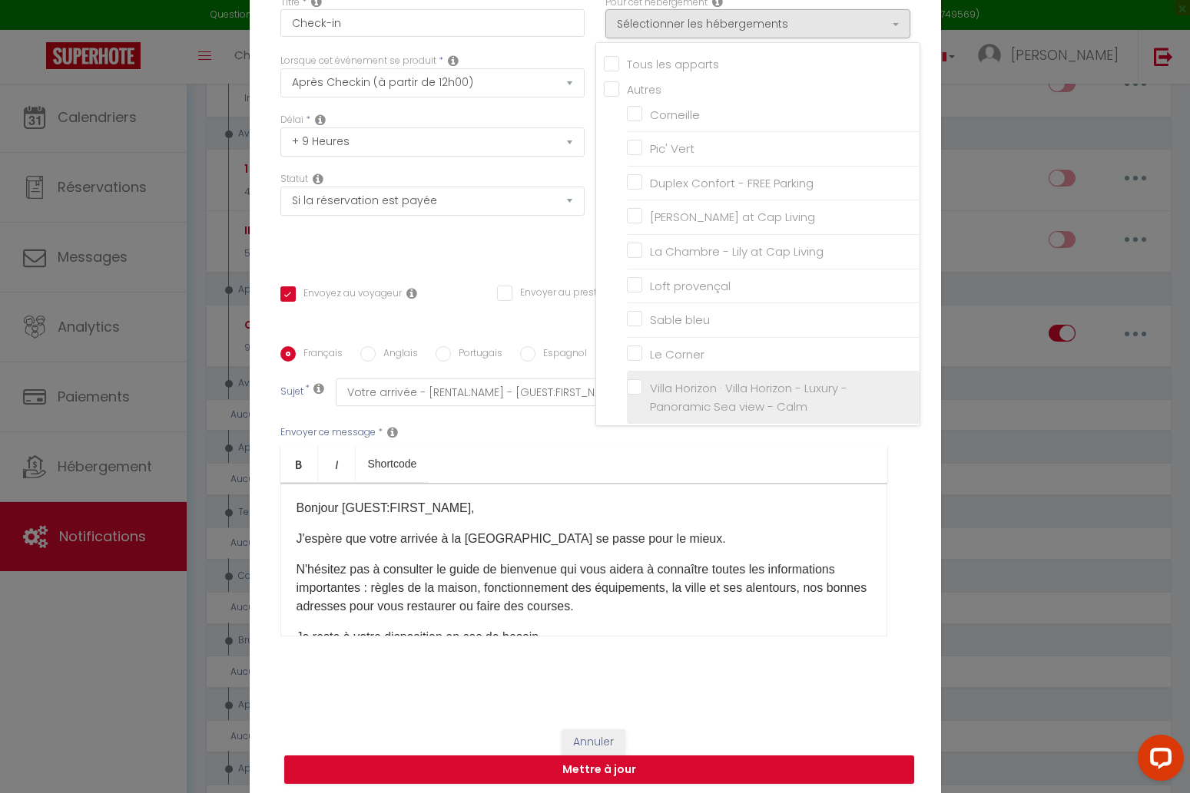
click at [641, 393] on input "Villa Horizon · Villa Horizon - Luxury - Panoramic Sea view - Calm" at bounding box center [773, 397] width 293 height 15
checkbox input "true"
checkbox input "false"
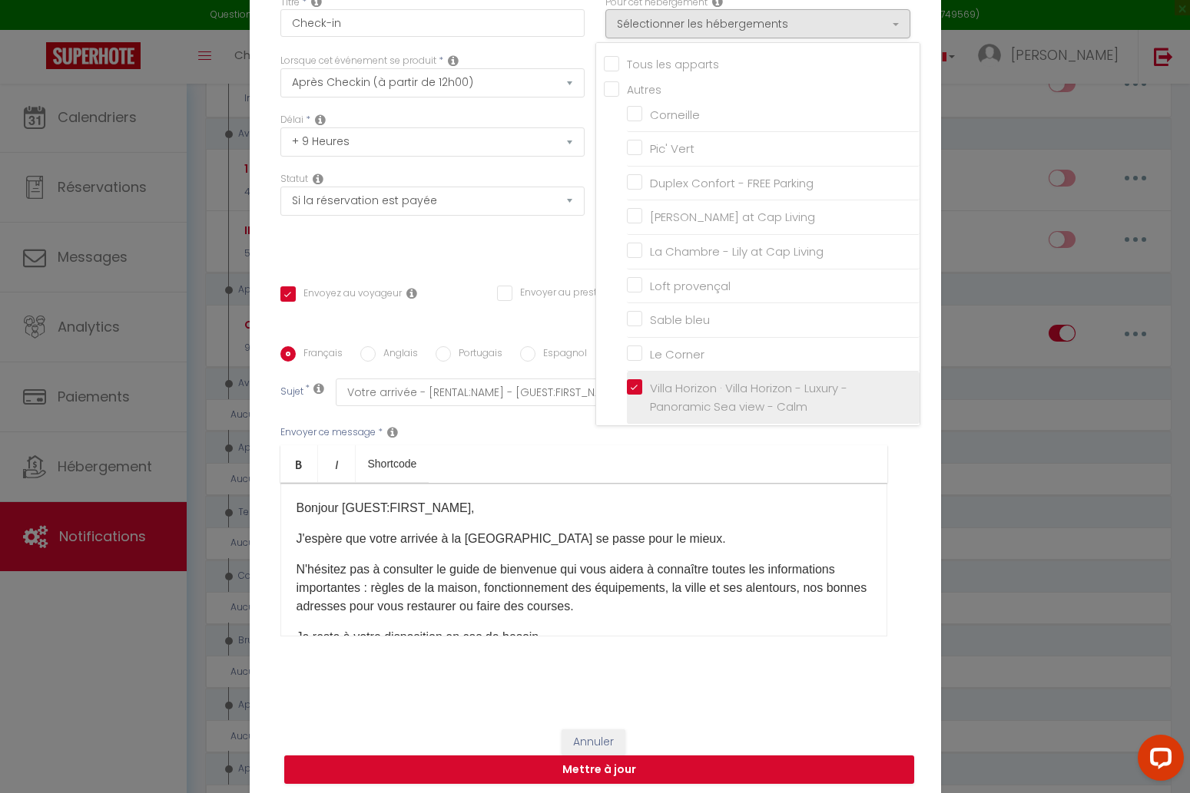
checkbox input "false"
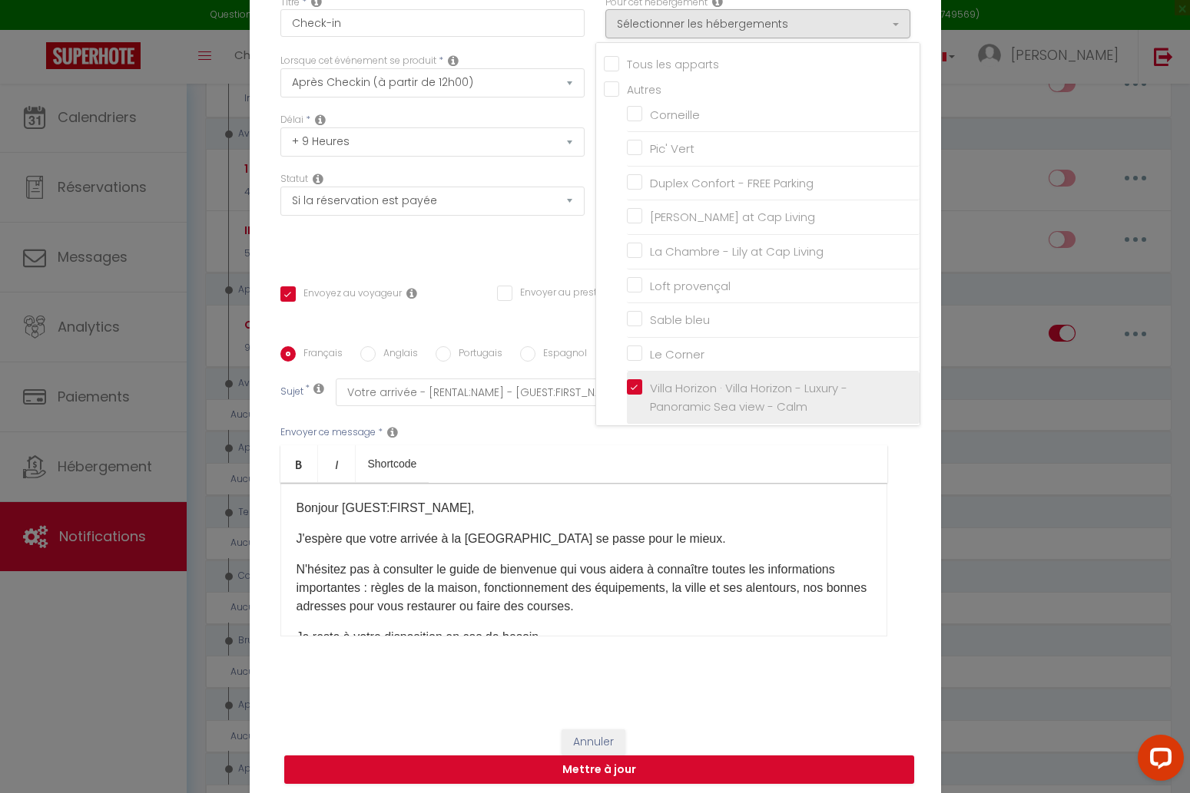
checkbox input "true"
checkbox input "false"
click at [830, 769] on button "Mettre à jour" at bounding box center [599, 770] width 630 height 29
checkbox input "true"
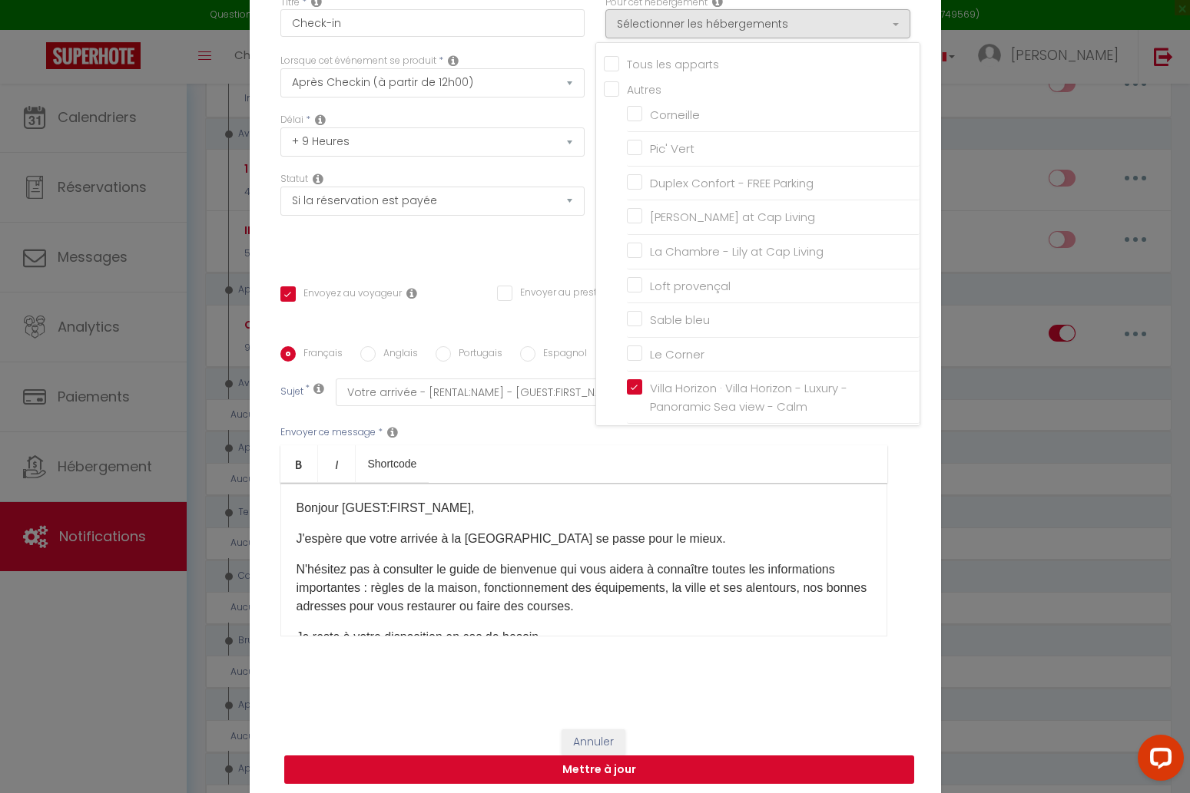
checkbox input "false"
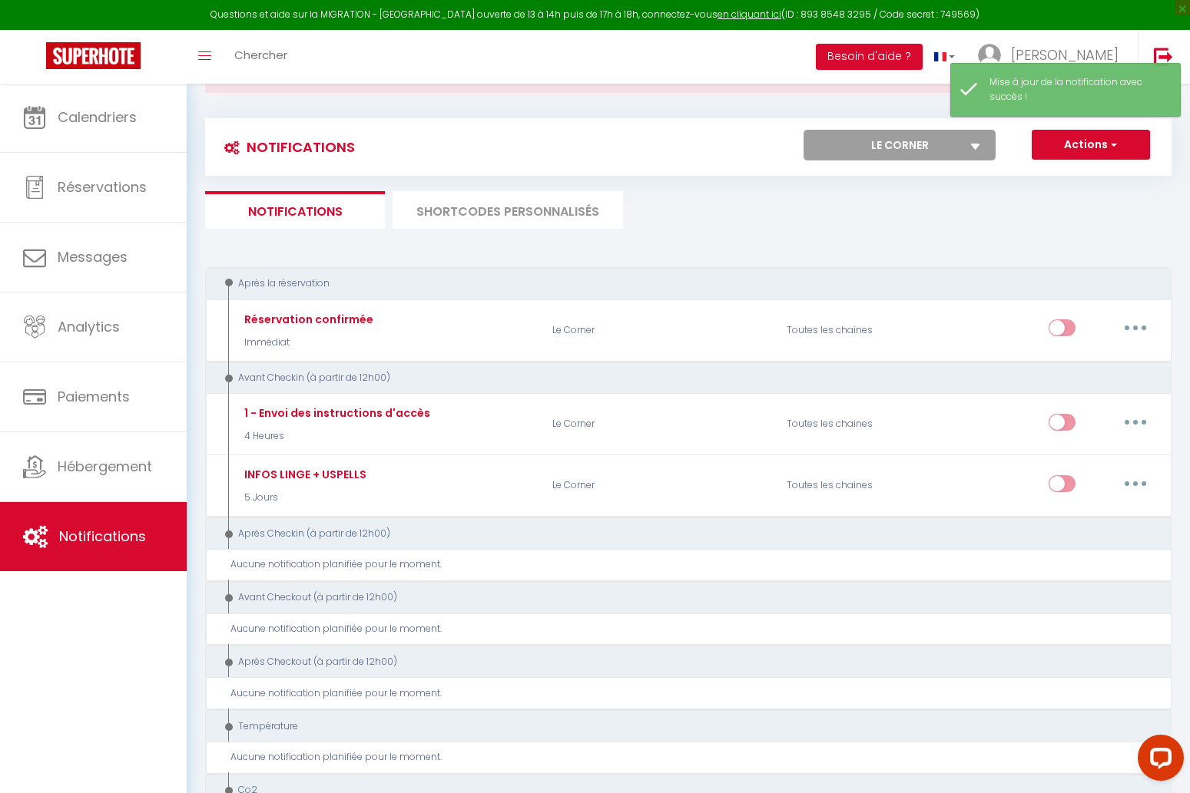
scroll to position [54, 0]
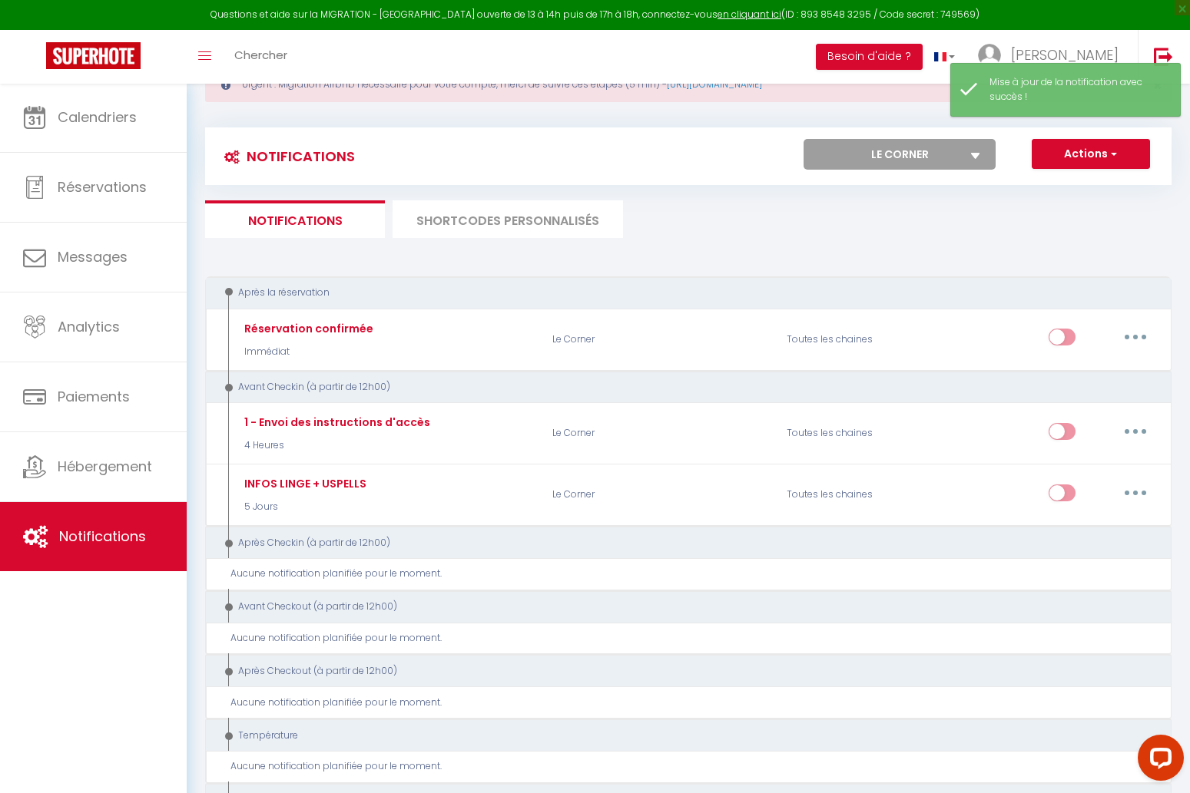
click at [979, 156] on icon at bounding box center [975, 156] width 9 height 6
click at [979, 156] on select "Tous les apparts Corneille Pic' Vert Duplex Confort - FREE Parking Lily at Cap …" at bounding box center [899, 154] width 192 height 31
select select "71130"
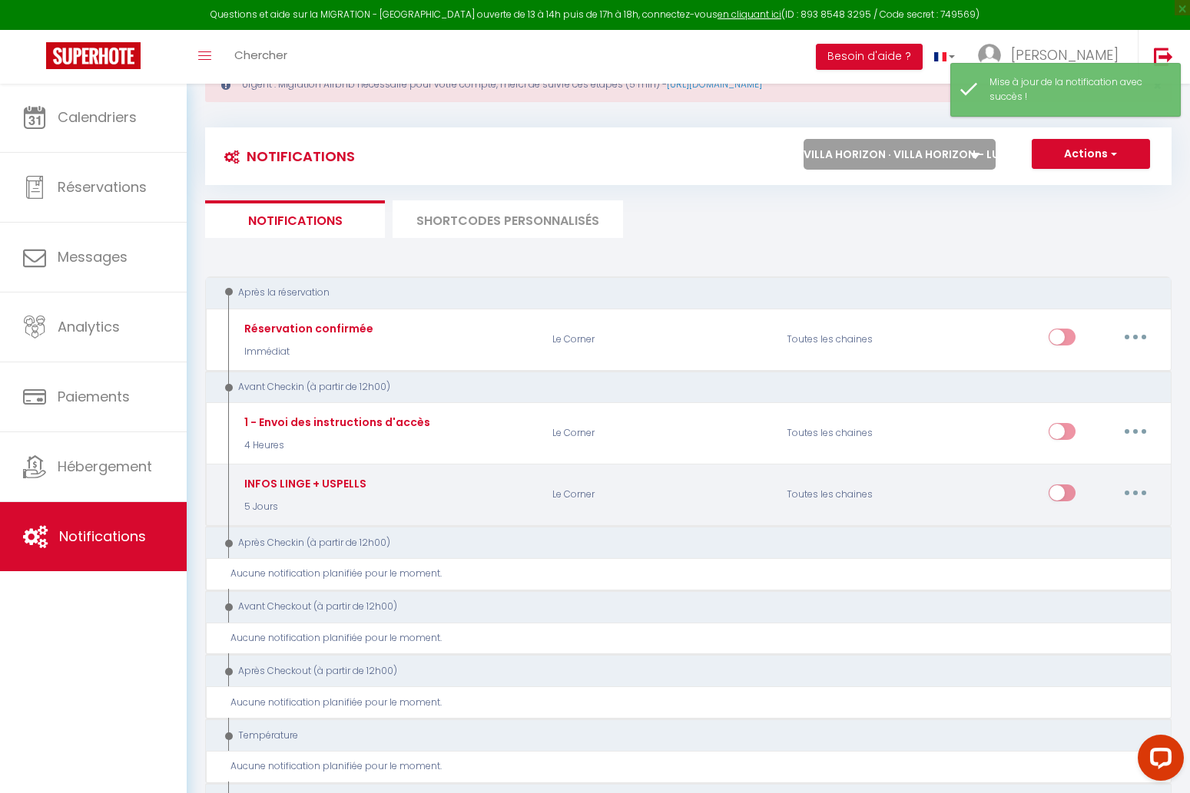
checkbox input "true"
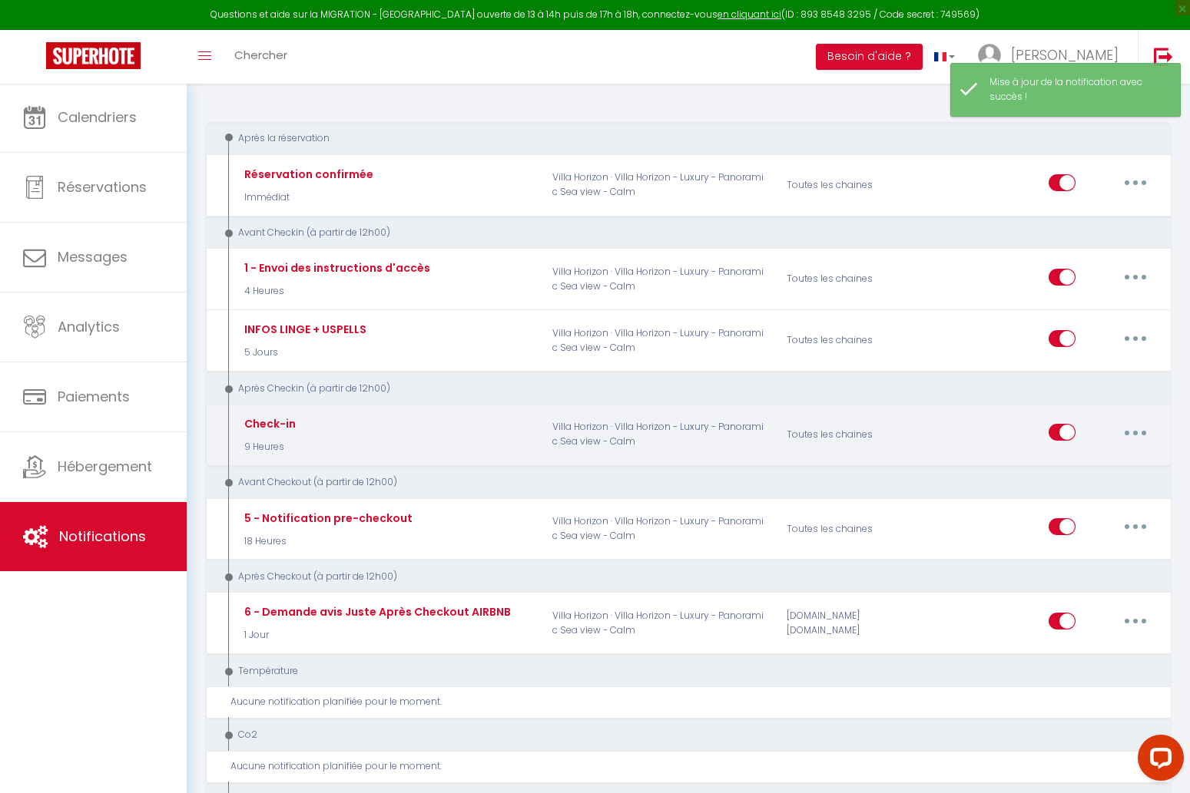
scroll to position [209, 0]
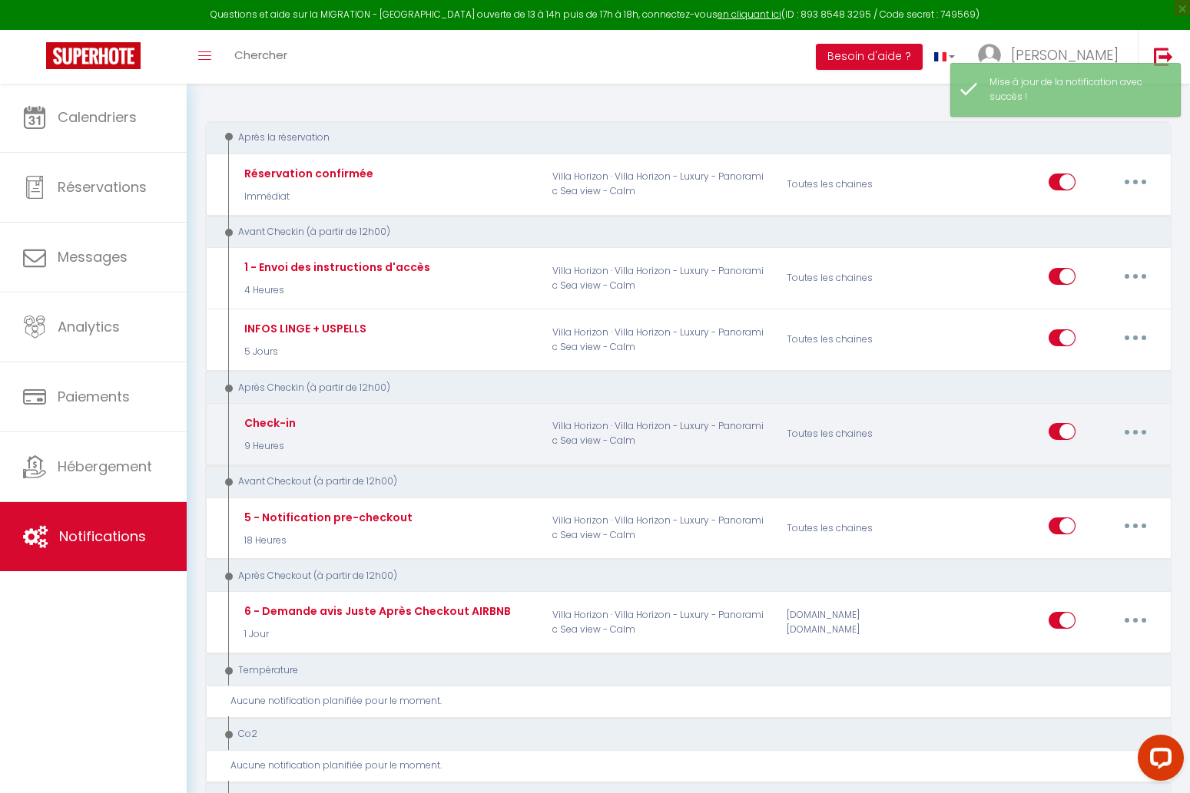
click at [1132, 426] on button "button" at bounding box center [1135, 431] width 43 height 25
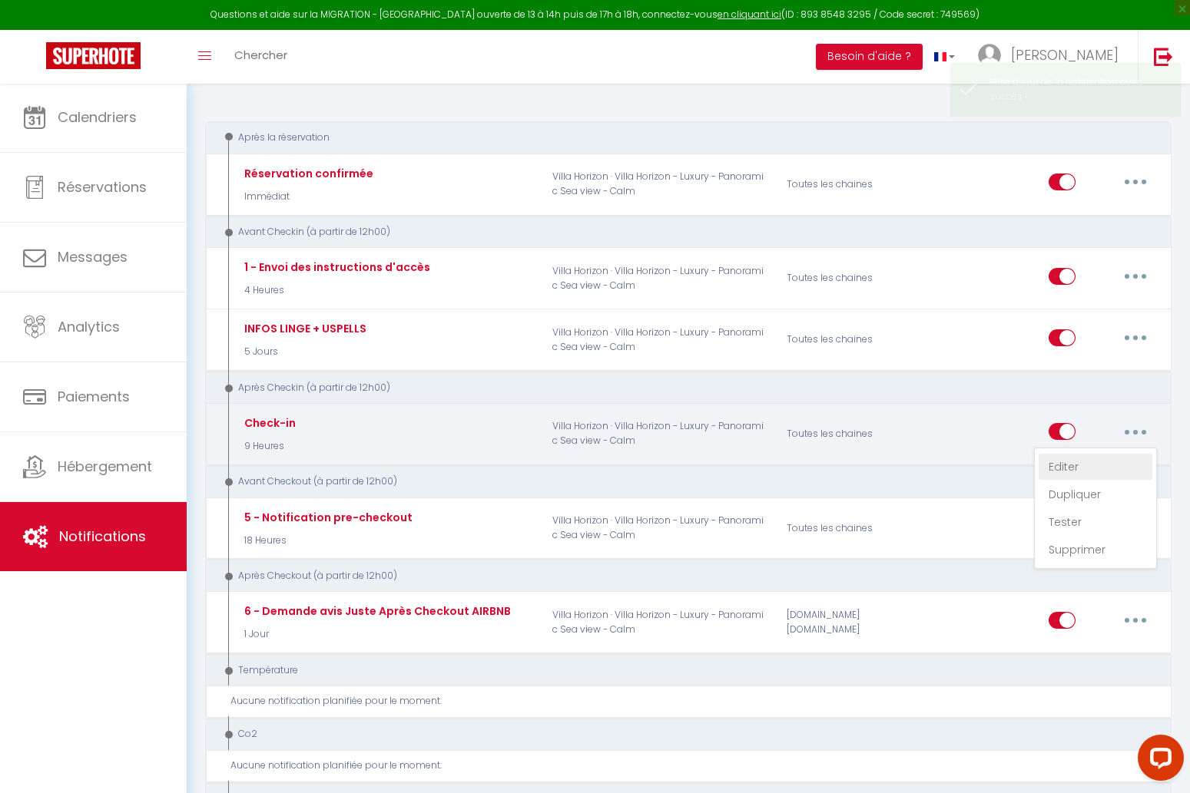
click at [1098, 454] on link "Editer" at bounding box center [1095, 467] width 114 height 26
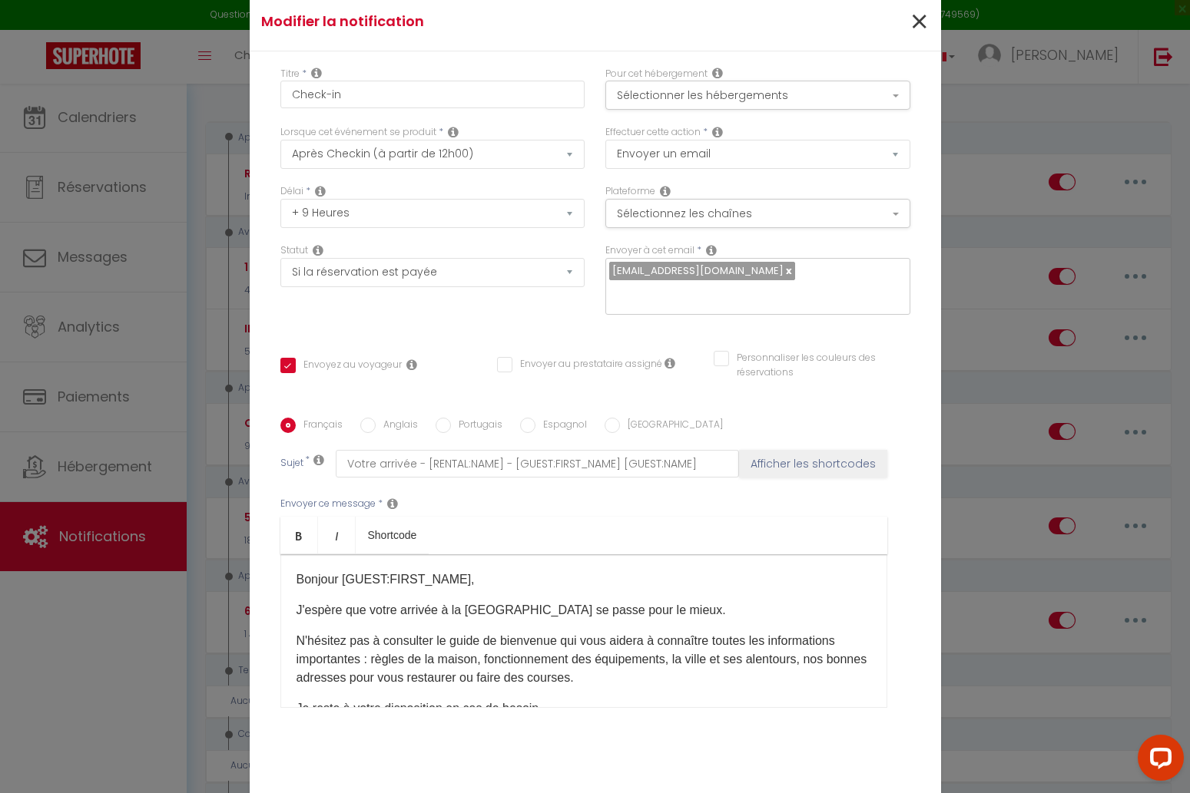
scroll to position [0, 0]
click at [915, 23] on span "×" at bounding box center [918, 22] width 19 height 46
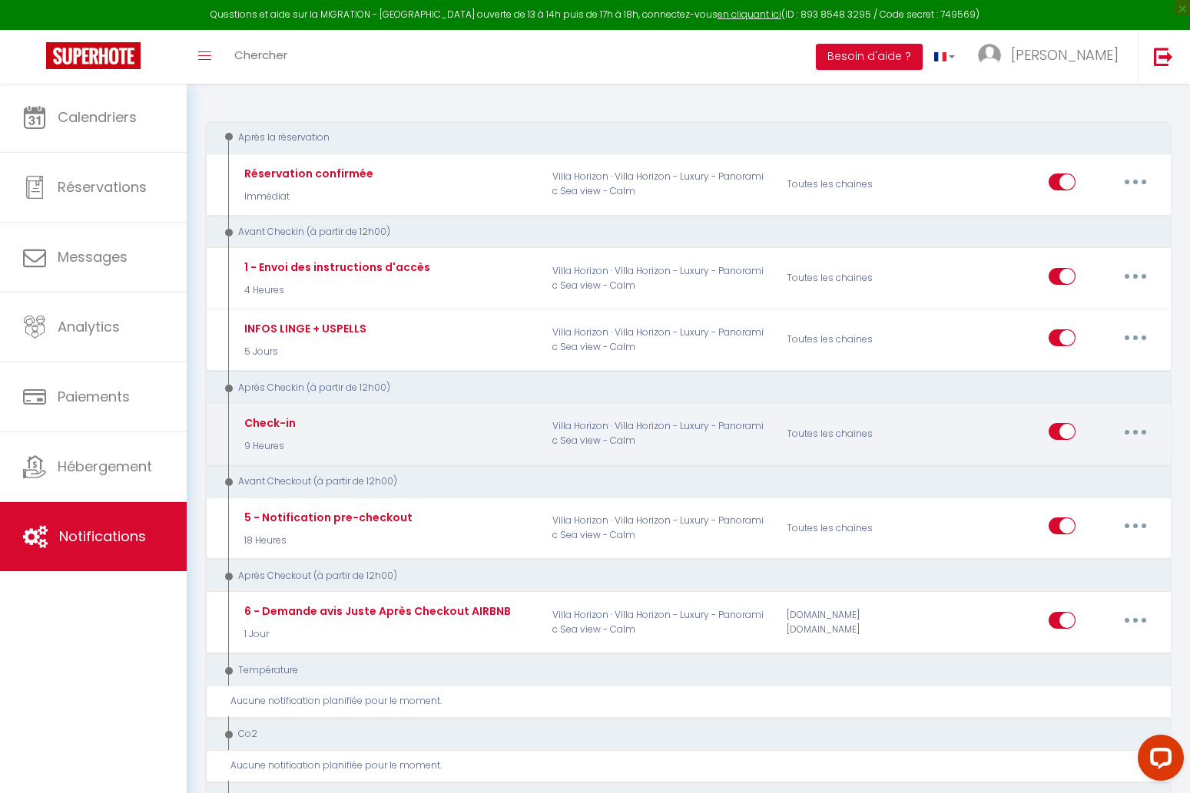
click at [1131, 426] on button "button" at bounding box center [1135, 431] width 43 height 25
click at [1086, 492] on link "Dupliquer" at bounding box center [1095, 495] width 114 height 26
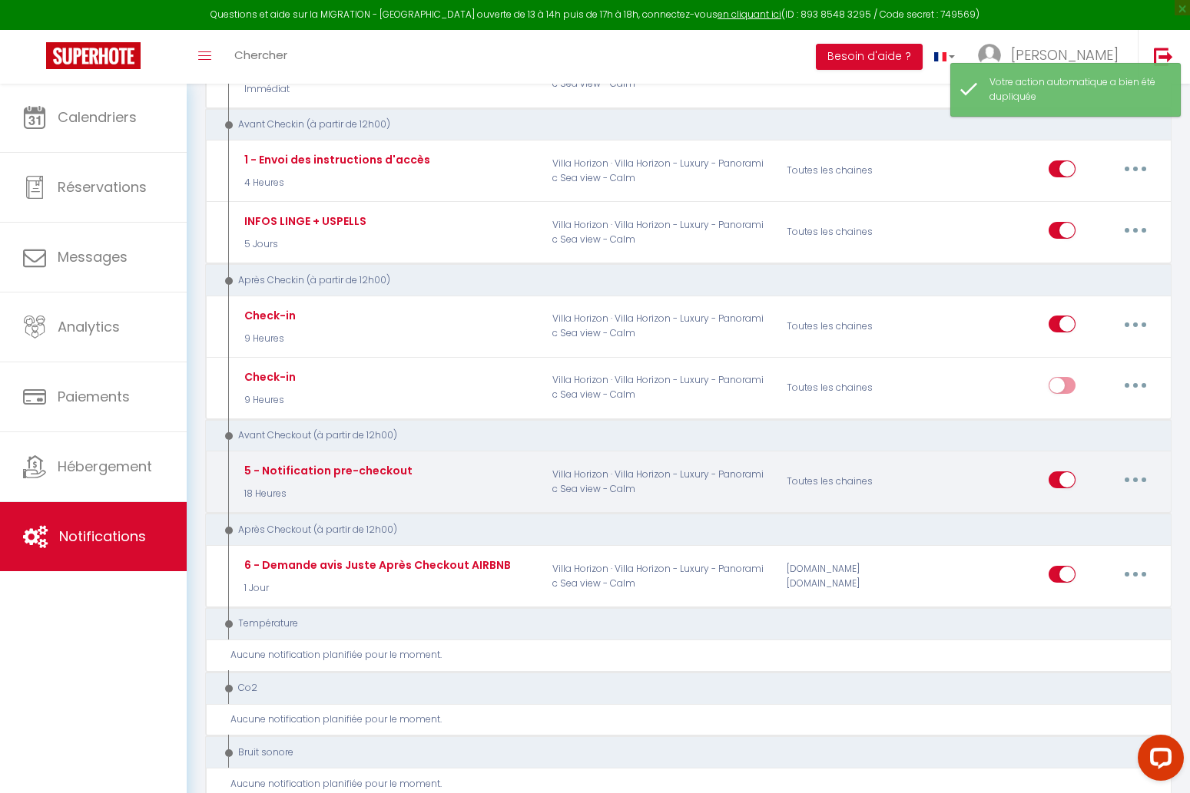
scroll to position [324, 0]
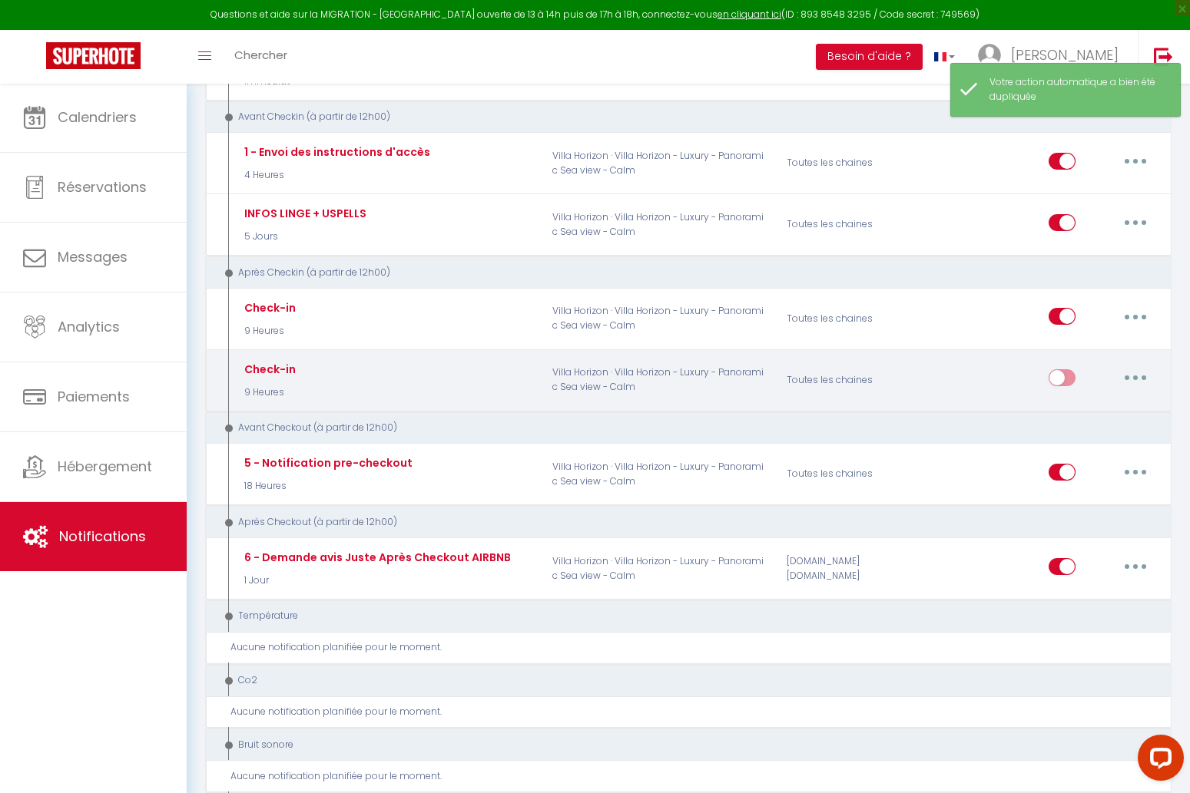
click at [1127, 366] on button "button" at bounding box center [1135, 378] width 43 height 25
click at [1104, 405] on link "Editer" at bounding box center [1095, 413] width 114 height 26
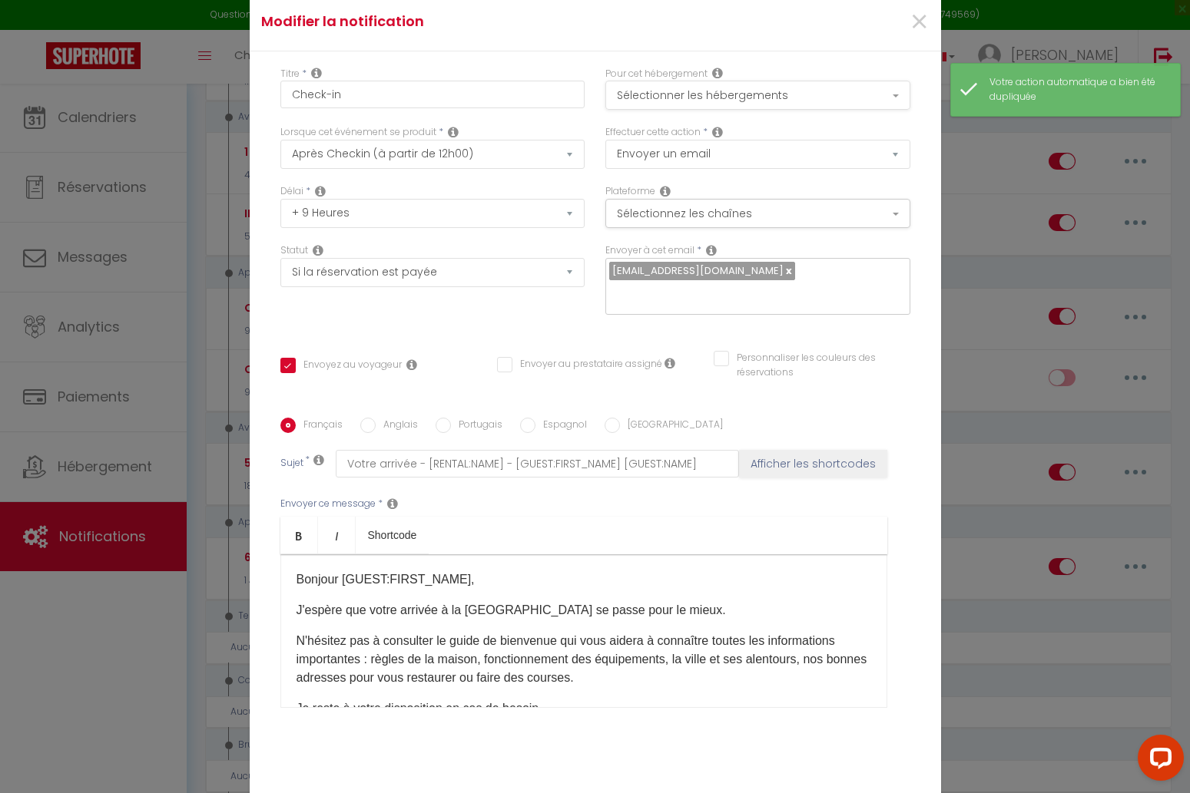
click at [736, 98] on button "Sélectionner les hébergements" at bounding box center [757, 95] width 305 height 29
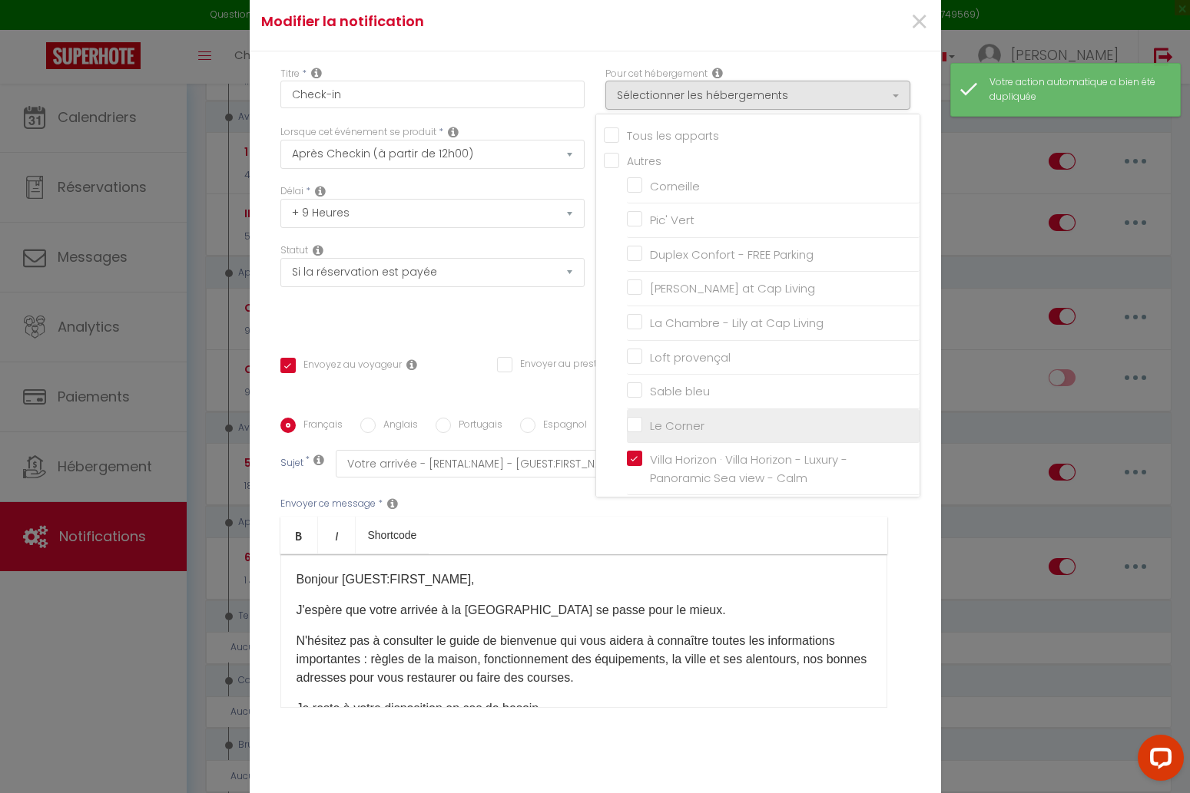
click at [668, 418] on input "Le Corner" at bounding box center [773, 425] width 293 height 15
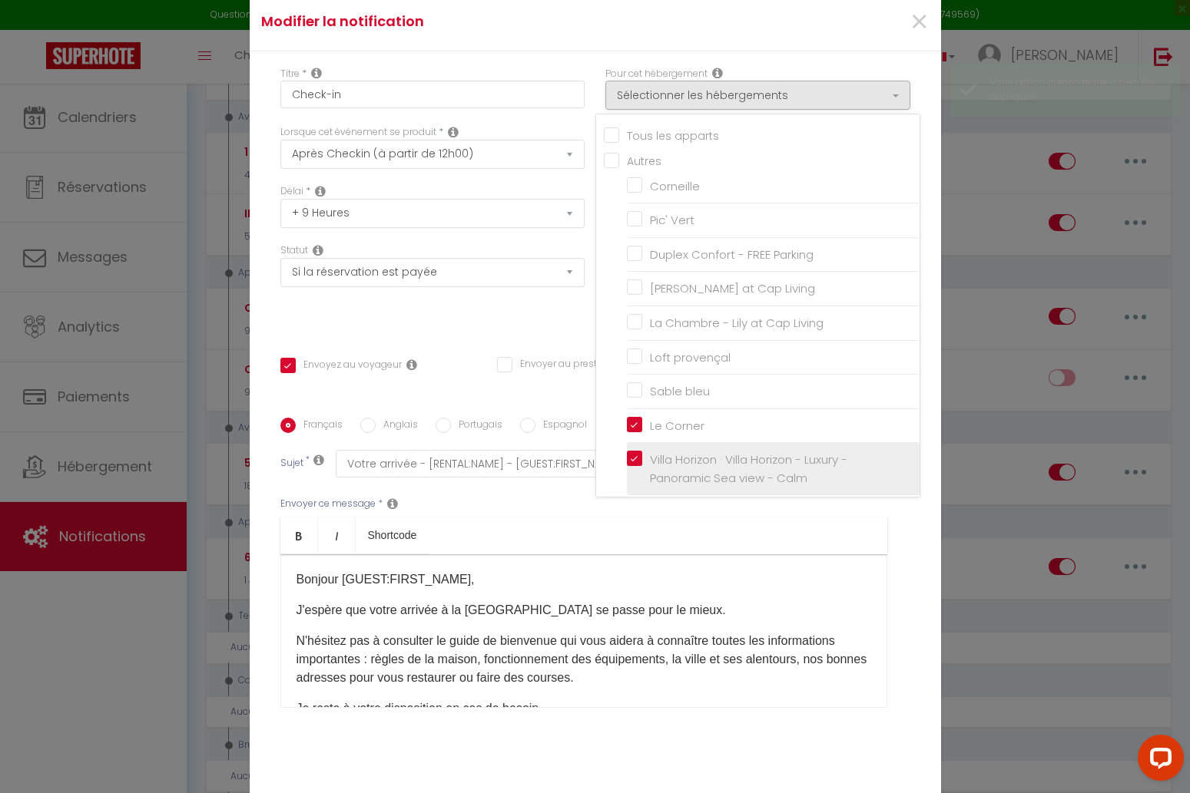
click at [642, 454] on label "Villa Horizon · Villa Horizon - Luxury - Panoramic Sea view - Calm" at bounding box center [775, 469] width 267 height 36
click at [639, 462] on input "Villa Horizon · Villa Horizon - Luxury - Panoramic Sea view - Calm" at bounding box center [773, 469] width 293 height 15
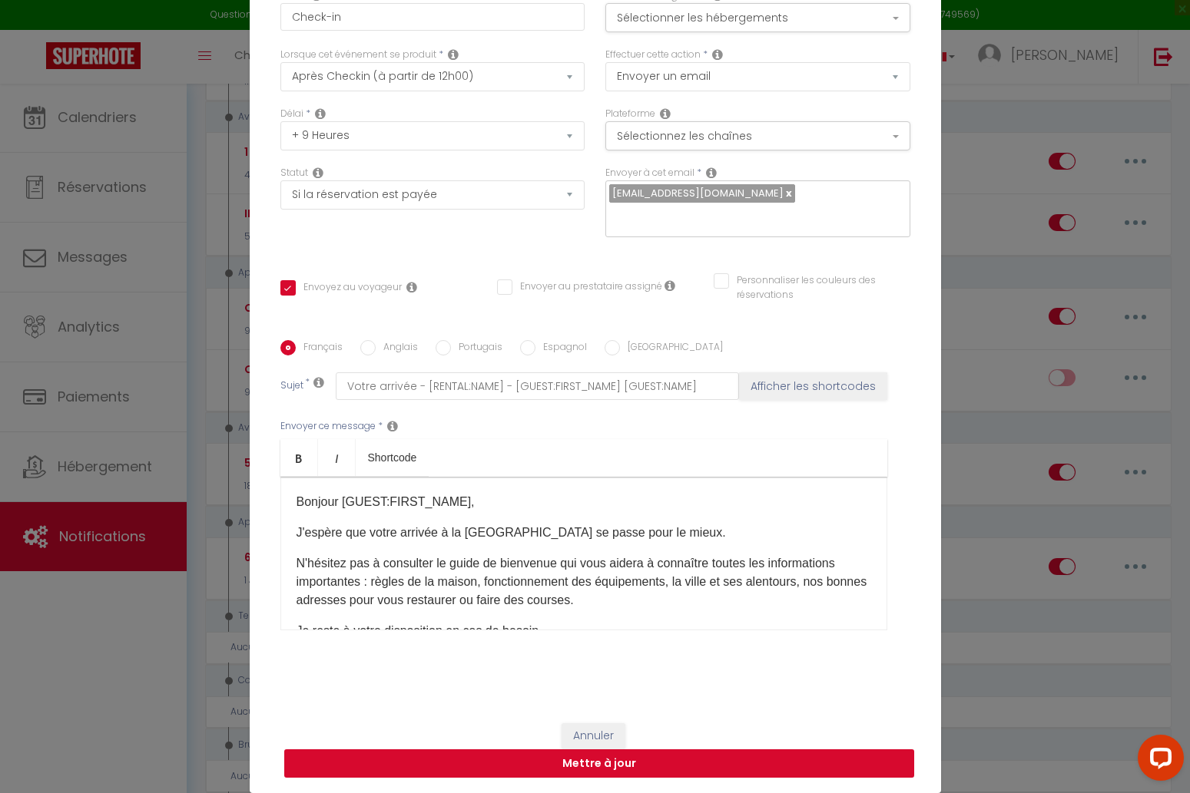
click at [805, 759] on button "Mettre à jour" at bounding box center [599, 764] width 630 height 29
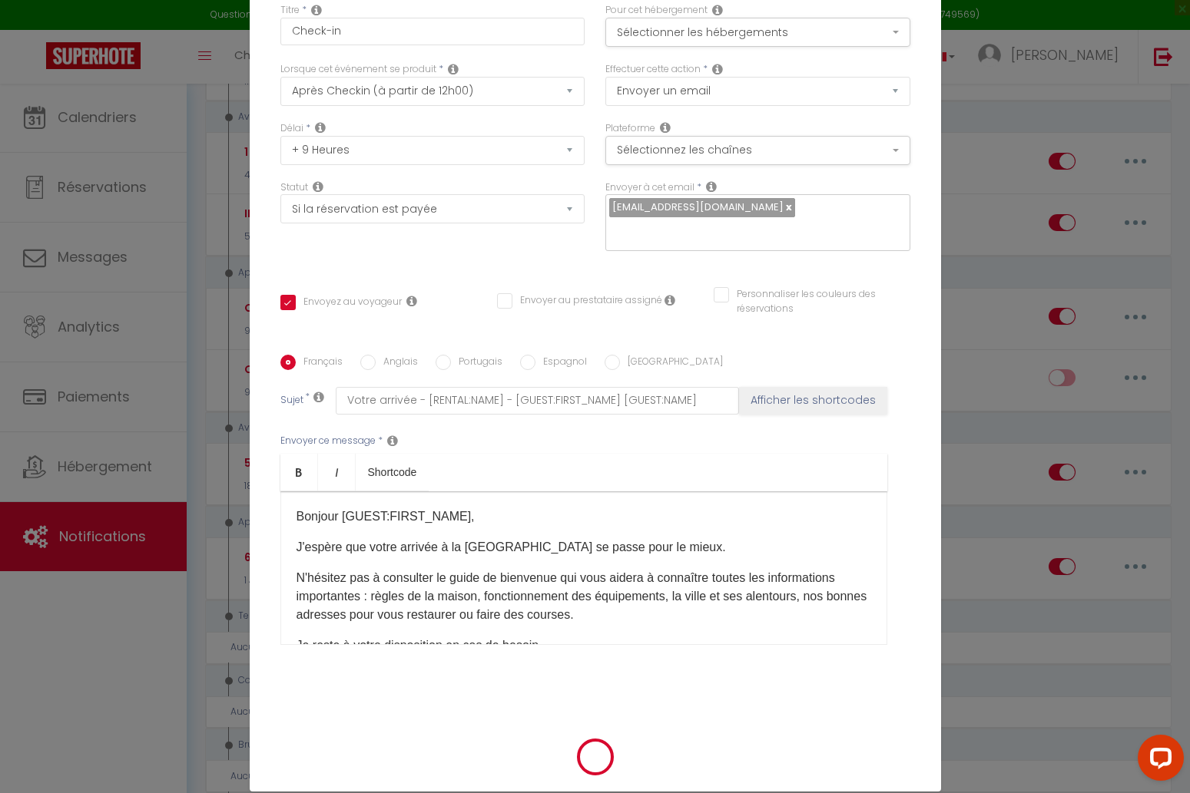
scroll to position [71, 0]
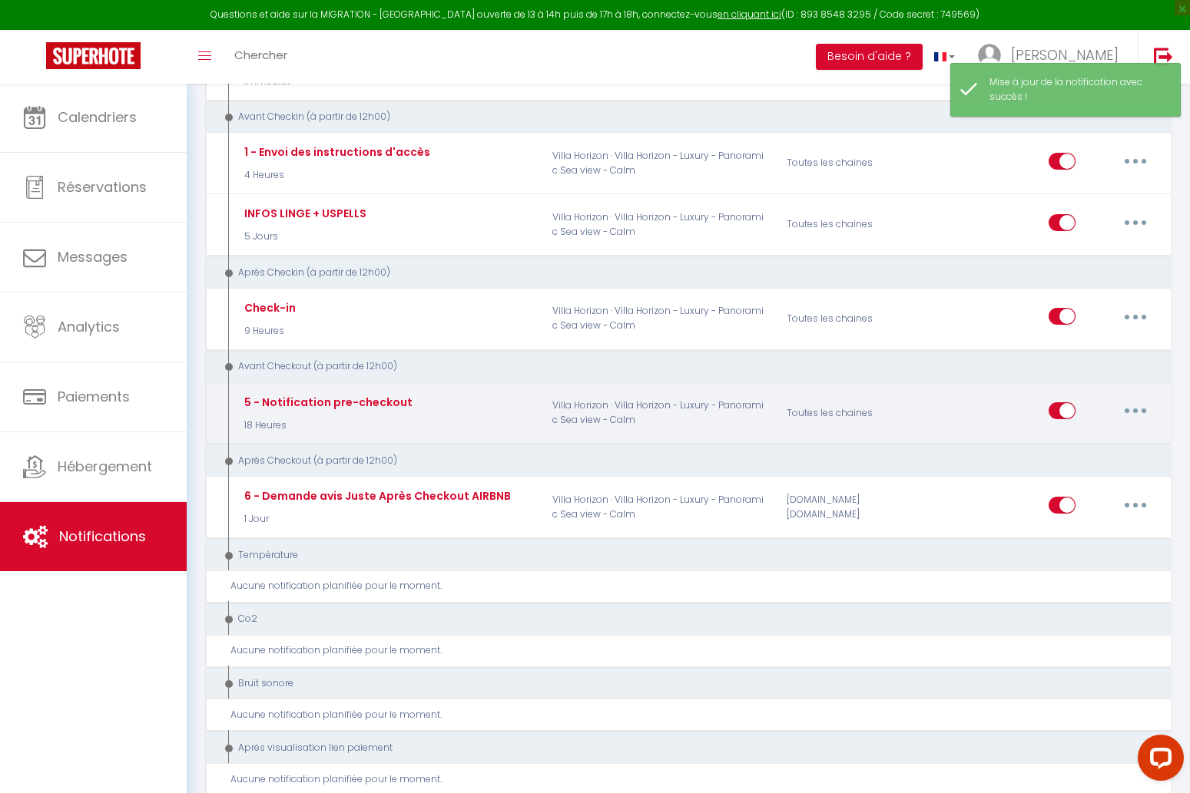
click at [1127, 407] on button "button" at bounding box center [1135, 411] width 43 height 25
click at [1094, 463] on link "Dupliquer" at bounding box center [1095, 474] width 114 height 26
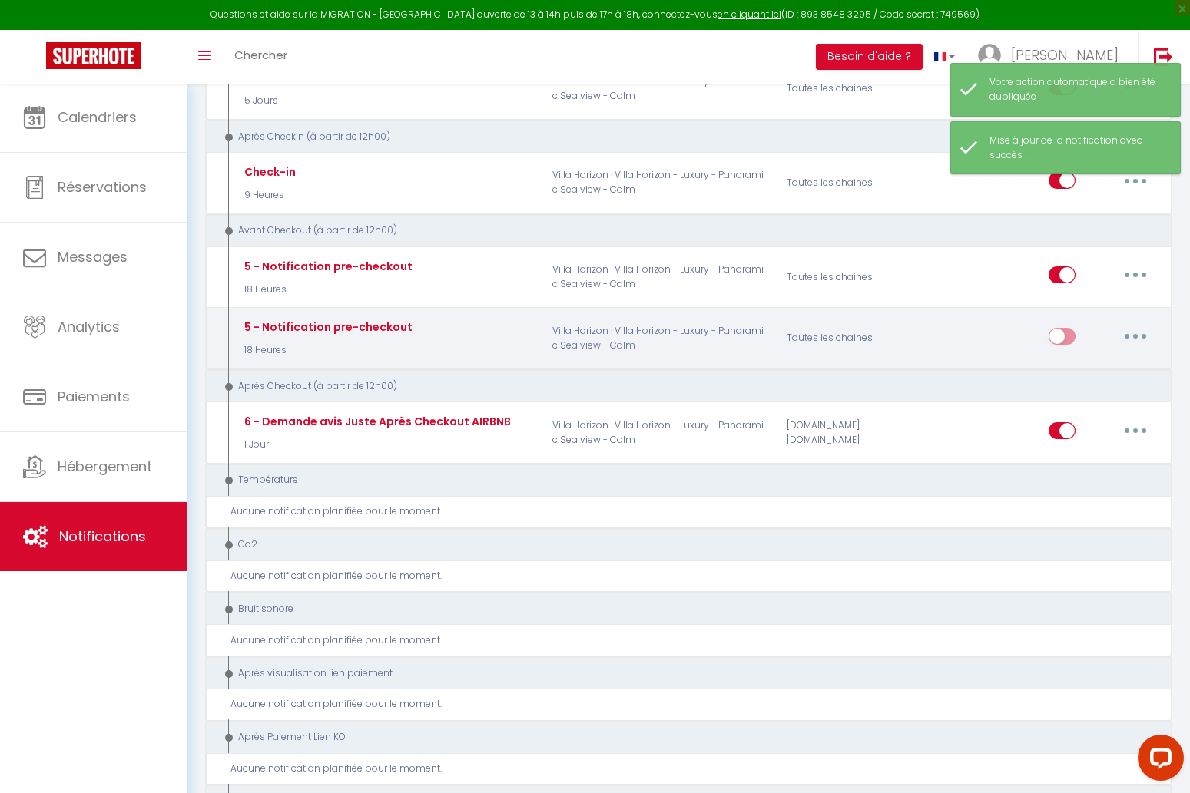
scroll to position [455, 0]
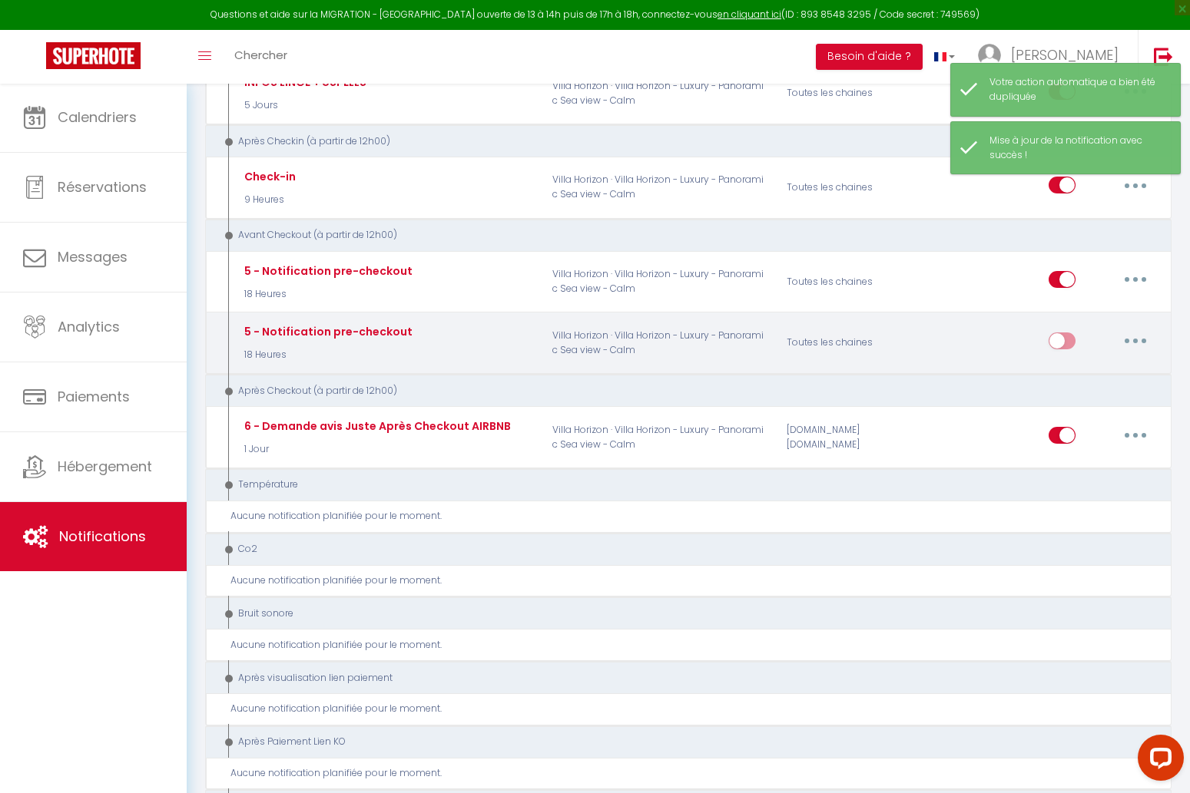
click at [1138, 334] on button "button" at bounding box center [1135, 341] width 43 height 25
click at [1090, 368] on link "Editer" at bounding box center [1095, 376] width 114 height 26
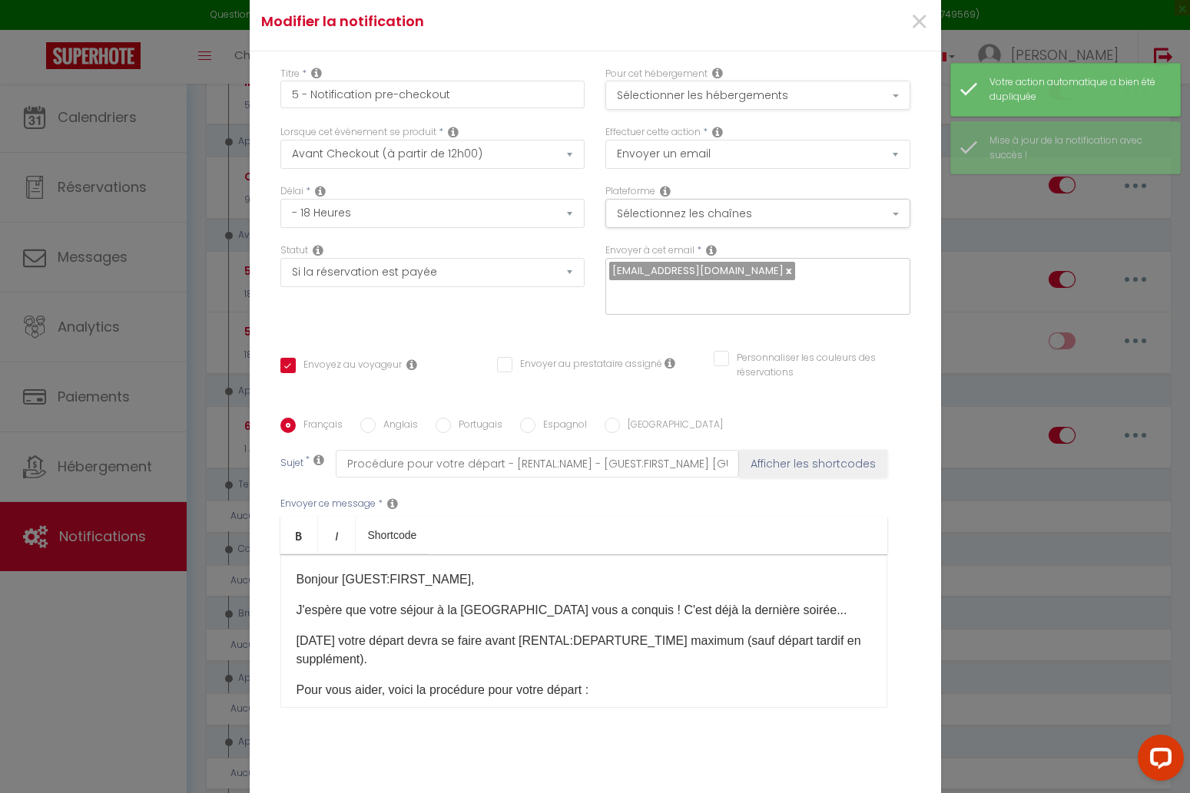
drag, startPoint x: 699, startPoint y: 101, endPoint x: 707, endPoint y: 110, distance: 11.4
click at [698, 102] on button "Sélectionner les hébergements" at bounding box center [757, 95] width 305 height 29
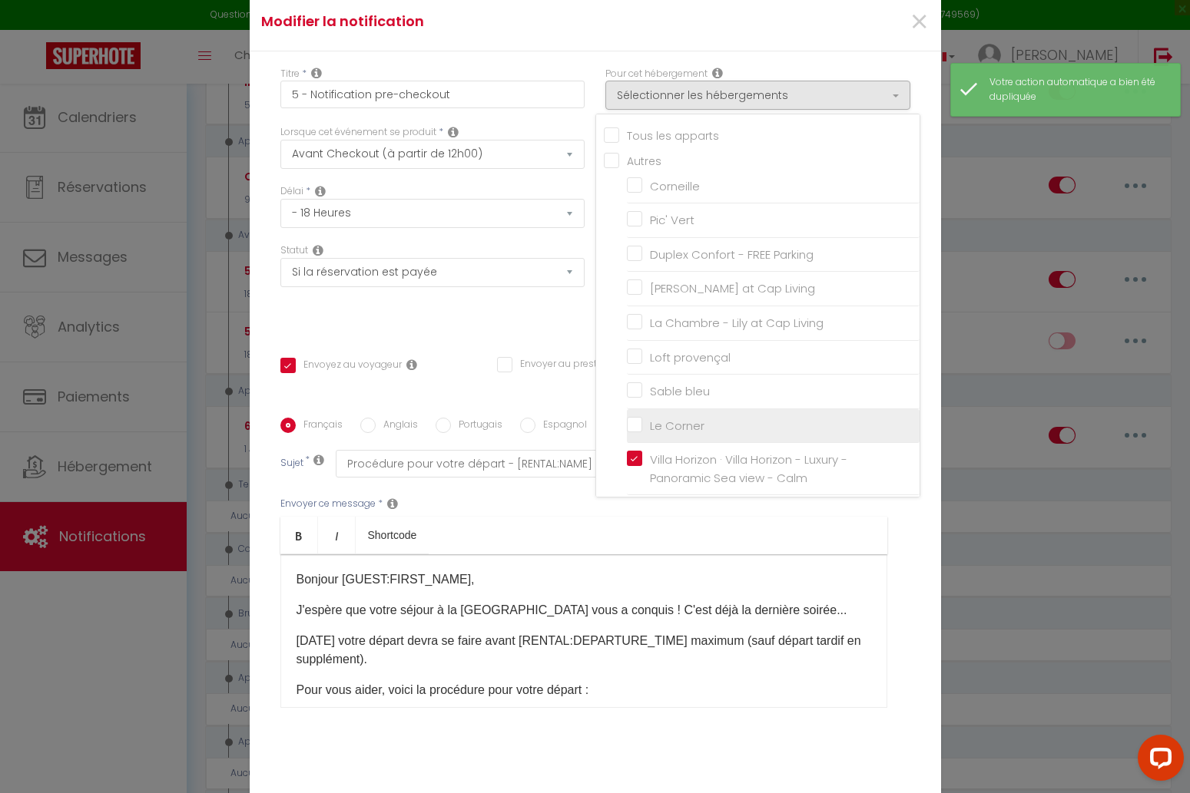
click at [637, 418] on input "Le Corner" at bounding box center [773, 425] width 293 height 15
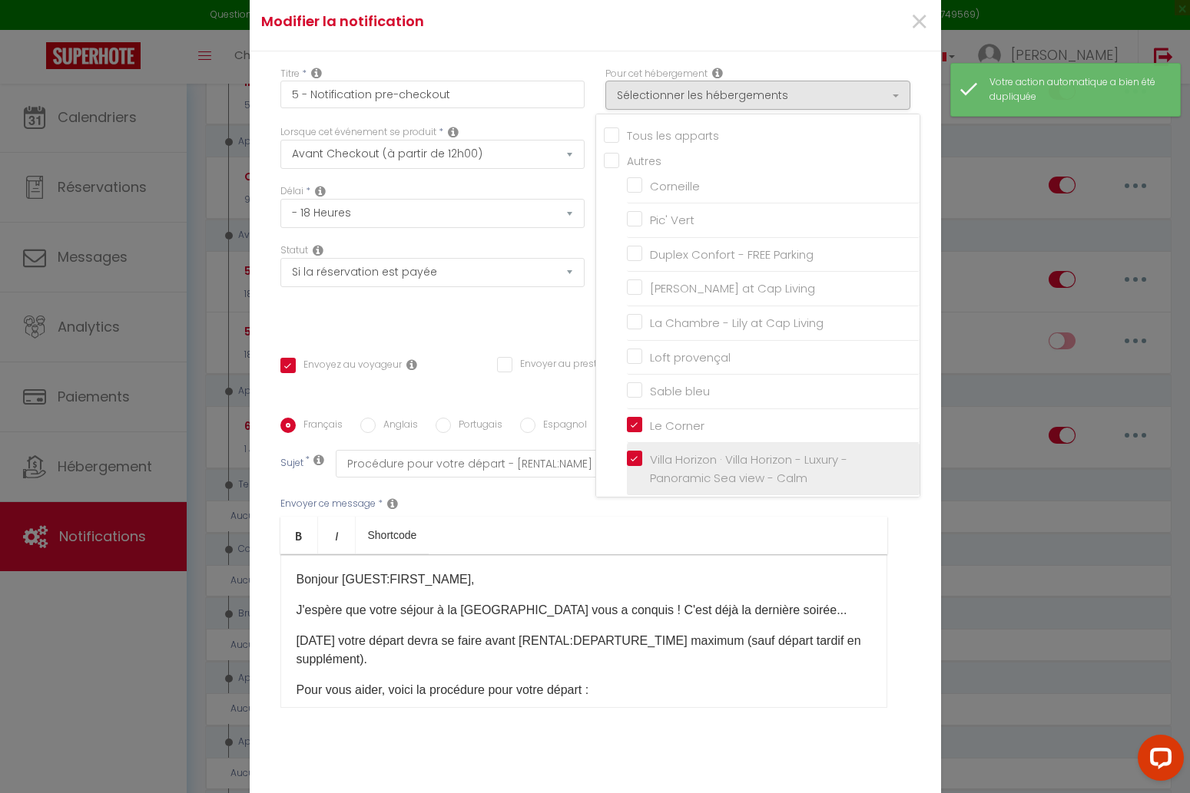
click at [642, 451] on label "Villa Horizon · Villa Horizon - Luxury - Panoramic Sea view - Calm" at bounding box center [775, 469] width 267 height 36
click at [630, 462] on input "Villa Horizon · Villa Horizon - Luxury - Panoramic Sea view - Calm" at bounding box center [773, 469] width 293 height 15
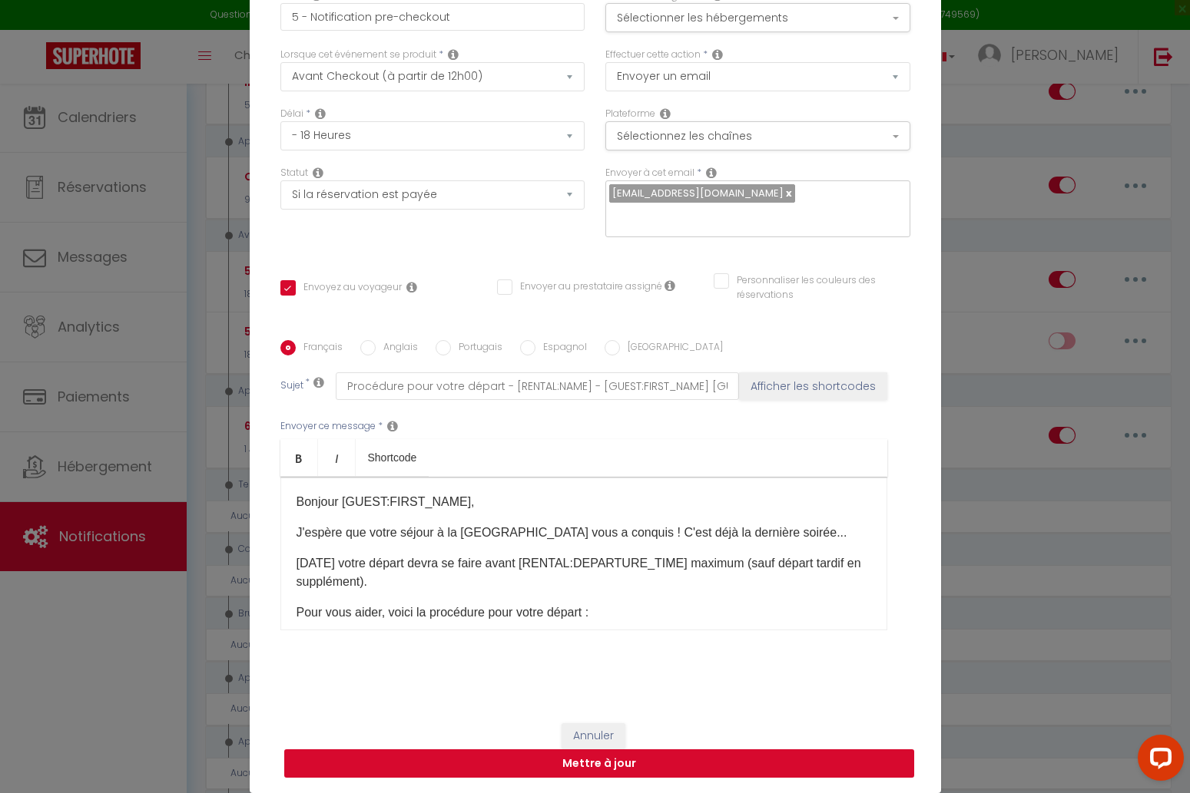
scroll to position [78, 0]
click at [816, 757] on button "Mettre à jour" at bounding box center [599, 764] width 630 height 29
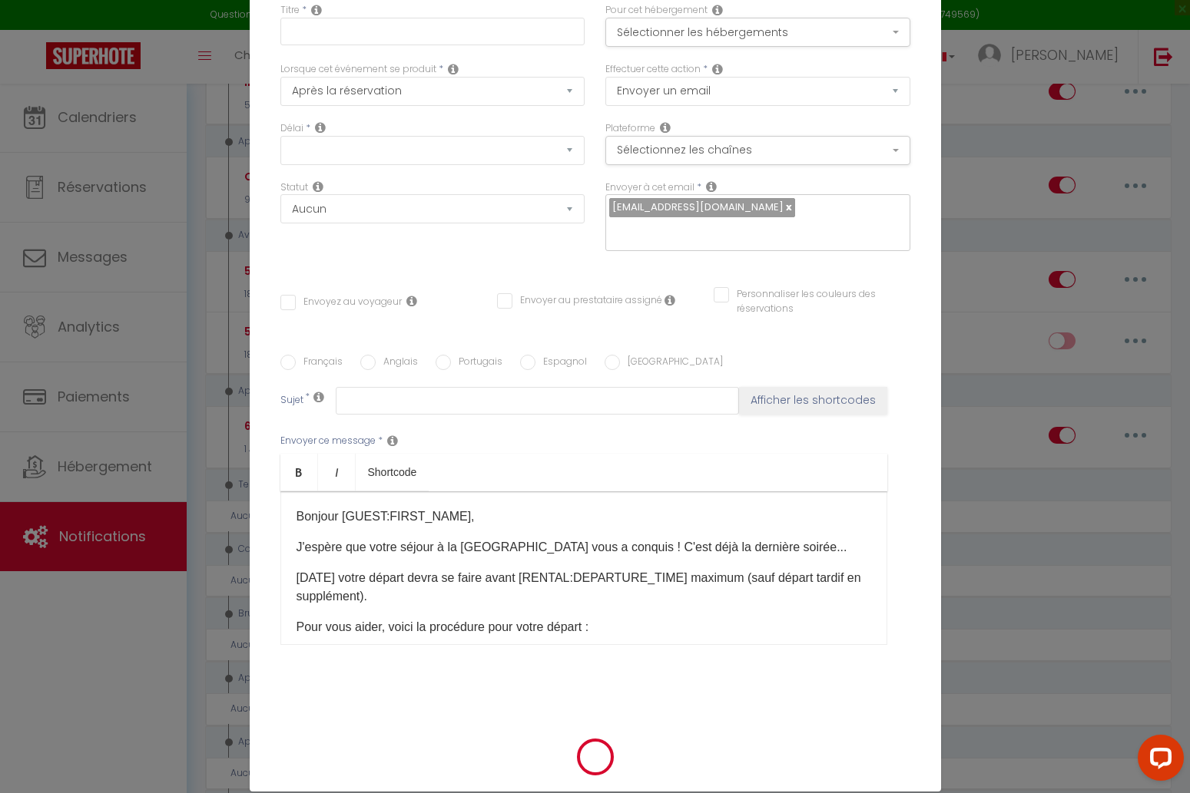
scroll to position [0, 0]
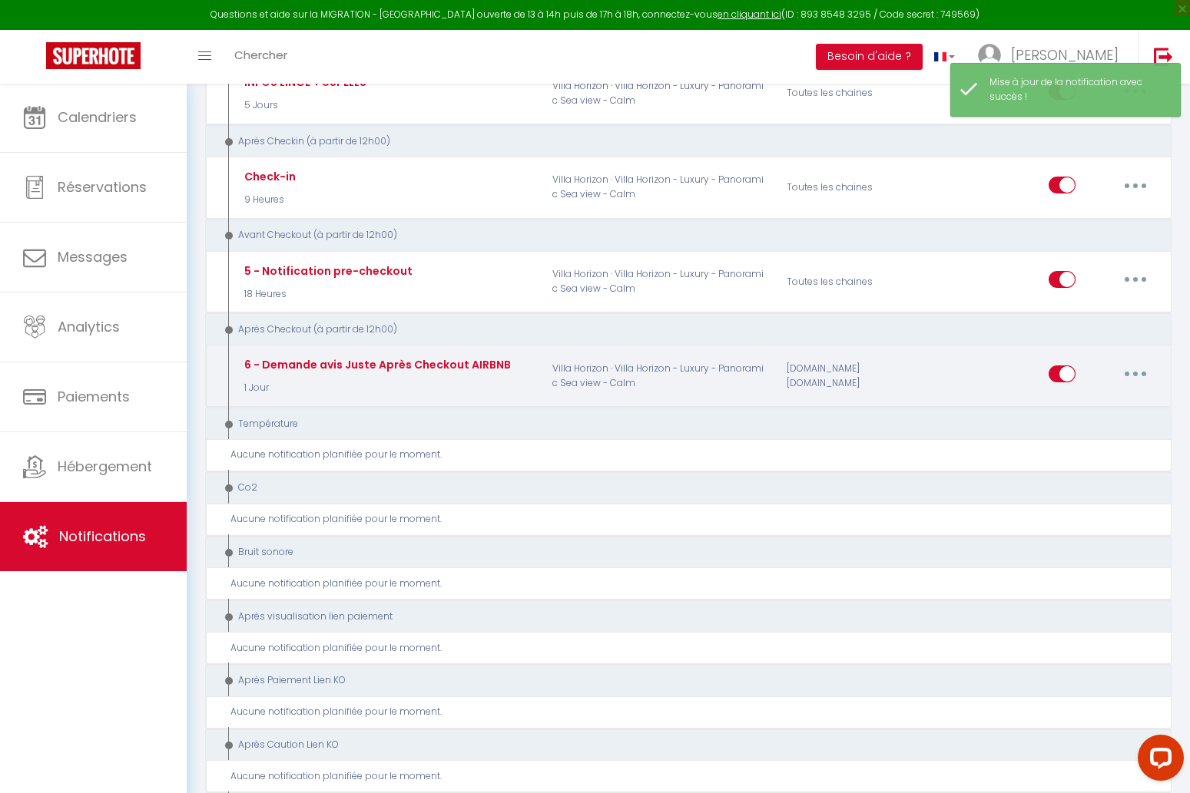
click at [1131, 368] on button "button" at bounding box center [1135, 374] width 43 height 25
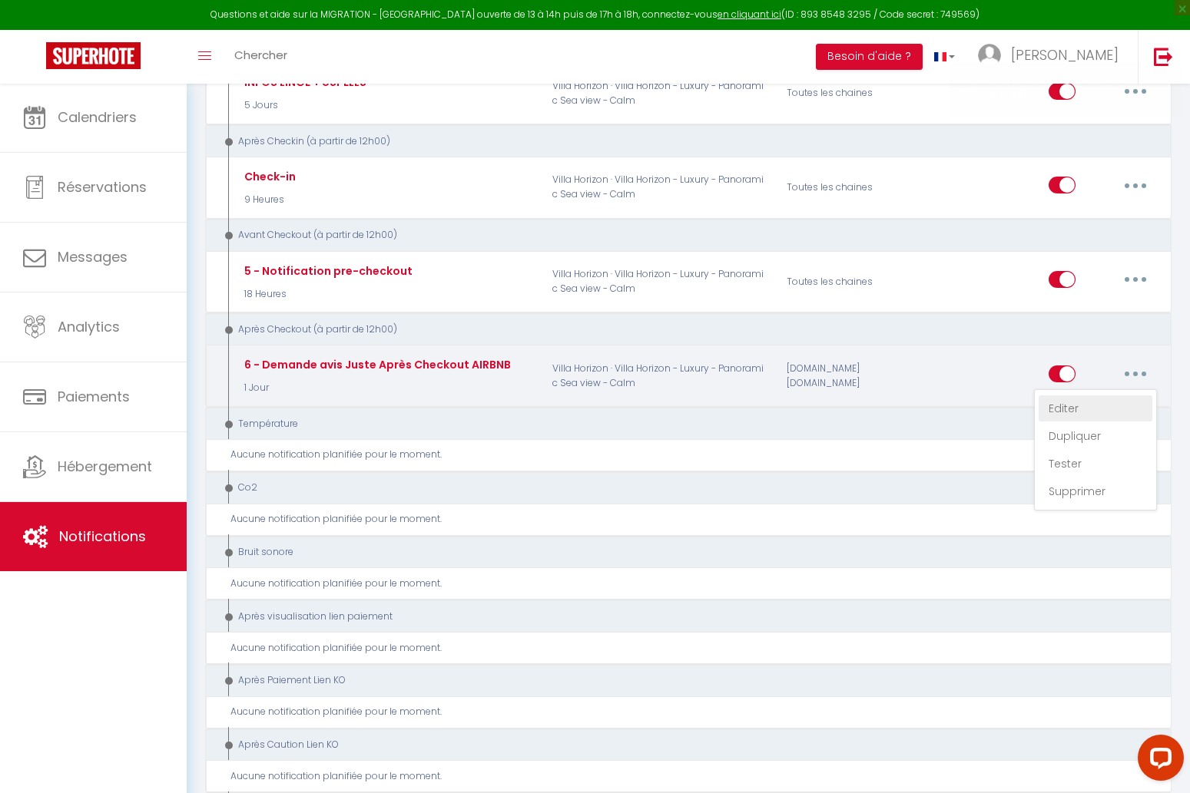
click at [1087, 399] on link "Editer" at bounding box center [1095, 409] width 114 height 26
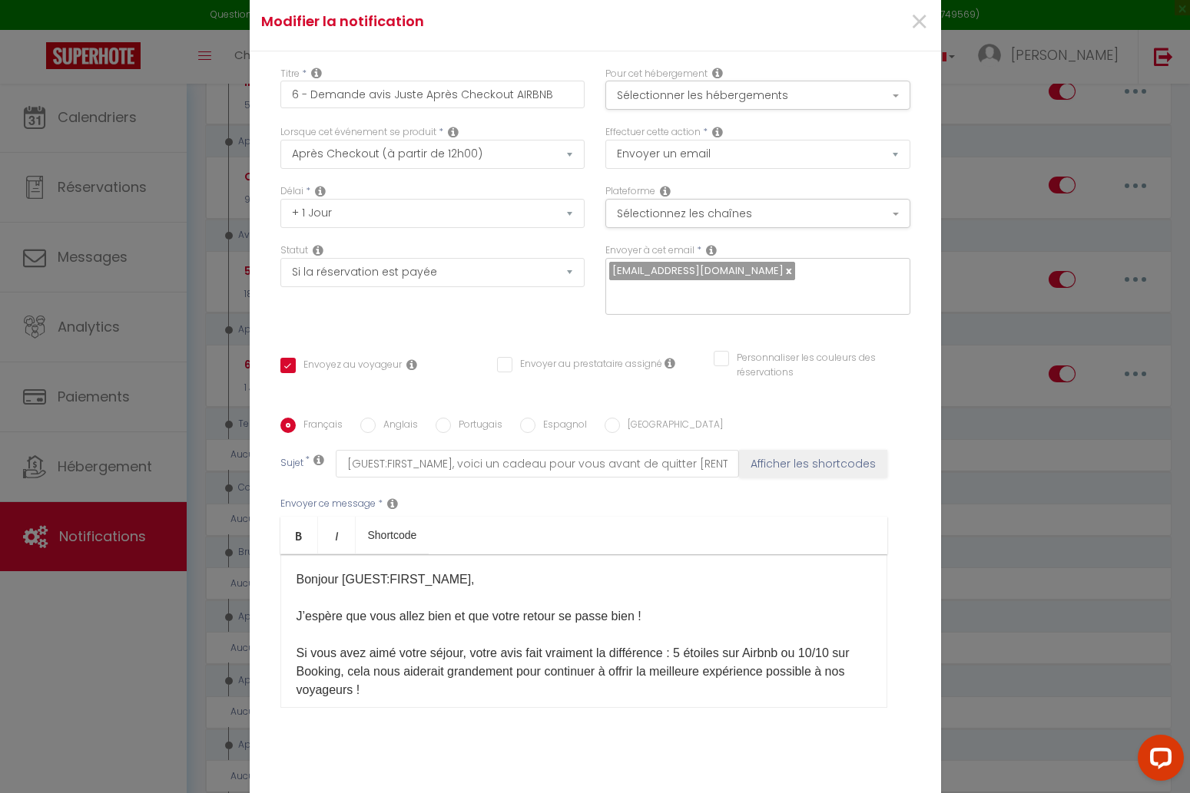
click at [919, 26] on span "×" at bounding box center [918, 22] width 19 height 46
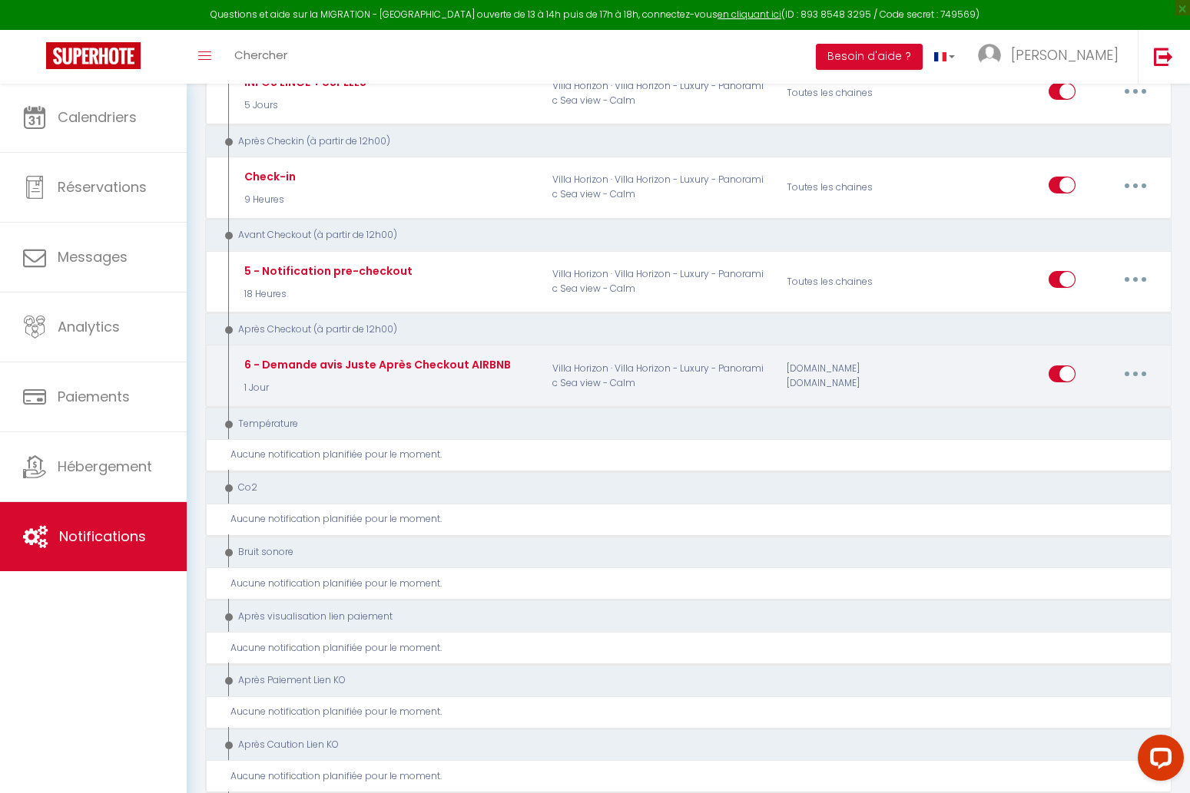
click at [1134, 372] on icon "button" at bounding box center [1135, 374] width 5 height 5
click at [1100, 425] on link "Dupliquer" at bounding box center [1095, 436] width 114 height 26
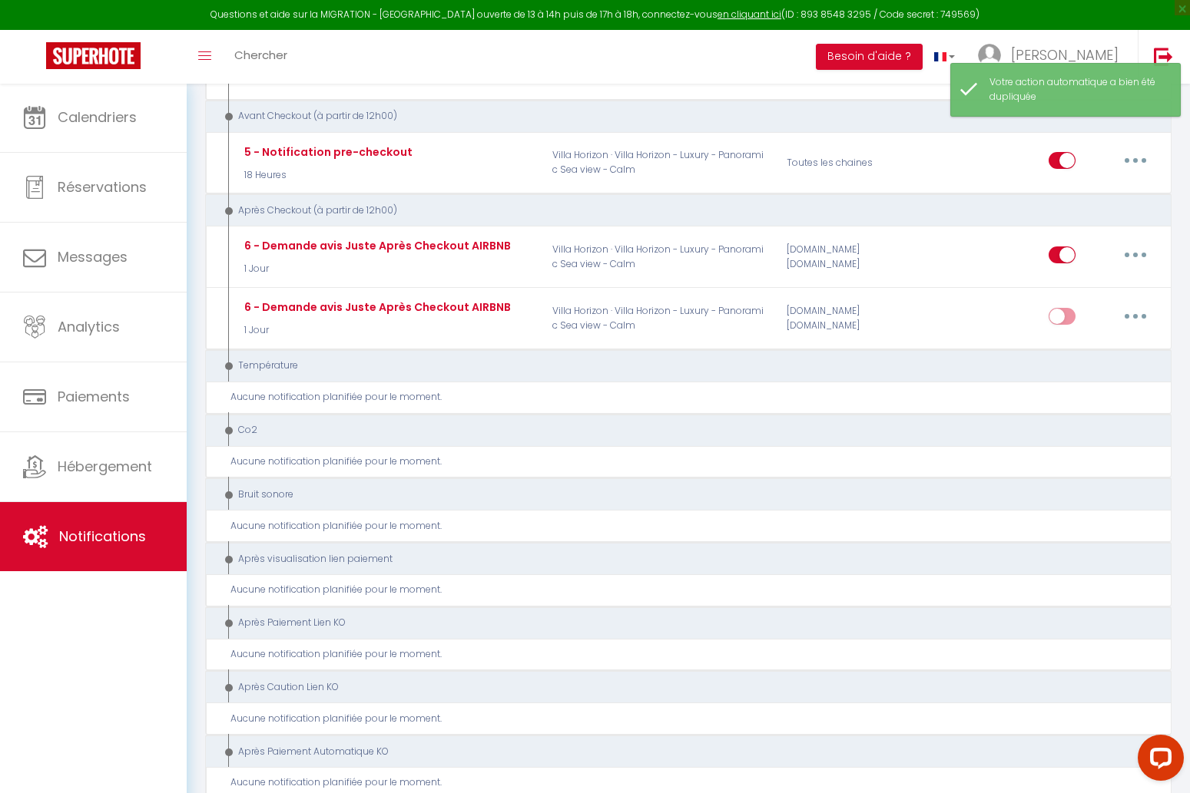
scroll to position [561, 1]
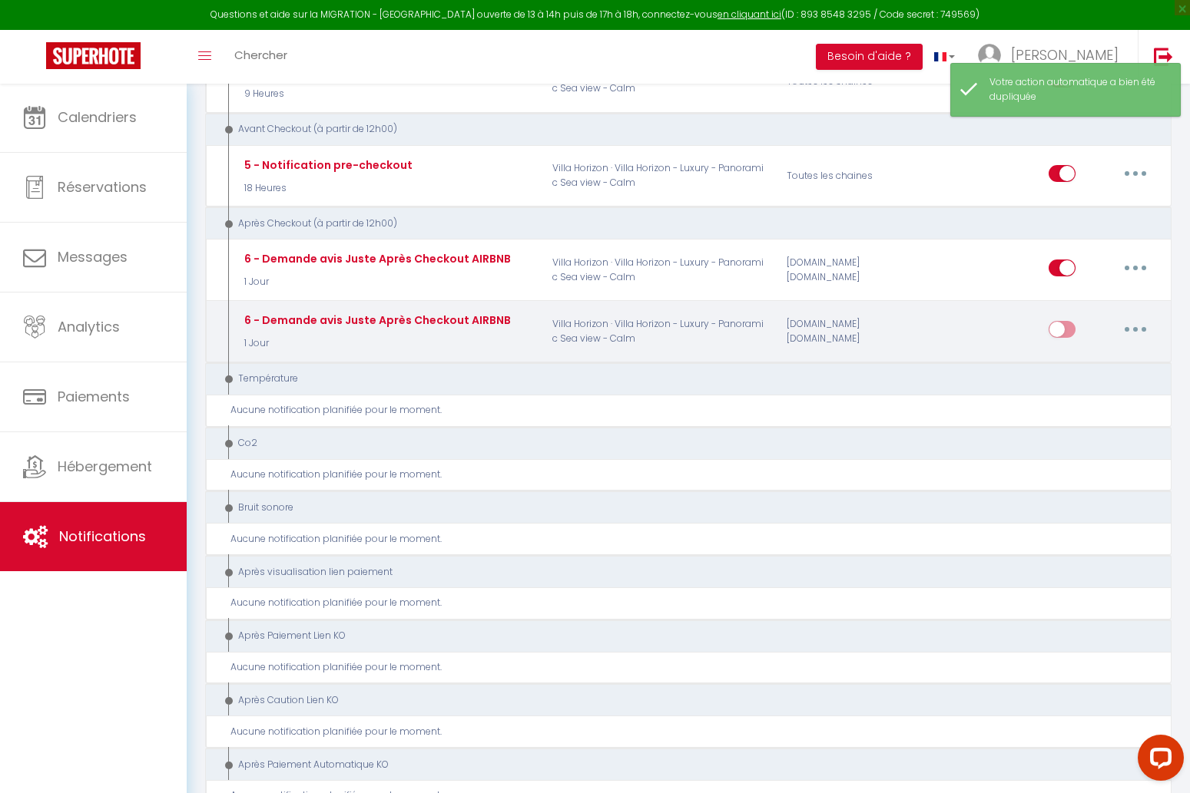
click at [1131, 320] on button "button" at bounding box center [1135, 329] width 43 height 25
click at [1094, 362] on link "Editer" at bounding box center [1095, 364] width 114 height 26
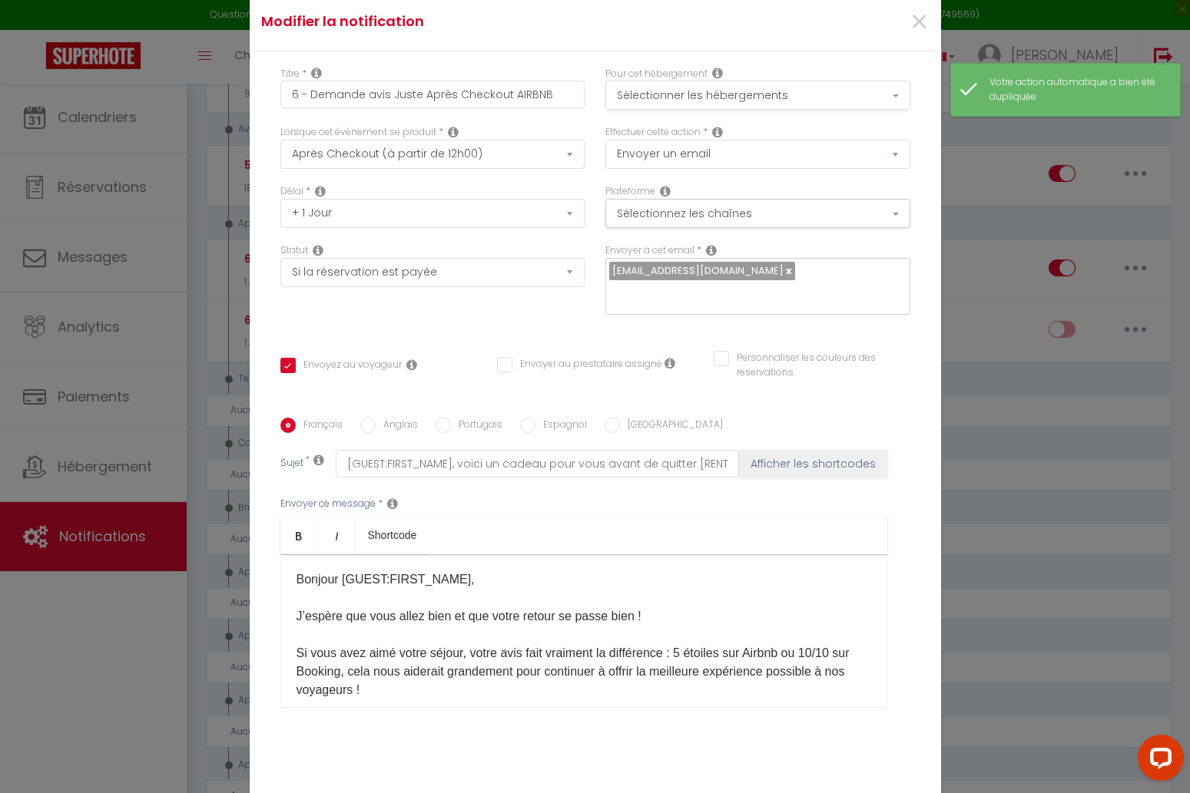
click at [681, 88] on button "Sélectionner les hébergements" at bounding box center [757, 95] width 305 height 29
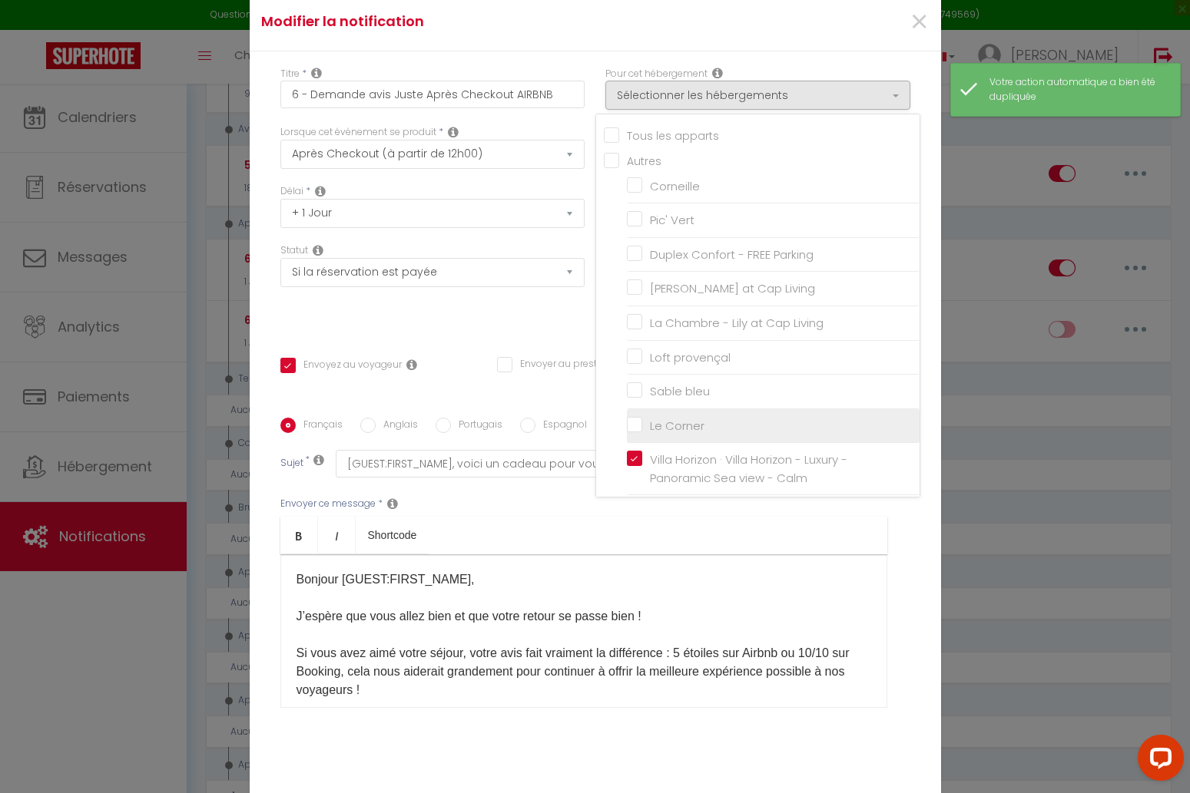
click at [636, 418] on input "Le Corner" at bounding box center [773, 425] width 293 height 15
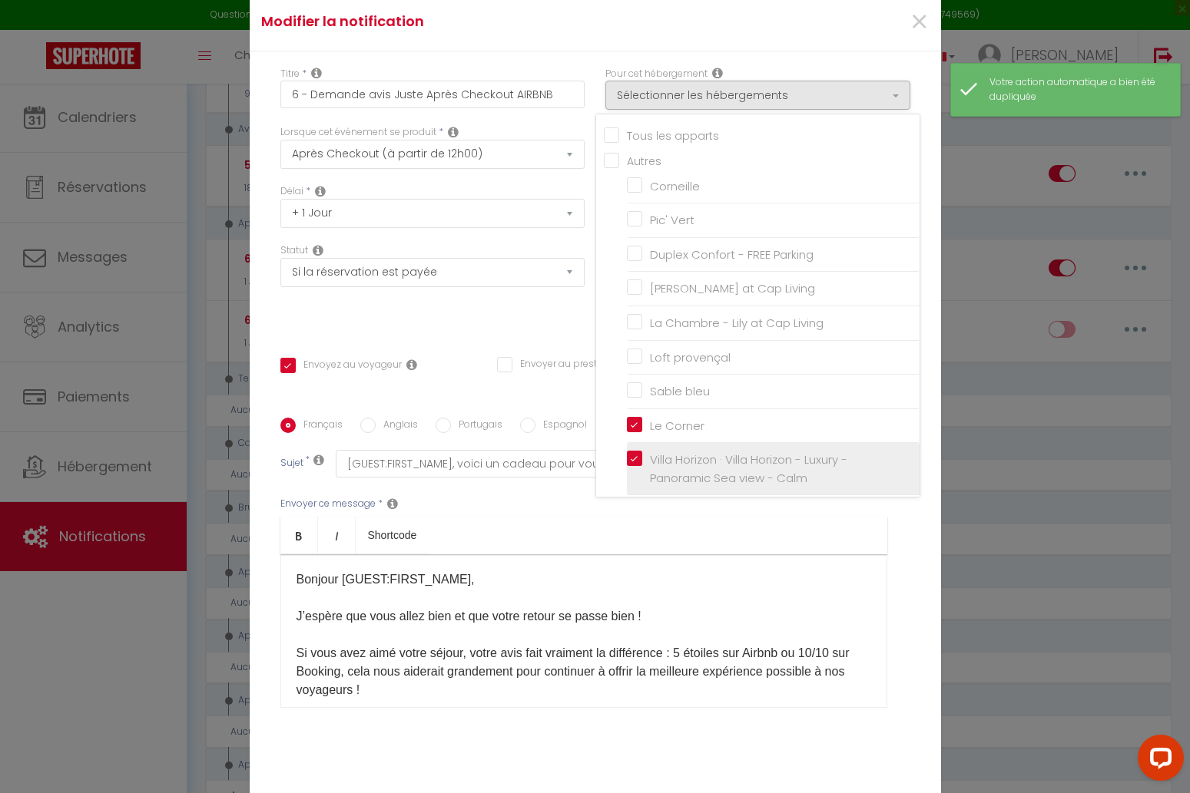
click at [642, 454] on label "Villa Horizon · Villa Horizon - Luxury - Panoramic Sea view - Calm" at bounding box center [775, 469] width 267 height 36
click at [633, 462] on input "Villa Horizon · Villa Horizon - Luxury - Panoramic Sea view - Calm" at bounding box center [773, 469] width 293 height 15
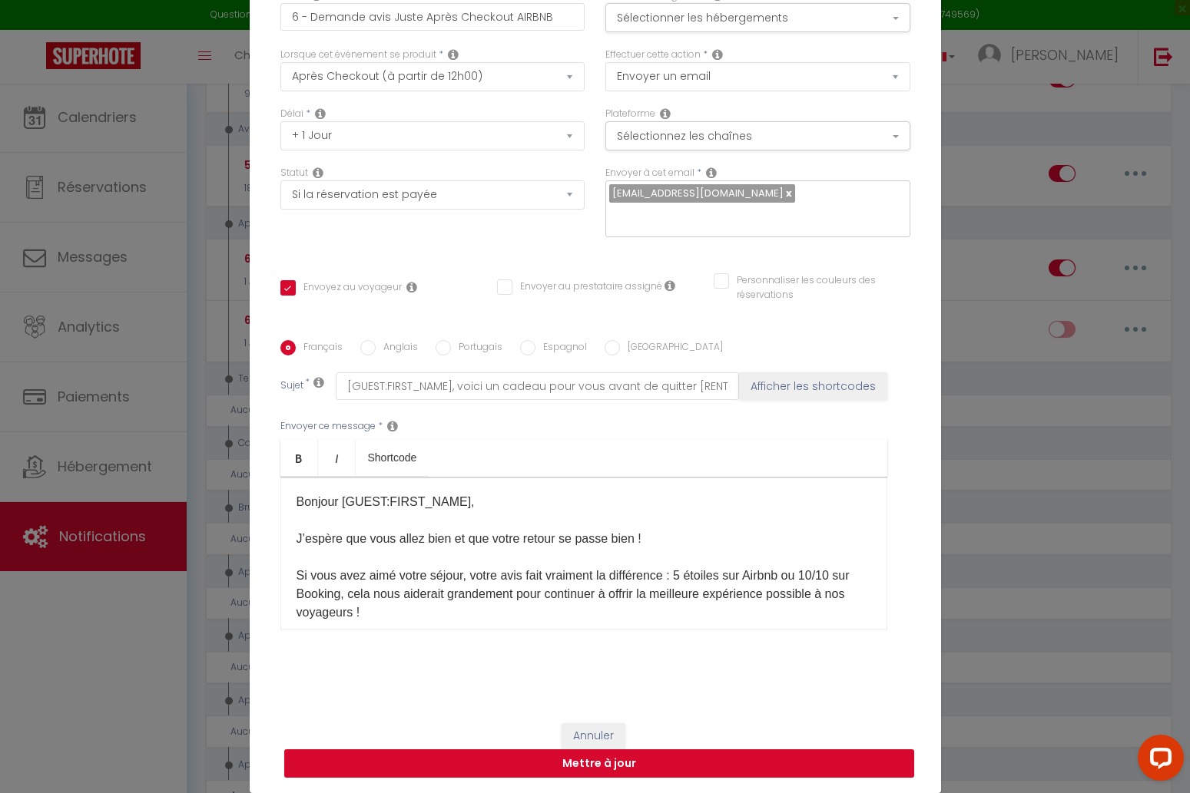
click at [797, 763] on button "Mettre à jour" at bounding box center [599, 764] width 630 height 29
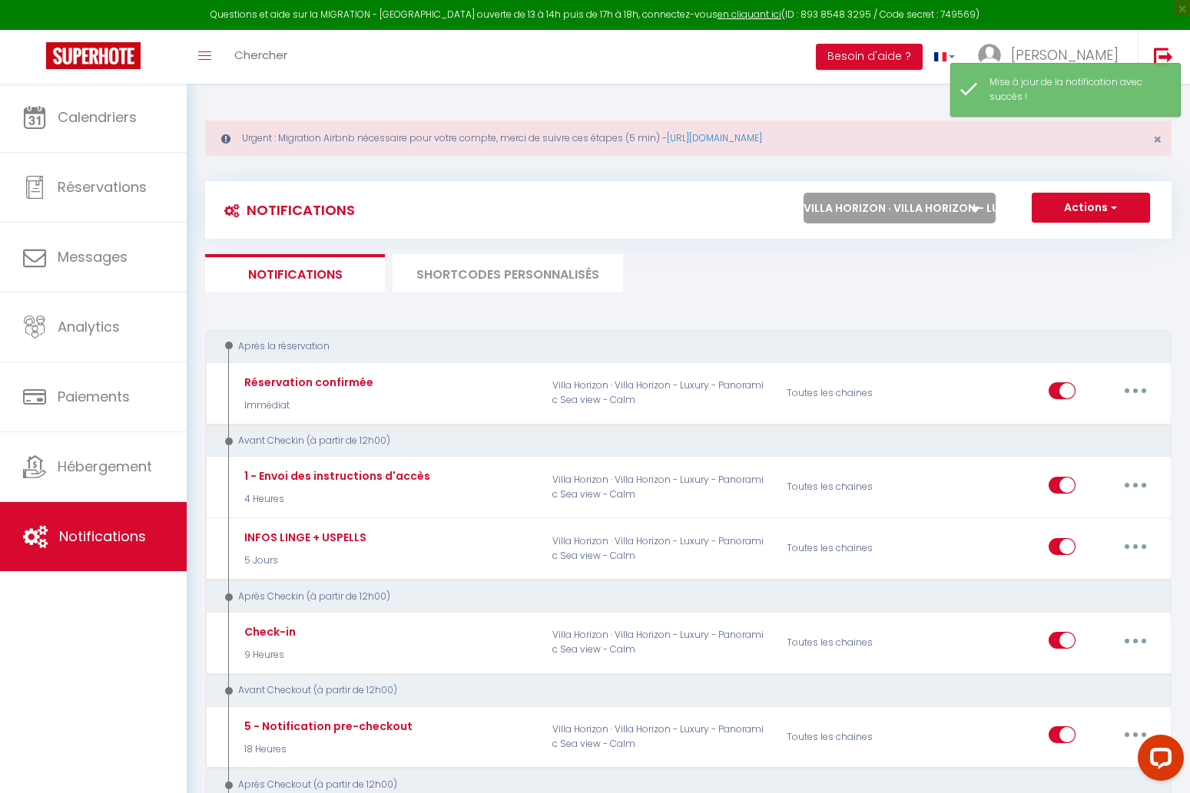
scroll to position [0, 1]
click at [942, 187] on div "Notifications Actions Nouvelle Notification Exporter Importer Tous les apparts …" at bounding box center [688, 210] width 966 height 58
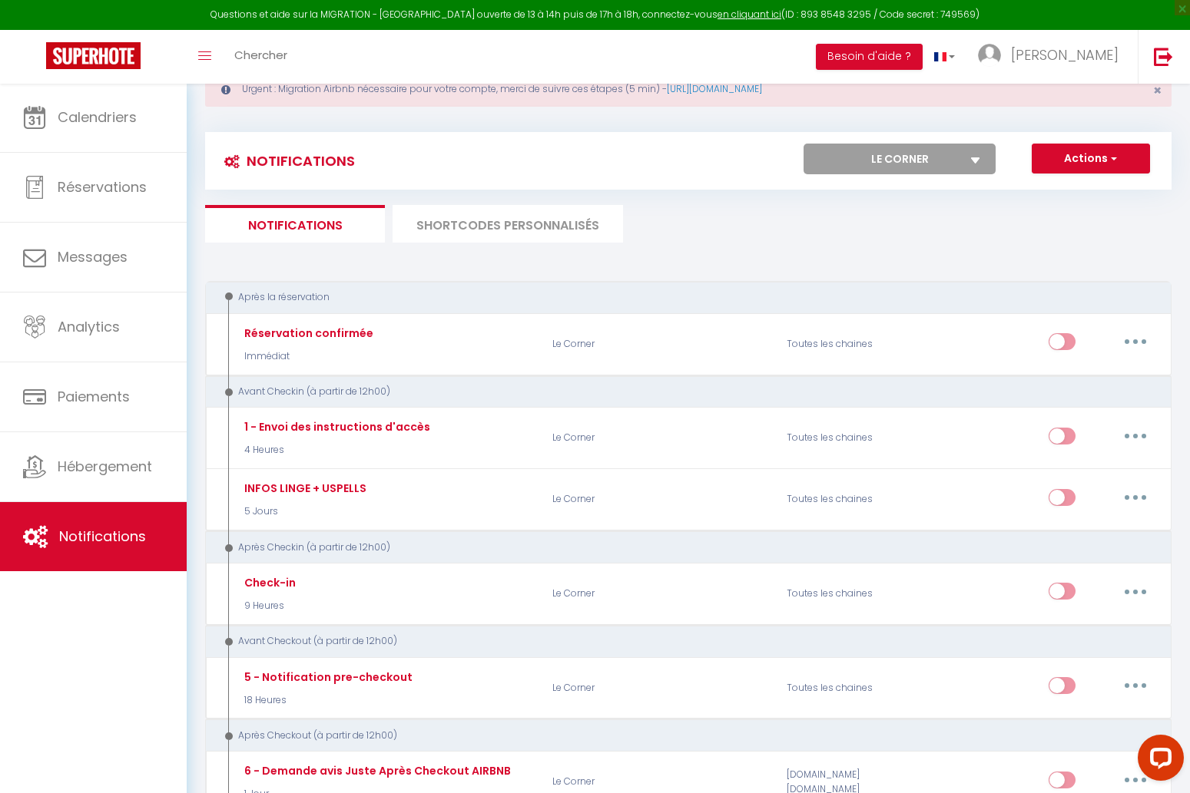
scroll to position [190, 0]
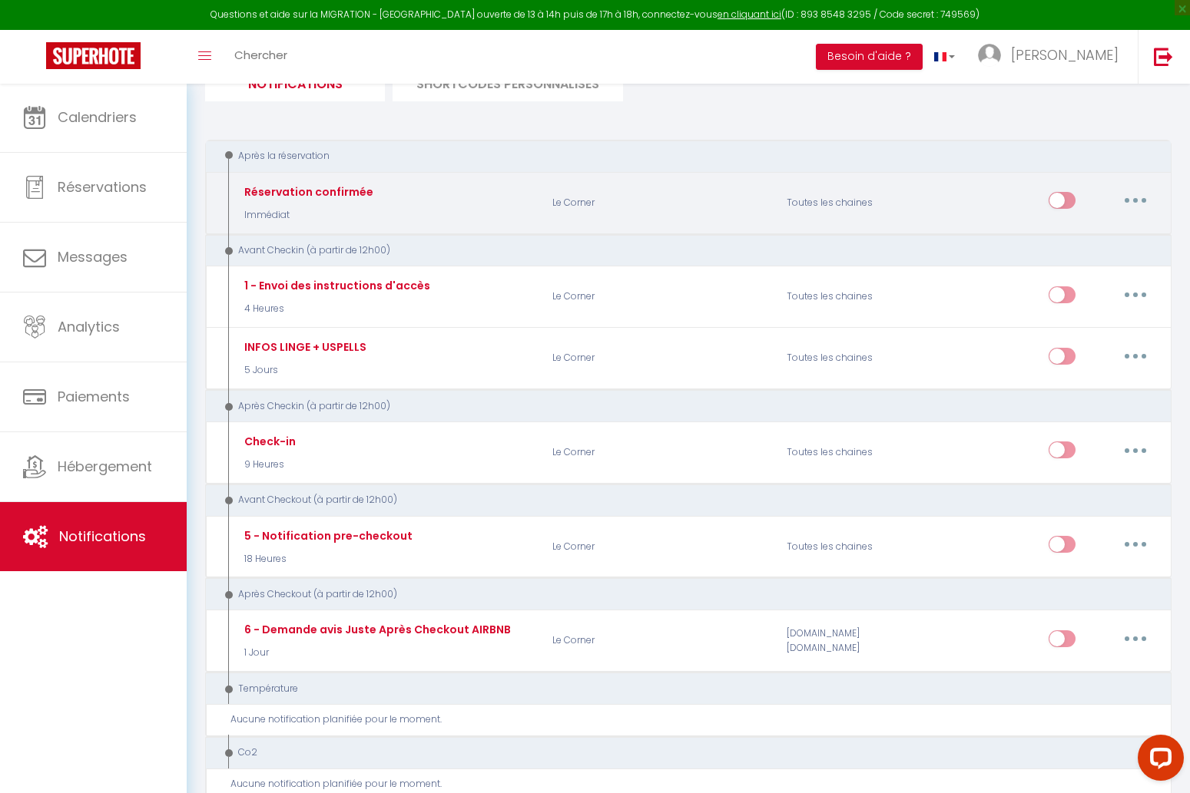
click at [1130, 202] on button "button" at bounding box center [1135, 200] width 43 height 25
click at [1094, 238] on link "Editer" at bounding box center [1095, 236] width 114 height 26
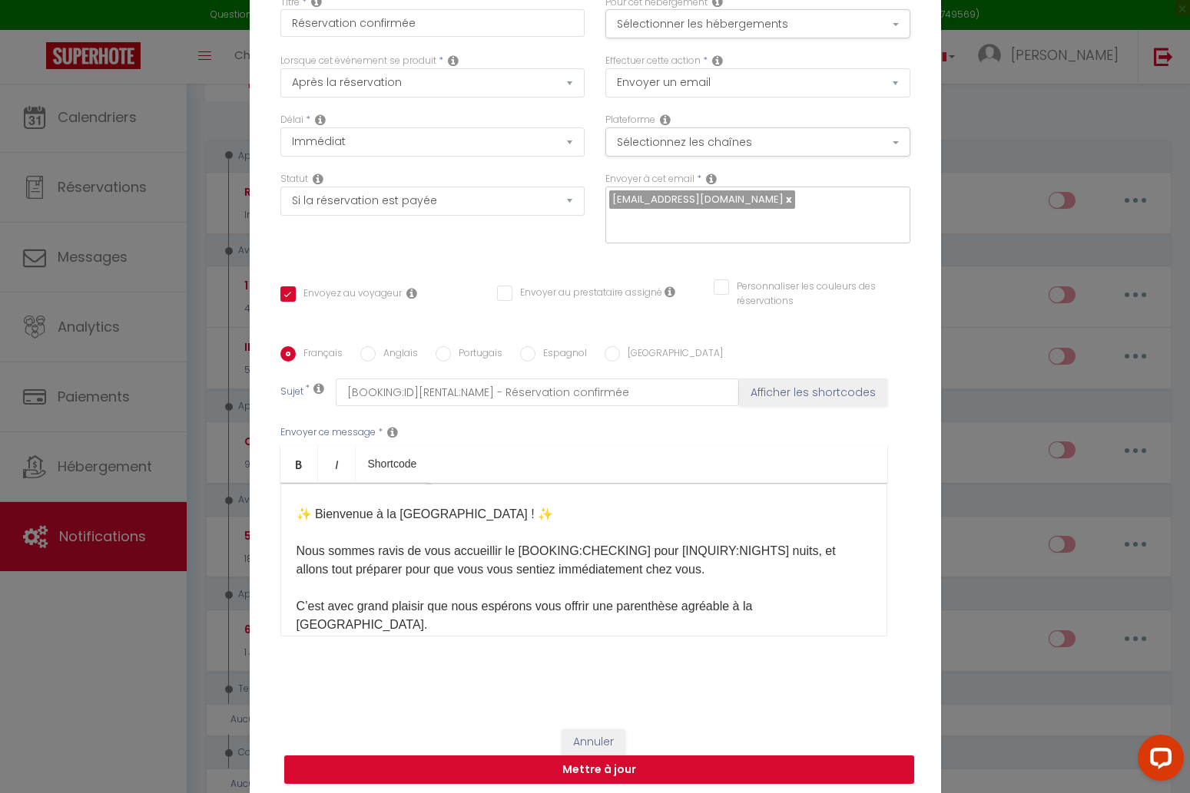
scroll to position [38, 0]
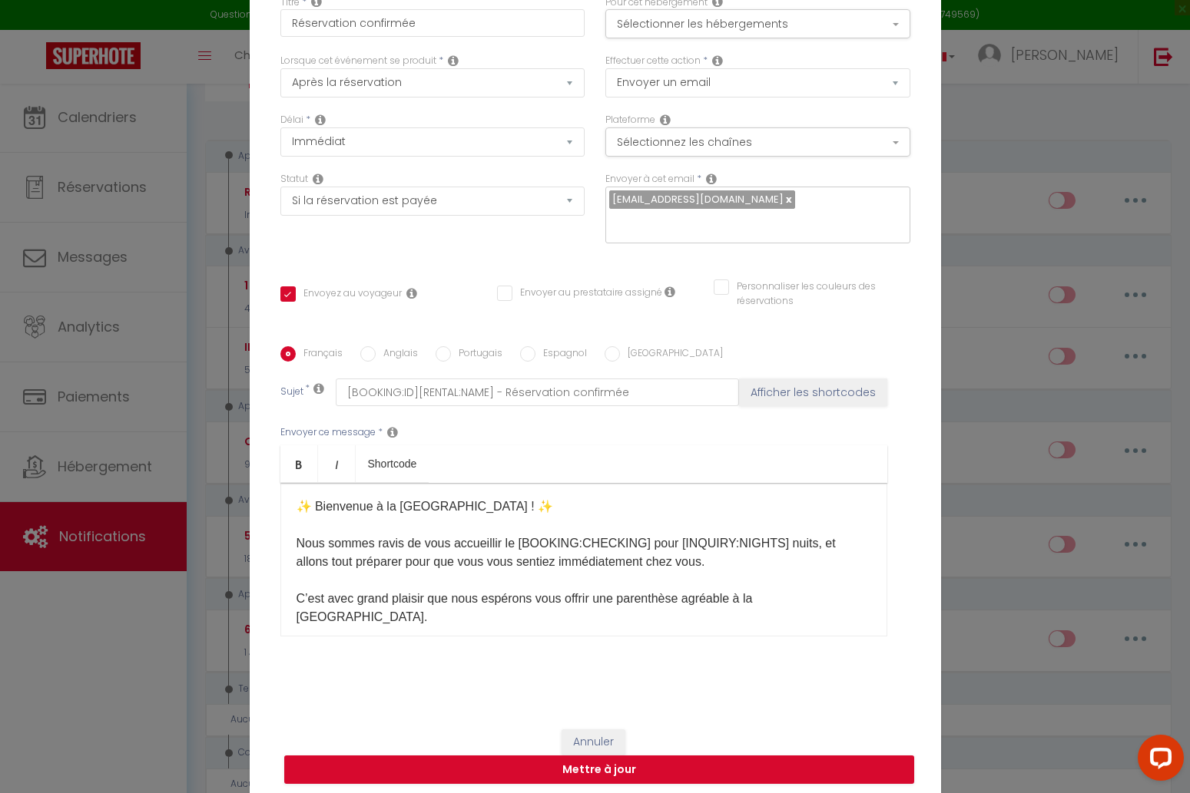
drag, startPoint x: 471, startPoint y: 508, endPoint x: 395, endPoint y: 503, distance: 76.2
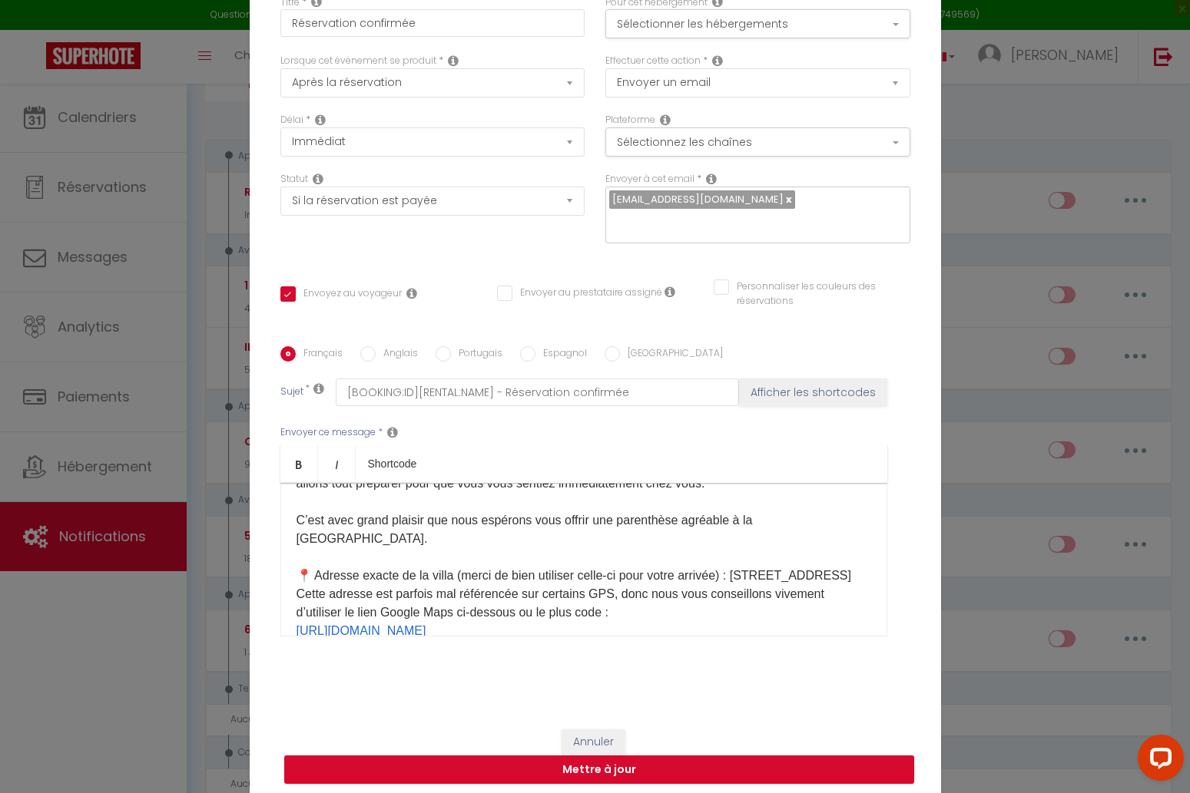
scroll to position [123, 0]
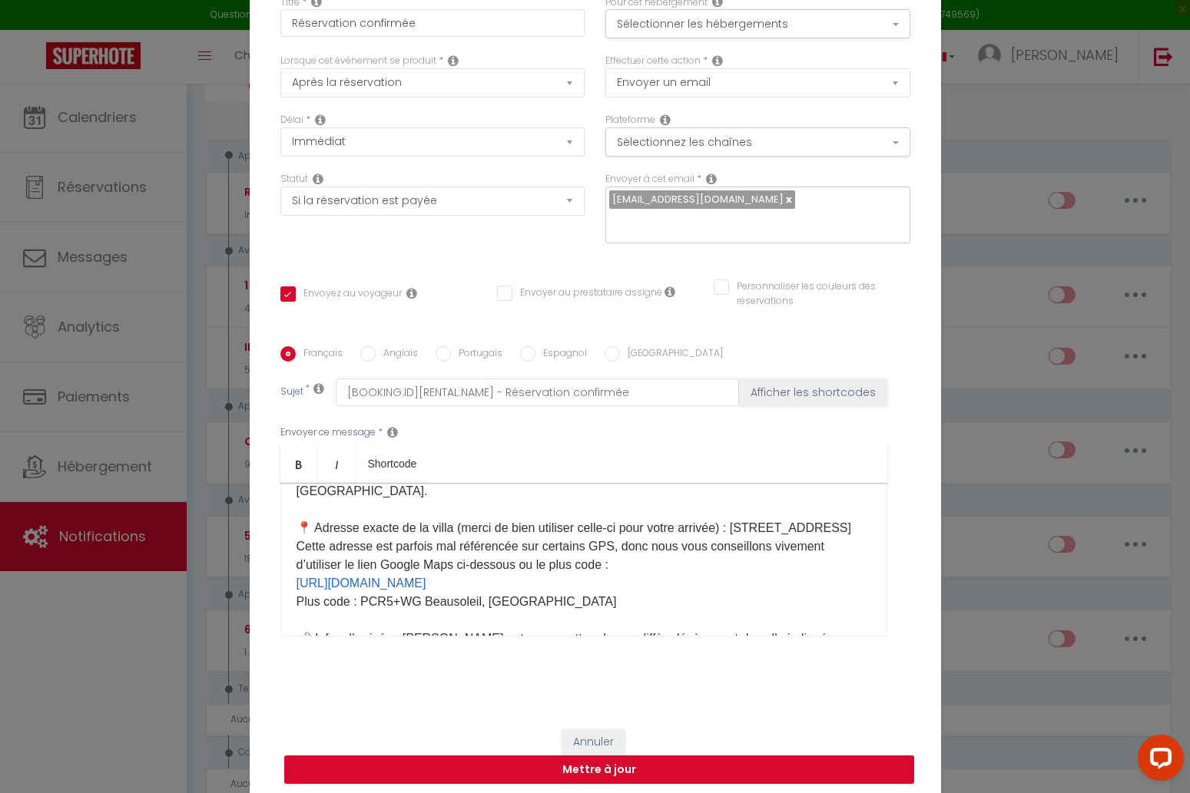
scroll to position [167, 0]
drag, startPoint x: 751, startPoint y: 527, endPoint x: 801, endPoint y: 531, distance: 50.1
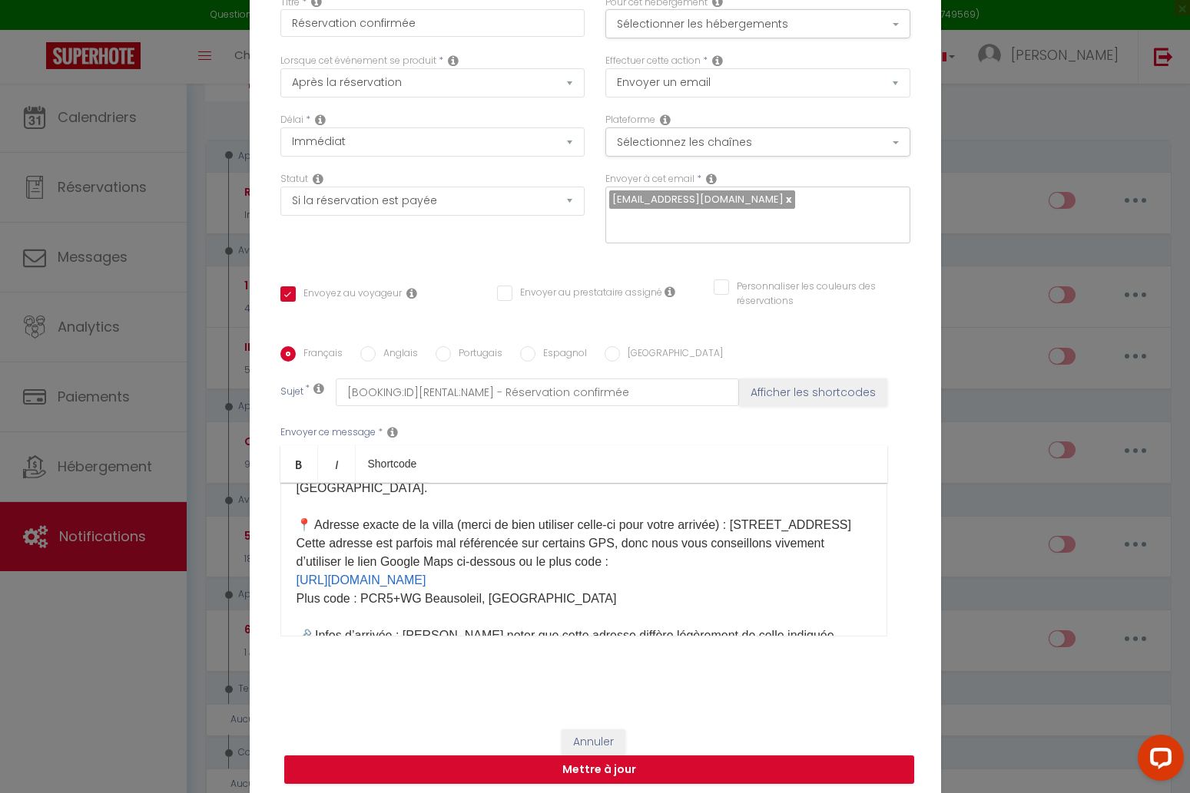
drag, startPoint x: 568, startPoint y: 552, endPoint x: 389, endPoint y: 556, distance: 179.0
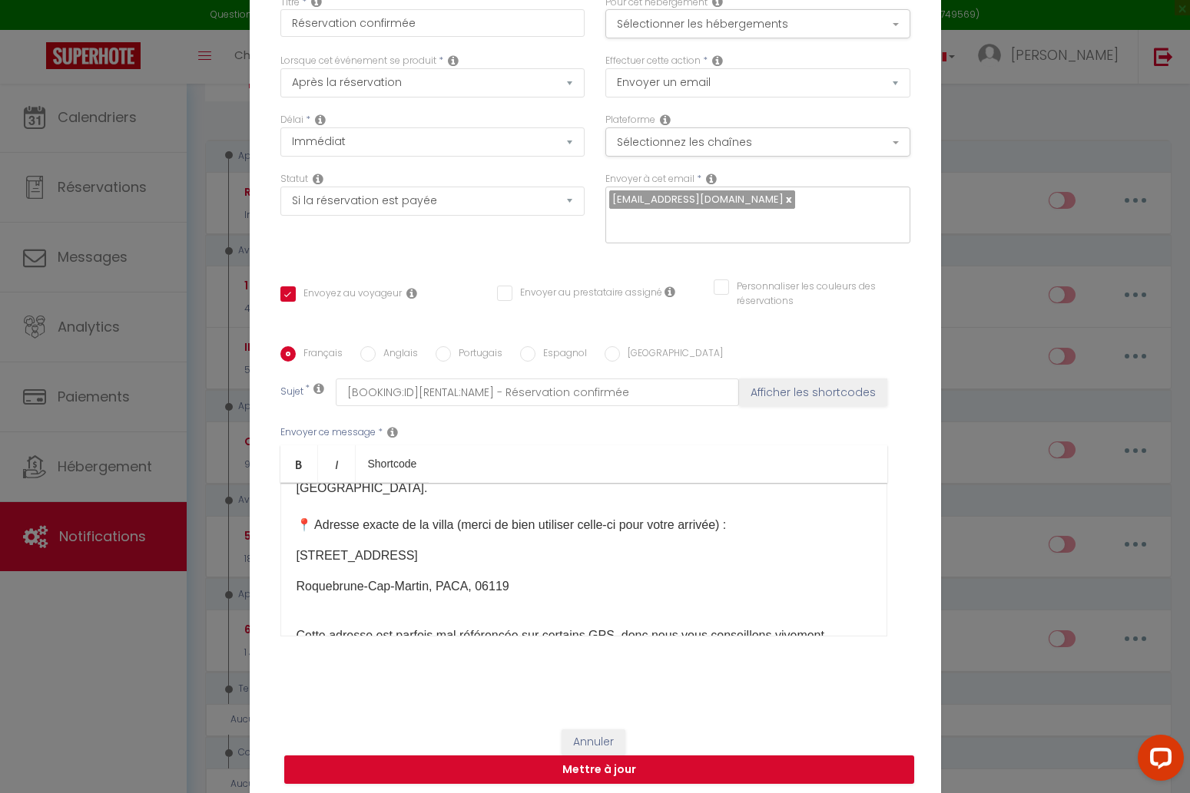
click at [296, 558] on p "[STREET_ADDRESS]" at bounding box center [583, 556] width 574 height 18
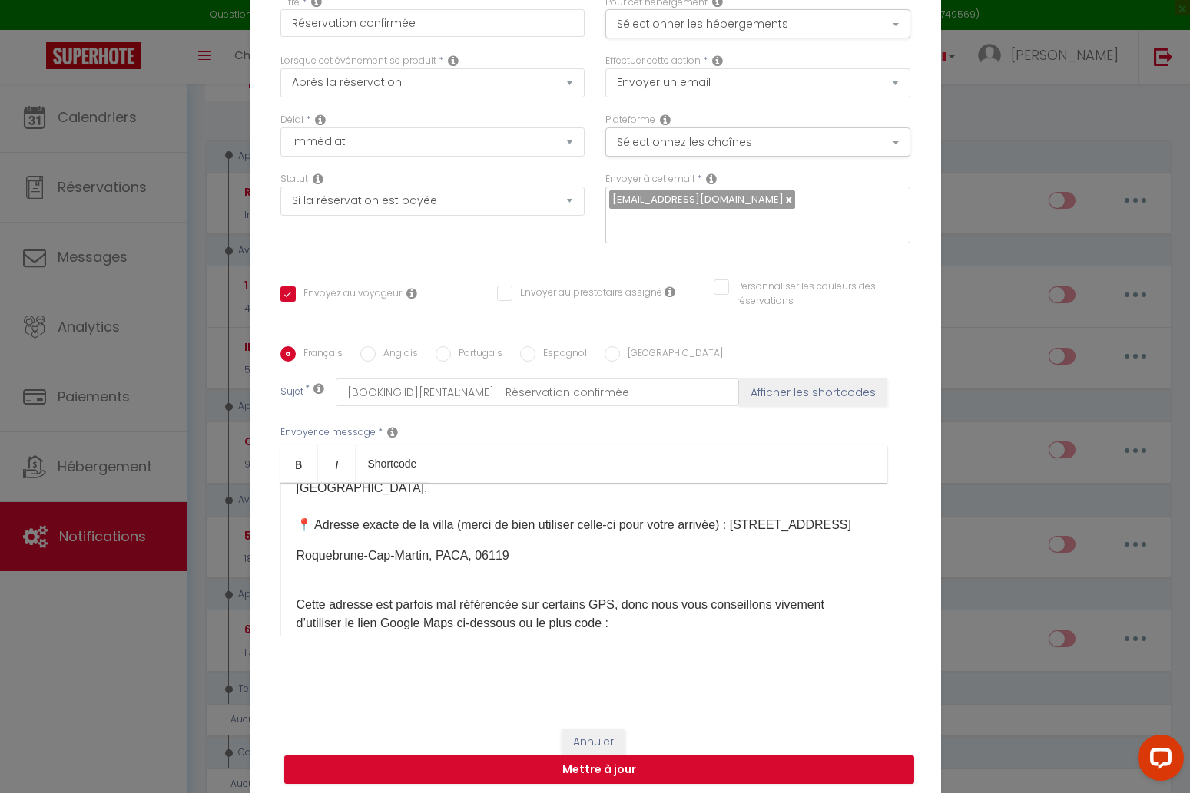
click at [296, 558] on p "Roquebrune-Cap-Martin, PACA, 06119" at bounding box center [583, 556] width 574 height 18
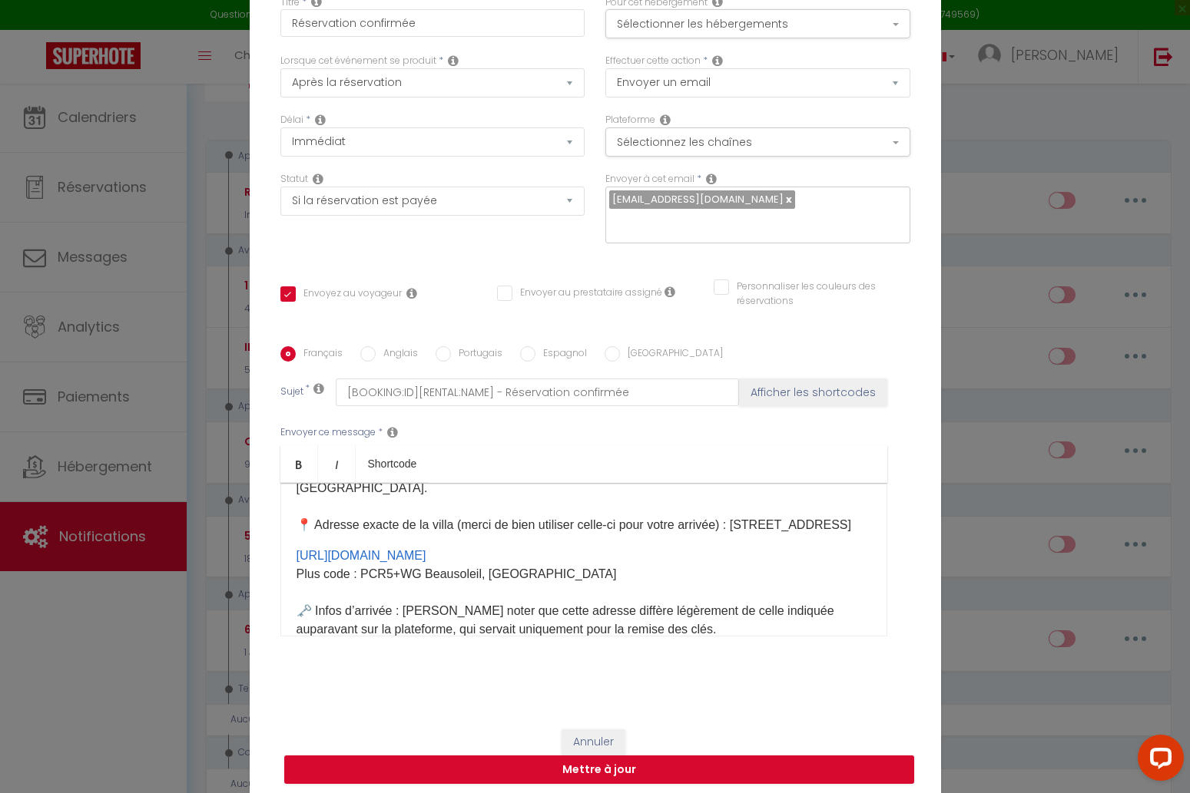
scroll to position [198, 0]
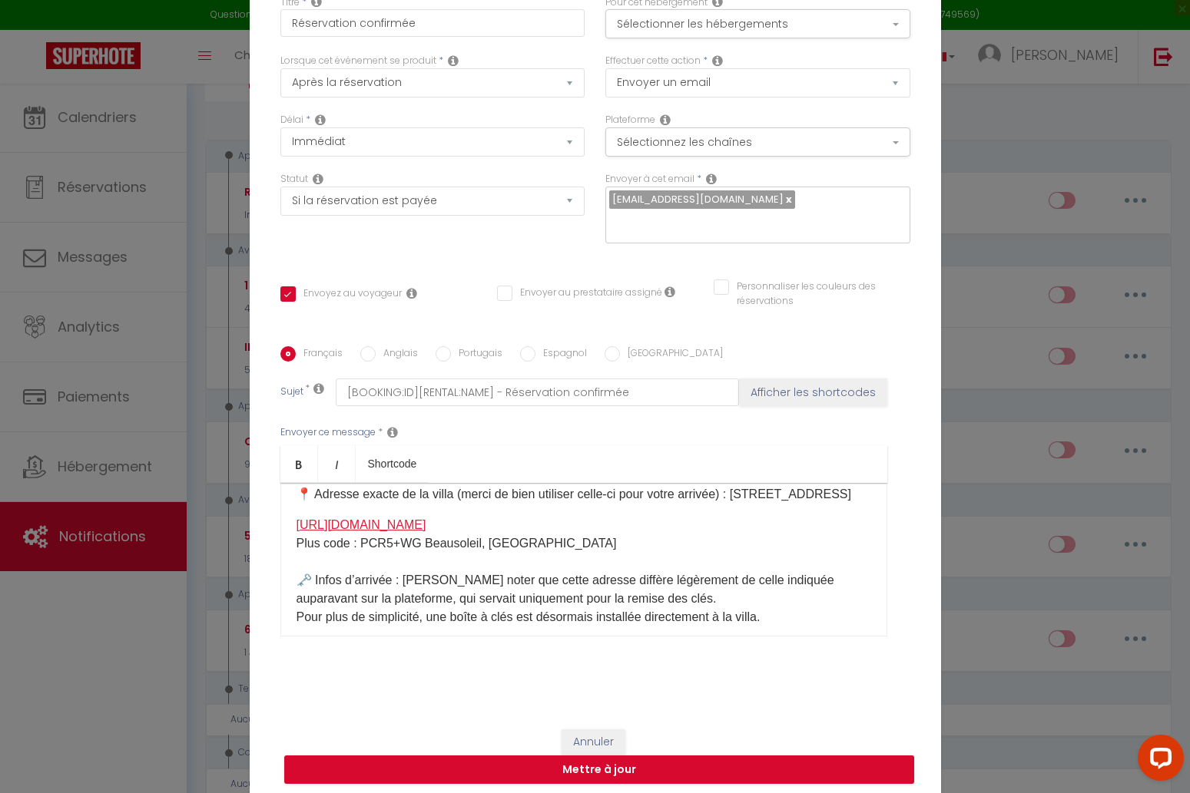
click at [425, 531] on link "[URL][DOMAIN_NAME]" at bounding box center [361, 524] width 130 height 13
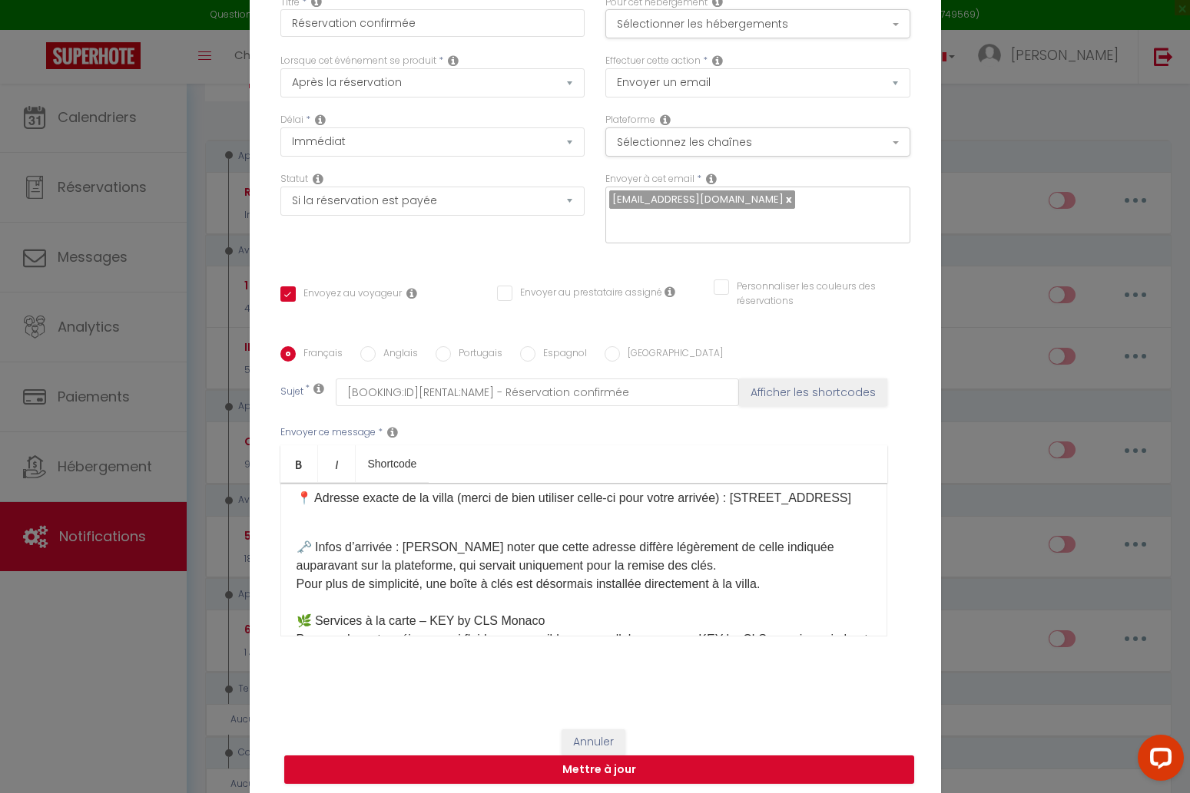
scroll to position [217, 0]
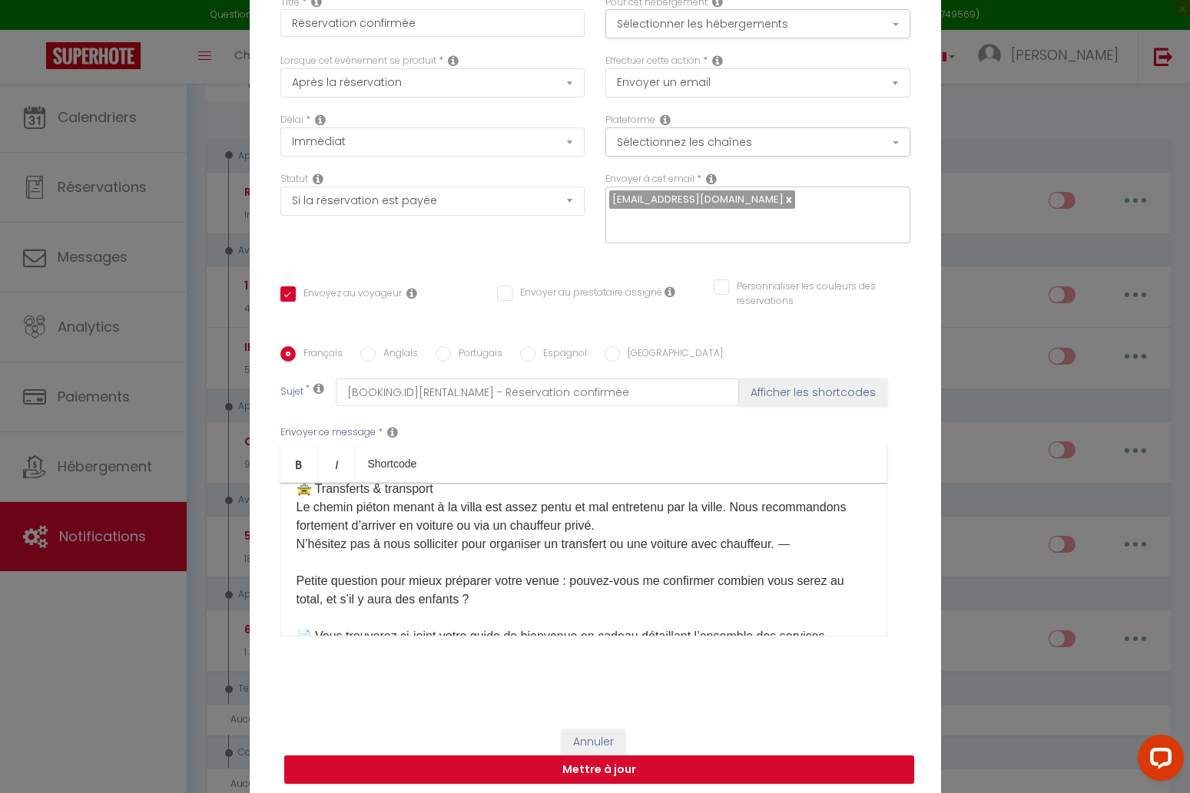
scroll to position [678, 0]
click at [592, 530] on p "🗝️ Infos d’arrivée : [PERSON_NAME] noter que cette adresse diffère légèrement d…" at bounding box center [583, 423] width 574 height 774
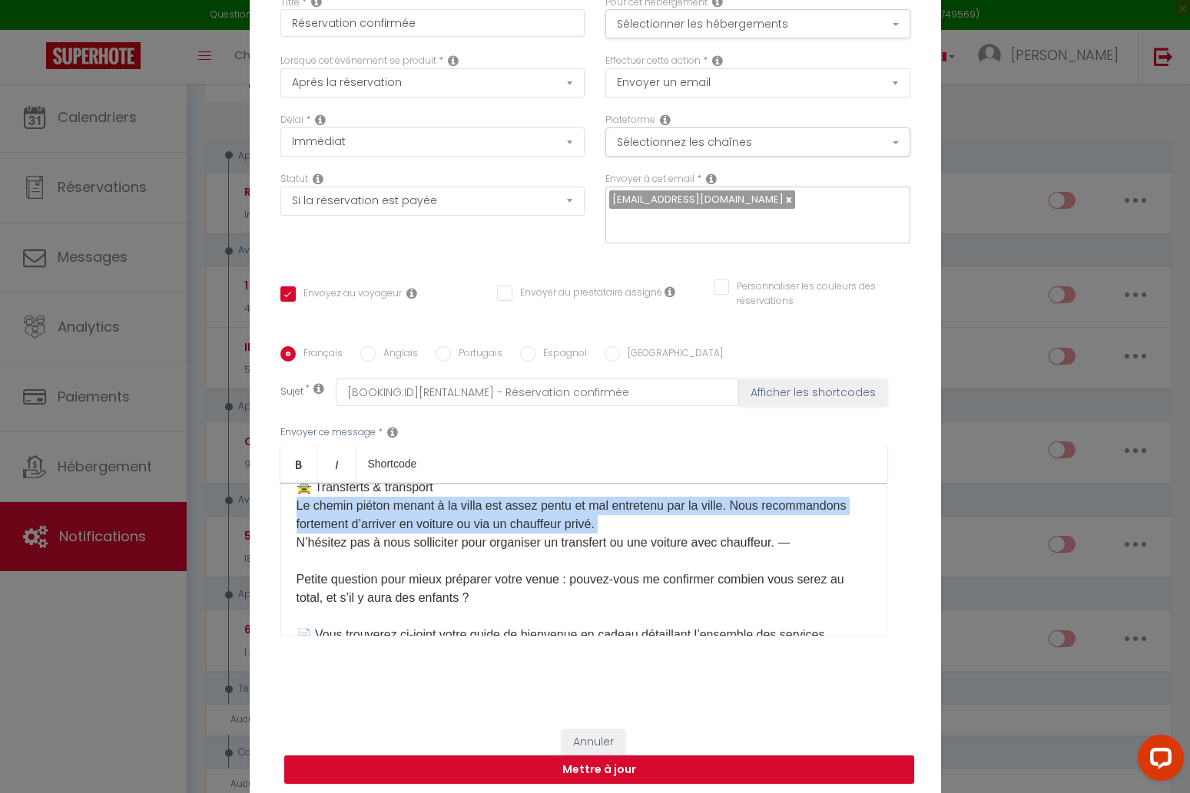
click at [592, 530] on p "🗝️ Infos d’arrivée : [PERSON_NAME] noter que cette adresse diffère légèrement d…" at bounding box center [583, 423] width 574 height 774
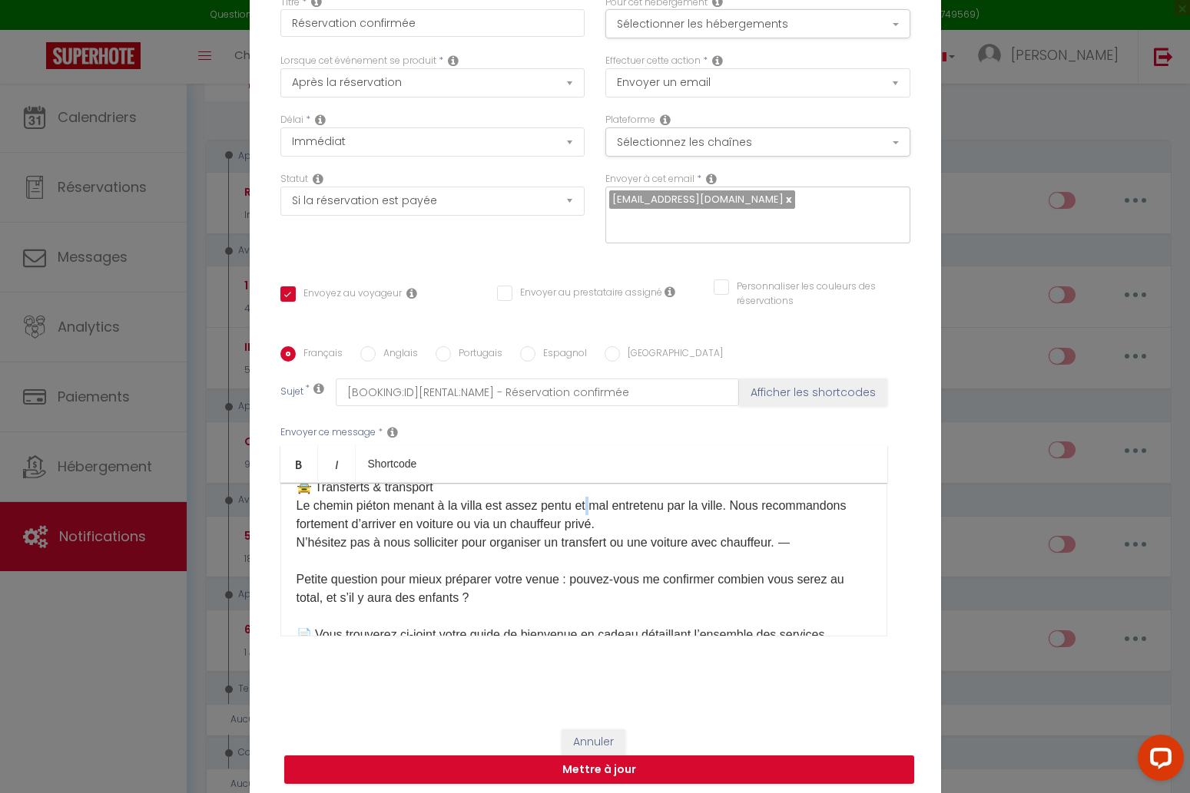
click at [592, 530] on p "🗝️ Infos d’arrivée : [PERSON_NAME] noter que cette adresse diffère légèrement d…" at bounding box center [583, 423] width 574 height 774
drag, startPoint x: 740, startPoint y: 522, endPoint x: 516, endPoint y: 541, distance: 224.3
click at [412, 510] on p "🗝️ Infos d’arrivée : [PERSON_NAME] noter que cette adresse diffère légèrement d…" at bounding box center [583, 423] width 574 height 774
click at [573, 524] on p "🗝️ Infos d’arrivée : [PERSON_NAME] noter que cette adresse diffère légèrement d…" at bounding box center [583, 423] width 574 height 774
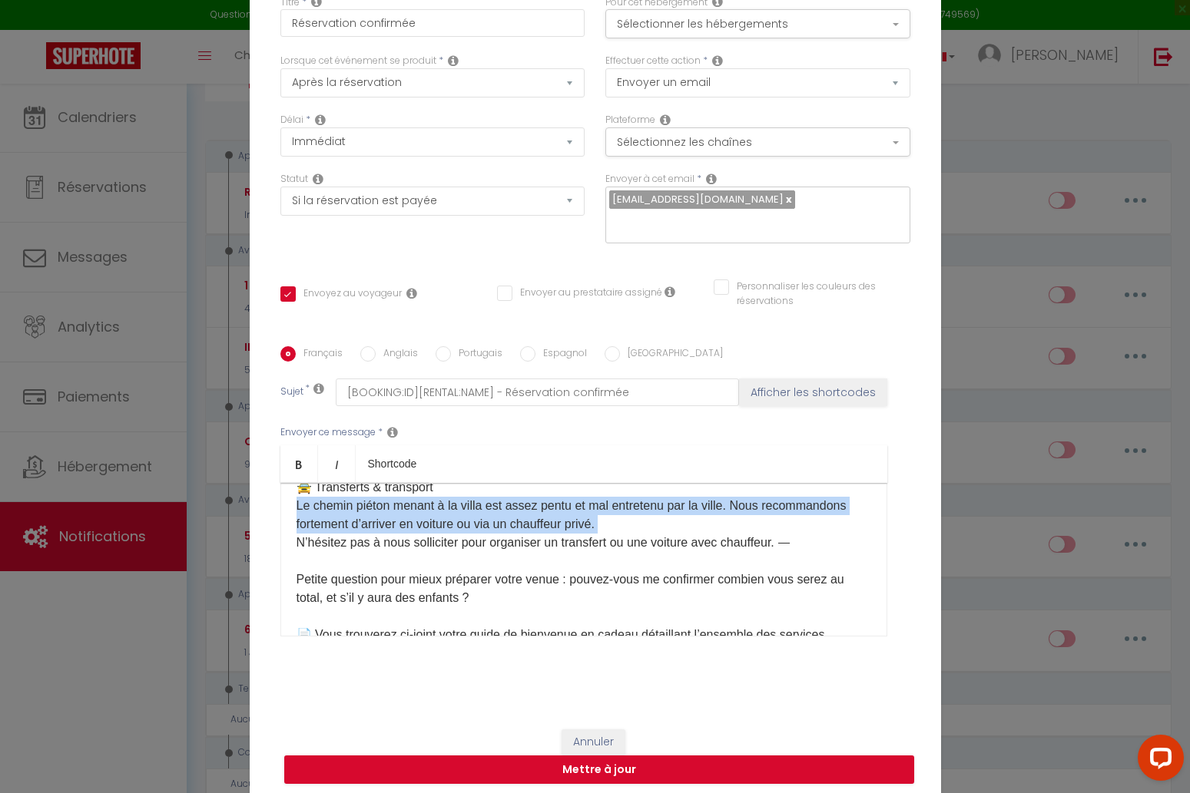
click at [573, 524] on p "🗝️ Infos d’arrivée : [PERSON_NAME] noter que cette adresse diffère légèrement d…" at bounding box center [583, 423] width 574 height 774
click at [629, 525] on p "🗝️ Infos d’arrivée : [PERSON_NAME] noter que cette adresse diffère légèrement d…" at bounding box center [583, 423] width 574 height 774
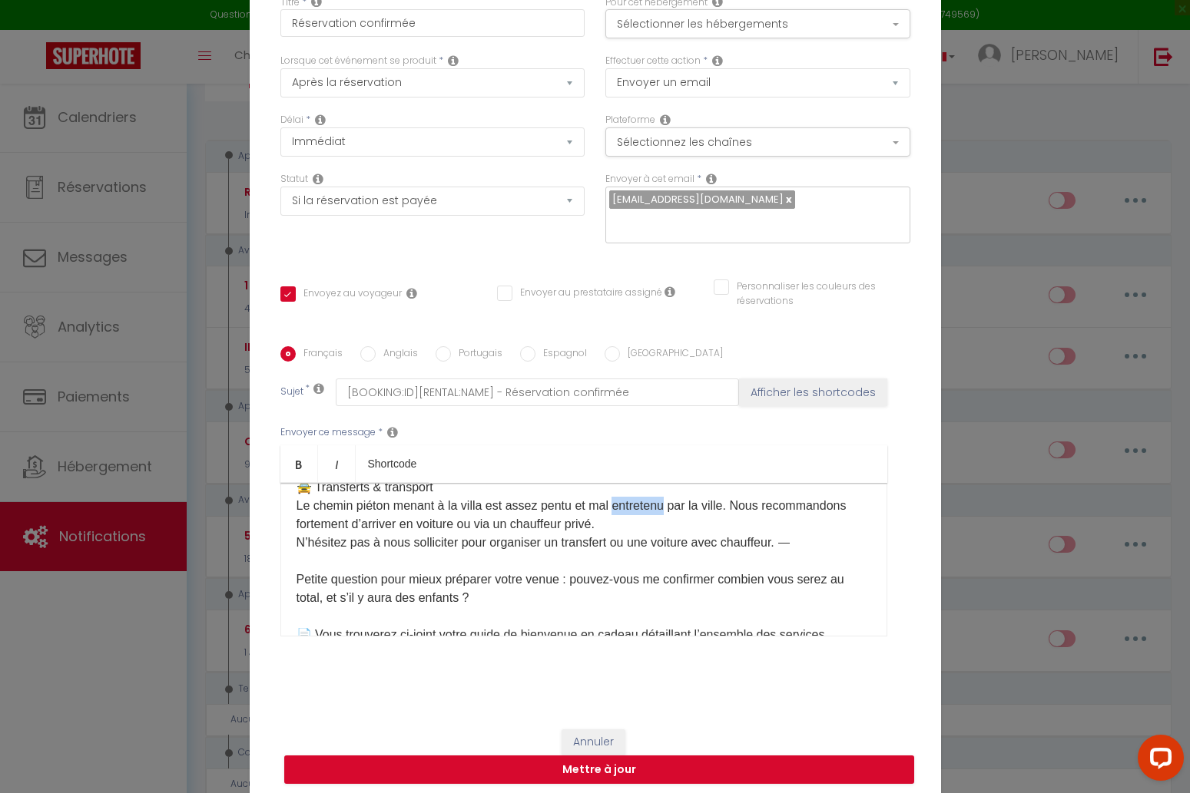
click at [629, 525] on p "🗝️ Infos d’arrivée : [PERSON_NAME] noter que cette adresse diffère légèrement d…" at bounding box center [583, 423] width 574 height 774
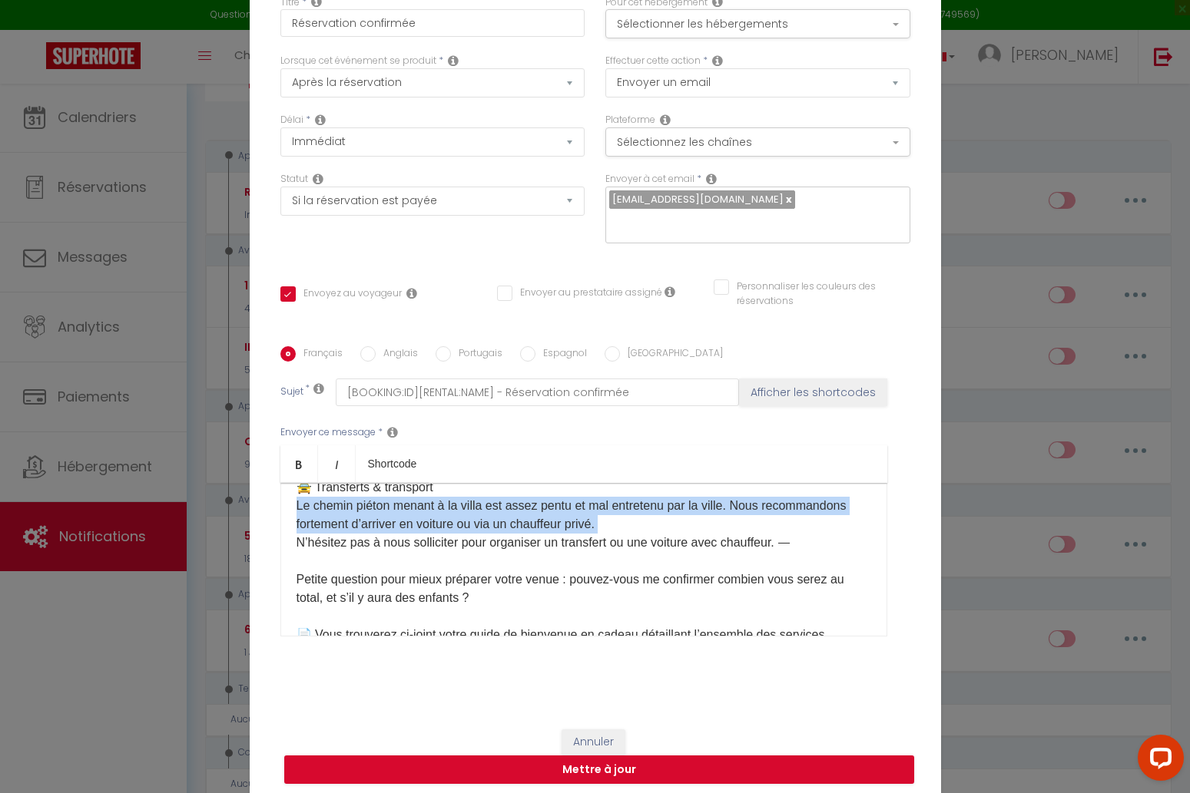
click at [629, 525] on p "🗝️ Infos d’arrivée : [PERSON_NAME] noter que cette adresse diffère légèrement d…" at bounding box center [583, 423] width 574 height 774
click at [732, 518] on p "🗝️ Infos d’arrivée : [PERSON_NAME] noter que cette adresse diffère légèrement d…" at bounding box center [583, 423] width 574 height 774
click at [743, 525] on p "🗝️ Infos d’arrivée : [PERSON_NAME] noter que cette adresse diffère légèrement d…" at bounding box center [583, 423] width 574 height 774
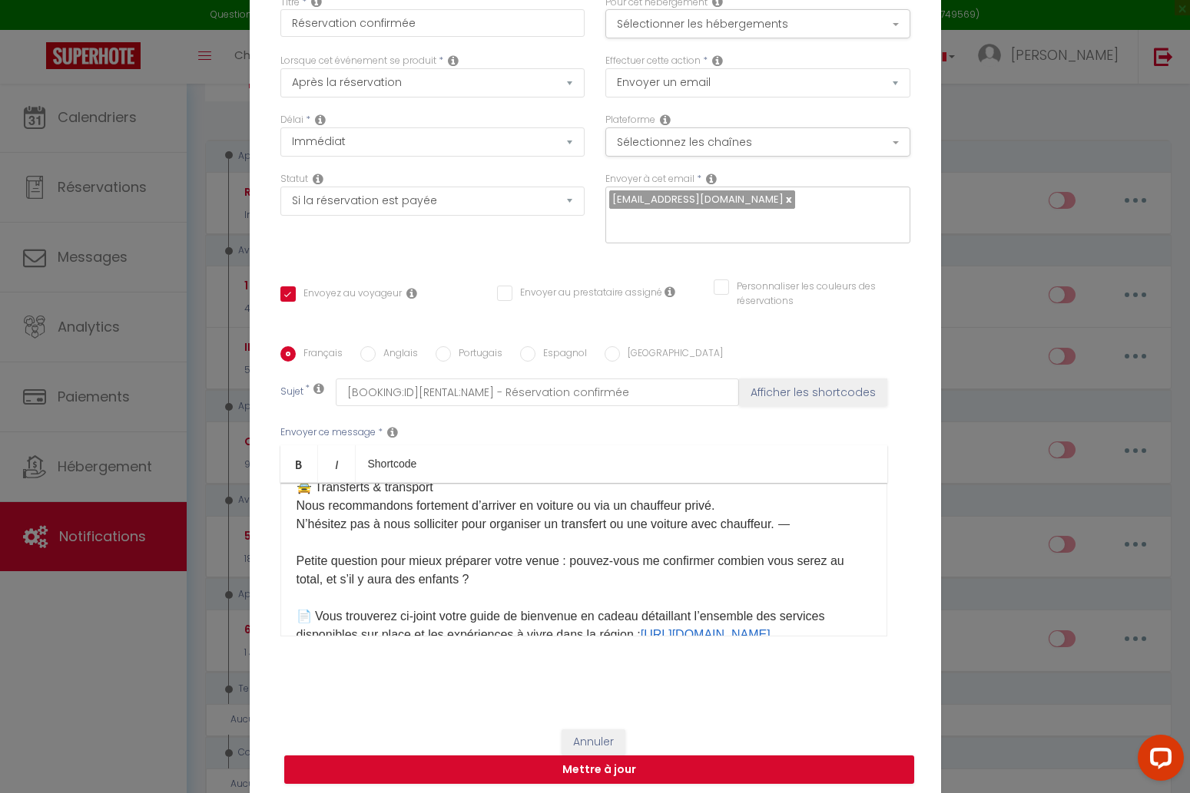
click at [743, 525] on p "🗝️ Infos d’arrivée : [PERSON_NAME] noter que cette adresse diffère légèrement d…" at bounding box center [583, 414] width 574 height 756
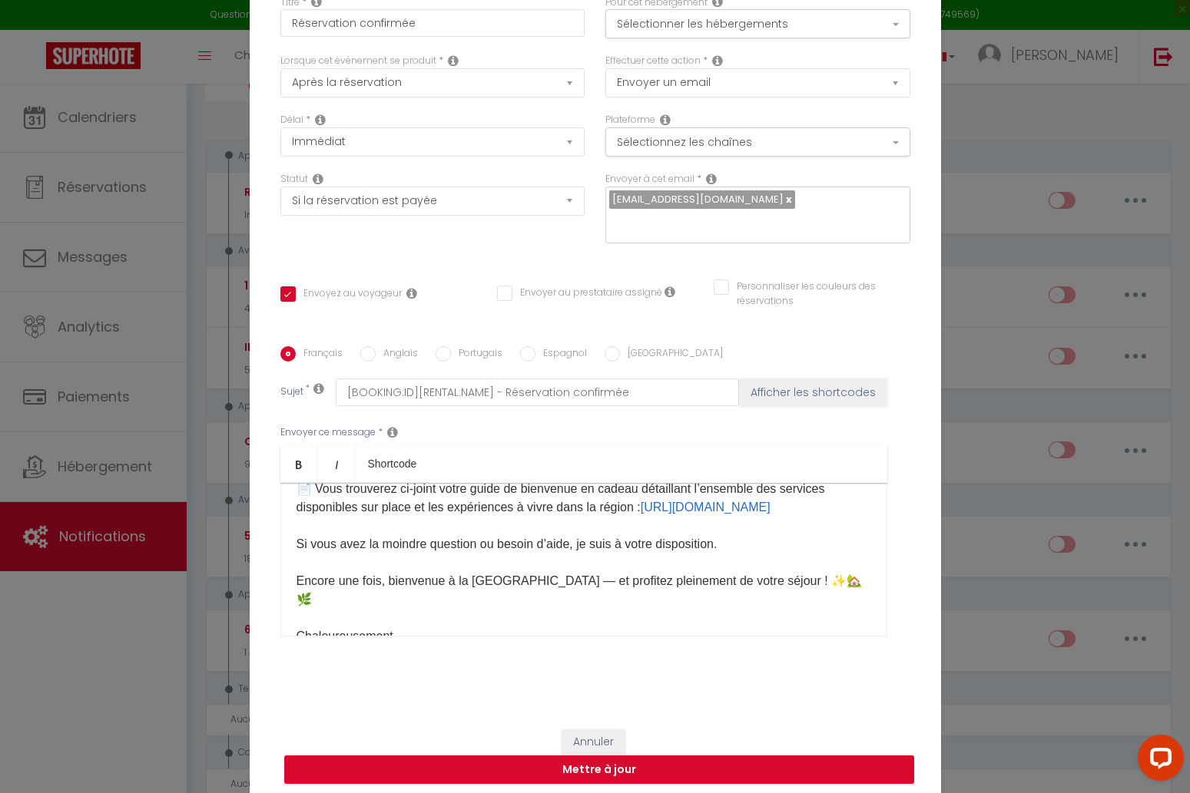
scroll to position [821, 0]
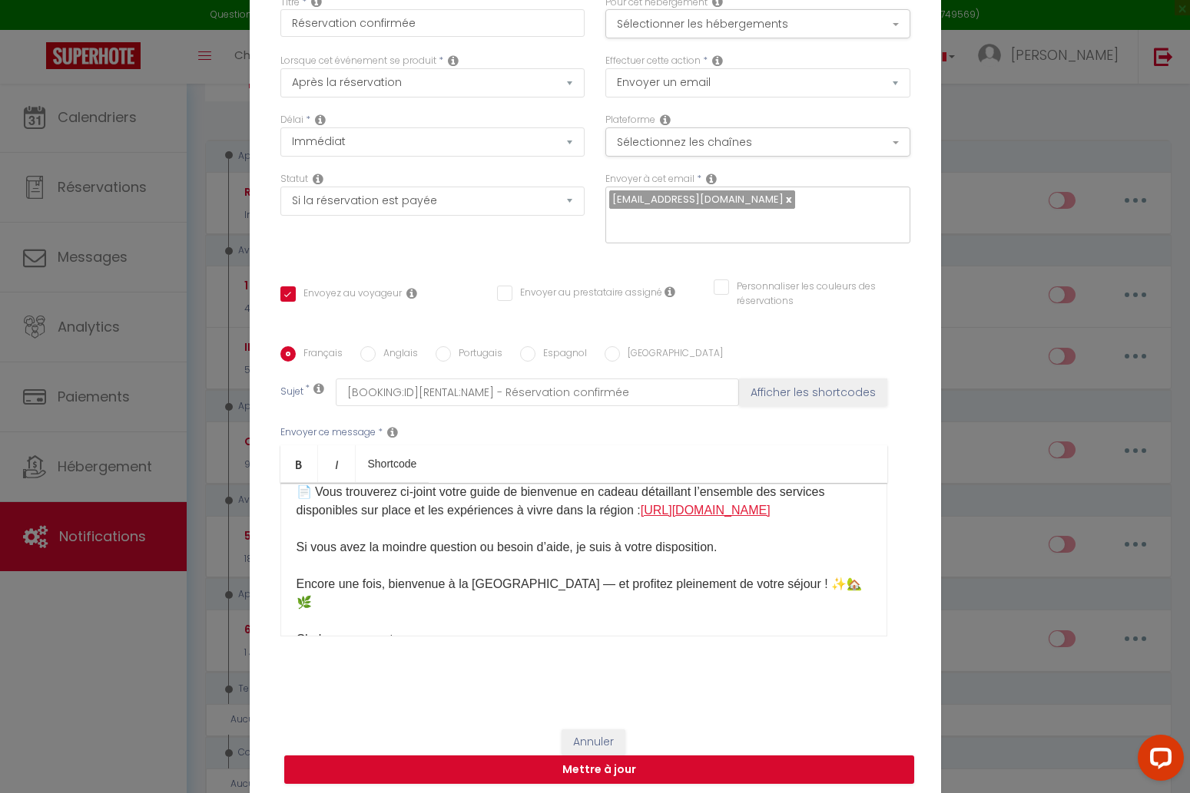
click at [690, 517] on link "[URL][DOMAIN_NAME]" at bounding box center [706, 510] width 130 height 13
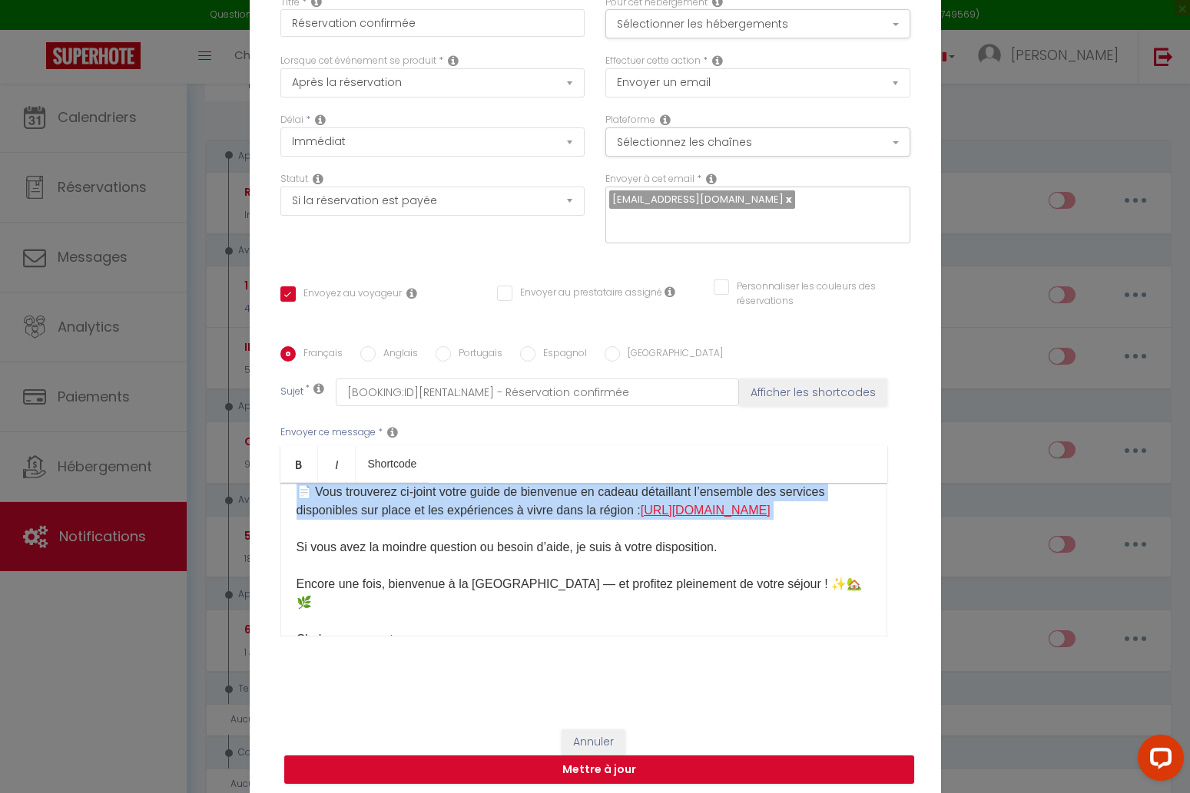
click at [690, 517] on link "[URL][DOMAIN_NAME]" at bounding box center [706, 510] width 130 height 13
click at [694, 538] on p "🗝️ Infos d’arrivée : [PERSON_NAME] noter que cette adresse diffère légèrement d…" at bounding box center [583, 280] width 574 height 774
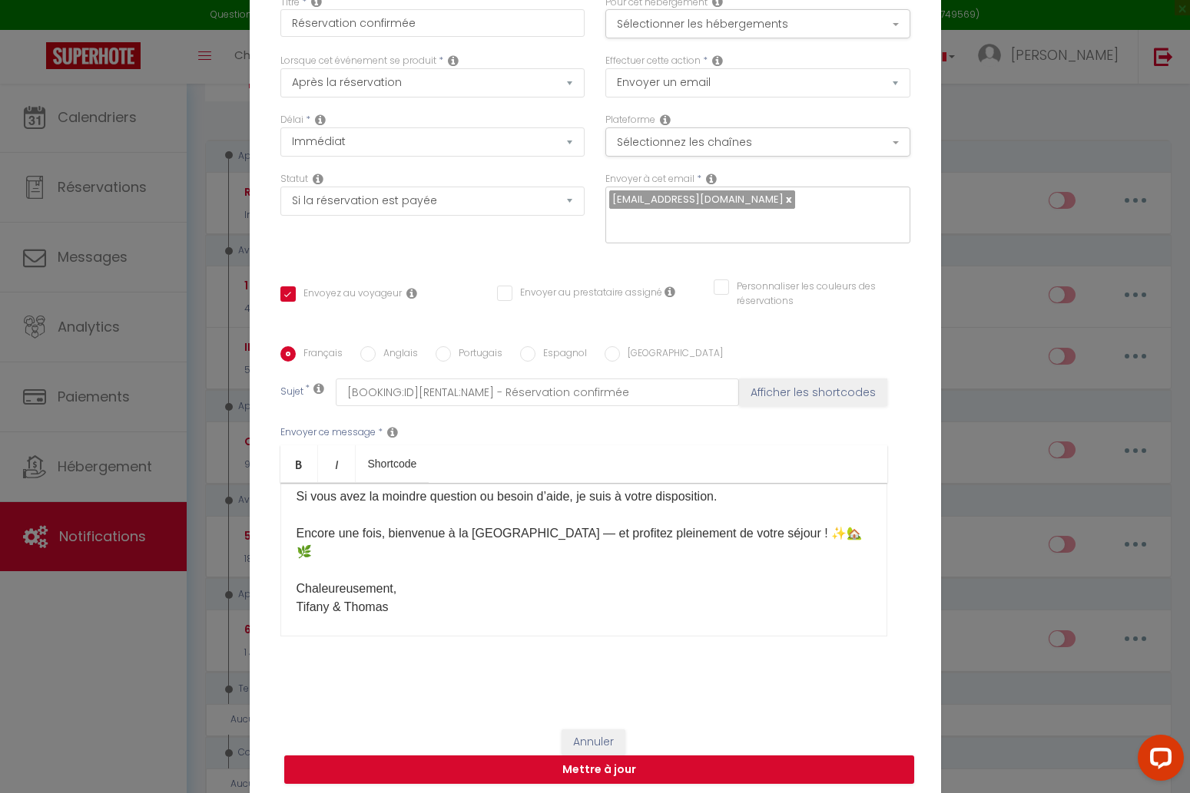
scroll to position [873, 0]
click at [516, 558] on p "🗝️ Infos d’arrivée : [PERSON_NAME] noter que cette adresse diffère légèrement d…" at bounding box center [583, 228] width 574 height 774
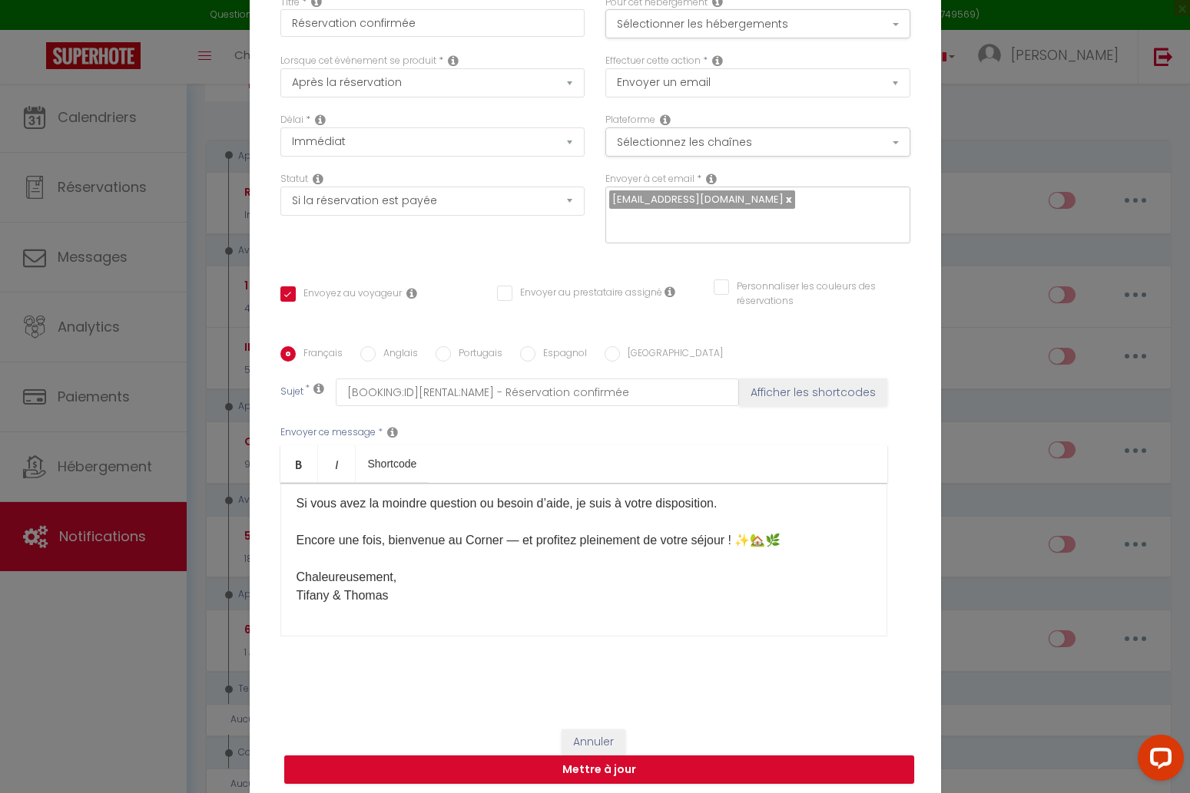
click at [597, 588] on p "🗝️ Infos d’arrivée : [PERSON_NAME] noter que cette adresse diffère légèrement d…" at bounding box center [583, 227] width 574 height 756
click at [666, 779] on button "Mettre à jour" at bounding box center [599, 770] width 630 height 29
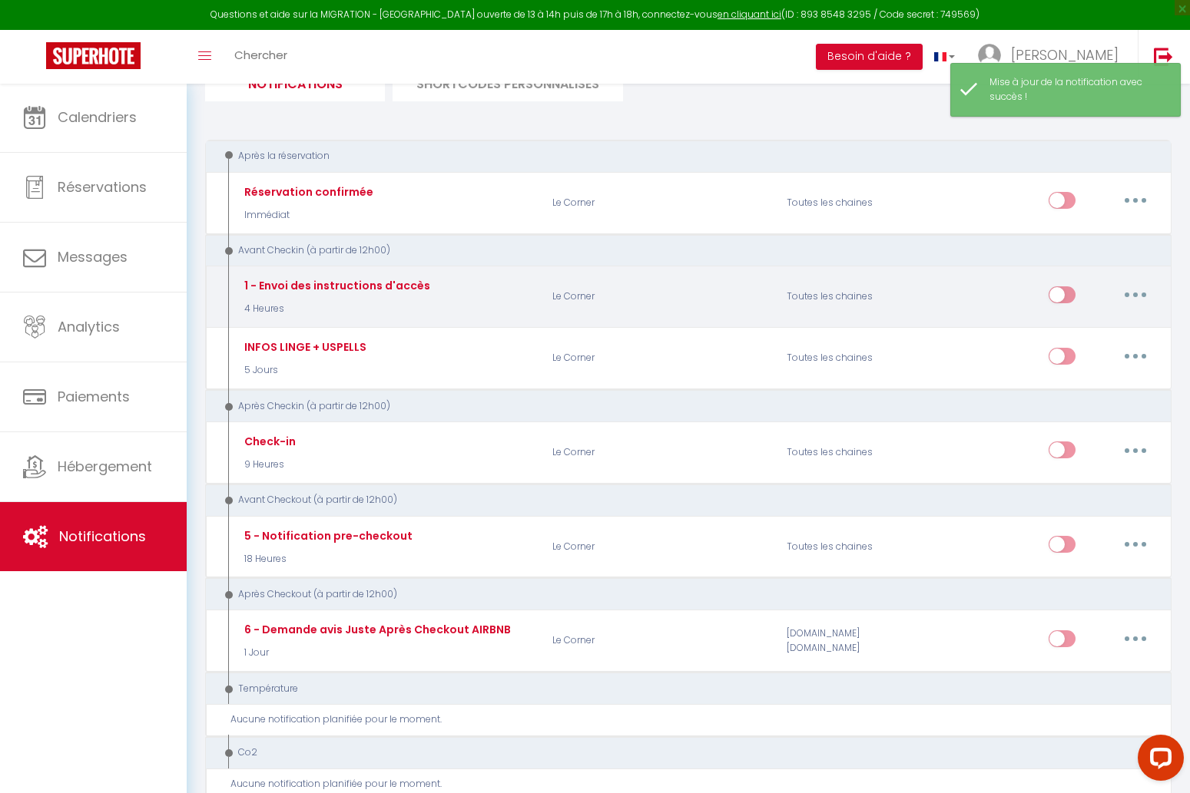
click at [1127, 293] on button "button" at bounding box center [1135, 295] width 43 height 25
click at [1071, 329] on link "Editer" at bounding box center [1095, 329] width 114 height 26
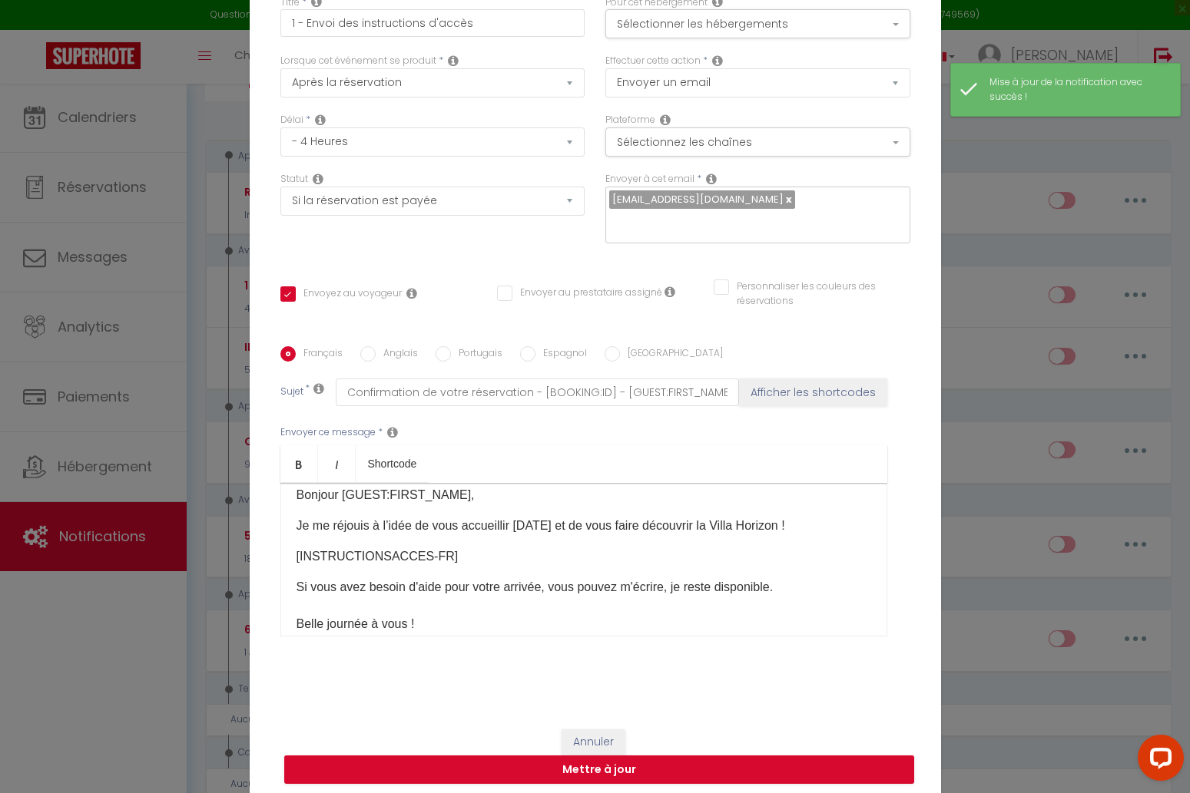
scroll to position [5, 0]
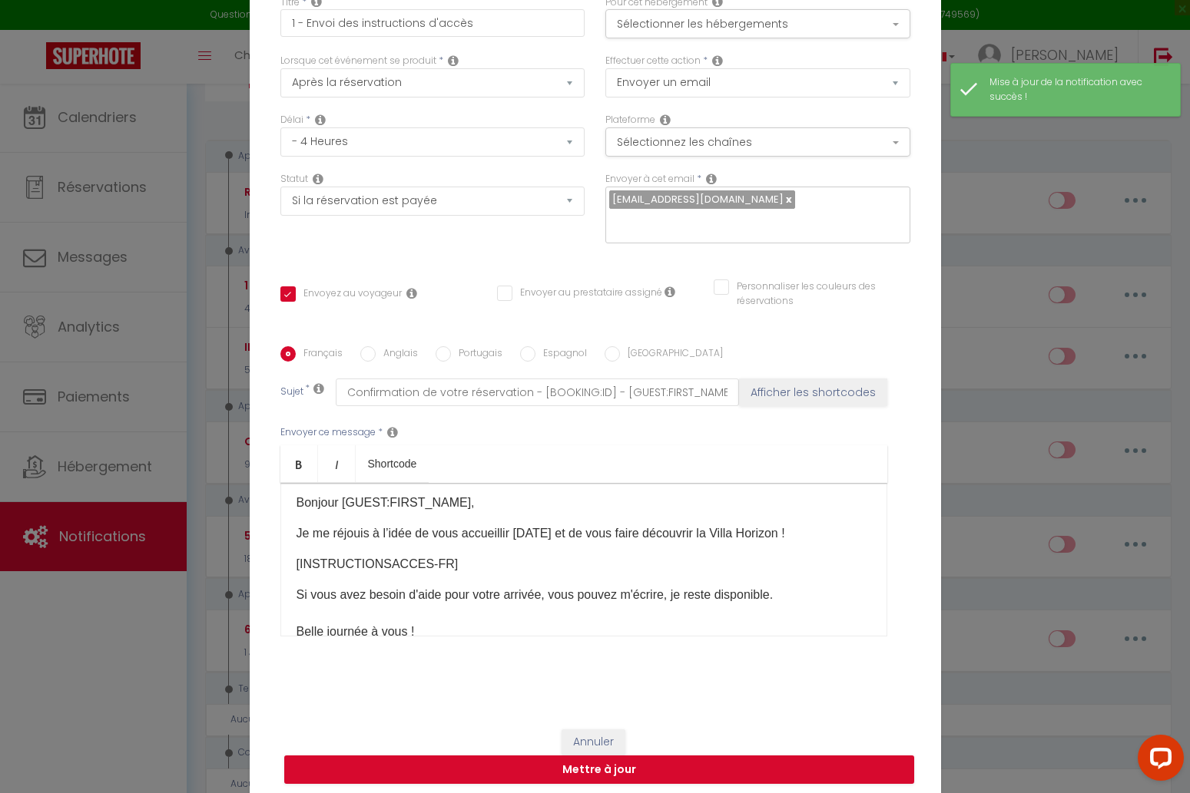
click at [790, 532] on p "Je me réjouis à l’idée de vous accueillir [DATE] et de vous faire découvrir la …" at bounding box center [583, 534] width 574 height 18
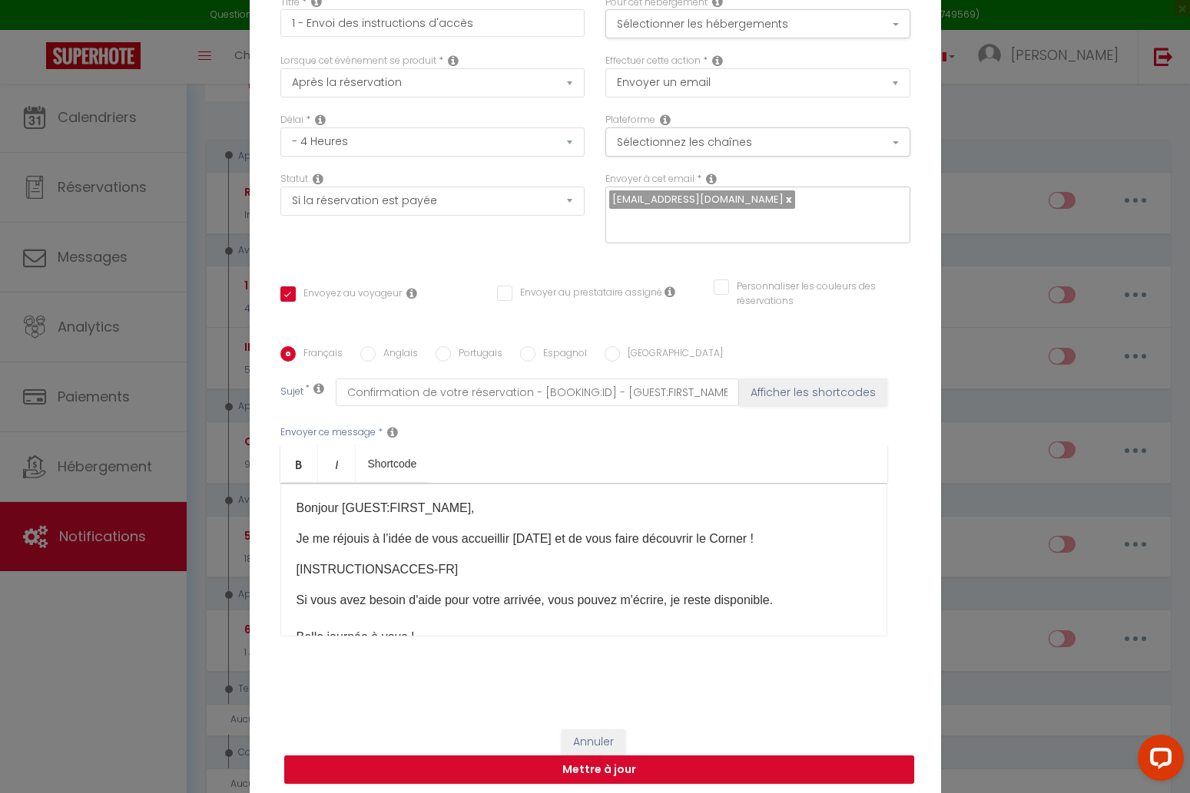
scroll to position [0, 0]
click at [718, 776] on button "Mettre à jour" at bounding box center [599, 770] width 630 height 29
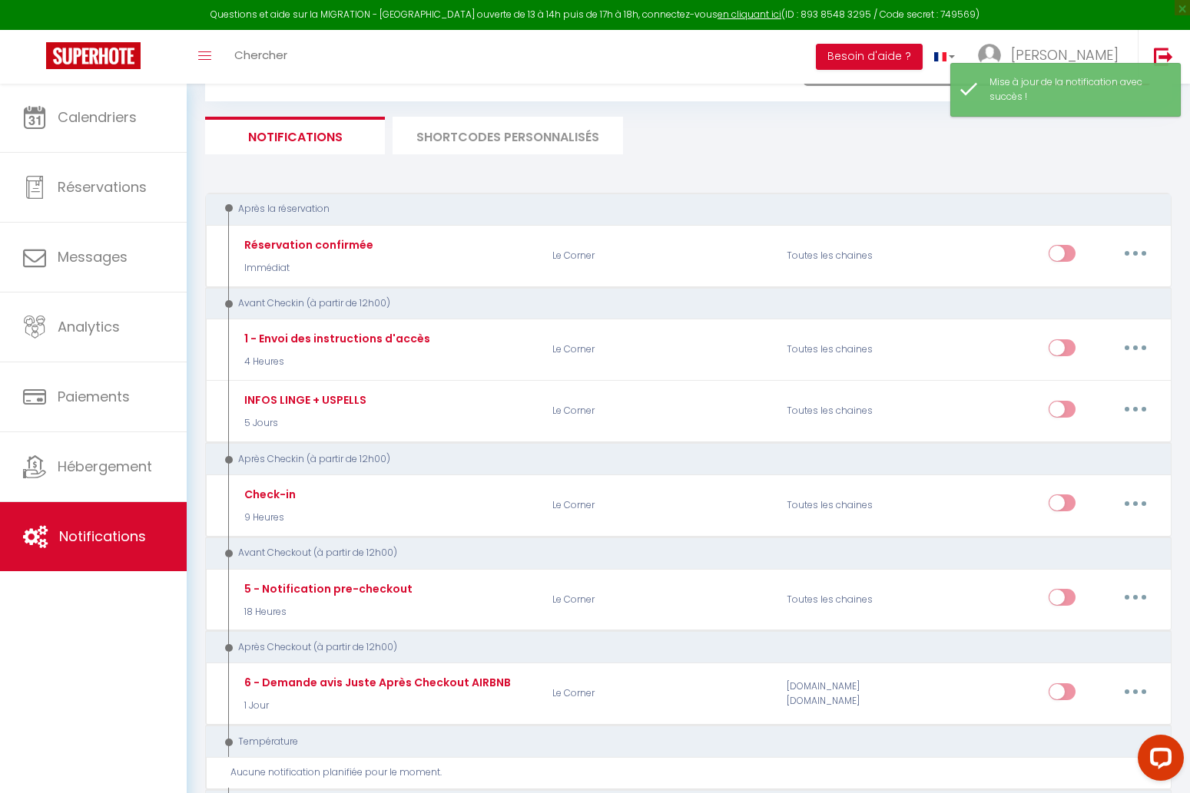
click at [525, 128] on li "SHORTCODES PERSONNALISÉS" at bounding box center [507, 136] width 230 height 38
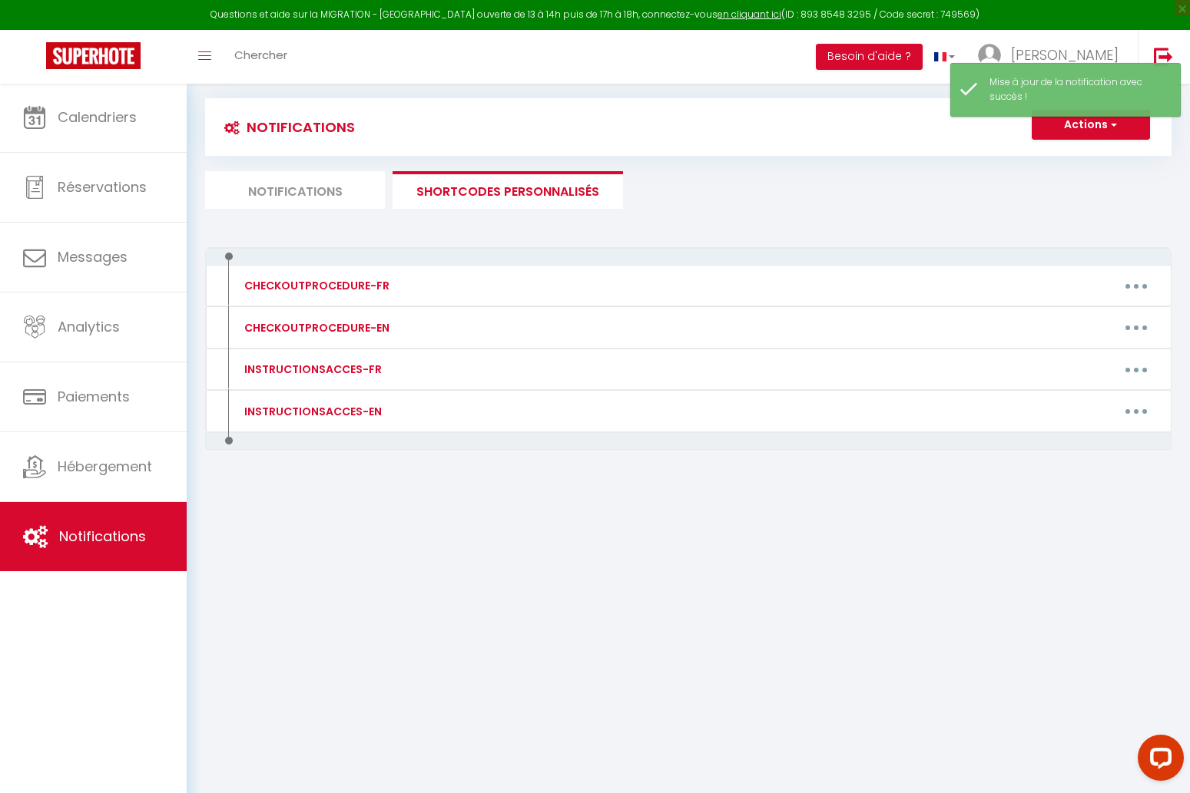
scroll to position [83, 0]
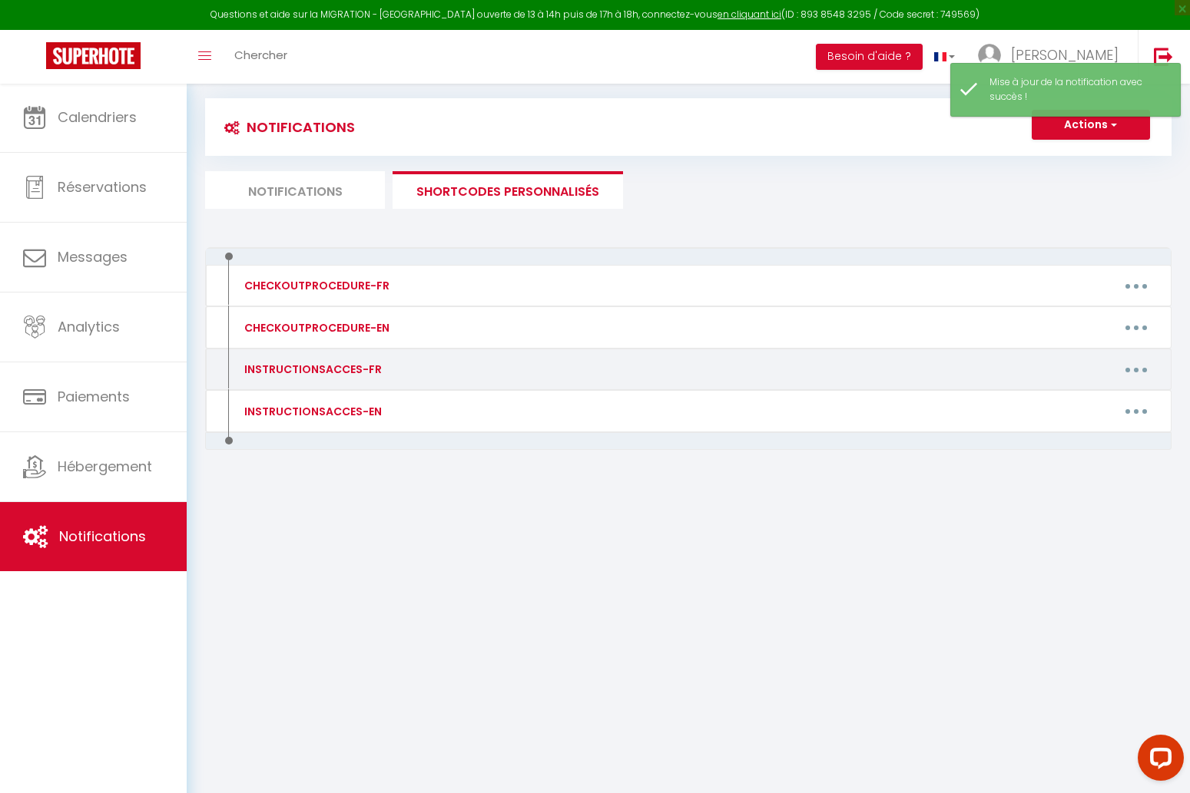
click at [1138, 370] on button "button" at bounding box center [1135, 369] width 43 height 25
click at [1090, 401] on link "Editer" at bounding box center [1096, 405] width 114 height 26
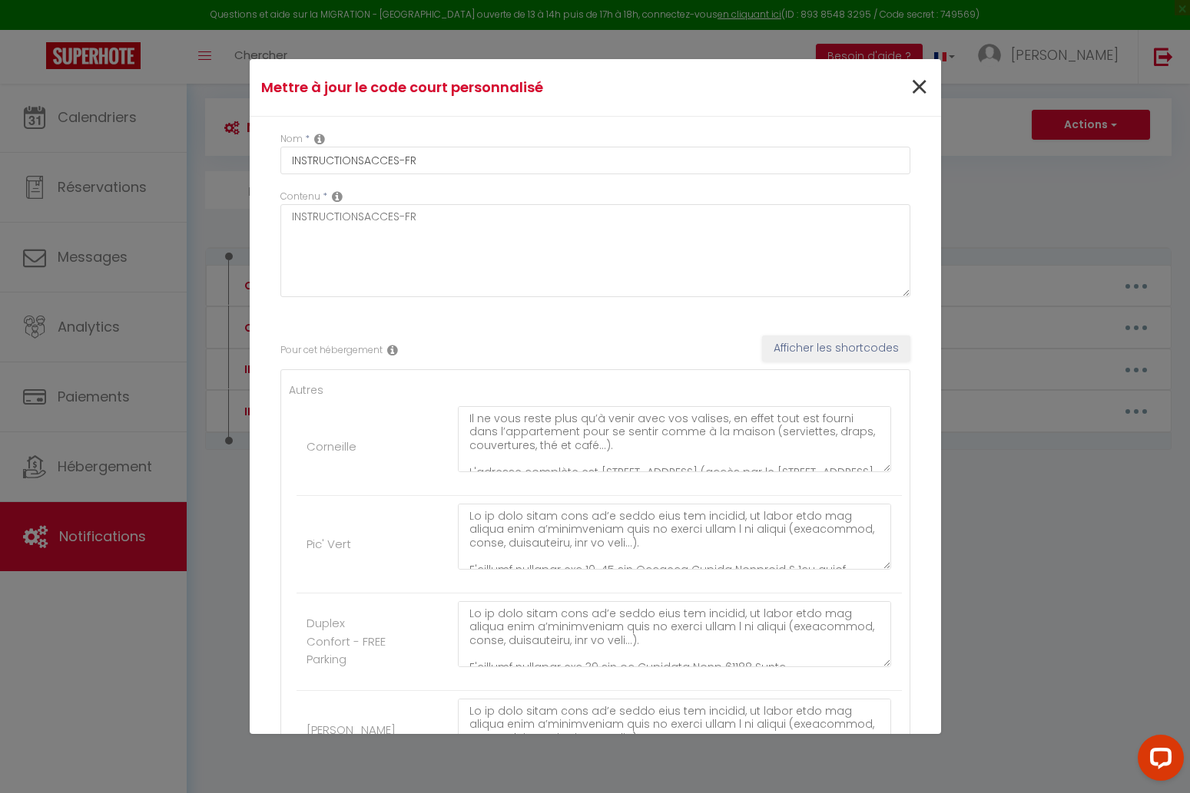
scroll to position [0, 0]
click at [918, 91] on span "×" at bounding box center [918, 88] width 19 height 46
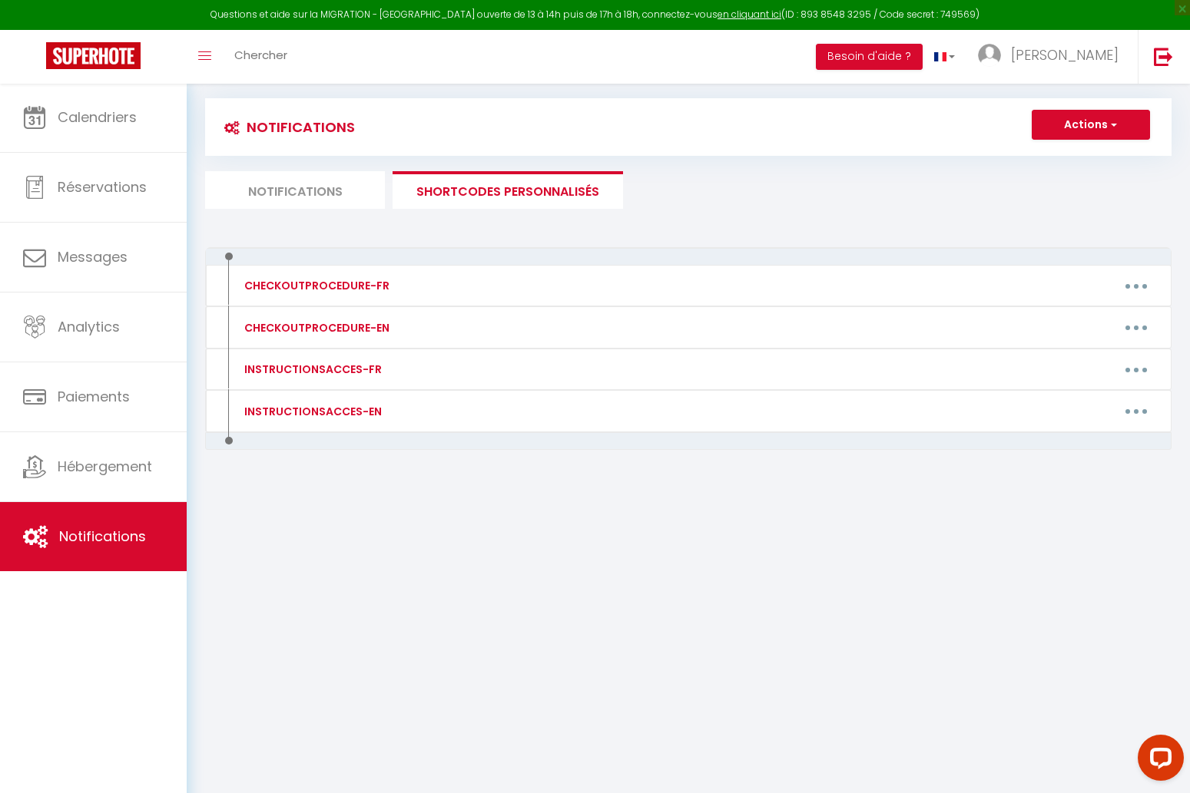
click at [325, 195] on li "Notifications" at bounding box center [295, 190] width 180 height 38
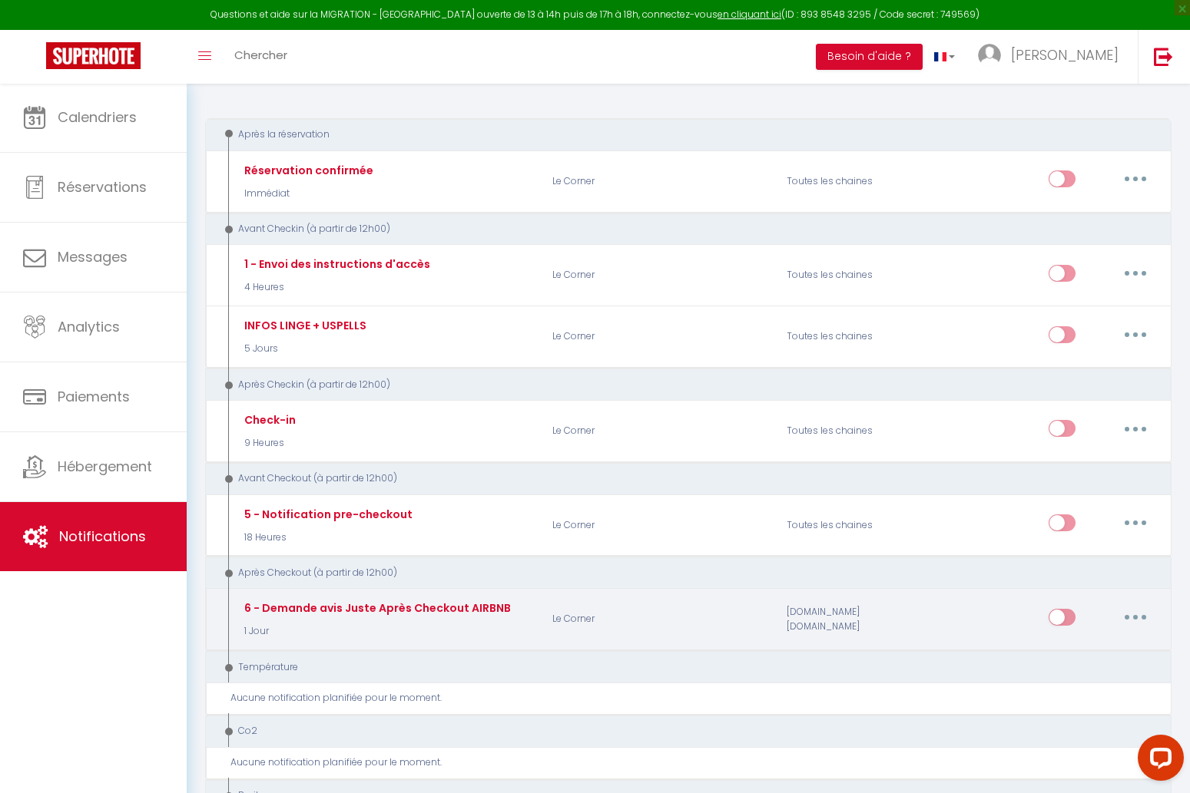
scroll to position [217, 0]
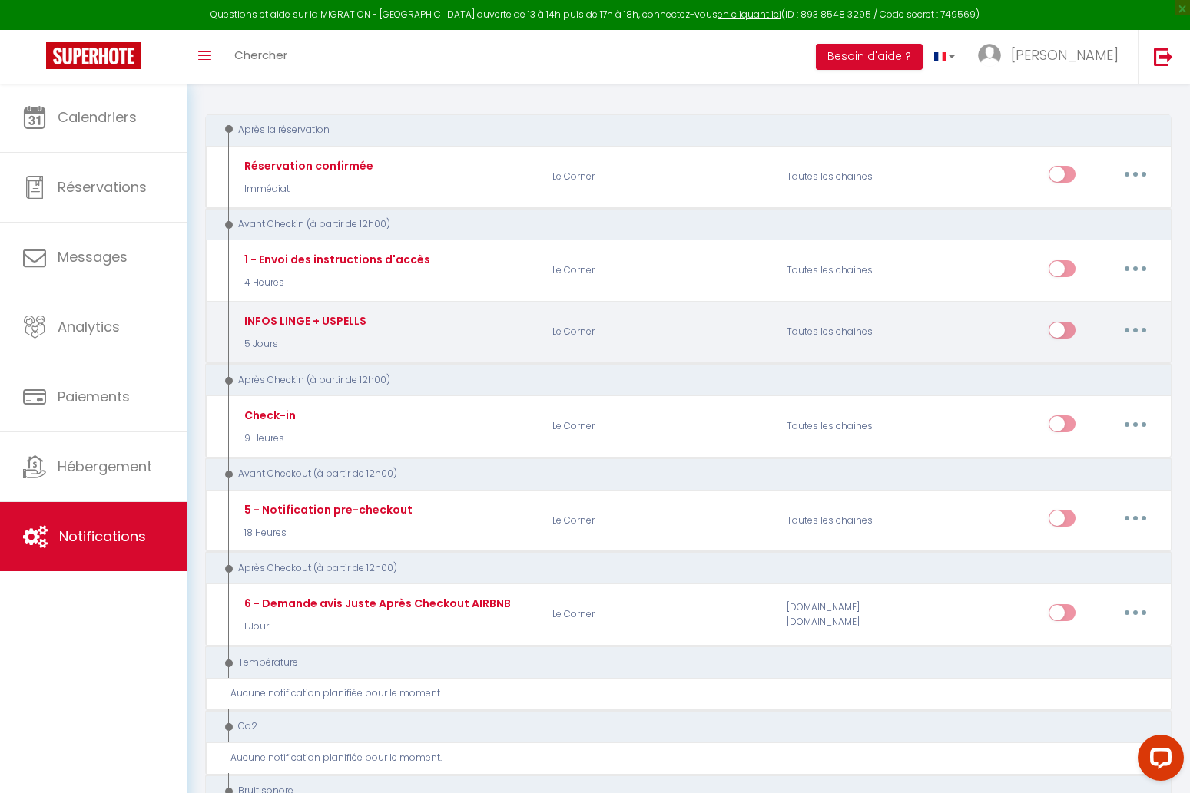
click at [1144, 323] on button "button" at bounding box center [1135, 330] width 43 height 25
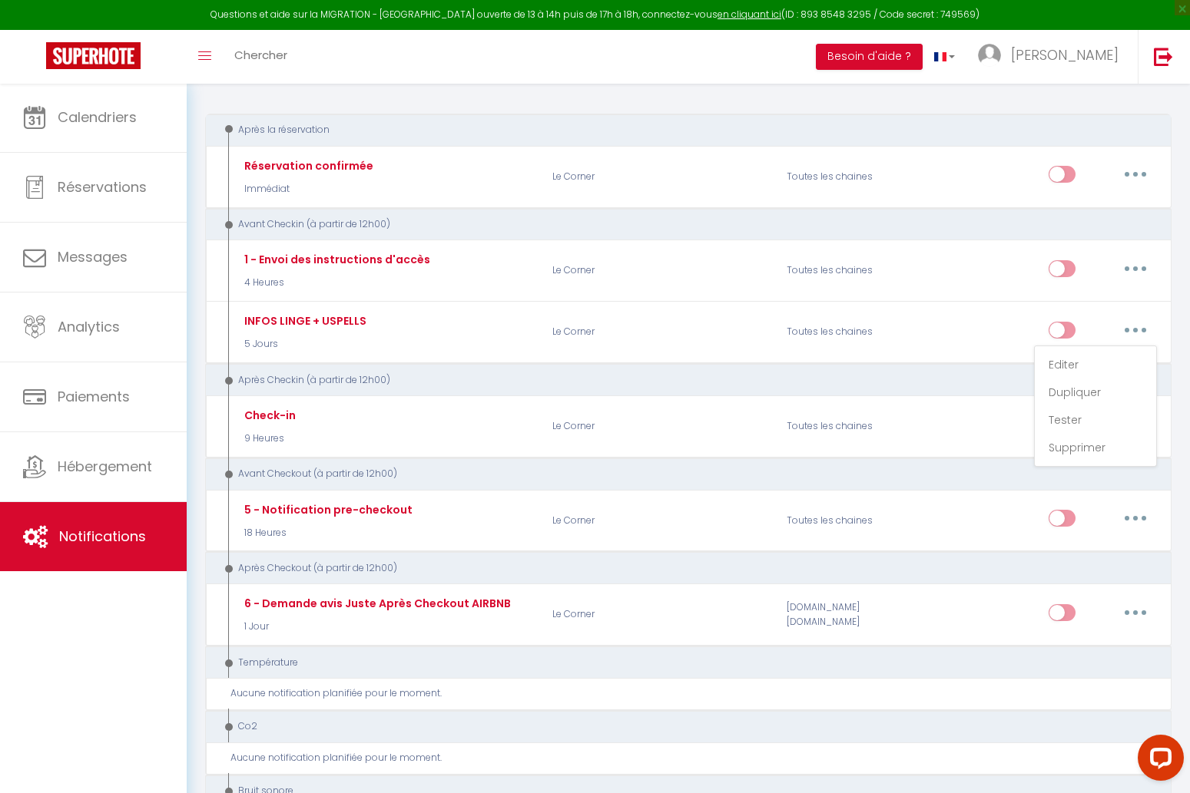
click at [1097, 356] on link "Editer" at bounding box center [1095, 365] width 114 height 26
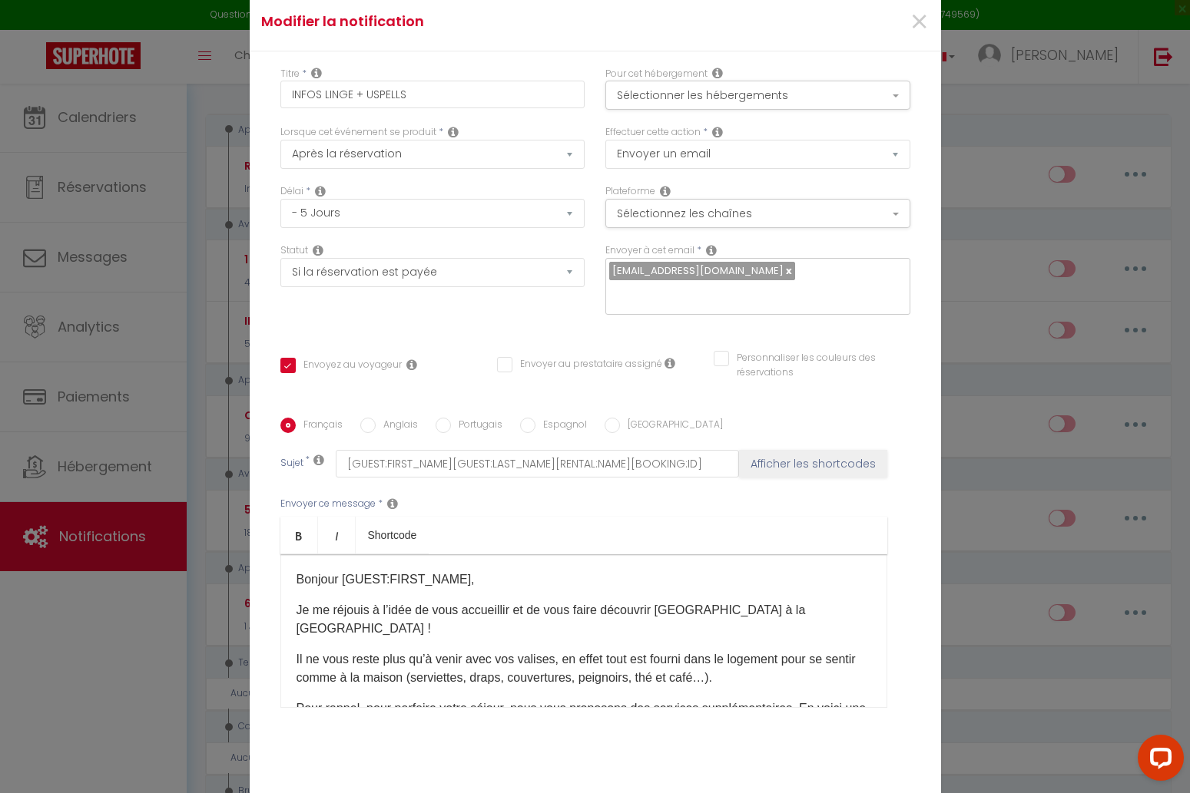
click at [777, 606] on span "Je me réjouis à l’idée de vous accueillir et de vous faire découvrir [GEOGRAPHI…" at bounding box center [550, 619] width 509 height 31
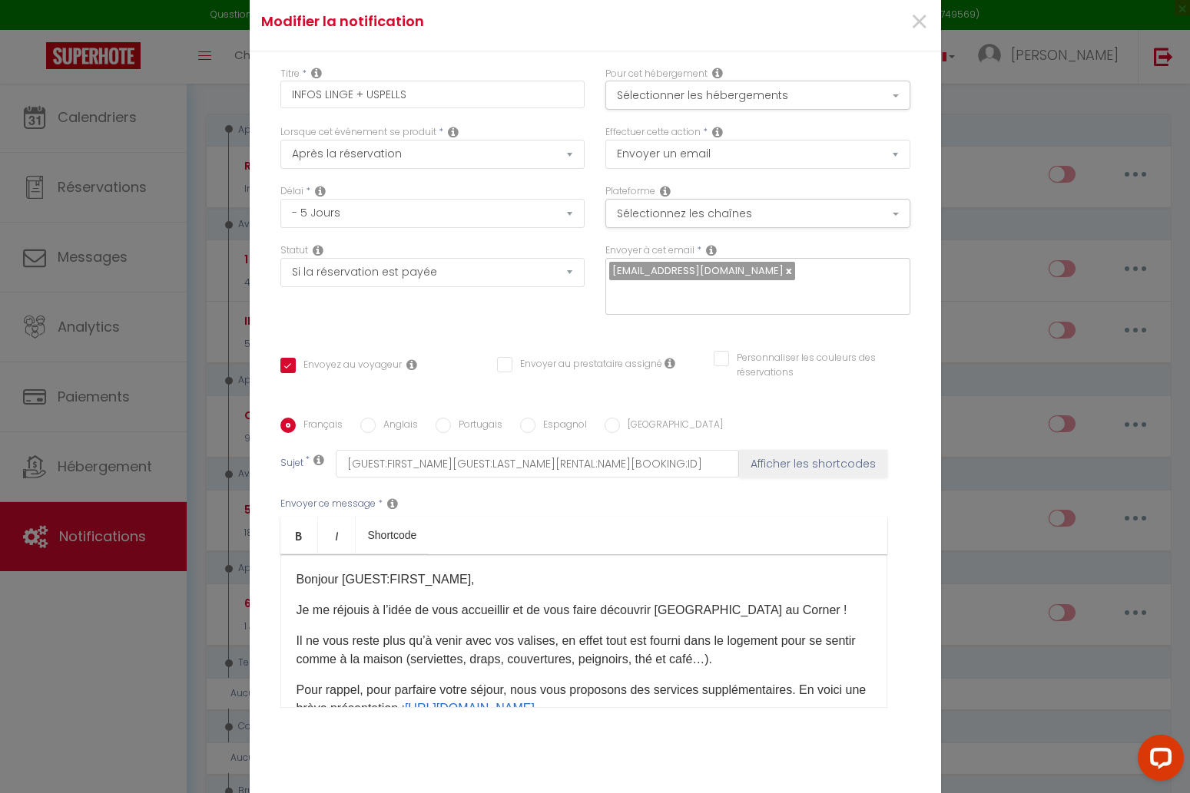
click at [708, 612] on span "Je me réjouis à l’idée de vous accueillir et de vous faire découvrir [GEOGRAPHI…" at bounding box center [571, 610] width 551 height 13
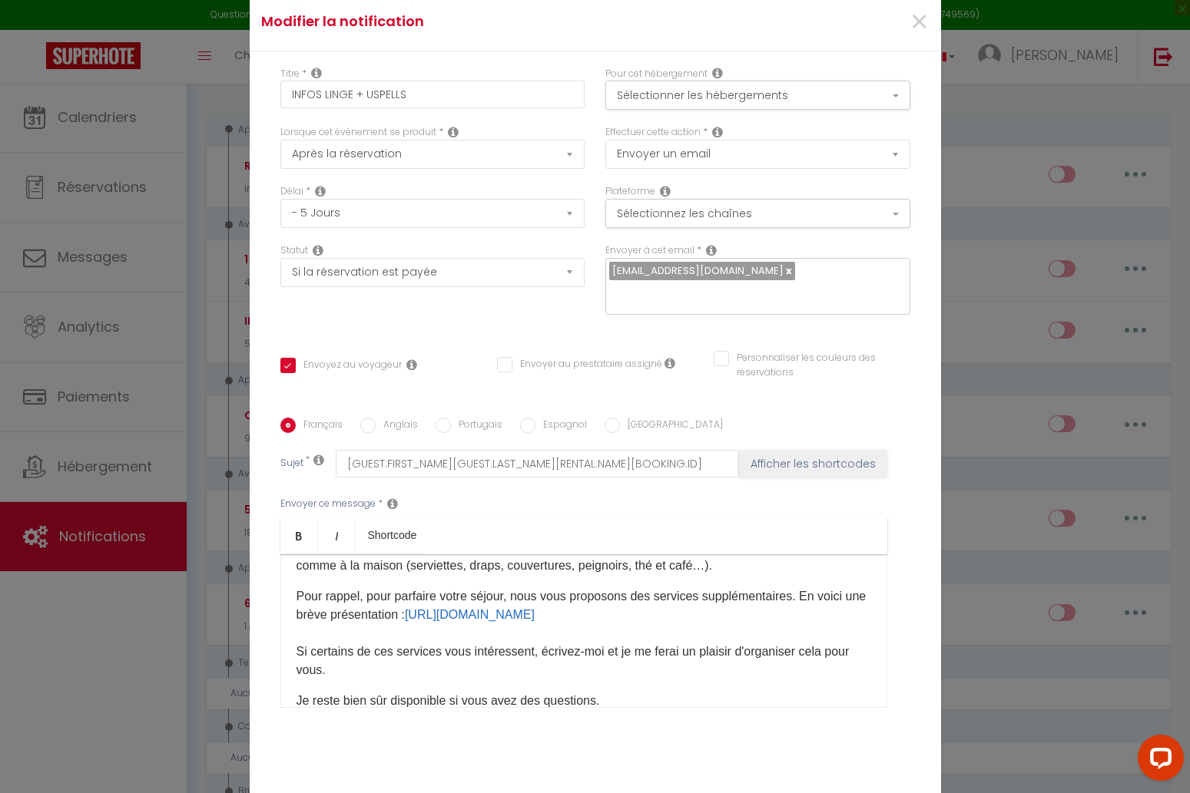
scroll to position [118, 0]
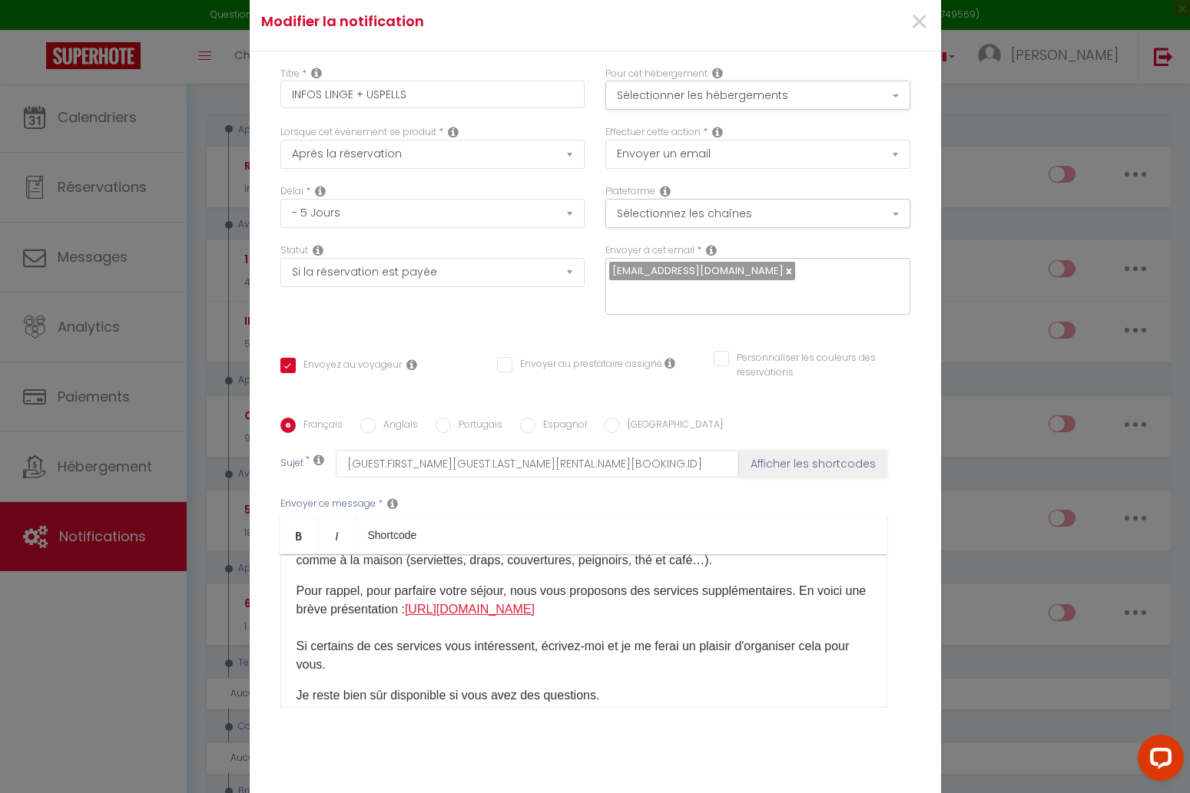
click at [519, 608] on link "[URL][DOMAIN_NAME]" at bounding box center [470, 609] width 130 height 13
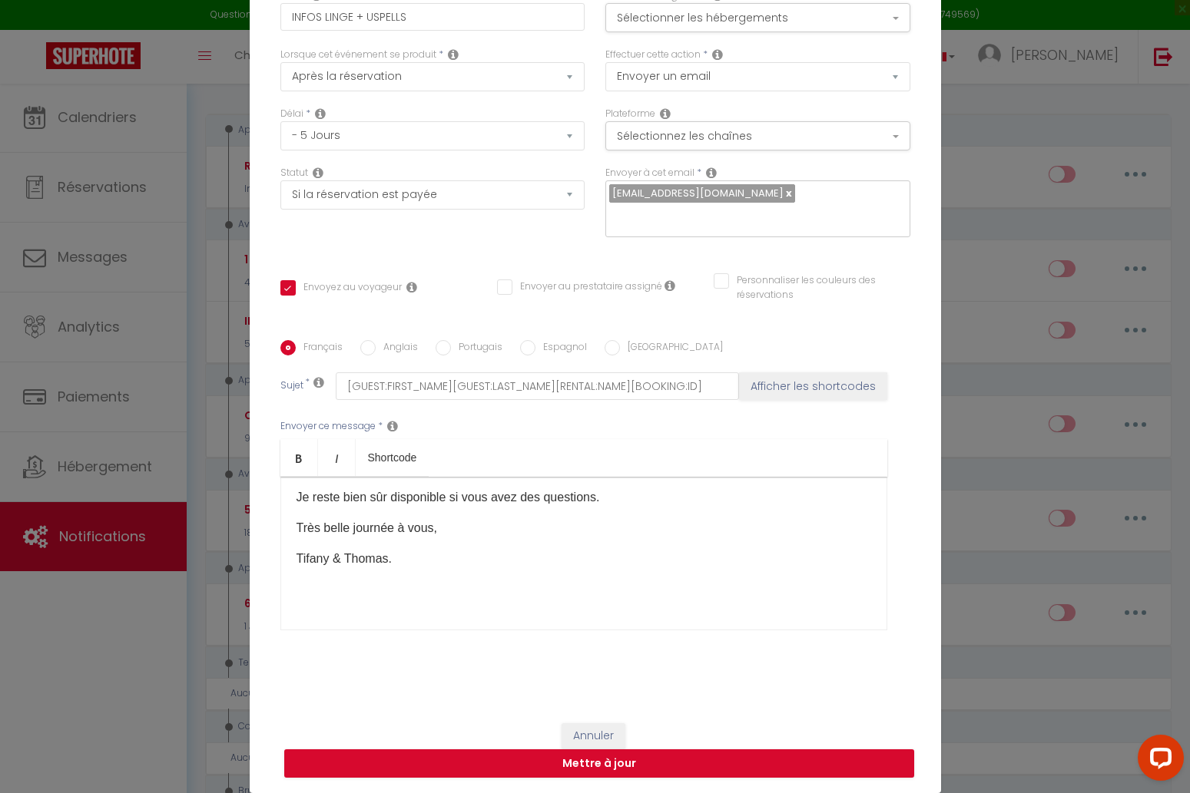
scroll to position [78, 0]
click at [663, 769] on button "Mettre à jour" at bounding box center [599, 764] width 630 height 29
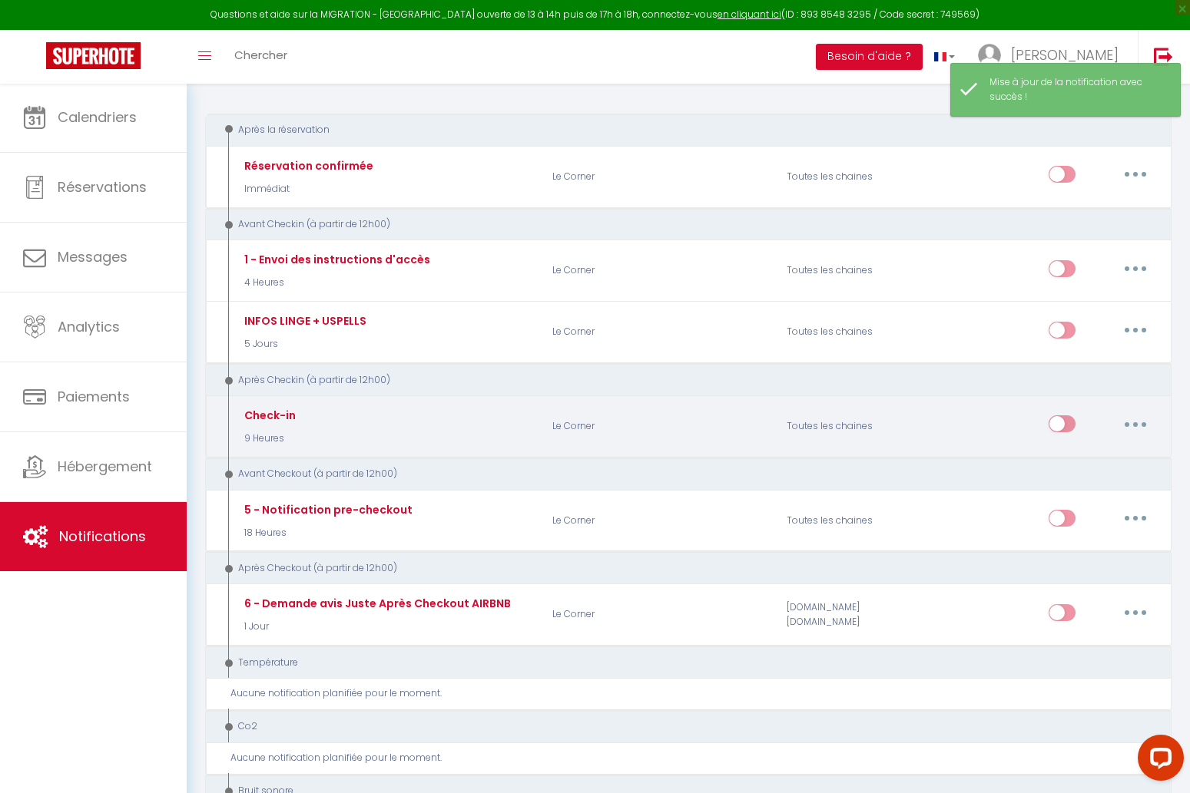
click at [1129, 413] on button "button" at bounding box center [1135, 424] width 43 height 25
click at [1108, 457] on link "Editer" at bounding box center [1095, 459] width 114 height 26
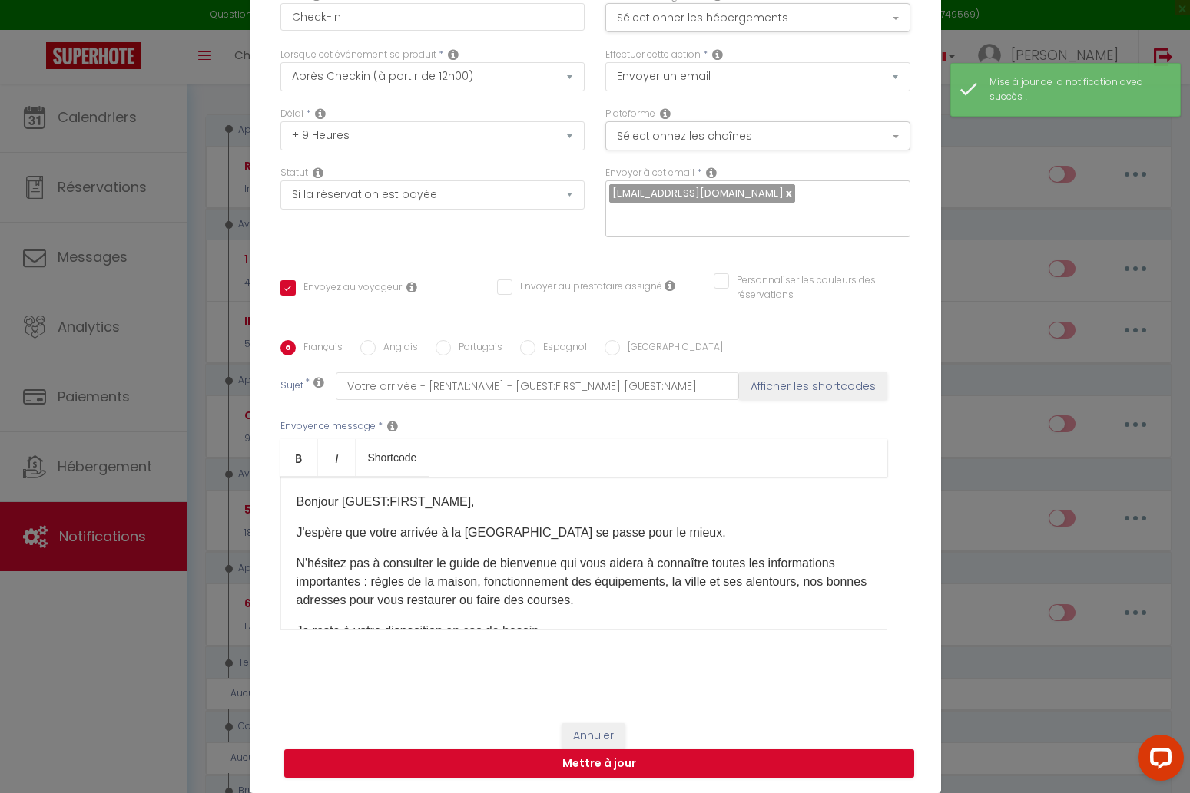
scroll to position [0, 0]
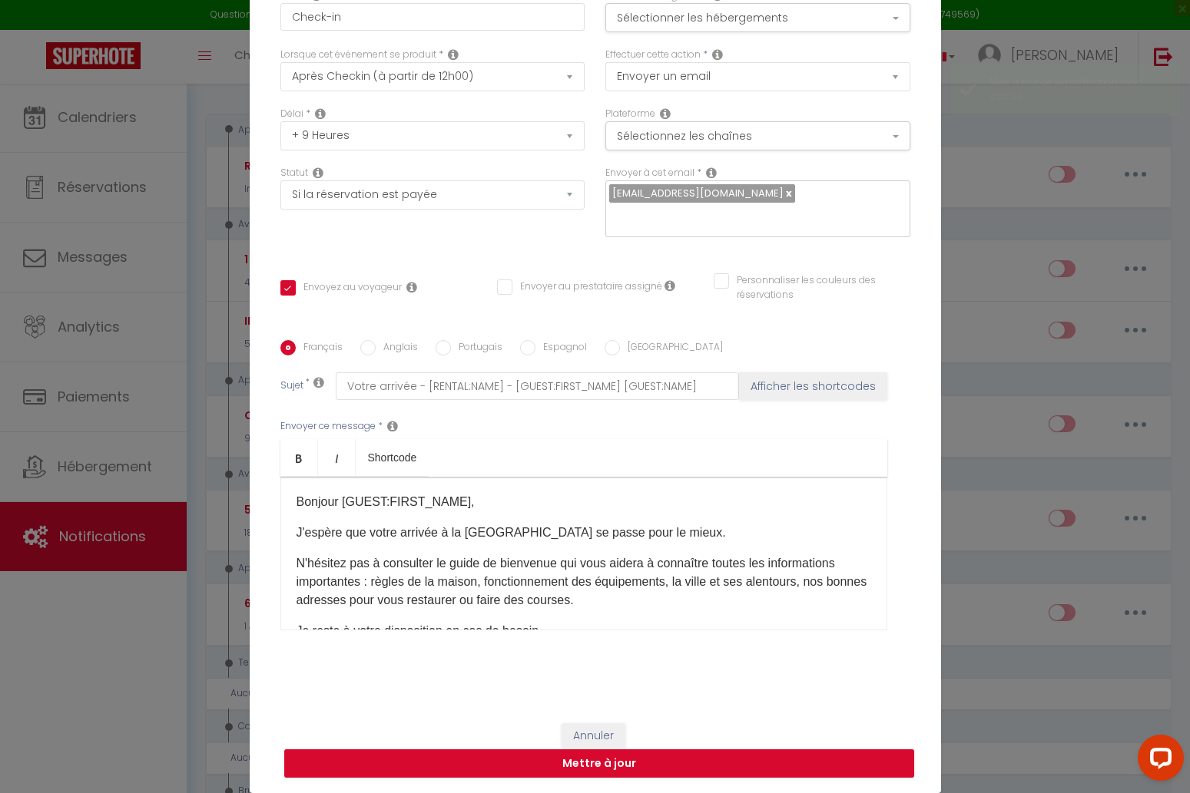
click at [533, 528] on p "J'espère que votre arrivée à la [GEOGRAPHIC_DATA] se passe pour le mieux." at bounding box center [583, 533] width 574 height 18
click at [528, 531] on p "J'espère que votre arrivée à la [GEOGRAPHIC_DATA] se passe pour le mieux." at bounding box center [583, 533] width 574 height 18
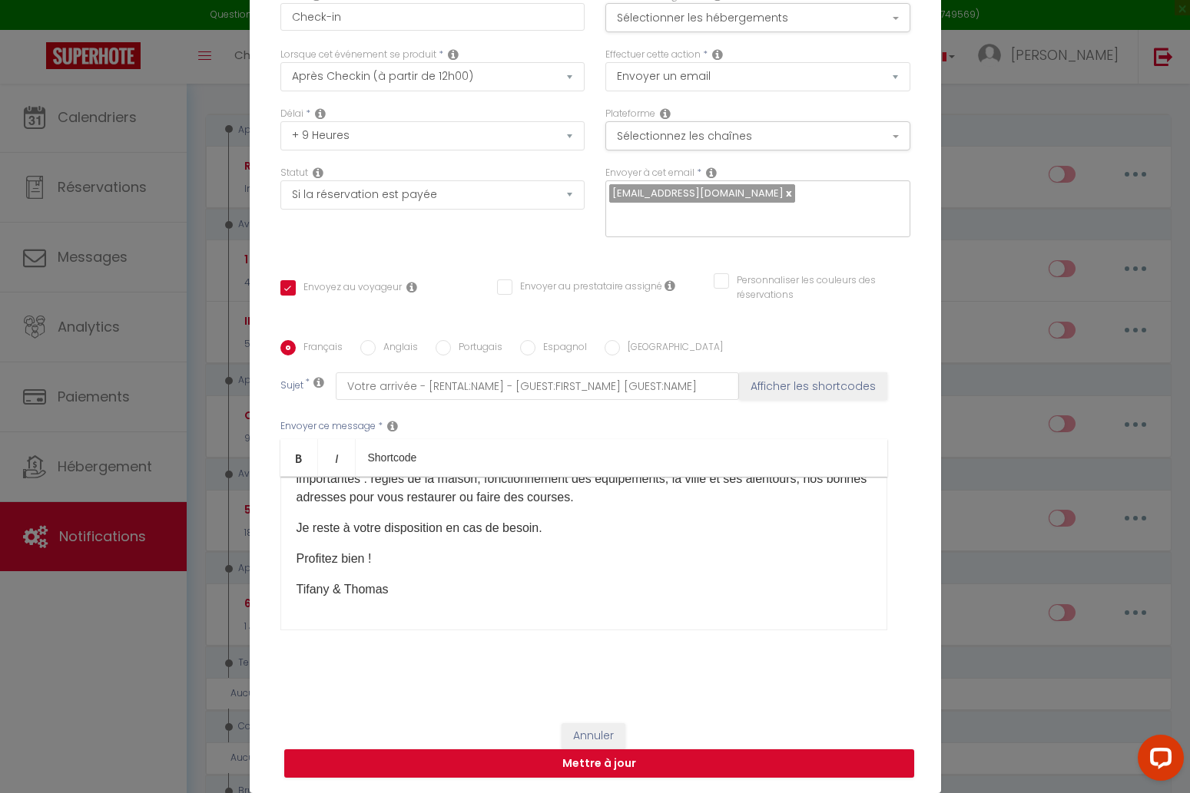
scroll to position [103, 0]
click at [667, 771] on button "Mettre à jour" at bounding box center [599, 764] width 630 height 29
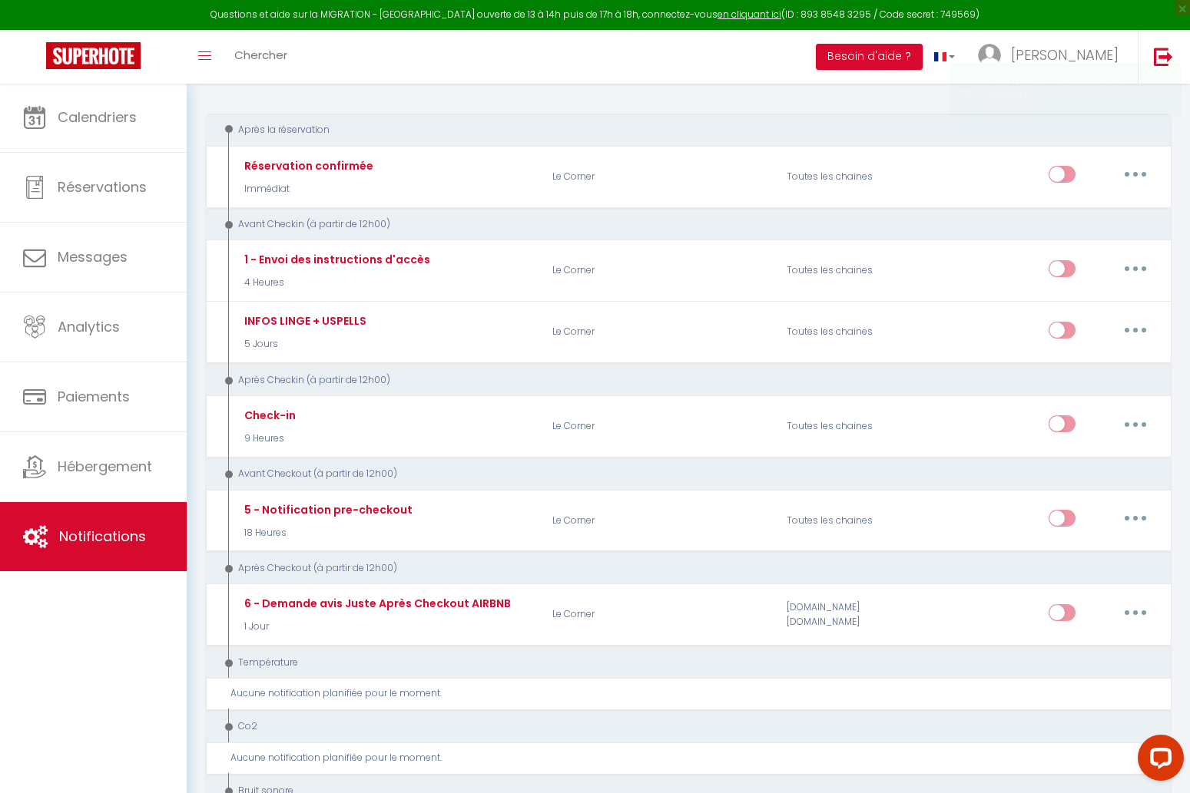
scroll to position [0, 0]
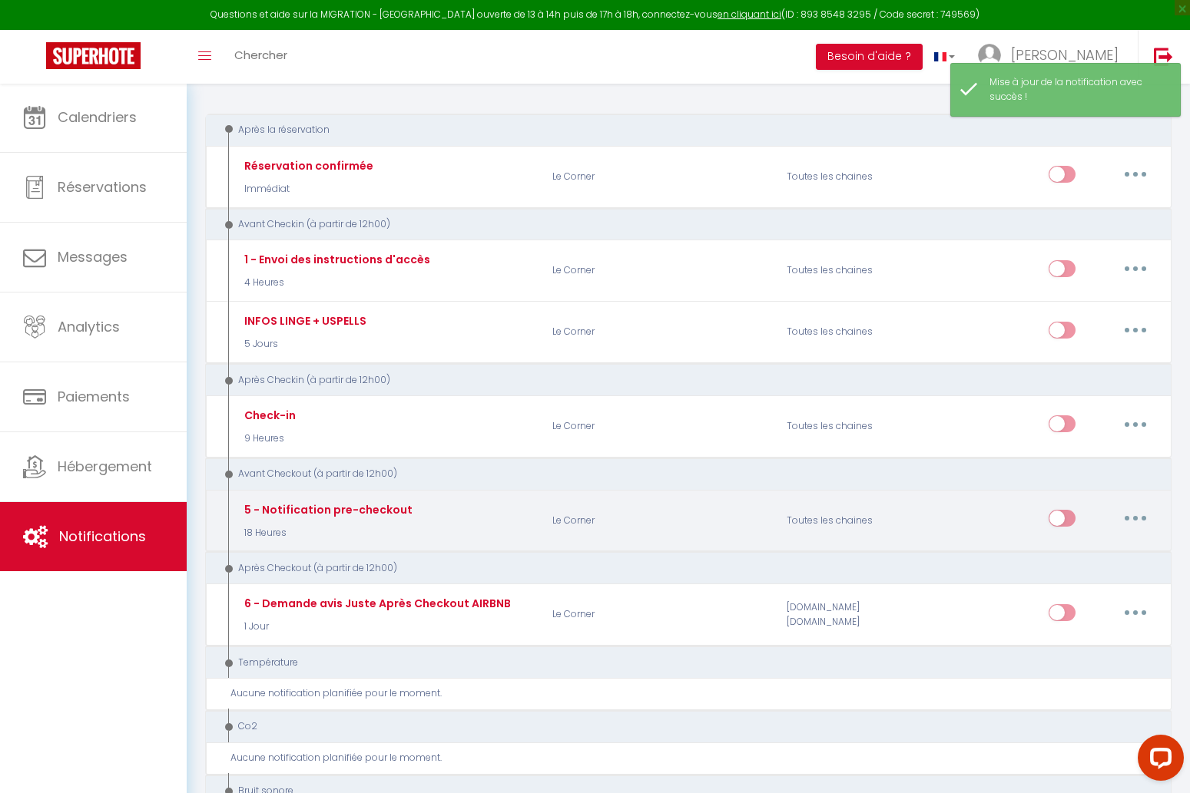
click at [1137, 516] on icon "button" at bounding box center [1135, 518] width 5 height 5
click at [1103, 545] on link "Editer" at bounding box center [1095, 554] width 114 height 26
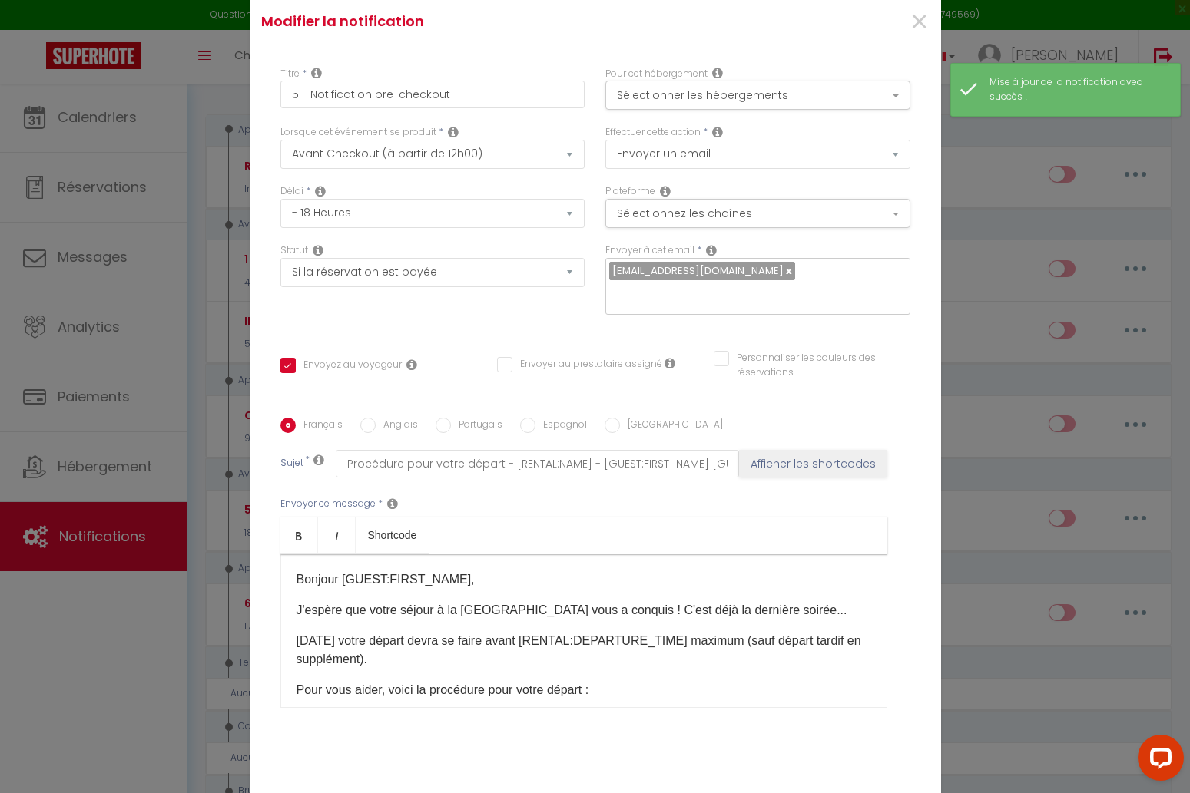
click at [520, 601] on p "J'espère que votre séjour à la [GEOGRAPHIC_DATA] vous a conquis ! C'est déjà la…" at bounding box center [583, 610] width 574 height 18
click at [518, 601] on p "J'espère que votre séjour à la [GEOGRAPHIC_DATA] vous a conquis ! C'est déjà la…" at bounding box center [583, 610] width 574 height 18
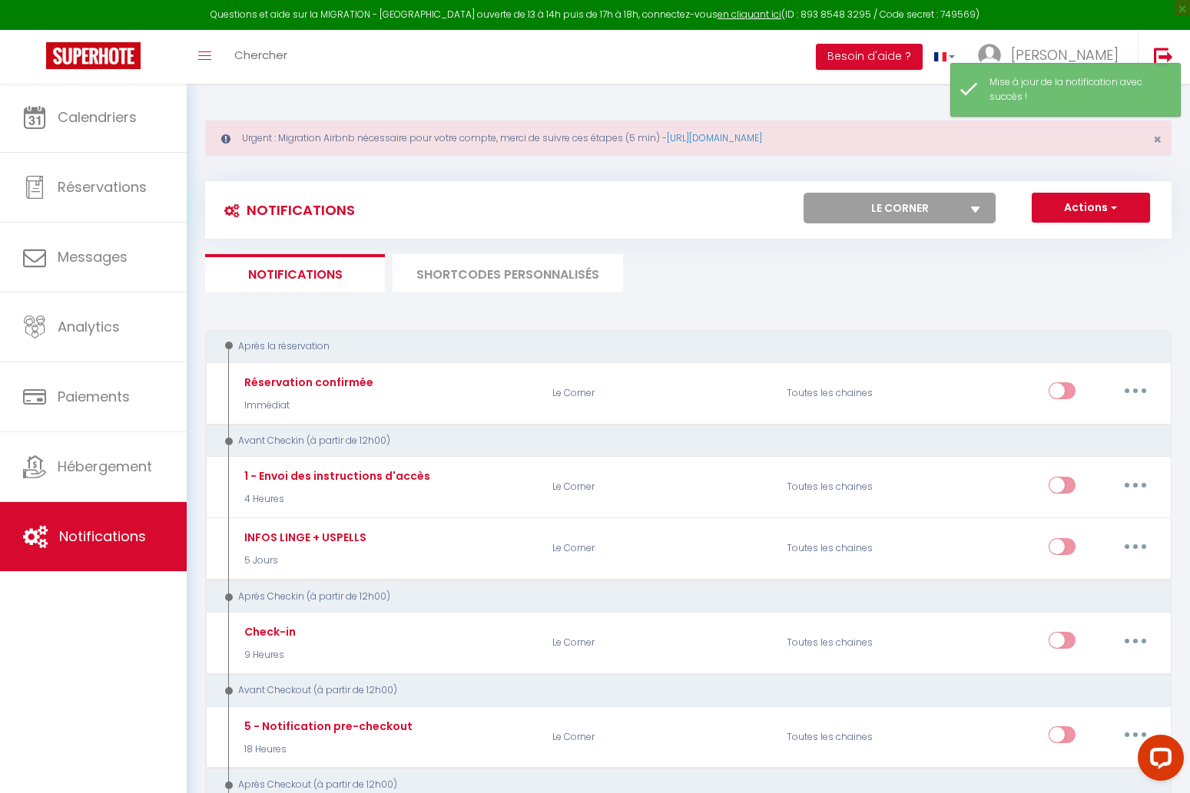
click at [483, 263] on li "SHORTCODES PERSONNALISÉS" at bounding box center [507, 273] width 230 height 38
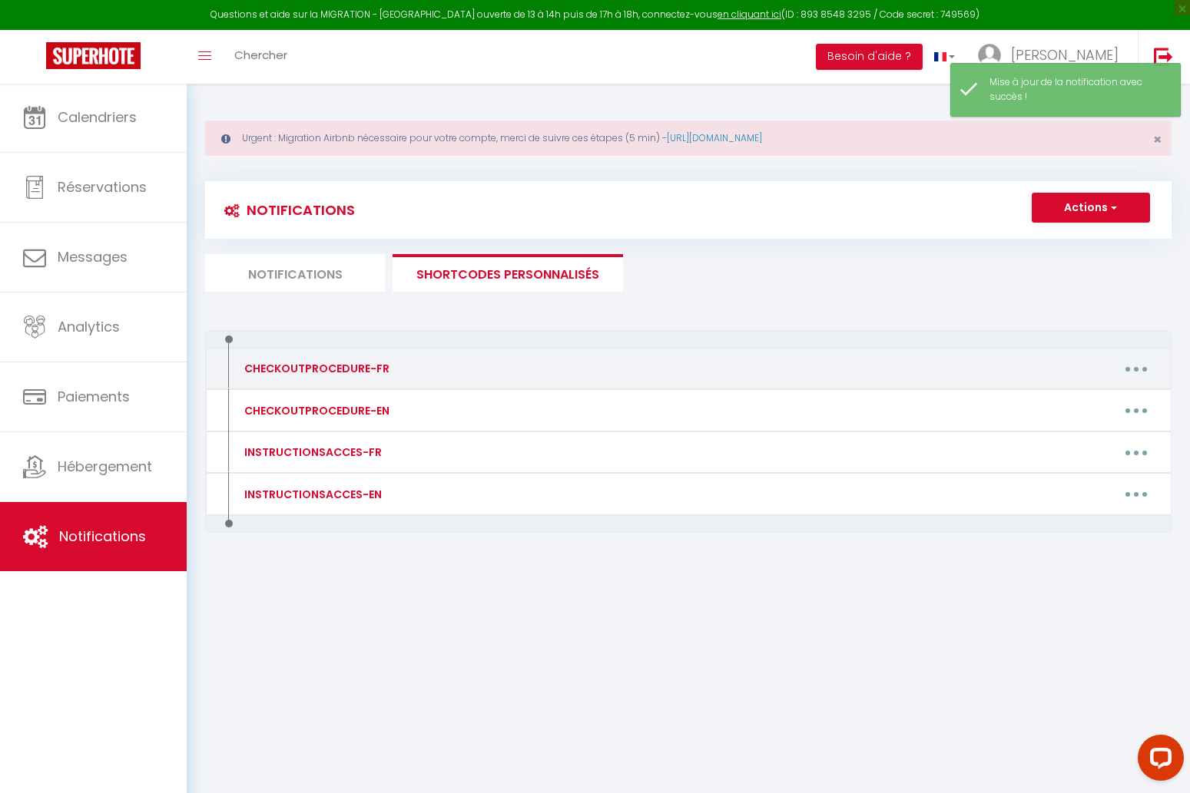
click at [1139, 369] on button "button" at bounding box center [1135, 368] width 43 height 25
click at [1119, 396] on link "Editer" at bounding box center [1096, 404] width 114 height 26
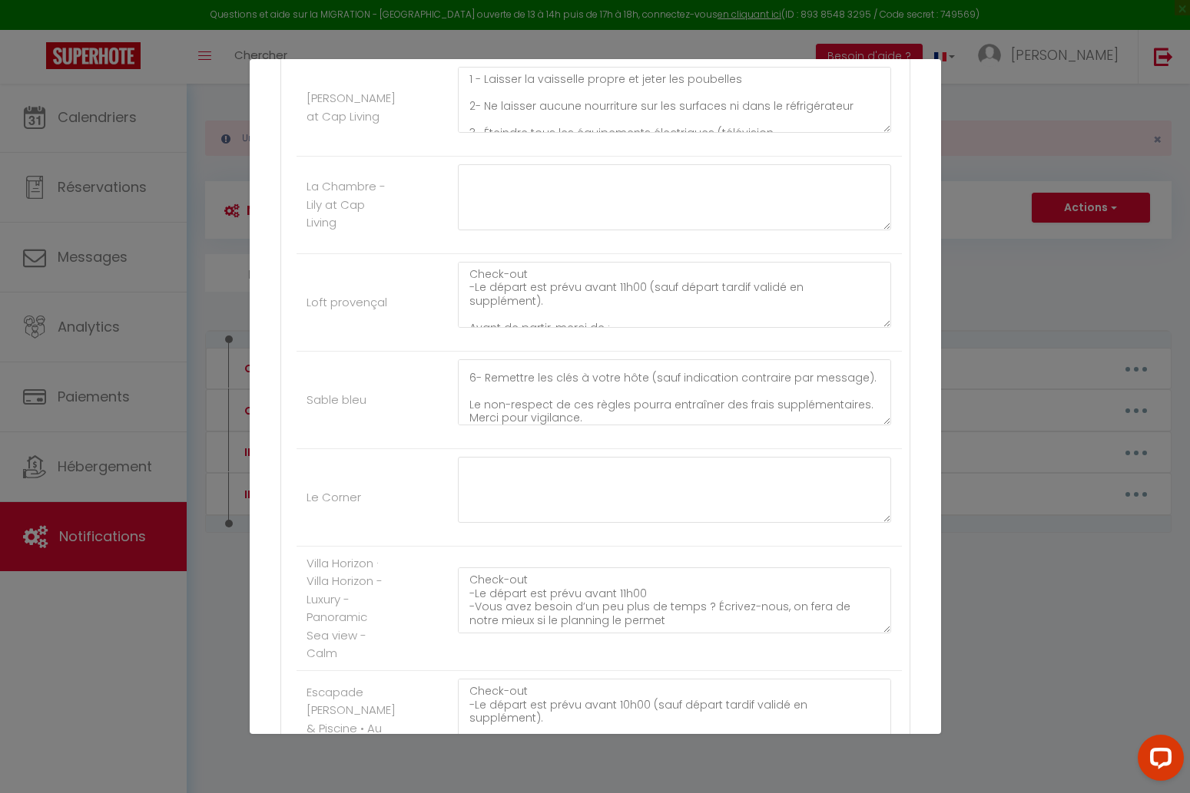
scroll to position [652, 0]
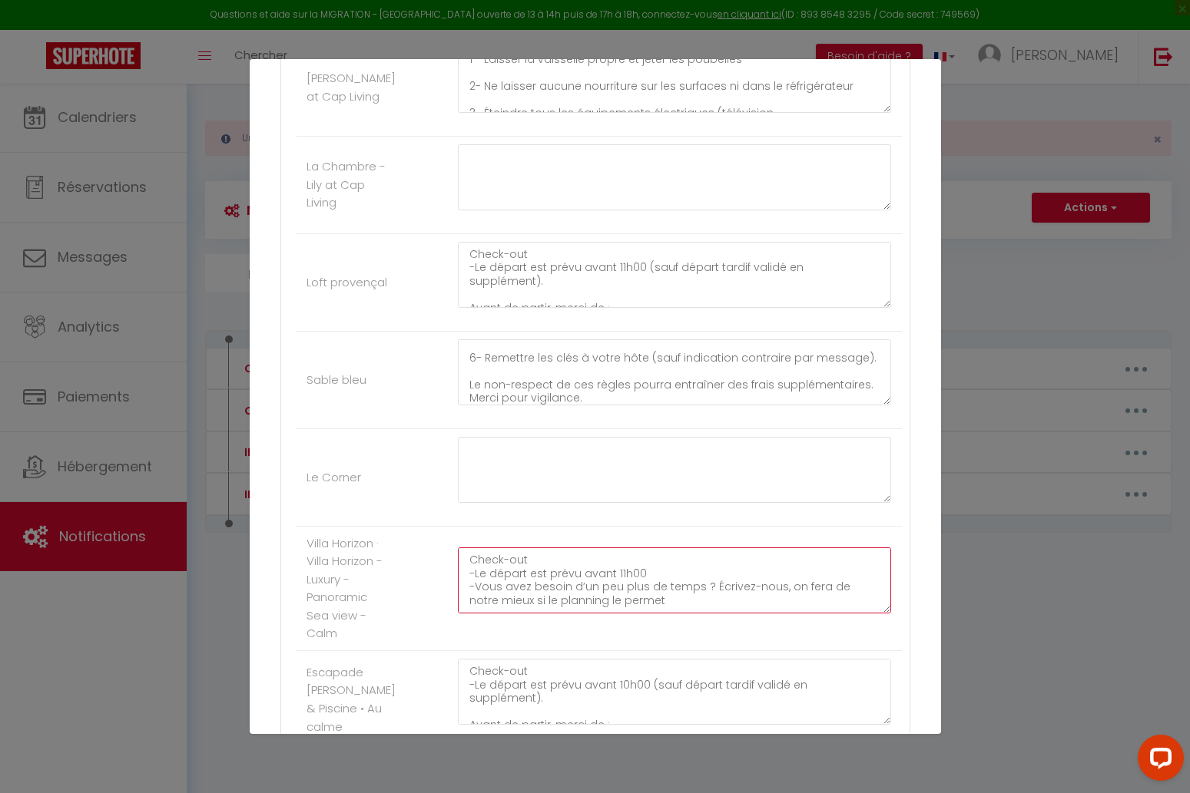
click at [507, 558] on textarea "Check-out -Le départ est prévu avant 11h00 -Vous avez besoin d’un peu plus de t…" at bounding box center [675, 581] width 434 height 66
click at [524, 574] on textarea "Check-out -Le départ est prévu avant 11h00 -Vous avez besoin d’un peu plus de t…" at bounding box center [675, 581] width 434 height 66
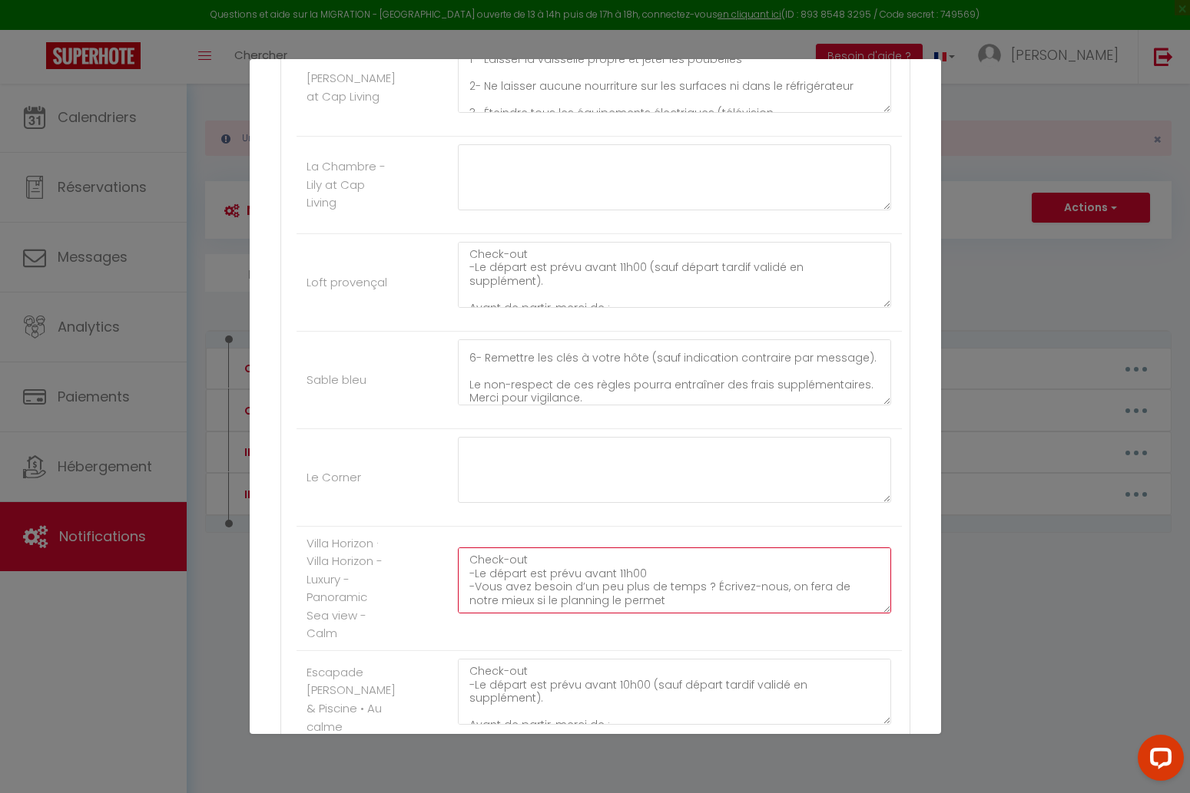
click at [524, 574] on textarea "Check-out -Le départ est prévu avant 11h00 -Vous avez besoin d’un peu plus de t…" at bounding box center [675, 581] width 434 height 66
click at [516, 557] on textarea "Check-out -Le départ est prévu avant 11h00 -Vous avez besoin d’un peu plus de t…" at bounding box center [675, 581] width 434 height 66
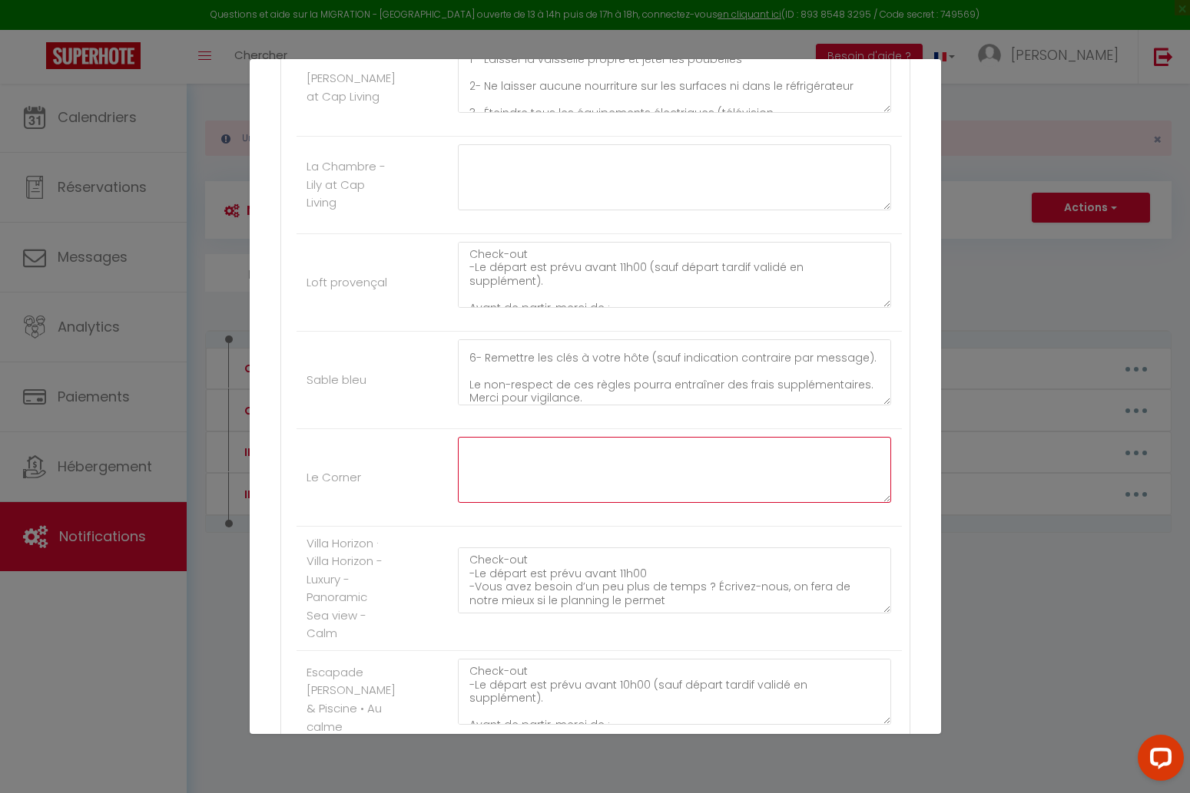
click at [546, 443] on textarea at bounding box center [675, 470] width 434 height 66
paste textarea "Check-out"
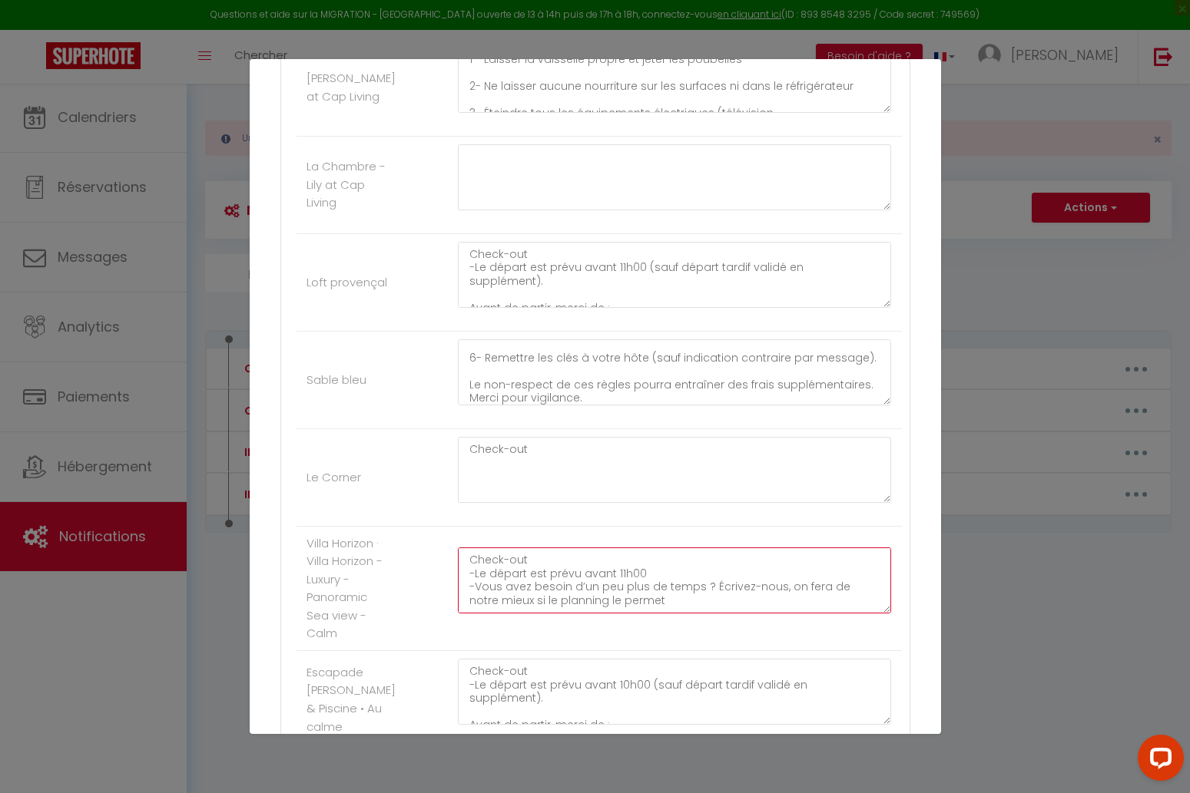
click at [561, 570] on textarea "Check-out -Le départ est prévu avant 11h00 -Vous avez besoin d’un peu plus de t…" at bounding box center [675, 581] width 434 height 66
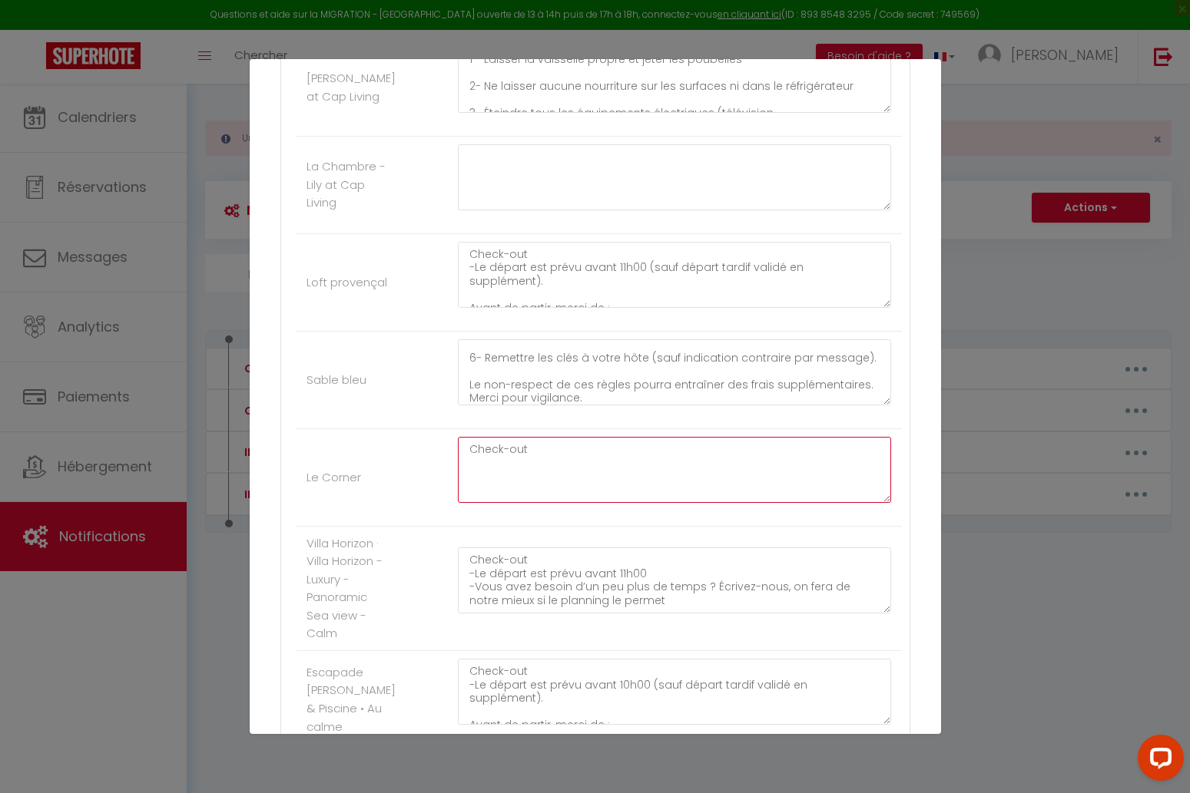
click at [551, 445] on textarea "Check-out" at bounding box center [675, 470] width 434 height 66
click at [551, 463] on textarea "Check-out" at bounding box center [675, 470] width 434 height 66
paste textarea "-Le départ est prévu avant 11h00"
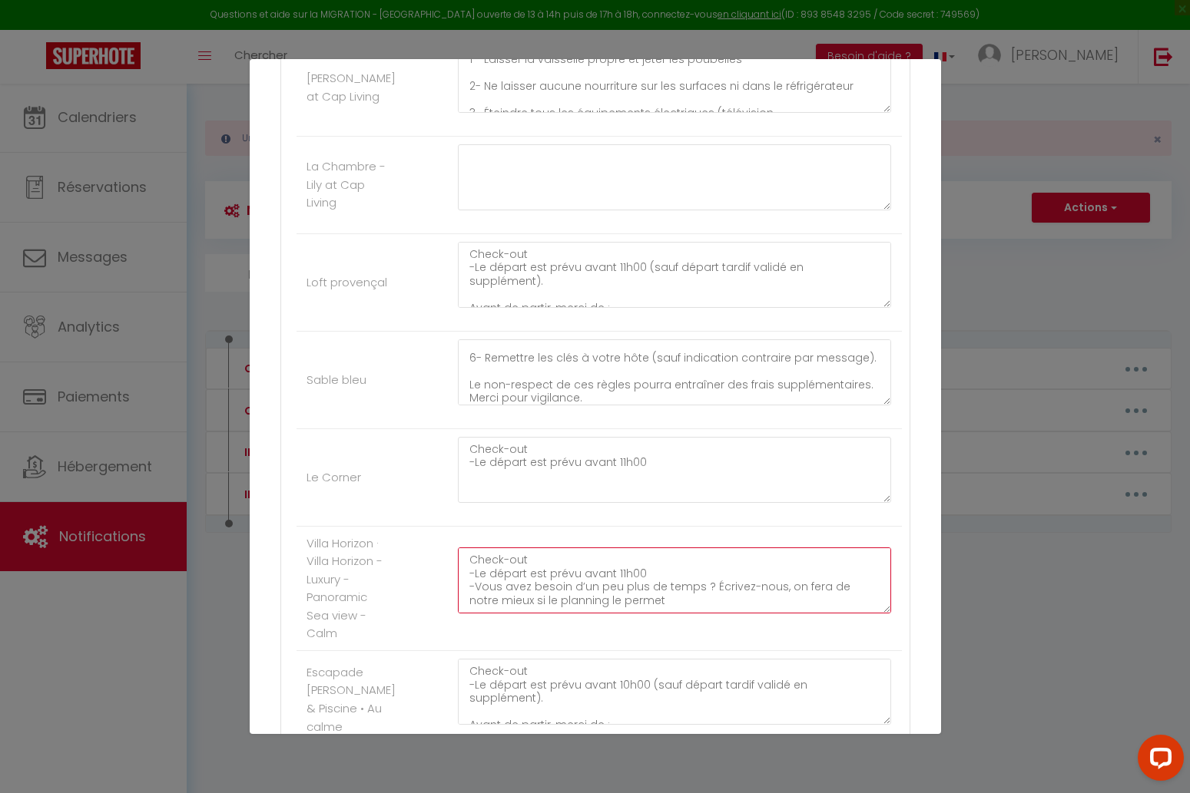
click at [573, 585] on textarea "Check-out -Le départ est prévu avant 11h00 -Vous avez besoin d’un peu plus de t…" at bounding box center [675, 581] width 434 height 66
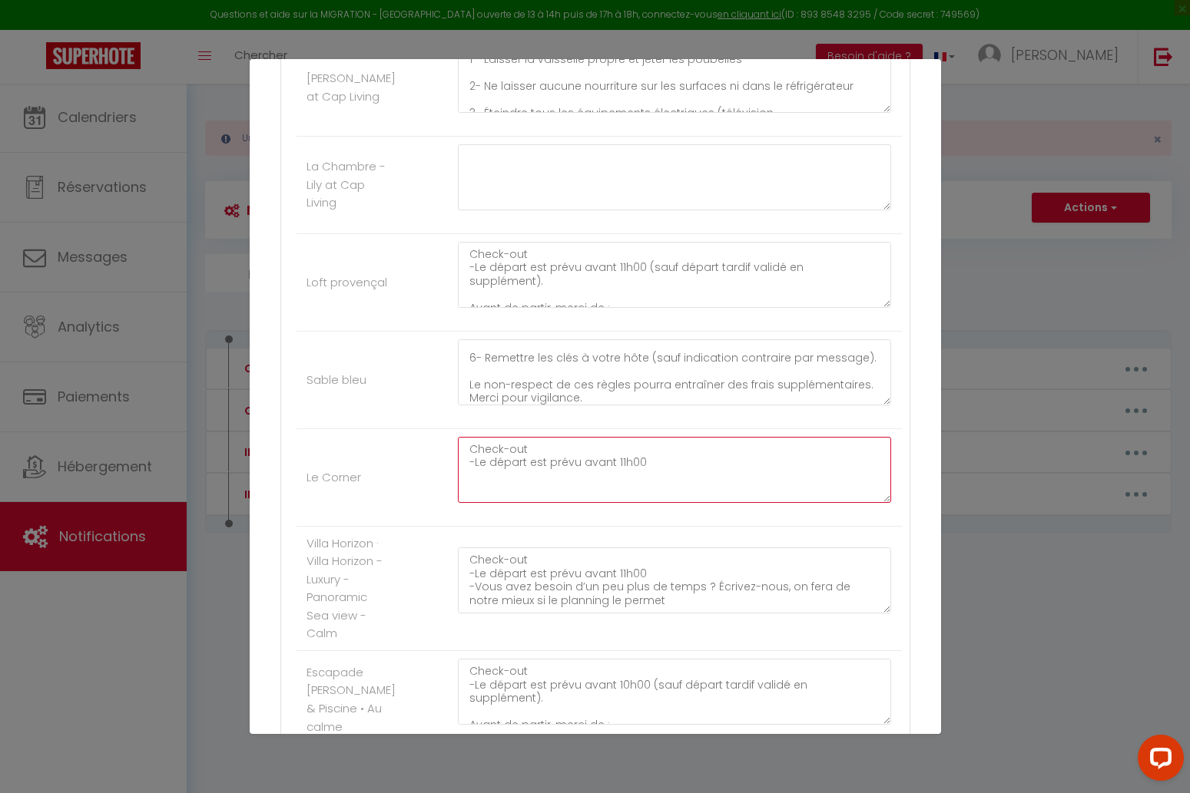
click at [558, 472] on textarea "Check-out -Le départ est prévu avant 11h00" at bounding box center [675, 470] width 434 height 66
paste textarea "-Vous avez besoin d’un peu plus de temps ? Écrivez-nous, on fera de notre mieux…"
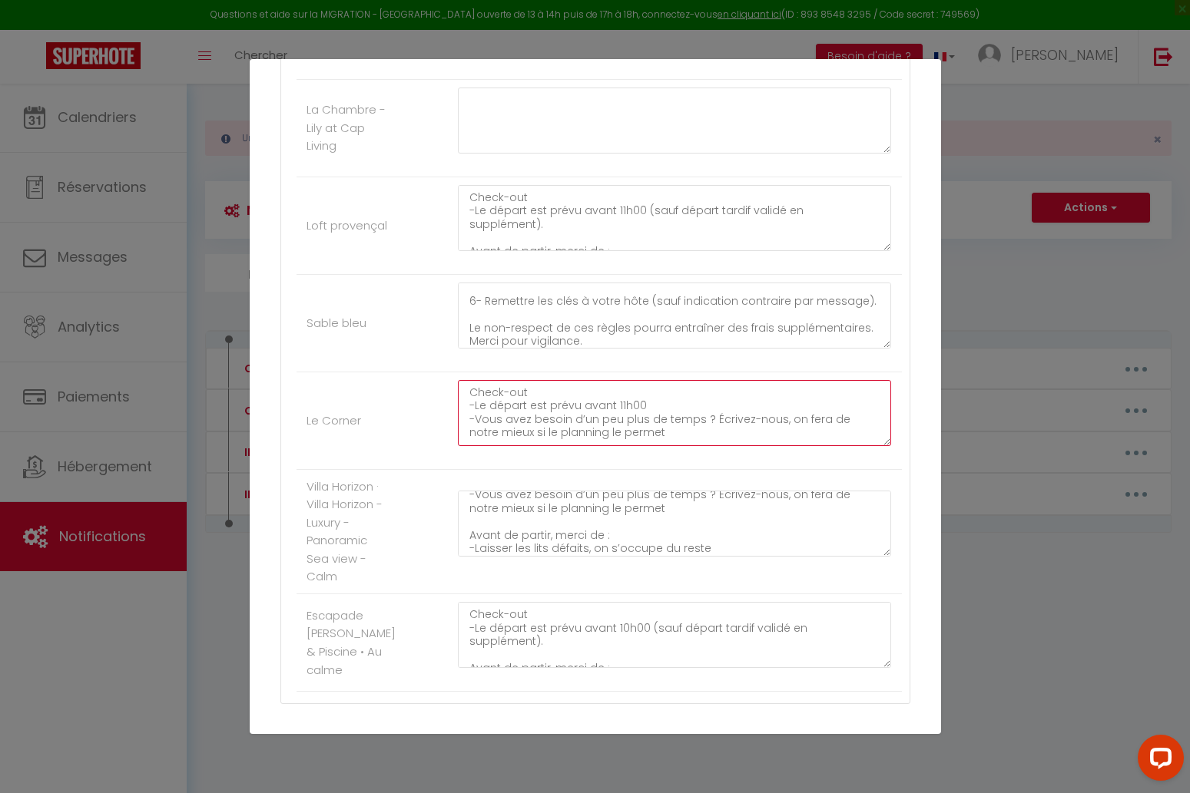
scroll to position [48, 0]
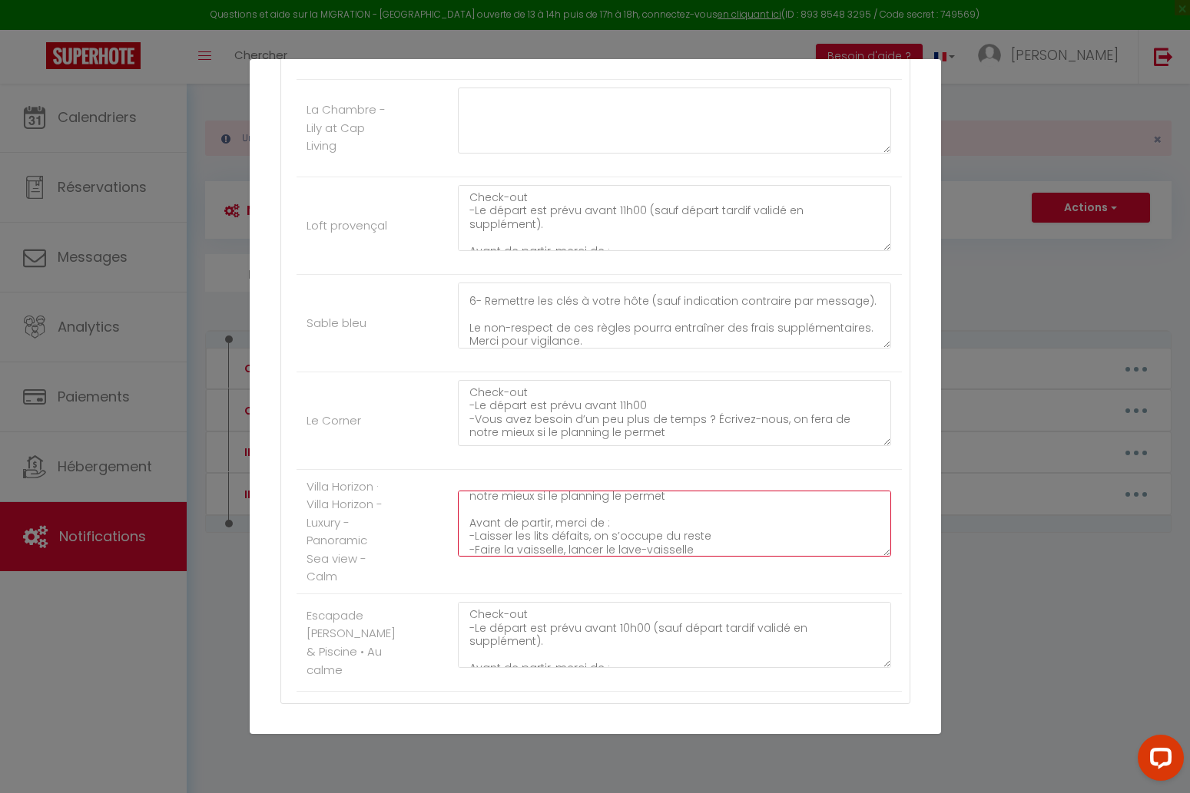
click at [578, 525] on textarea "Check-out -Le départ est prévu avant 11h00 -Vous avez besoin d’un peu plus de t…" at bounding box center [675, 524] width 434 height 66
click at [578, 518] on textarea "Check-out -Le départ est prévu avant 11h00 -Vous avez besoin d’un peu plus de t…" at bounding box center [675, 524] width 434 height 66
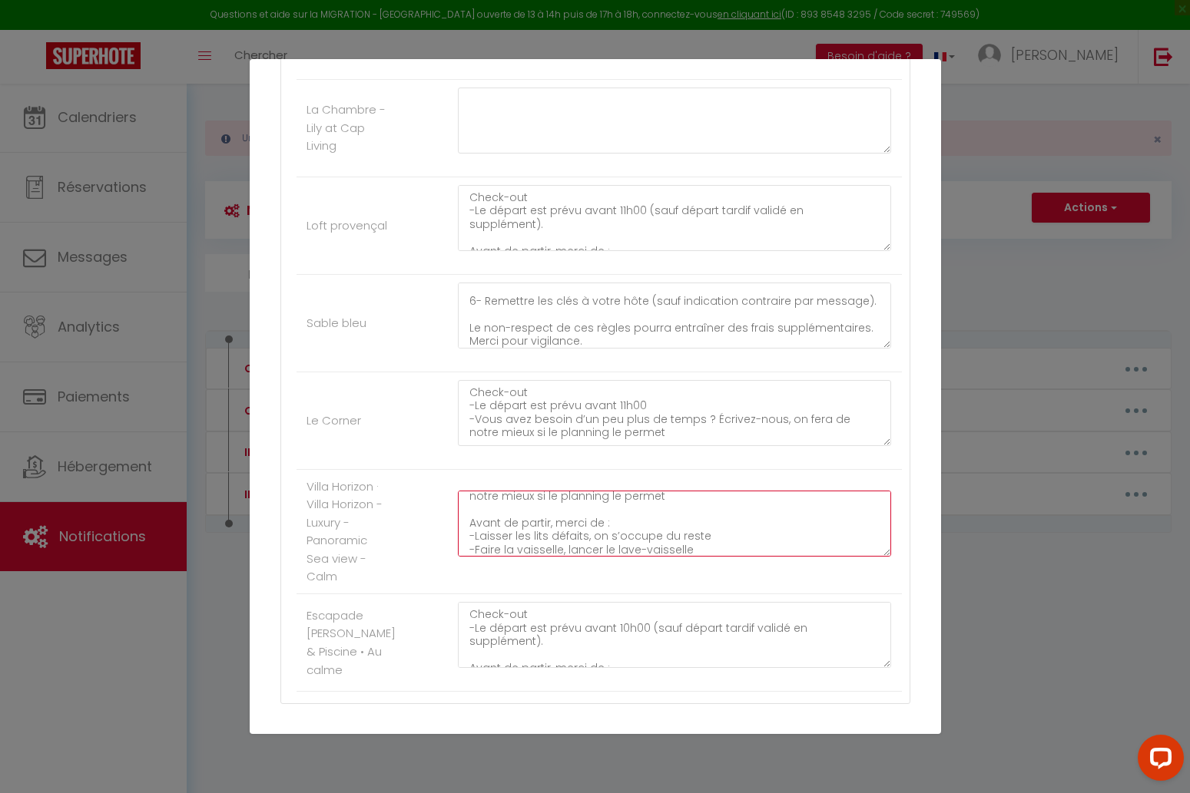
click at [578, 518] on textarea "Check-out -Le départ est prévu avant 11h00 -Vous avez besoin d’un peu plus de t…" at bounding box center [675, 524] width 434 height 66
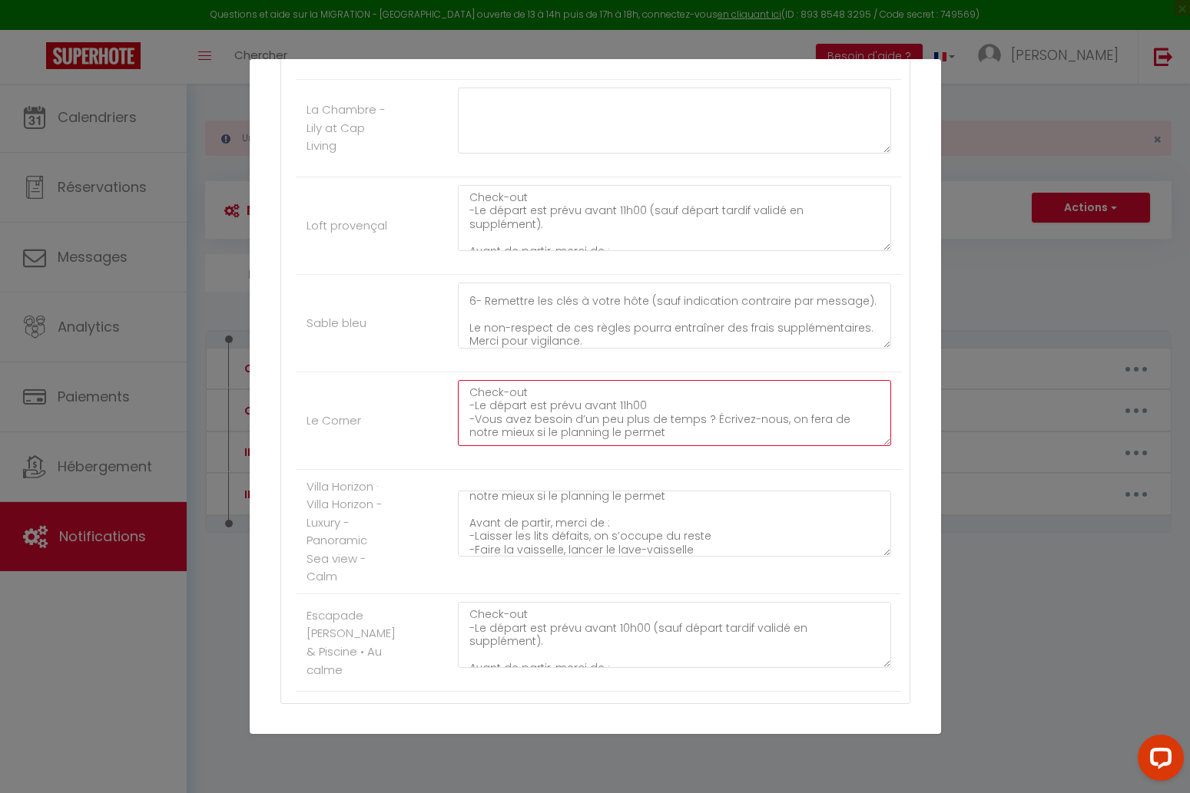
click at [650, 430] on textarea "Check-out -Le départ est prévu avant 11h00 -Vous avez besoin d’un peu plus de t…" at bounding box center [675, 413] width 434 height 66
paste textarea "Avant de partir, merci de :"
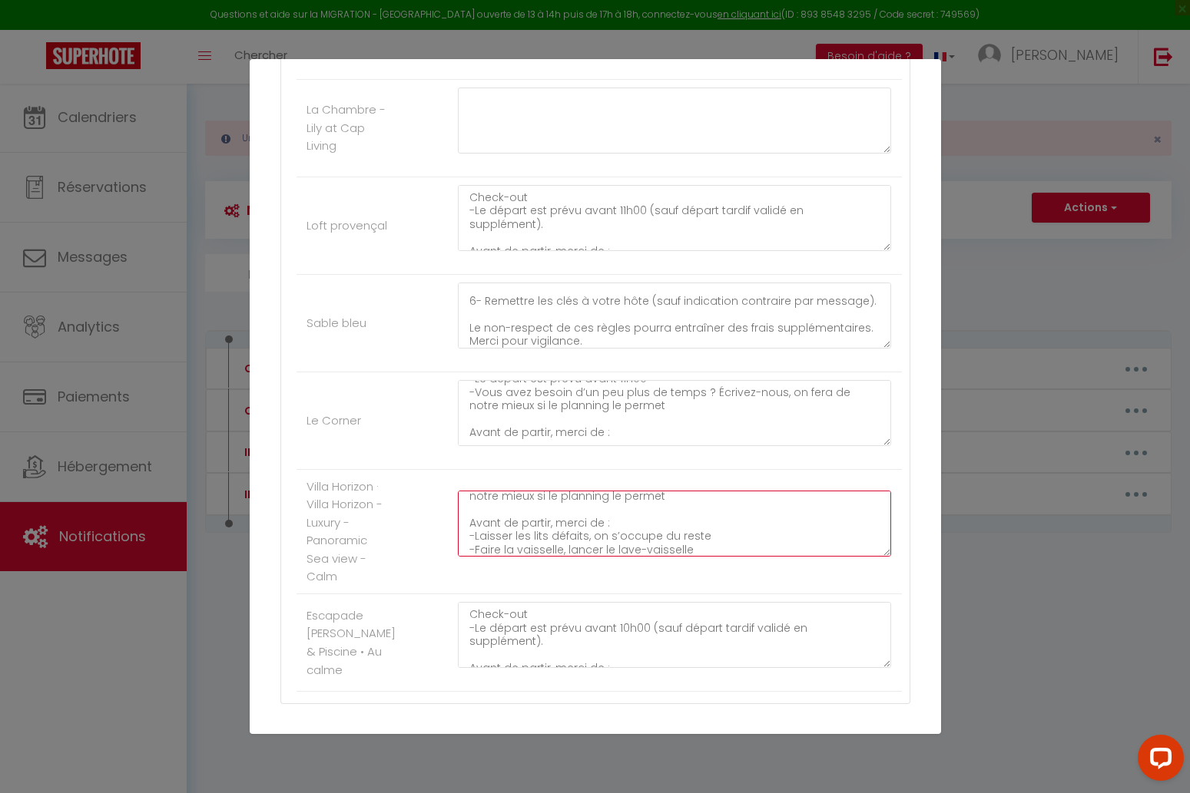
click at [608, 538] on textarea "Check-out -Le départ est prévu avant 11h00 -Vous avez besoin d’un peu plus de t…" at bounding box center [675, 524] width 434 height 66
click at [609, 531] on textarea "Check-out -Le départ est prévu avant 11h00 -Vous avez besoin d’un peu plus de t…" at bounding box center [675, 524] width 434 height 66
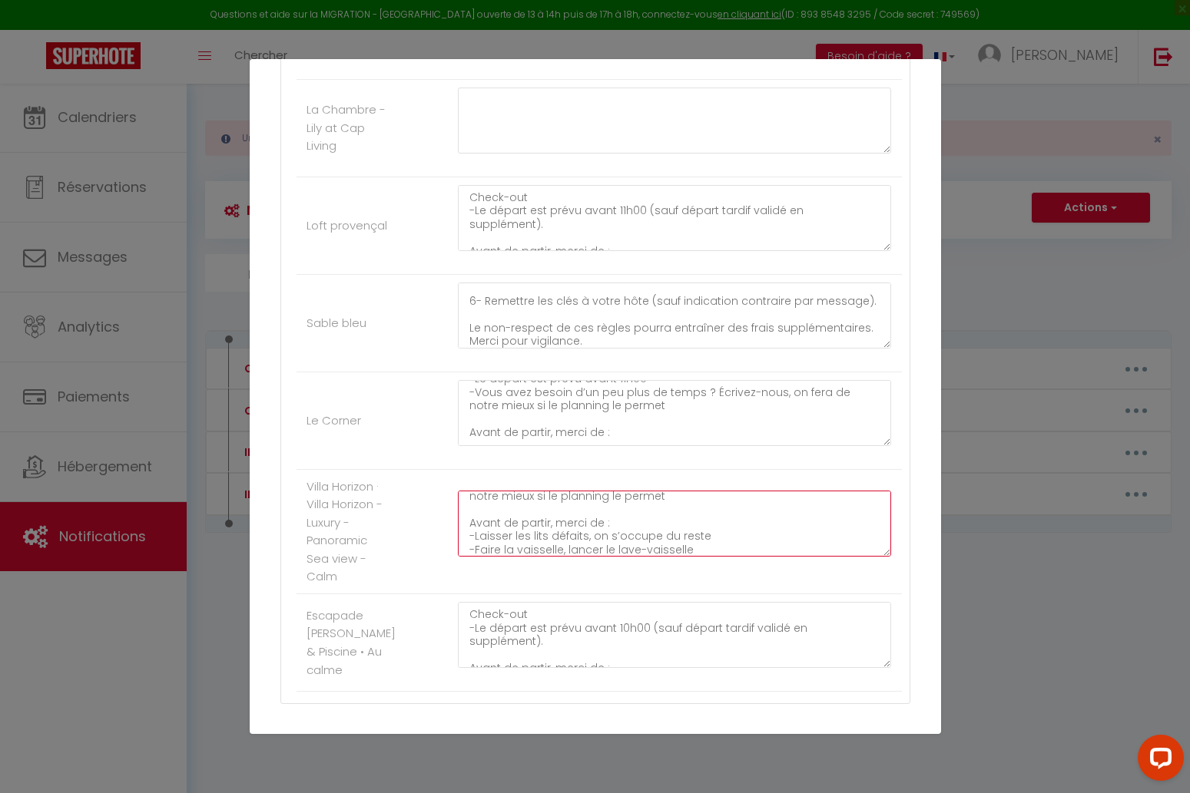
click at [609, 531] on textarea "Check-out -Le départ est prévu avant 11h00 -Vous avez besoin d’un peu plus de t…" at bounding box center [675, 524] width 434 height 66
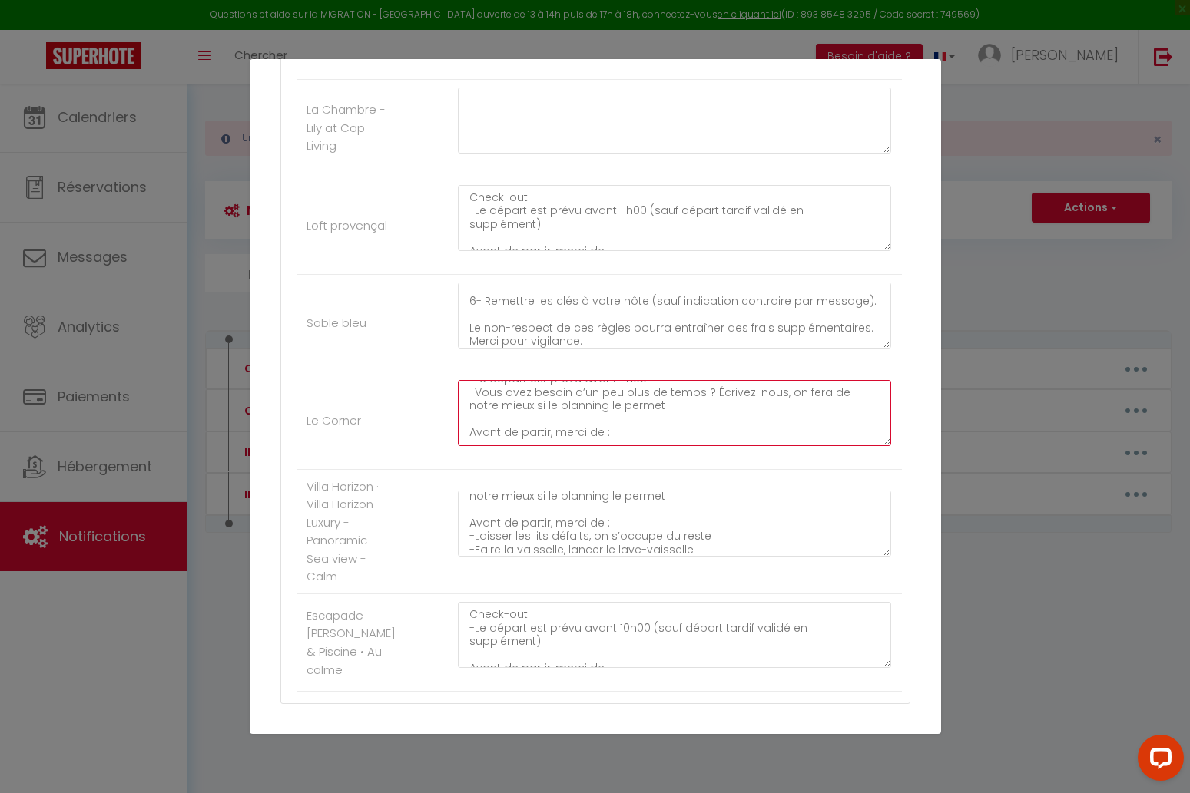
click at [562, 435] on textarea "Check-out -Le départ est prévu avant 11h00 -Vous avez besoin d’un peu plus de t…" at bounding box center [675, 413] width 434 height 66
paste textarea "-Laisser les lits défaits, on s’occupe du reste"
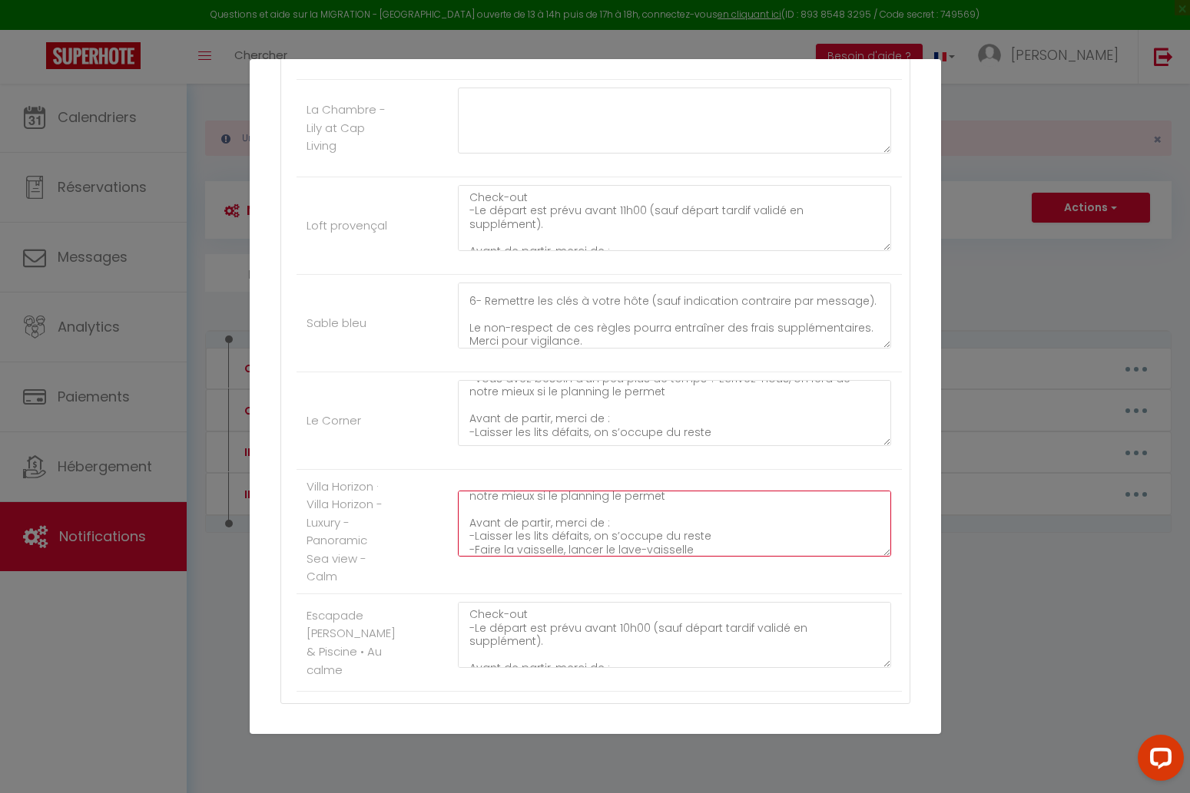
click at [580, 545] on textarea "Check-out -Le départ est prévu avant 11h00 -Vous avez besoin d’un peu plus de t…" at bounding box center [675, 524] width 434 height 66
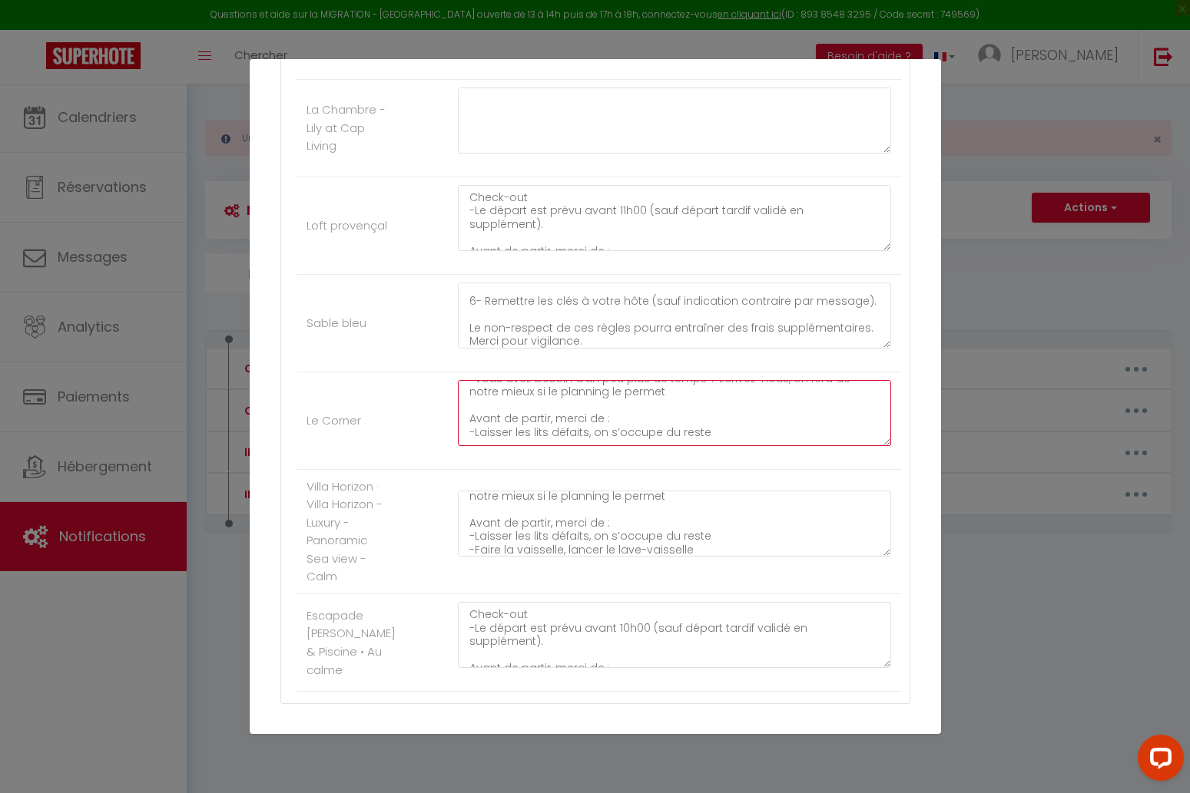
click at [567, 436] on textarea "Check-out -Le départ est prévu avant 11h00 -Vous avez besoin d’un peu plus de t…" at bounding box center [675, 413] width 434 height 66
paste textarea "-Faire la vaisselle, lancer le lave-vaisselle"
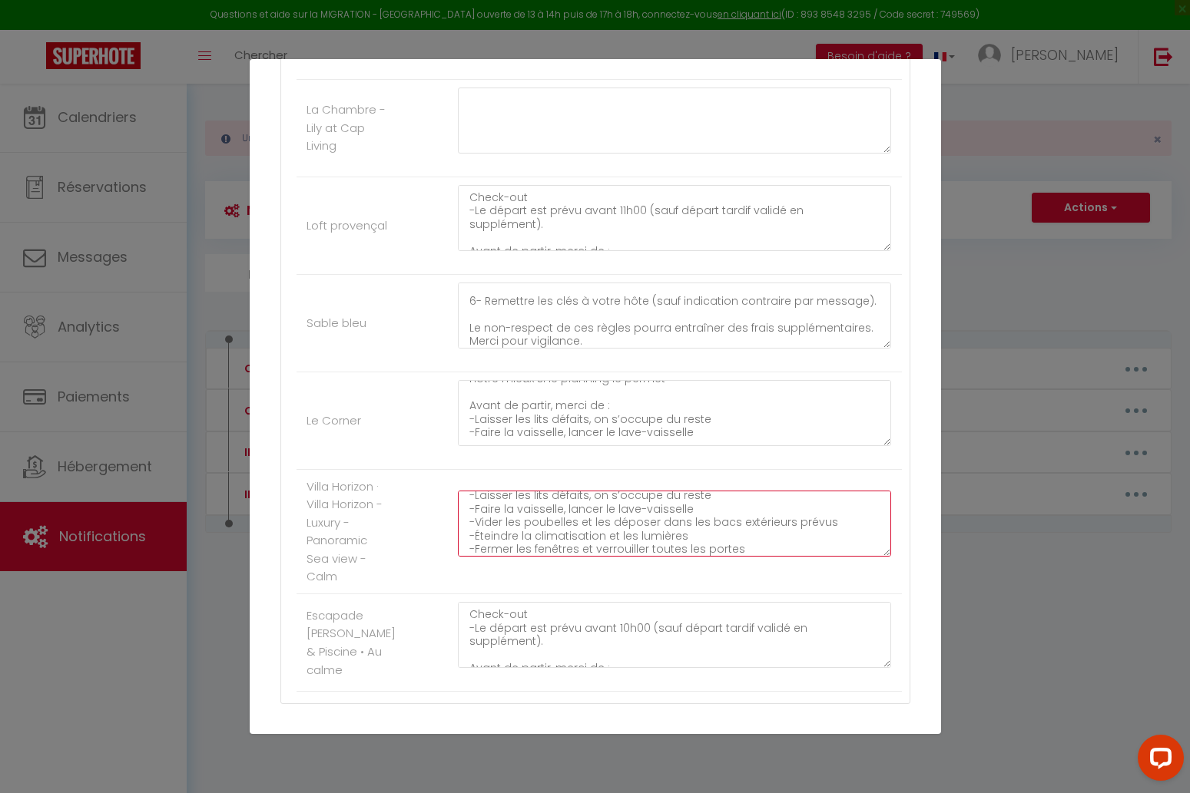
click at [581, 518] on textarea "Check-out -Le départ est prévu avant 11h00 -Vous avez besoin d’un peu plus de t…" at bounding box center [675, 524] width 434 height 66
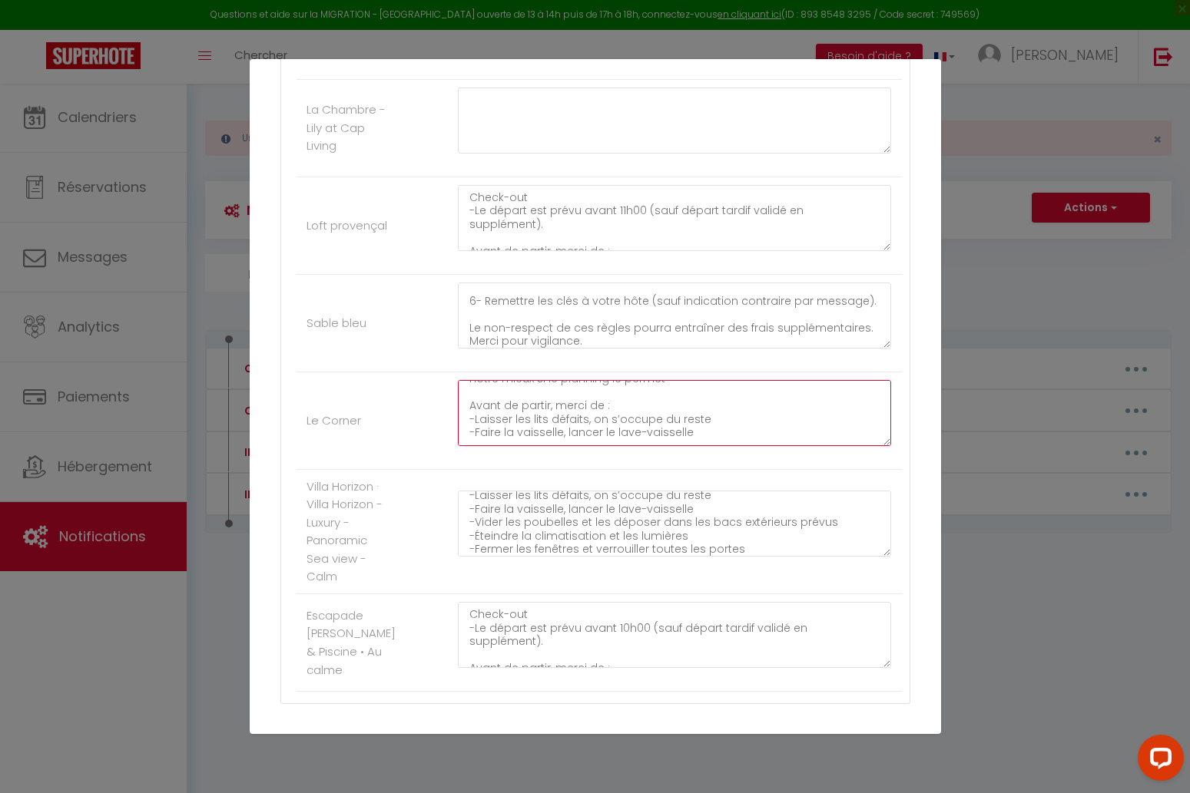
click at [572, 433] on textarea "Check-out -Le départ est prévu avant 11h00 -Vous avez besoin d’un peu plus de t…" at bounding box center [675, 413] width 434 height 66
paste textarea "-Vider les poubelles et les déposer dans les bacs extérieurs prévus"
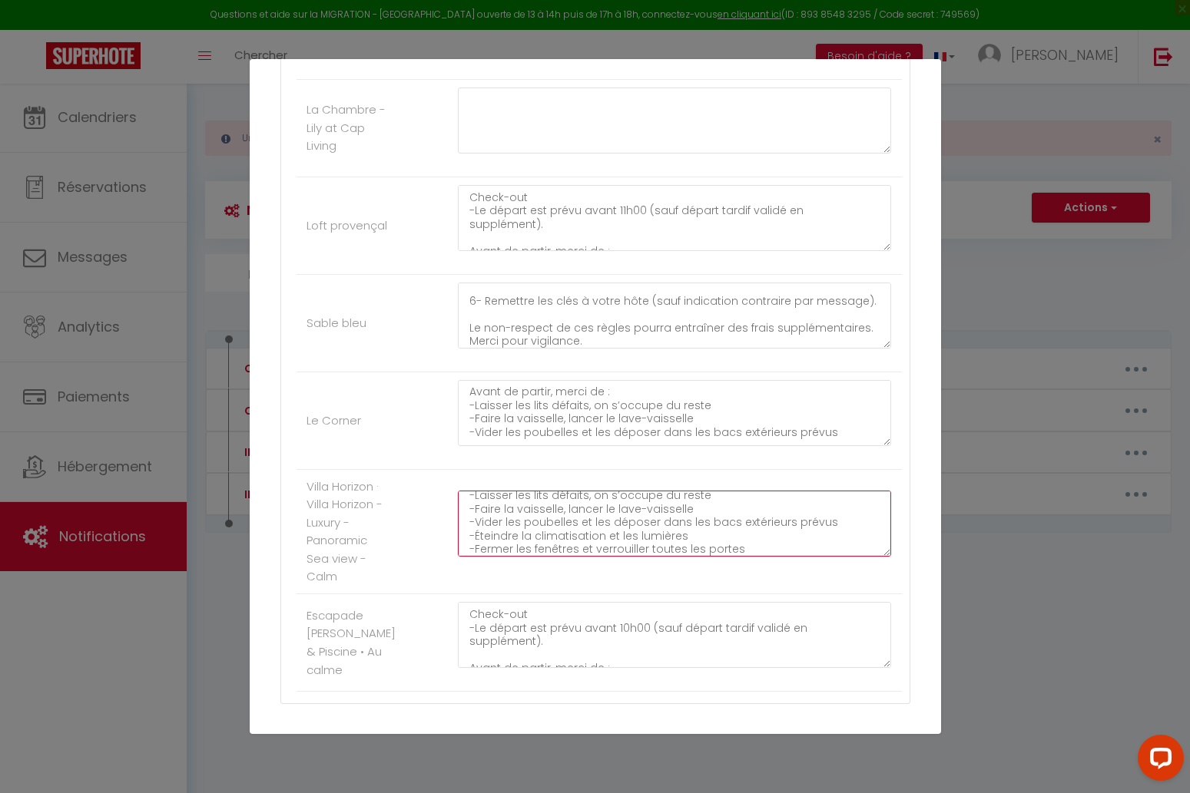
click at [580, 534] on textarea "Check-out -Le départ est prévu avant 11h00 -Vous avez besoin d’un peu plus de t…" at bounding box center [675, 524] width 434 height 66
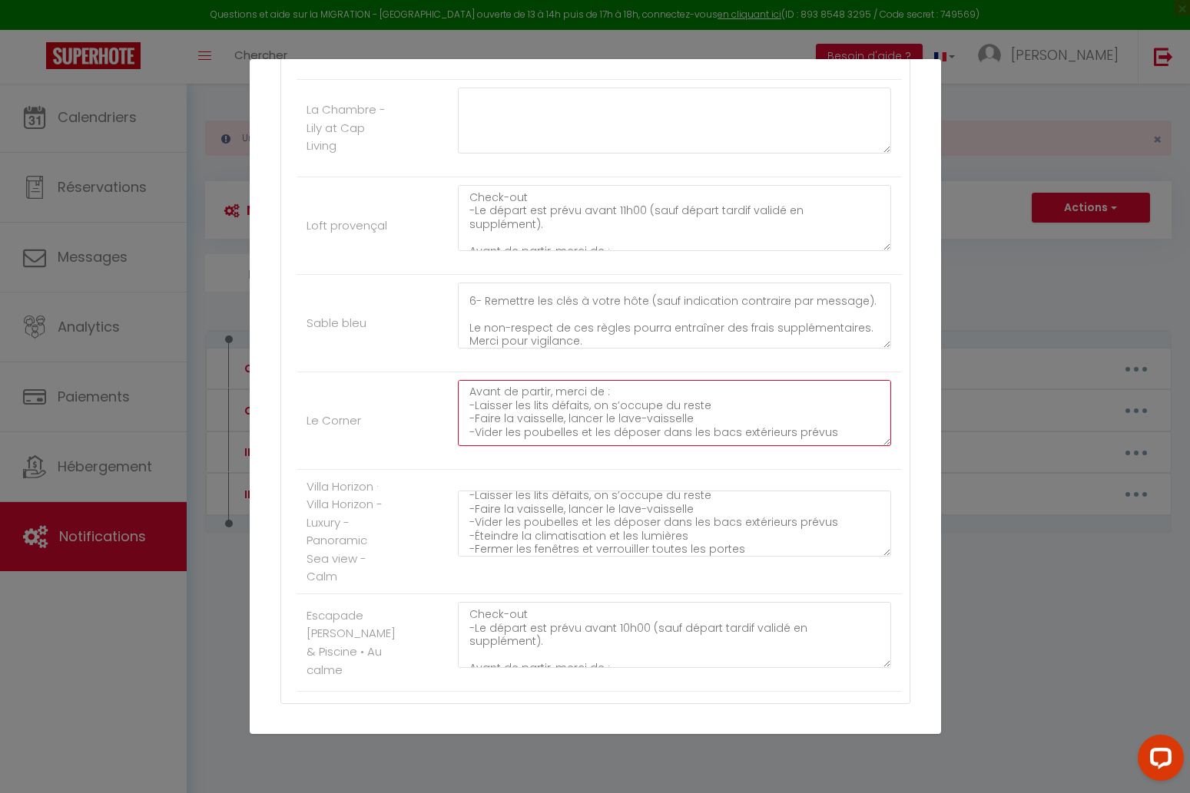
click at [561, 435] on textarea "Check-out -Le départ est prévu avant 11h00 -Vous avez besoin d’un peu plus de t…" at bounding box center [675, 413] width 434 height 66
paste textarea "-Éteindre la climatisation et les lumières"
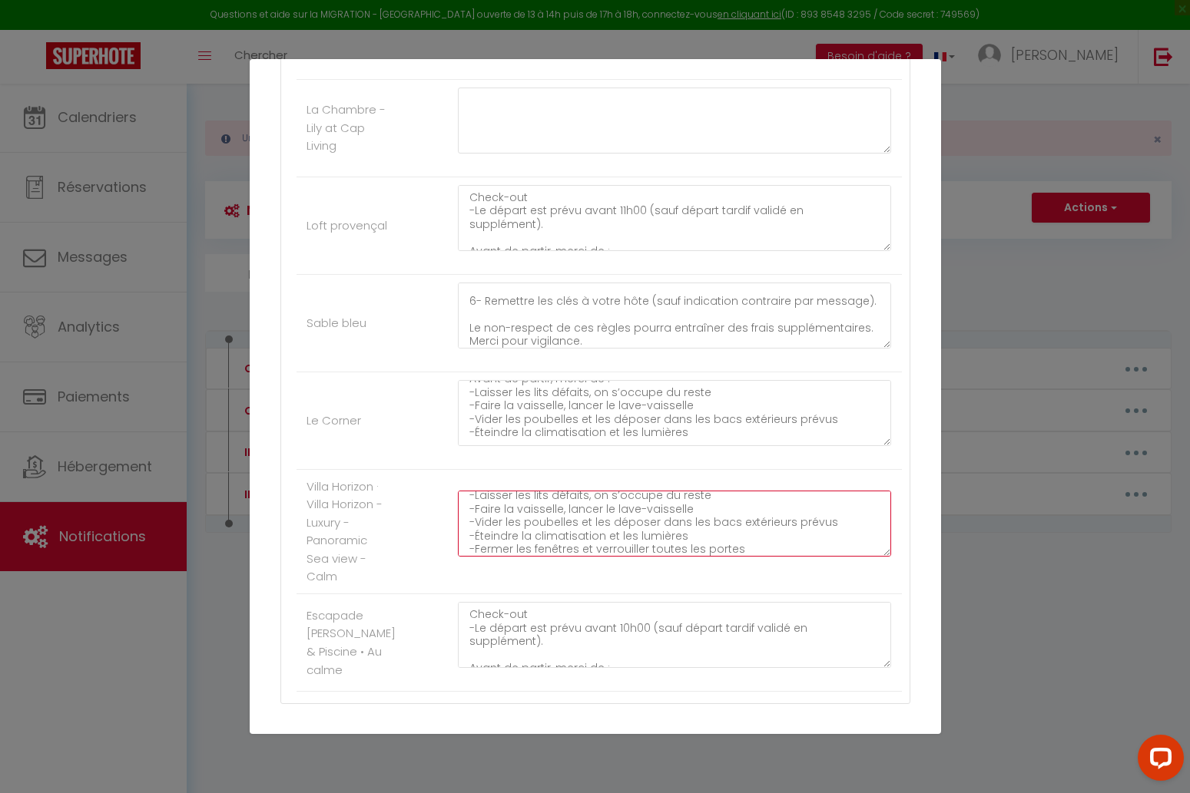
click at [581, 551] on textarea "Check-out -Le départ est prévu avant 11h00 -Vous avez besoin d’un peu plus de t…" at bounding box center [675, 524] width 434 height 66
click at [585, 541] on textarea "Check-out -Le départ est prévu avant 11h00 -Vous avez besoin d’un peu plus de t…" at bounding box center [675, 524] width 434 height 66
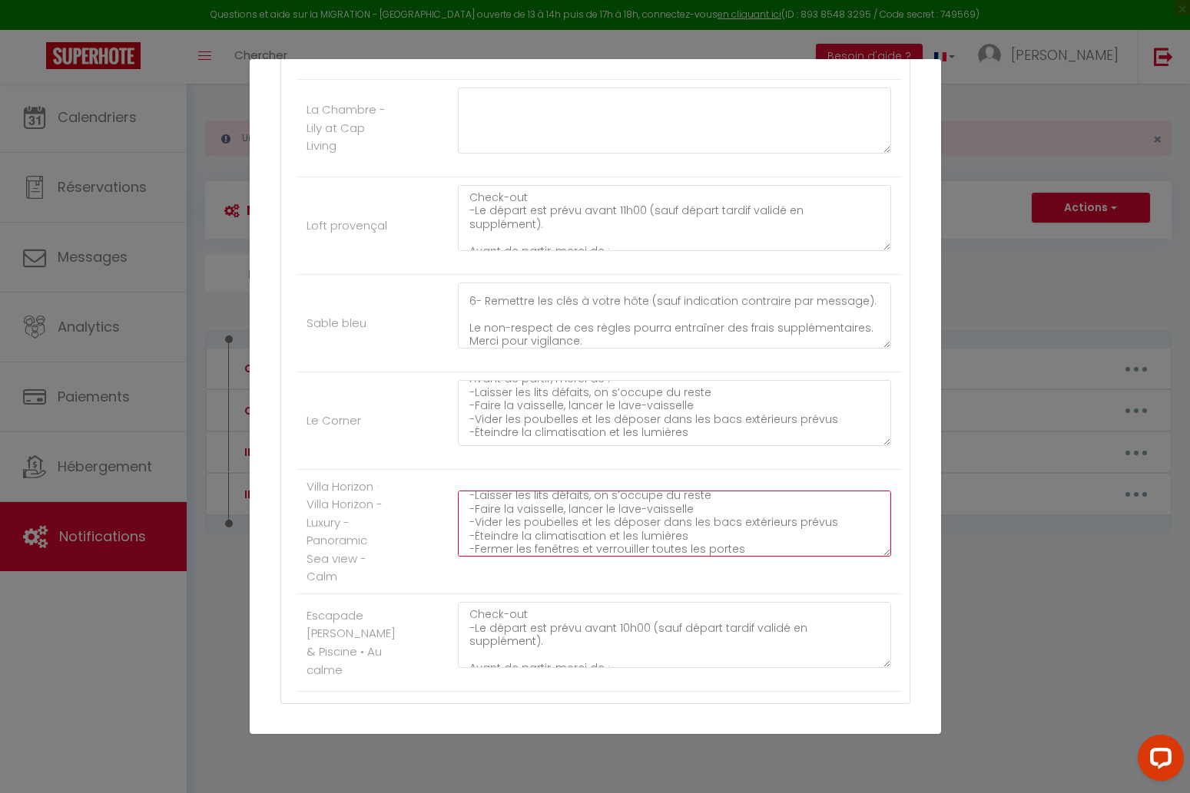
click at [585, 541] on textarea "Check-out -Le départ est prévu avant 11h00 -Vous avez besoin d’un peu plus de t…" at bounding box center [675, 524] width 434 height 66
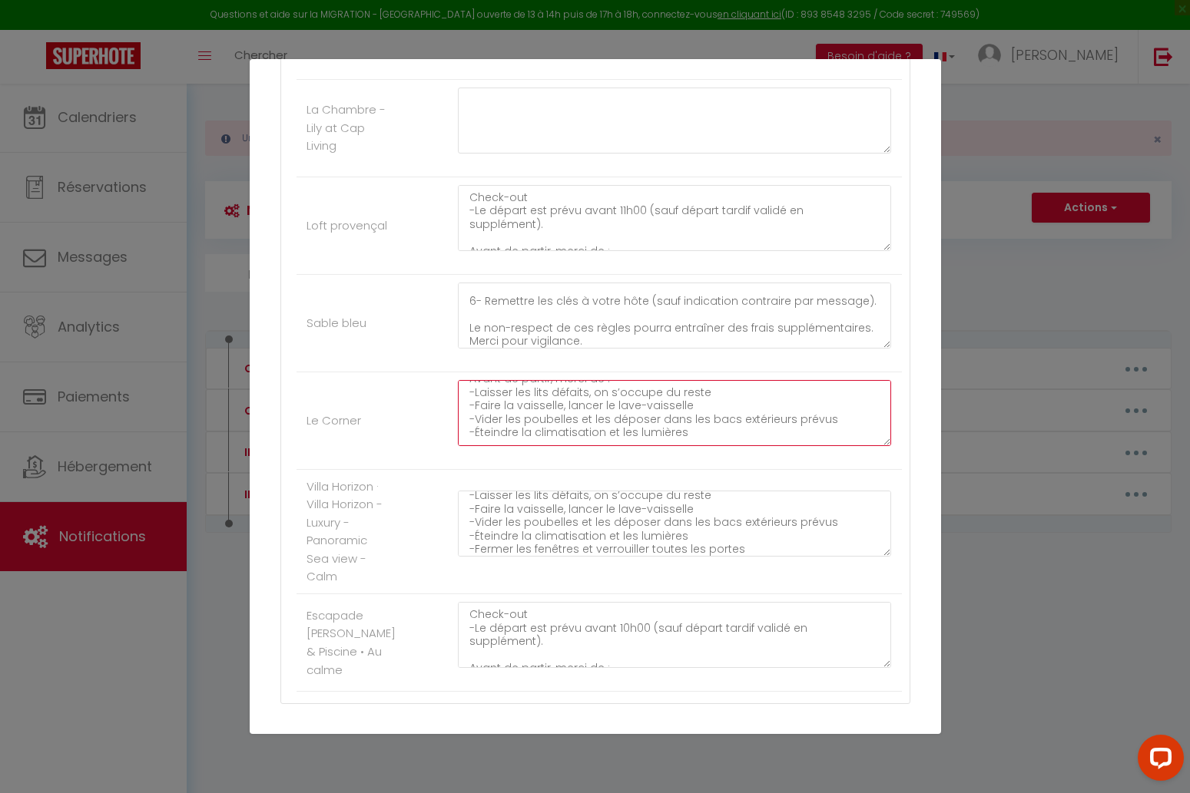
click at [579, 432] on textarea "Check-out -Le départ est prévu avant 11h00 -Vous avez besoin d’un peu plus de t…" at bounding box center [675, 413] width 434 height 66
paste textarea "-Fermer les fenêtres et verrouiller toutes les portes"
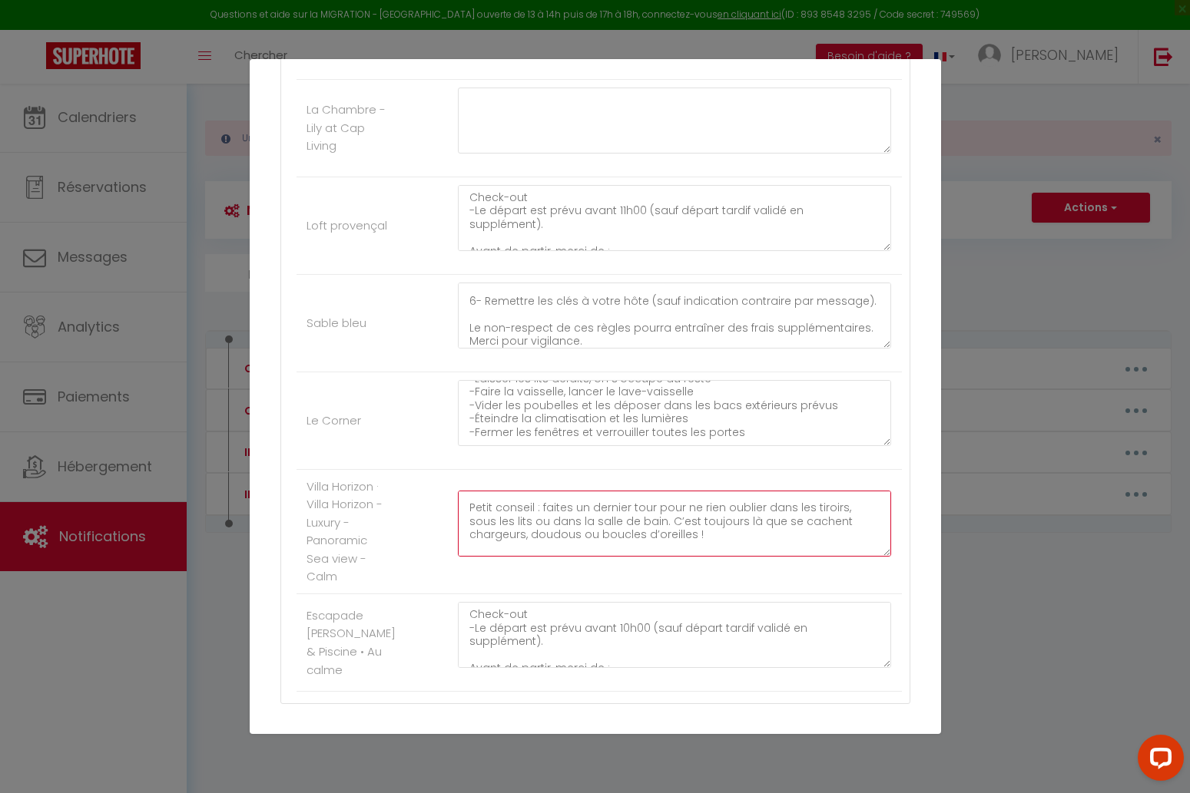
click at [612, 507] on textarea "Check-out -Le départ est prévu avant 11h00 -Vous avez besoin d’un peu plus de t…" at bounding box center [675, 524] width 434 height 66
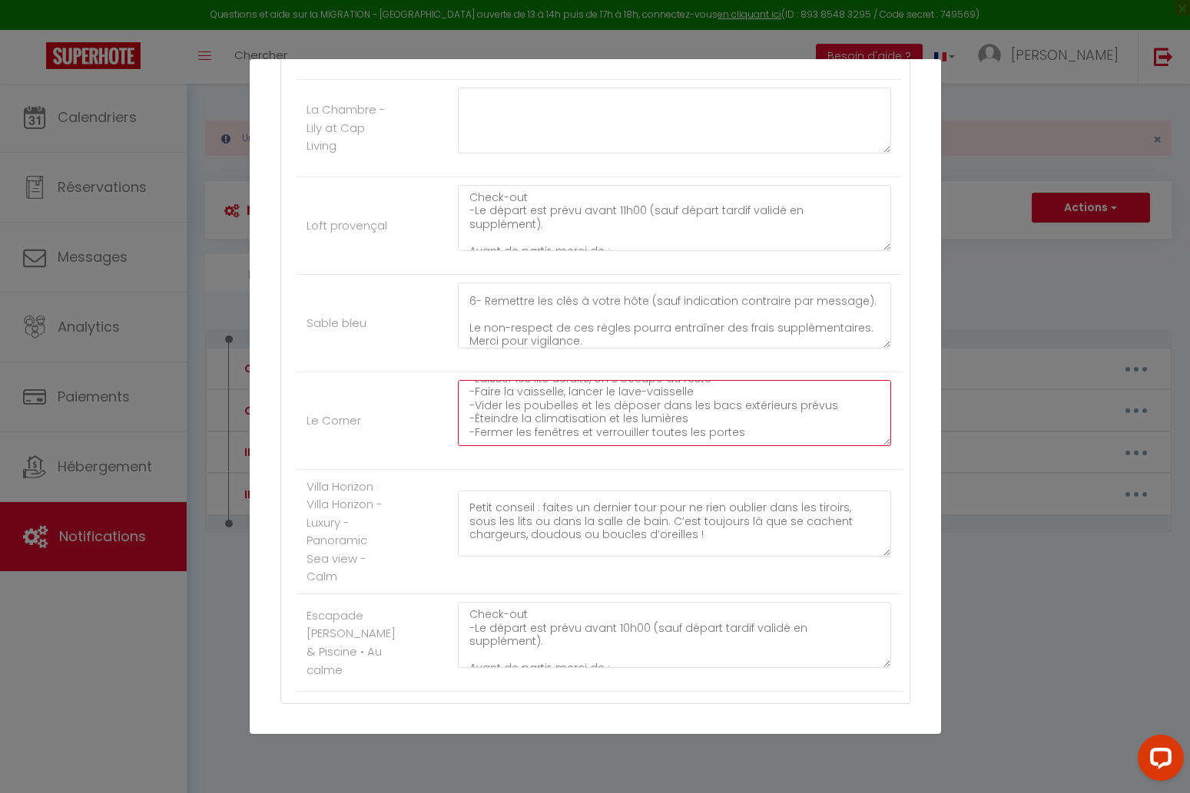
click at [618, 429] on textarea "Check-out -Le départ est prévu avant 11h00 -Vous avez besoin d’un peu plus de t…" at bounding box center [675, 413] width 434 height 66
paste textarea "Petit conseil : faites un dernier tour pour ne rien oublier dans les tiroirs, s…"
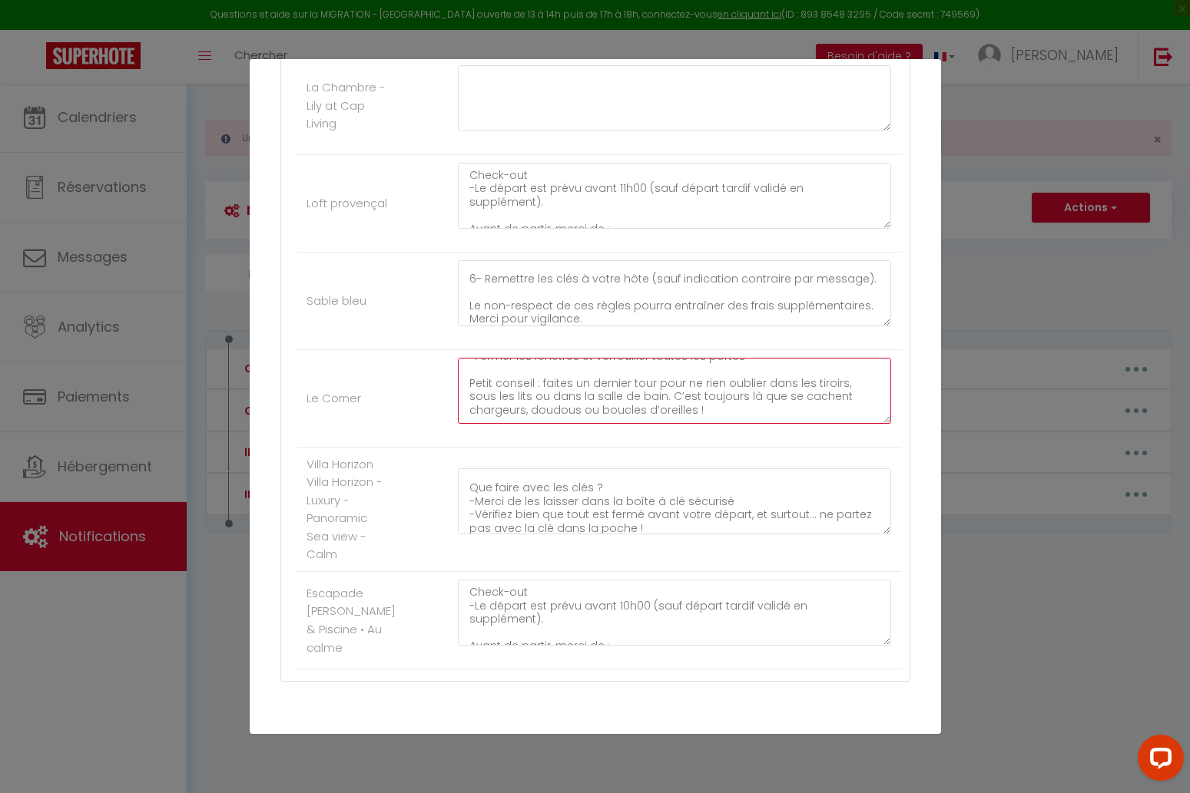
scroll to position [207, 0]
click at [574, 479] on textarea "Check-out -Le départ est prévu avant 11h00 -Vous avez besoin d’un peu plus de t…" at bounding box center [675, 502] width 434 height 66
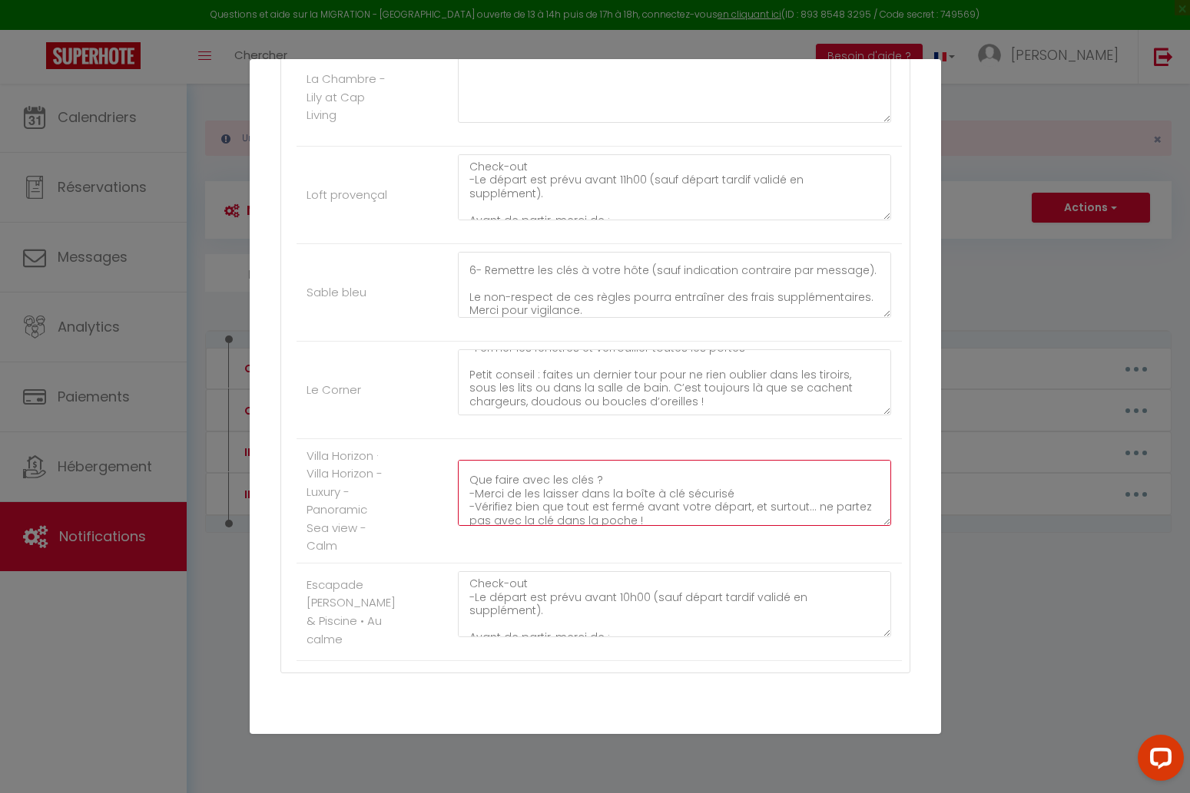
scroll to position [754, 0]
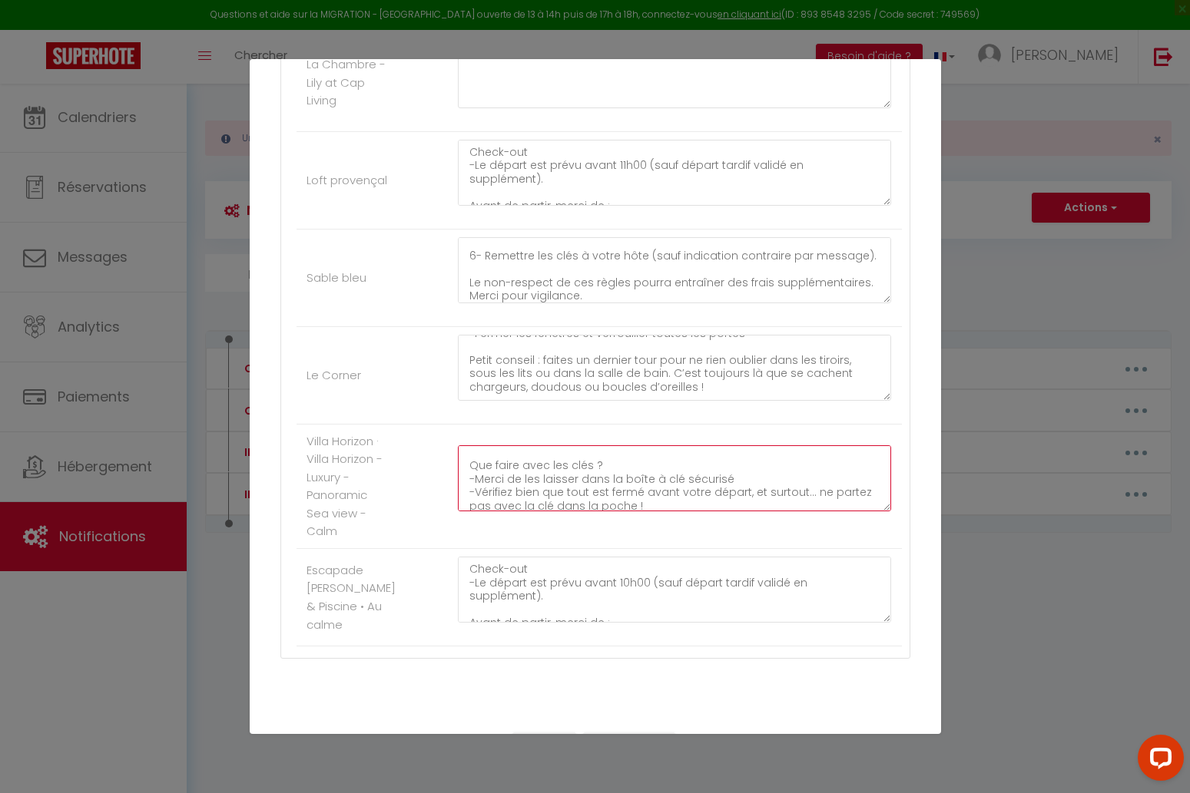
click at [613, 491] on textarea "Check-out -Le départ est prévu avant 11h00 -Vous avez besoin d’un peu plus de t…" at bounding box center [675, 478] width 434 height 66
click at [585, 391] on textarea "Check-out -Le départ est prévu avant 11h00 -Vous avez besoin d’un peu plus de t…" at bounding box center [675, 368] width 434 height 66
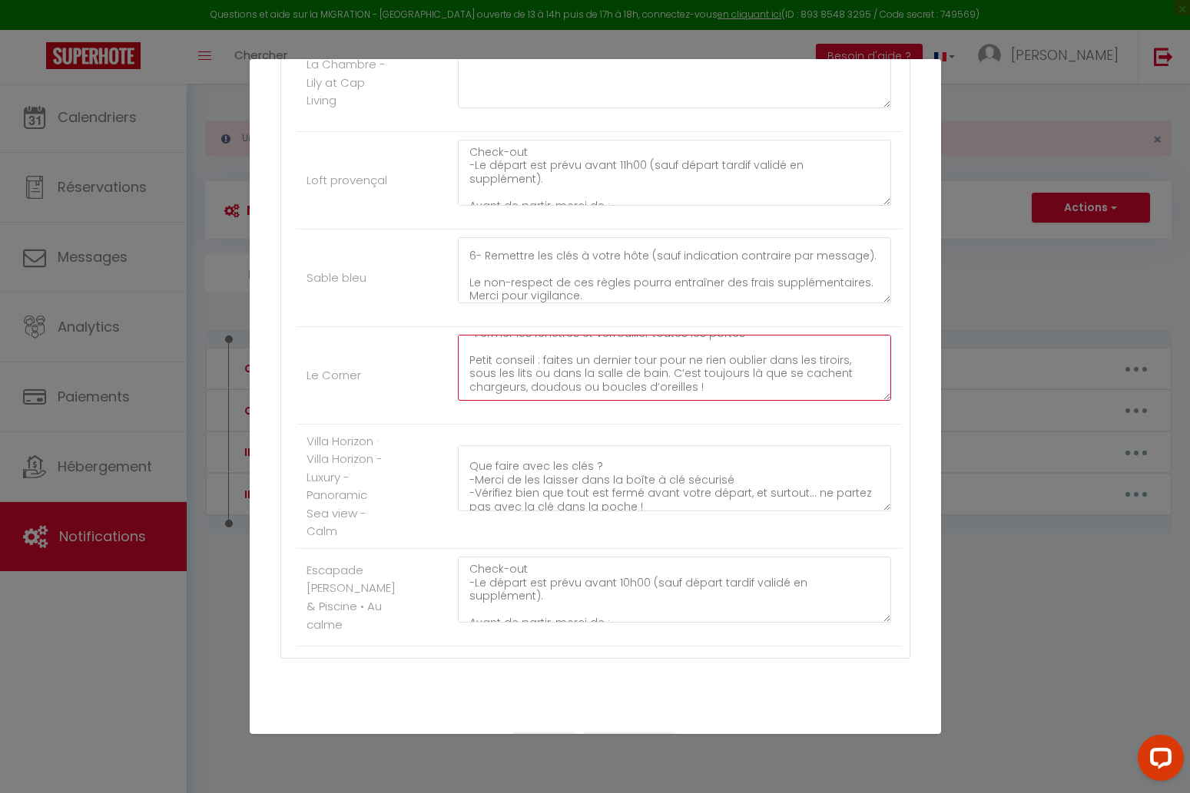
paste textarea "-Vérifiez bien que tout est fermé avant votre départ, et surtout… ne partez pas…"
drag, startPoint x: 674, startPoint y: 392, endPoint x: 776, endPoint y: 377, distance: 103.3
click at [777, 373] on textarea "Check-out -Le départ est prévu avant 11h00 -Vous avez besoin d’un peu plus de t…" at bounding box center [675, 368] width 434 height 66
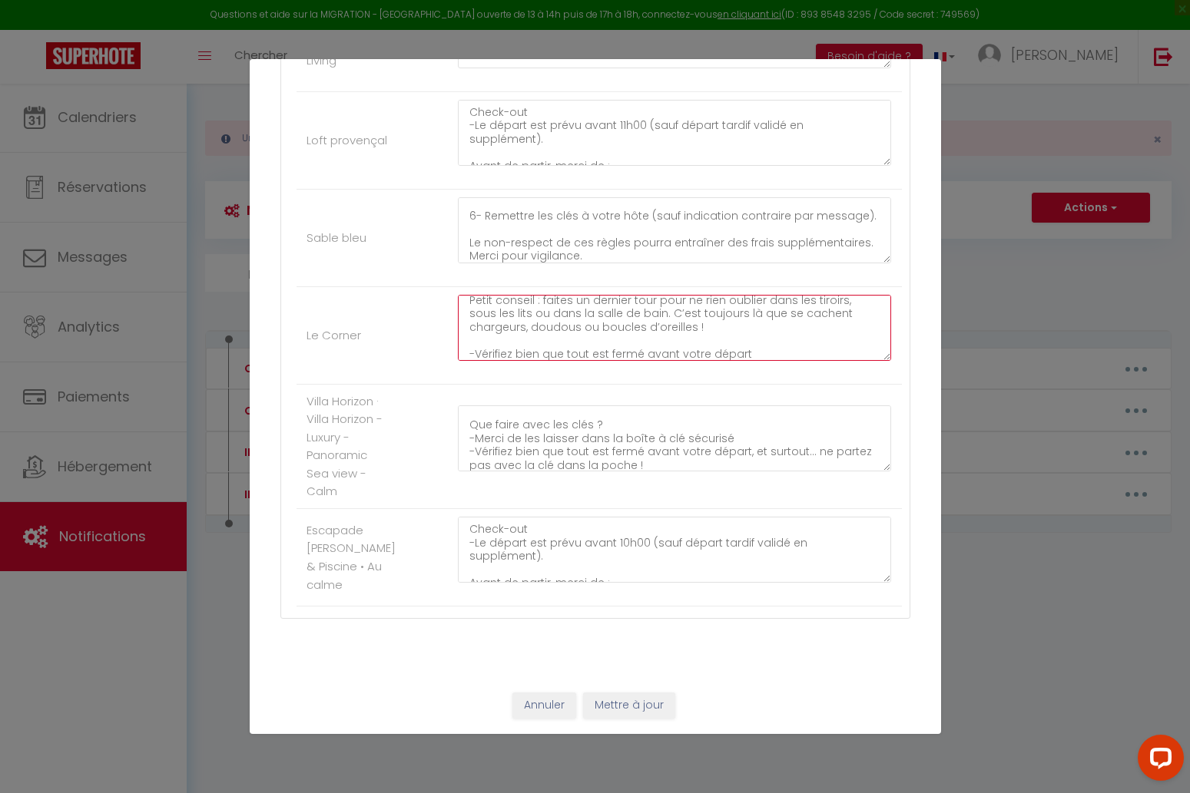
scroll to position [207, 0]
click at [630, 707] on button "Mettre à jour" at bounding box center [629, 706] width 92 height 26
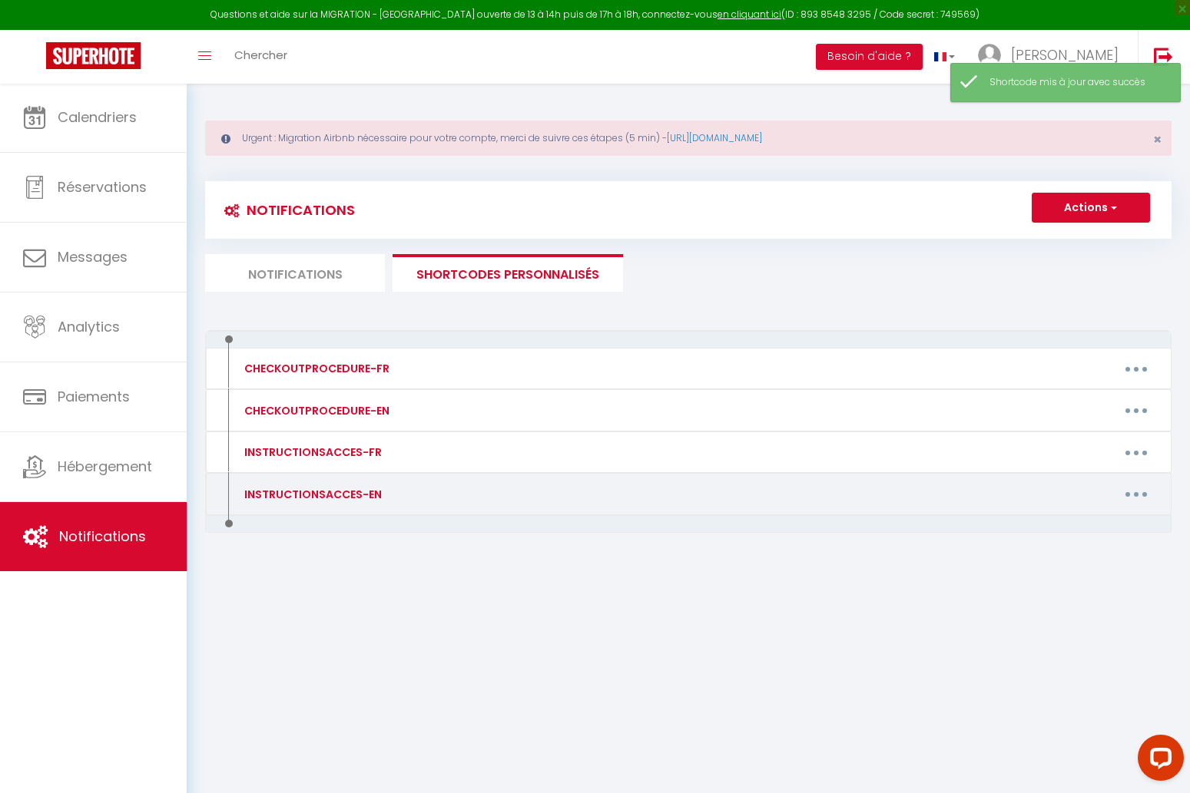
click at [1134, 493] on icon "button" at bounding box center [1136, 494] width 5 height 5
click at [1105, 528] on link "Editer" at bounding box center [1096, 529] width 114 height 26
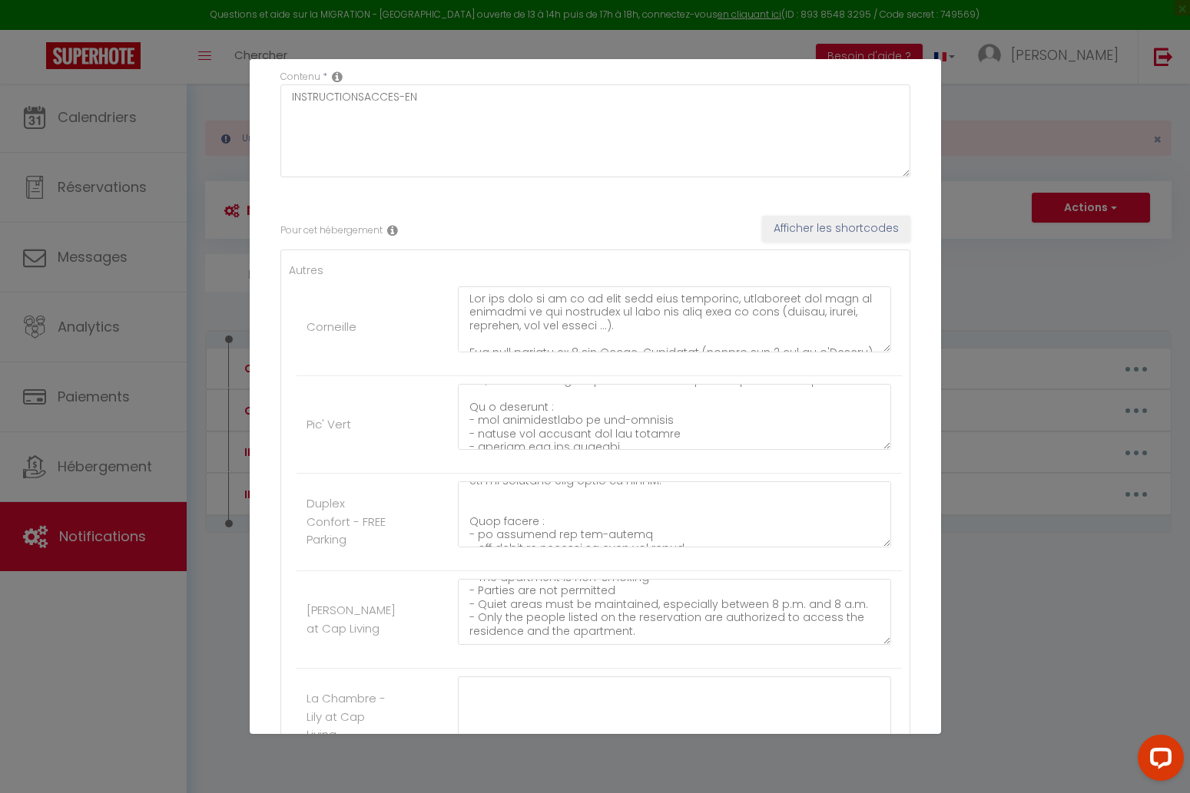
scroll to position [0, 0]
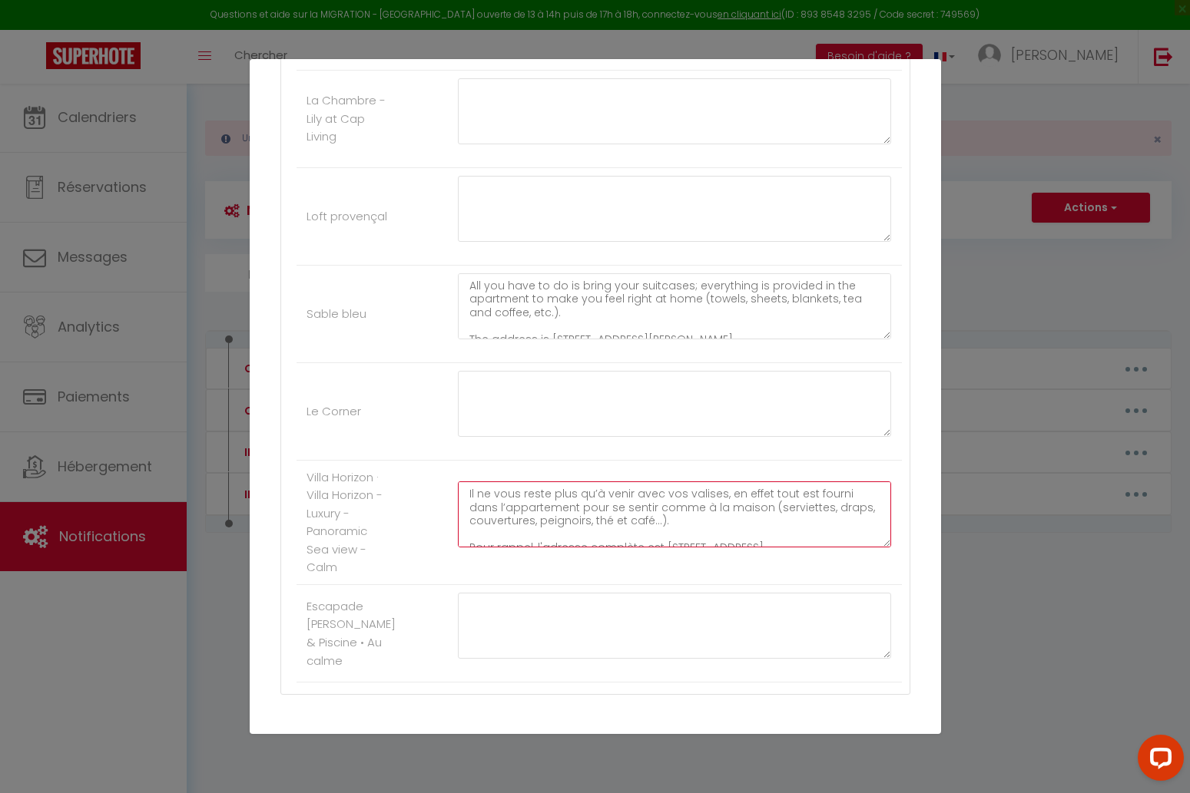
click at [611, 508] on textarea "Il ne vous reste plus qu’à venir avec vos valises, en effet tout est fourni dan…" at bounding box center [675, 515] width 434 height 66
click at [611, 508] on textarea "Pour rappel, l'adresse complète est [STREET_ADDRESS]. L'accès au logement est a…" at bounding box center [675, 515] width 434 height 66
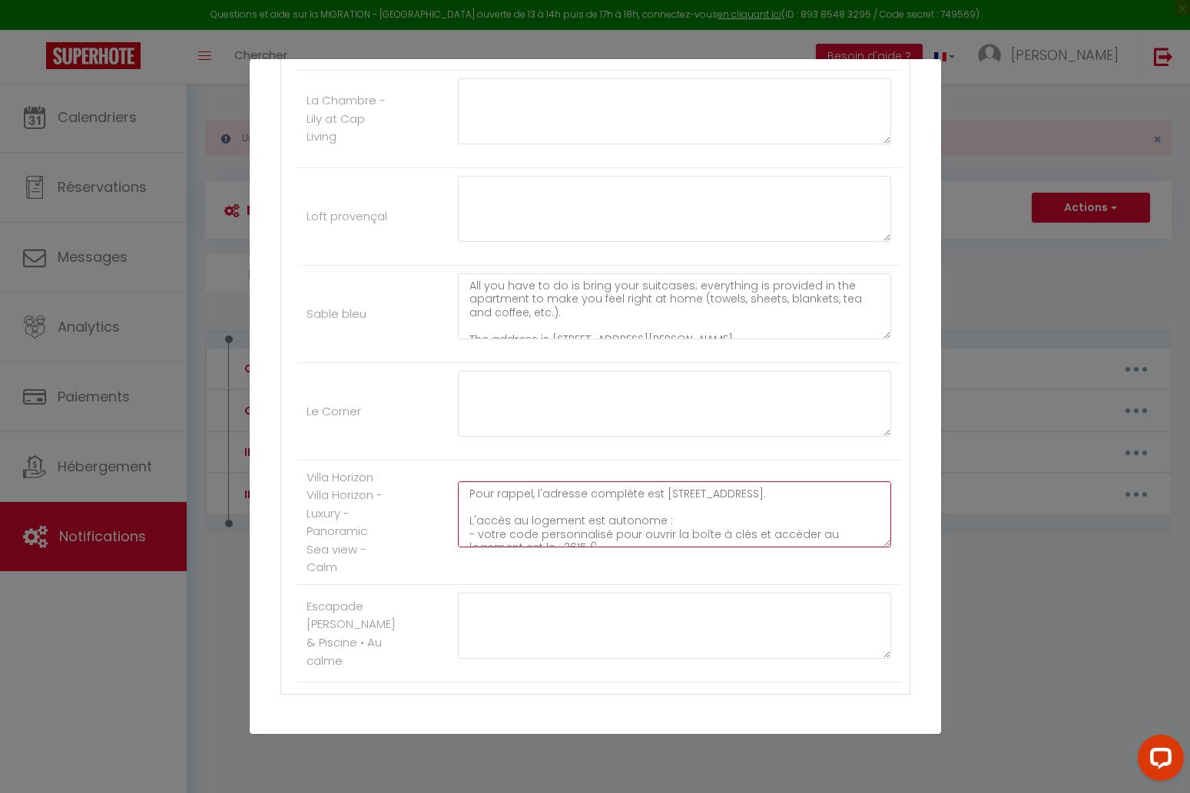
click at [611, 508] on textarea "Pour rappel, l'adresse complète est [STREET_ADDRESS]. L'accès au logement est a…" at bounding box center [675, 515] width 434 height 66
click at [611, 508] on textarea "L'accès au logement est autonome : - votre code personnalisé pour ouvrir la boî…" at bounding box center [675, 515] width 434 height 66
click at [611, 515] on textarea "L'accès au logement est autonome : - votre code personnalisé pour ouvrir la boî…" at bounding box center [675, 515] width 434 height 66
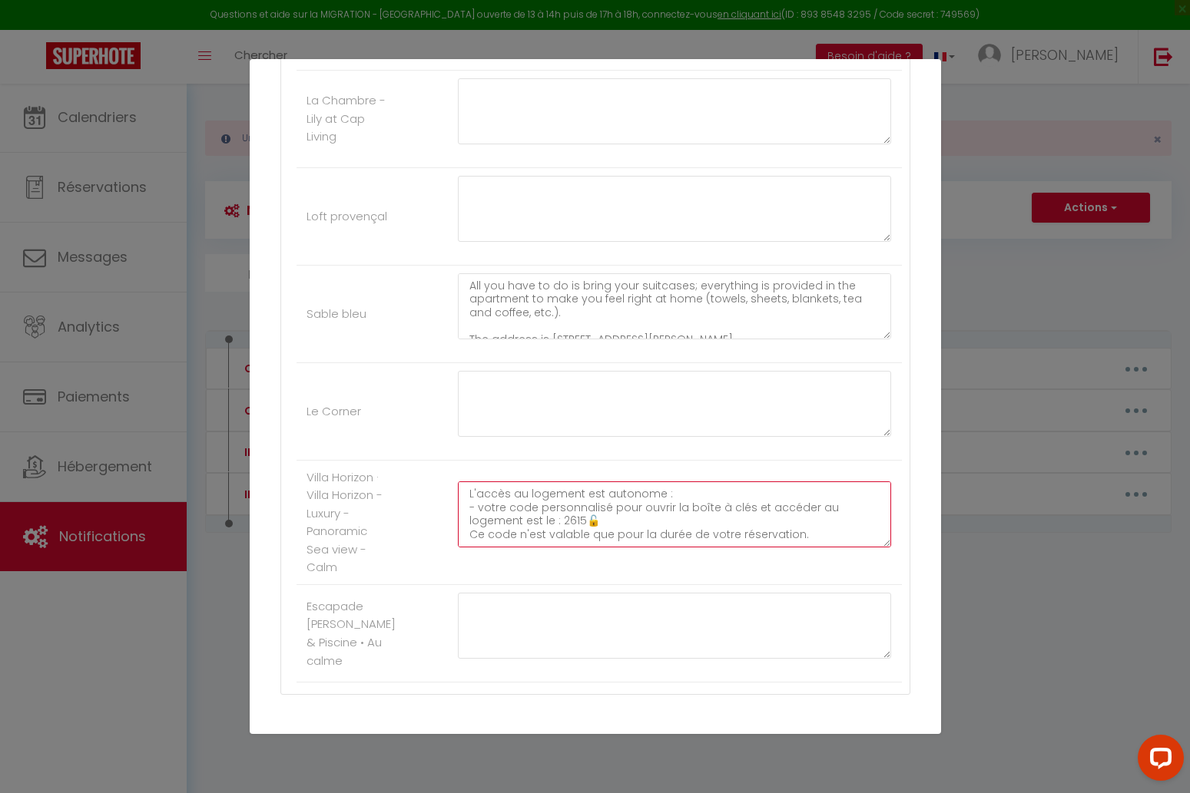
click at [611, 515] on textarea "L'accès au logement est autonome : - votre code personnalisé pour ouvrir la boî…" at bounding box center [675, 515] width 434 height 66
click at [611, 515] on textarea "- votre code personnalisé pour ouvrir la boîte à clés et accéder au logement es…" at bounding box center [675, 515] width 434 height 66
click at [611, 515] on textarea "Ce code n'est valable que pour la durée de votre réservation. Pour rappel : - l…" at bounding box center [675, 515] width 434 height 66
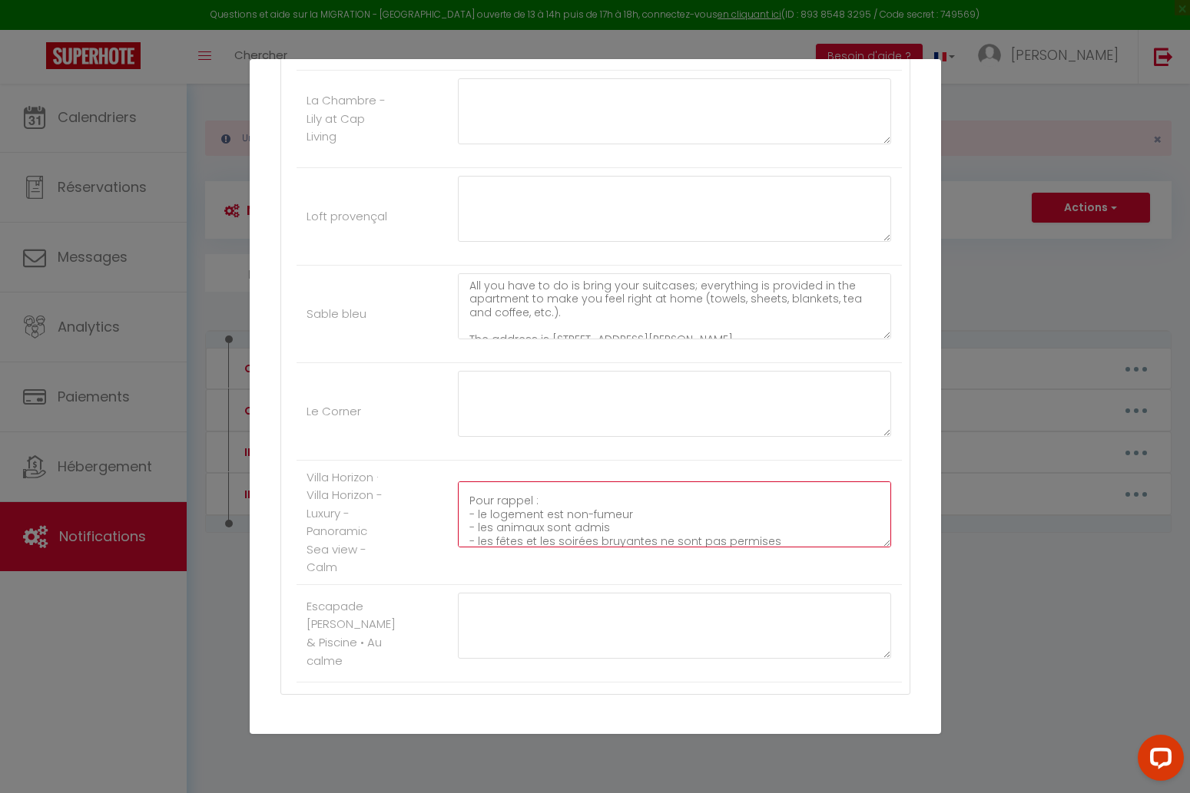
click at [611, 515] on textarea "Ce code n'est valable que pour la durée de votre réservation. Pour rappel : - l…" at bounding box center [675, 515] width 434 height 66
click at [617, 507] on textarea "Ce code n'est valable que pour la durée de votre réservation. Pour rappel : - l…" at bounding box center [675, 515] width 434 height 66
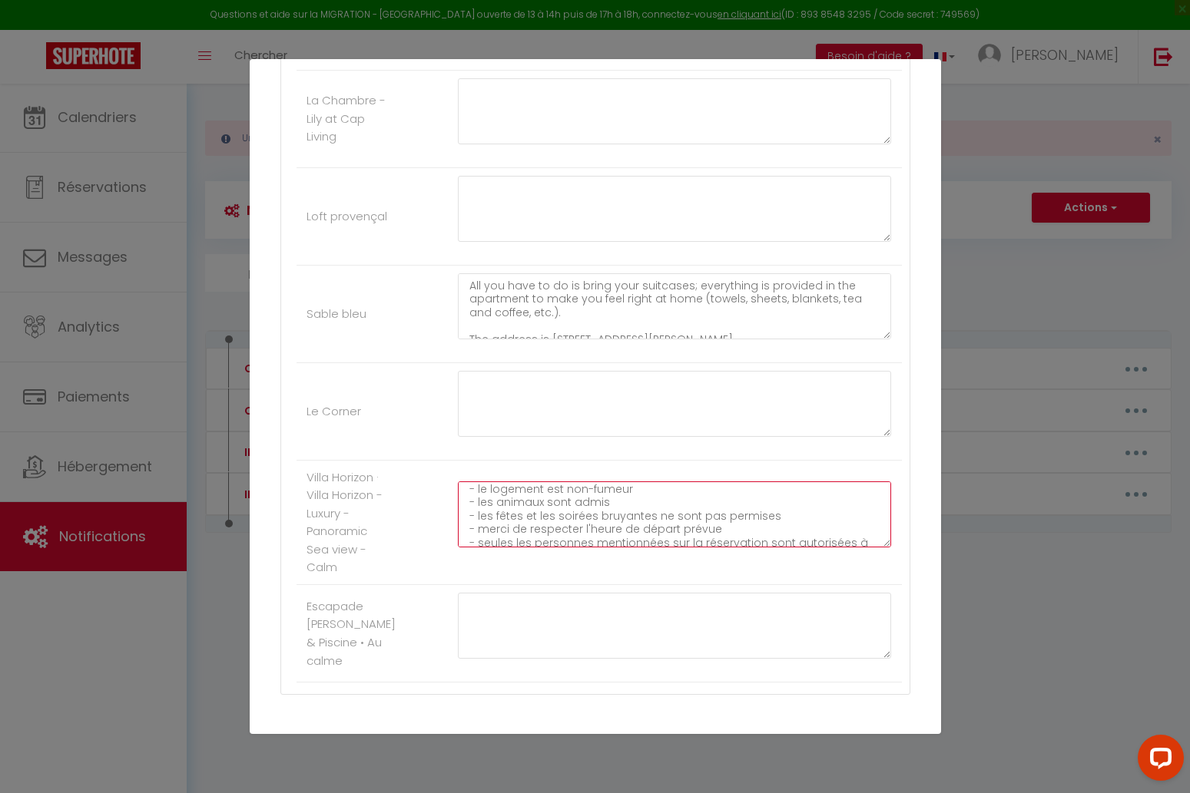
click at [625, 493] on textarea "Ce code n'est valable que pour la durée de votre réservation. - le logement est…" at bounding box center [675, 515] width 434 height 66
click at [611, 511] on textarea "- le logement est non-fumeur - les animaux sont admis - les fêtes et les soirée…" at bounding box center [675, 515] width 434 height 66
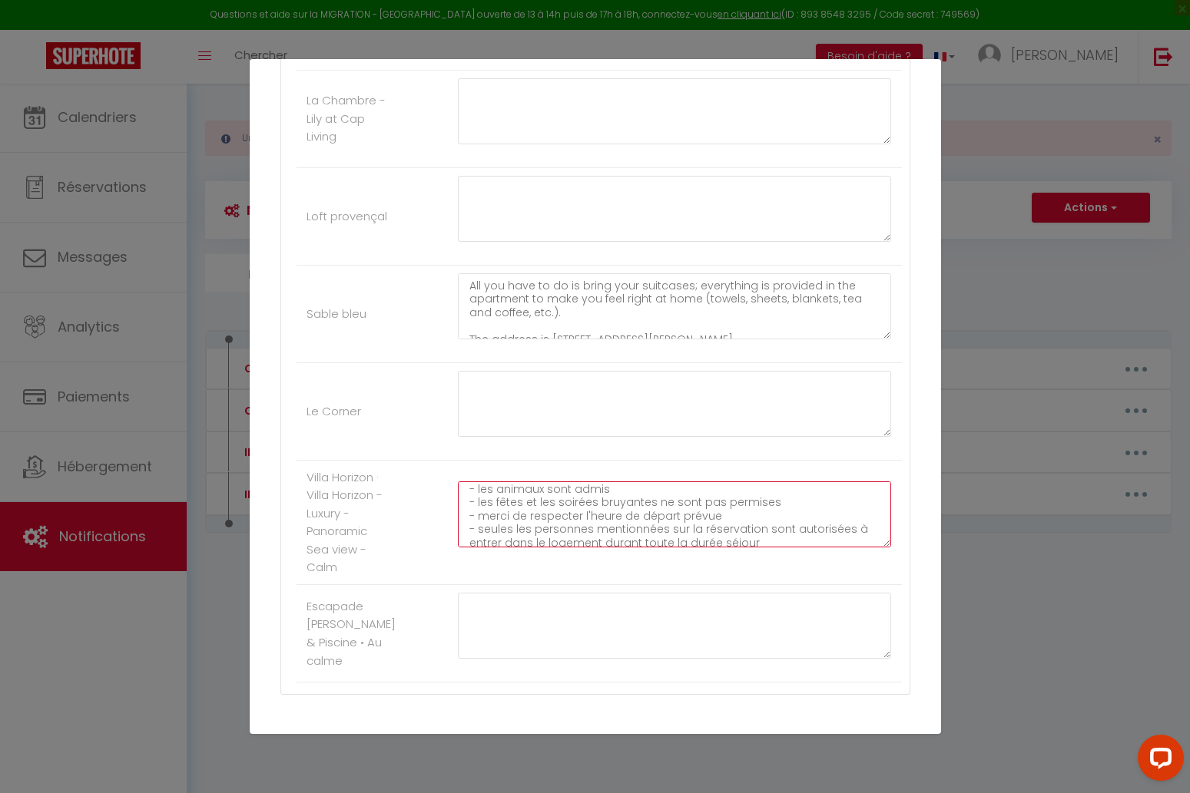
click at [611, 511] on textarea "- le logement est non-fumeur - les animaux sont admis - les fêtes et les soirée…" at bounding box center [675, 515] width 434 height 66
click at [615, 499] on textarea "- le logement est non-fumeur - les fêtes et les soirées bruyantes ne sont pas p…" at bounding box center [675, 515] width 434 height 66
click at [615, 499] on textarea "- les fêtes et les soirées bruyantes ne sont pas permises - merci de respecter …" at bounding box center [675, 515] width 434 height 66
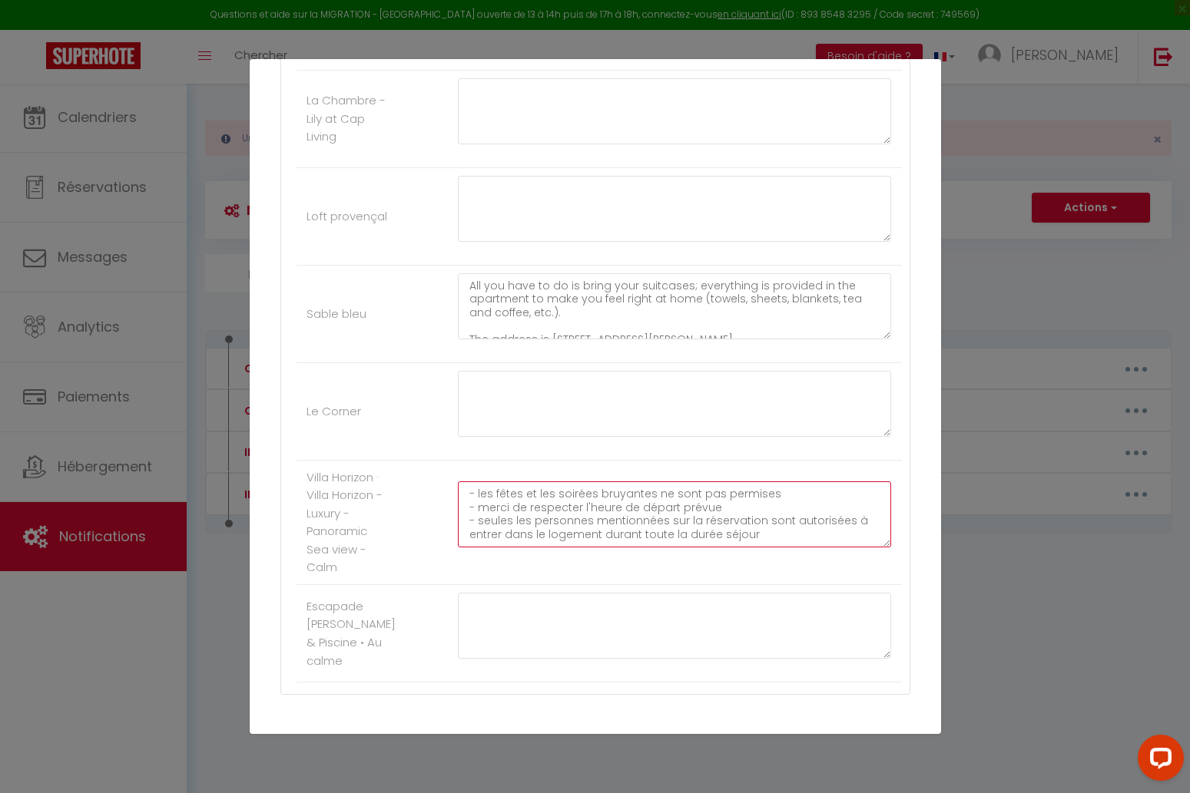
click at [615, 499] on textarea "- les fêtes et les soirées bruyantes ne sont pas permises - merci de respecter …" at bounding box center [675, 515] width 434 height 66
click at [615, 499] on textarea "- merci de respecter l'heure de départ prévue - seules les personnes mentionnée…" at bounding box center [675, 515] width 434 height 66
click at [615, 499] on textarea "- seules les personnes mentionnées sur la réservation sont autorisées à entrer …" at bounding box center [675, 515] width 434 height 66
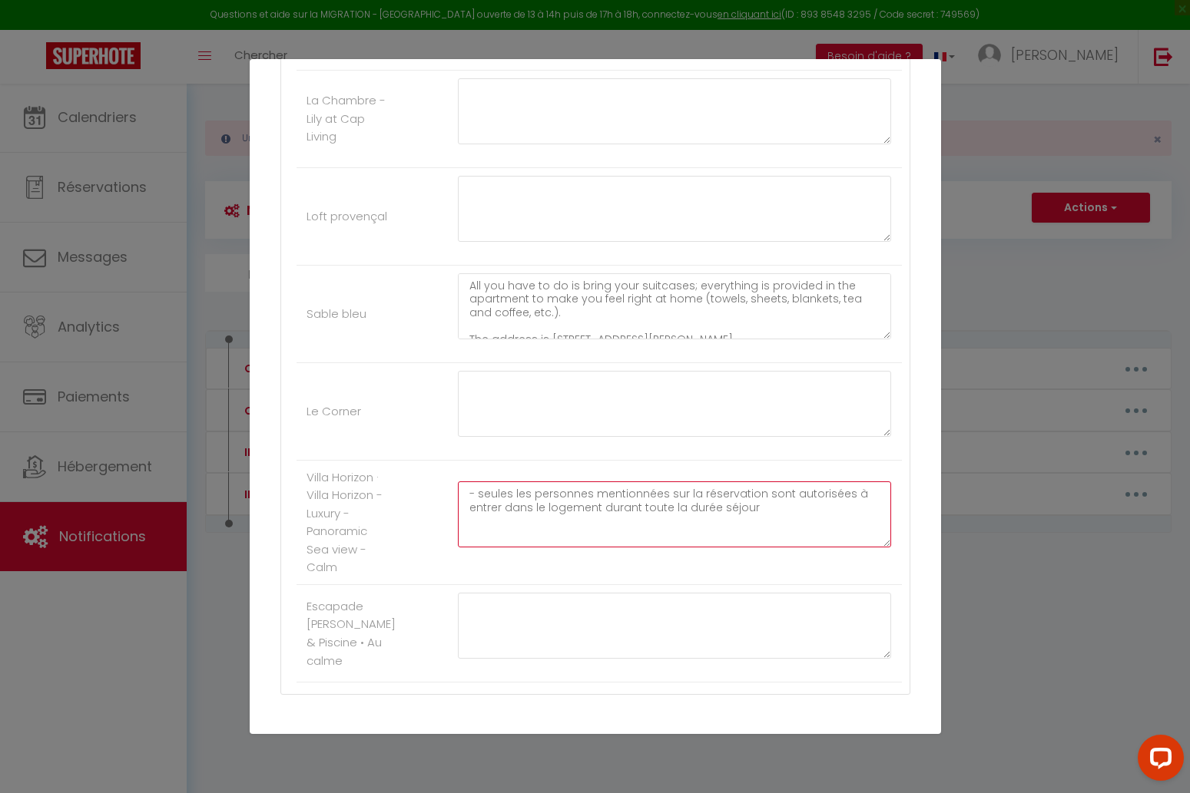
click at [615, 499] on textarea "- seules les personnes mentionnées sur la réservation sont autorisées à entrer …" at bounding box center [675, 515] width 434 height 66
click at [613, 515] on textarea "- seules les personnes mentionnées sur la réservation sont autorisées à entrer …" at bounding box center [675, 515] width 434 height 66
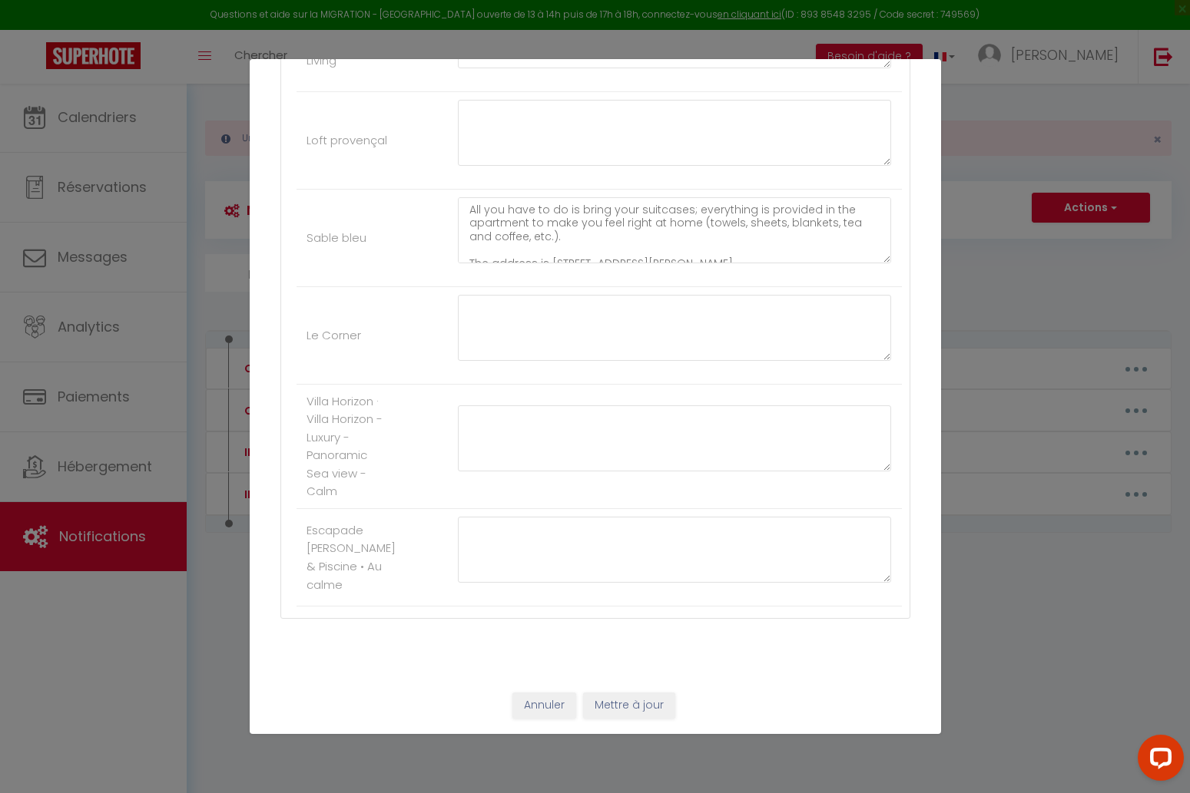
click at [654, 704] on button "Mettre à jour" at bounding box center [629, 706] width 92 height 26
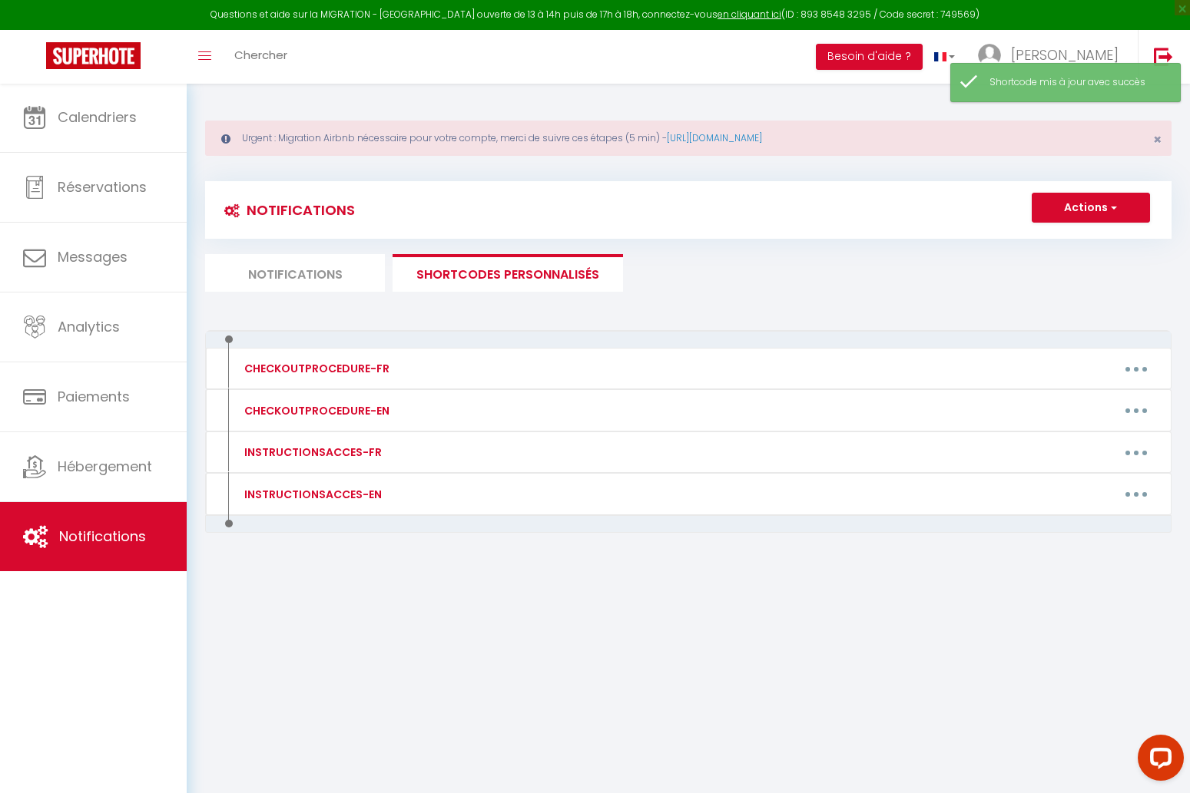
click at [340, 273] on li "Notifications" at bounding box center [295, 273] width 180 height 38
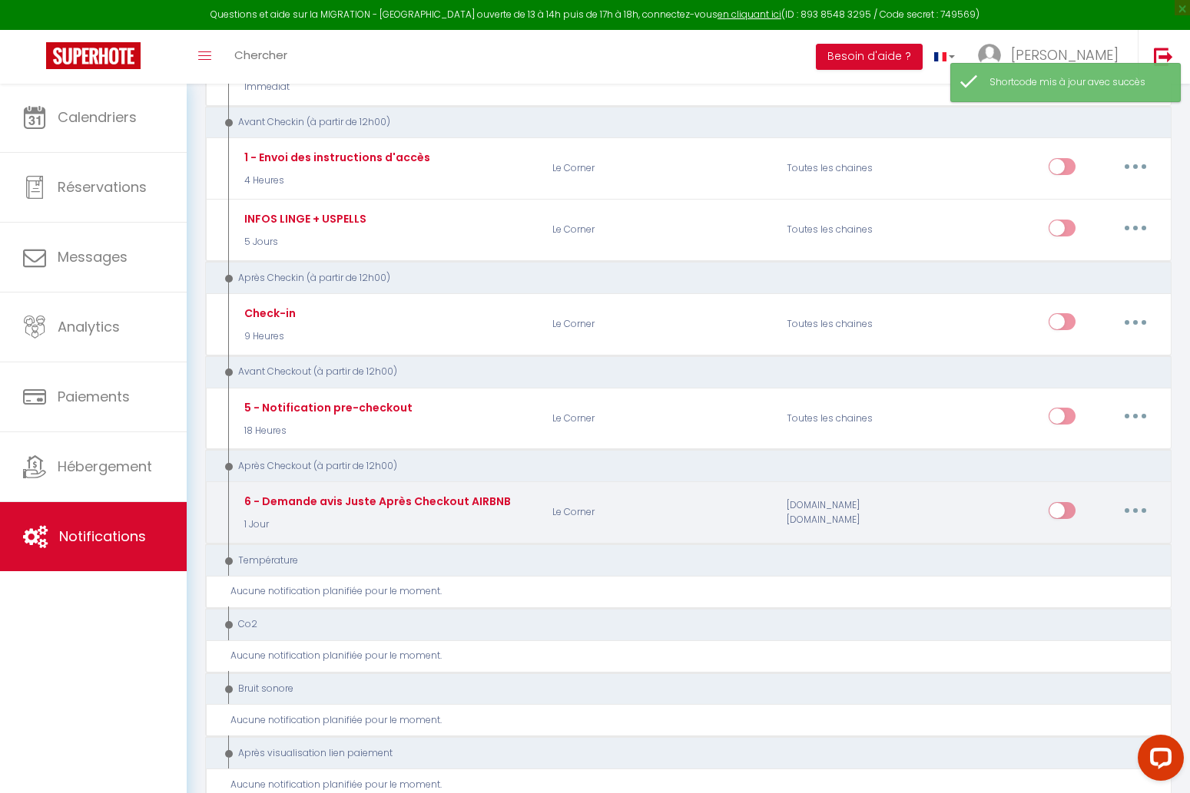
click at [1117, 505] on button "button" at bounding box center [1135, 510] width 43 height 25
click at [1084, 545] on link "Editer" at bounding box center [1095, 545] width 114 height 26
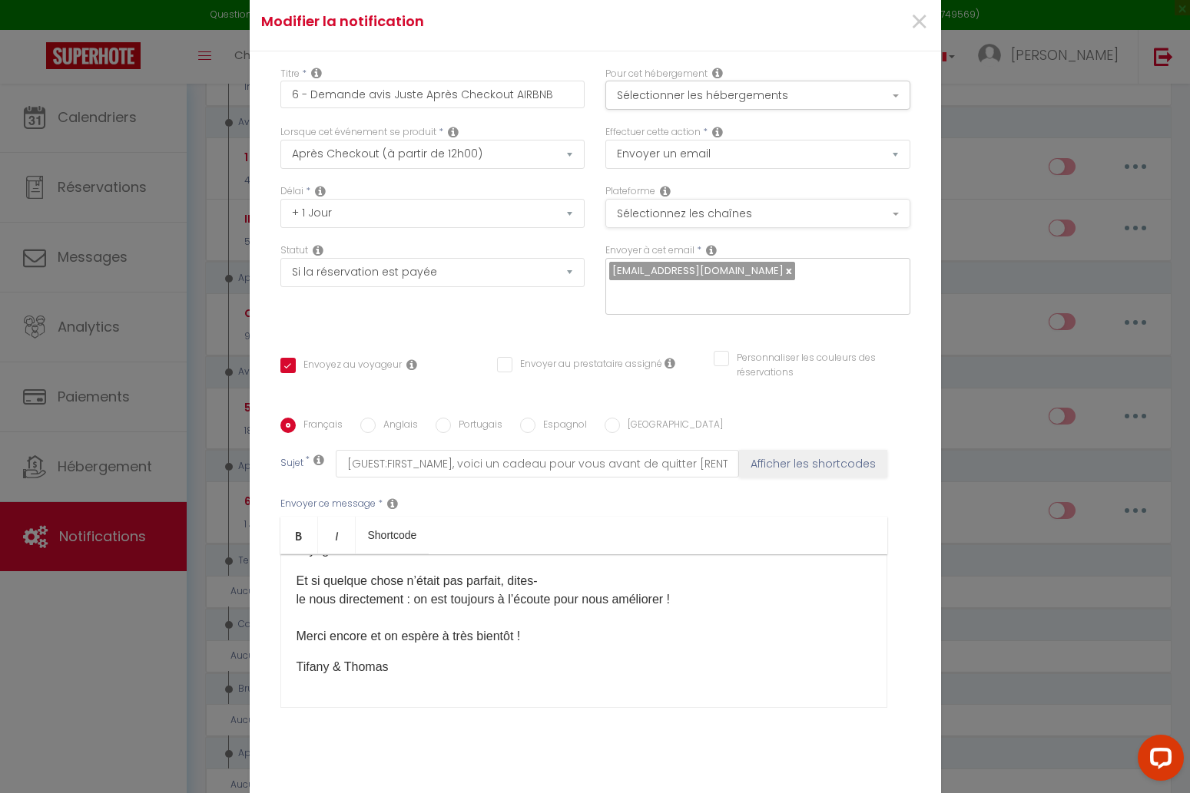
scroll to position [140, 0]
click at [918, 18] on span "×" at bounding box center [918, 22] width 19 height 46
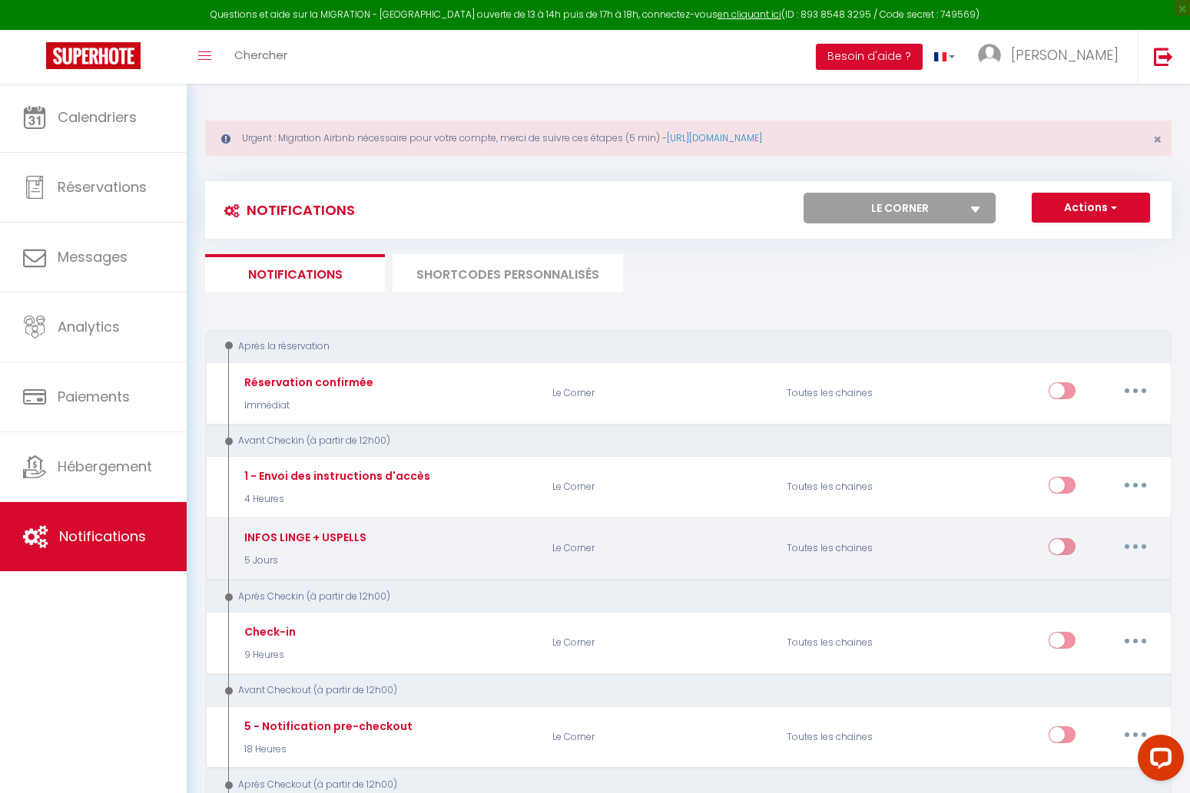
scroll to position [0, 0]
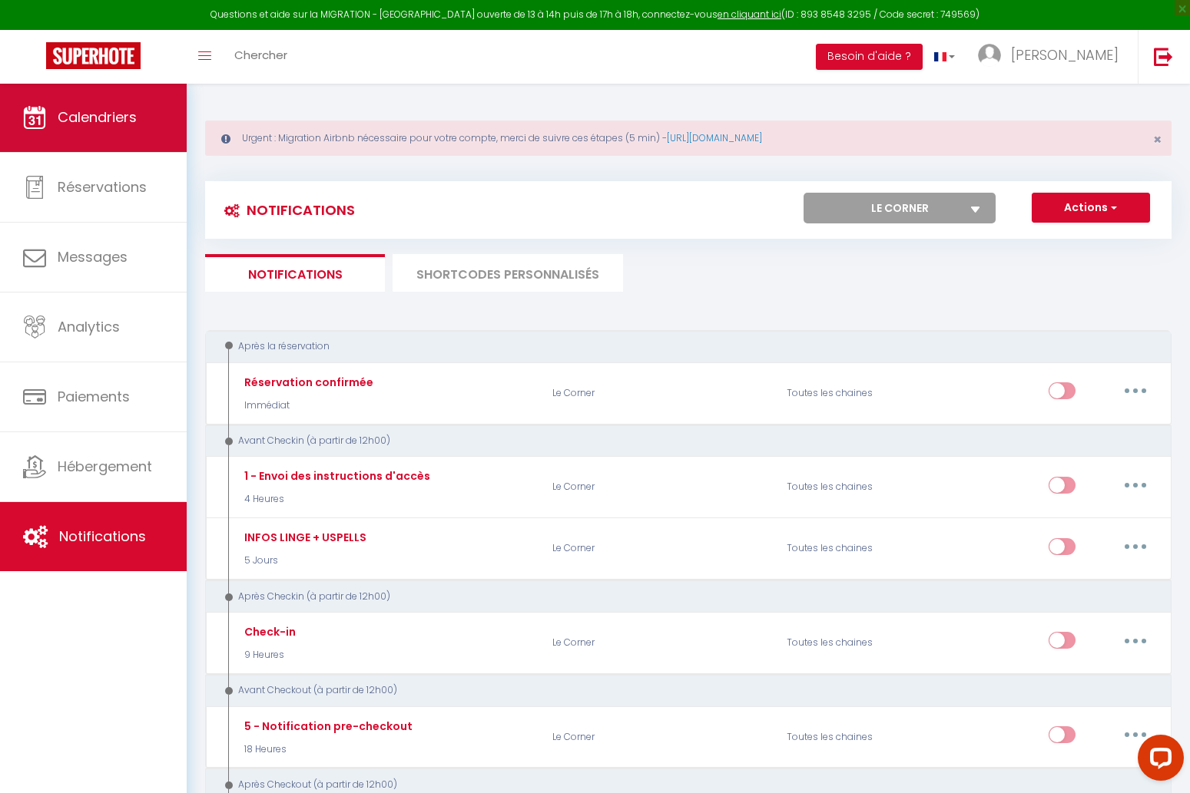
click at [98, 118] on span "Calendriers" at bounding box center [97, 117] width 79 height 19
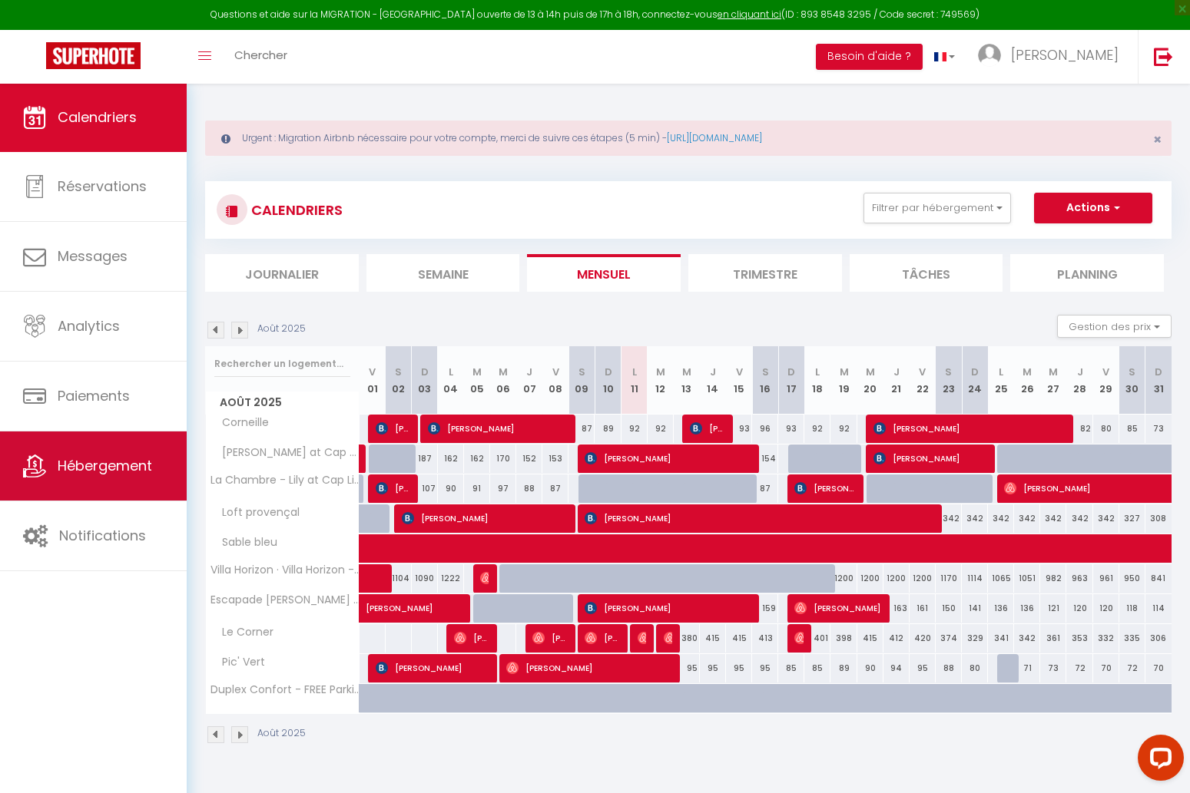
click at [107, 463] on span "Hébergement" at bounding box center [105, 465] width 94 height 19
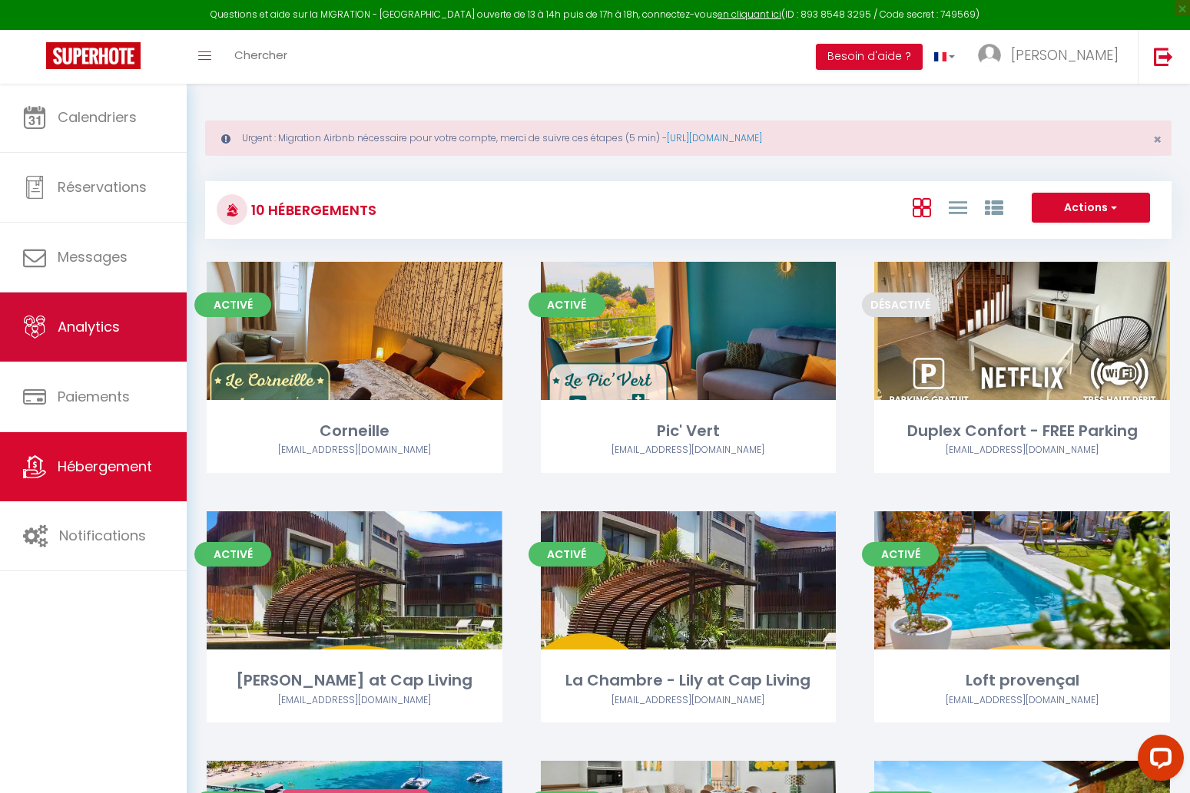
click at [139, 302] on link "Analytics" at bounding box center [93, 327] width 187 height 69
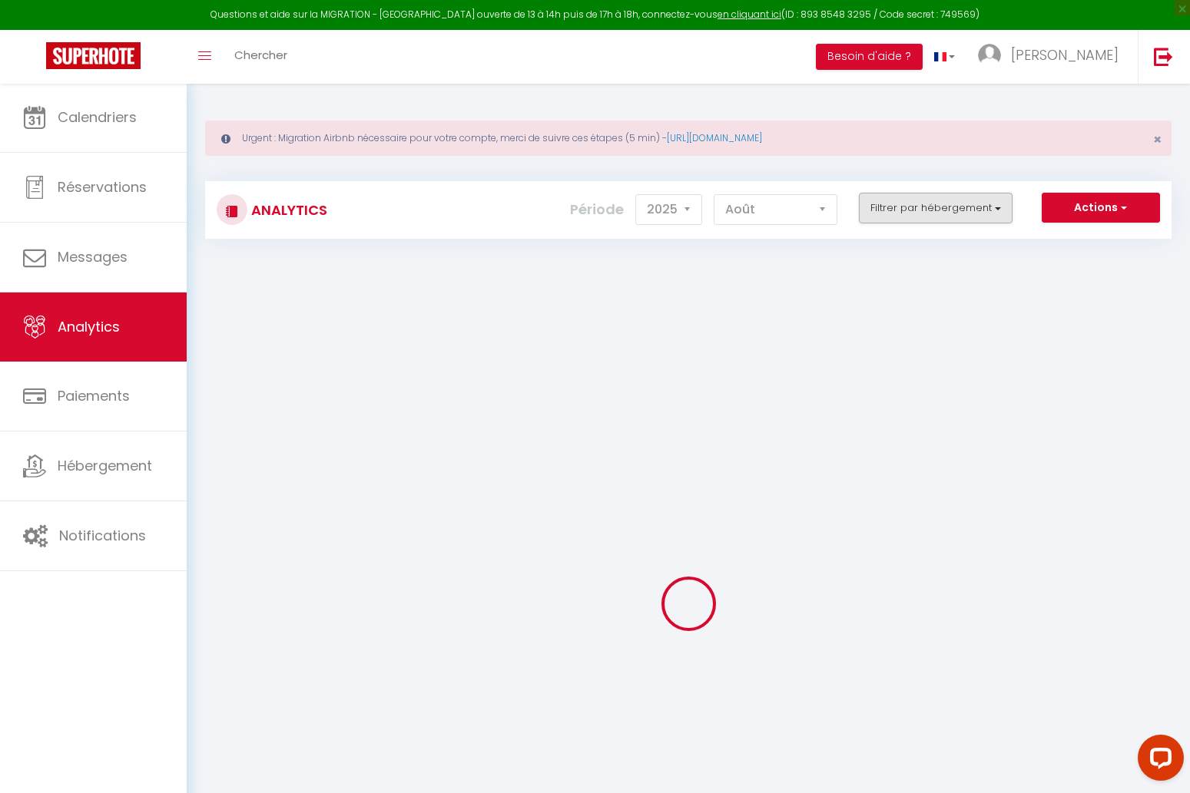
click at [947, 216] on button "Filtrer par hébergement" at bounding box center [936, 208] width 154 height 31
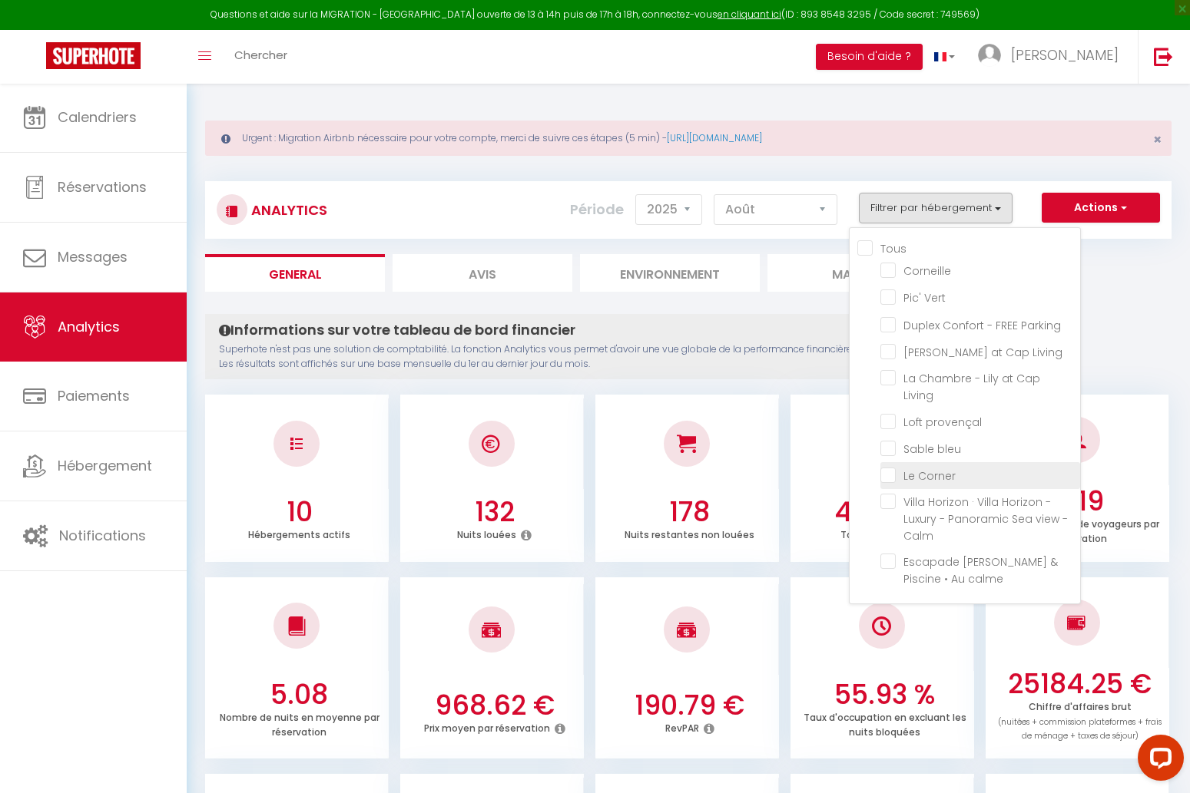
click at [892, 467] on Corner "checkbox" at bounding box center [980, 474] width 200 height 15
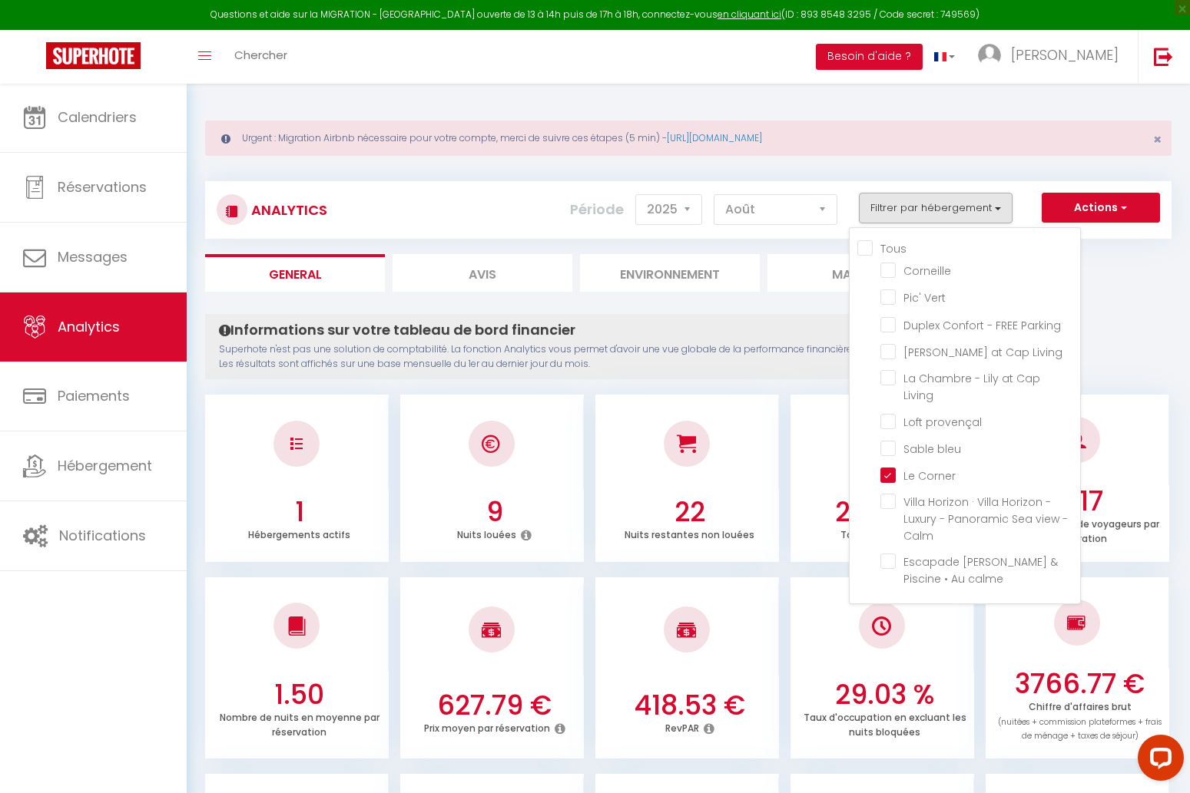
click at [1117, 289] on ul "General Avis Environnement Marché" at bounding box center [688, 273] width 966 height 38
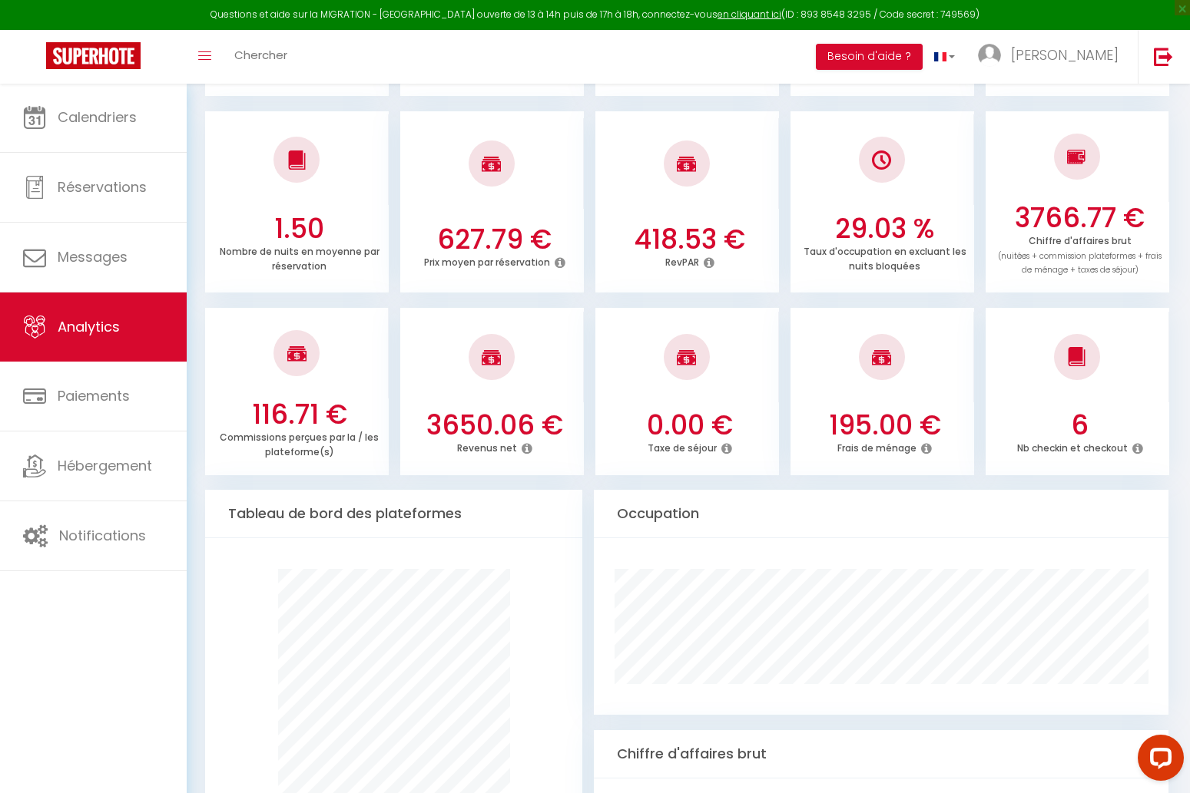
scroll to position [465, 0]
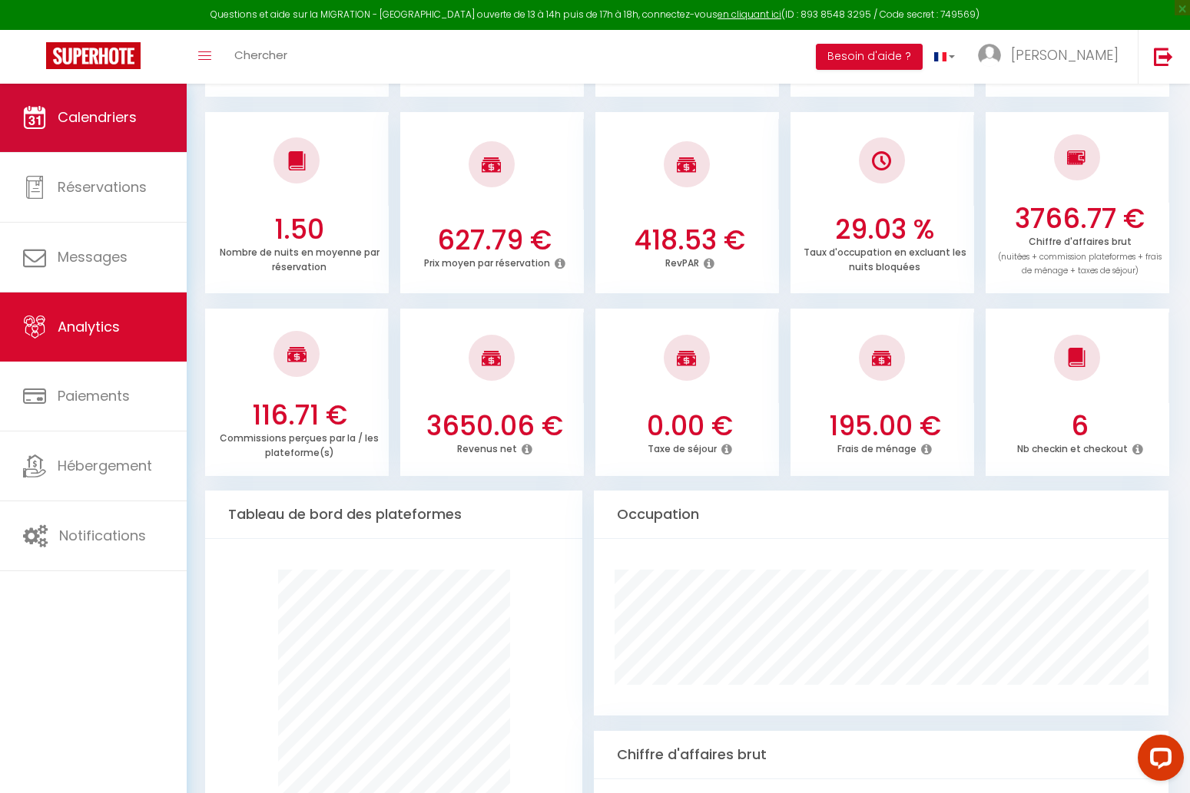
click at [82, 104] on link "Calendriers" at bounding box center [93, 117] width 187 height 69
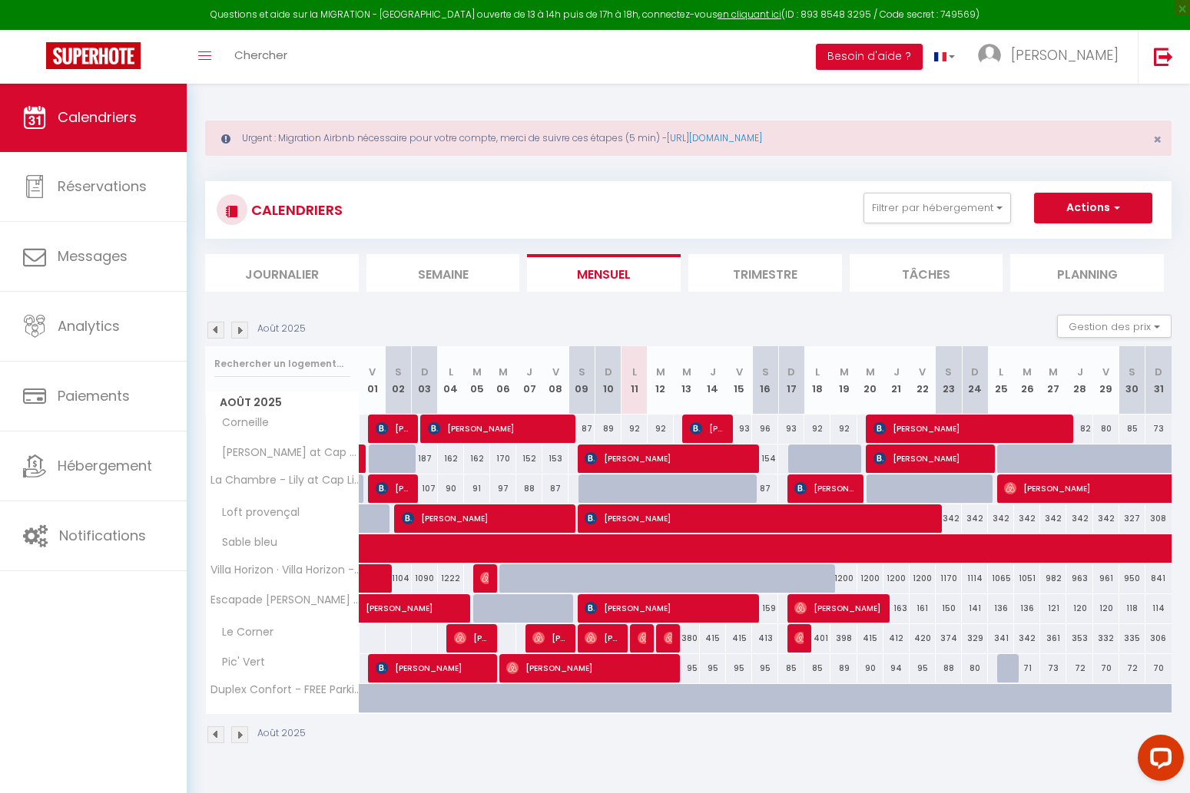
click at [465, 626] on span "[PERSON_NAME]" at bounding box center [471, 638] width 35 height 29
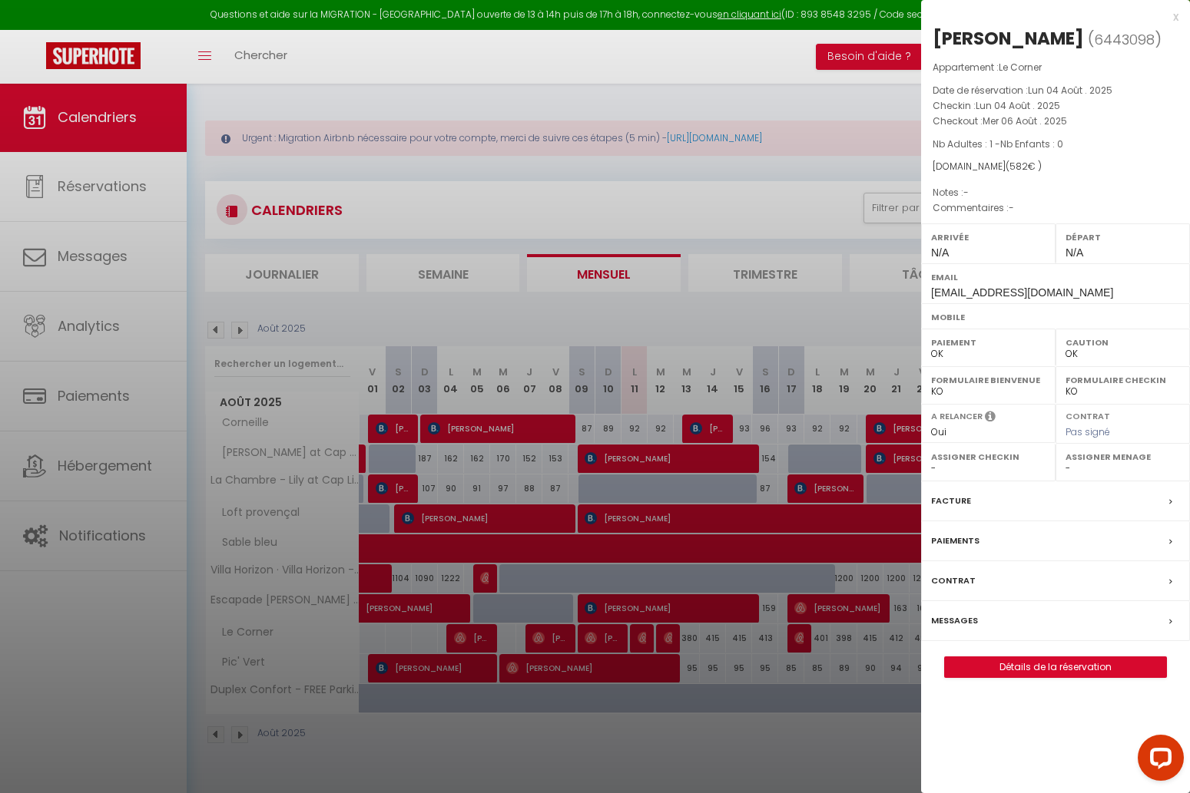
drag, startPoint x: 518, startPoint y: 634, endPoint x: 540, endPoint y: 633, distance: 21.6
click at [527, 634] on div at bounding box center [595, 396] width 1190 height 793
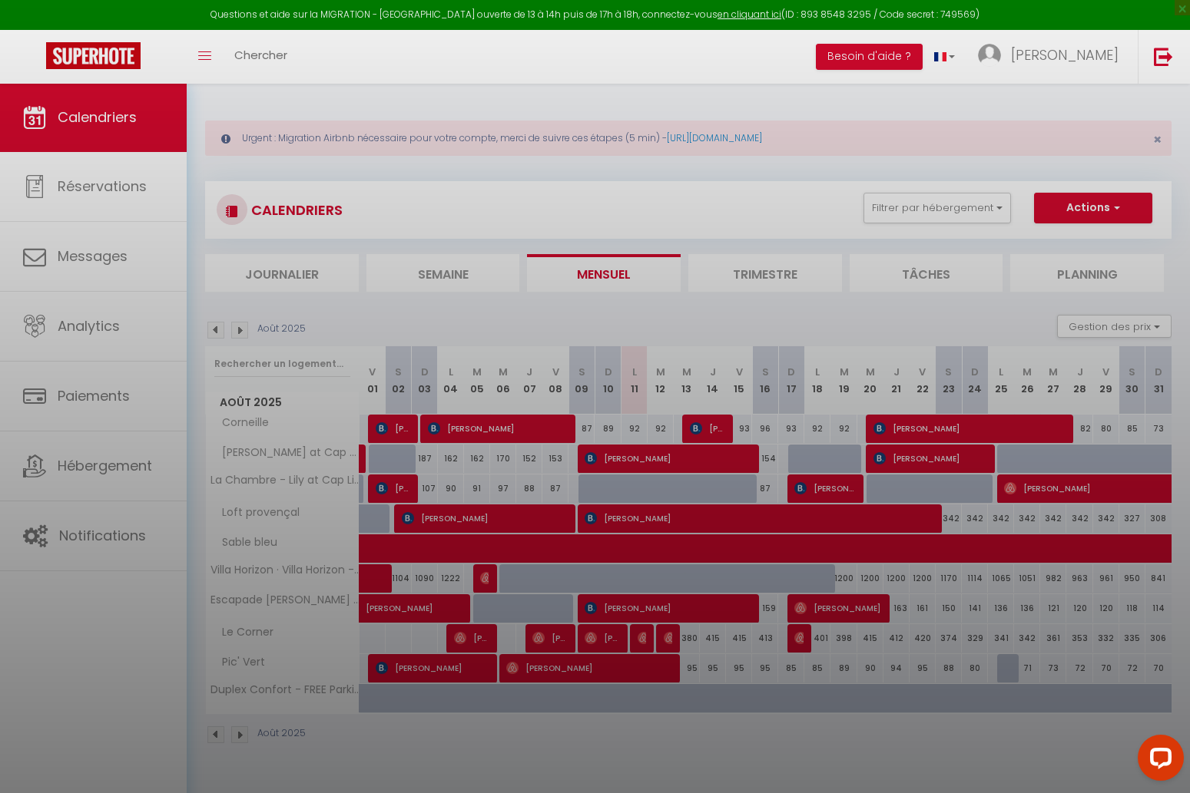
click at [541, 633] on div at bounding box center [595, 396] width 1190 height 793
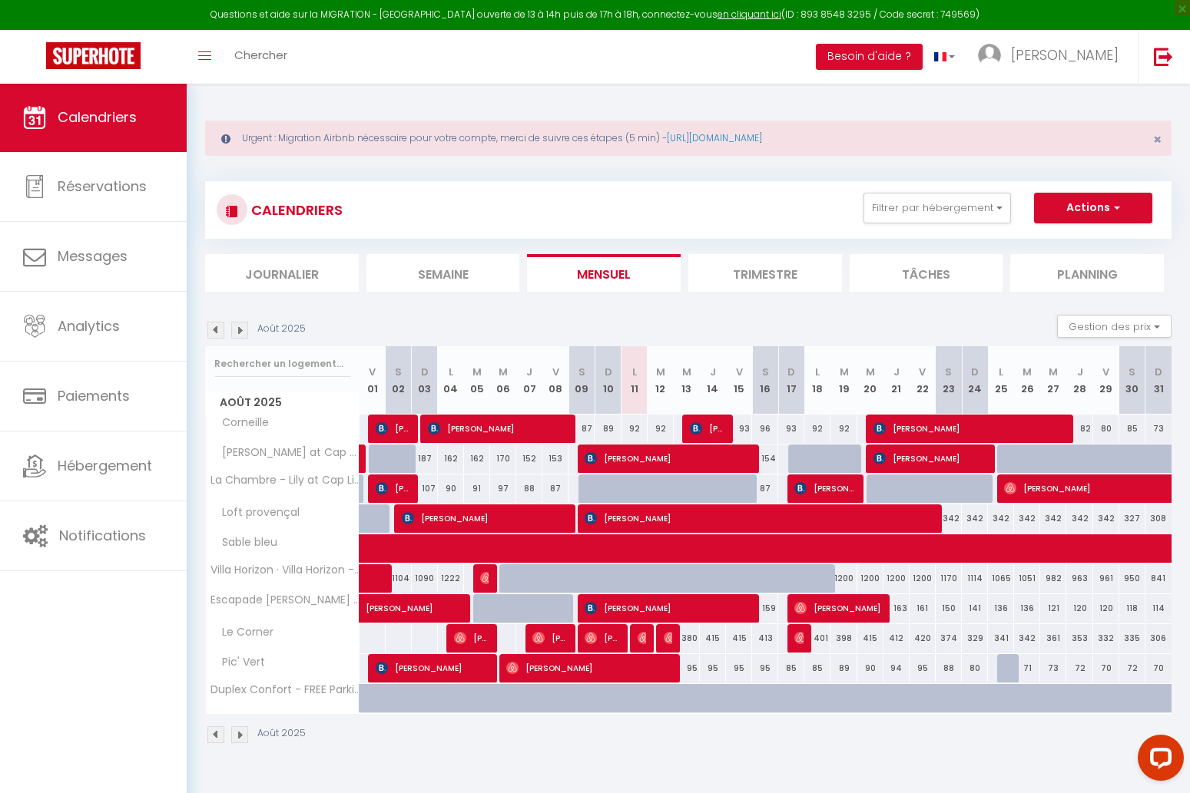
click at [541, 633] on img at bounding box center [538, 638] width 12 height 12
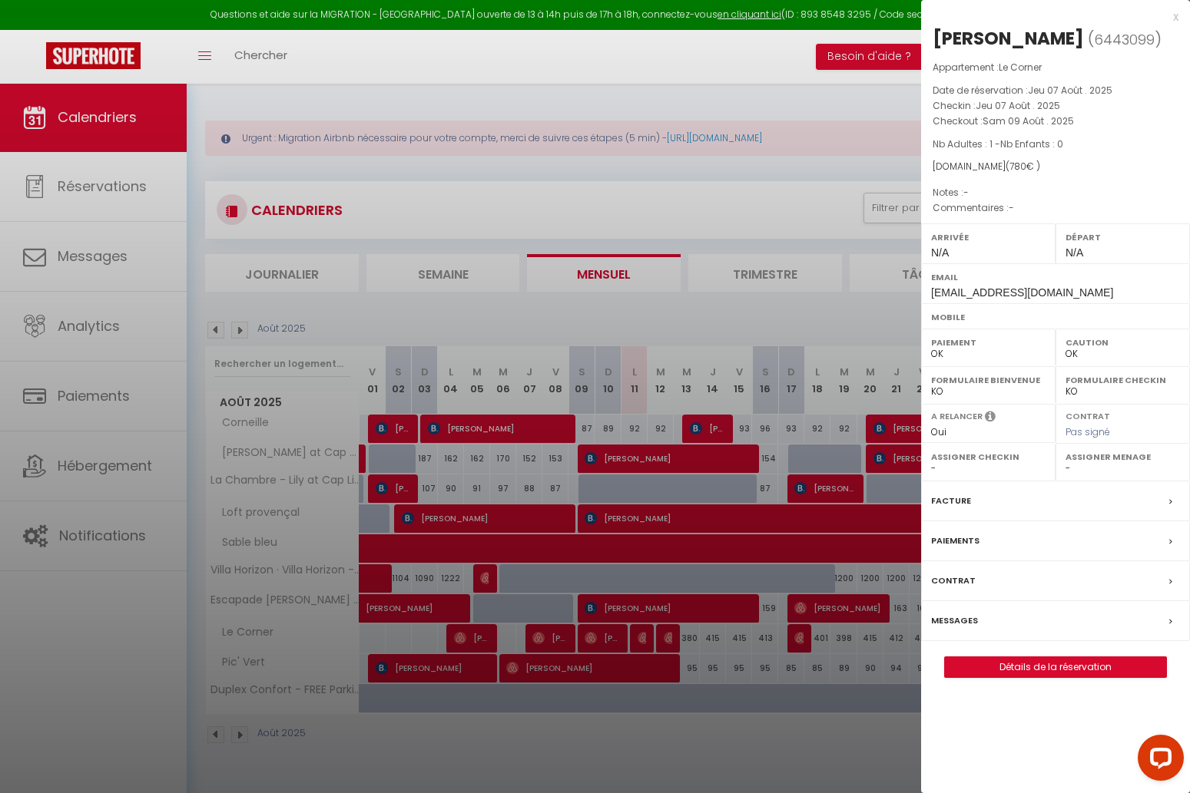
click at [588, 637] on div at bounding box center [595, 396] width 1190 height 793
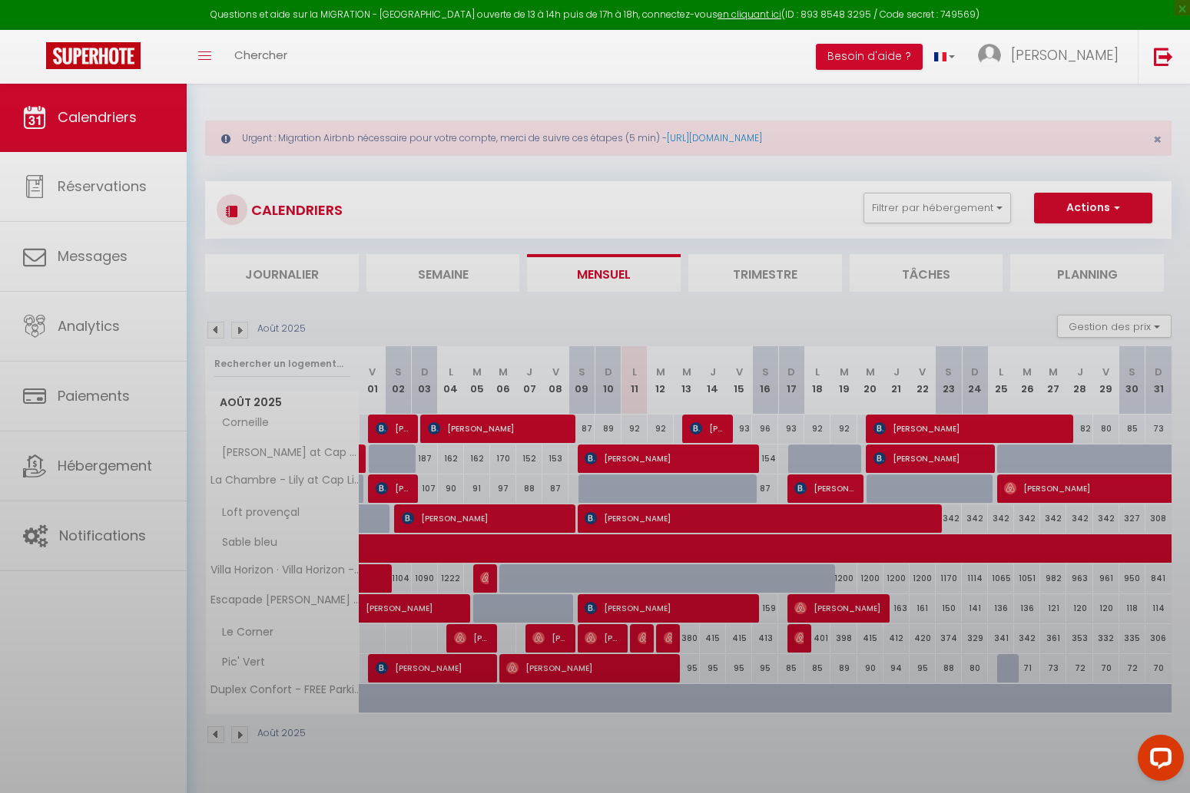
click at [596, 633] on body "Questions et aide sur la MIGRATION - [GEOGRAPHIC_DATA] ouverte de 13 à 14h puis…" at bounding box center [595, 479] width 1190 height 793
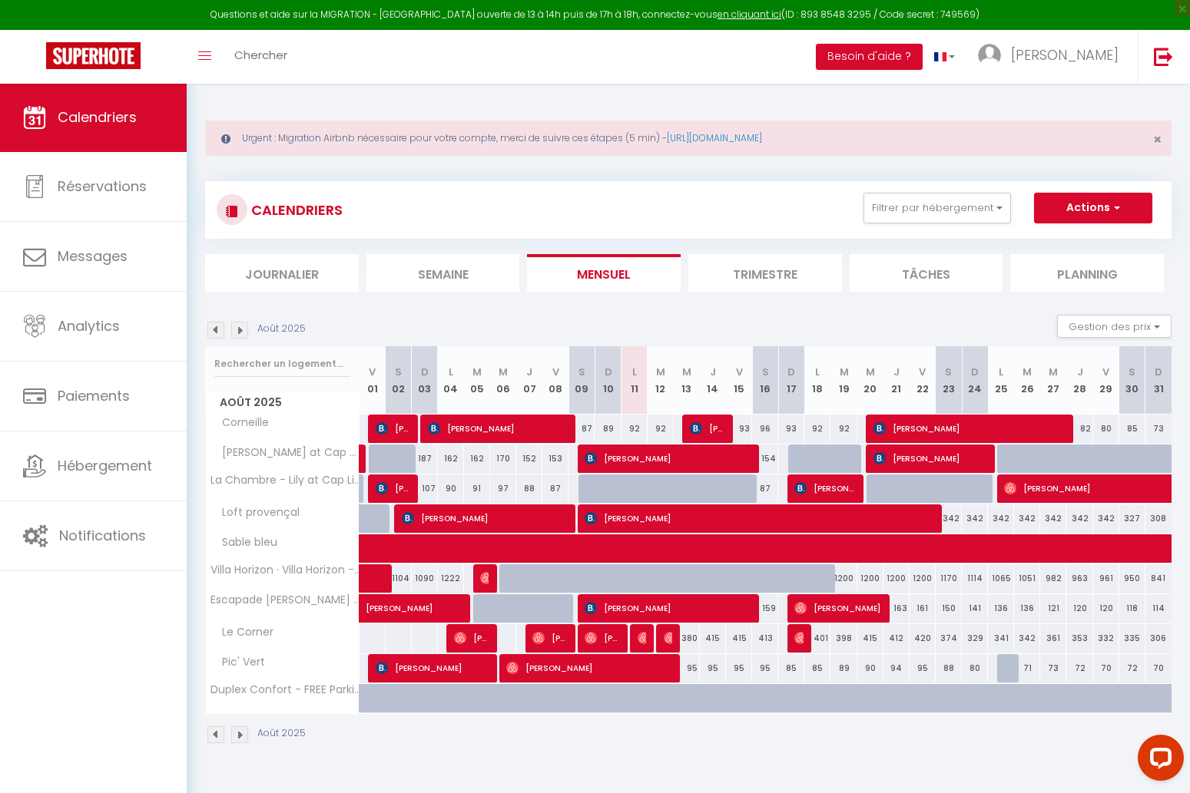
click at [596, 633] on img at bounding box center [590, 638] width 12 height 12
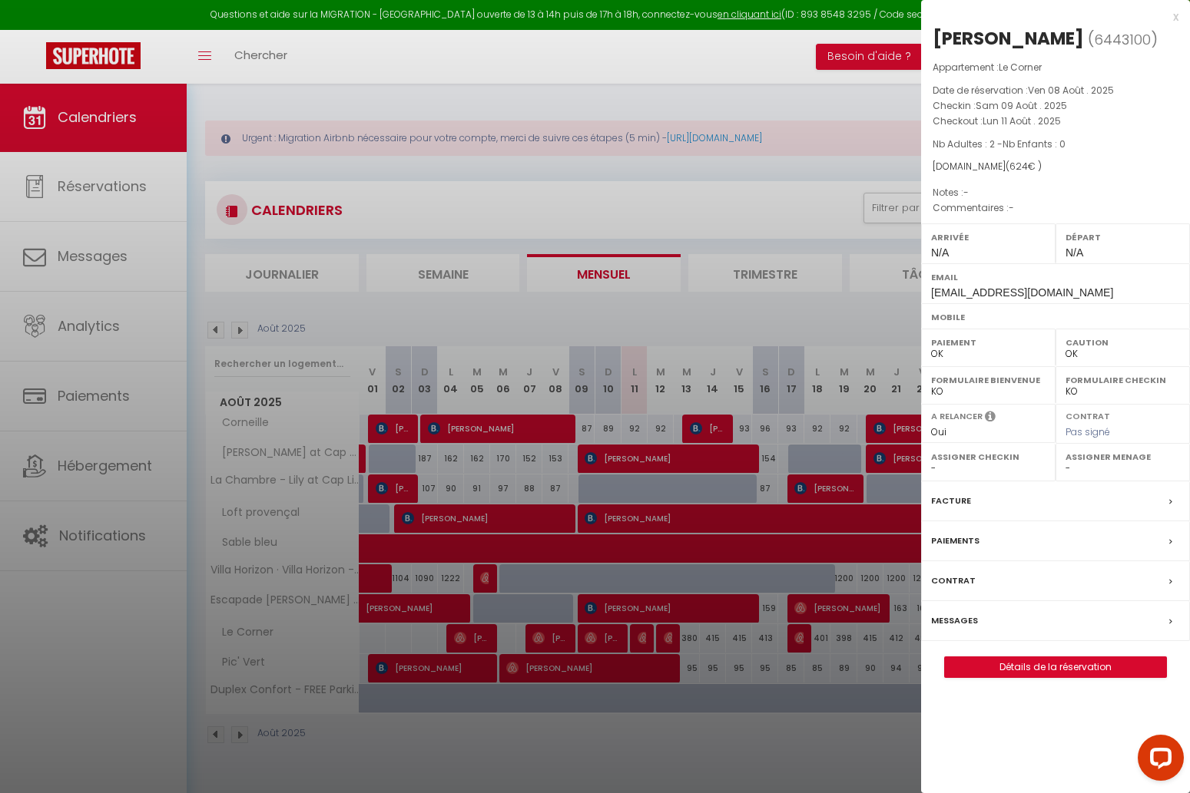
click at [667, 648] on div at bounding box center [595, 396] width 1190 height 793
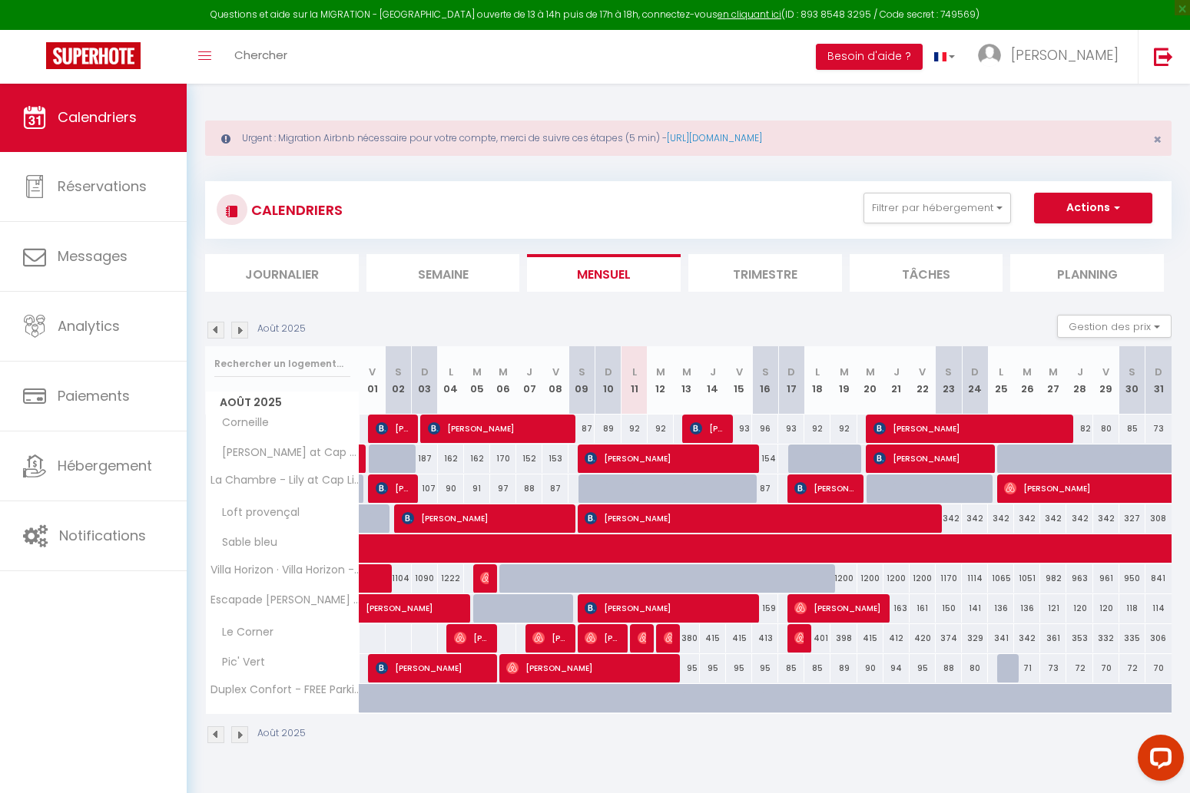
click at [637, 636] on img at bounding box center [643, 638] width 12 height 12
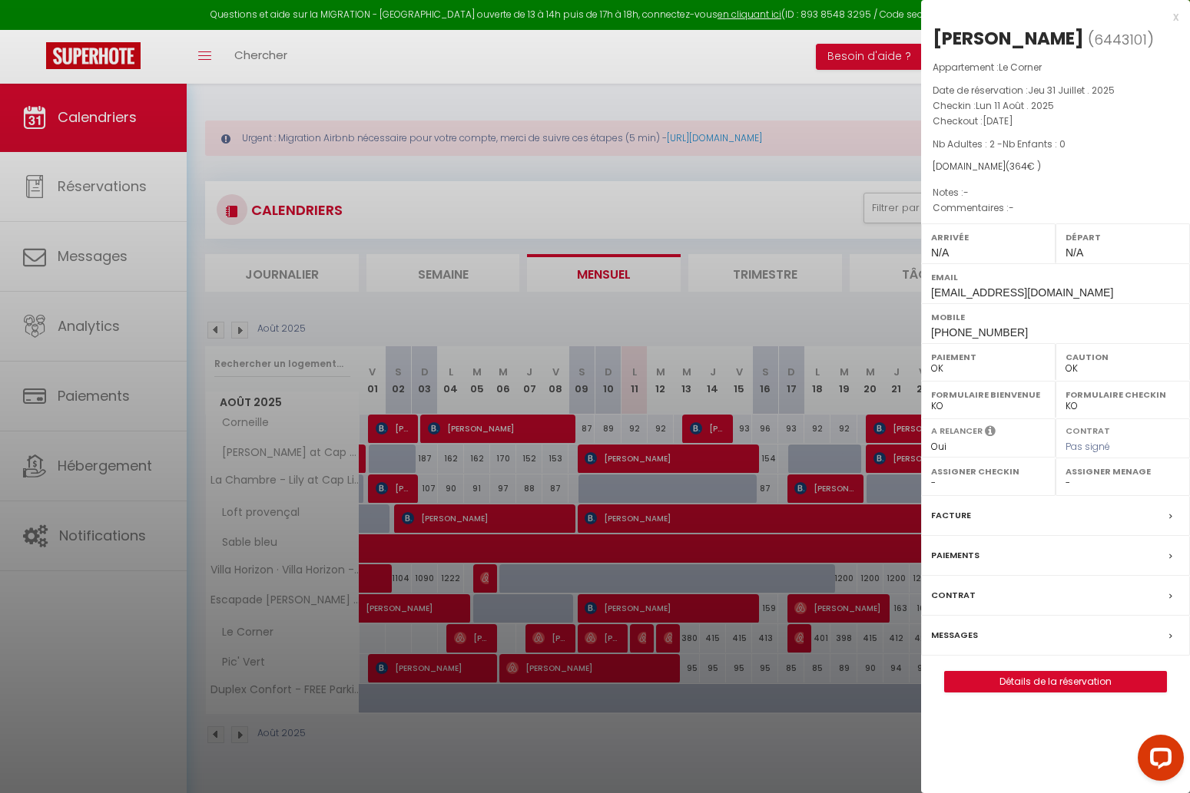
click at [735, 232] on div at bounding box center [595, 396] width 1190 height 793
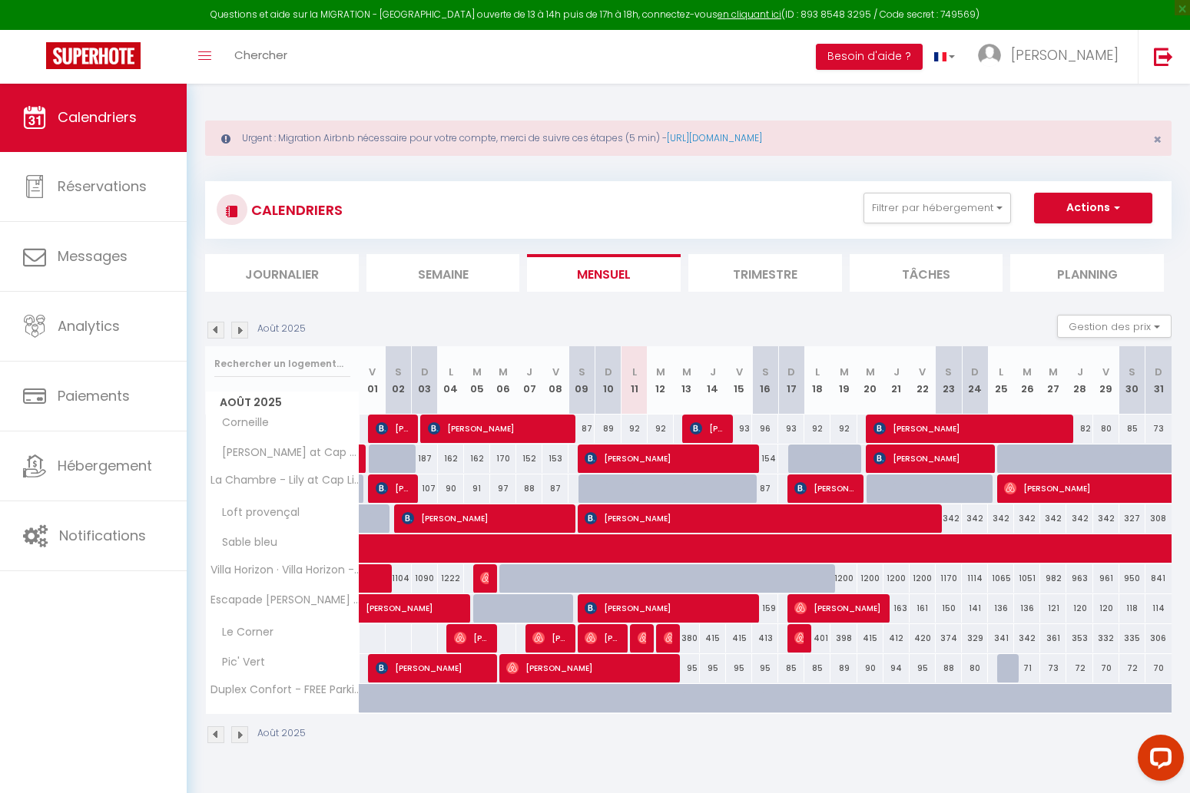
click at [803, 631] on div "401" at bounding box center [816, 638] width 27 height 28
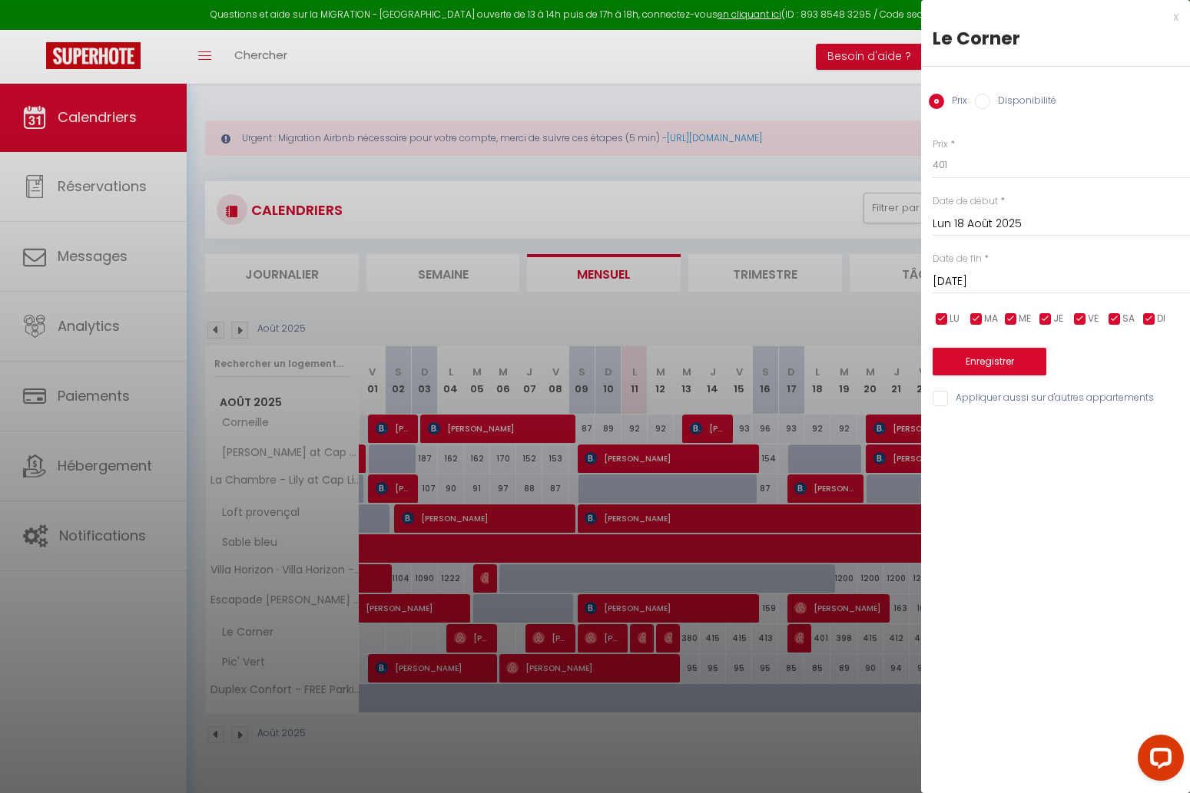
click at [846, 631] on div at bounding box center [595, 396] width 1190 height 793
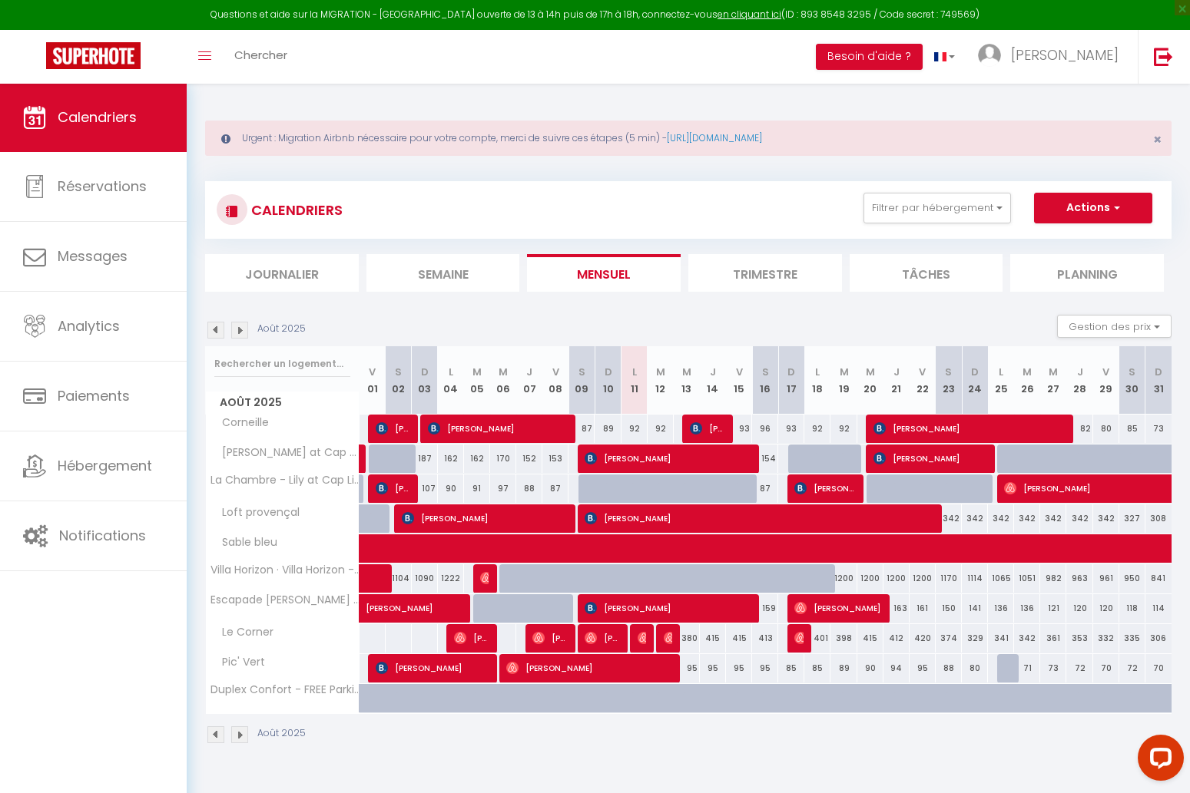
click at [800, 636] on img at bounding box center [800, 638] width 12 height 12
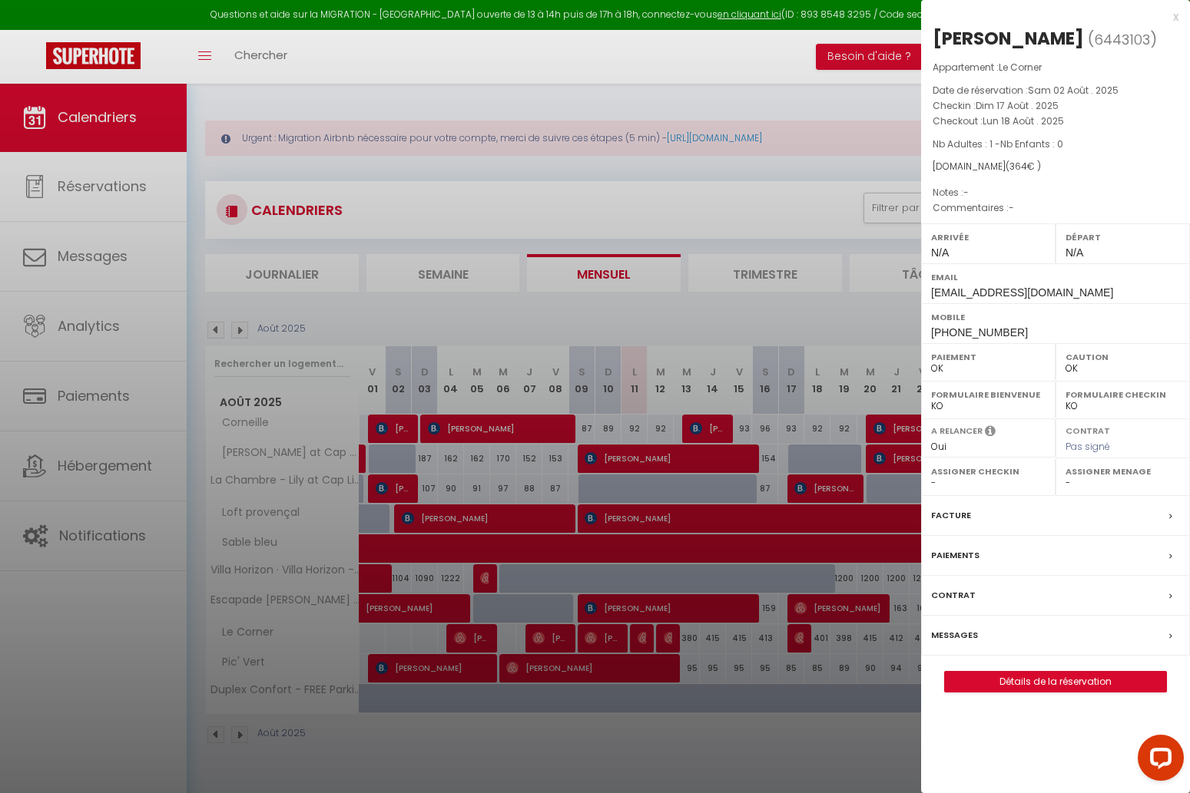
click at [586, 194] on div at bounding box center [595, 396] width 1190 height 793
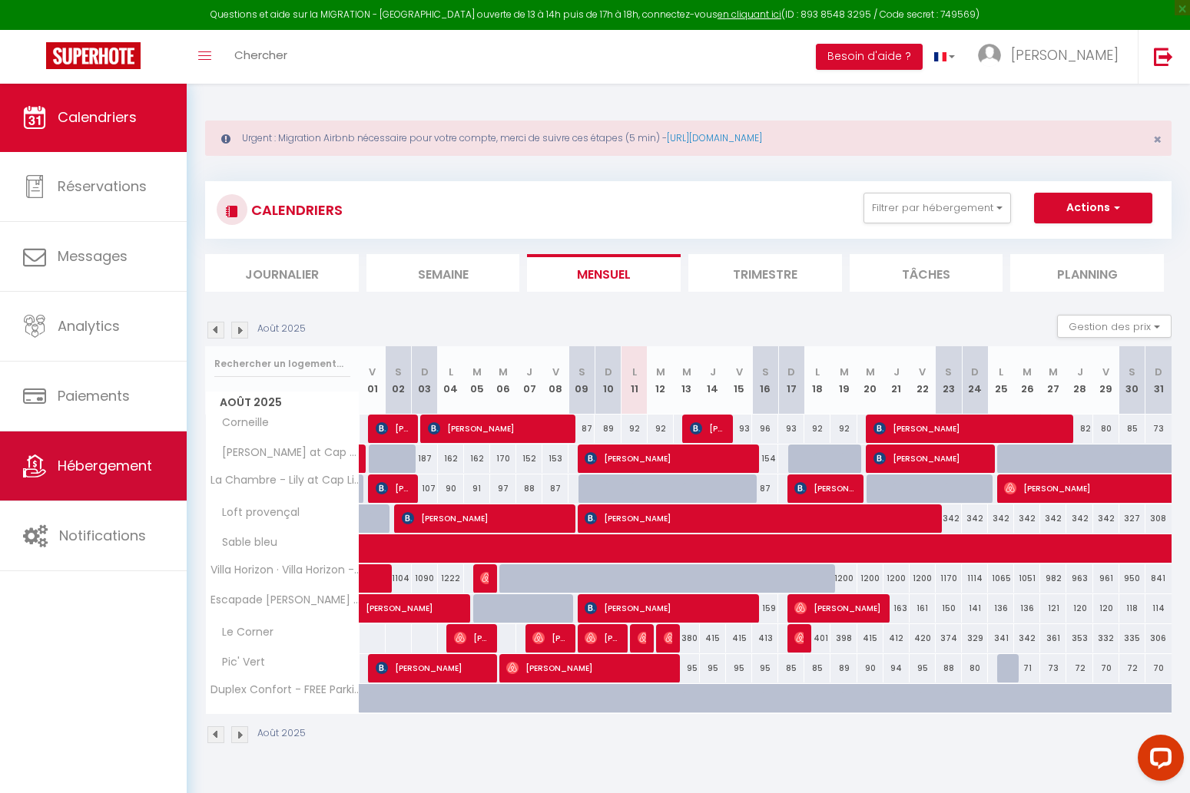
click at [121, 484] on link "Hébergement" at bounding box center [93, 466] width 187 height 69
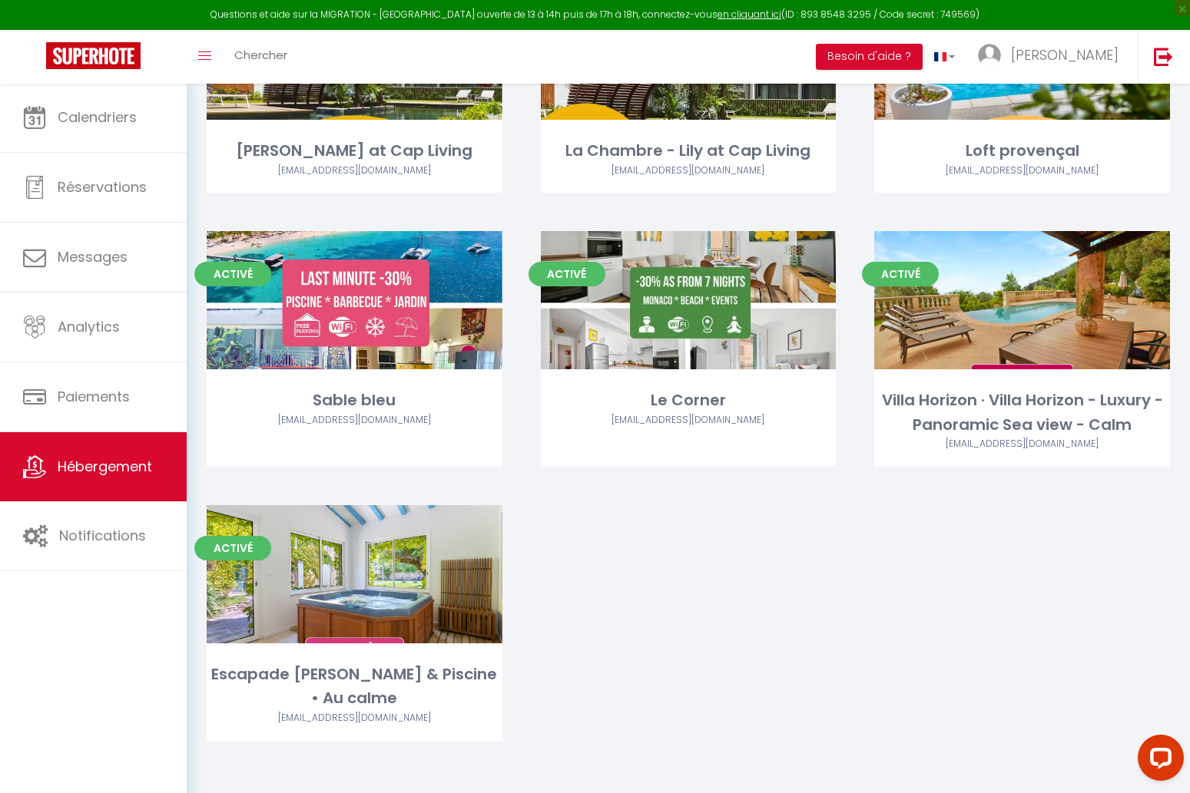
scroll to position [529, 0]
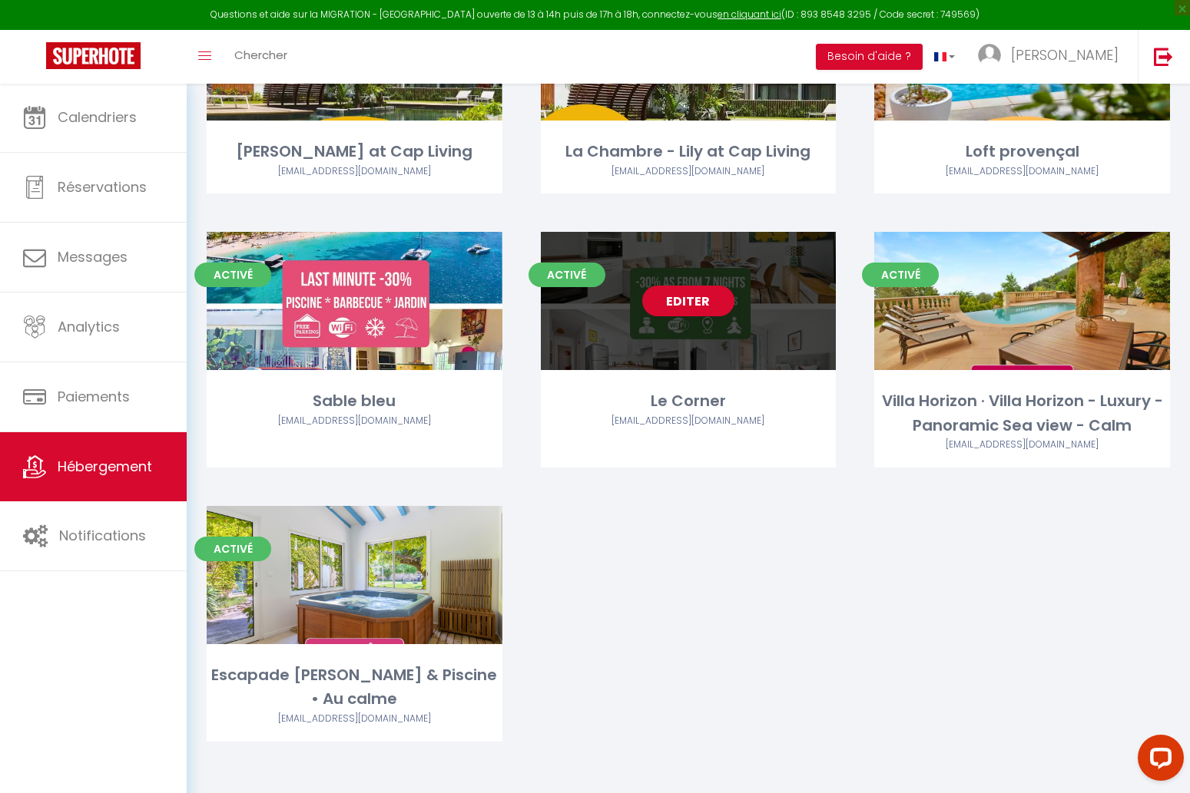
click at [697, 300] on link "Editer" at bounding box center [688, 301] width 92 height 31
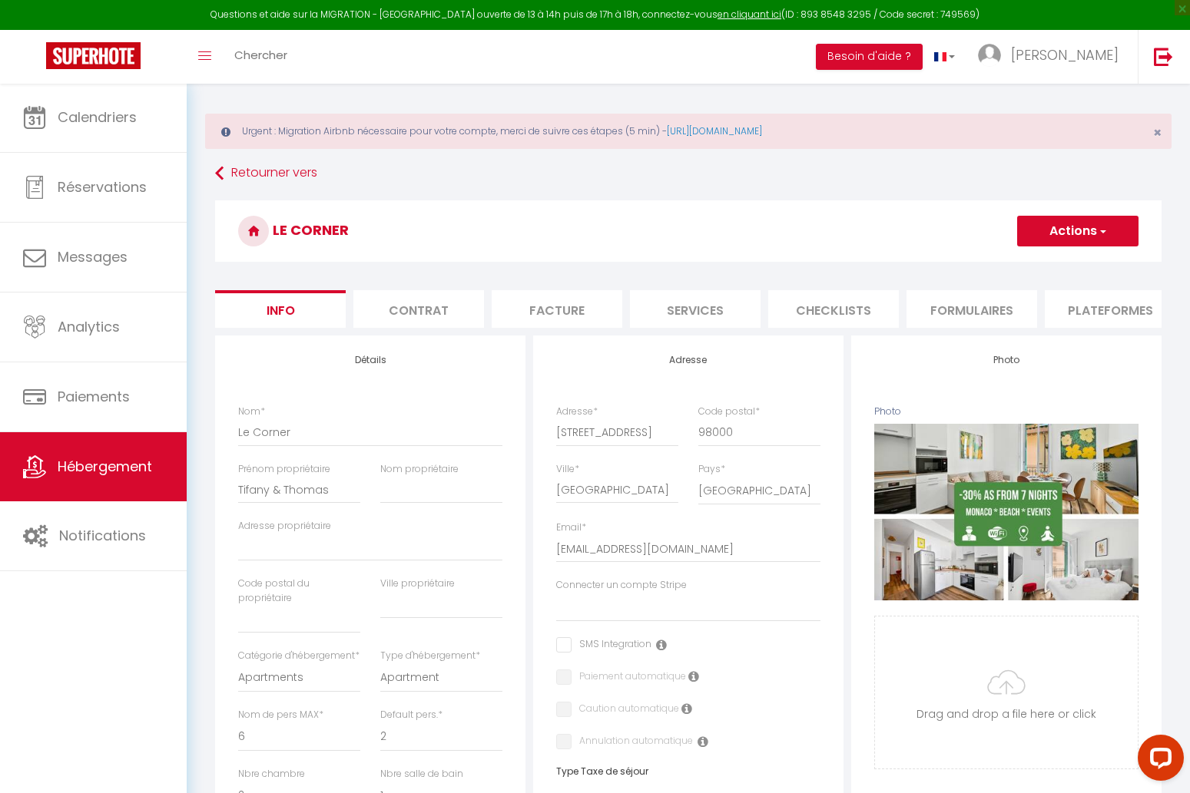
scroll to position [5, 0]
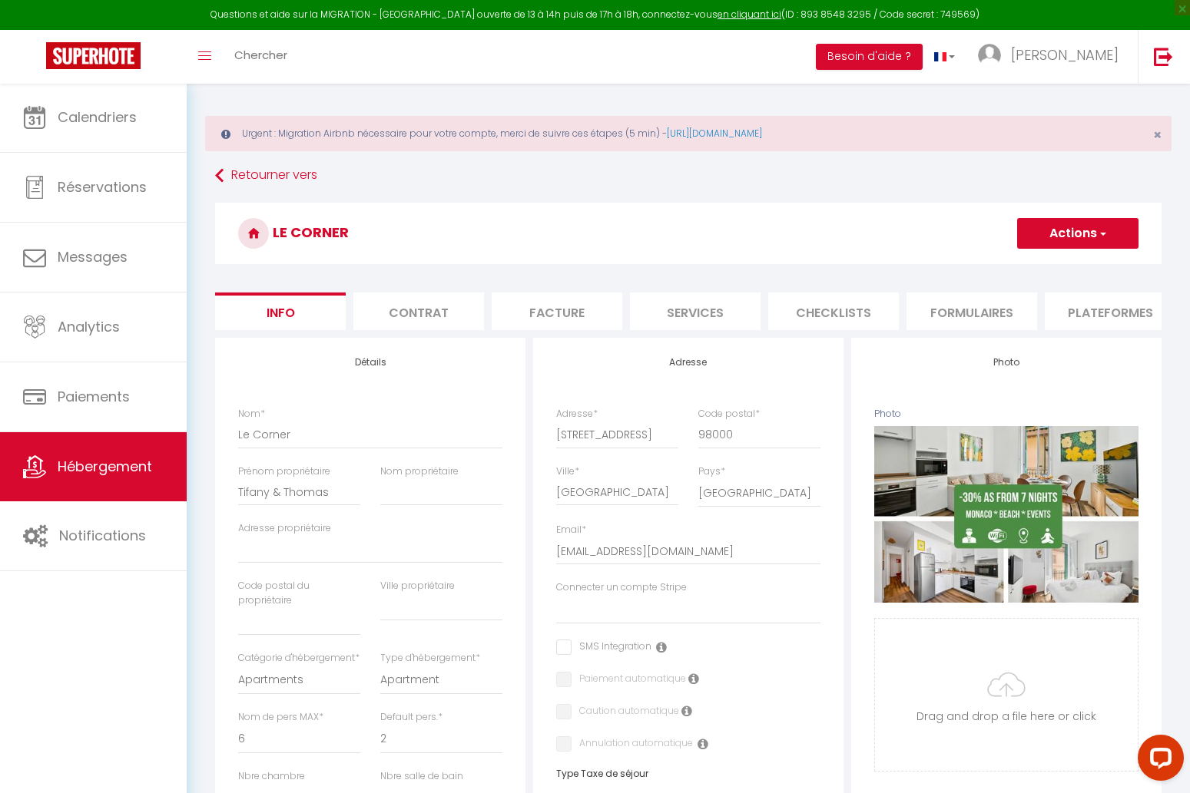
click at [718, 310] on li "Services" at bounding box center [695, 312] width 131 height 38
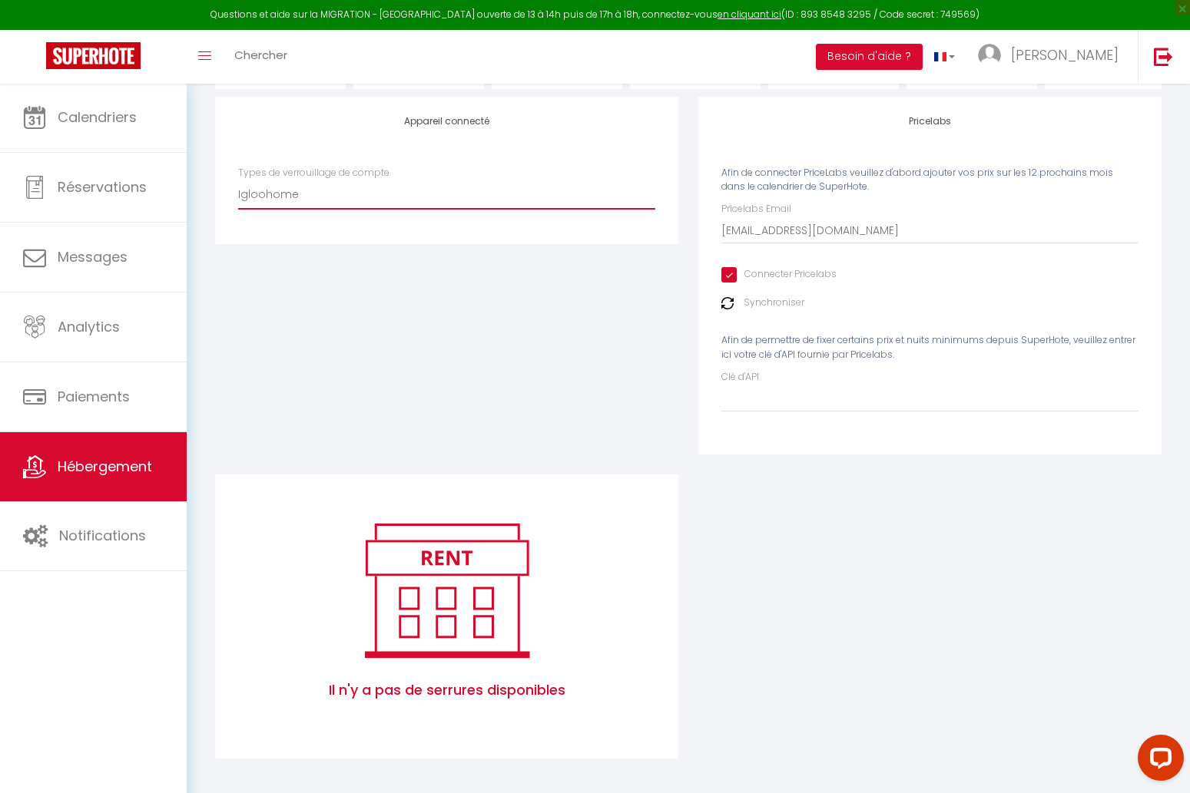
scroll to position [245, 0]
click at [400, 381] on div "Appareil connecté Types de verrouillage de compte Igloohome IgloohomeV2" at bounding box center [446, 287] width 483 height 378
click at [415, 625] on img at bounding box center [447, 591] width 196 height 147
drag, startPoint x: 415, startPoint y: 625, endPoint x: 359, endPoint y: 362, distance: 269.2
click at [416, 624] on img at bounding box center [447, 591] width 196 height 147
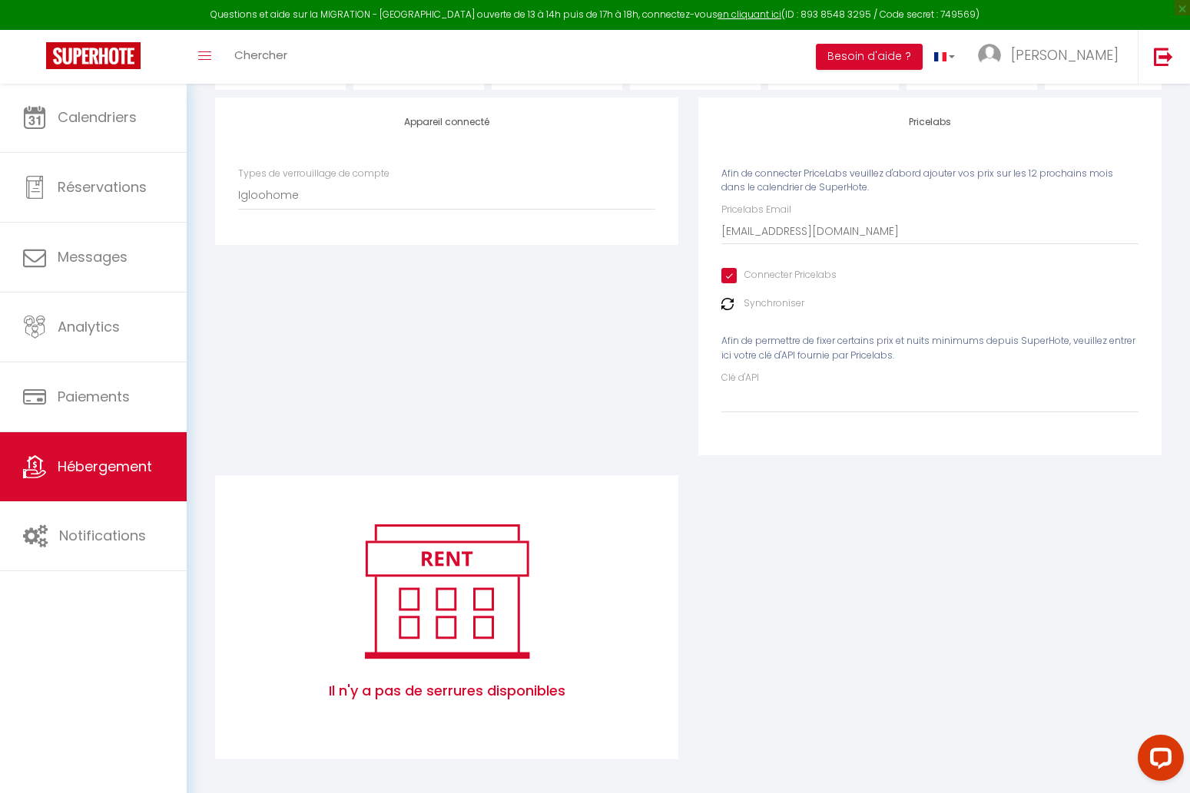
drag, startPoint x: 331, startPoint y: 330, endPoint x: 317, endPoint y: 239, distance: 92.4
click at [332, 329] on div "Appareil connecté Types de verrouillage de compte Igloohome IgloohomeV2" at bounding box center [446, 287] width 483 height 378
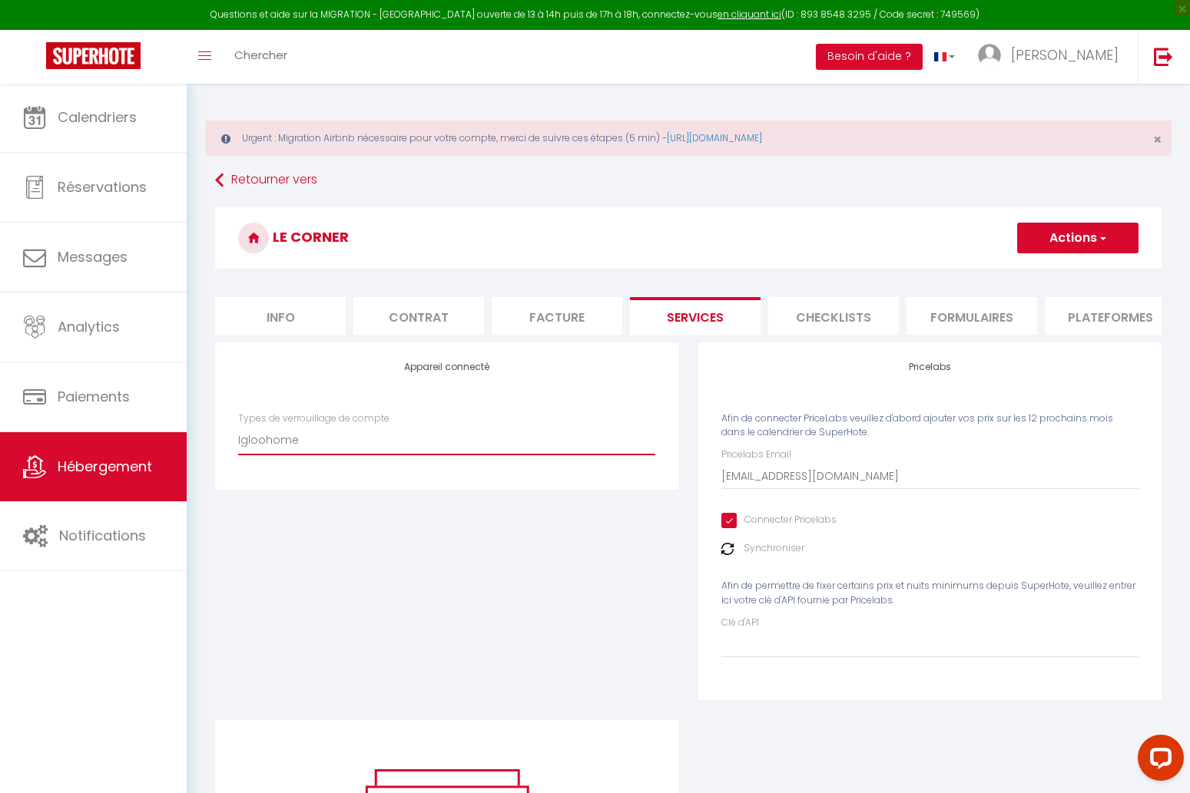
scroll to position [0, 0]
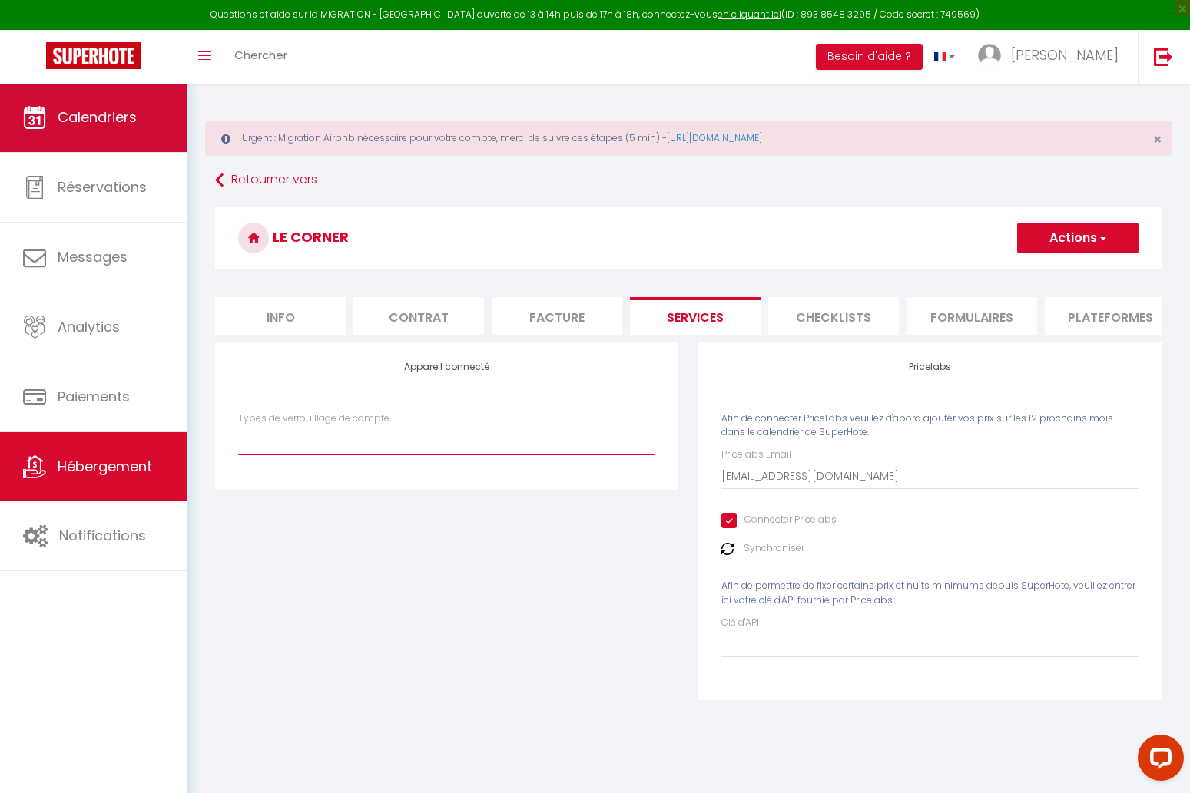
click at [111, 113] on span "Calendriers" at bounding box center [97, 117] width 79 height 19
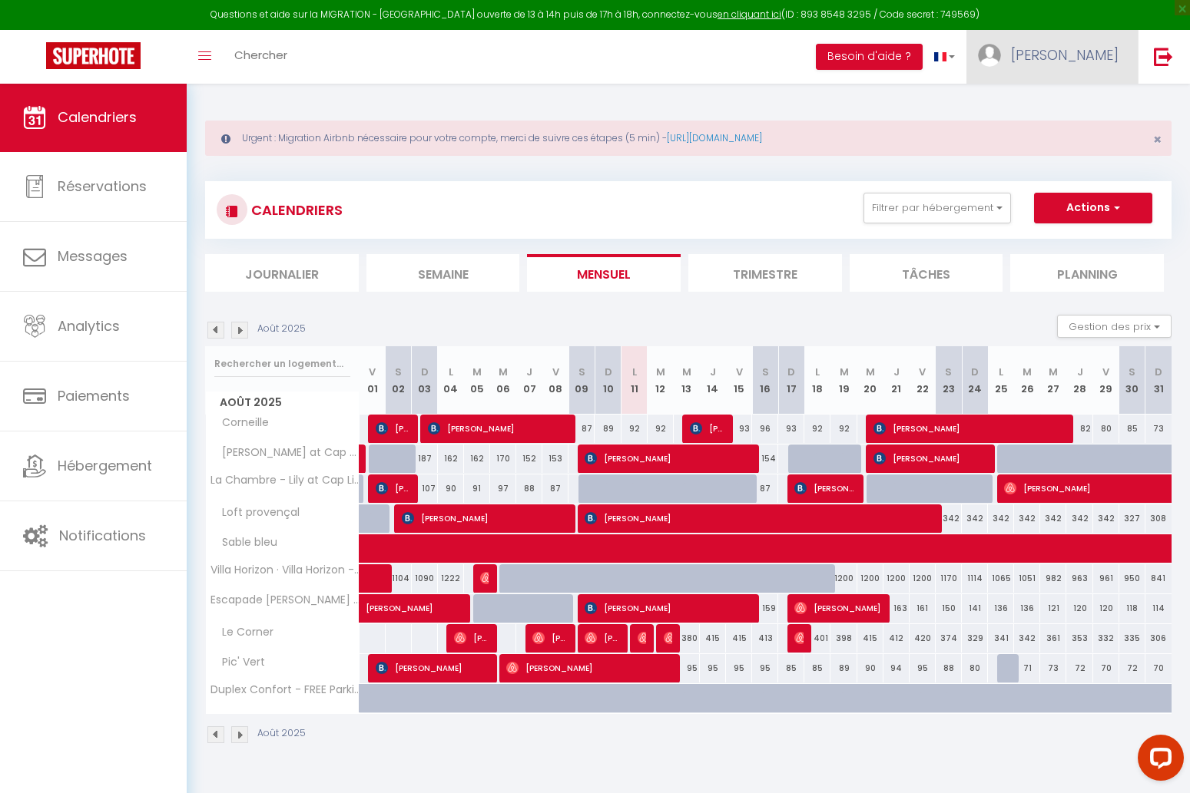
click at [1079, 58] on link "[PERSON_NAME]" at bounding box center [1051, 57] width 171 height 54
click at [1069, 103] on link "Paramètres" at bounding box center [1076, 107] width 114 height 26
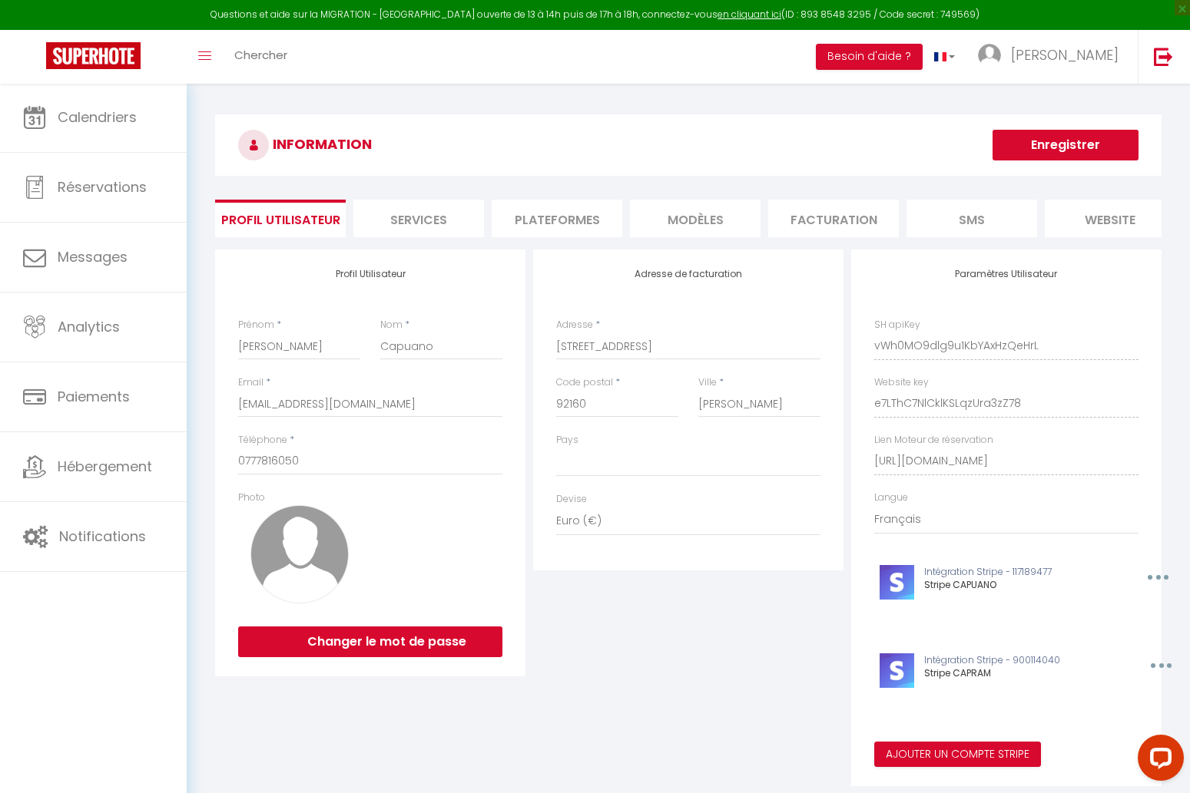
click at [551, 214] on li "Plateformes" at bounding box center [557, 219] width 131 height 38
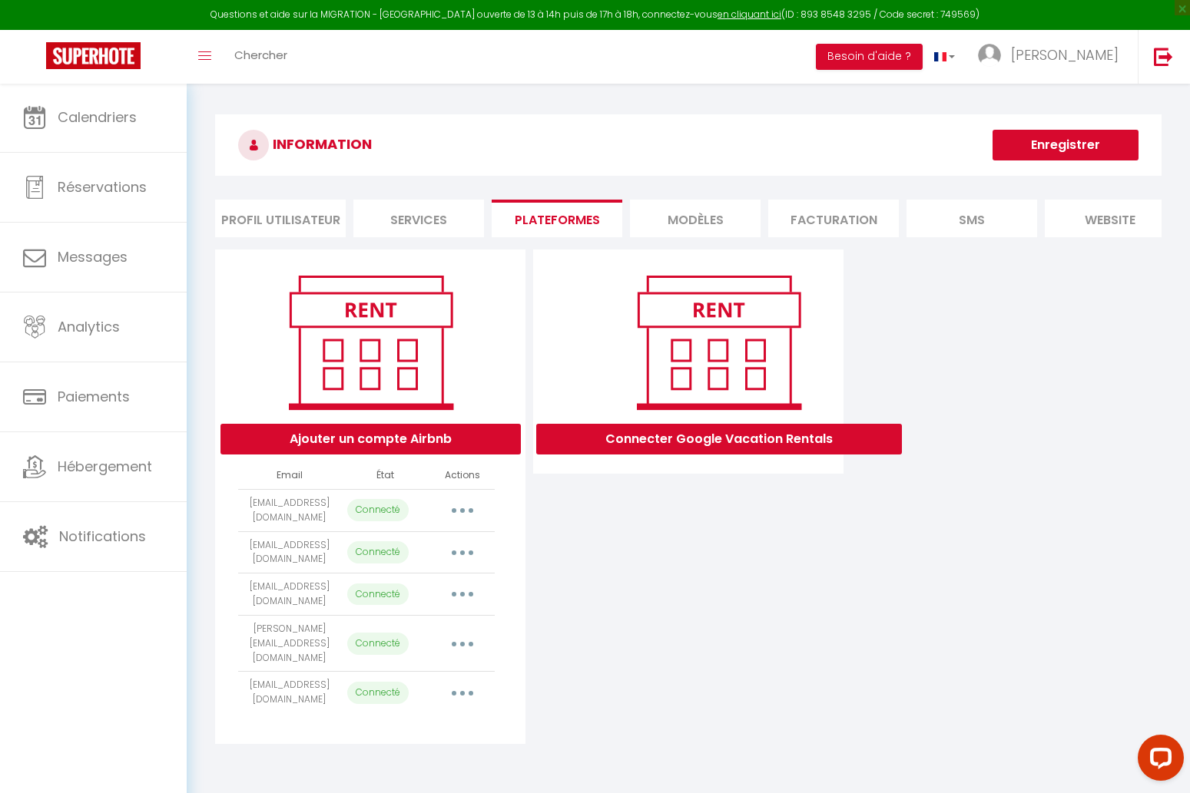
click at [449, 216] on li "Services" at bounding box center [418, 219] width 131 height 38
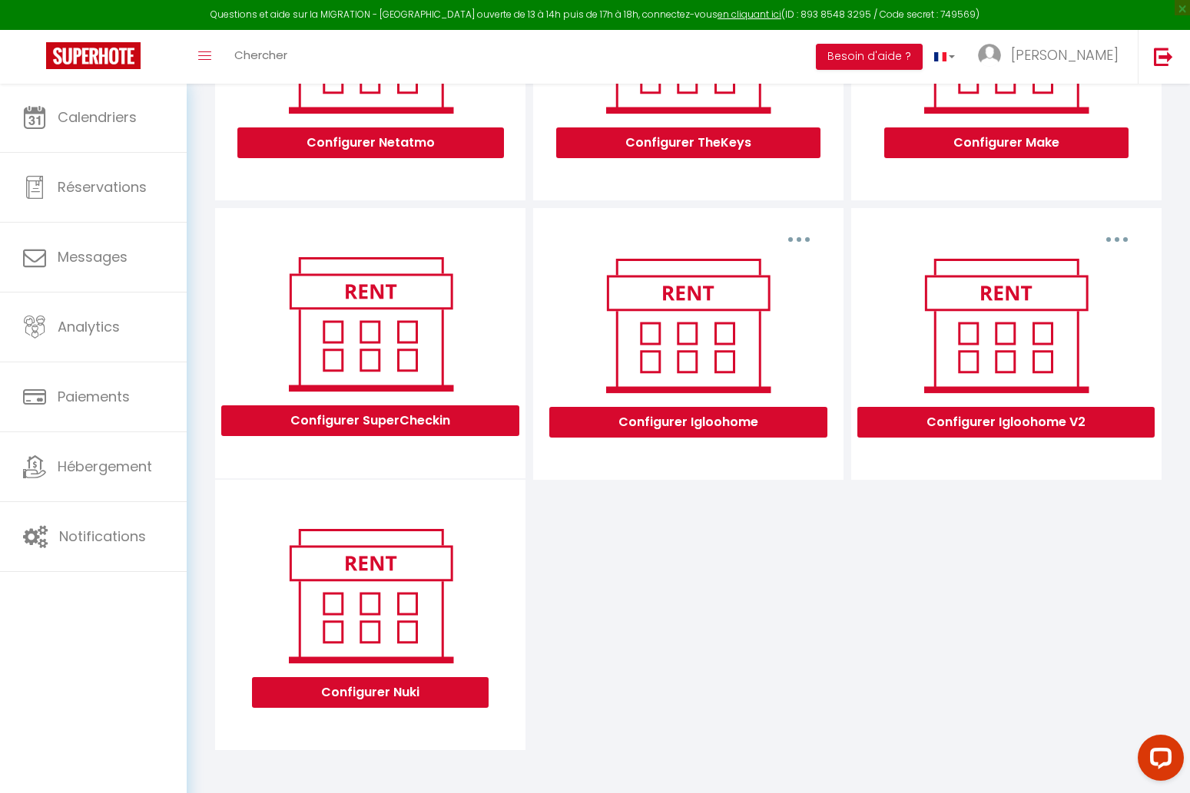
scroll to position [319, 0]
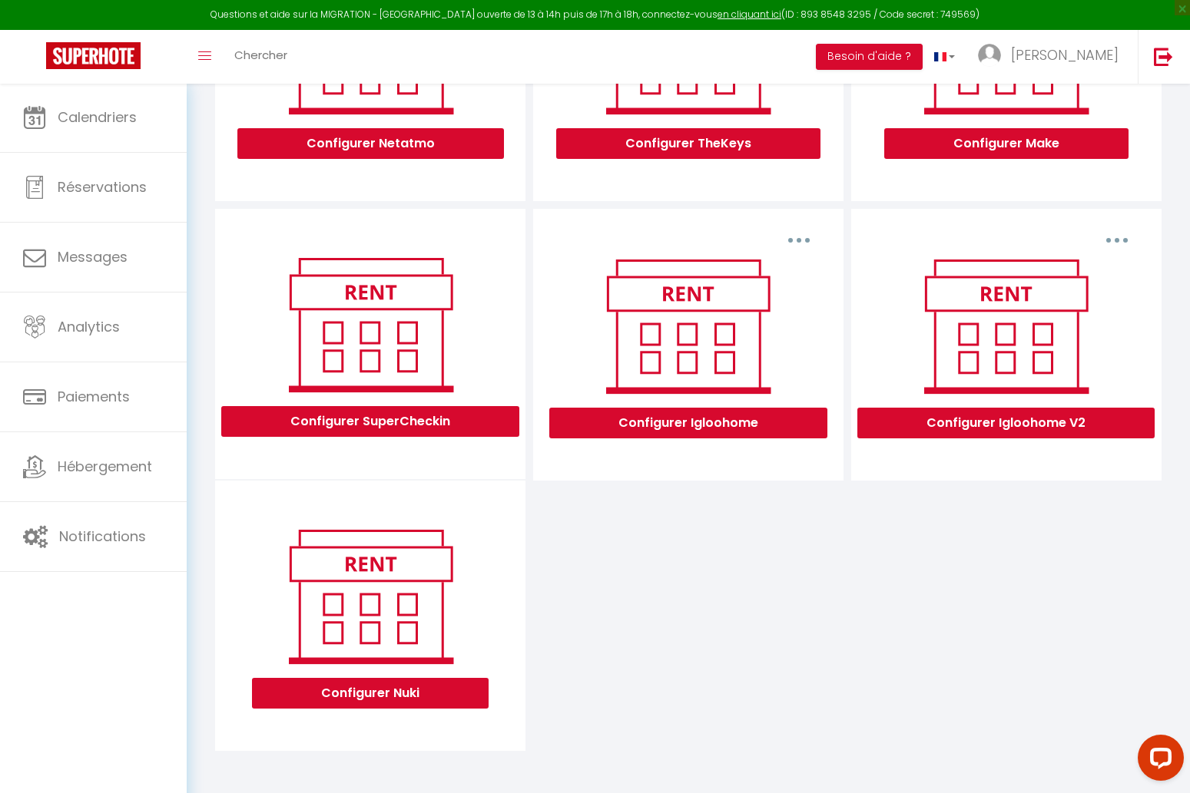
click at [794, 243] on button "button" at bounding box center [798, 240] width 43 height 25
drag, startPoint x: 782, startPoint y: 497, endPoint x: 761, endPoint y: 462, distance: 41.0
click at [780, 495] on div "Configurer SuperCheckin Supprimer Configurer Igloohome Supprimer Configurer Igl…" at bounding box center [688, 480] width 954 height 542
click at [740, 425] on button "Configurer Igloohome" at bounding box center [688, 423] width 278 height 31
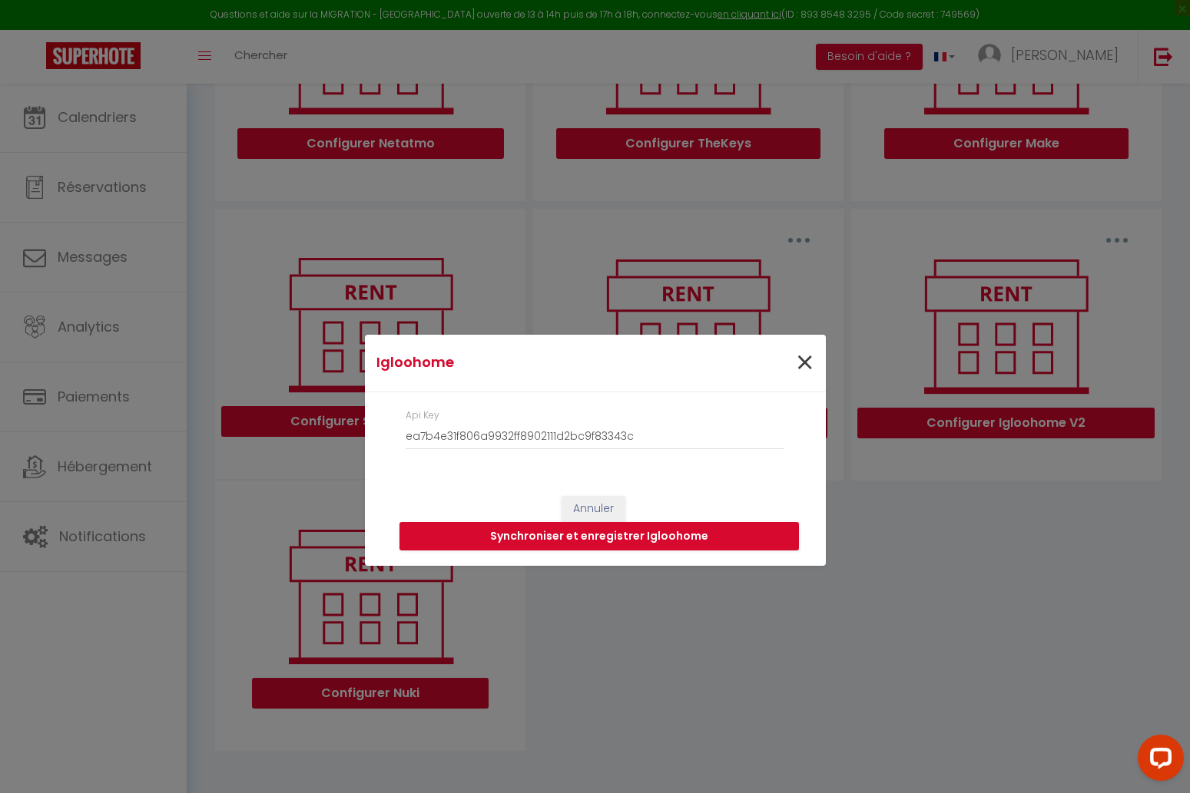
click at [810, 359] on span "×" at bounding box center [804, 363] width 19 height 46
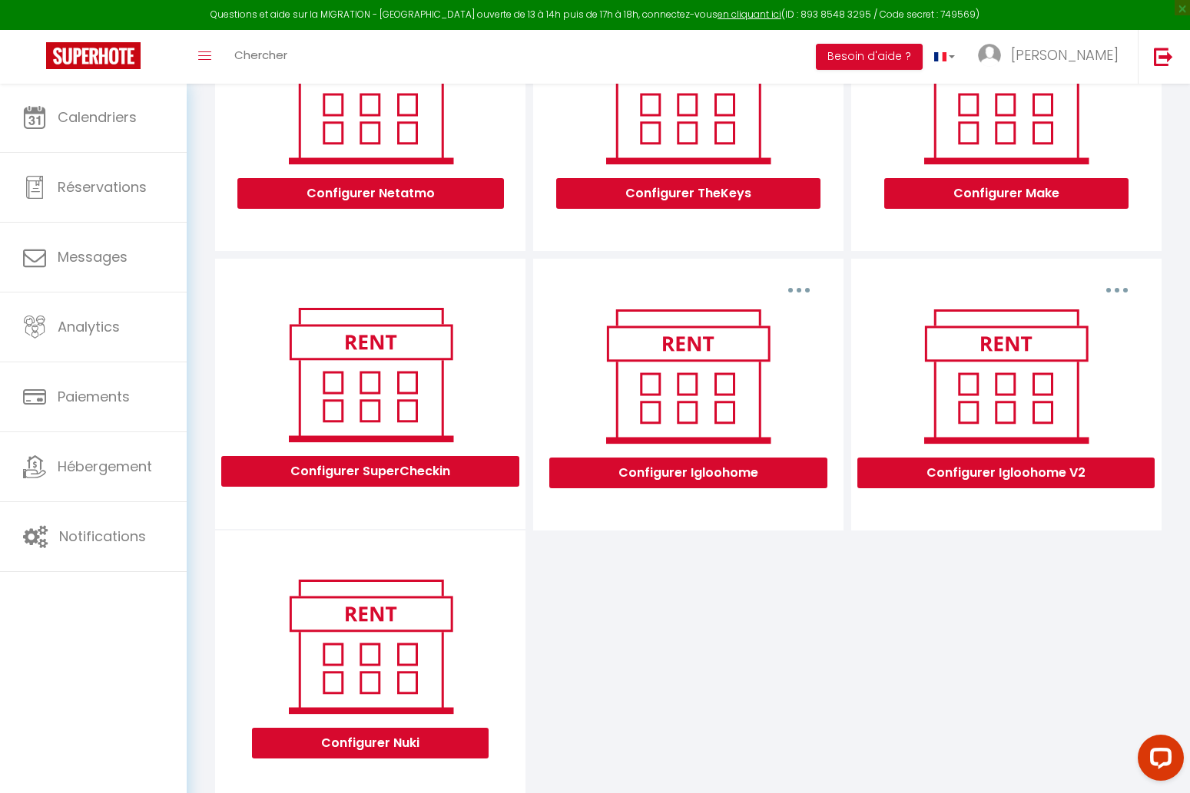
scroll to position [273, 0]
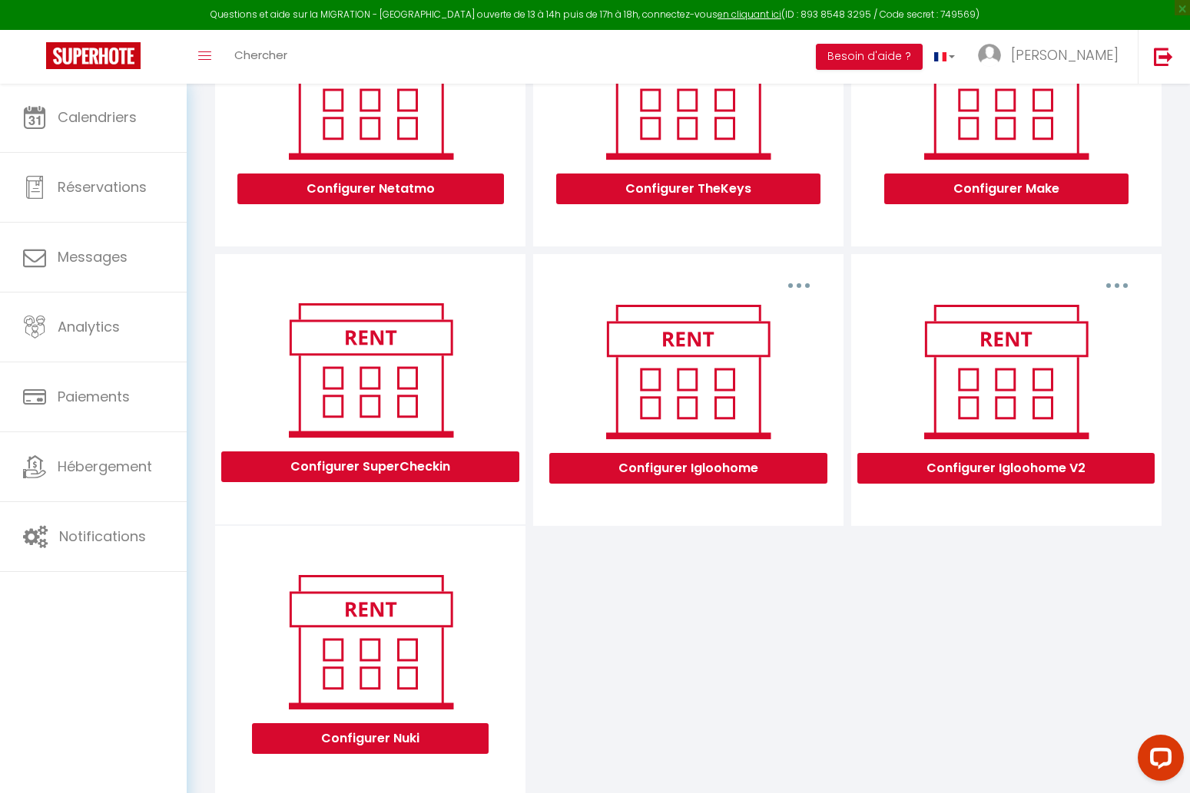
click at [792, 281] on button "button" at bounding box center [798, 285] width 43 height 25
click at [666, 464] on button "Configurer Igloohome" at bounding box center [688, 468] width 278 height 31
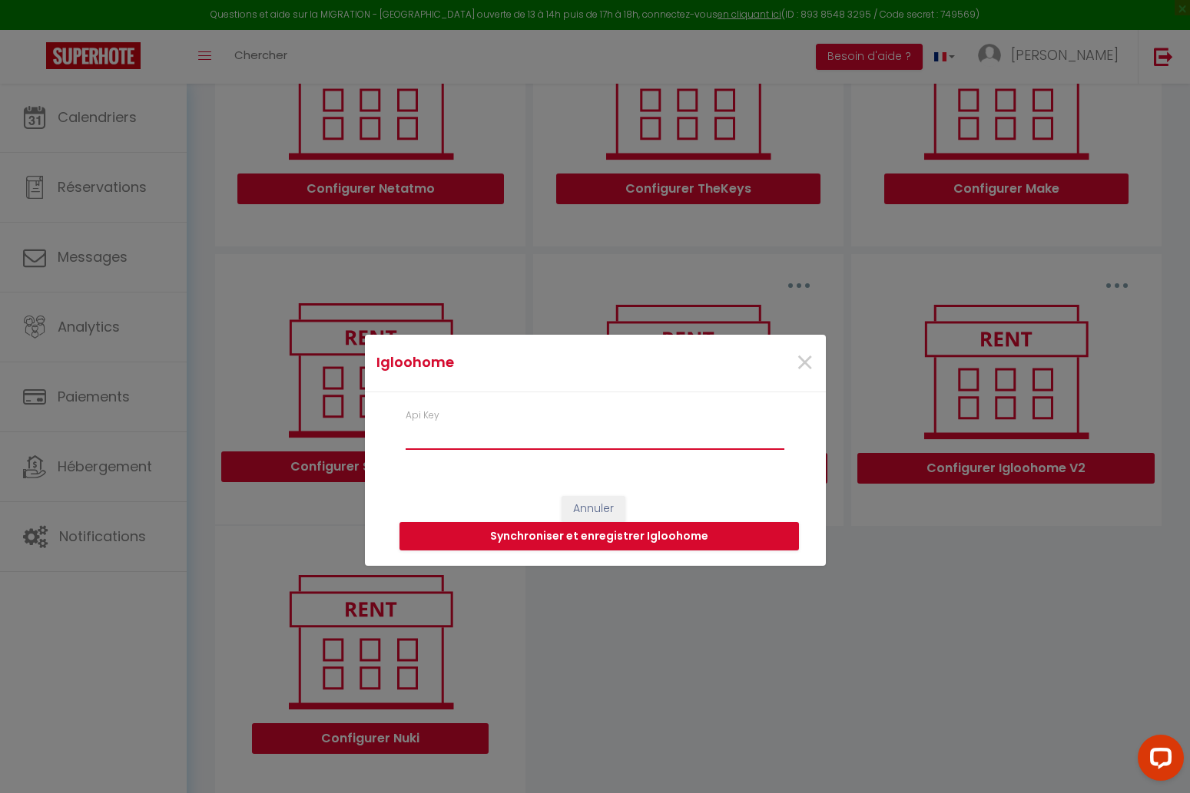
click at [624, 438] on input "Api Key" at bounding box center [595, 436] width 379 height 28
click at [797, 357] on span "×" at bounding box center [804, 363] width 19 height 46
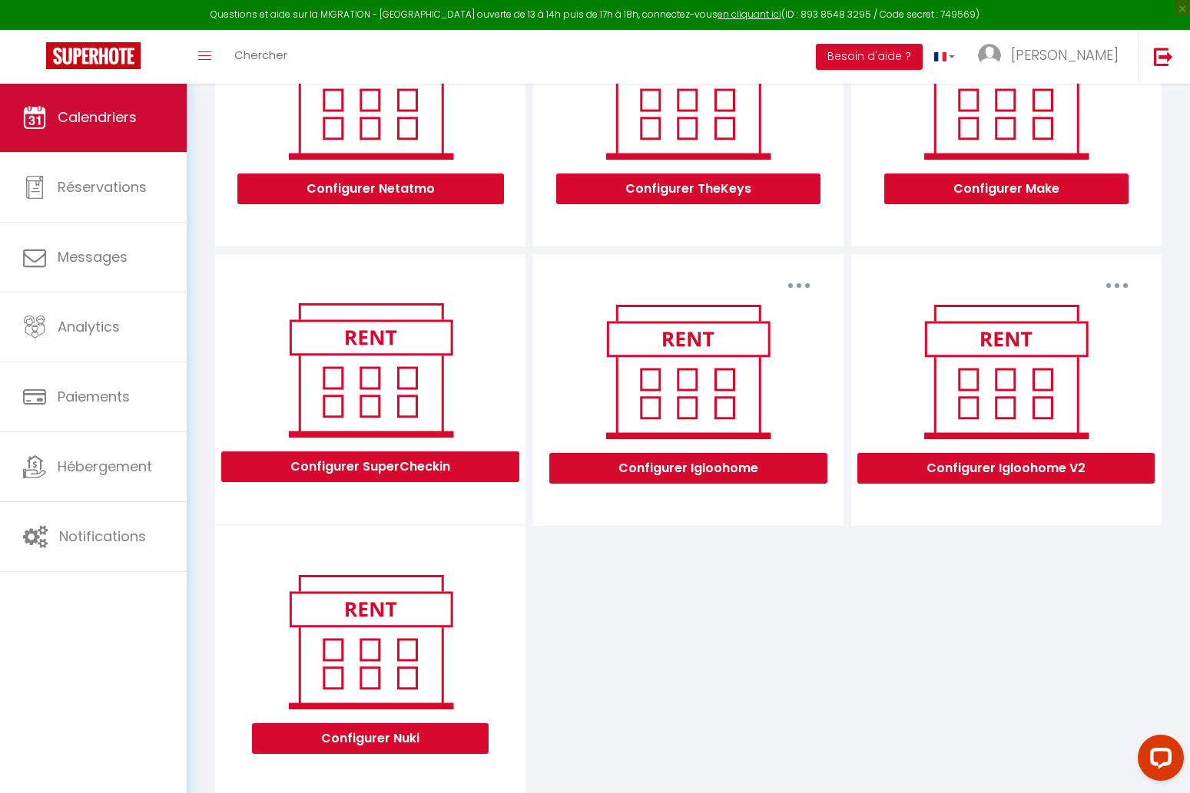
click at [127, 124] on span "Calendriers" at bounding box center [97, 117] width 79 height 19
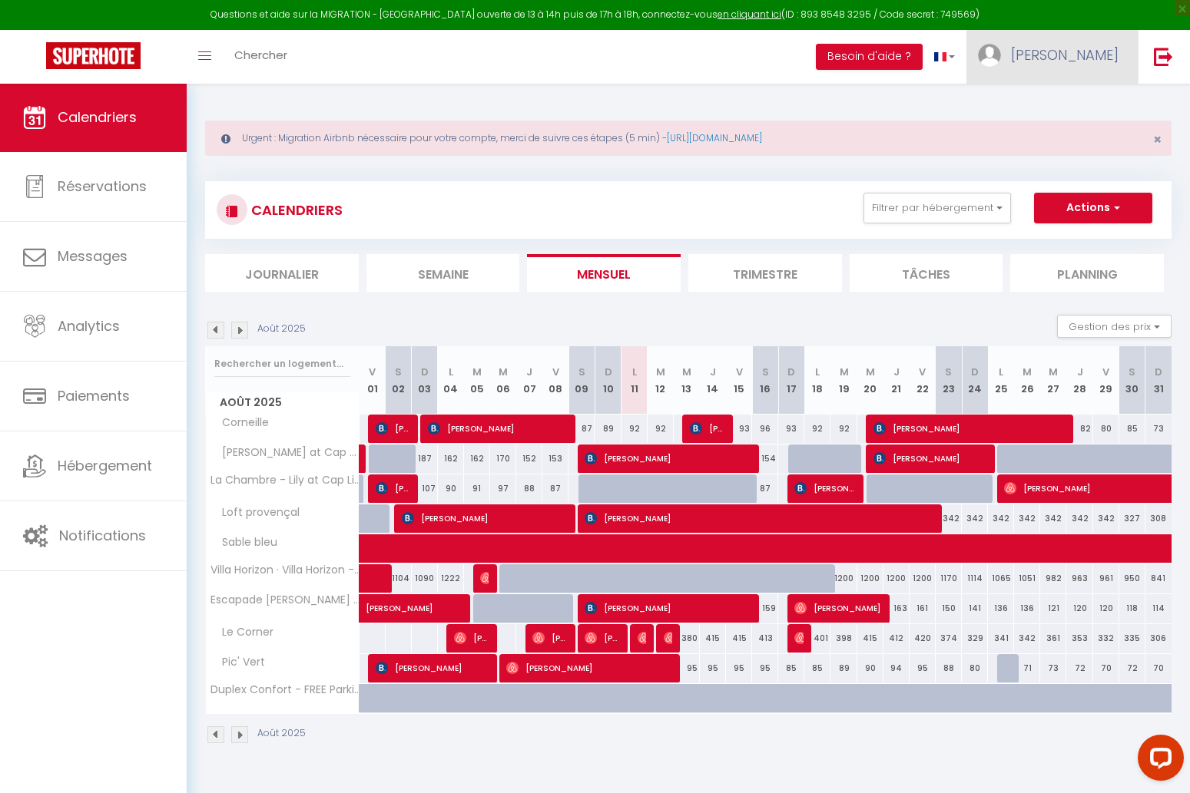
click at [1095, 47] on span "[PERSON_NAME]" at bounding box center [1065, 54] width 108 height 19
click at [1078, 101] on link "Paramètres" at bounding box center [1076, 107] width 114 height 26
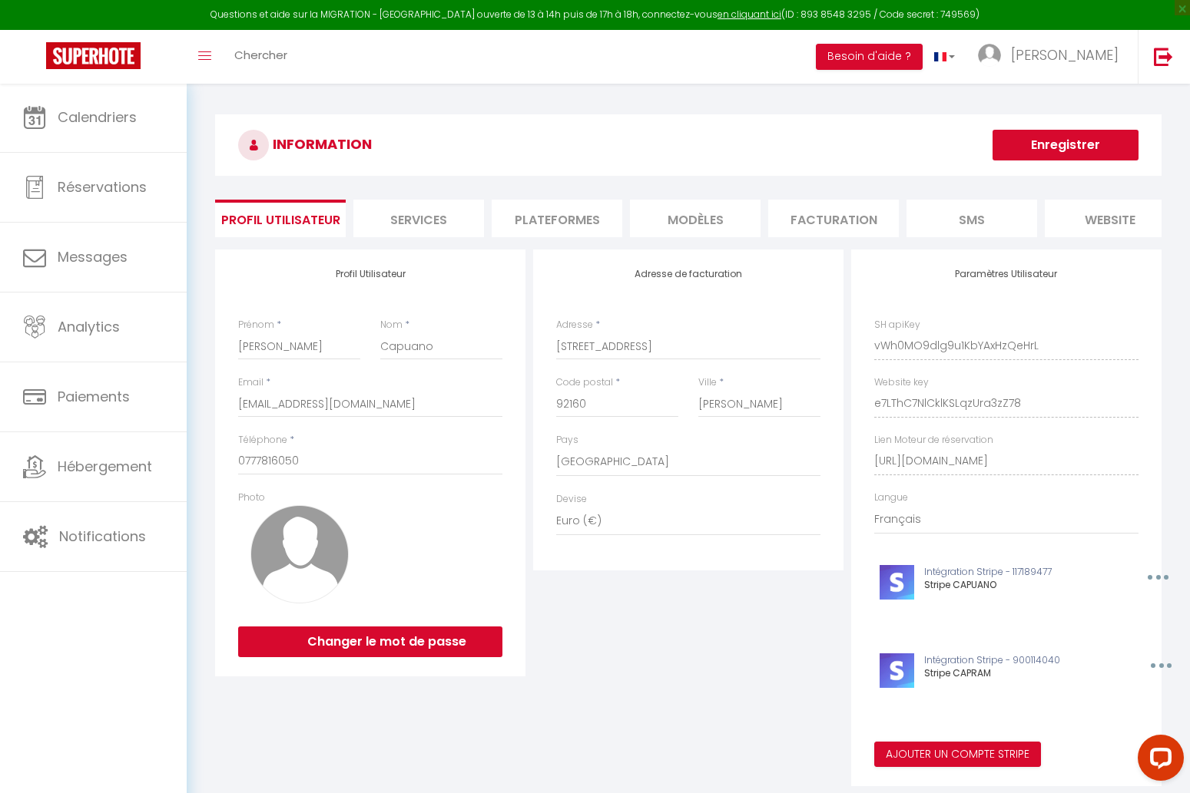
click at [515, 213] on li "Plateformes" at bounding box center [557, 219] width 131 height 38
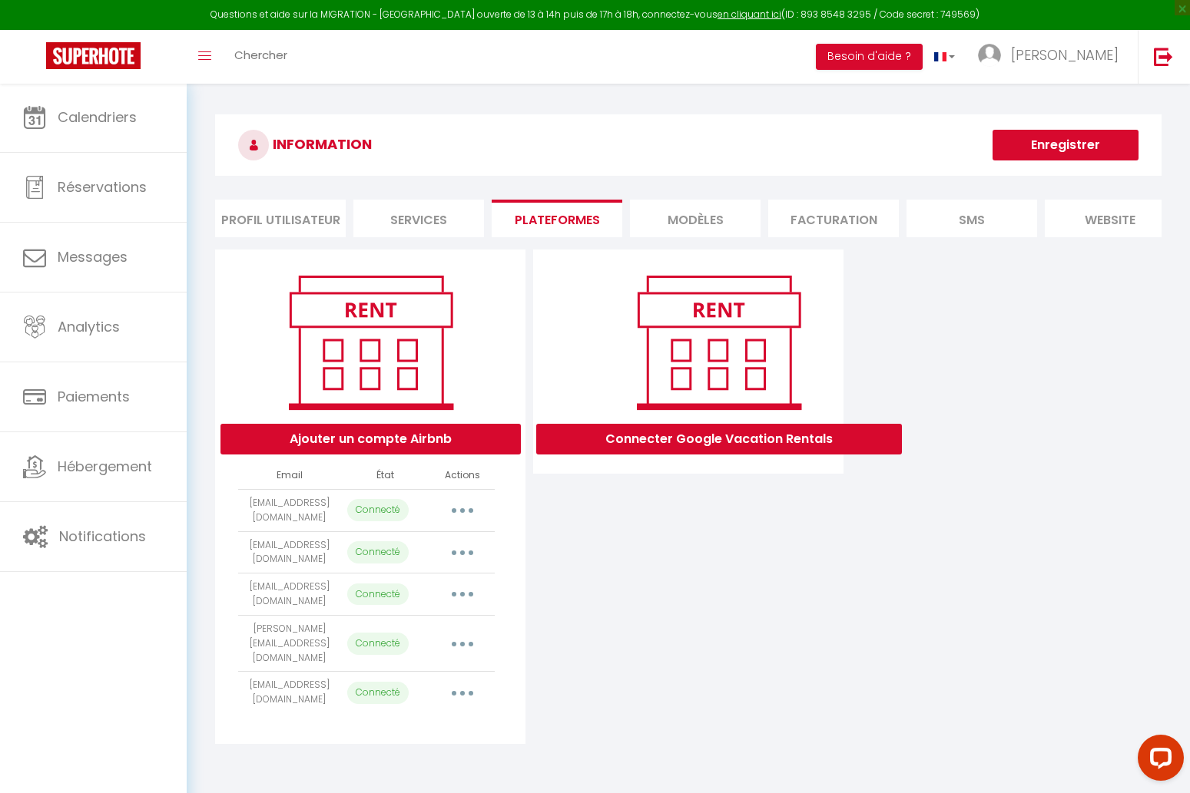
click at [435, 220] on li "Services" at bounding box center [418, 219] width 131 height 38
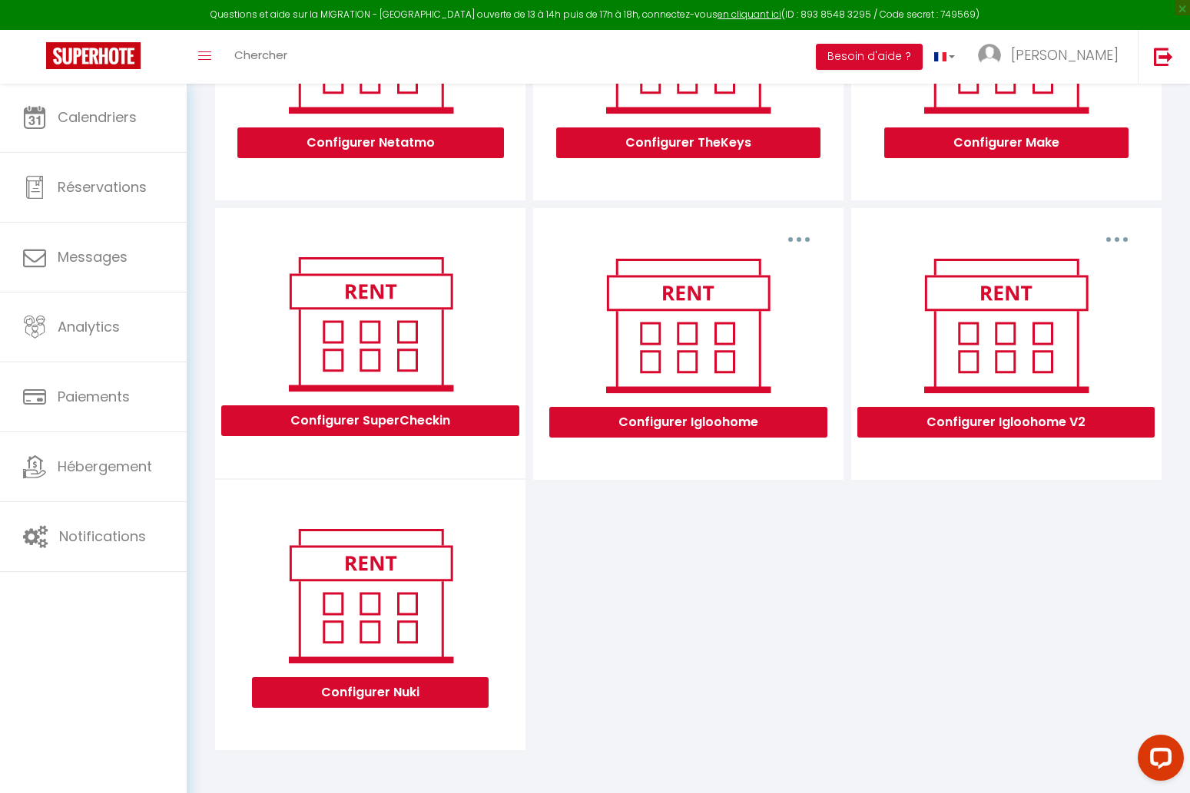
scroll to position [319, 0]
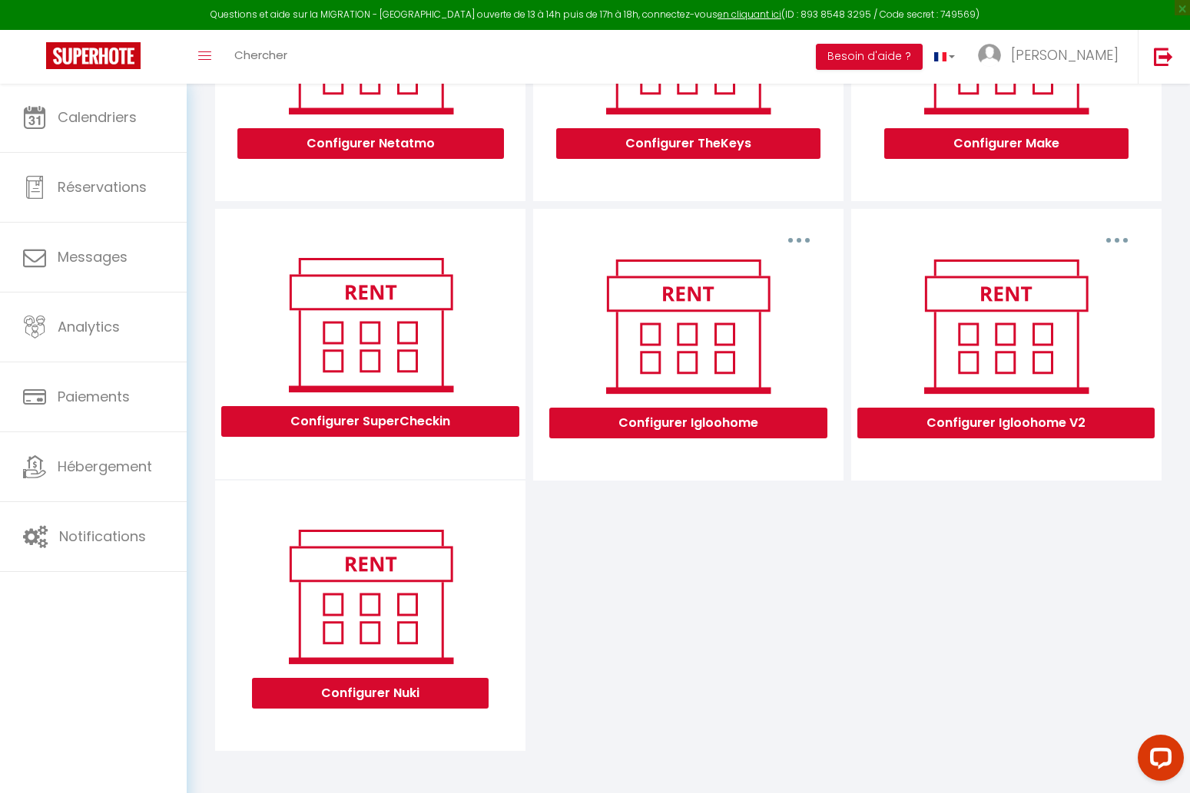
click at [725, 418] on button "Configurer Igloohome" at bounding box center [688, 423] width 278 height 31
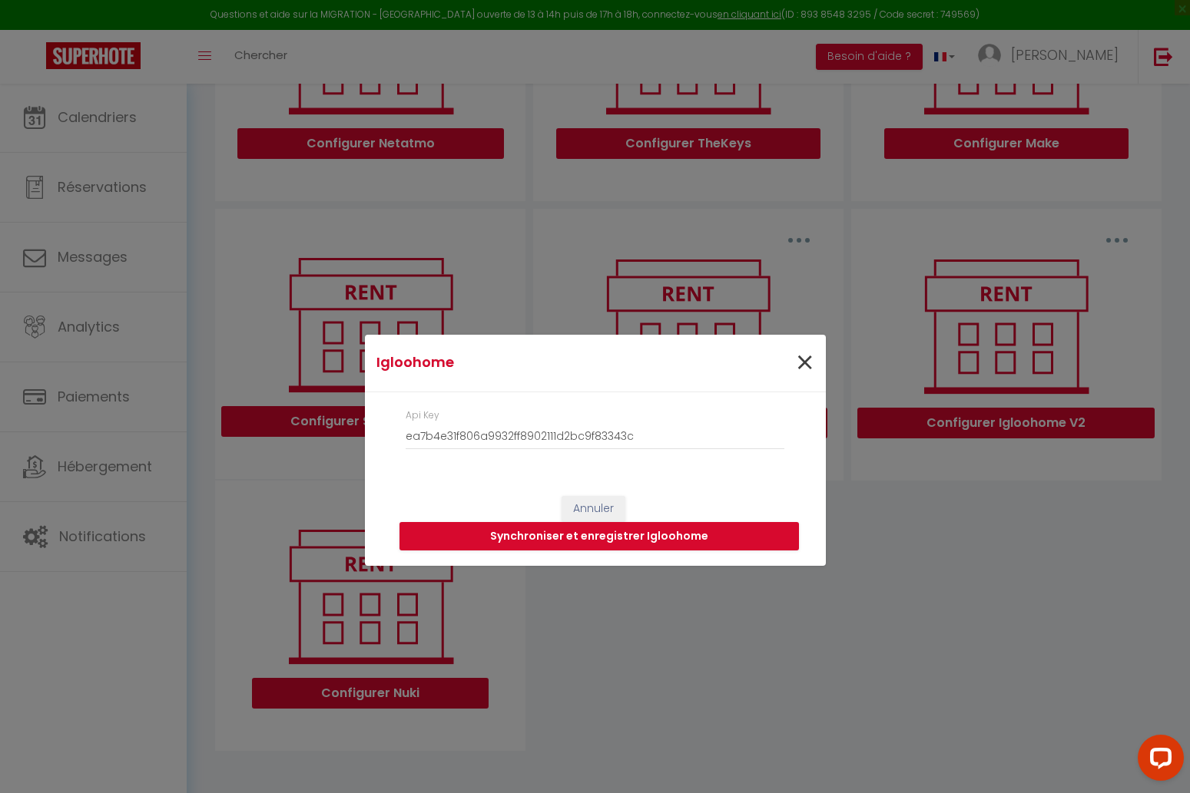
click at [807, 360] on span "×" at bounding box center [804, 363] width 19 height 46
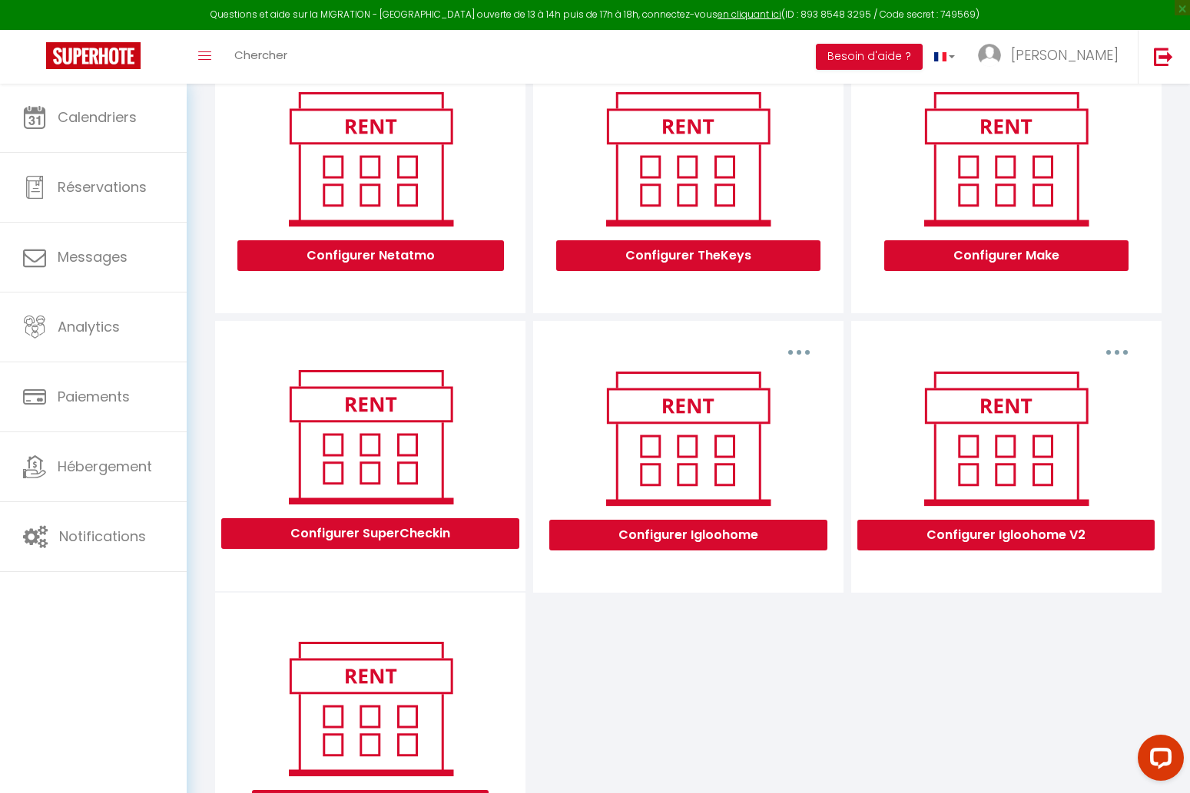
scroll to position [255, 0]
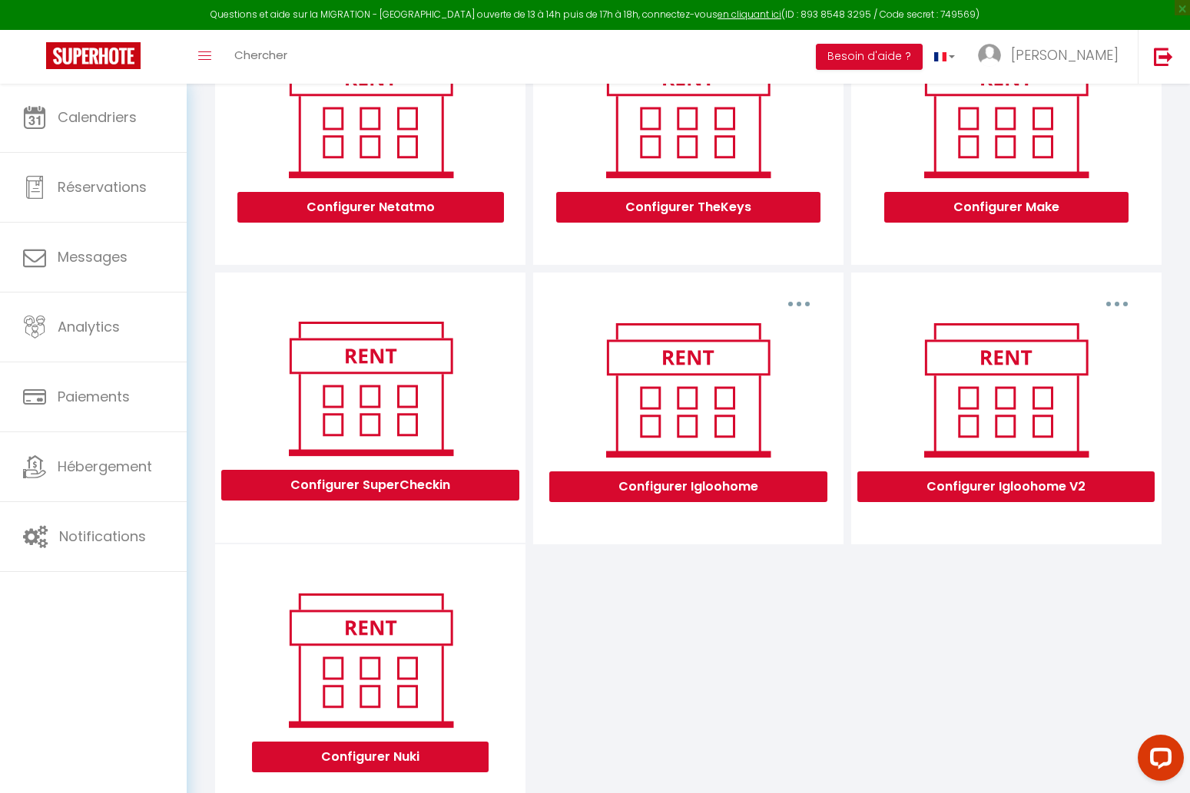
click at [1018, 482] on button "Configurer Igloohome V2" at bounding box center [1005, 487] width 297 height 31
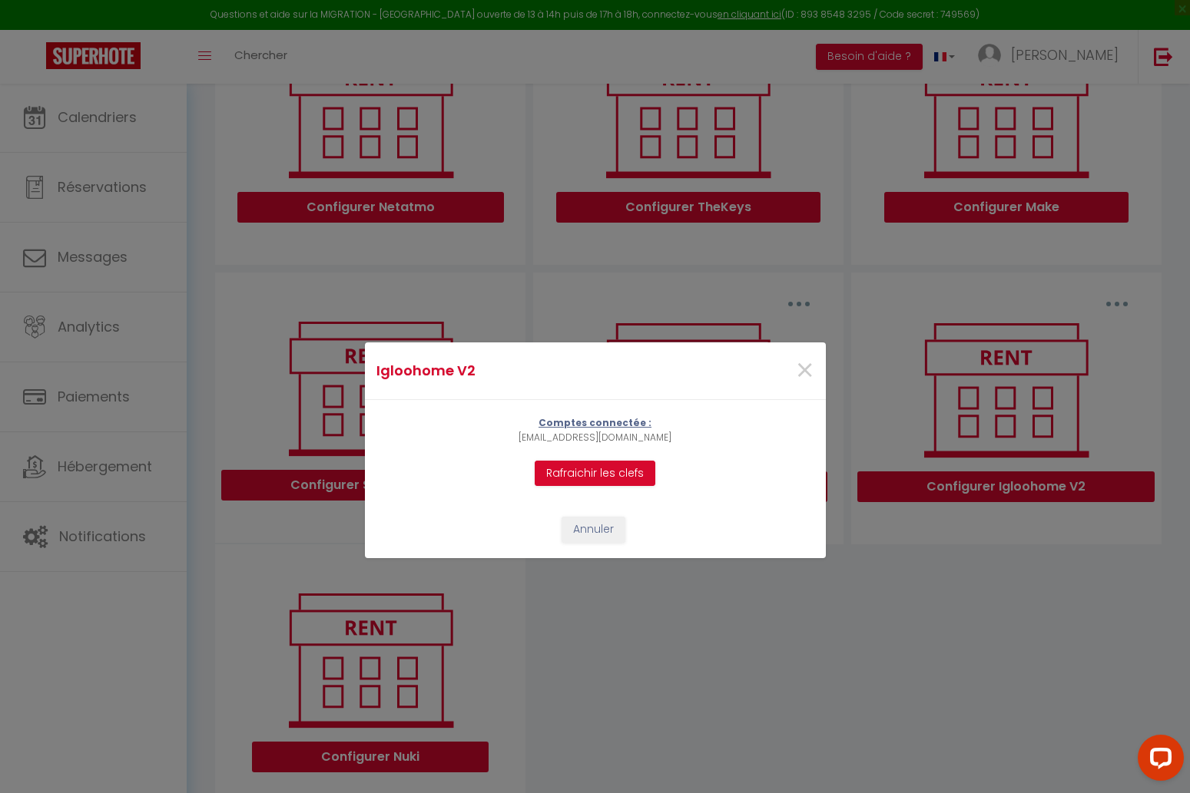
click at [617, 425] on p "Comptes connectée :" at bounding box center [594, 423] width 153 height 15
click at [651, 434] on p "[EMAIL_ADDRESS][DOMAIN_NAME]" at bounding box center [594, 438] width 153 height 15
click at [693, 447] on div "Comptes connectée : [EMAIL_ADDRESS][DOMAIN_NAME] Rafraichir les clefs" at bounding box center [595, 450] width 461 height 101
click at [684, 478] on div "Comptes connectée : [EMAIL_ADDRESS][DOMAIN_NAME] Rafraichir les clefs" at bounding box center [595, 450] width 461 height 101
click at [802, 370] on span "×" at bounding box center [804, 371] width 19 height 46
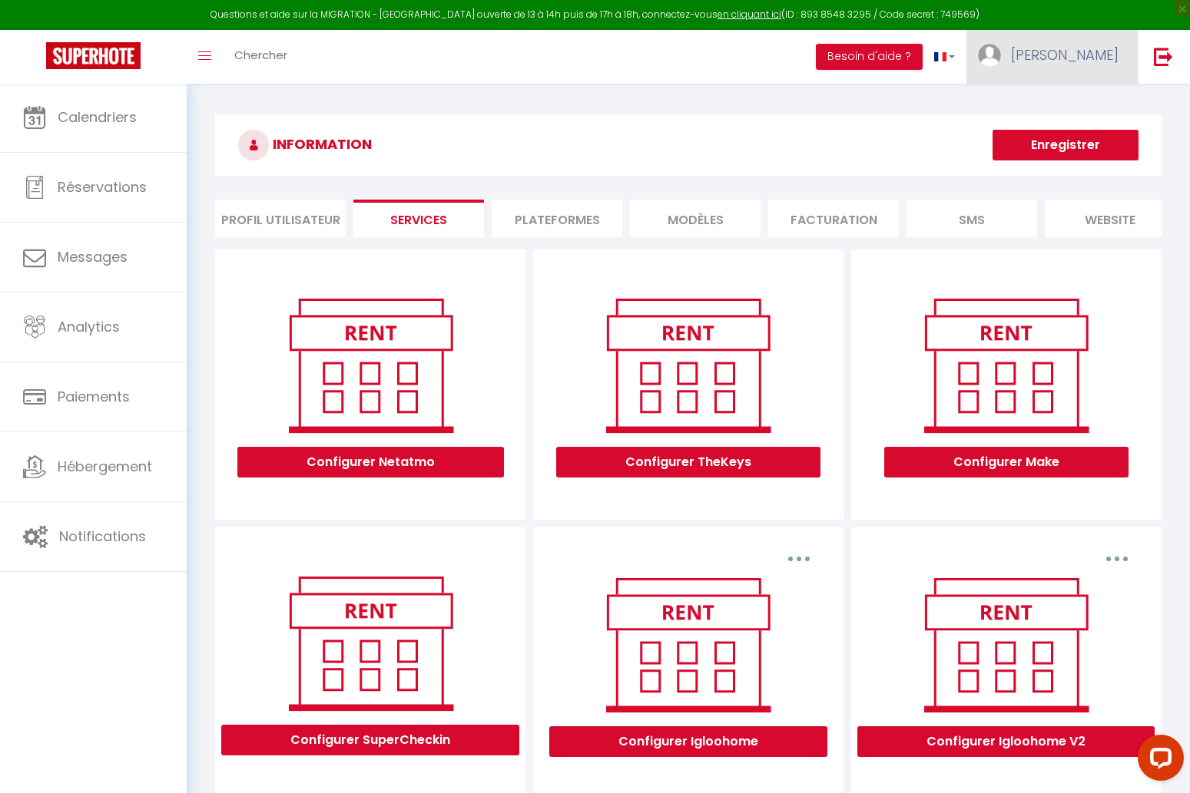
scroll to position [0, 0]
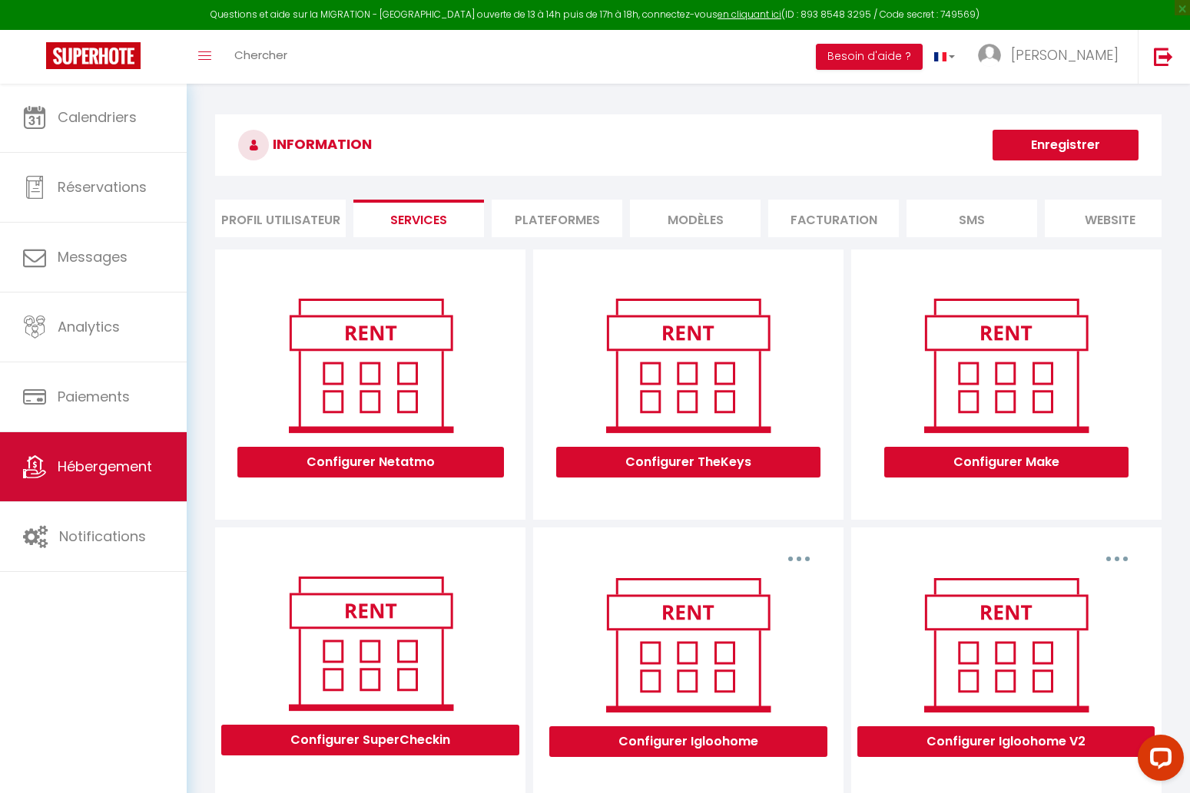
click at [148, 464] on span "Hébergement" at bounding box center [105, 466] width 94 height 19
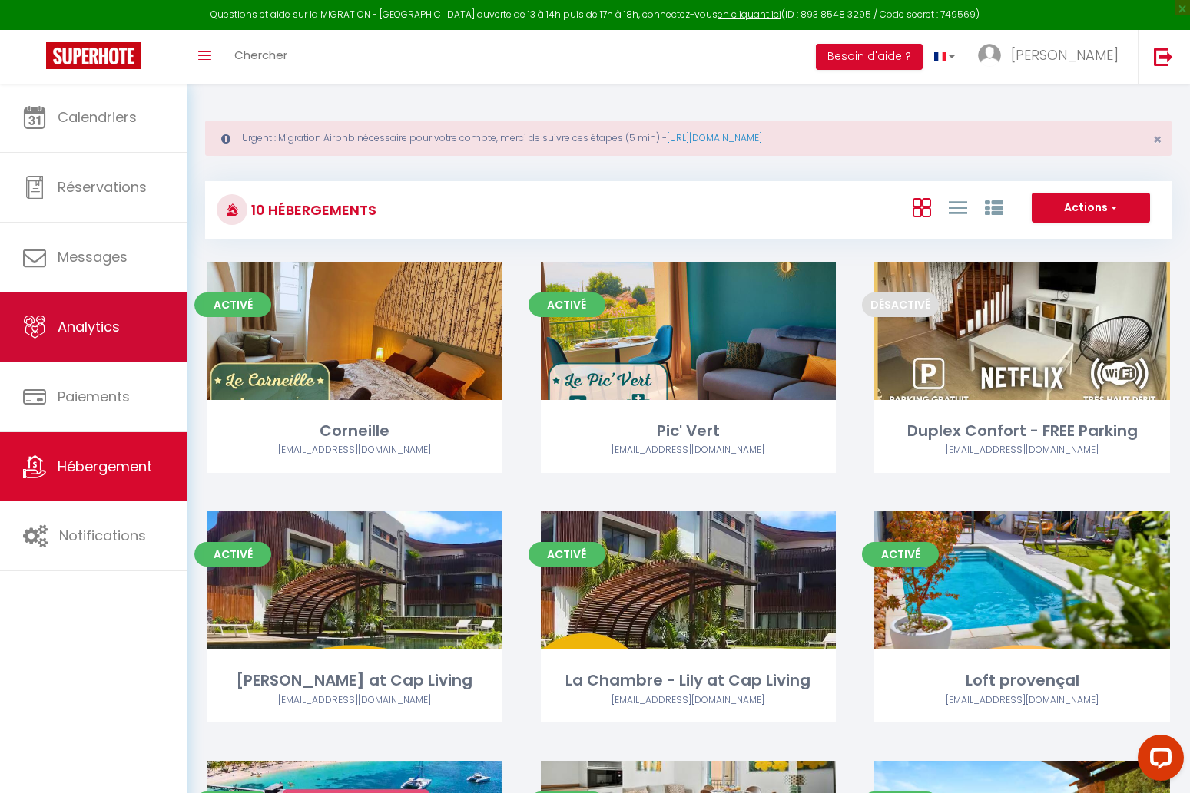
click at [134, 328] on link "Analytics" at bounding box center [93, 327] width 187 height 69
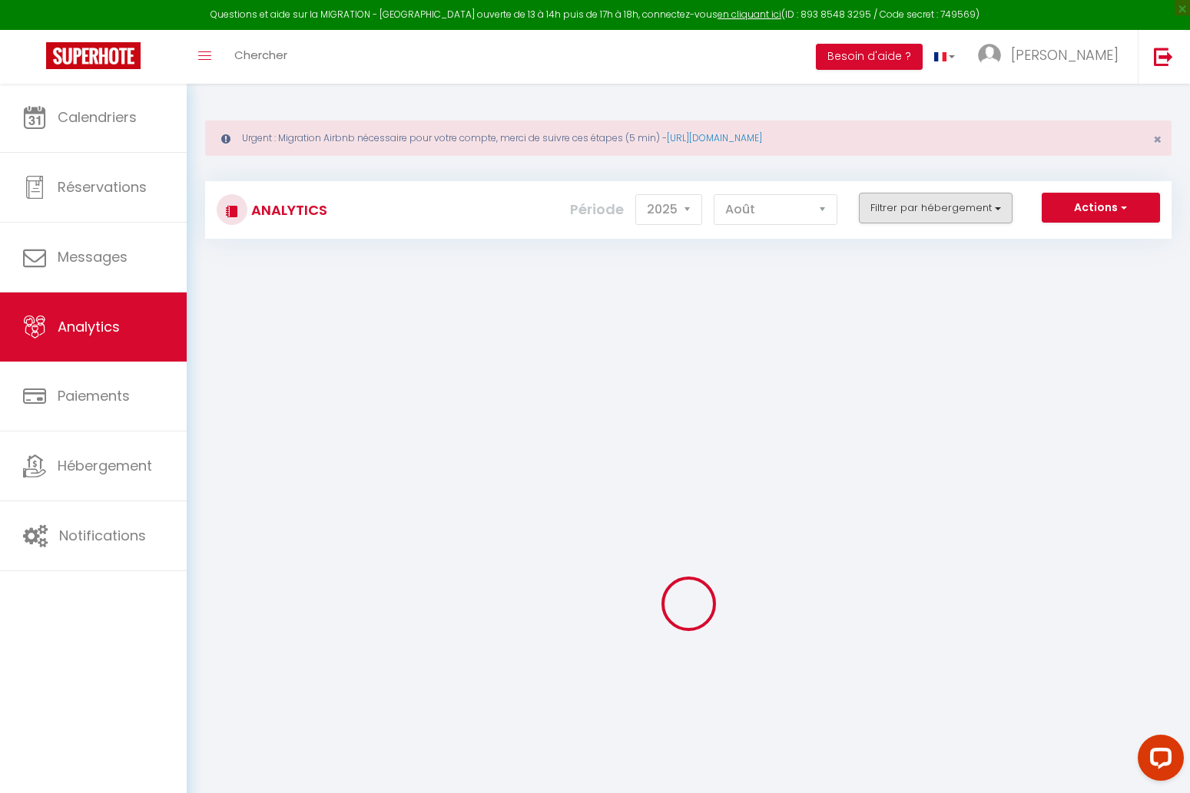
click at [932, 207] on button "Filtrer par hébergement" at bounding box center [936, 208] width 154 height 31
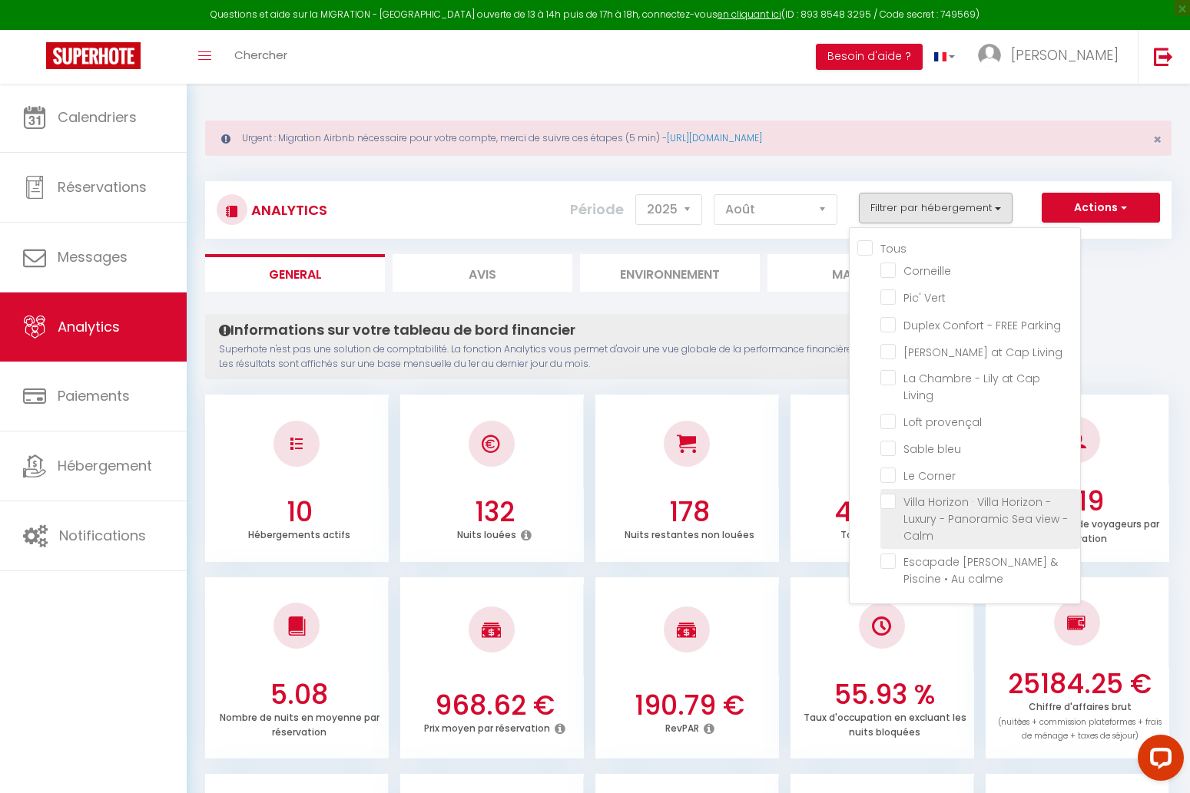
click at [892, 494] on Calm "checkbox" at bounding box center [980, 501] width 200 height 15
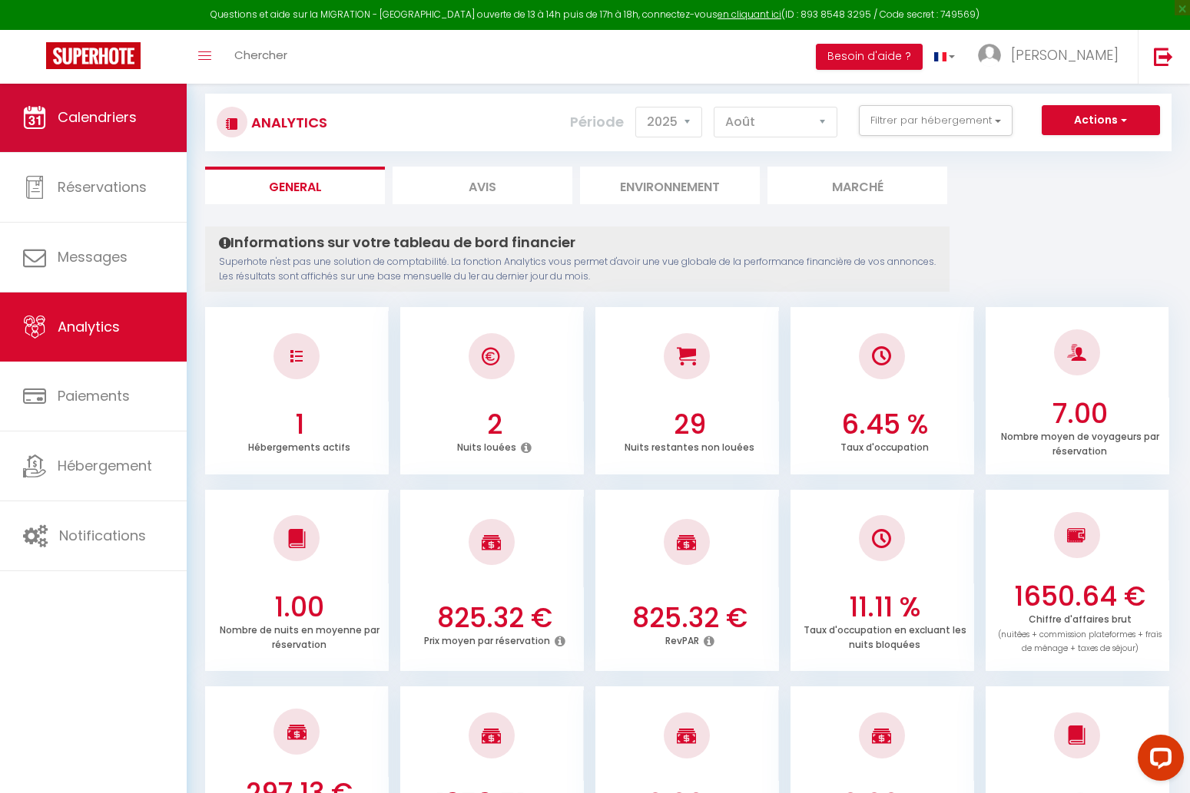
scroll to position [83, 0]
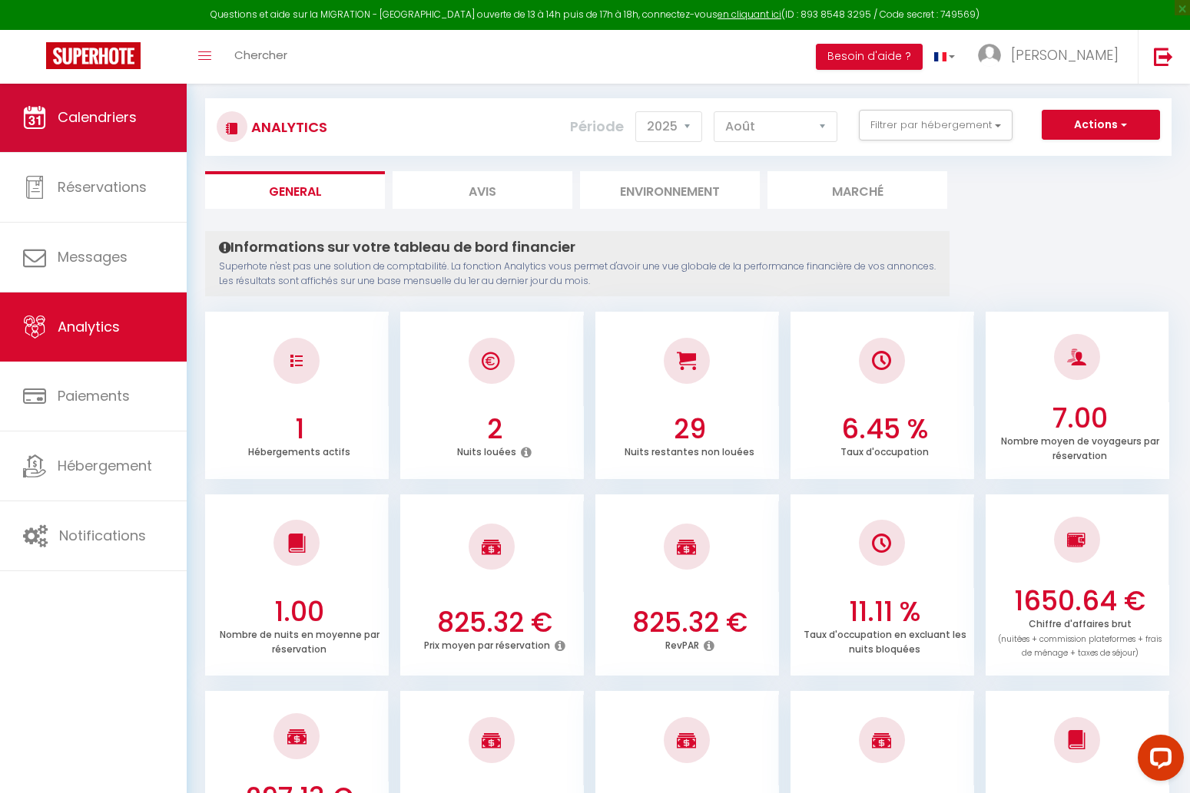
click at [93, 97] on link "Calendriers" at bounding box center [93, 117] width 187 height 69
